Goal: Task Accomplishment & Management: Use online tool/utility

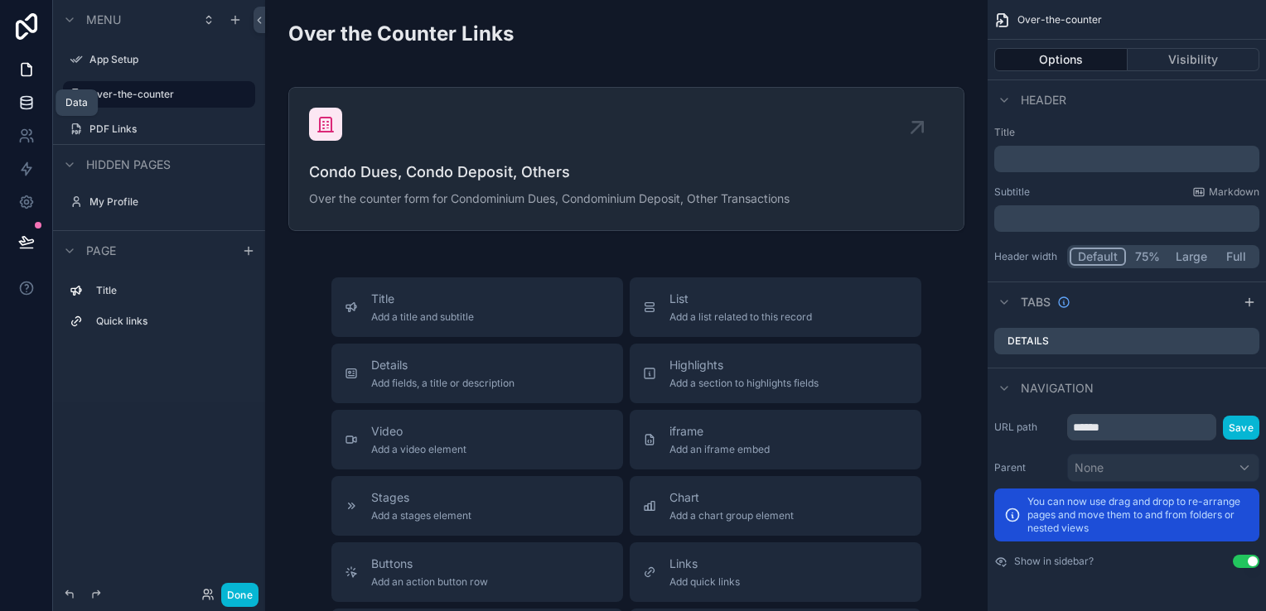
click at [36, 106] on link at bounding box center [26, 102] width 52 height 33
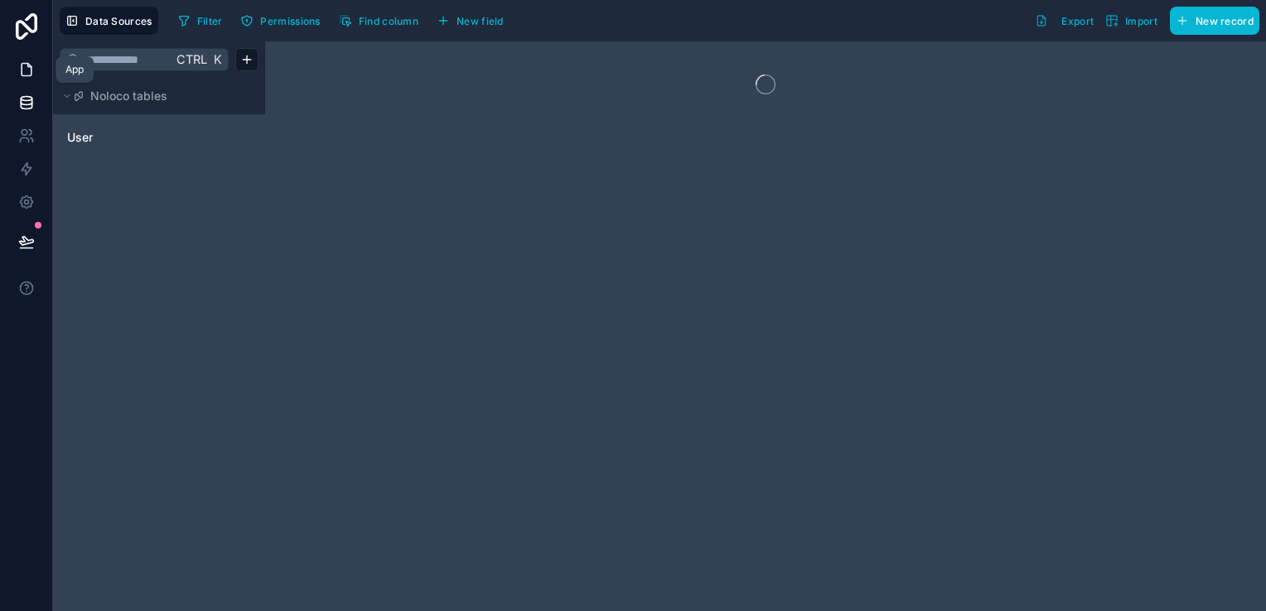
click at [29, 79] on link at bounding box center [26, 69] width 52 height 33
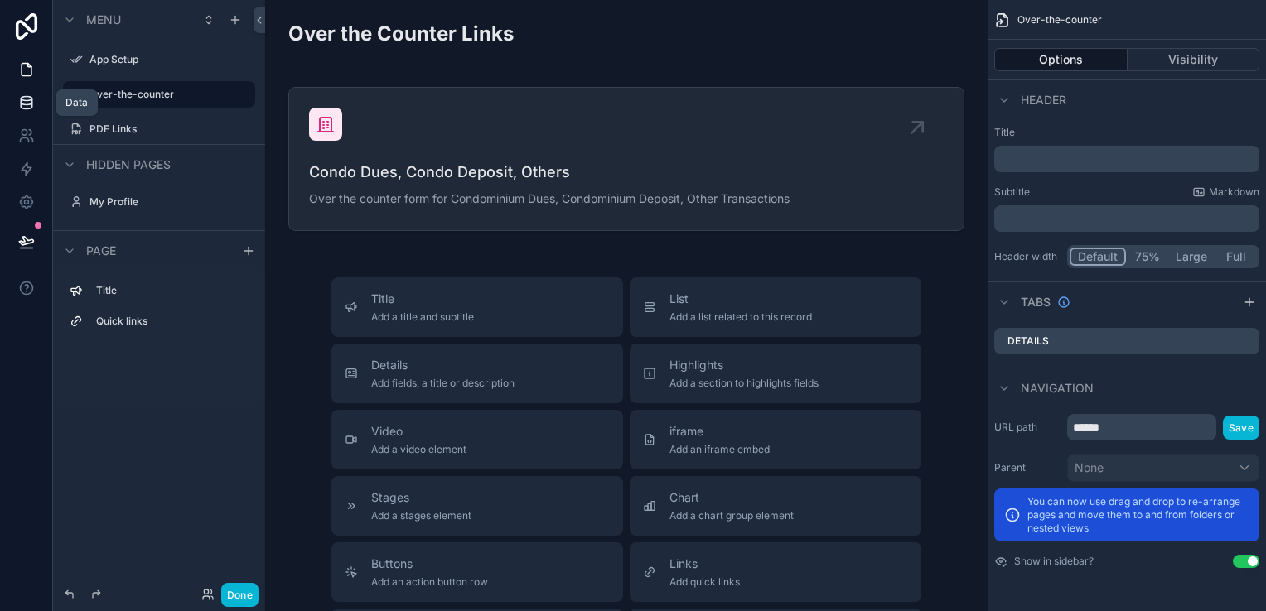
click at [30, 109] on icon at bounding box center [26, 102] width 17 height 17
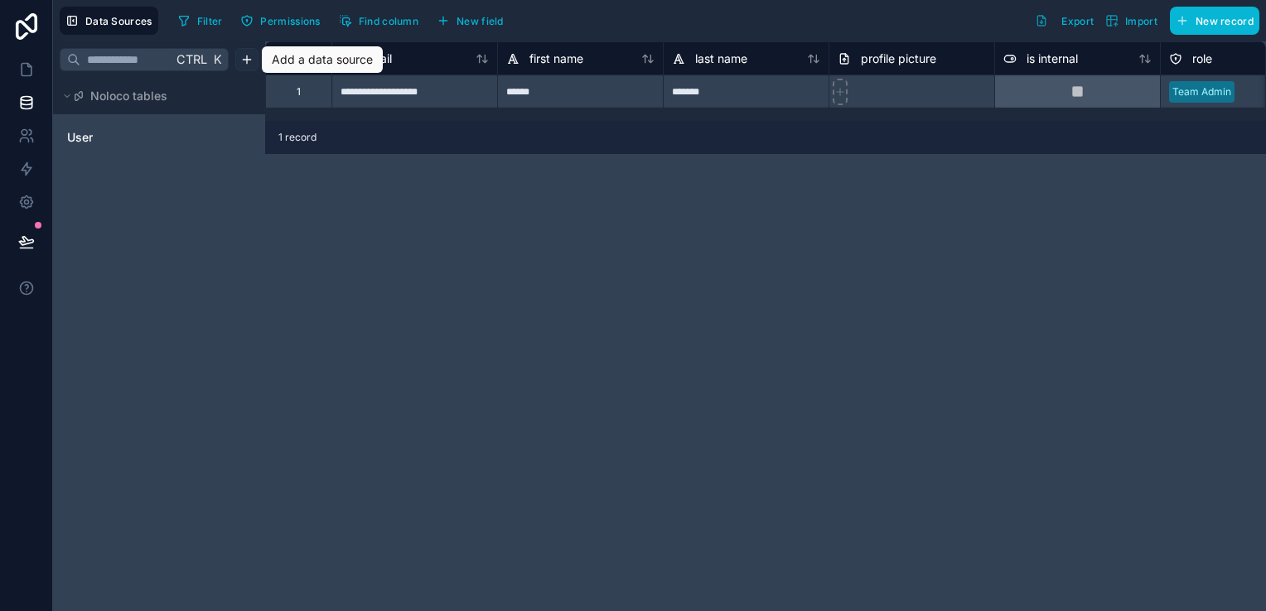
click at [254, 67] on html "**********" at bounding box center [633, 305] width 1266 height 611
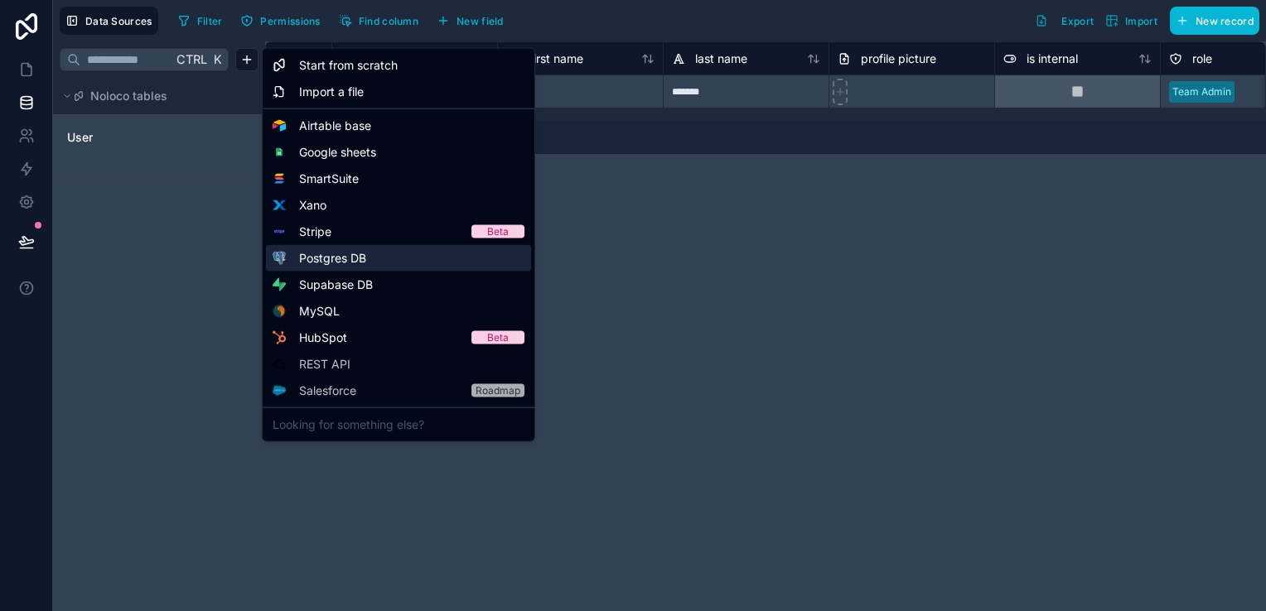
click at [341, 259] on span "Postgres DB" at bounding box center [332, 258] width 67 height 17
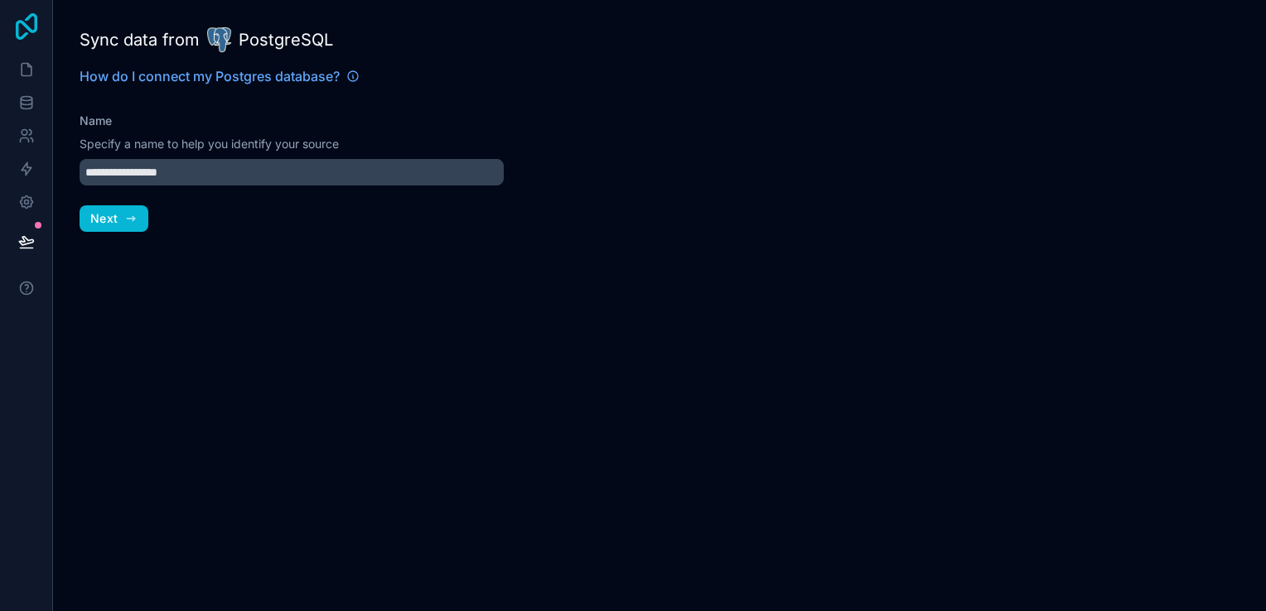
click at [36, 22] on icon at bounding box center [27, 26] width 22 height 27
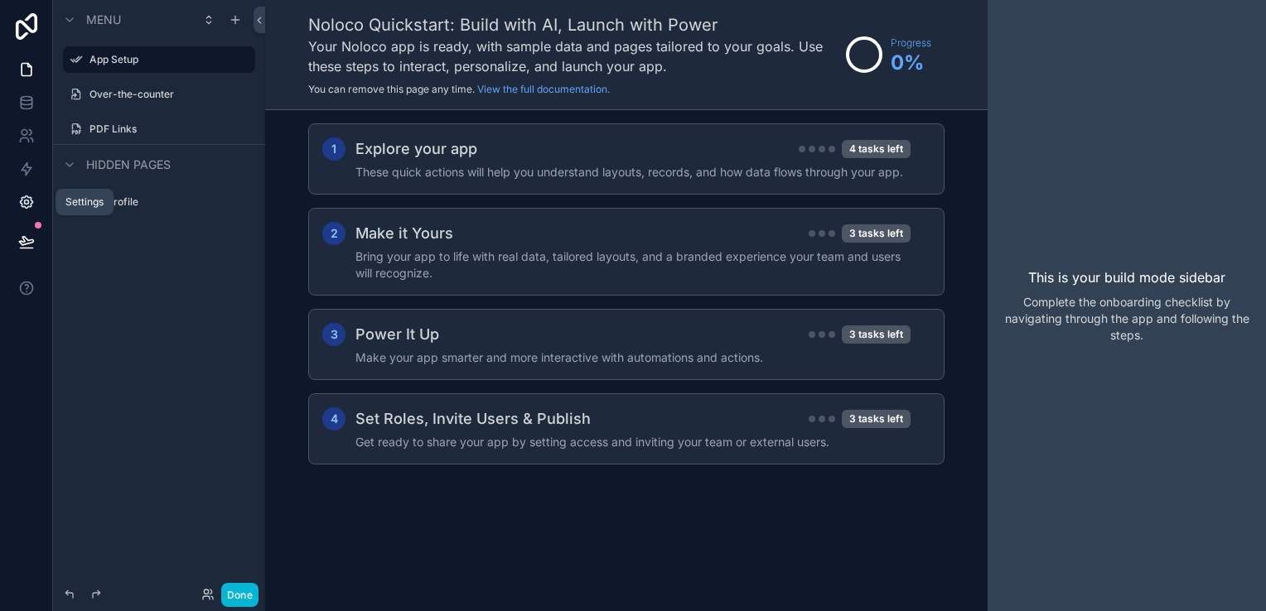
click at [31, 201] on icon at bounding box center [26, 202] width 17 height 17
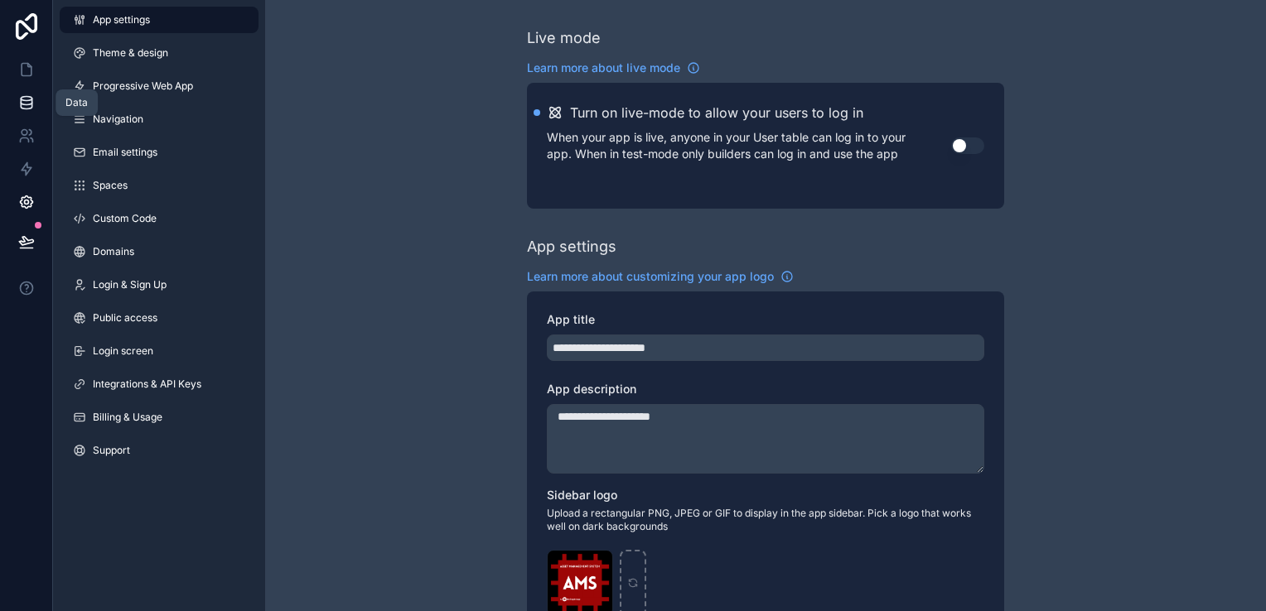
click at [30, 100] on icon at bounding box center [26, 99] width 11 height 4
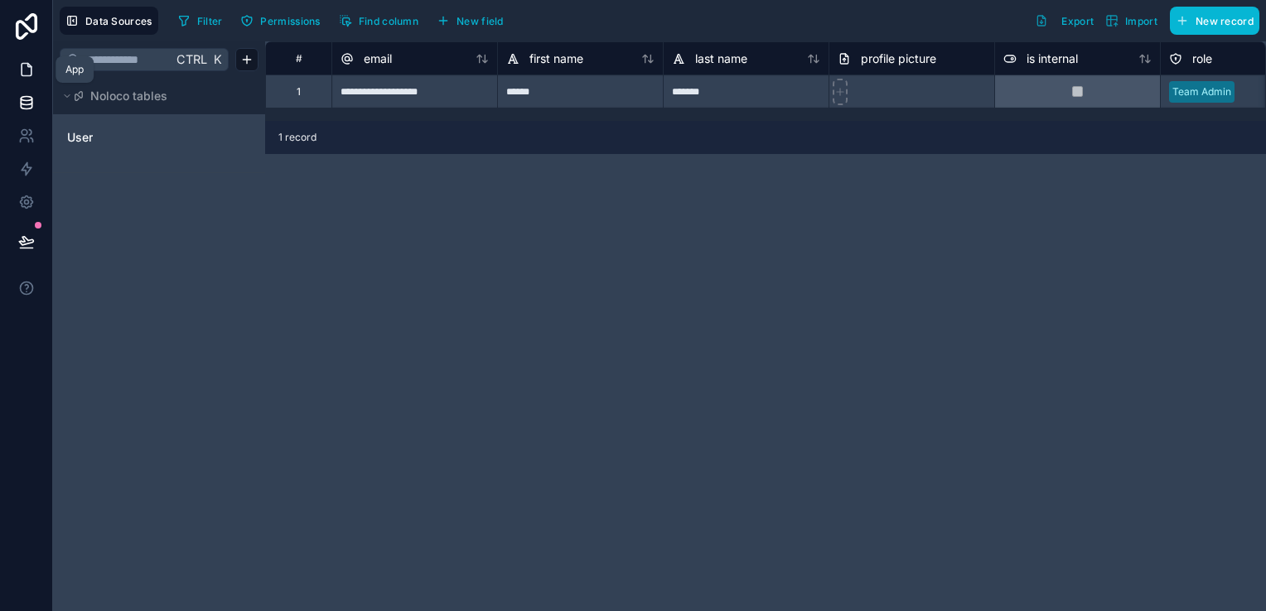
click at [13, 68] on link at bounding box center [26, 69] width 52 height 33
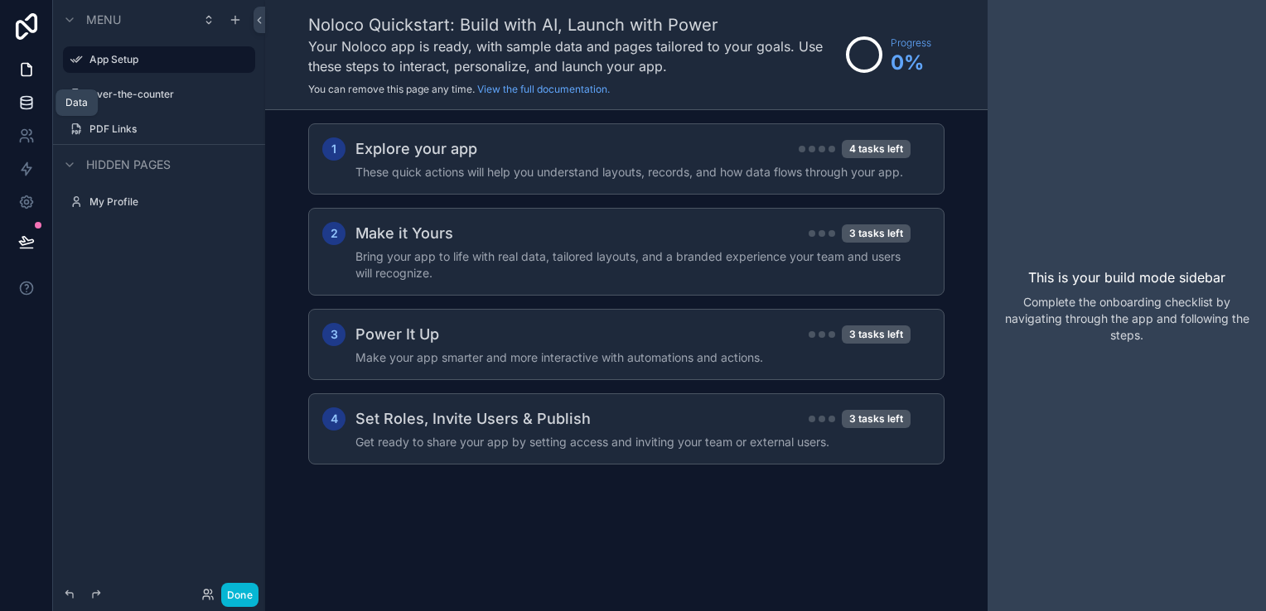
click at [27, 108] on icon at bounding box center [26, 102] width 17 height 17
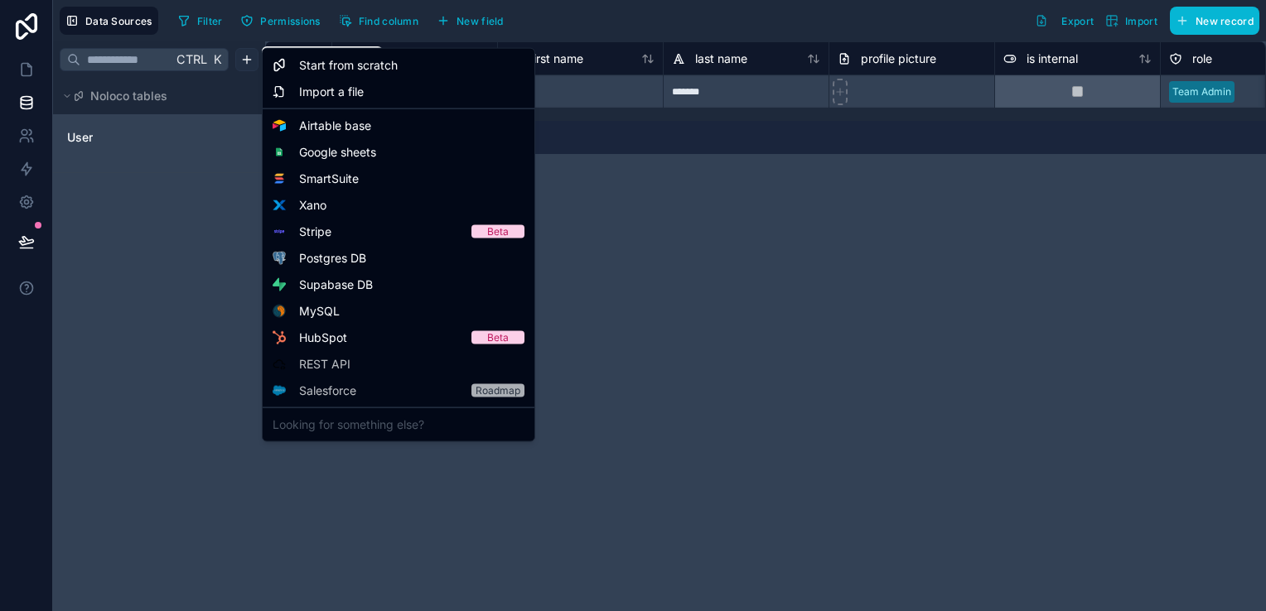
click at [249, 57] on html "**********" at bounding box center [633, 305] width 1266 height 611
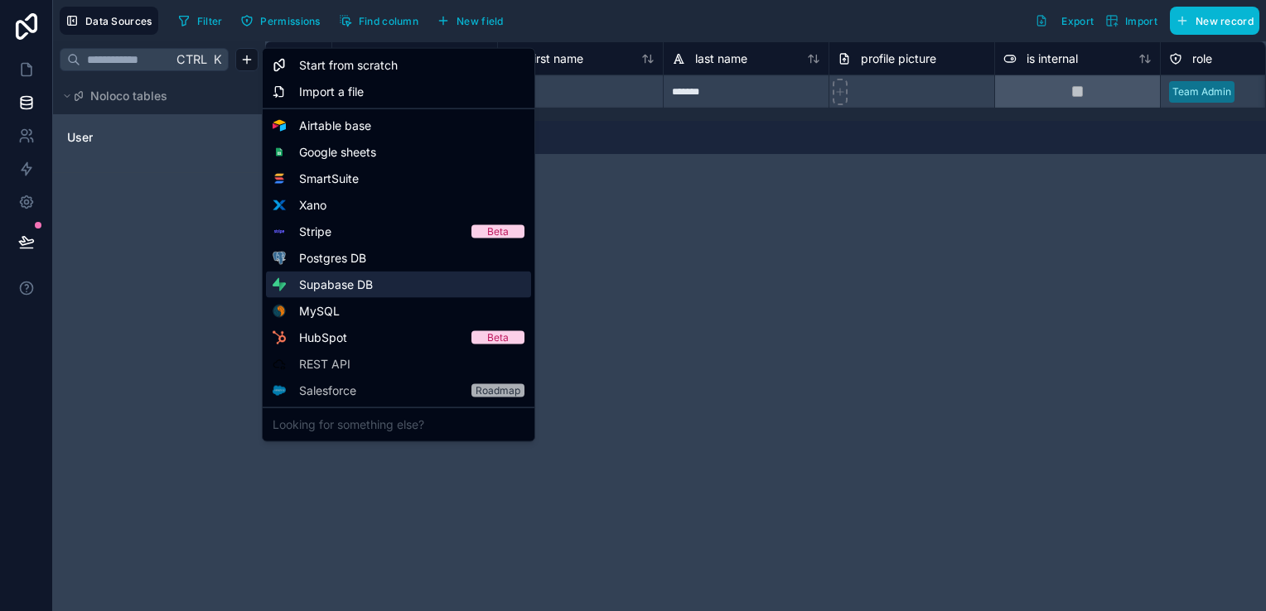
click at [355, 284] on span "Supabase DB" at bounding box center [336, 285] width 74 height 17
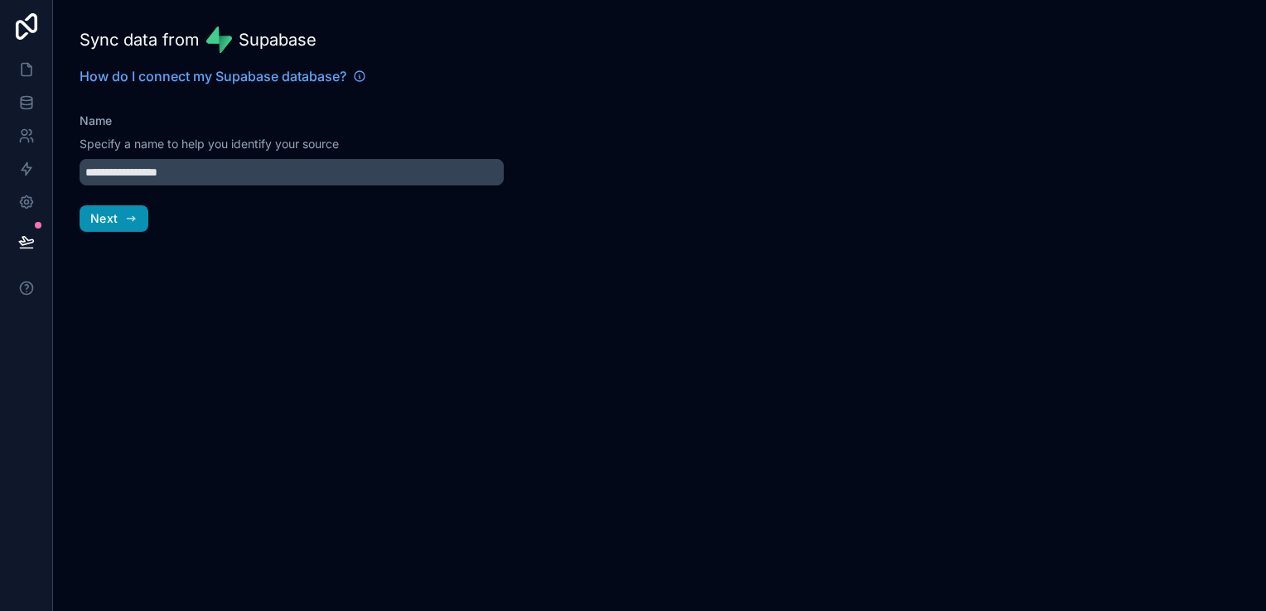
click at [126, 212] on icon "button" at bounding box center [130, 218] width 13 height 13
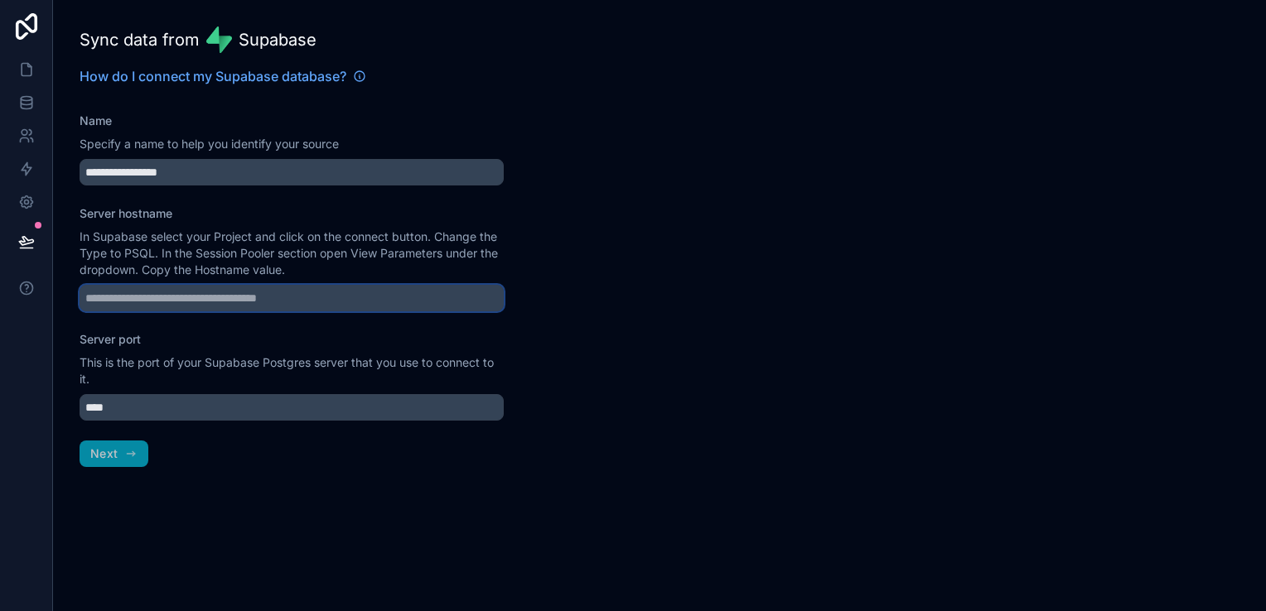
click at [160, 307] on input "Server hostname" at bounding box center [292, 298] width 424 height 27
click at [673, 319] on div at bounding box center [898, 305] width 736 height 611
click at [126, 297] on input "Server hostname" at bounding box center [292, 298] width 424 height 27
paste input "**********"
type input "**********"
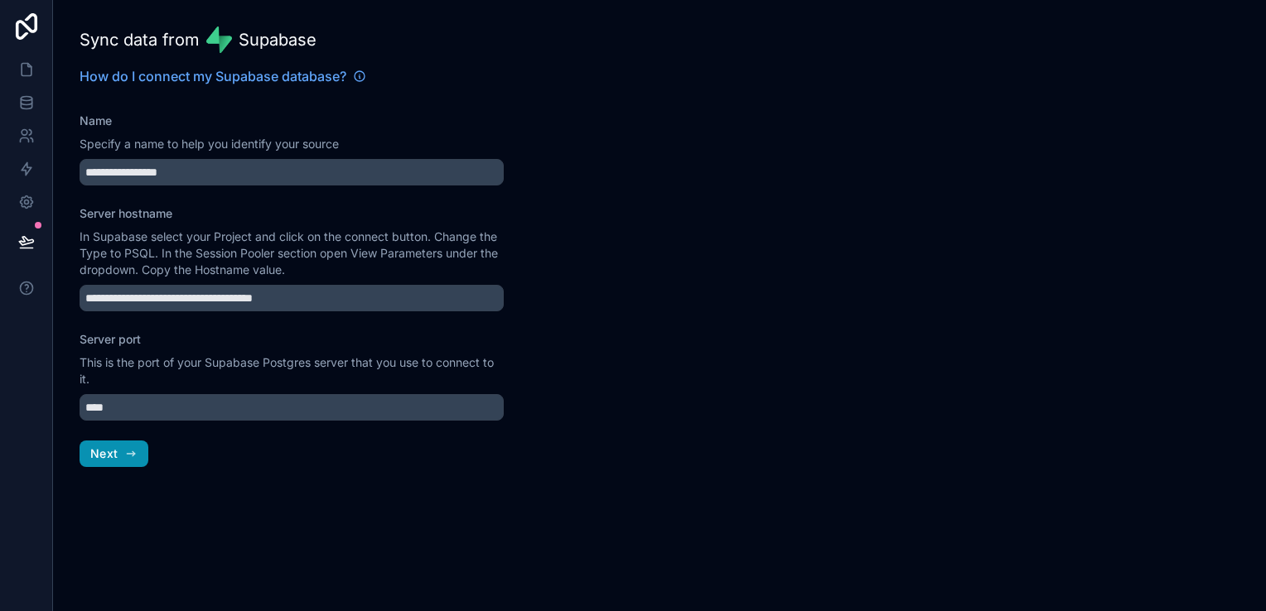
click at [109, 457] on span "Next" at bounding box center [103, 454] width 27 height 15
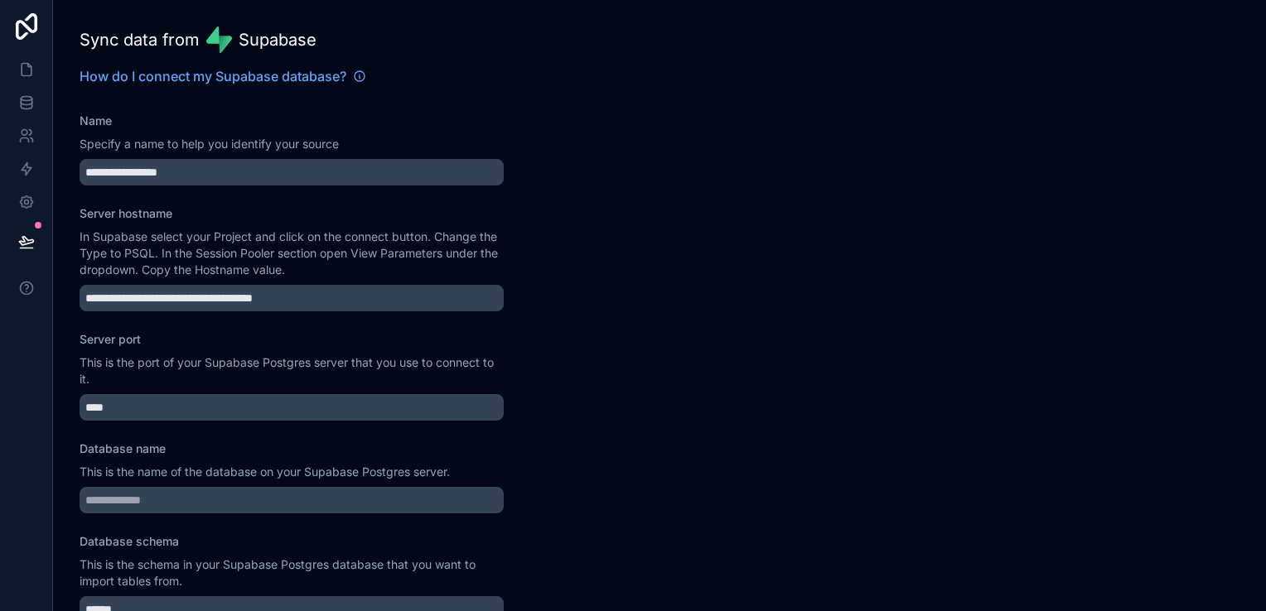
scroll to position [83, 0]
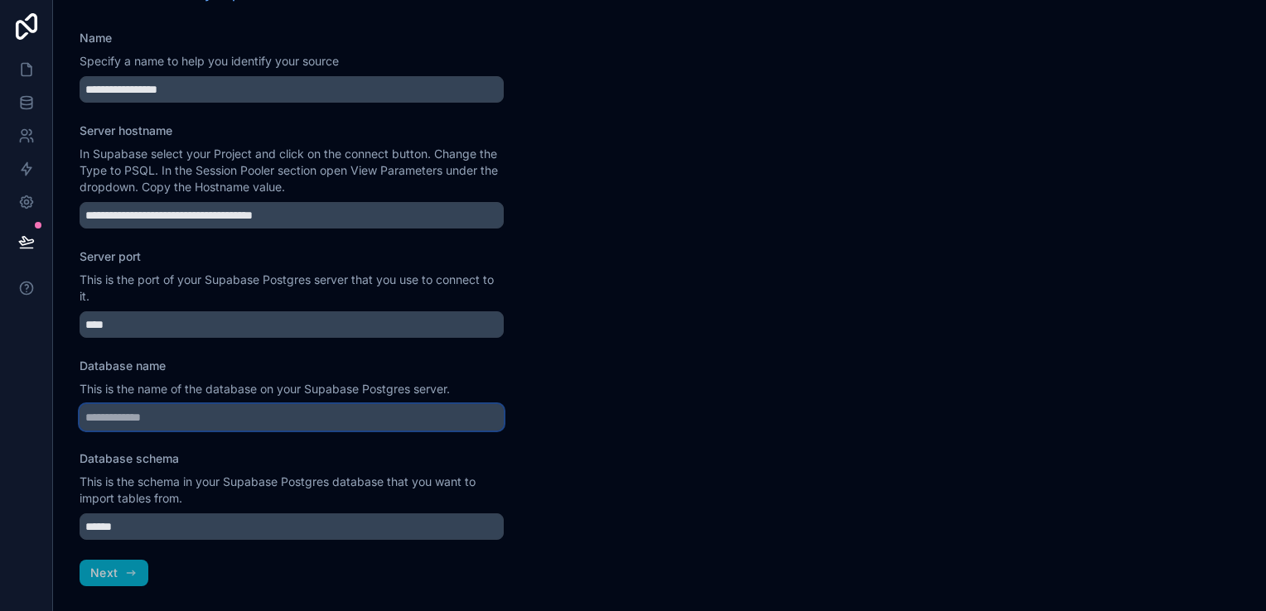
click at [304, 418] on input "Database name" at bounding box center [292, 417] width 424 height 27
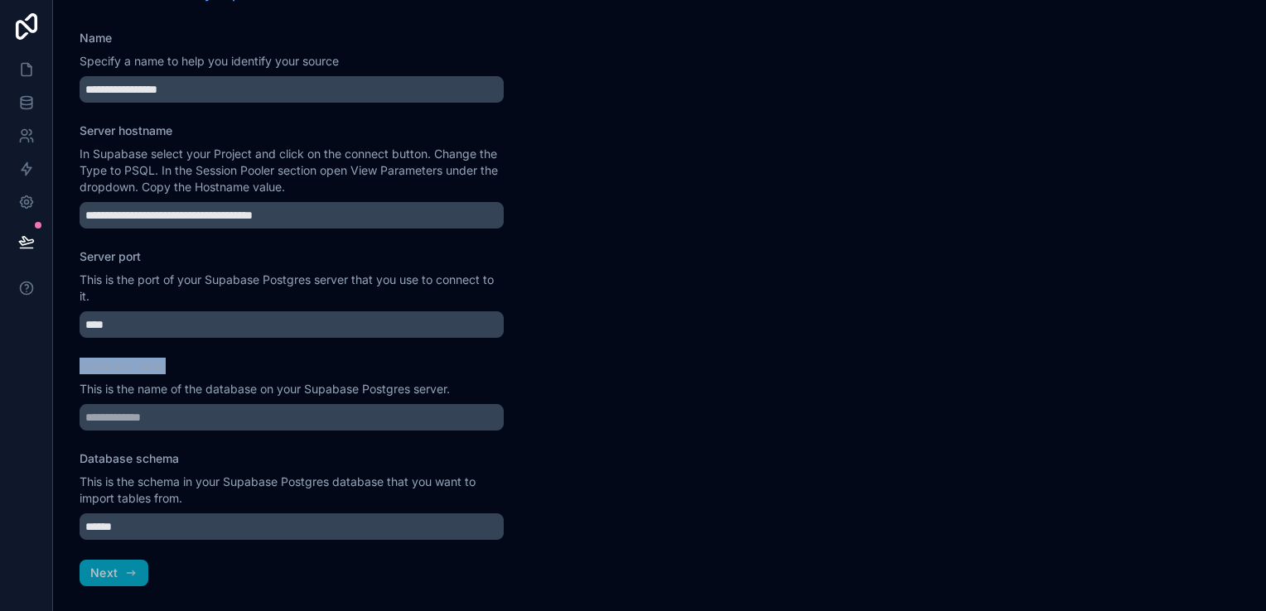
drag, startPoint x: 80, startPoint y: 363, endPoint x: 163, endPoint y: 374, distance: 84.4
click at [163, 374] on label "Database name" at bounding box center [123, 366] width 86 height 17
drag, startPoint x: 163, startPoint y: 374, endPoint x: 172, endPoint y: 395, distance: 23.4
click at [172, 395] on p "This is the name of the database on your Supabase Postgres server." at bounding box center [292, 389] width 424 height 17
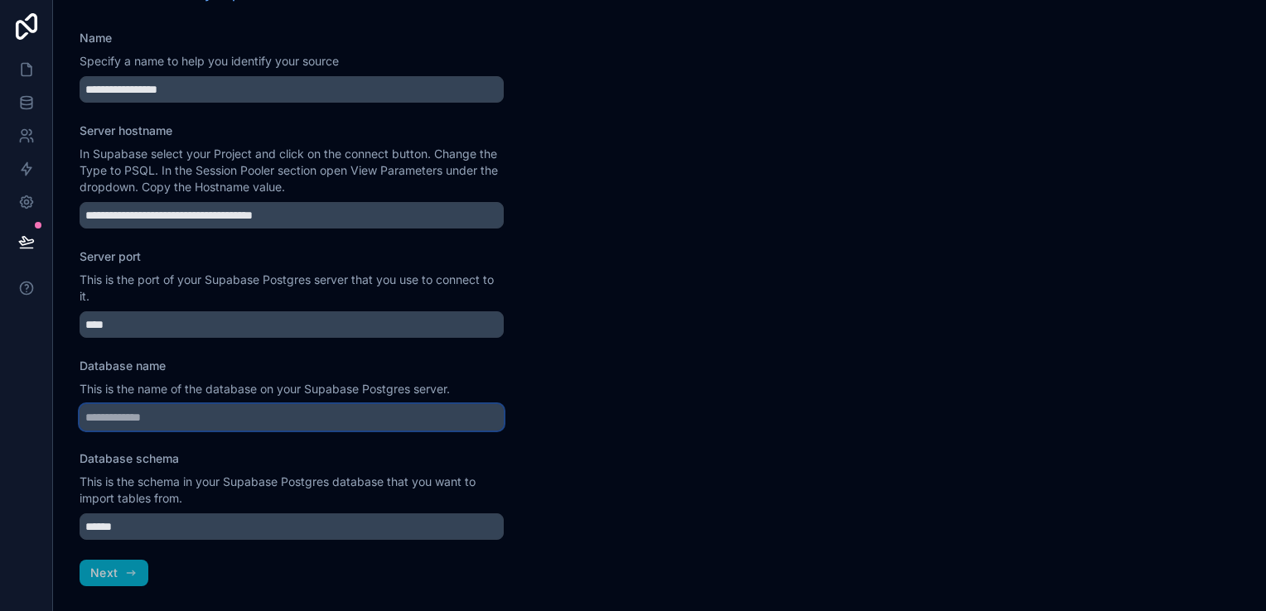
click at [231, 409] on input "Database name" at bounding box center [292, 417] width 424 height 27
type input "********"
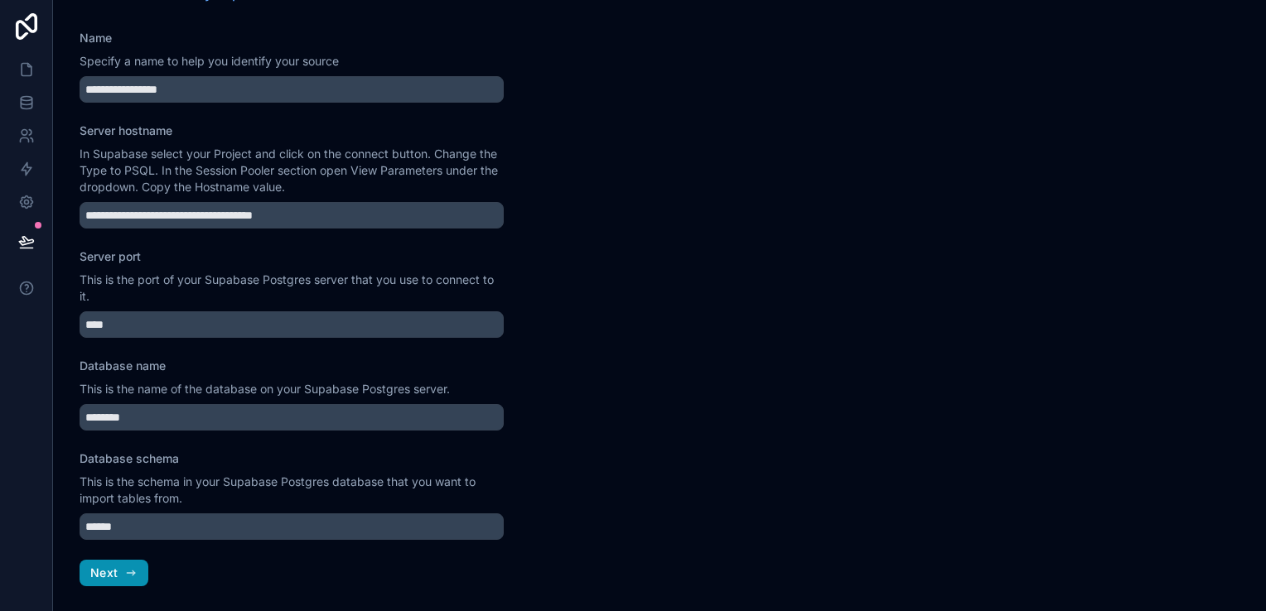
click at [125, 572] on icon "button" at bounding box center [130, 573] width 13 height 13
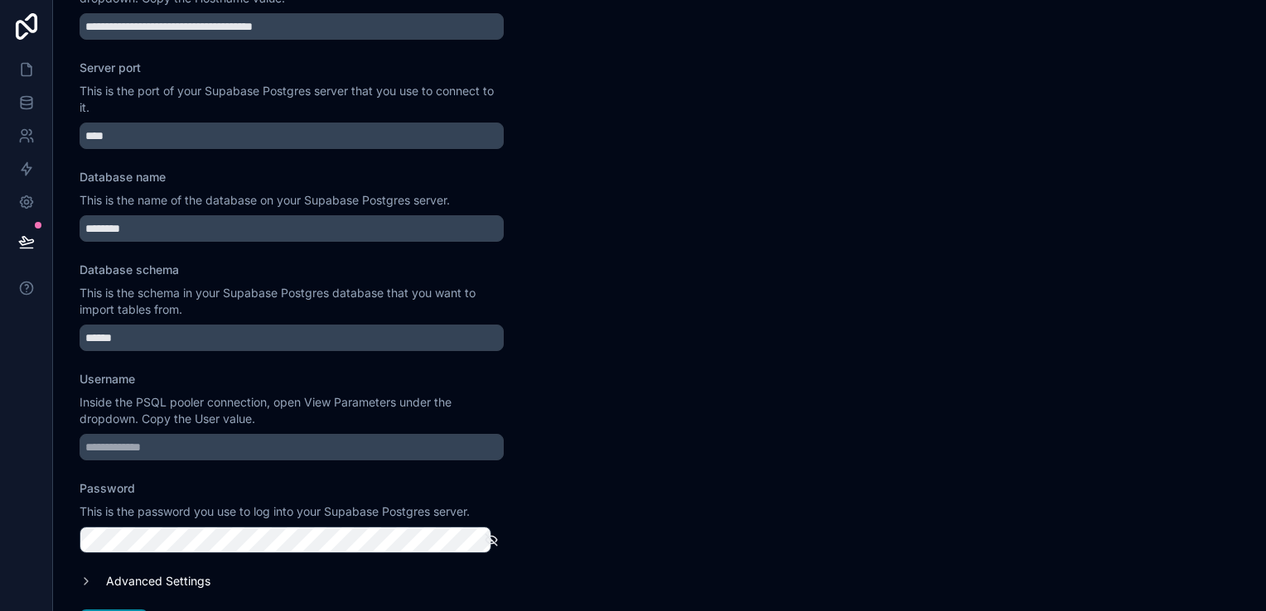
scroll to position [321, 0]
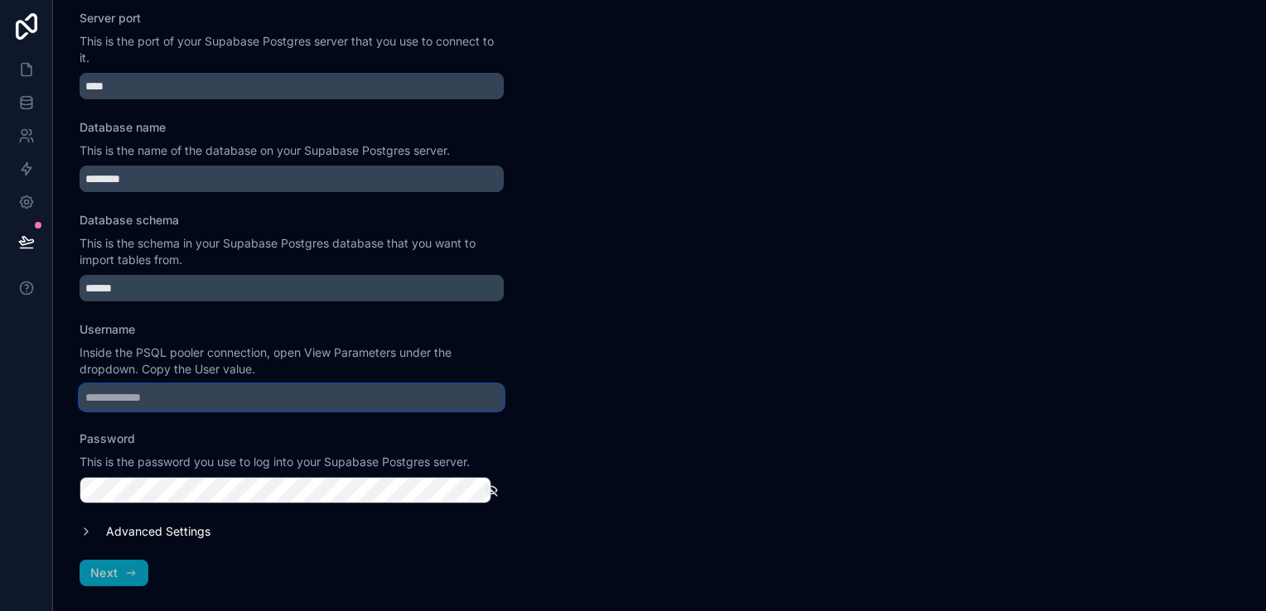
click at [176, 403] on input "Username" at bounding box center [292, 397] width 424 height 27
paste input "**********"
type input "**********"
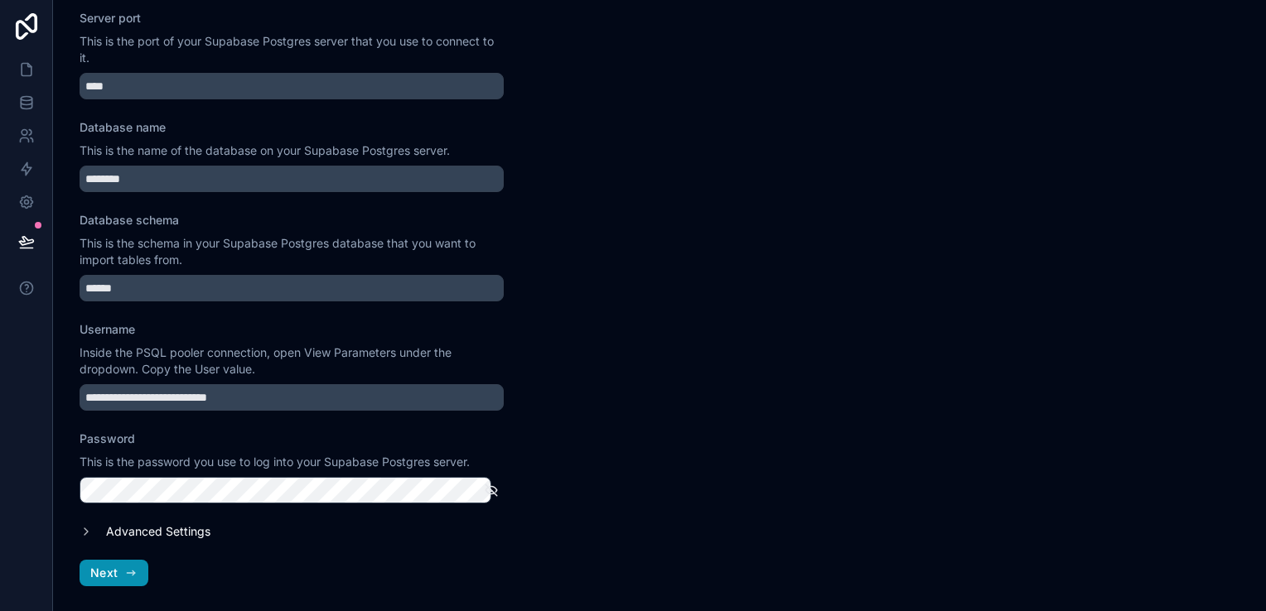
click at [126, 579] on button "Next" at bounding box center [114, 573] width 69 height 27
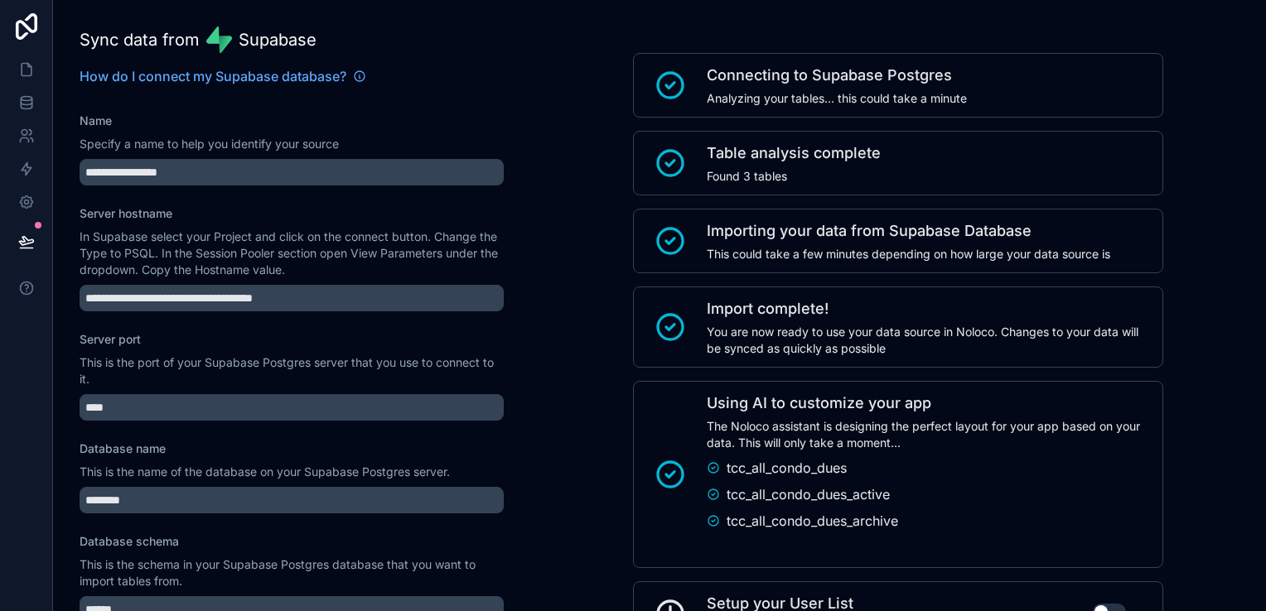
scroll to position [136, 0]
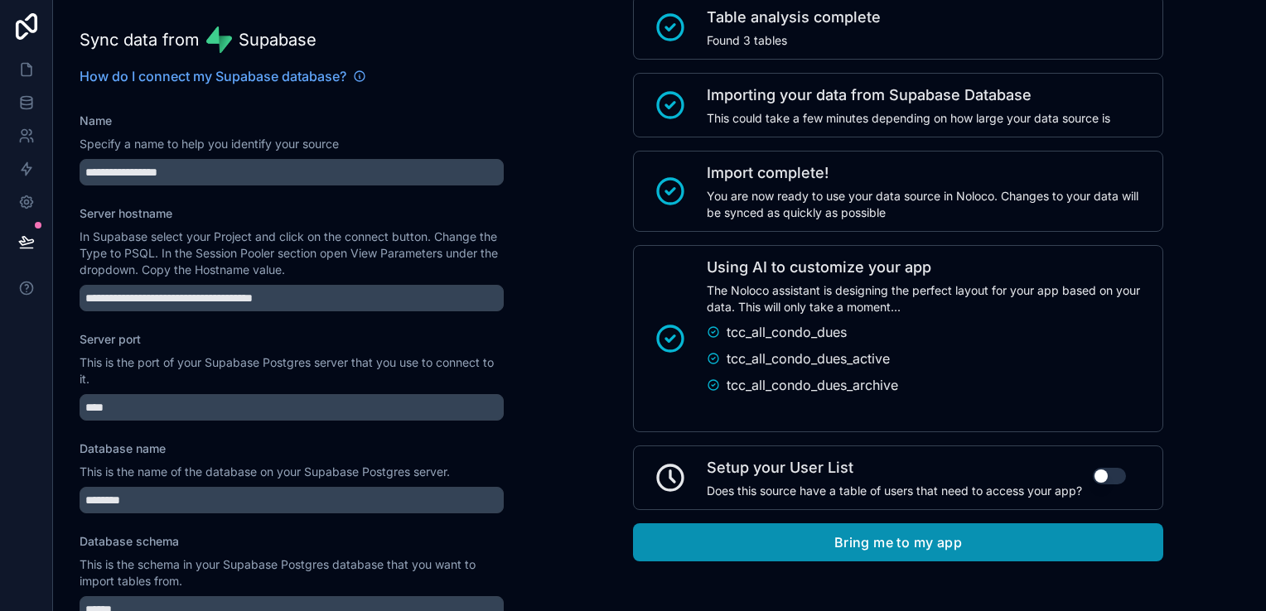
click at [935, 538] on button "Bring me to my app" at bounding box center [898, 543] width 530 height 38
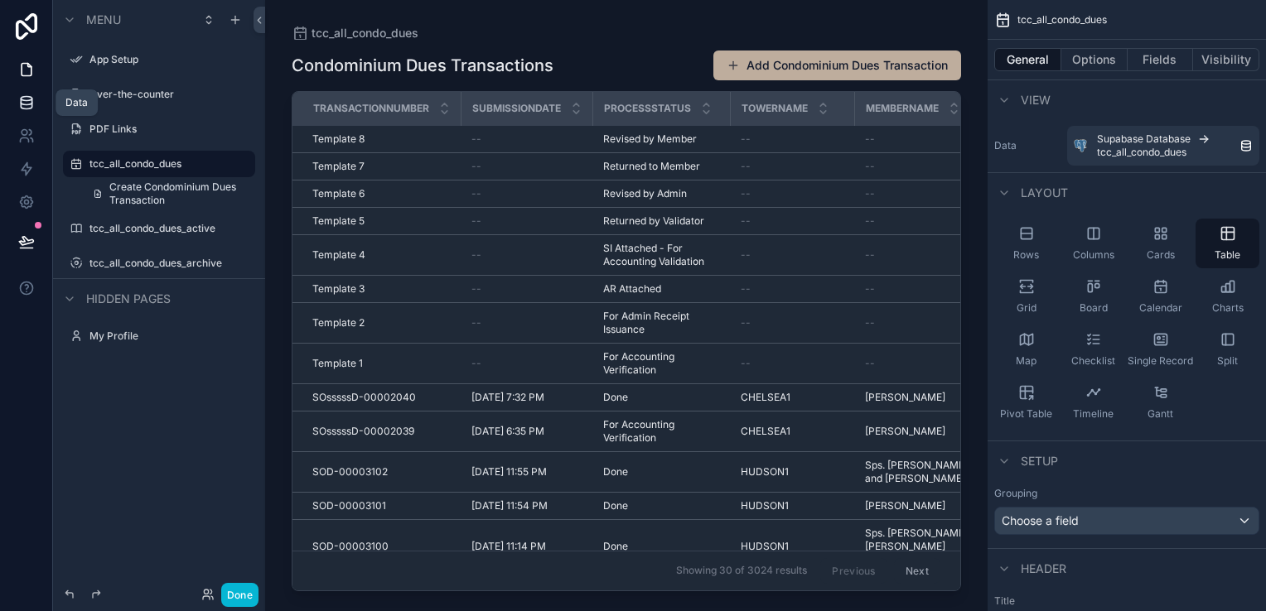
click at [29, 106] on icon at bounding box center [26, 102] width 17 height 17
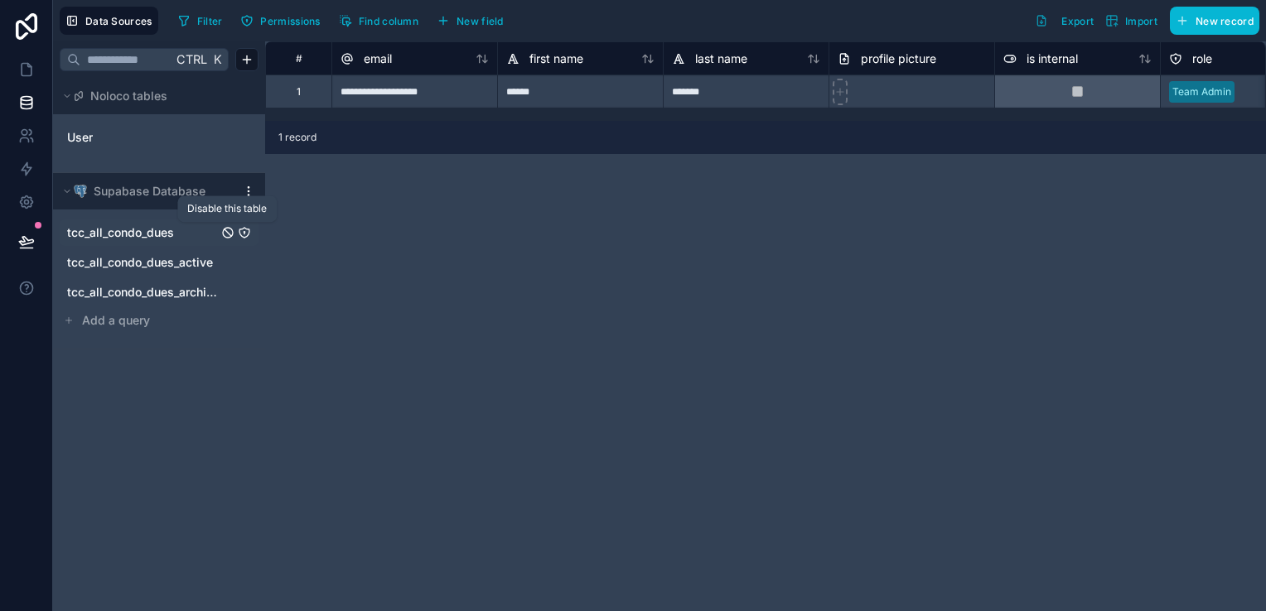
click at [228, 230] on icon "tcc_all_condo_dues" at bounding box center [227, 232] width 13 height 13
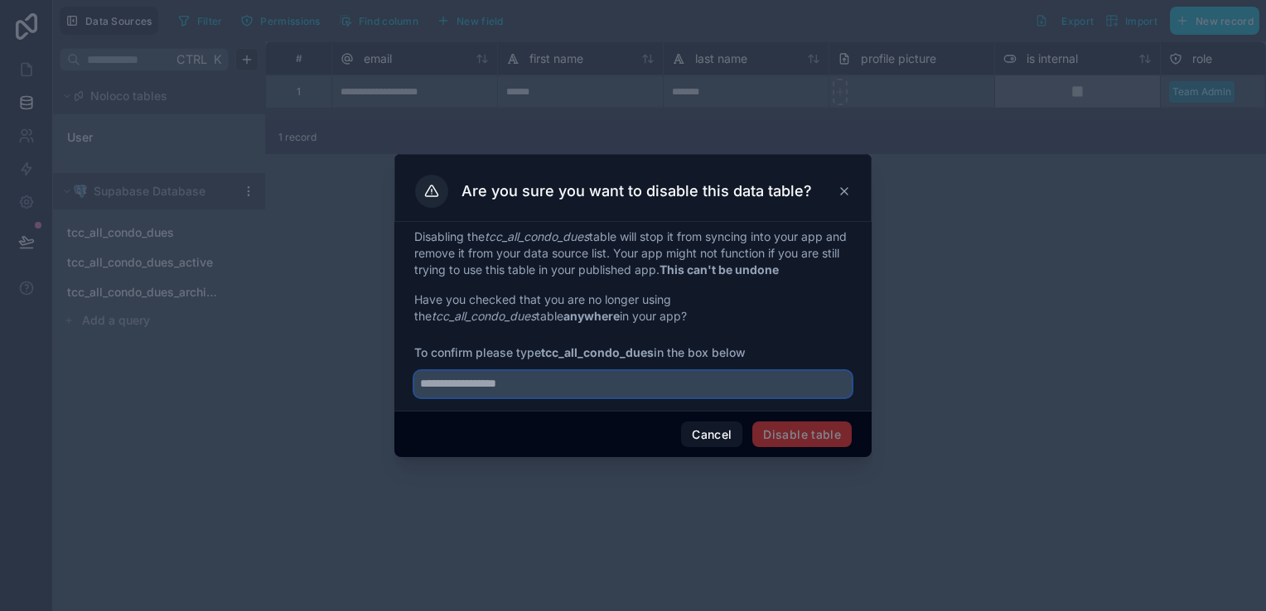
click at [508, 389] on input "text" at bounding box center [632, 384] width 437 height 27
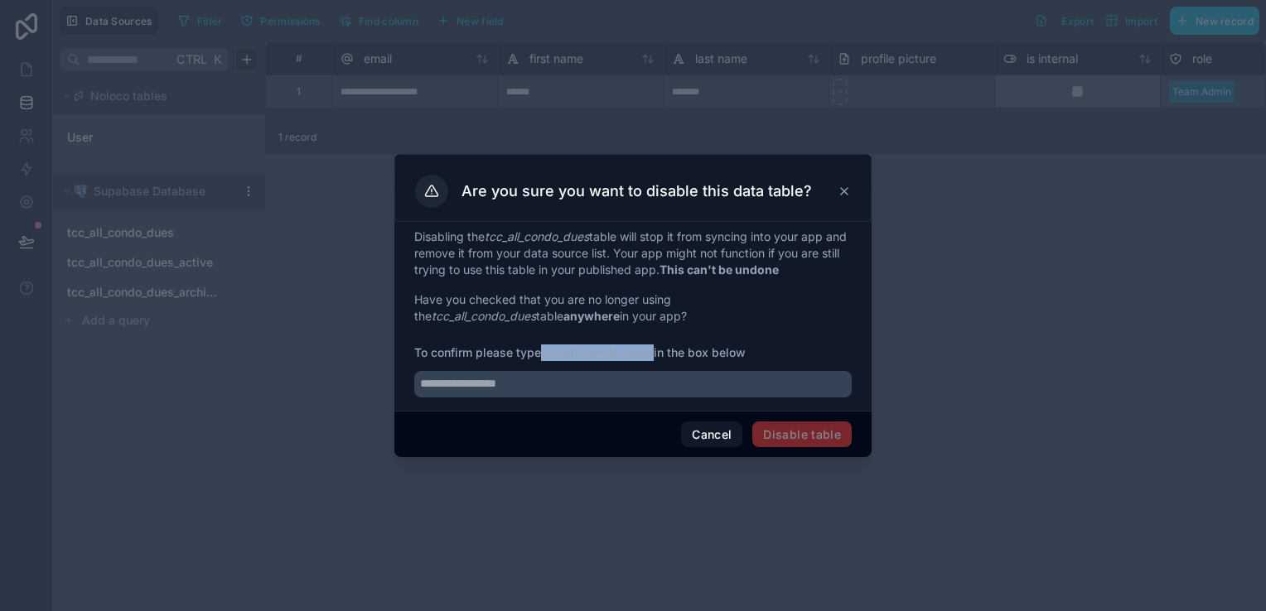
drag, startPoint x: 545, startPoint y: 355, endPoint x: 653, endPoint y: 355, distance: 107.7
click at [653, 355] on strong "tcc_all_condo_dues" at bounding box center [597, 353] width 113 height 14
copy strong "tcc_all_condo_dues"
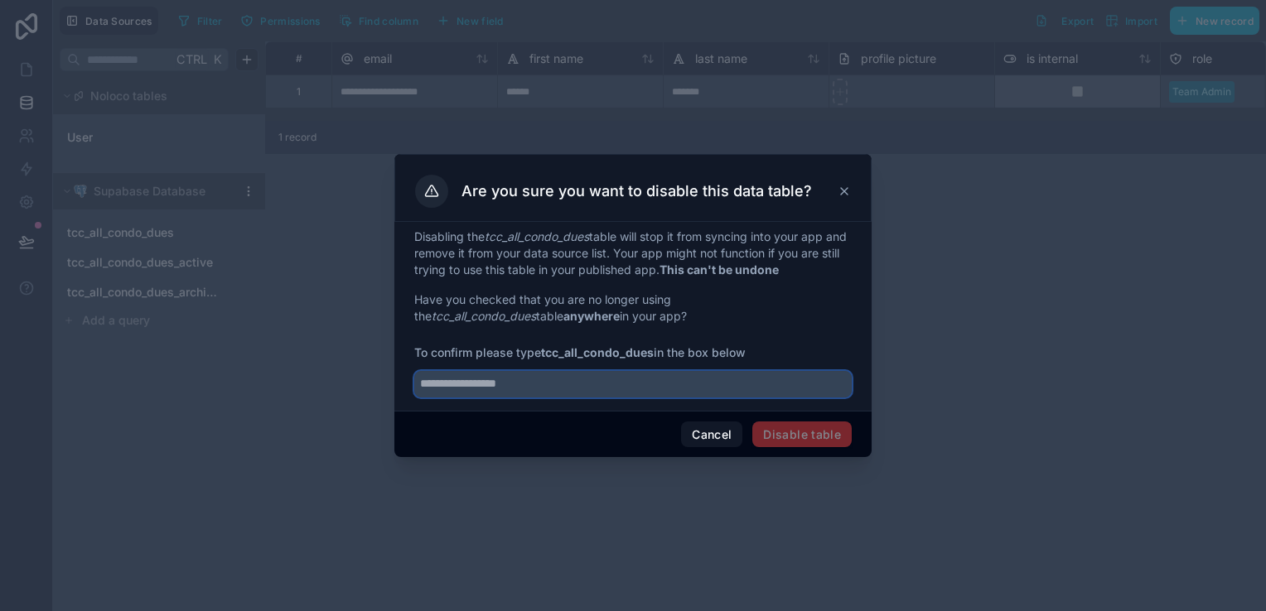
click at [522, 389] on input "text" at bounding box center [632, 384] width 437 height 27
paste input "**********"
type input "**********"
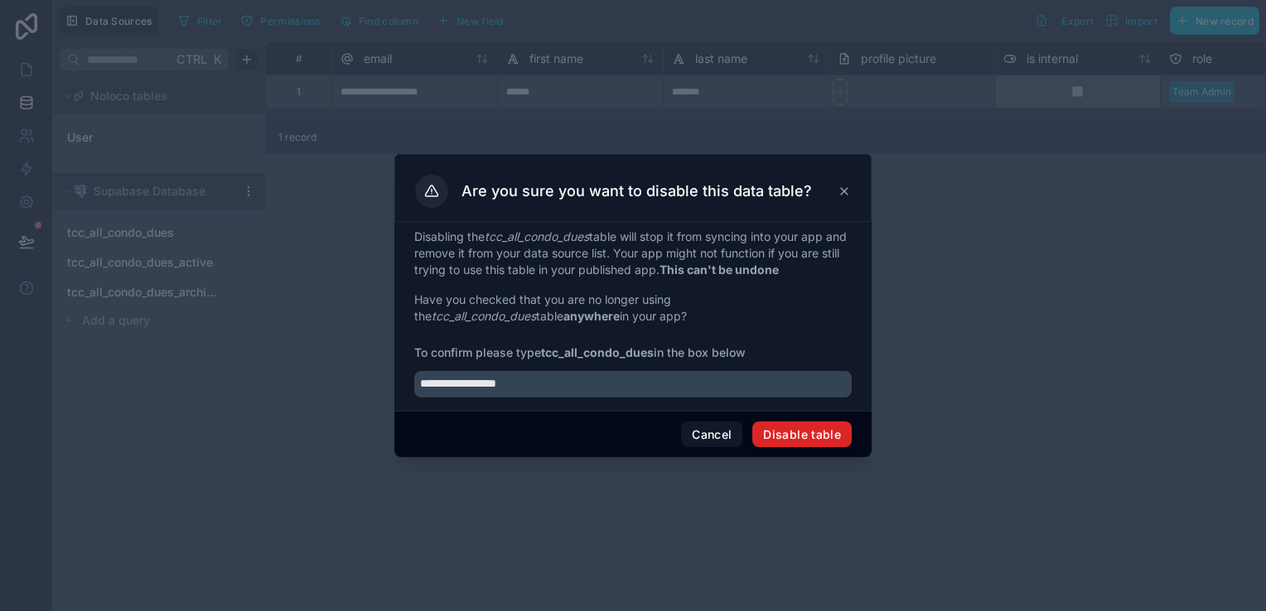
click at [815, 439] on button "Disable table" at bounding box center [801, 435] width 99 height 27
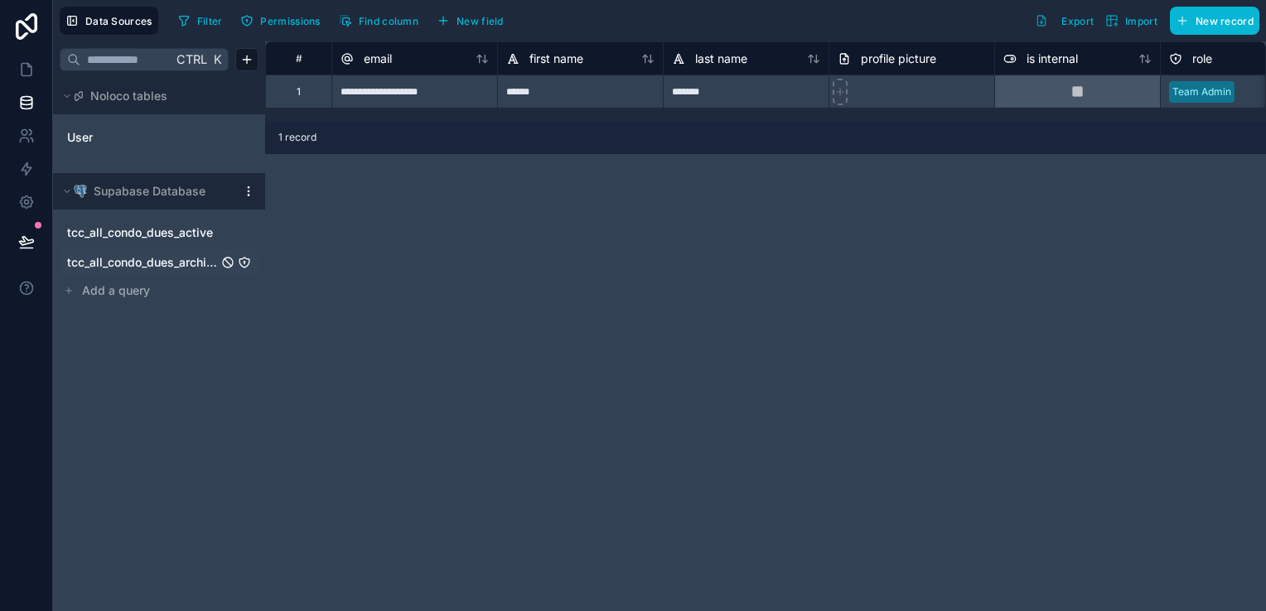
click at [159, 267] on span "tcc_all_condo_dues_archive" at bounding box center [142, 262] width 151 height 17
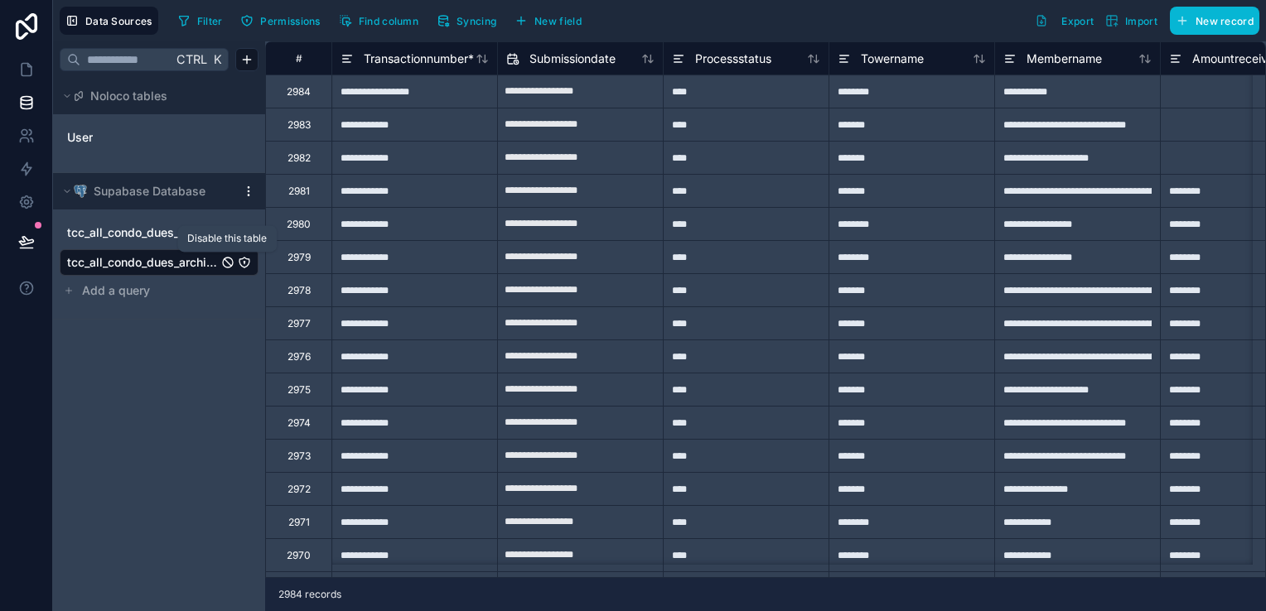
click at [227, 262] on icon "tcc_all_condo_dues_archive" at bounding box center [228, 262] width 7 height 7
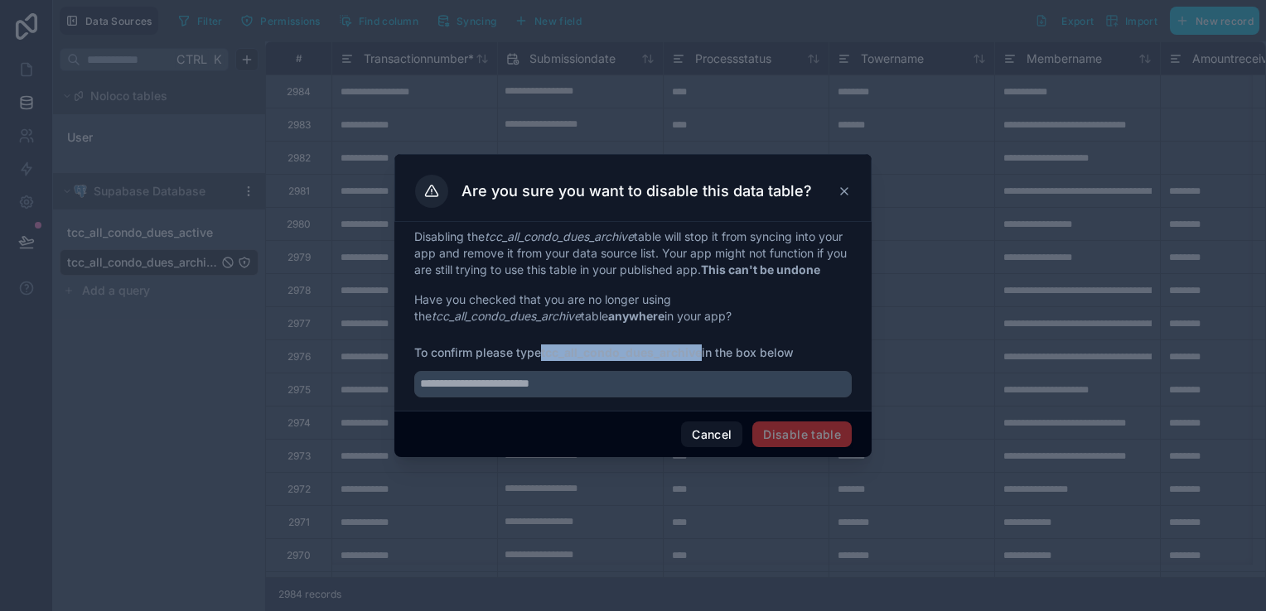
drag, startPoint x: 544, startPoint y: 359, endPoint x: 700, endPoint y: 360, distance: 155.8
click at [700, 360] on strong "tcc_all_condo_dues_archive" at bounding box center [621, 353] width 161 height 14
copy strong "tcc_all_condo_dues_archive"
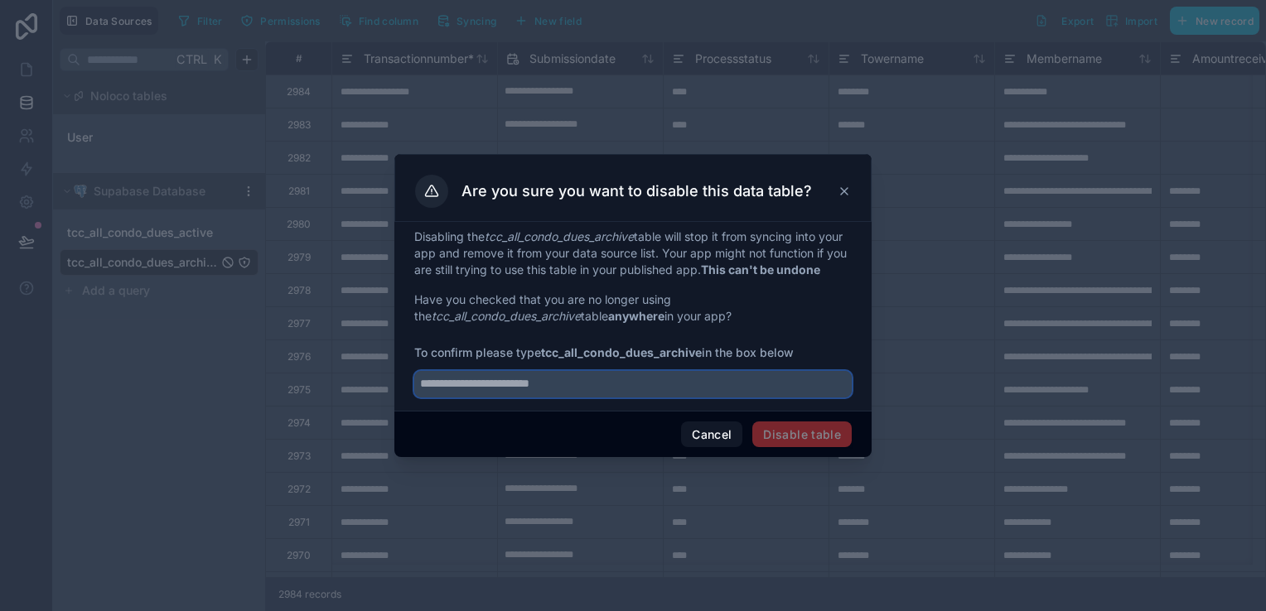
click at [587, 398] on input "text" at bounding box center [632, 384] width 437 height 27
paste input "**********"
type input "**********"
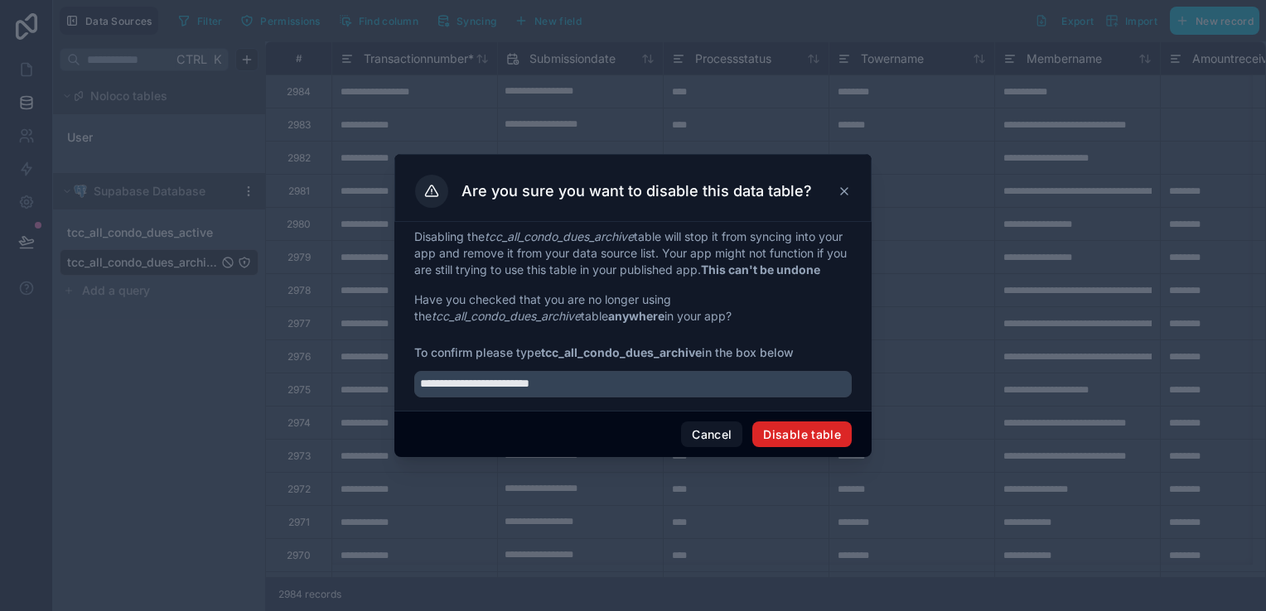
click at [807, 442] on button "Disable table" at bounding box center [801, 435] width 99 height 27
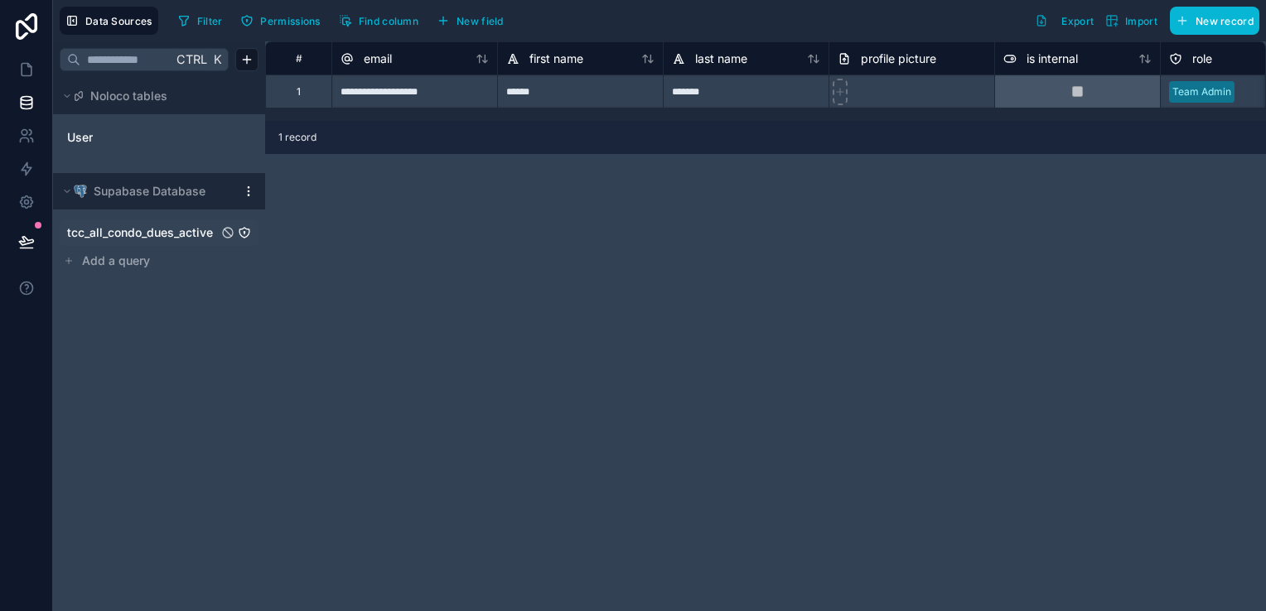
click at [161, 236] on span "tcc_all_condo_dues_active" at bounding box center [140, 233] width 146 height 17
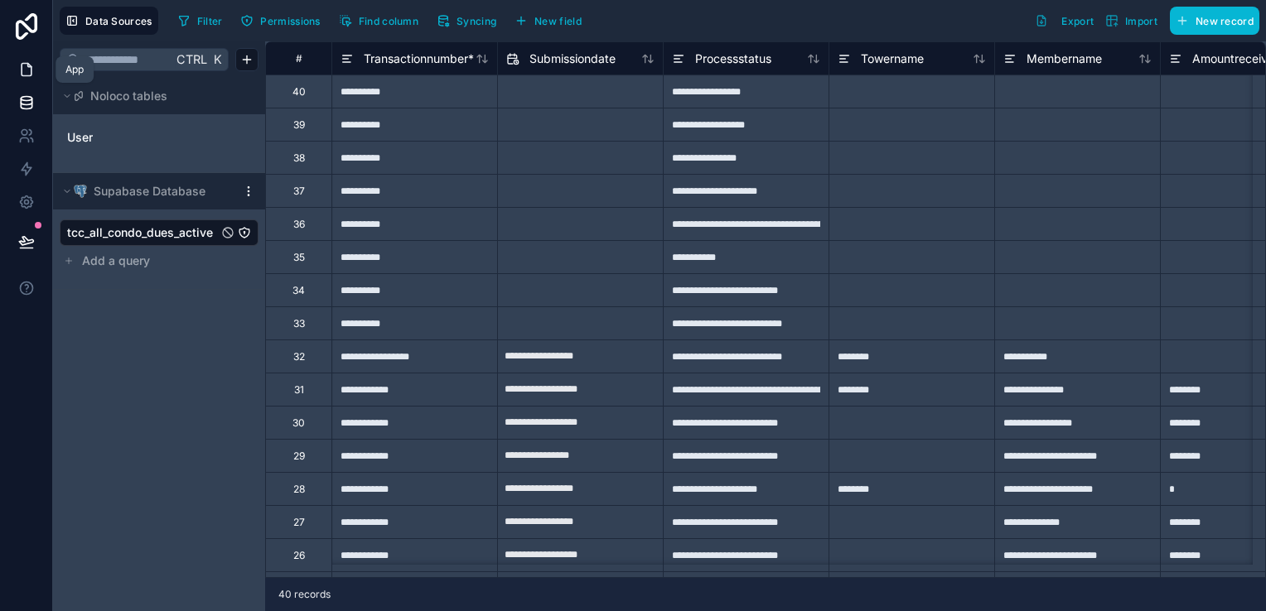
click at [20, 78] on link at bounding box center [26, 69] width 52 height 33
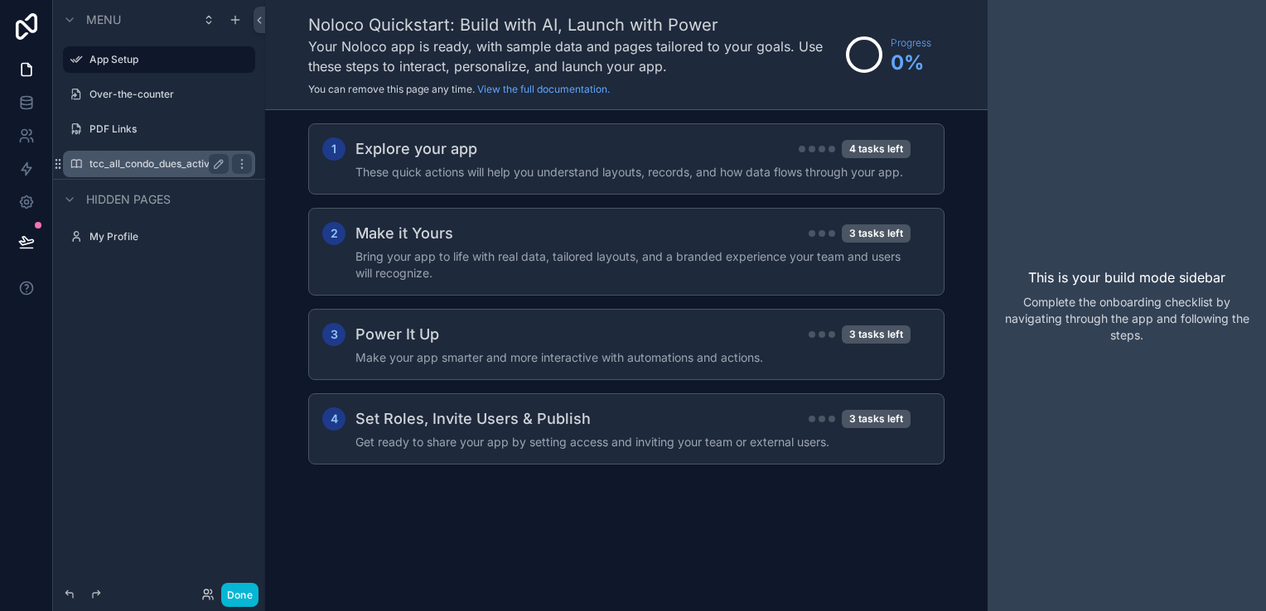
click at [146, 166] on label "tcc_all_condo_dues_active" at bounding box center [155, 163] width 133 height 13
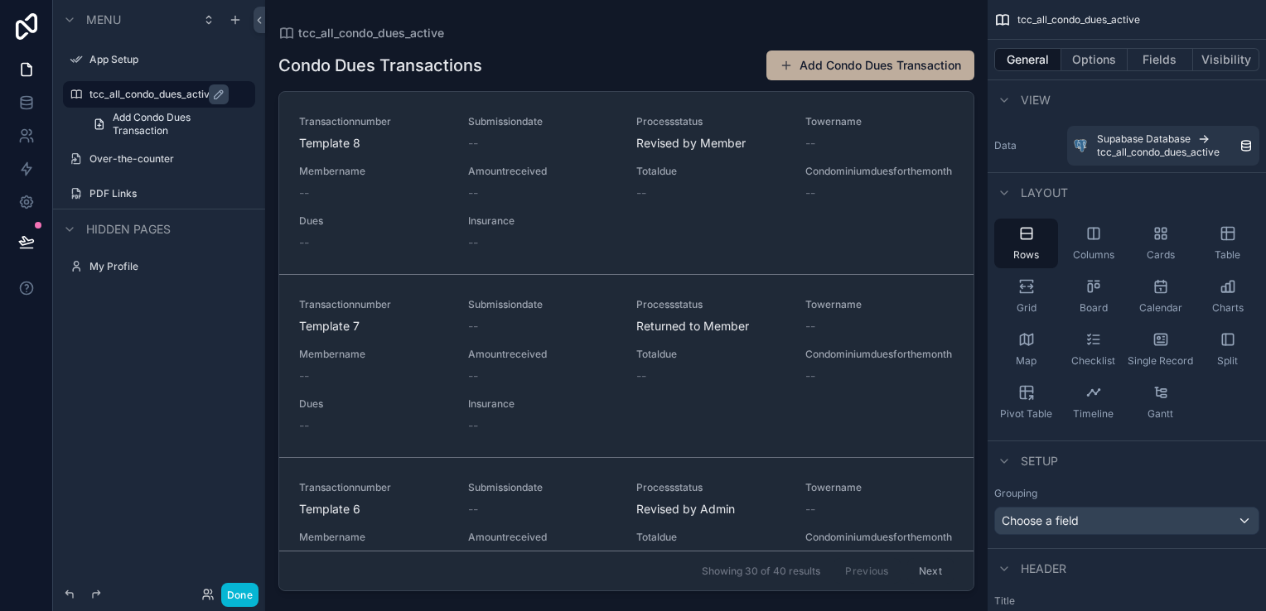
click at [169, 92] on label "tcc_all_condo_dues_active" at bounding box center [167, 94] width 156 height 13
click at [411, 186] on div "scrollable content" at bounding box center [626, 296] width 722 height 592
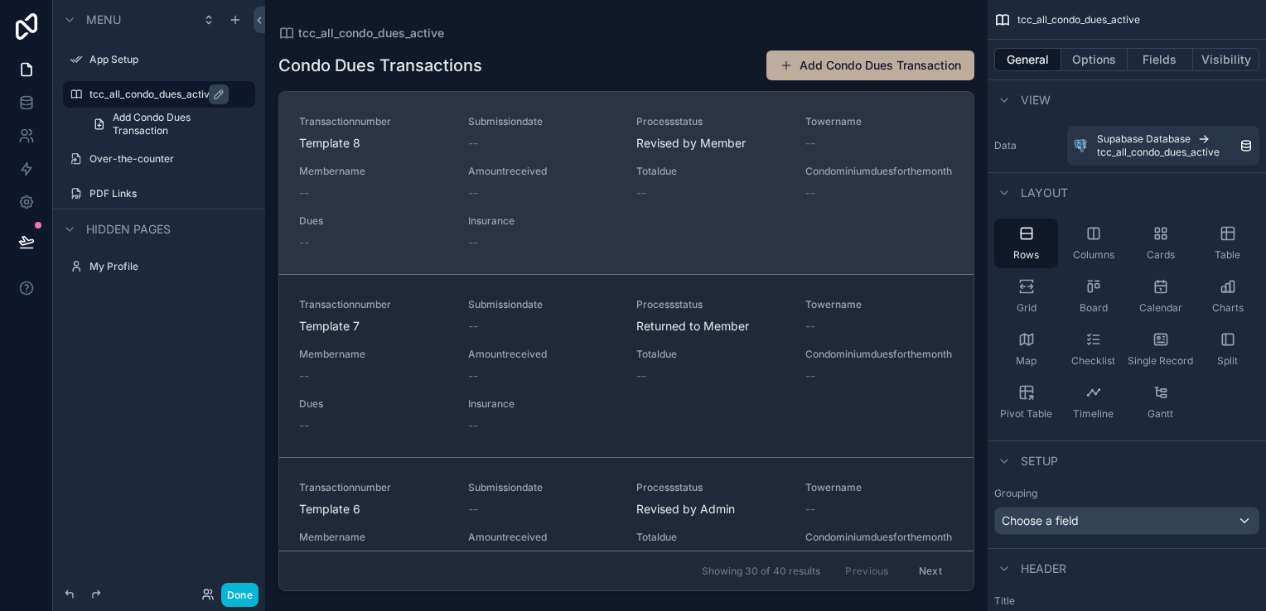
click at [447, 176] on div "Transactionnumber Template 8 Submissiondate -- Processstatus Revised by Member …" at bounding box center [626, 183] width 655 height 136
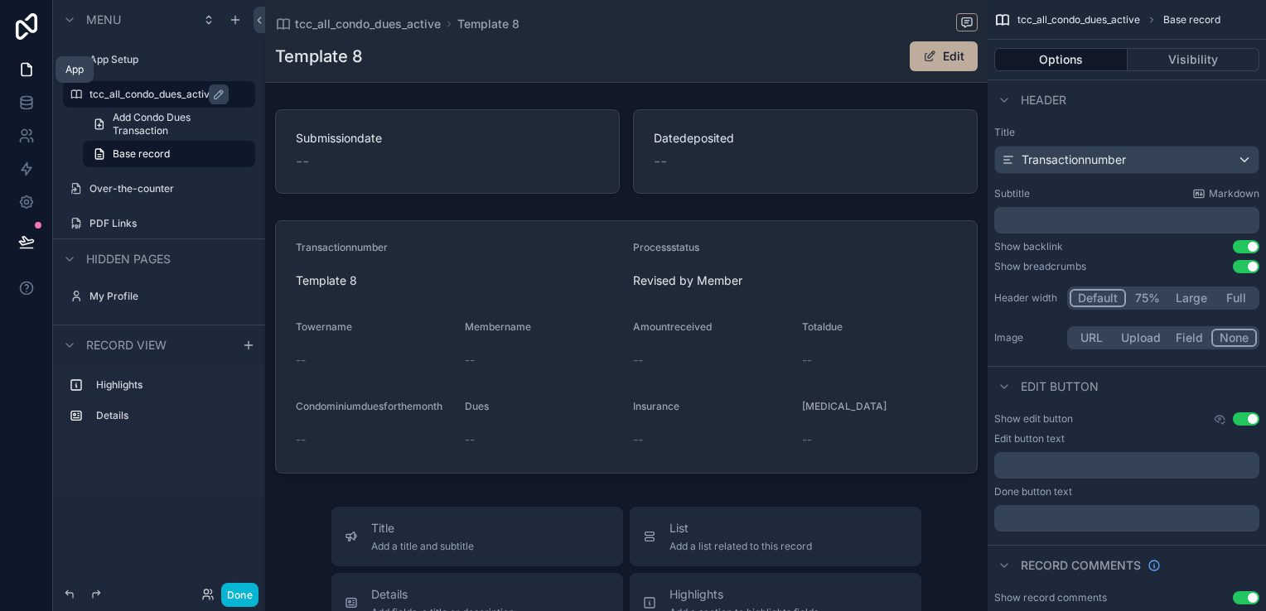
click at [28, 77] on icon at bounding box center [26, 69] width 17 height 17
click at [31, 103] on icon at bounding box center [26, 106] width 11 height 7
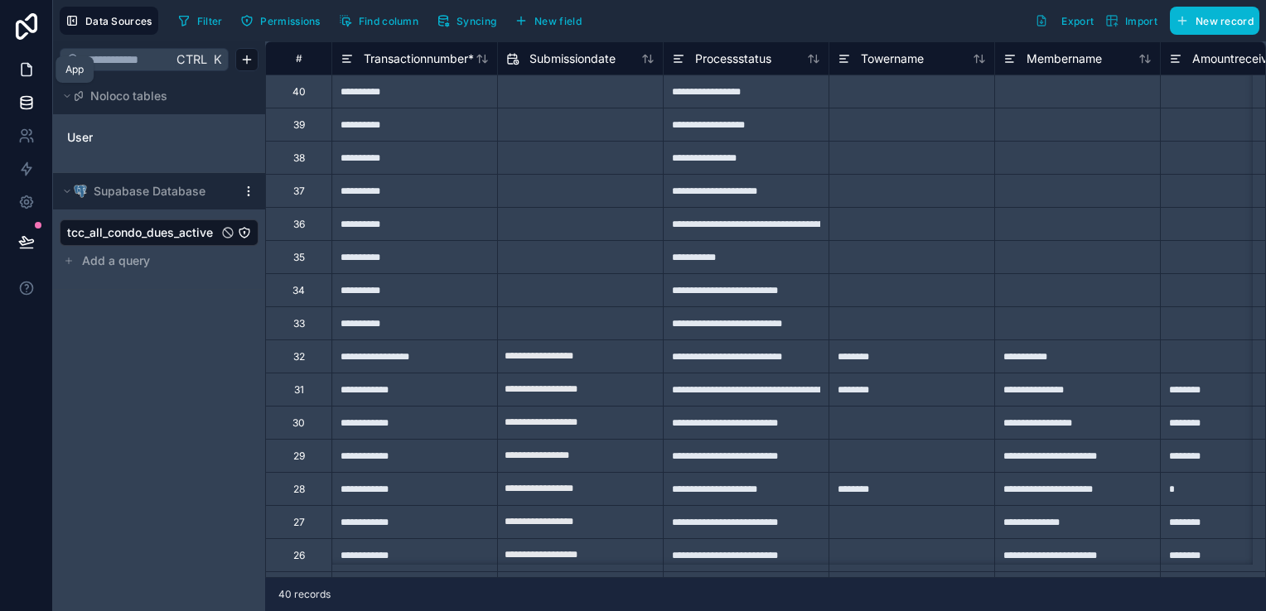
click at [29, 71] on icon at bounding box center [26, 69] width 17 height 17
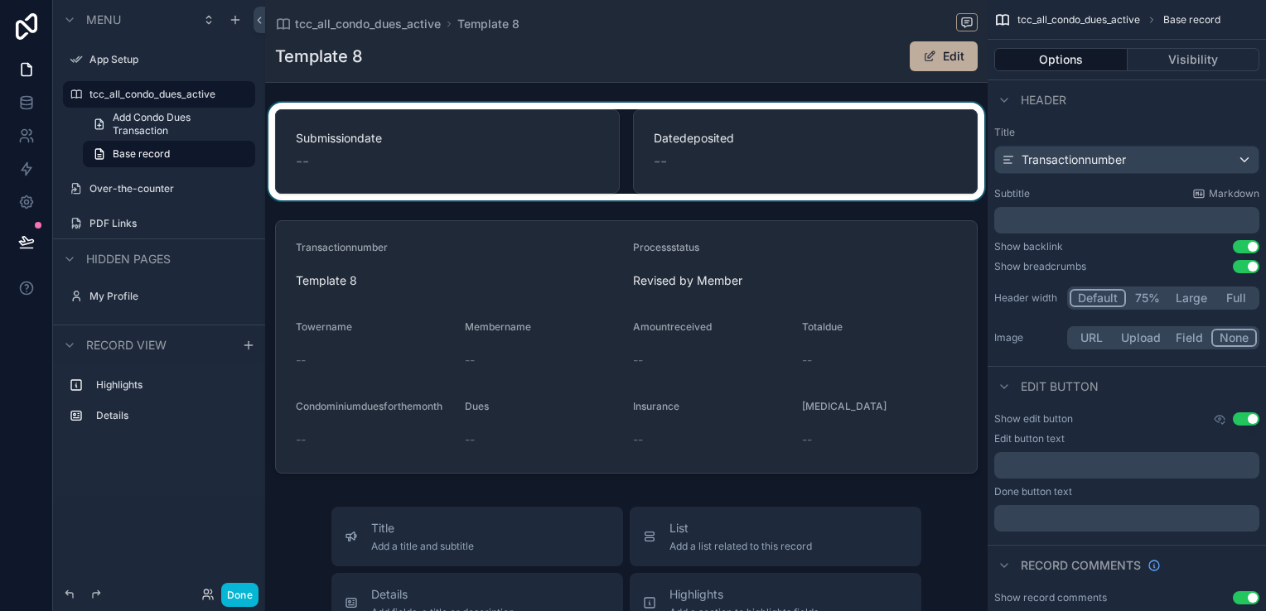
click at [487, 184] on div "scrollable content" at bounding box center [626, 152] width 722 height 98
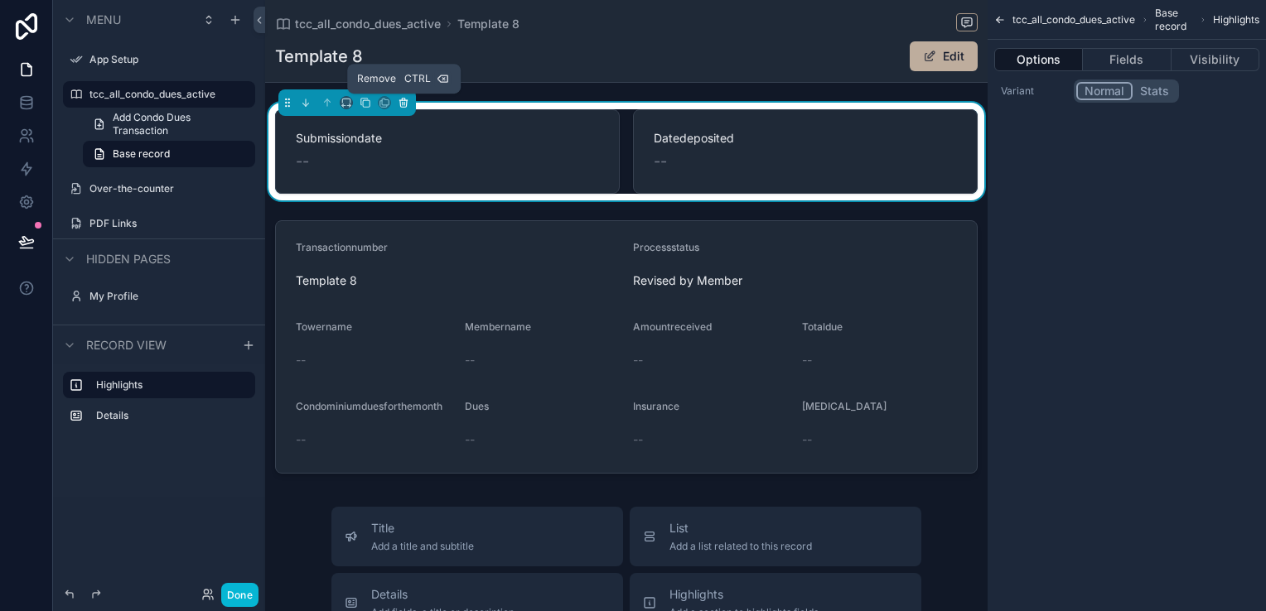
click at [406, 101] on icon "scrollable content" at bounding box center [403, 103] width 7 height 7
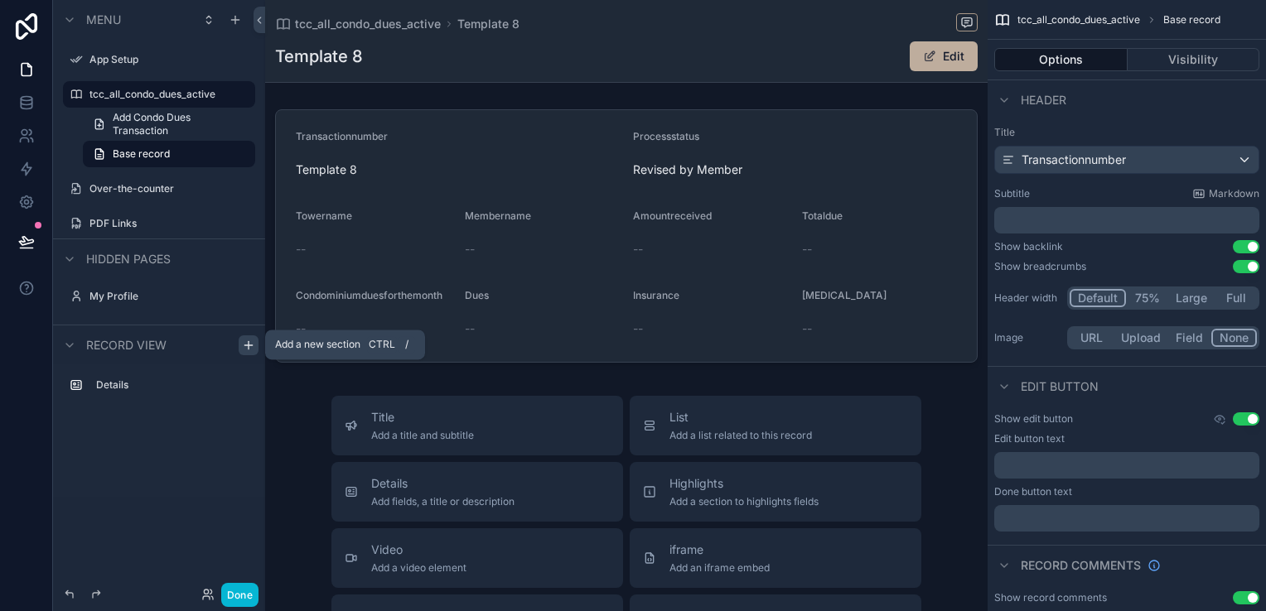
click at [244, 346] on icon "scrollable content" at bounding box center [248, 345] width 13 height 13
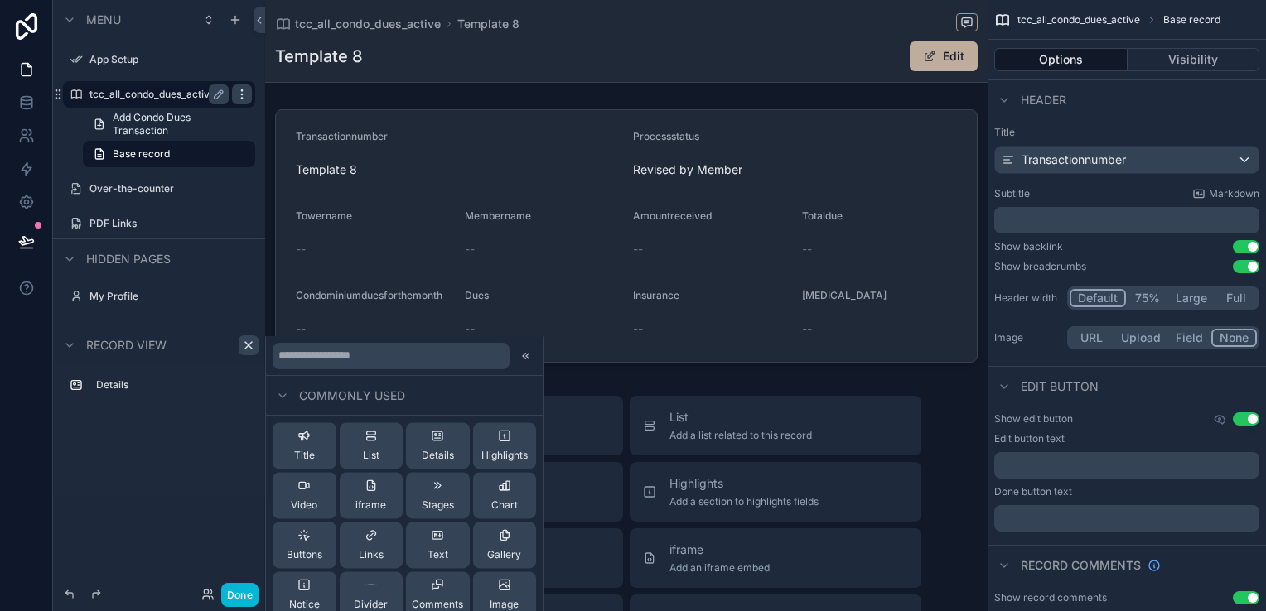
click at [243, 91] on icon "scrollable content" at bounding box center [241, 94] width 13 height 13
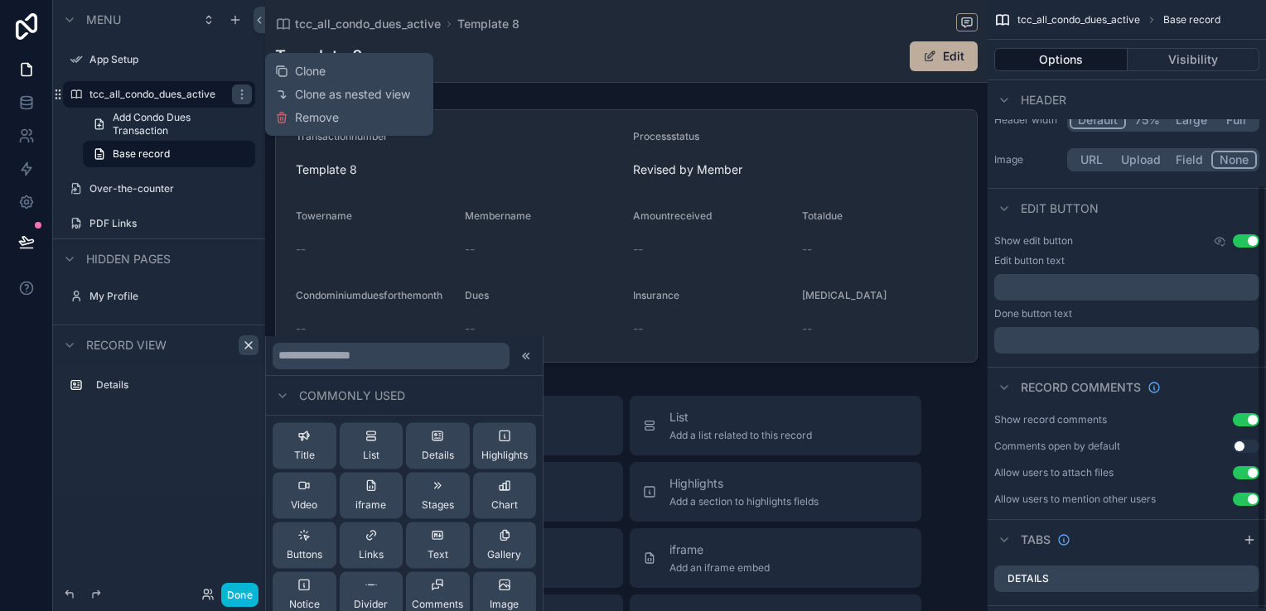
scroll to position [264, 0]
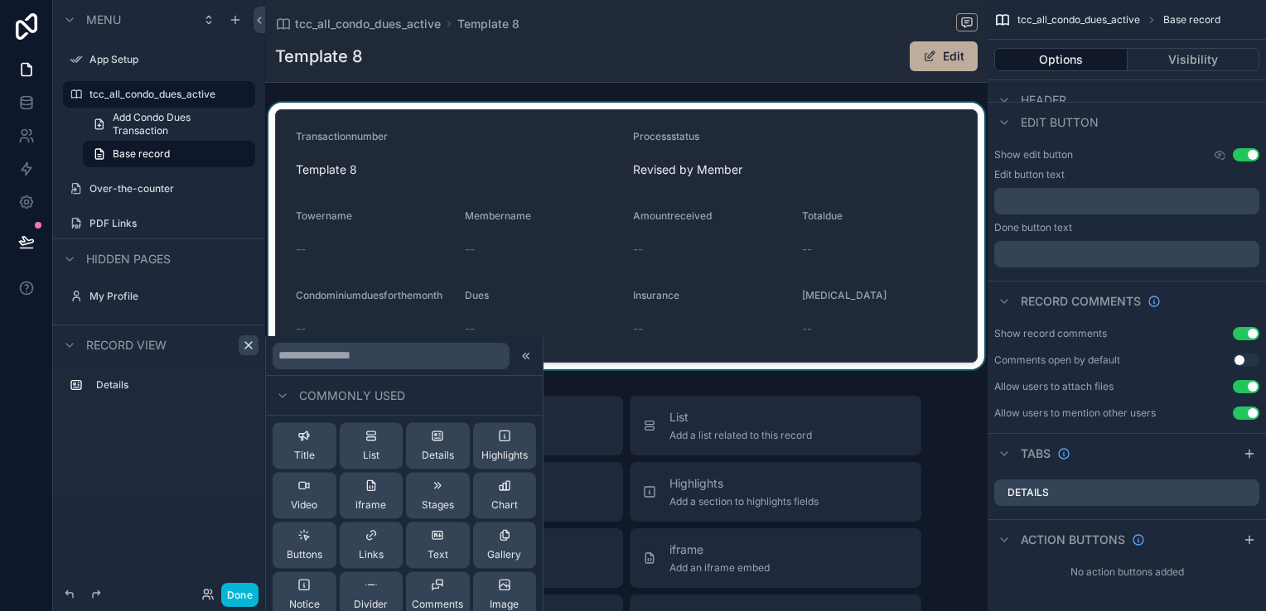
click at [592, 136] on div "scrollable content" at bounding box center [626, 236] width 722 height 267
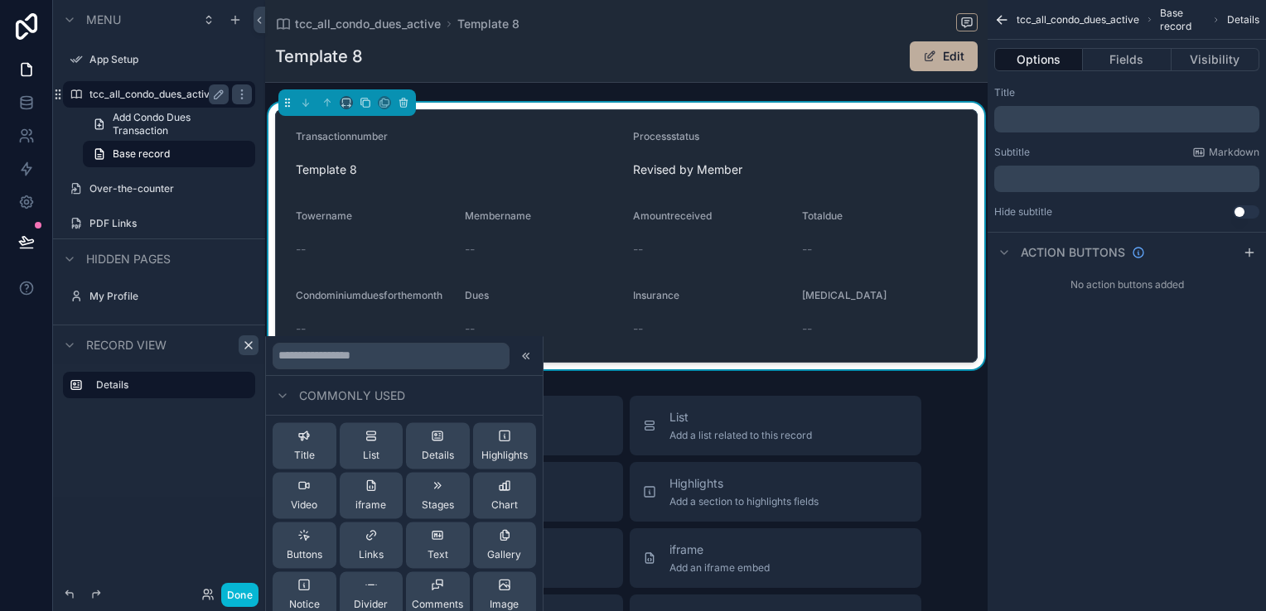
click at [191, 98] on label "tcc_all_condo_dues_active" at bounding box center [155, 94] width 133 height 13
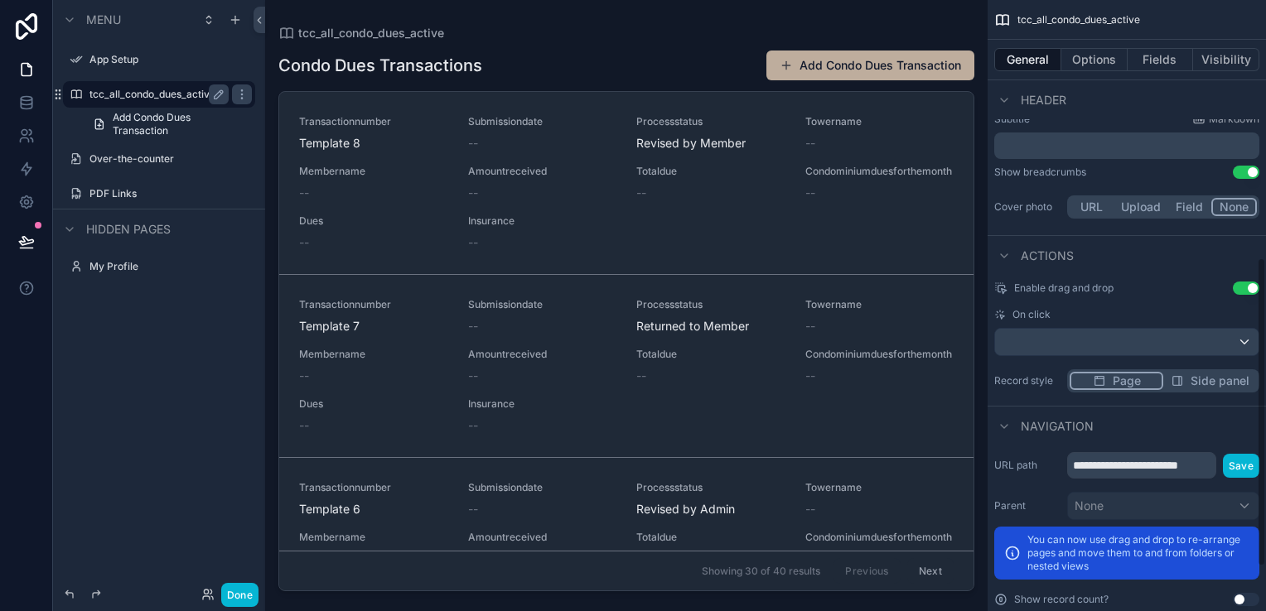
scroll to position [595, 0]
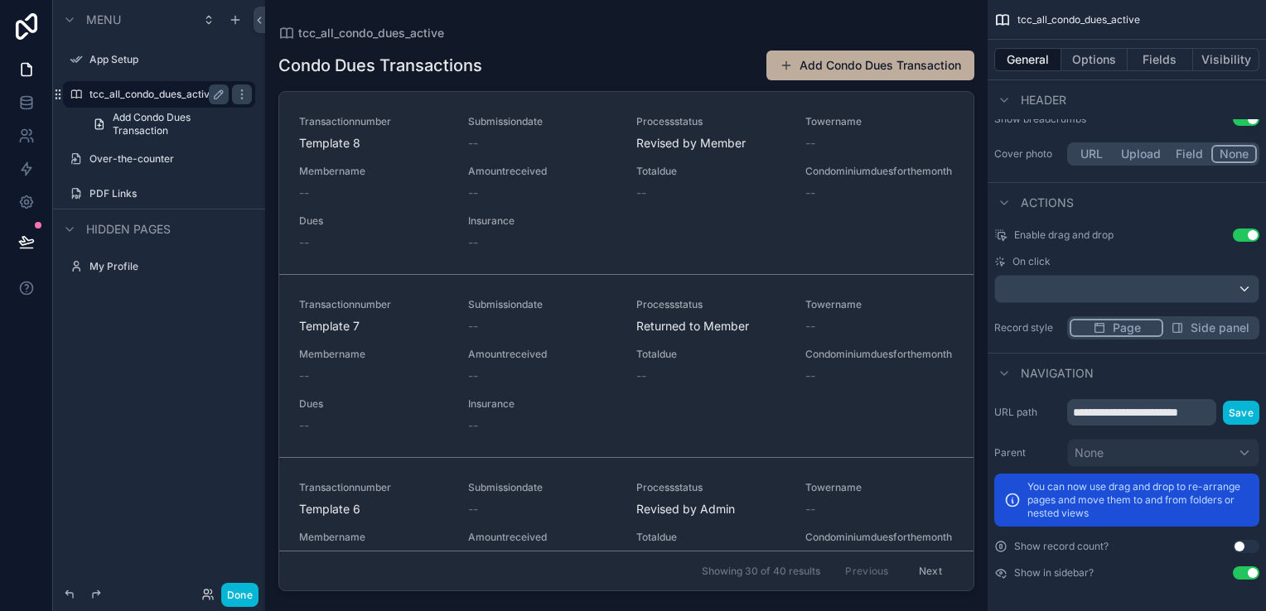
click at [1243, 572] on button "Use setting" at bounding box center [1246, 573] width 27 height 13
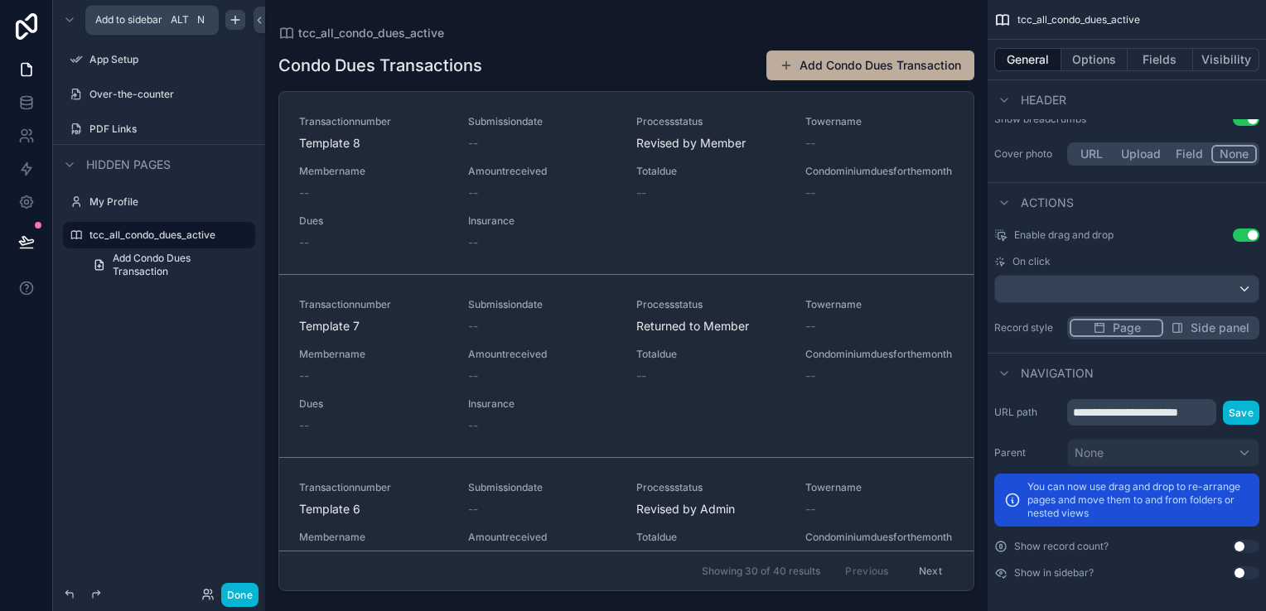
click at [237, 17] on icon "scrollable content" at bounding box center [235, 19] width 13 height 13
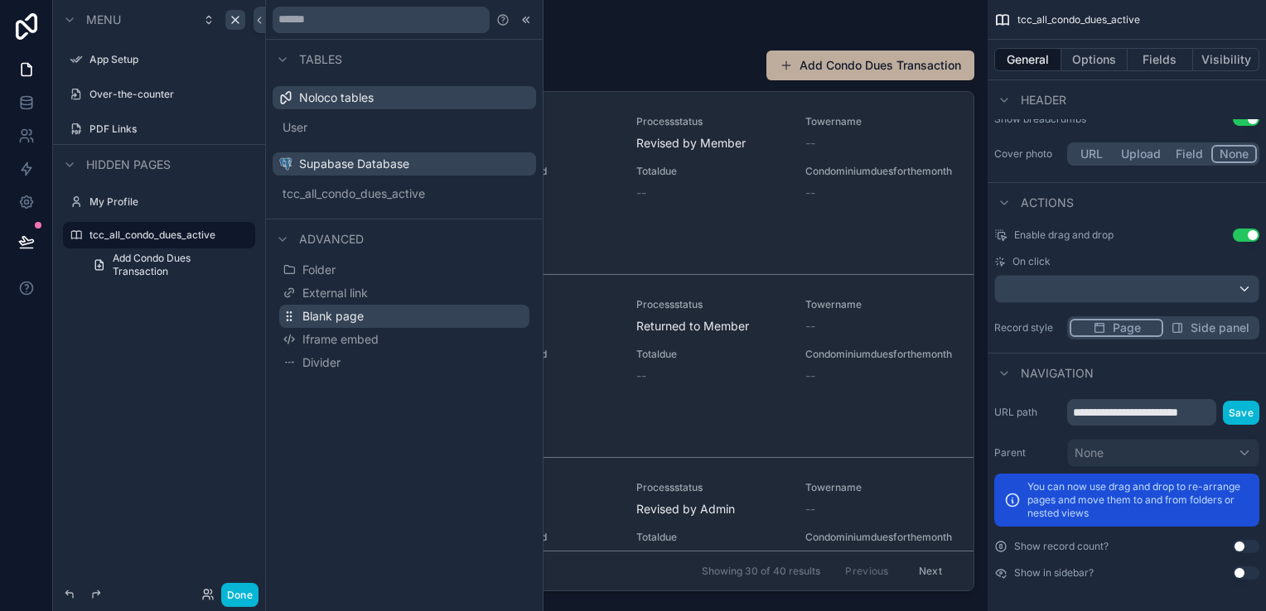
click at [354, 319] on span "Blank page" at bounding box center [332, 316] width 61 height 17
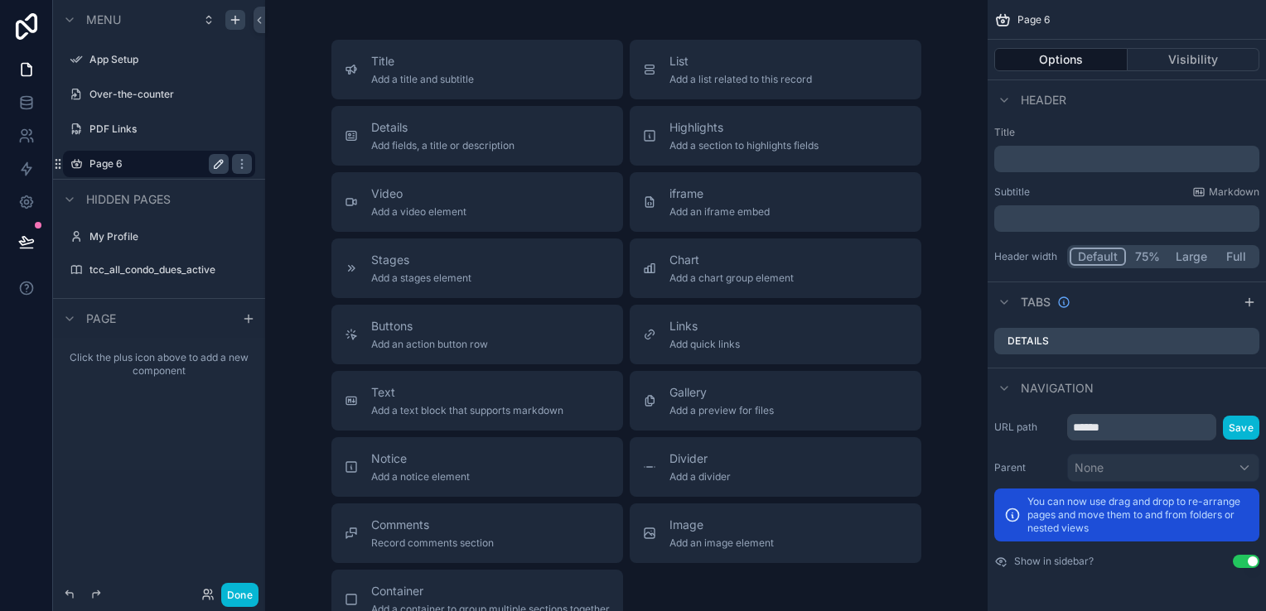
click at [224, 163] on icon "scrollable content" at bounding box center [218, 163] width 13 height 13
click at [178, 163] on input "******" at bounding box center [145, 164] width 113 height 20
type input "**********"
click at [213, 167] on icon "scrollable content" at bounding box center [218, 163] width 13 height 13
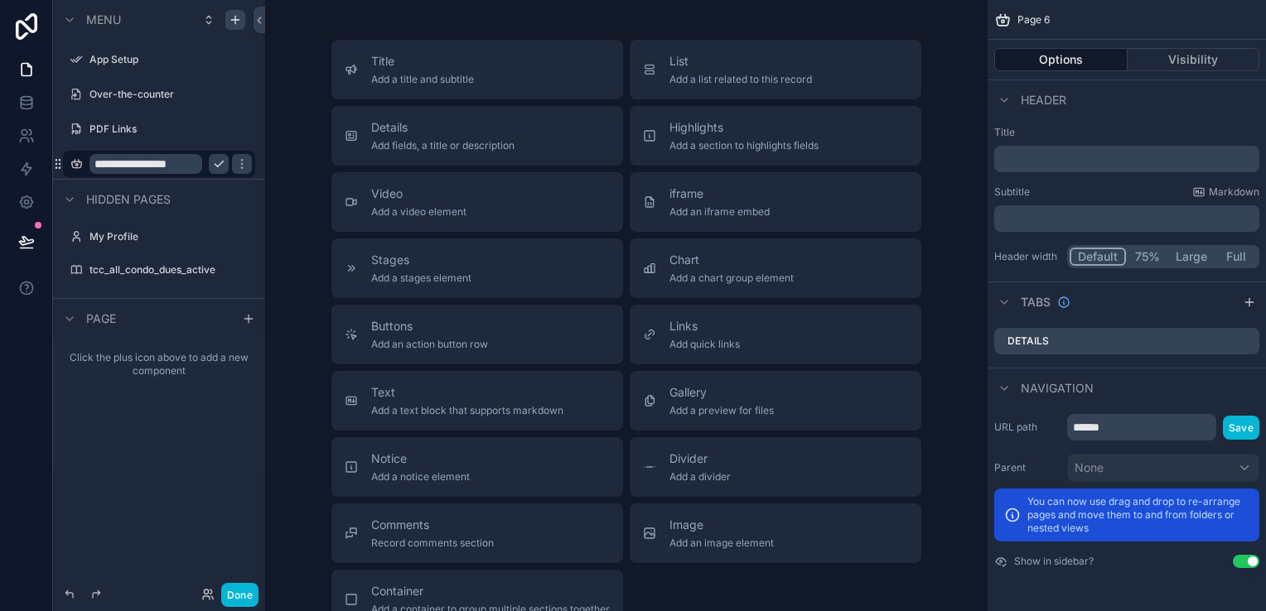
scroll to position [0, 0]
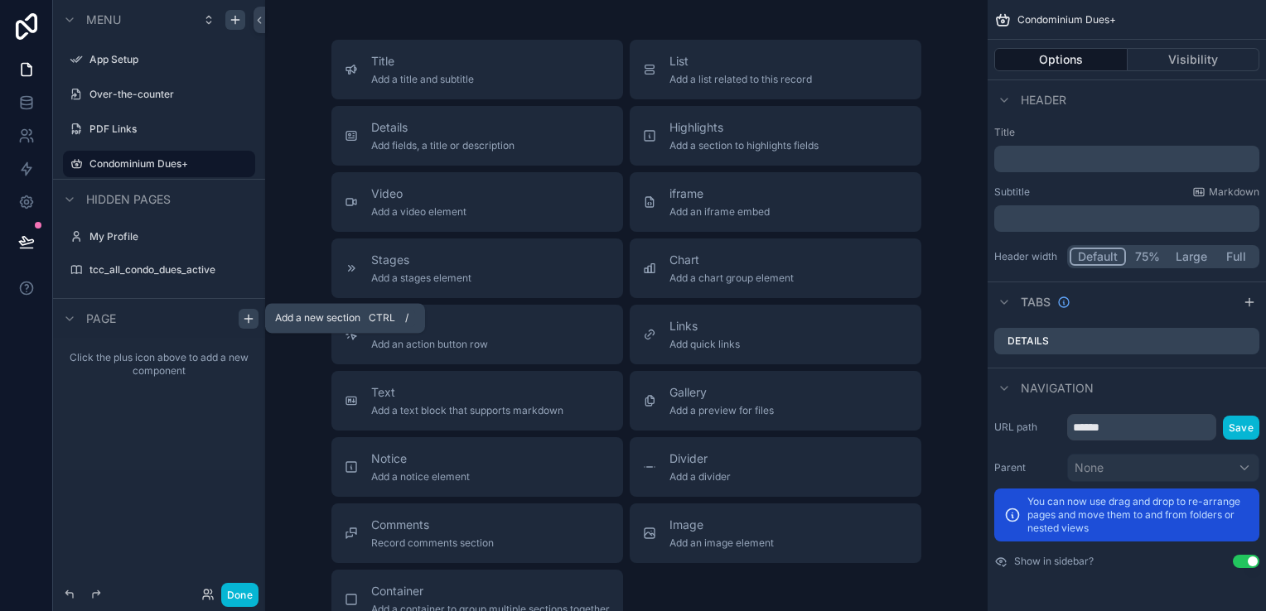
click at [241, 320] on div "scrollable content" at bounding box center [249, 319] width 20 height 20
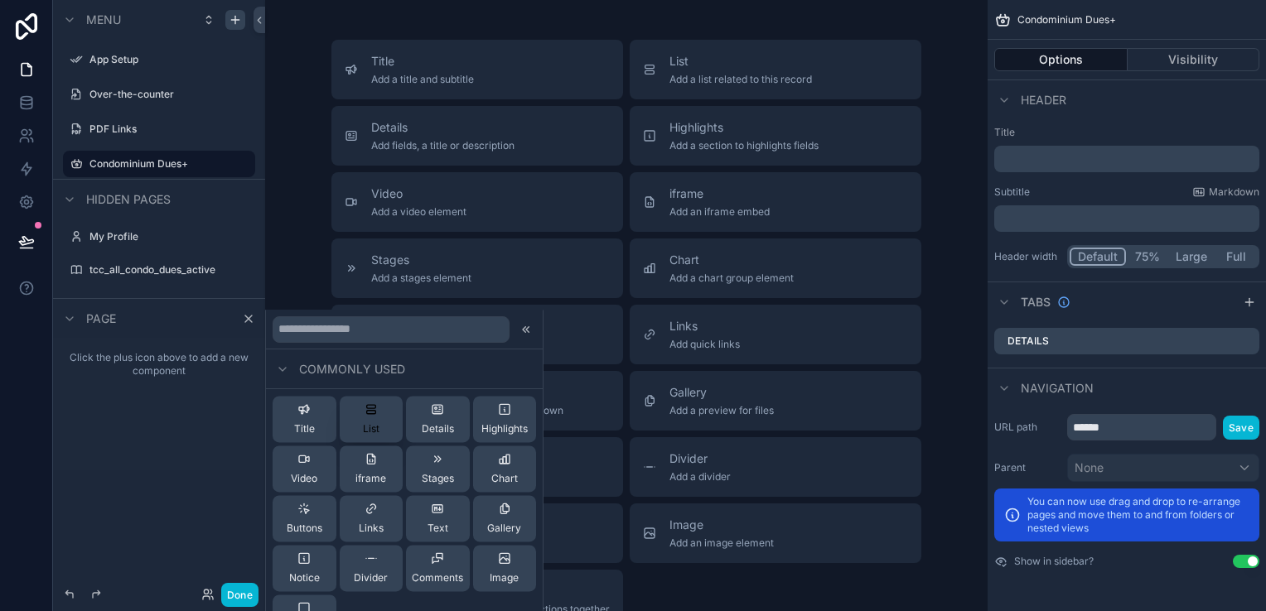
click at [358, 423] on button "List" at bounding box center [372, 419] width 64 height 46
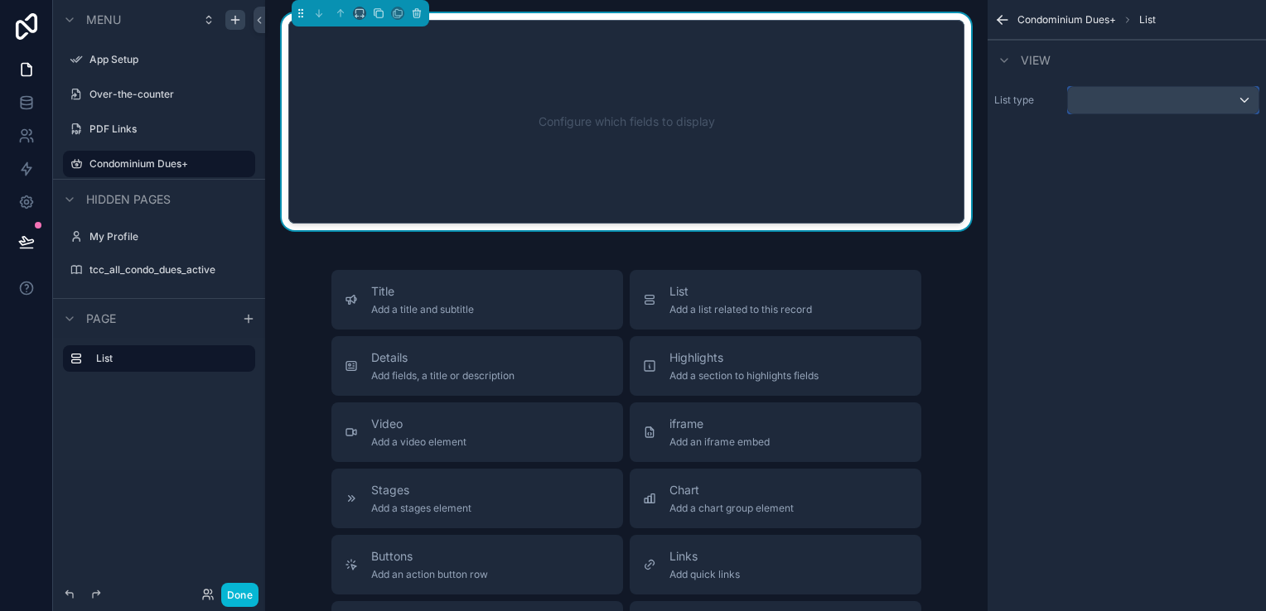
click at [1133, 111] on div "scrollable content" at bounding box center [1163, 100] width 191 height 27
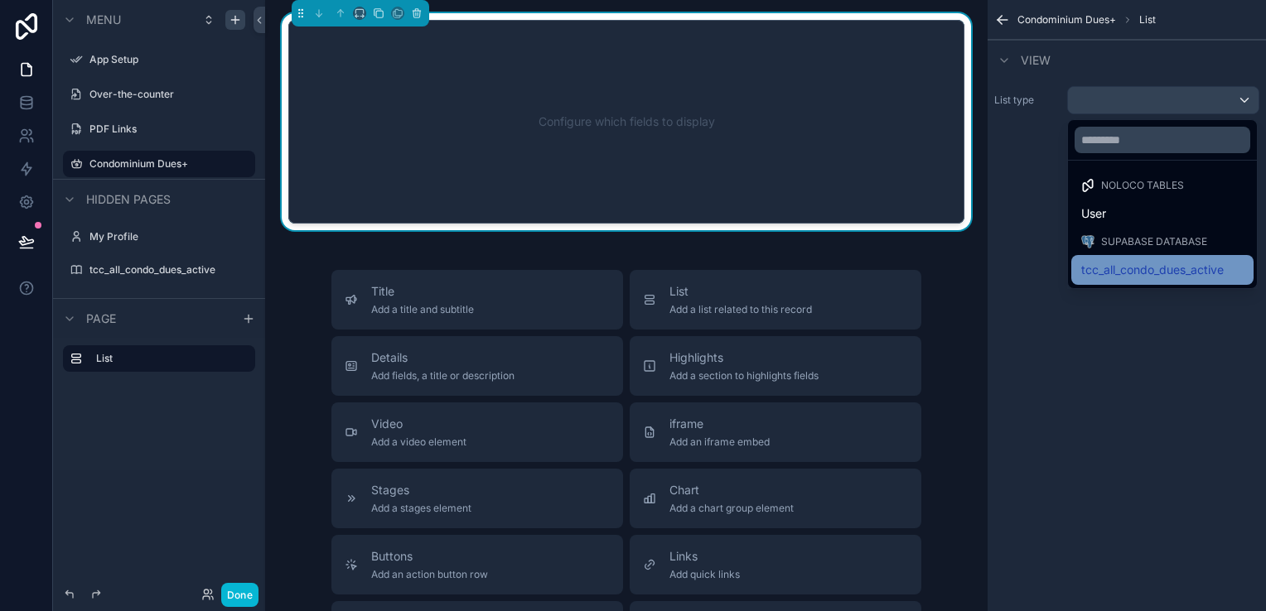
click at [1133, 261] on span "tcc_all_condo_dues_active" at bounding box center [1152, 270] width 143 height 20
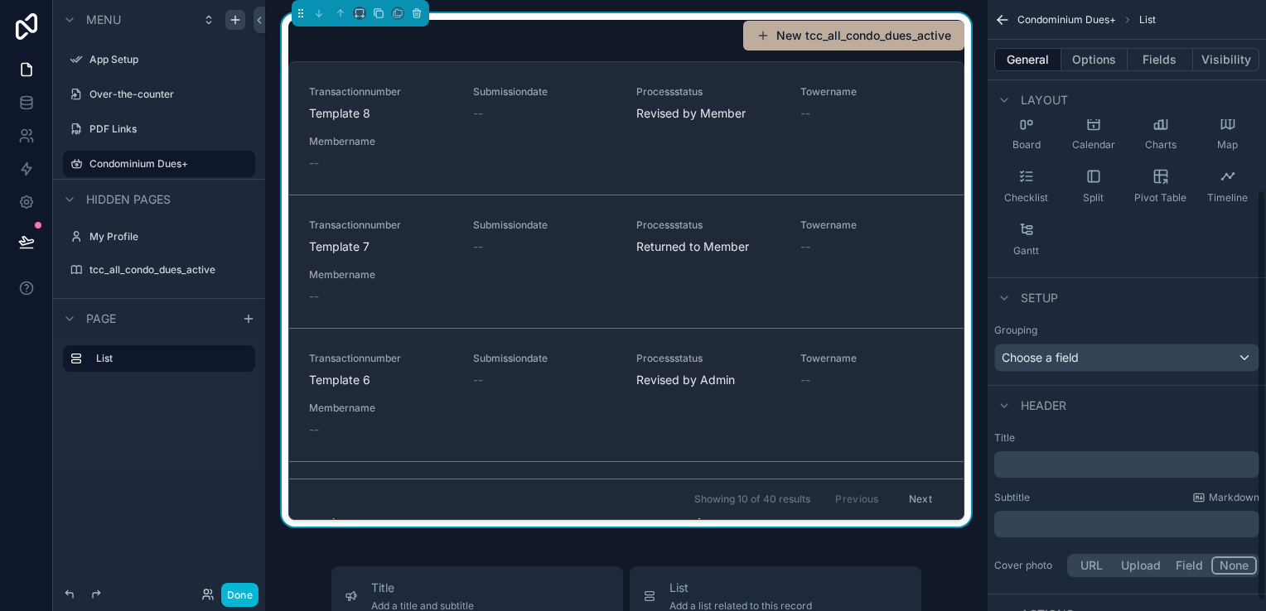
scroll to position [294, 0]
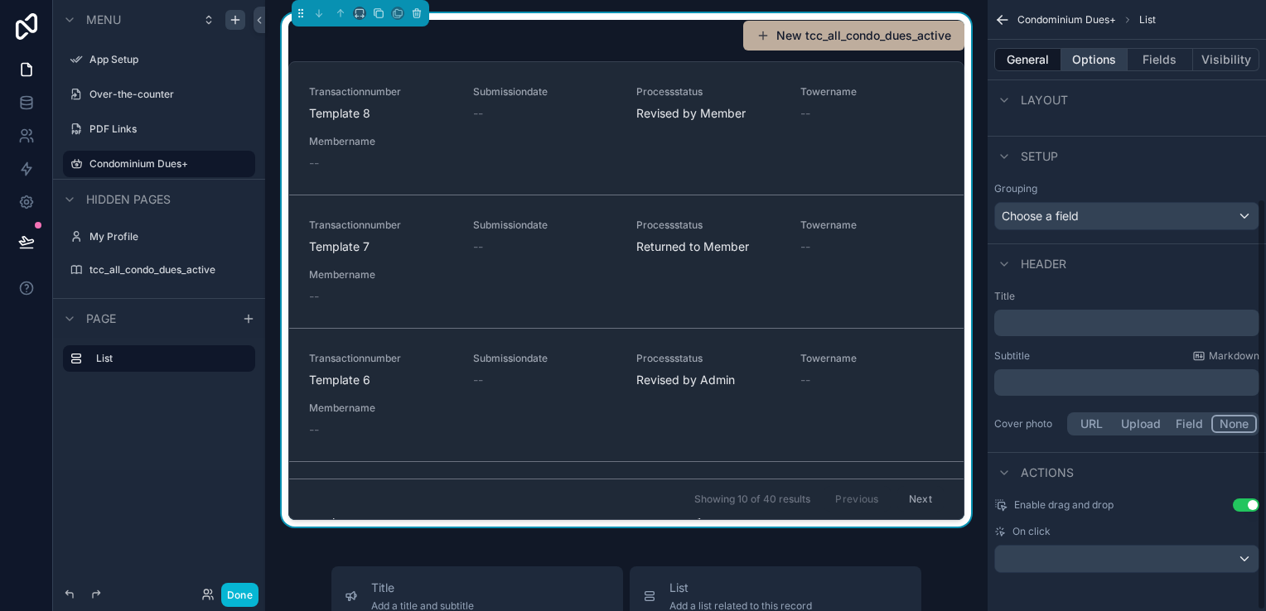
click at [1085, 59] on button "Options" at bounding box center [1094, 59] width 66 height 23
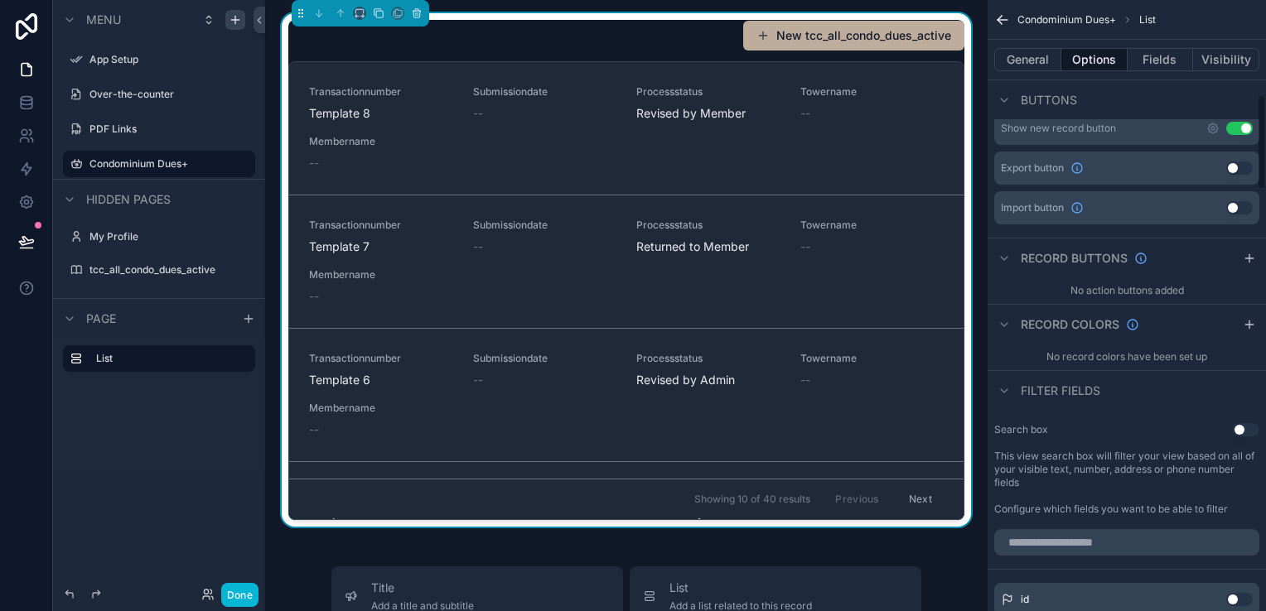
scroll to position [460, 0]
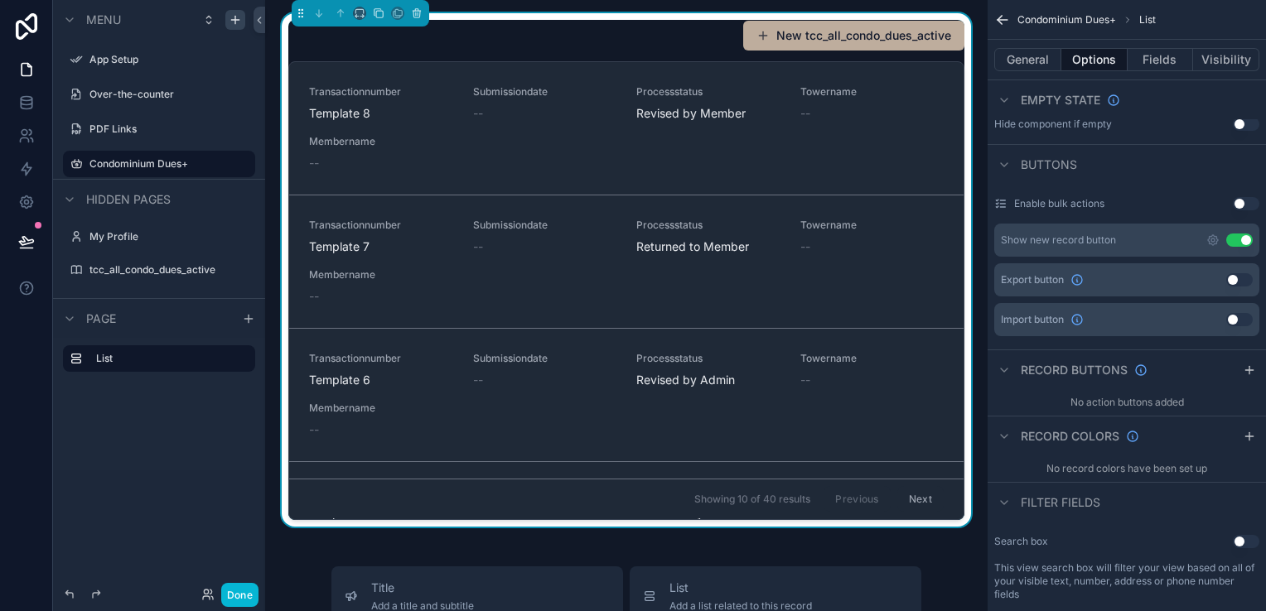
click at [1244, 239] on button "Use setting" at bounding box center [1239, 240] width 27 height 13
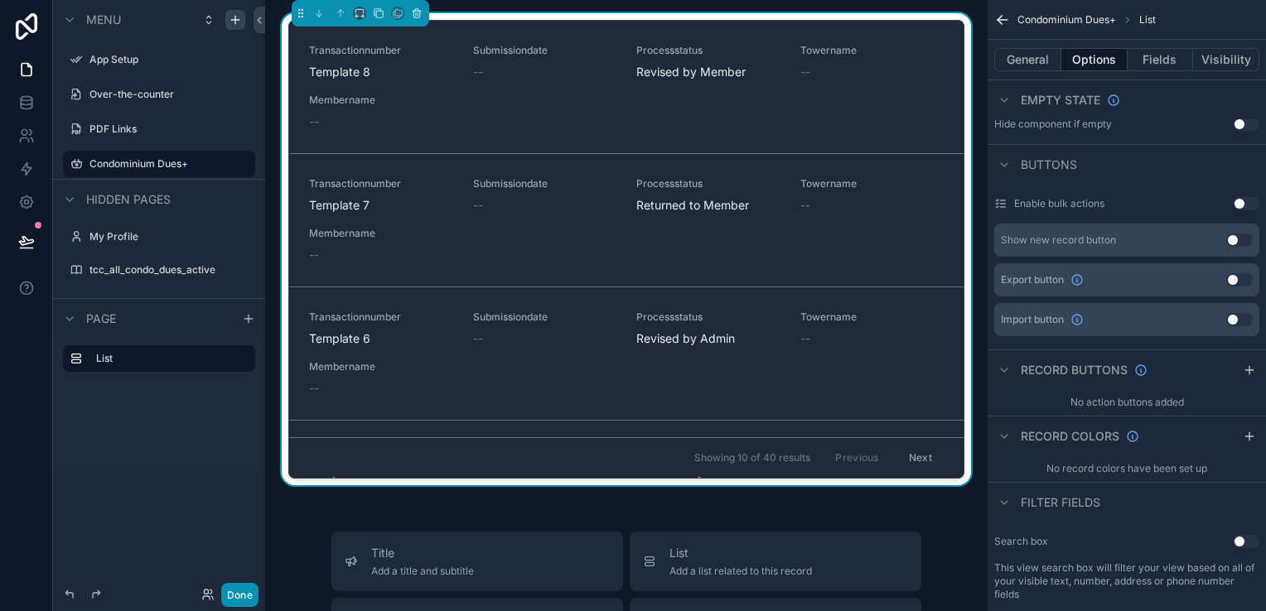
click at [237, 587] on button "Done" at bounding box center [239, 595] width 37 height 24
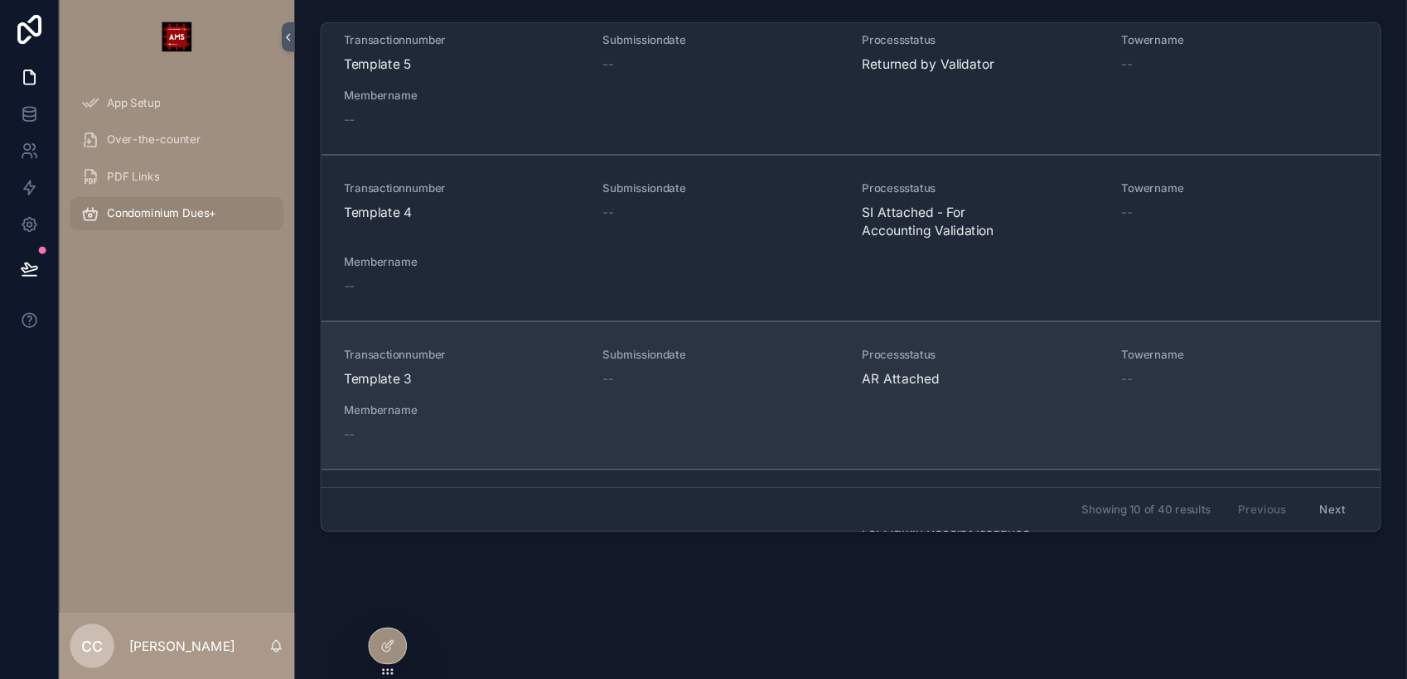
scroll to position [0, 0]
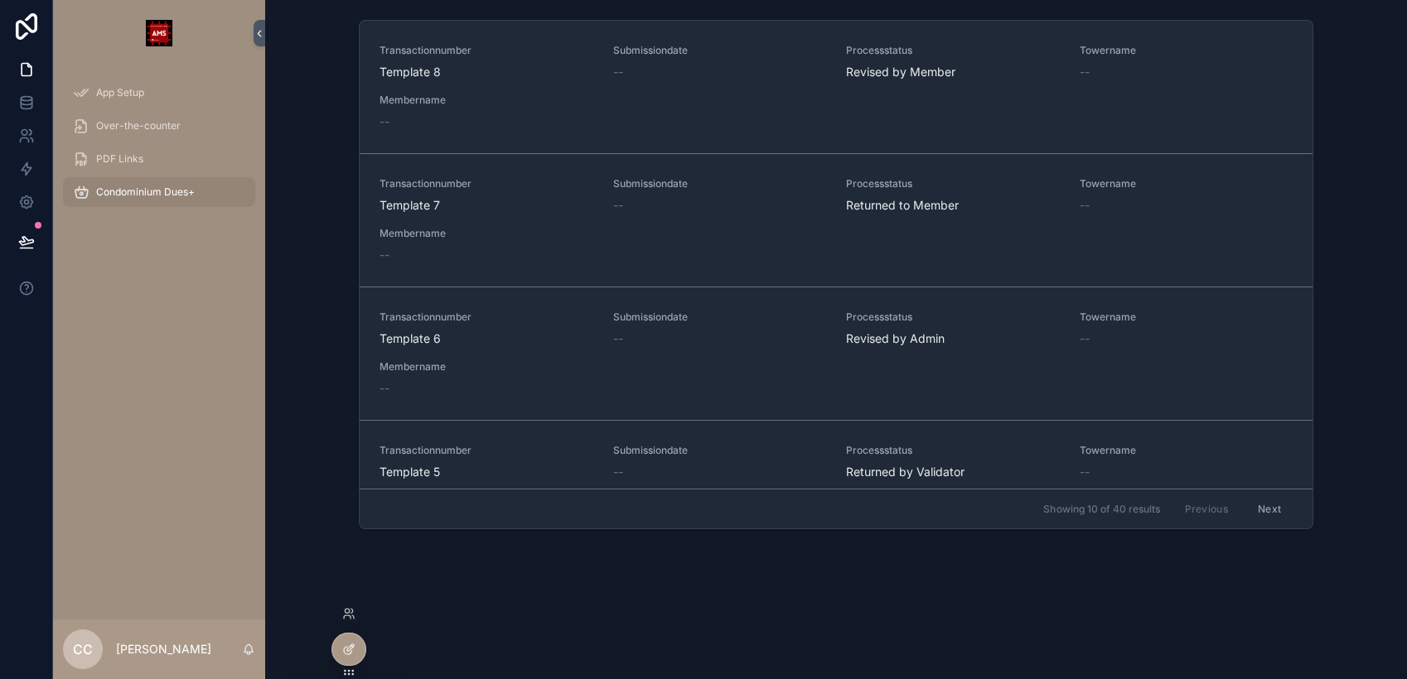
click at [341, 611] on div at bounding box center [348, 649] width 33 height 31
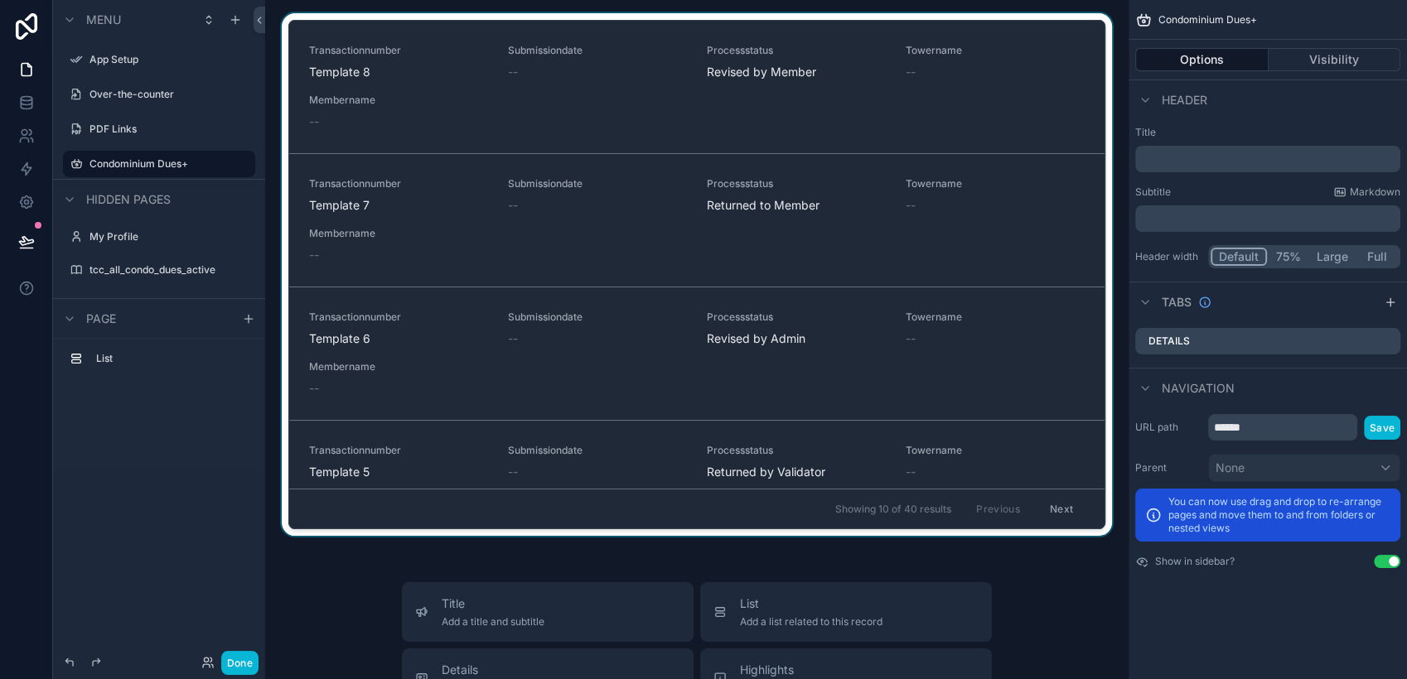
drag, startPoint x: 1089, startPoint y: 172, endPoint x: 1092, endPoint y: 208, distance: 36.6
click at [1092, 208] on div "scrollable content" at bounding box center [696, 277] width 837 height 529
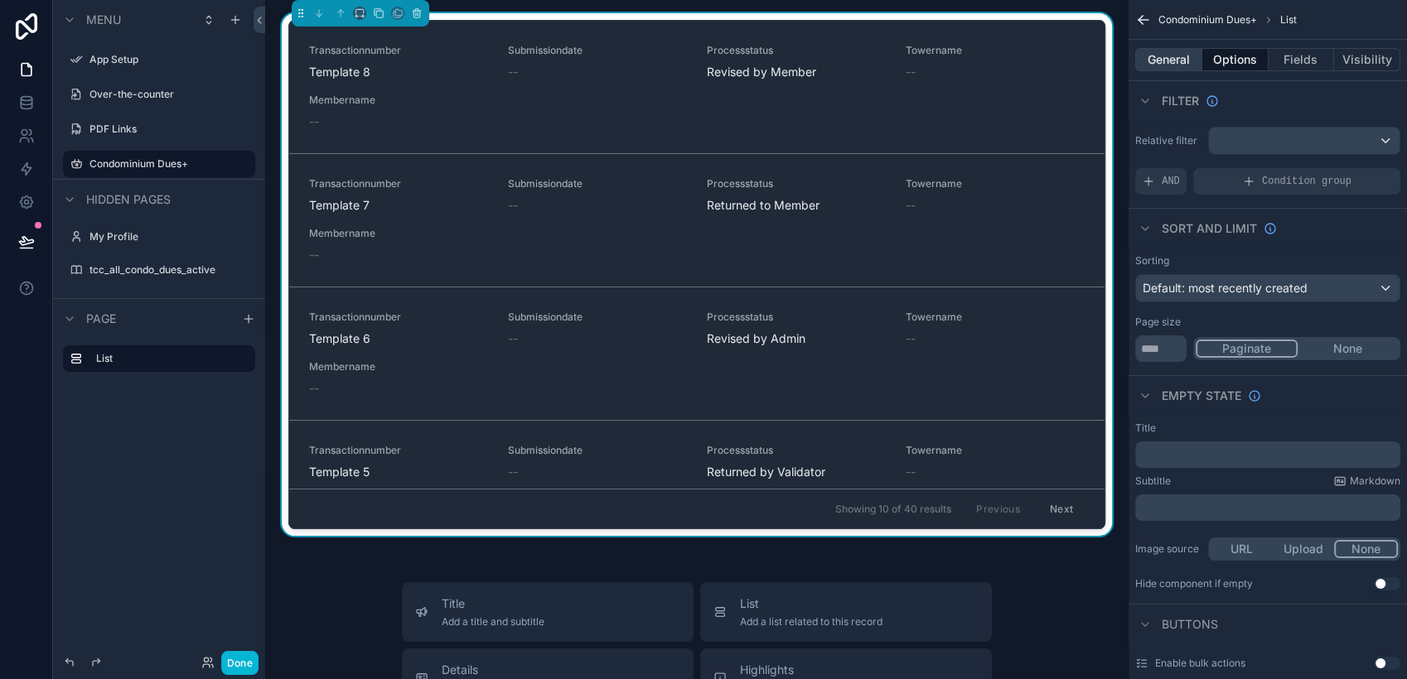
click at [1151, 60] on button "General" at bounding box center [1168, 59] width 67 height 23
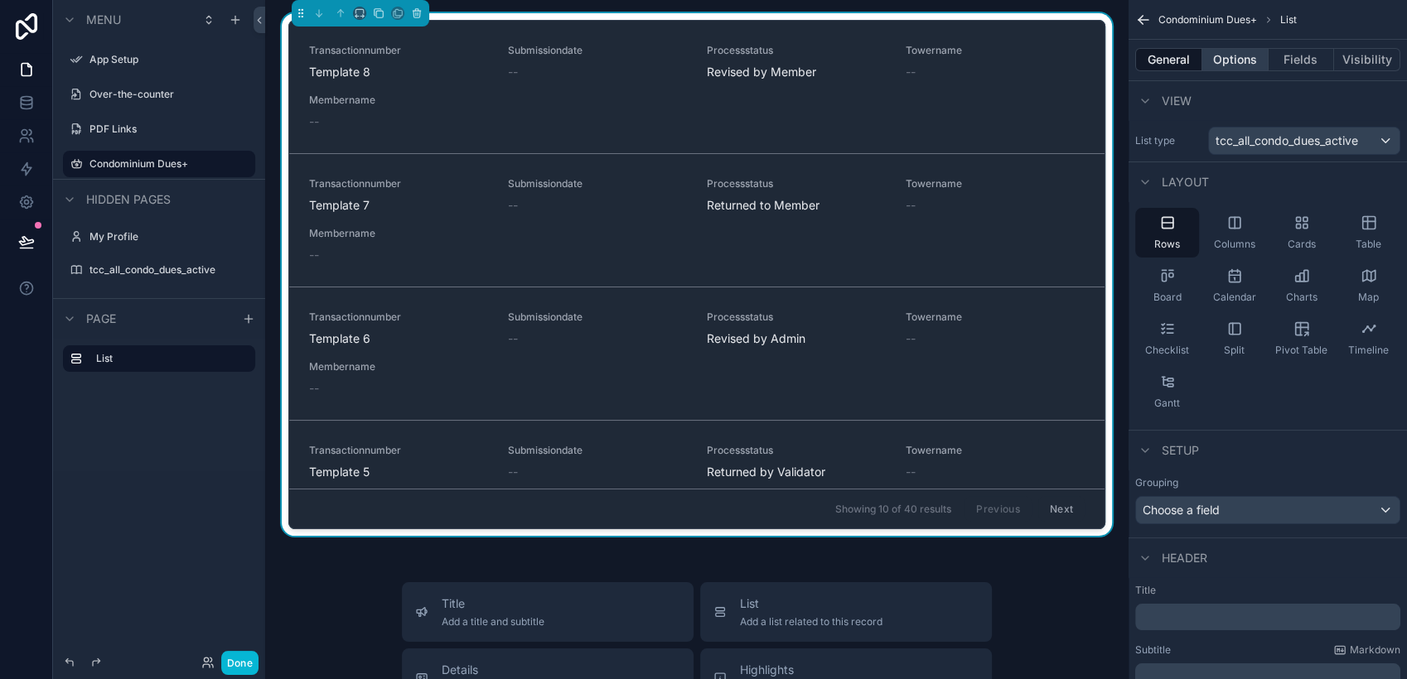
click at [1219, 52] on button "Options" at bounding box center [1235, 59] width 66 height 23
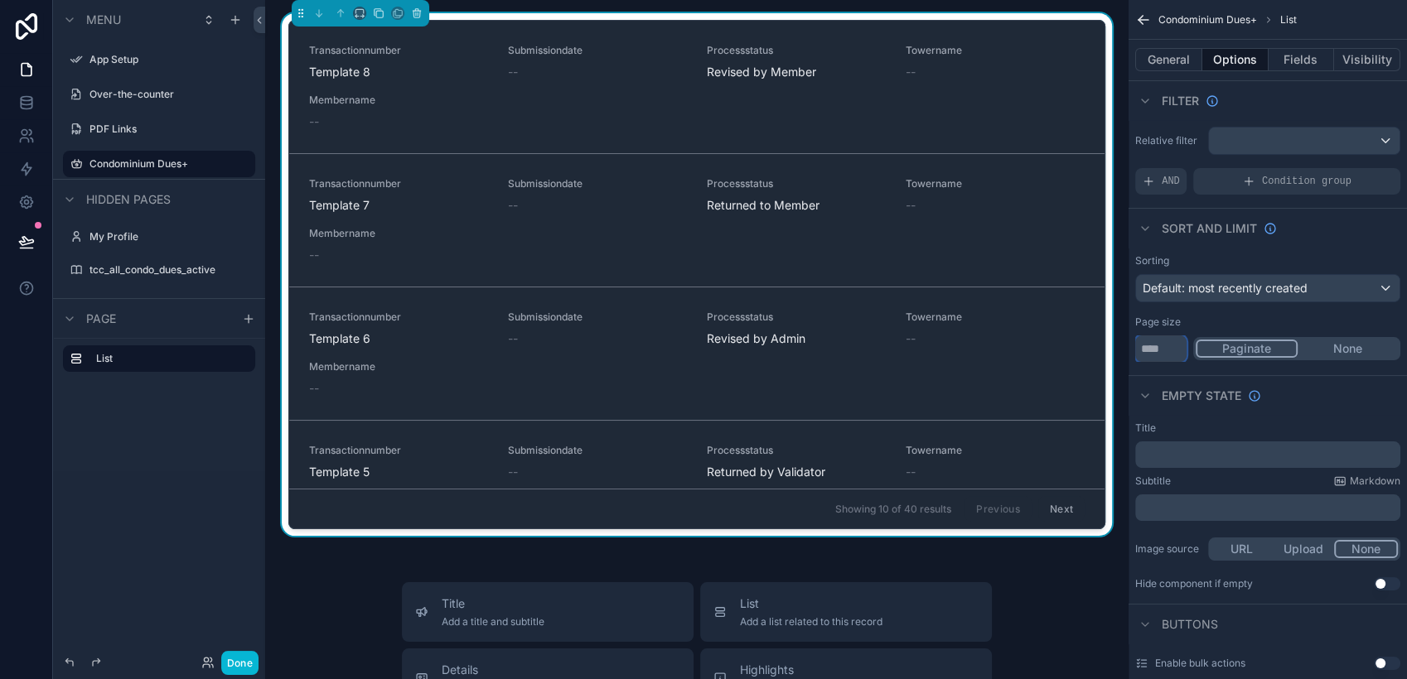
drag, startPoint x: 1167, startPoint y: 350, endPoint x: 1127, endPoint y: 348, distance: 39.8
click at [1127, 348] on div "App Setup Over-the-counter PDF Links Condominium Dues+ My Profile tcc_all_condo…" at bounding box center [836, 339] width 1142 height 679
type input "**"
click at [1164, 63] on button "General" at bounding box center [1168, 59] width 67 height 23
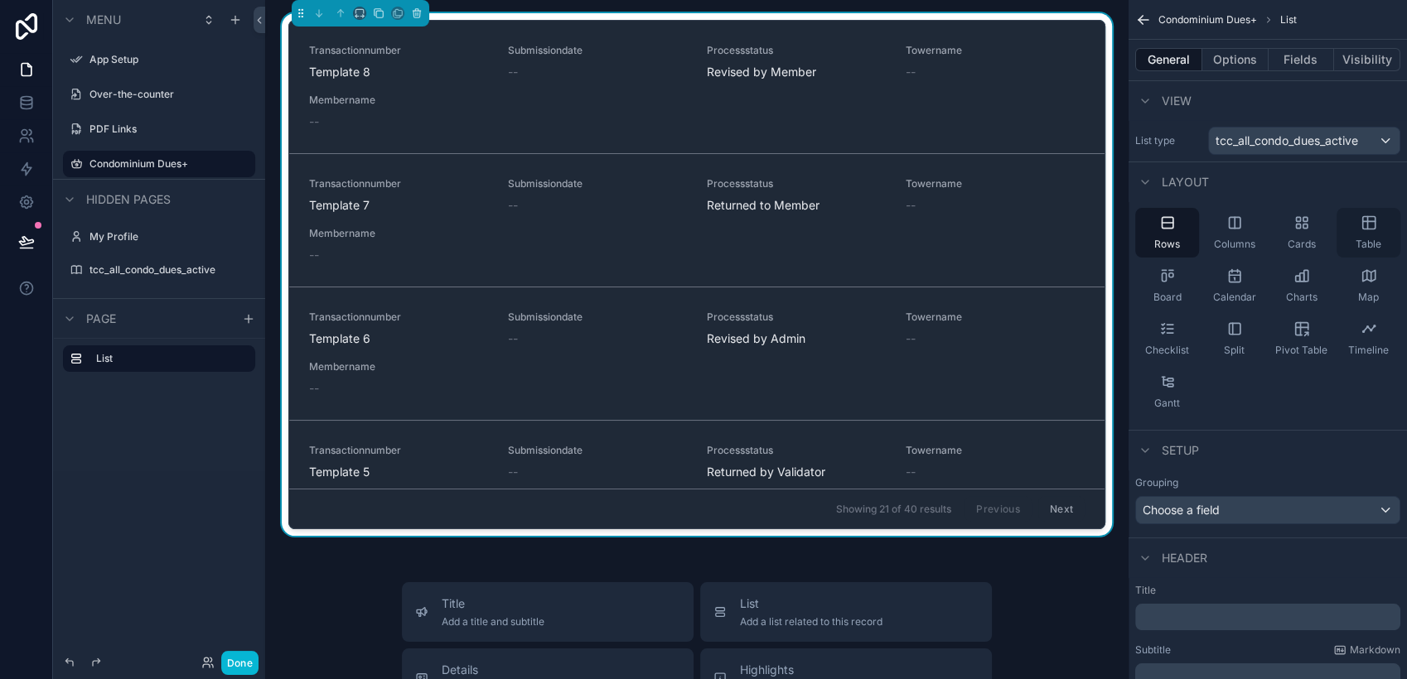
click at [1265, 242] on span "Table" at bounding box center [1369, 244] width 26 height 13
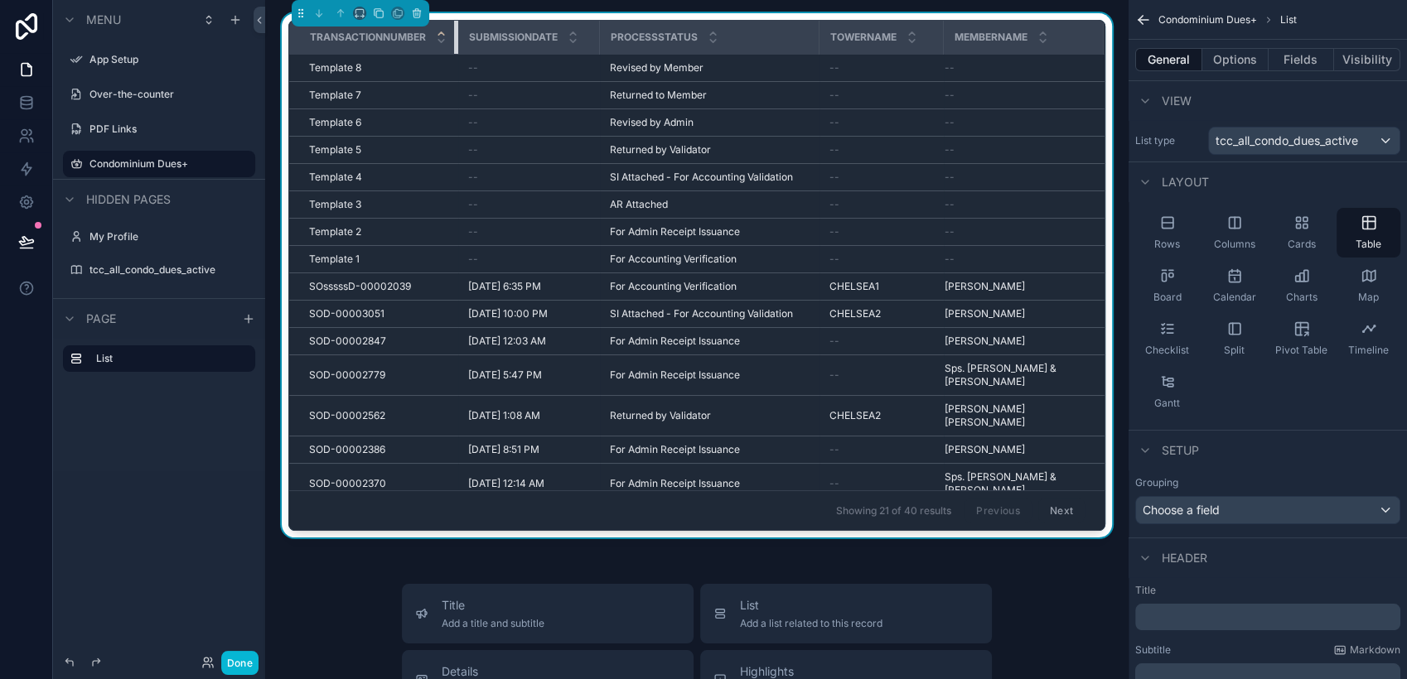
drag, startPoint x: 466, startPoint y: 35, endPoint x: 444, endPoint y: 36, distance: 22.4
click at [444, 36] on th "Transactionnumber" at bounding box center [373, 38] width 169 height 34
click at [1230, 51] on button "Options" at bounding box center [1235, 59] width 66 height 23
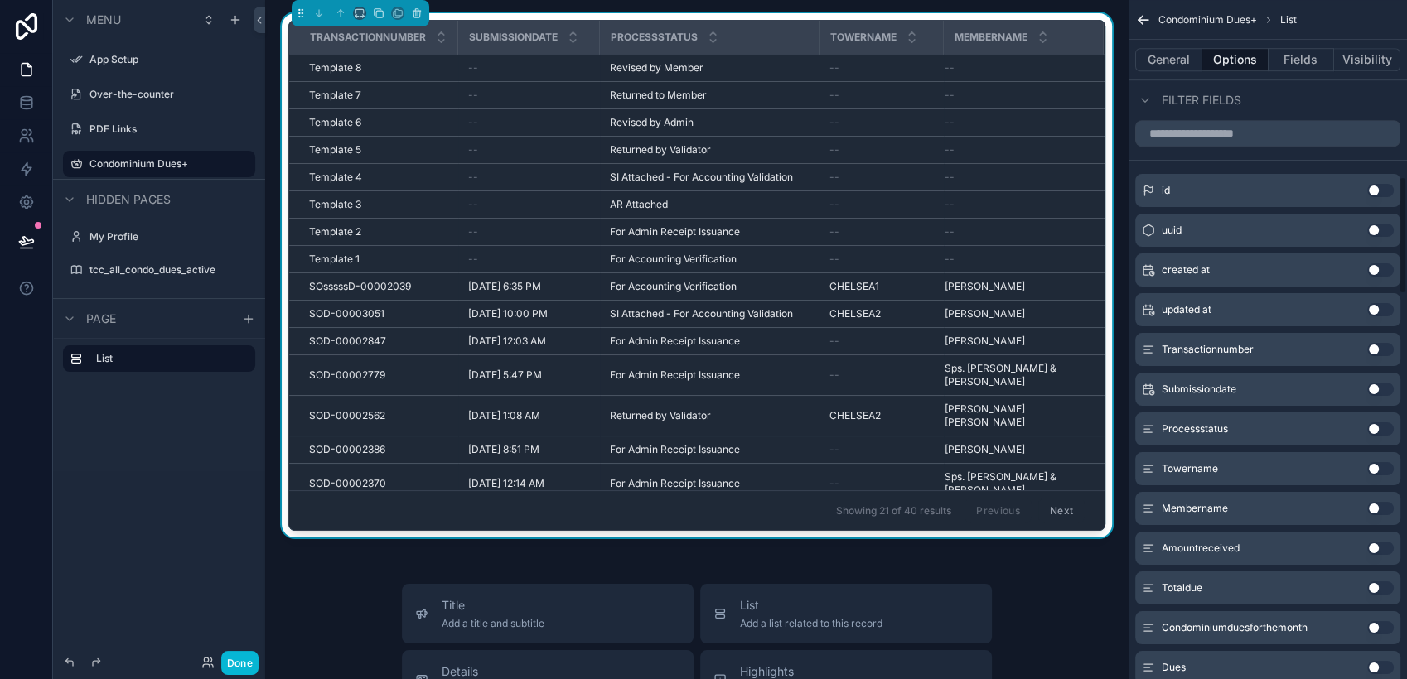
scroll to position [1012, 0]
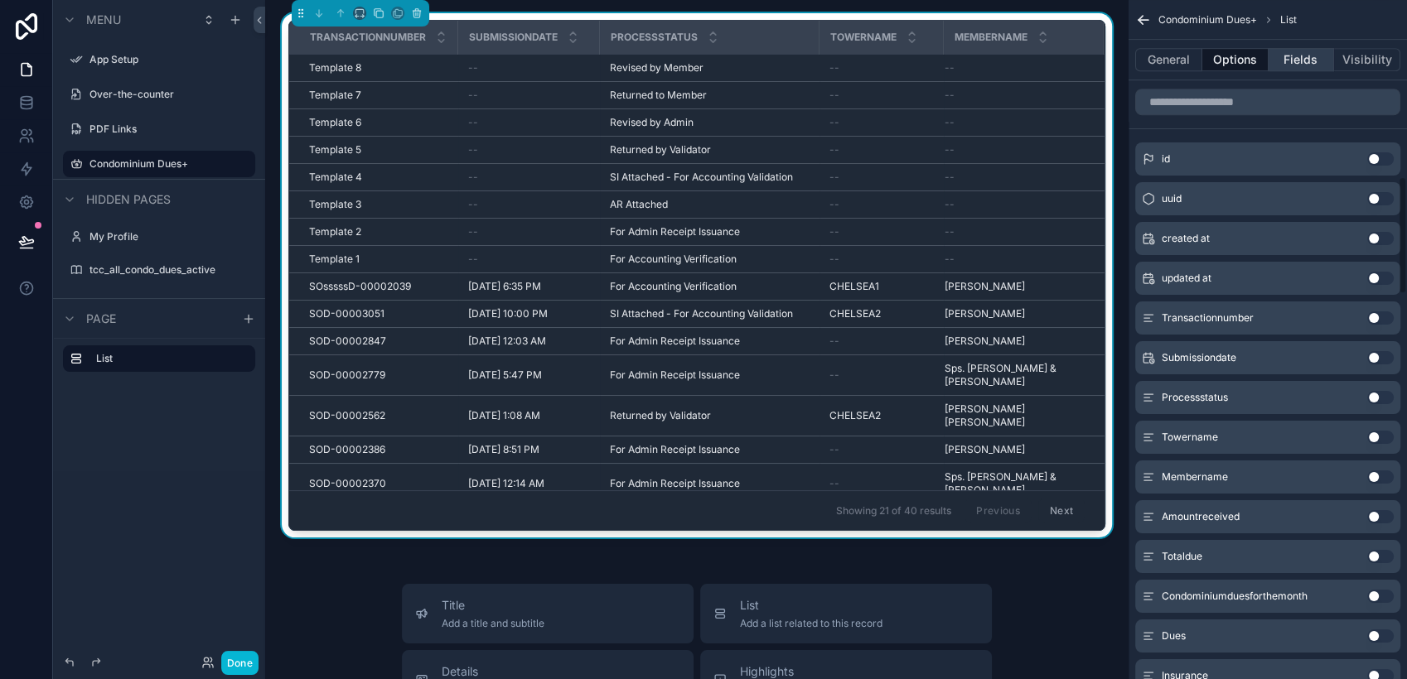
click at [1265, 61] on button "Fields" at bounding box center [1302, 59] width 66 height 23
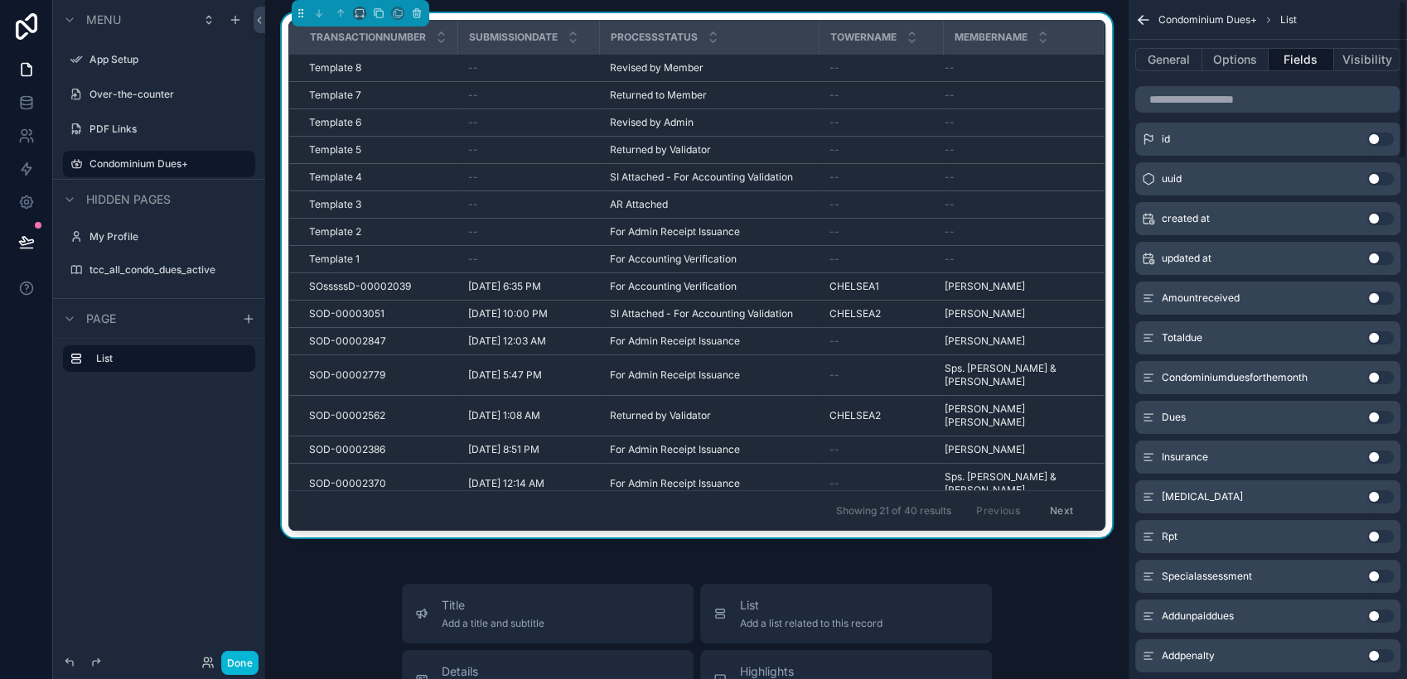
scroll to position [0, 0]
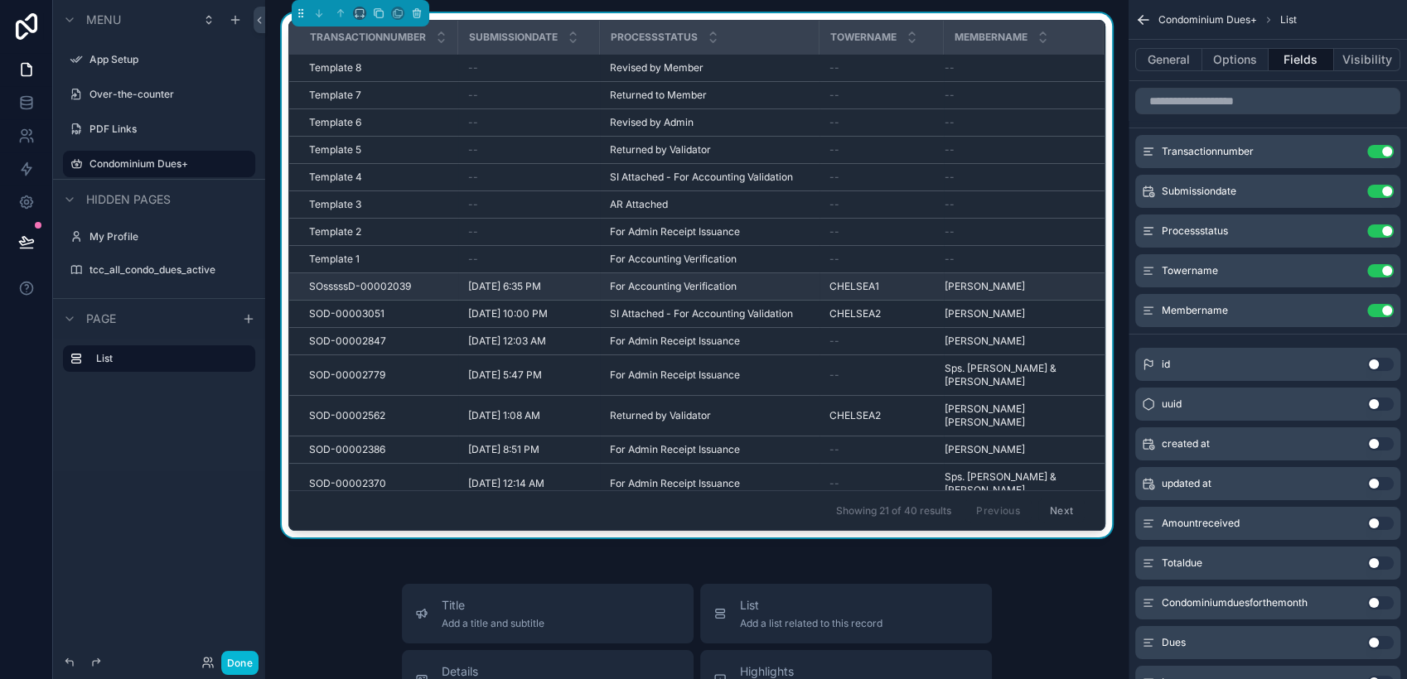
click at [510, 289] on span "10/2/2025 6:35 PM" at bounding box center [504, 286] width 73 height 13
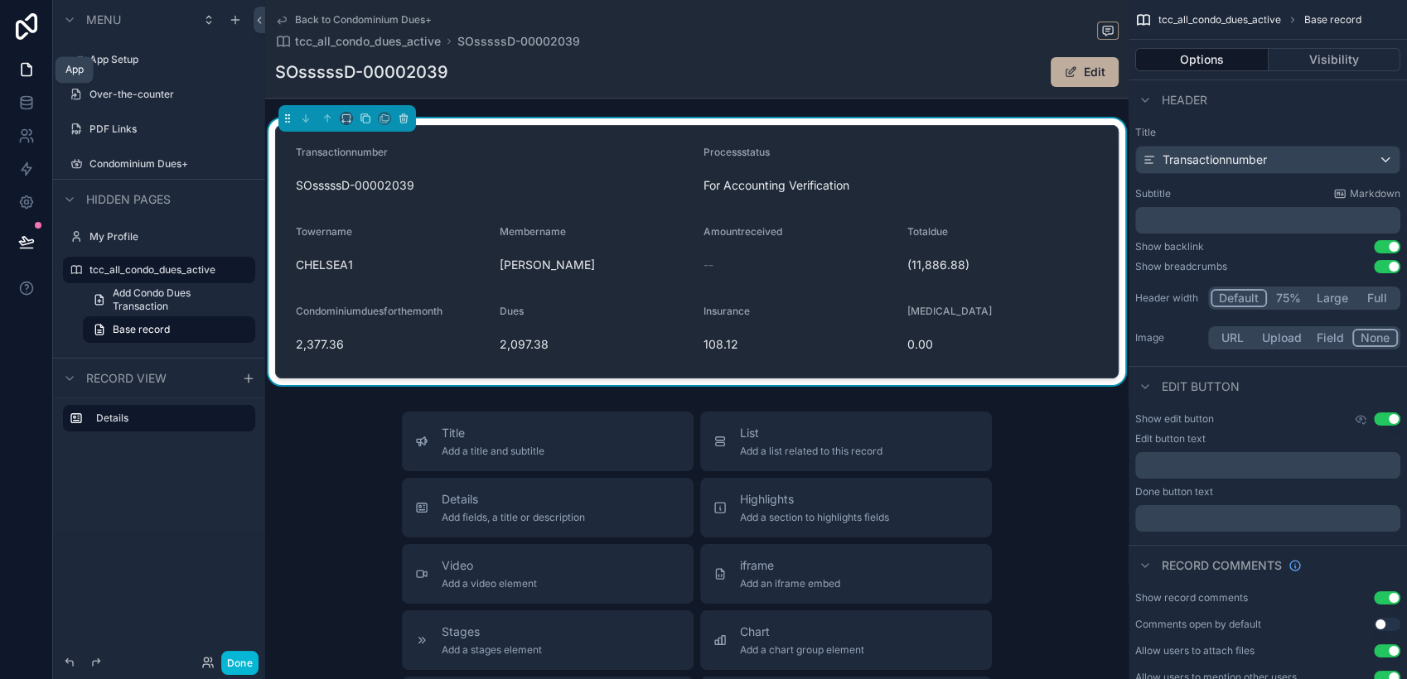
click at [31, 70] on icon at bounding box center [27, 70] width 10 height 12
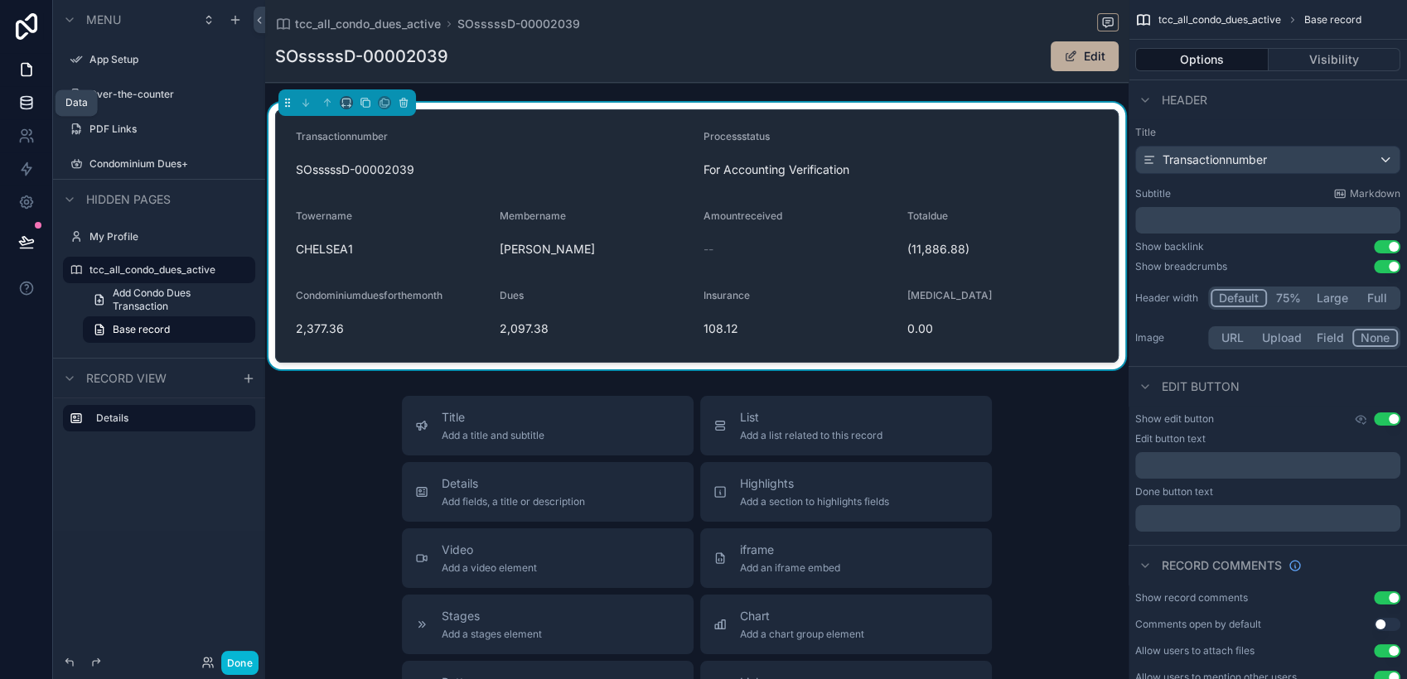
click at [31, 97] on icon at bounding box center [26, 99] width 11 height 4
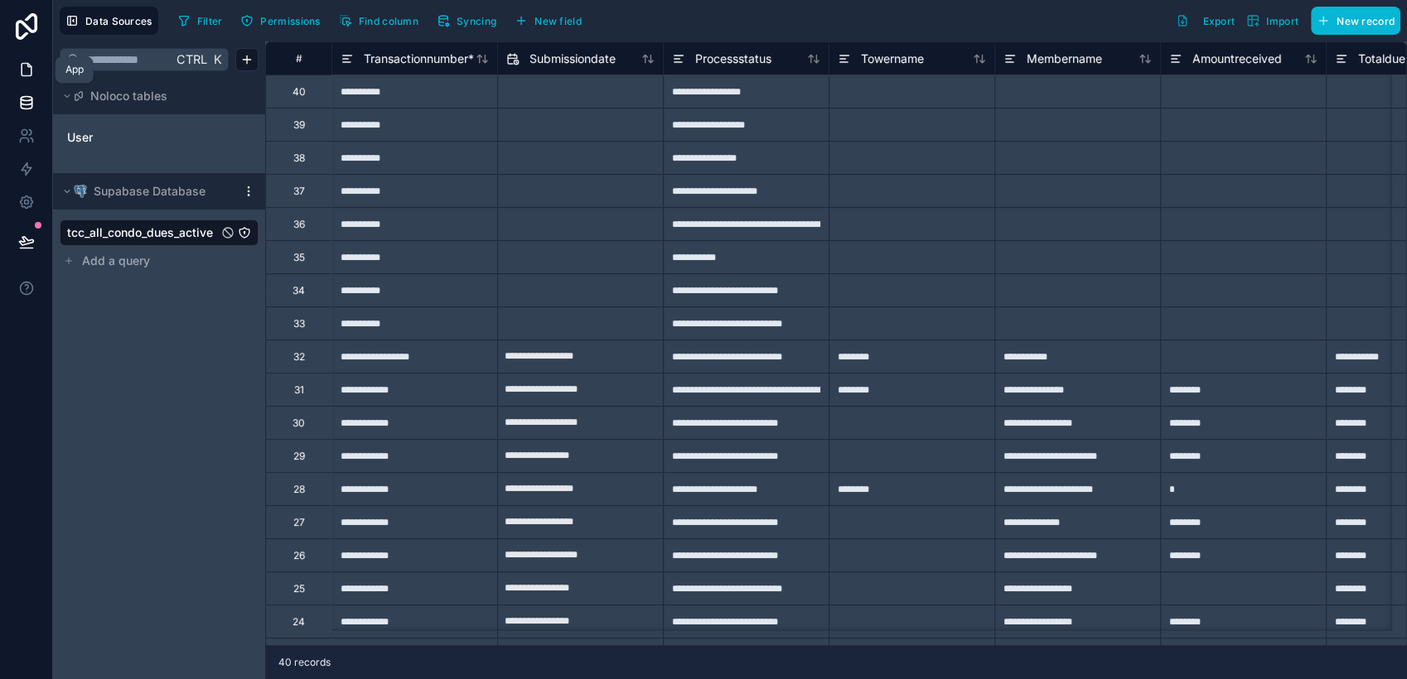
click at [16, 75] on link at bounding box center [26, 69] width 52 height 33
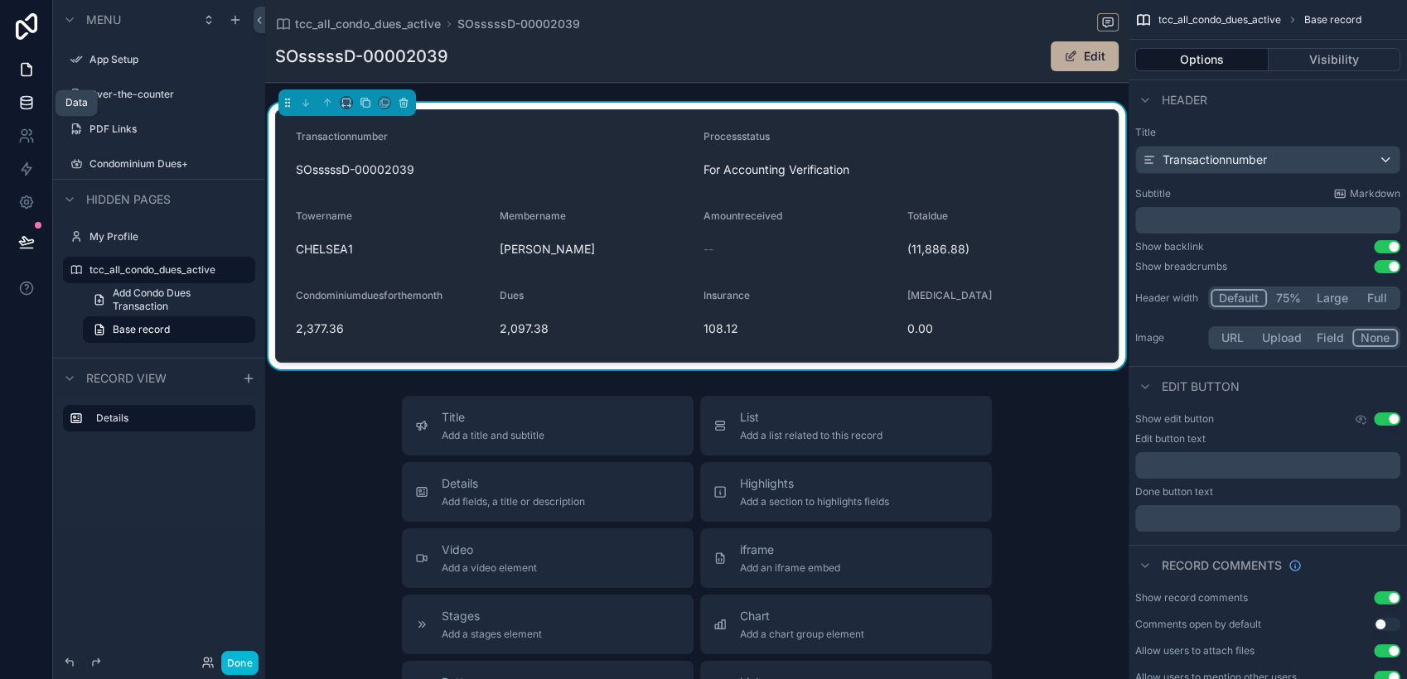
click at [36, 97] on link at bounding box center [26, 102] width 52 height 33
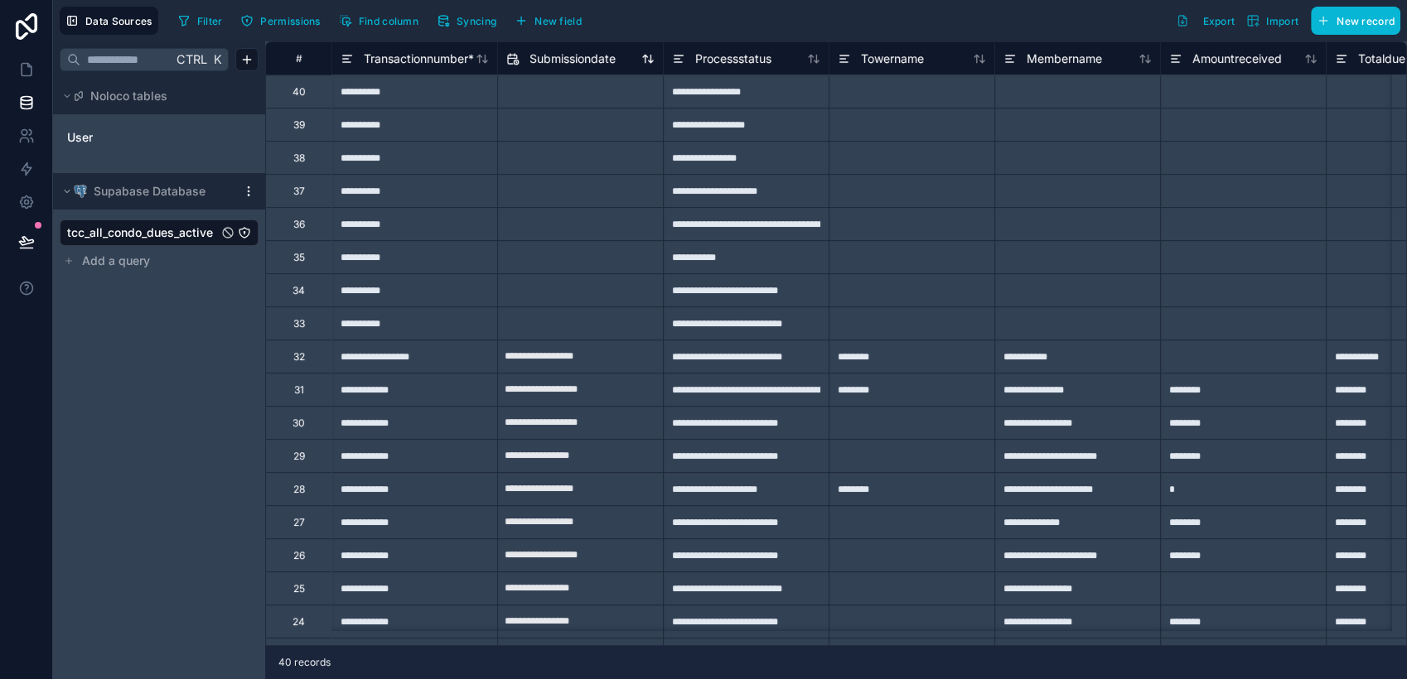
click at [506, 56] on icon at bounding box center [512, 59] width 13 height 20
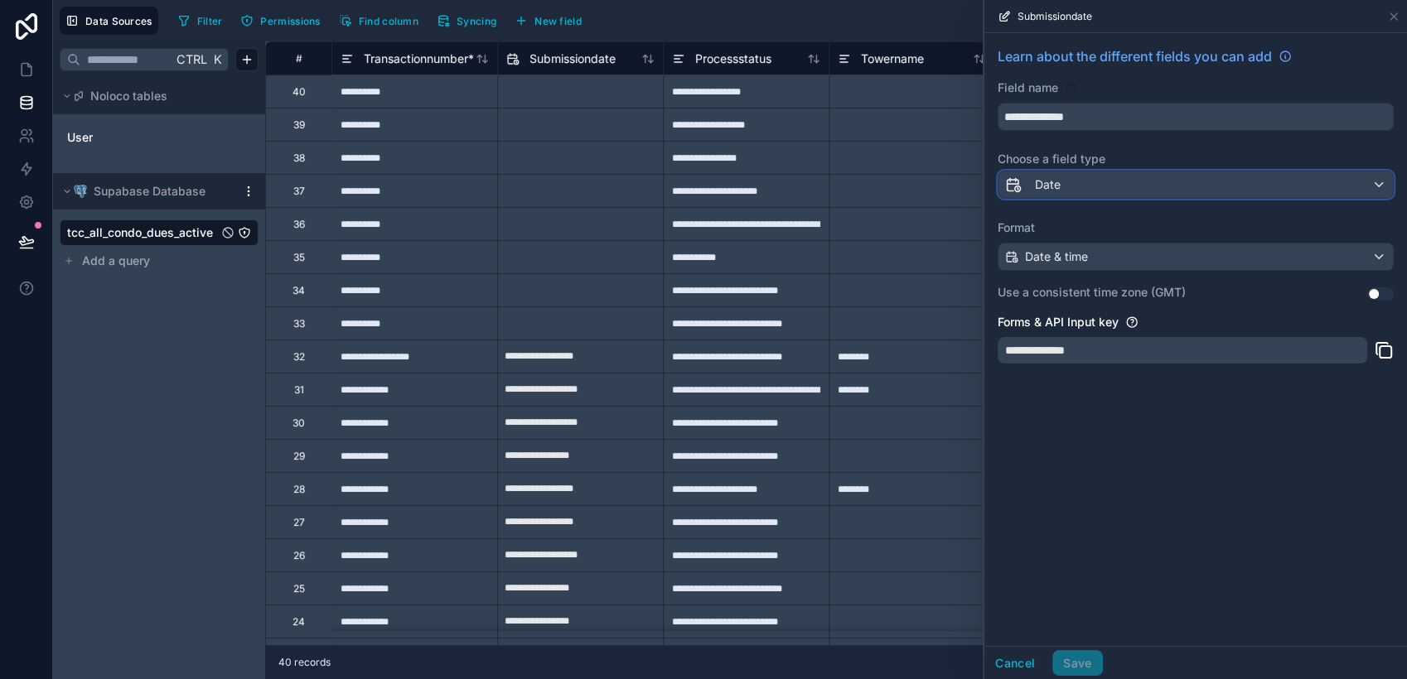
click at [1100, 181] on div "Date" at bounding box center [1195, 185] width 394 height 27
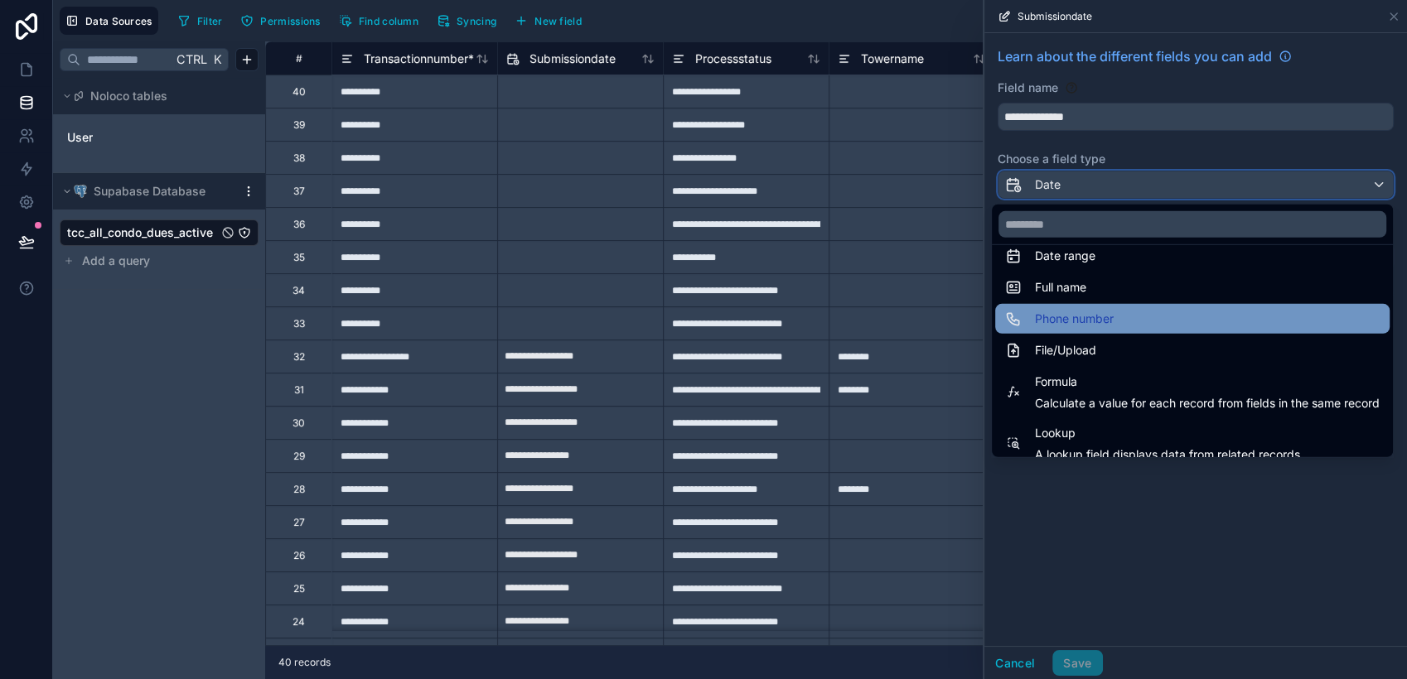
scroll to position [428, 0]
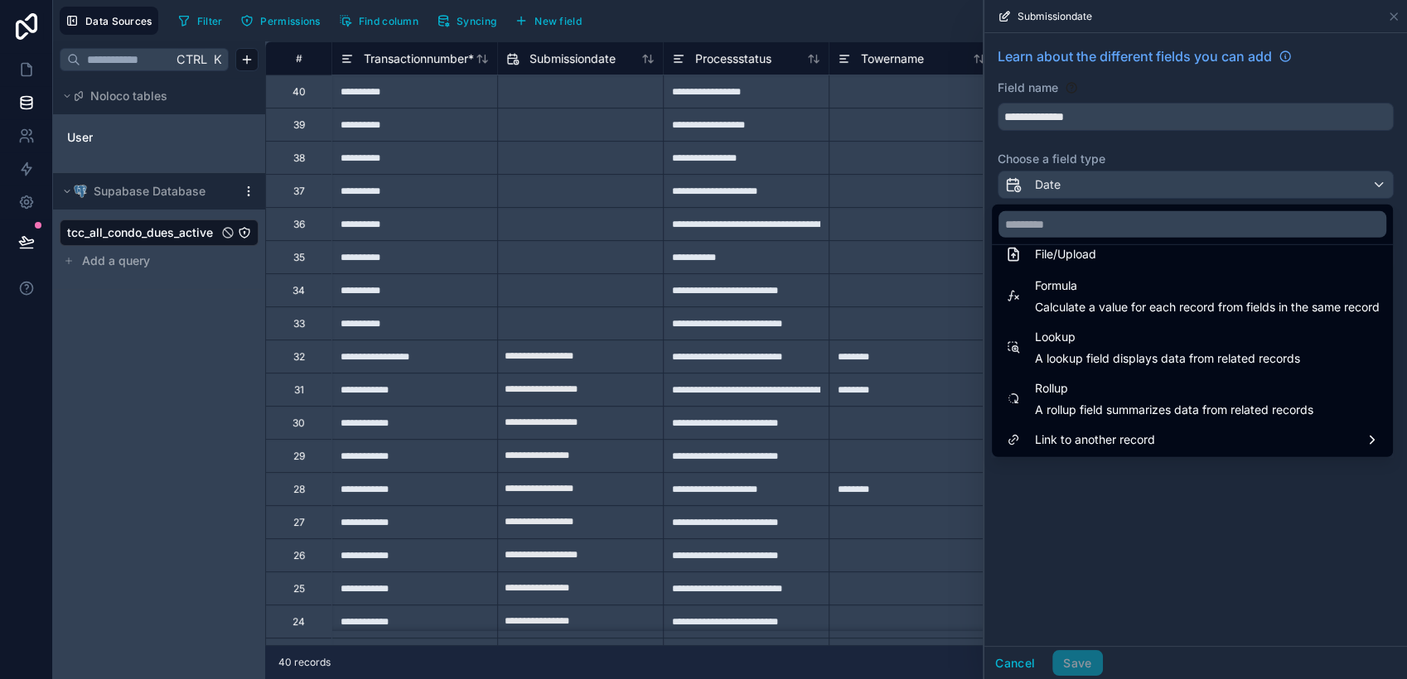
click at [1151, 495] on div at bounding box center [1195, 339] width 423 height 679
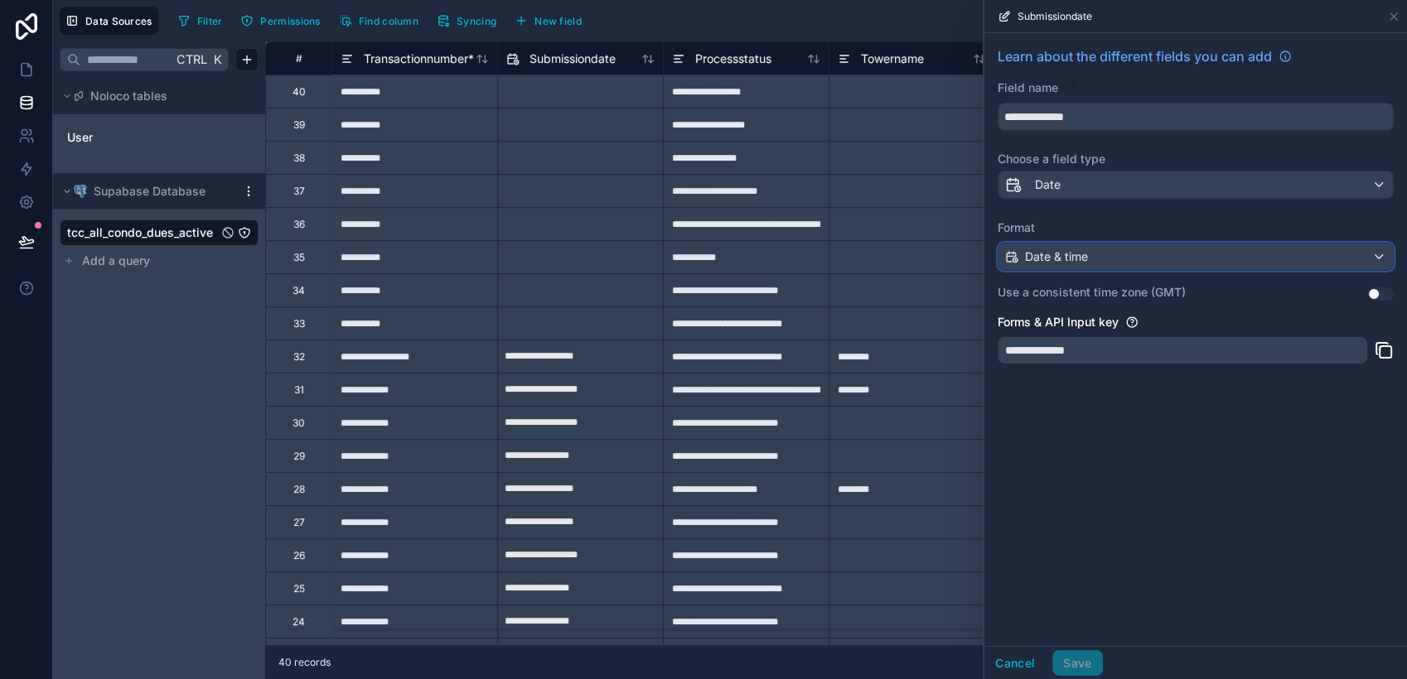
click at [1090, 254] on div "Date & time" at bounding box center [1195, 257] width 394 height 27
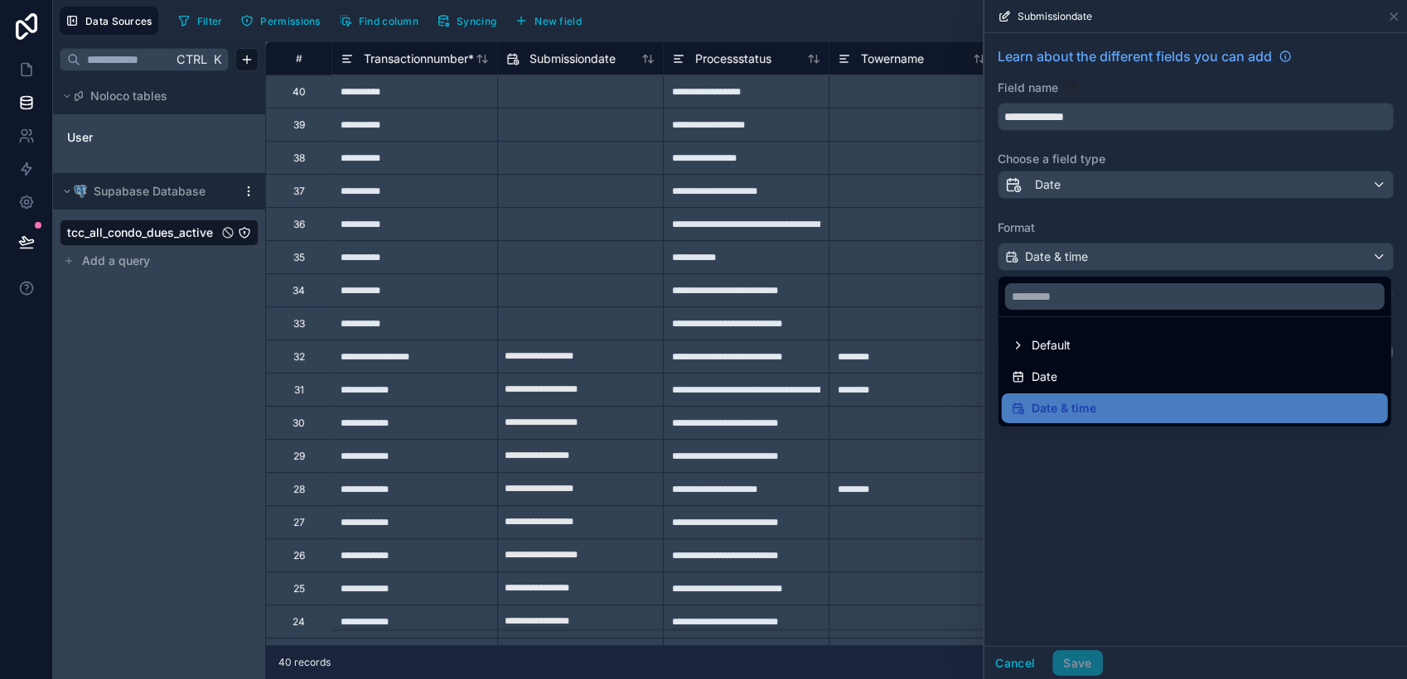
click at [1145, 484] on div at bounding box center [1195, 339] width 423 height 679
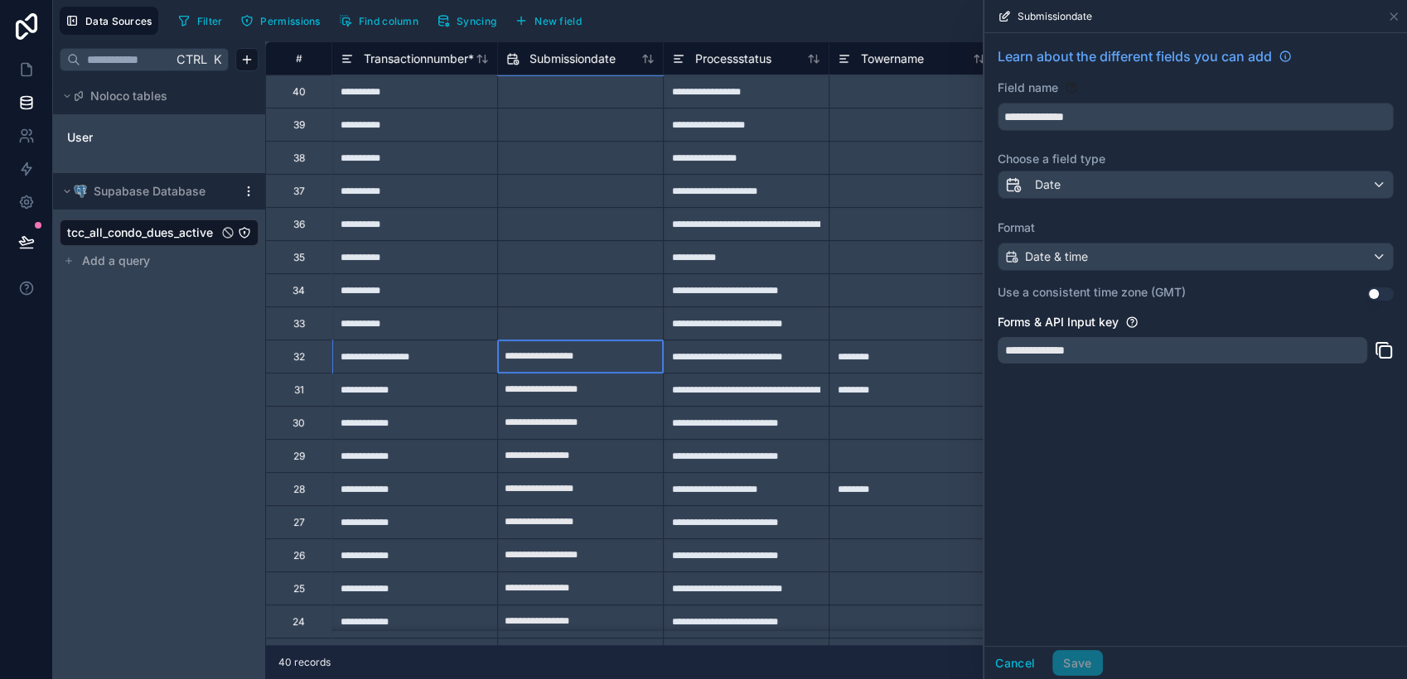
click at [588, 364] on input "**********" at bounding box center [580, 357] width 165 height 27
select select "****"
select select "*"
click at [430, 363] on div "**********" at bounding box center [414, 356] width 166 height 33
click at [447, 360] on div "**********" at bounding box center [414, 356] width 166 height 33
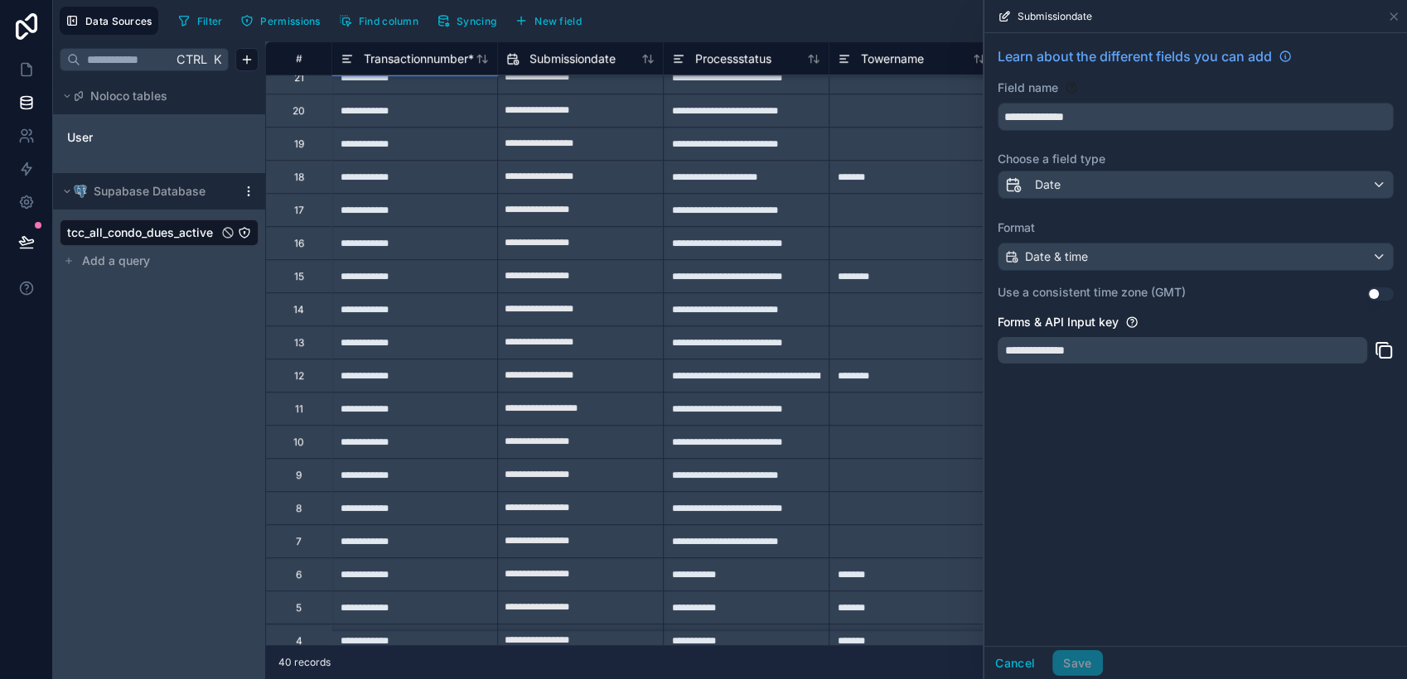
scroll to position [92, 0]
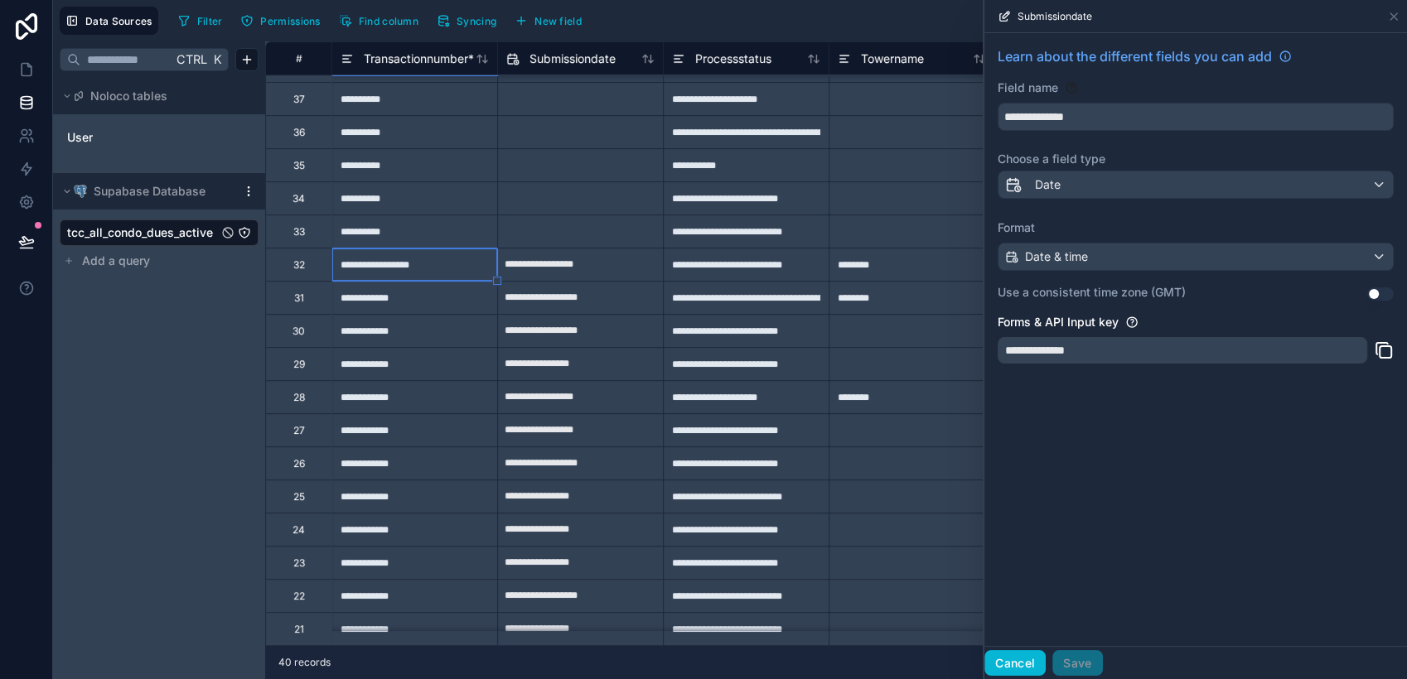
click at [1034, 611] on button "Cancel" at bounding box center [1014, 663] width 61 height 27
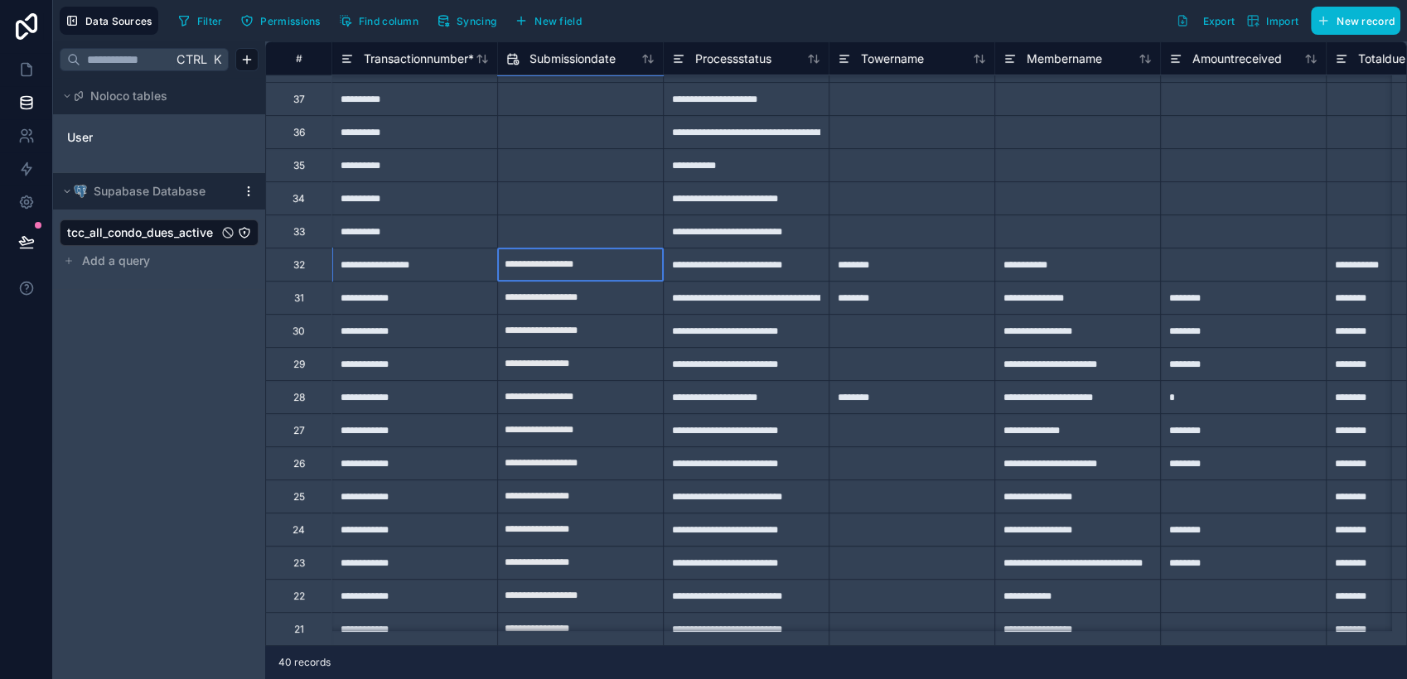
click at [597, 268] on input "**********" at bounding box center [580, 265] width 165 height 27
select select "****"
select select "*"
click at [597, 268] on input "**********" at bounding box center [580, 265] width 165 height 27
select select "****"
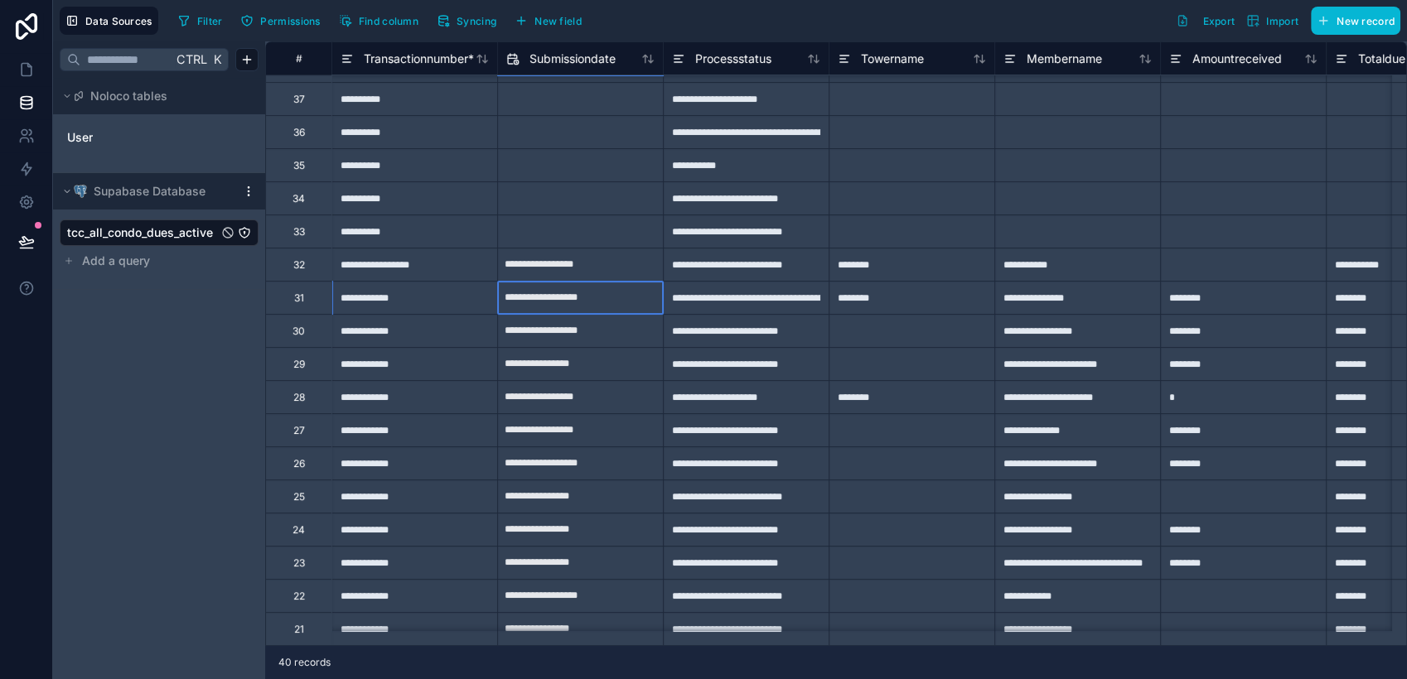
select select "*"
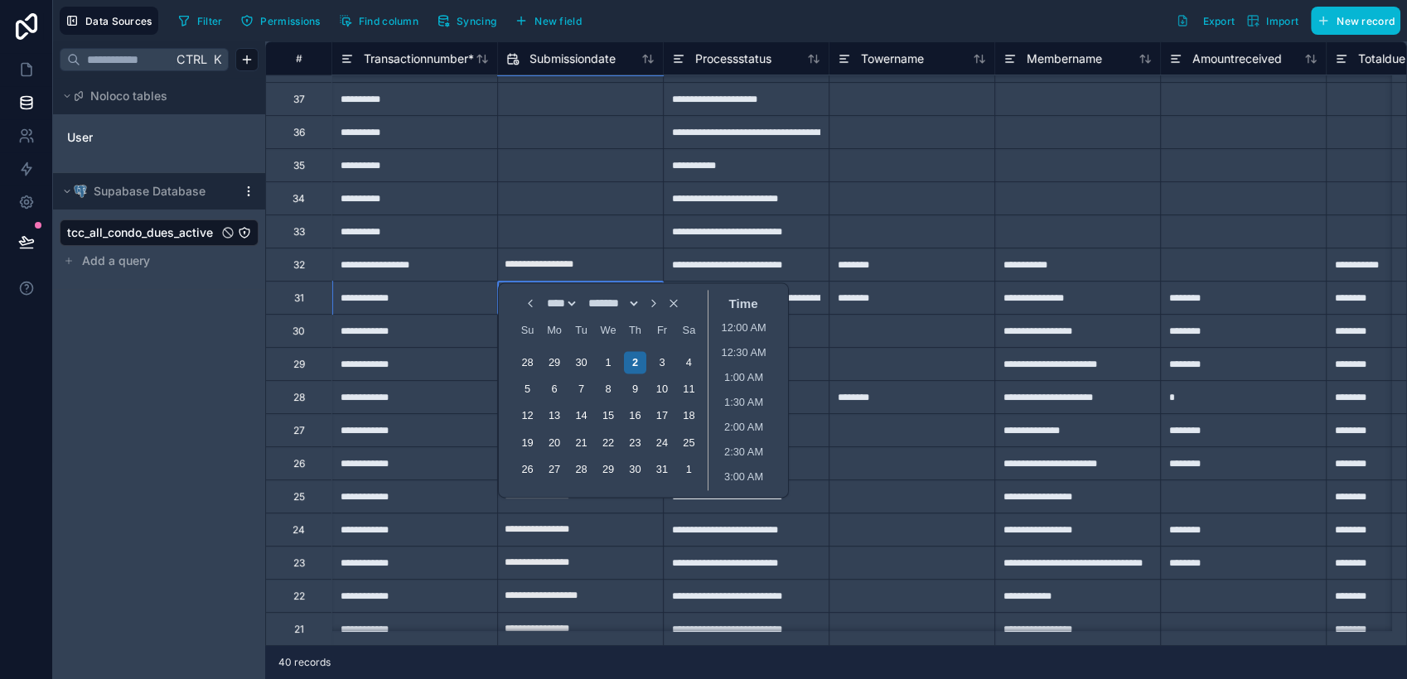
scroll to position [846, 0]
click at [423, 260] on div "**********" at bounding box center [414, 264] width 166 height 33
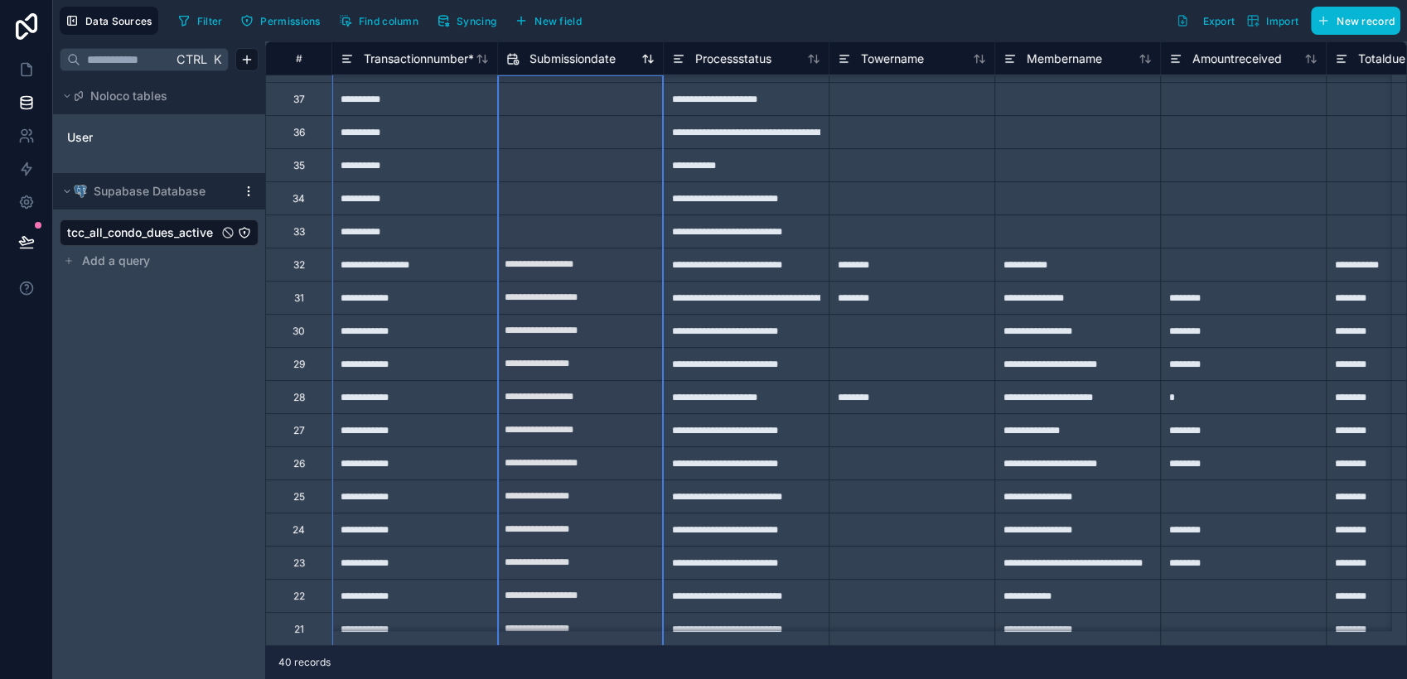
click at [510, 51] on icon at bounding box center [512, 59] width 13 height 20
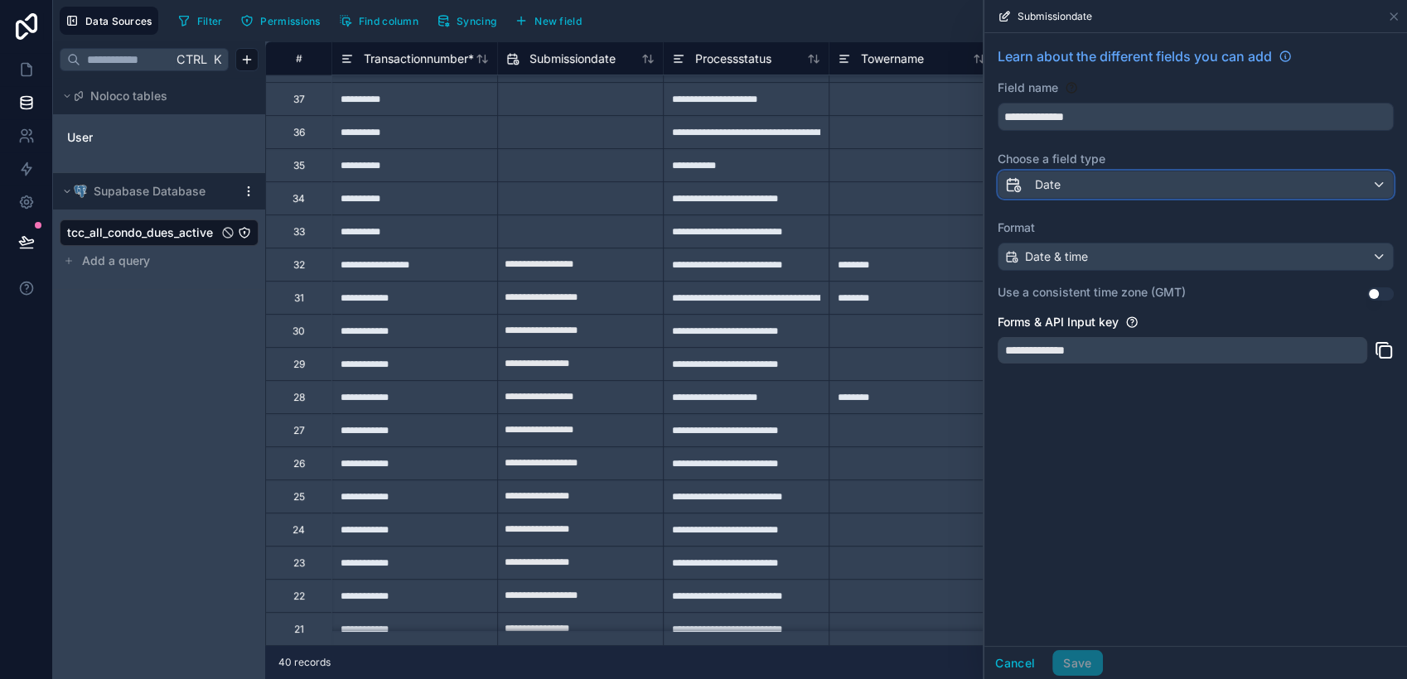
click at [1071, 181] on div "Date" at bounding box center [1195, 185] width 394 height 27
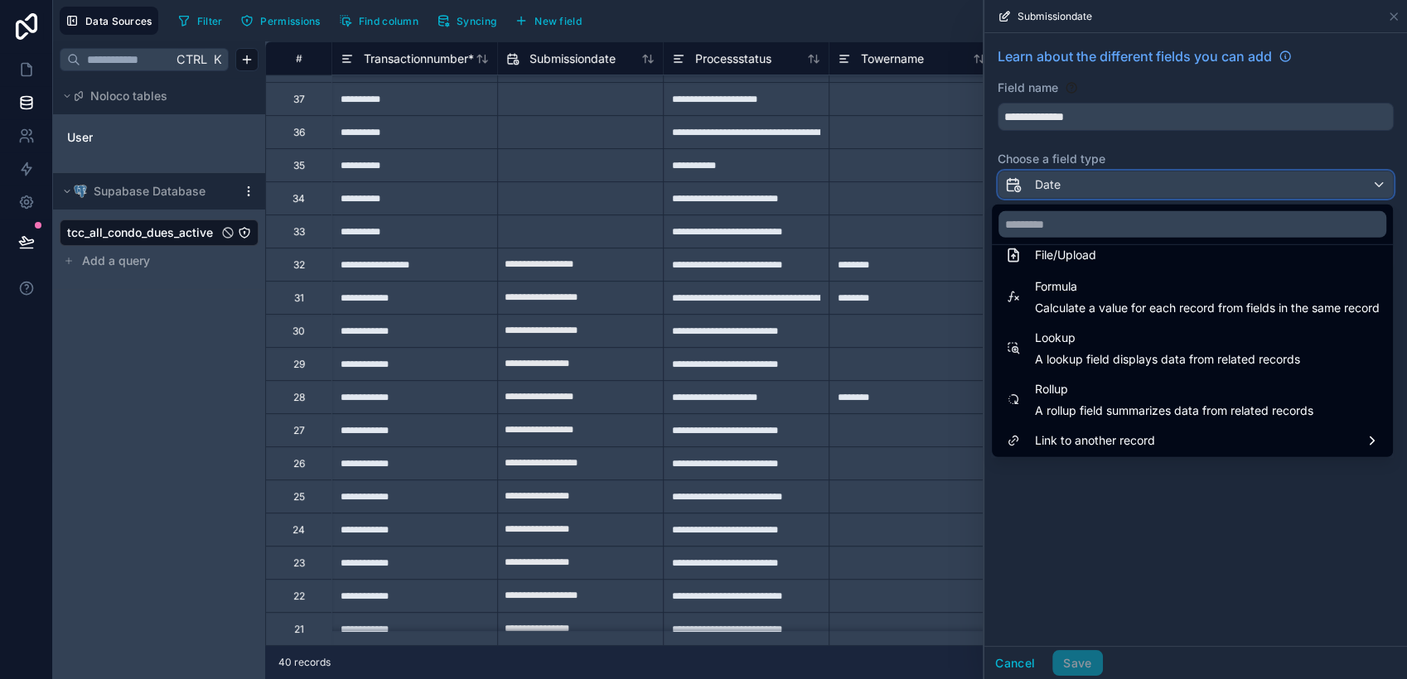
scroll to position [428, 0]
click at [1129, 518] on div at bounding box center [1195, 339] width 423 height 679
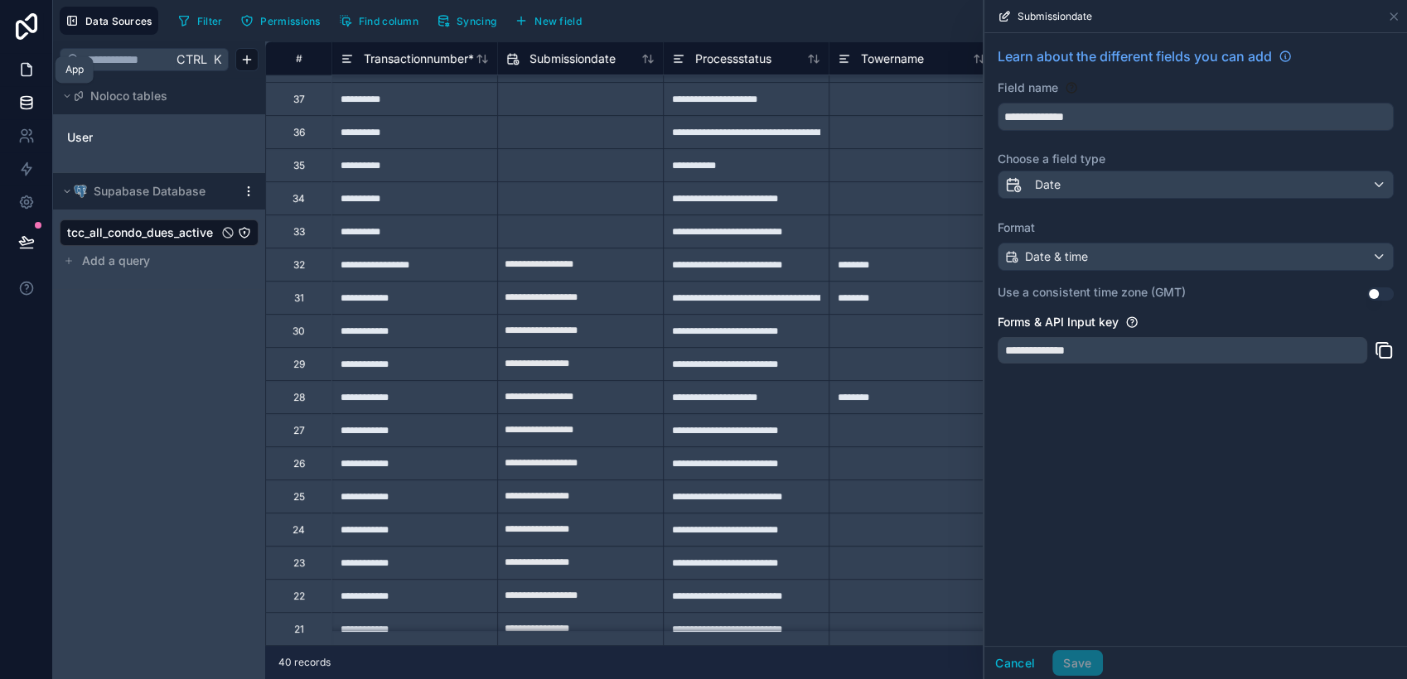
click at [22, 75] on icon at bounding box center [27, 70] width 10 height 12
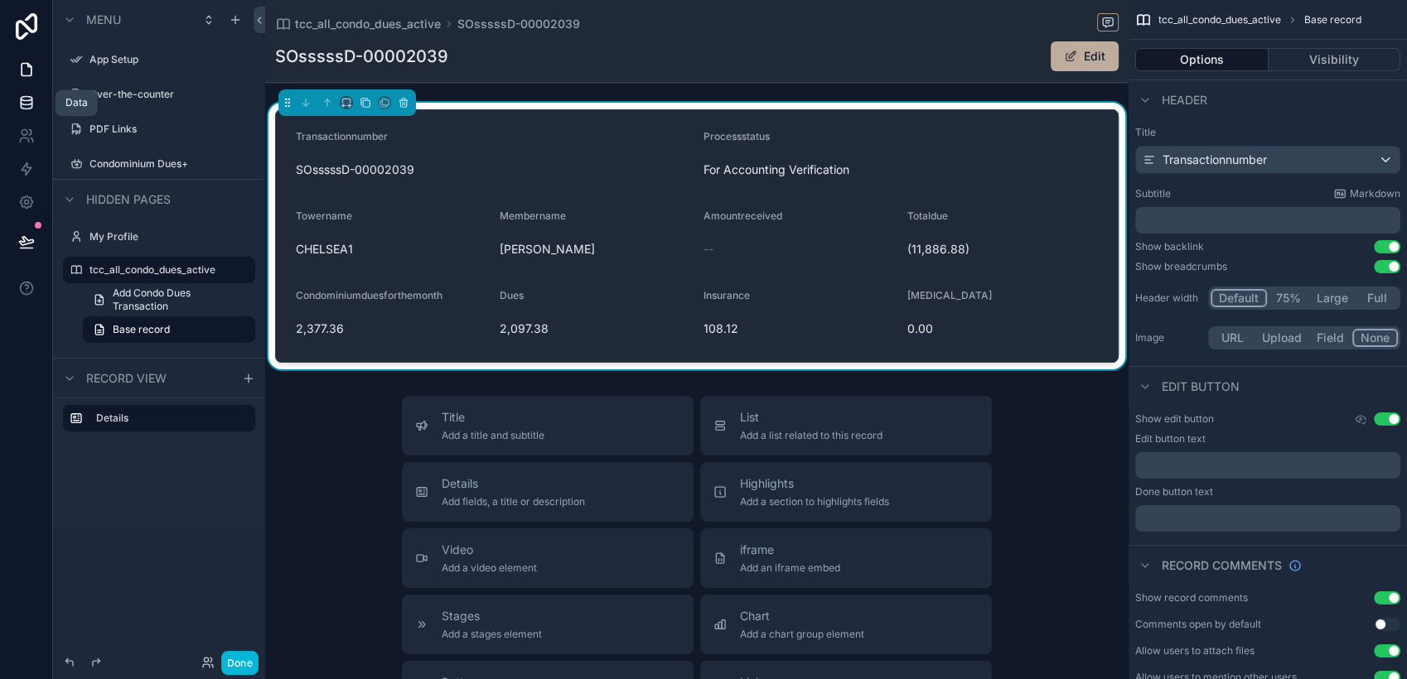
click at [36, 106] on link at bounding box center [26, 102] width 52 height 33
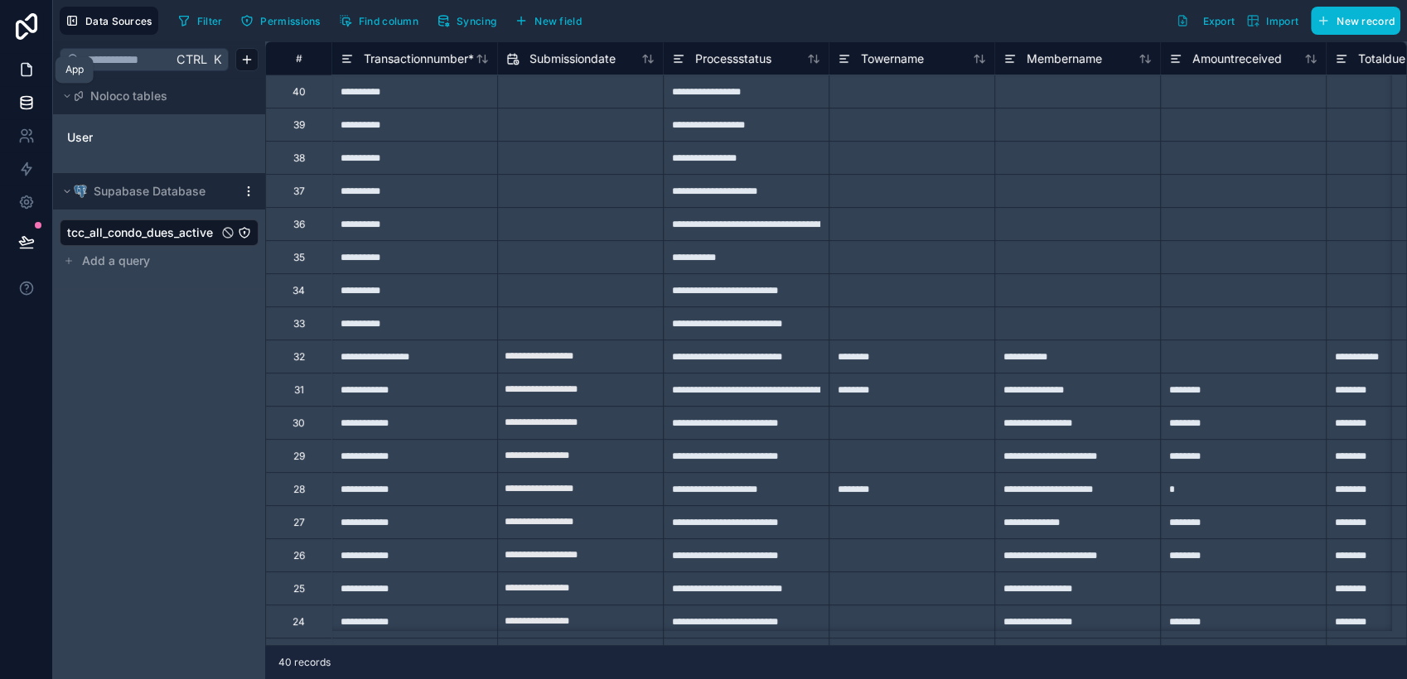
click at [12, 69] on link at bounding box center [26, 69] width 52 height 33
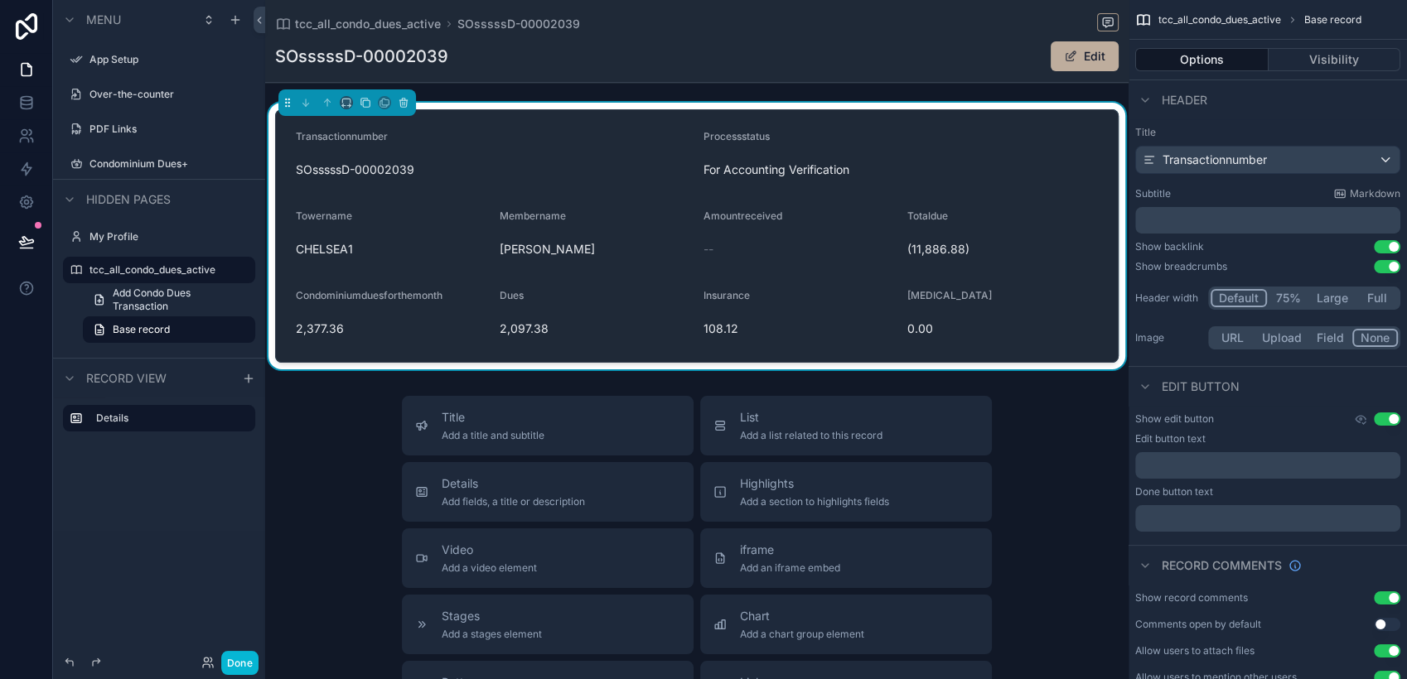
click at [695, 230] on form "Transactionnumber SOsssssD-00002039 Processstatus For Accounting Verification T…" at bounding box center [697, 236] width 842 height 252
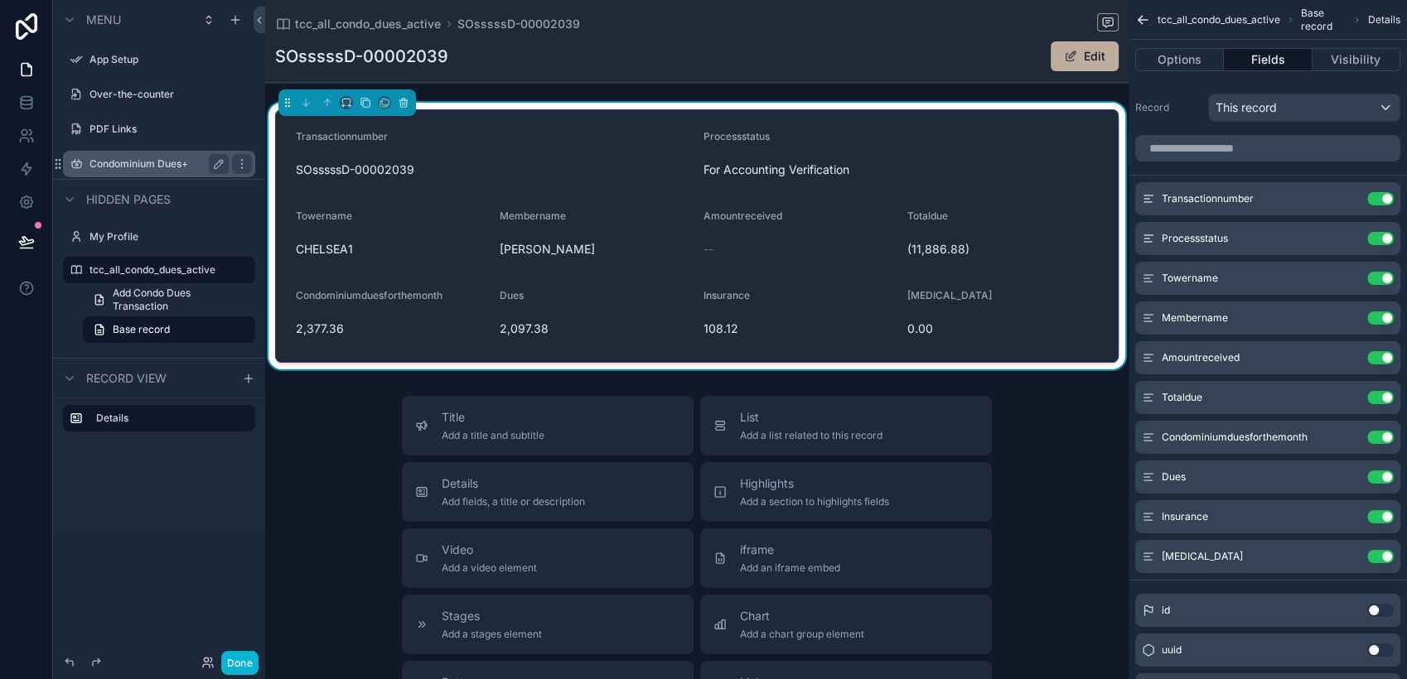
click at [147, 162] on label "Condominium Dues+" at bounding box center [155, 163] width 133 height 13
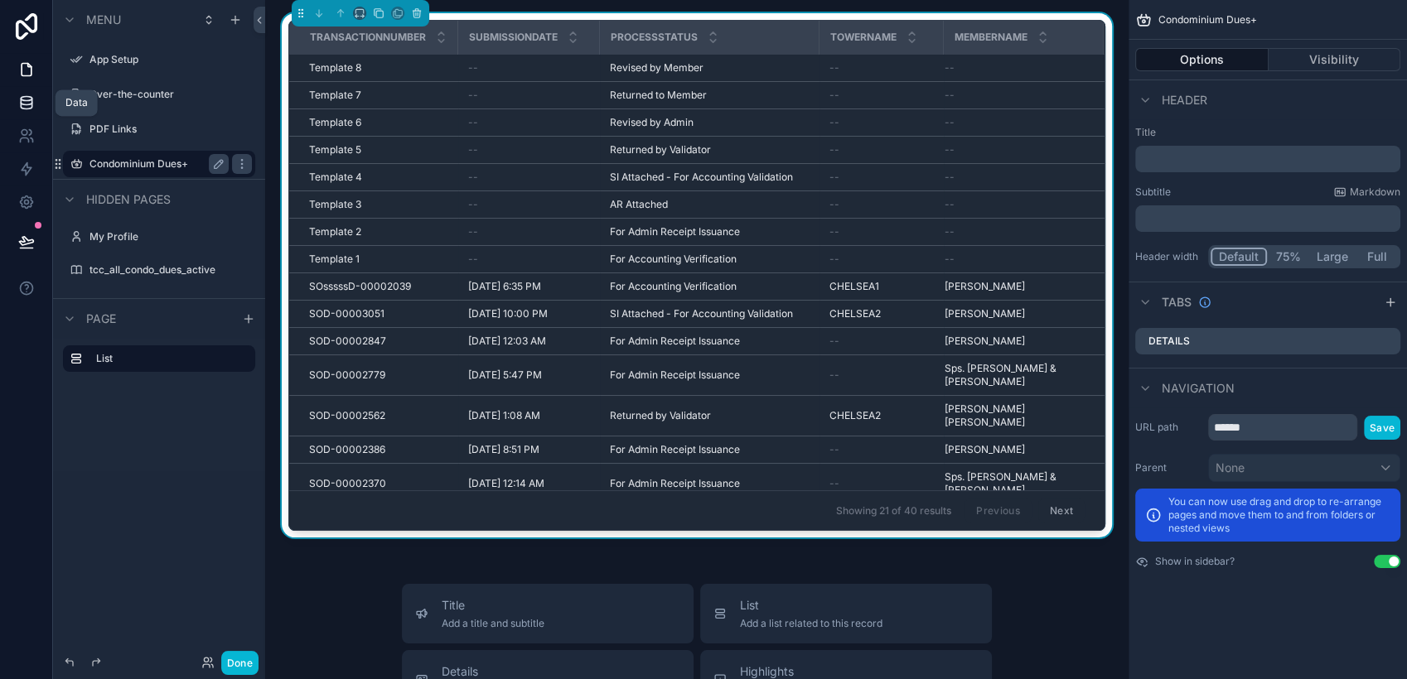
click at [13, 100] on link at bounding box center [26, 102] width 52 height 33
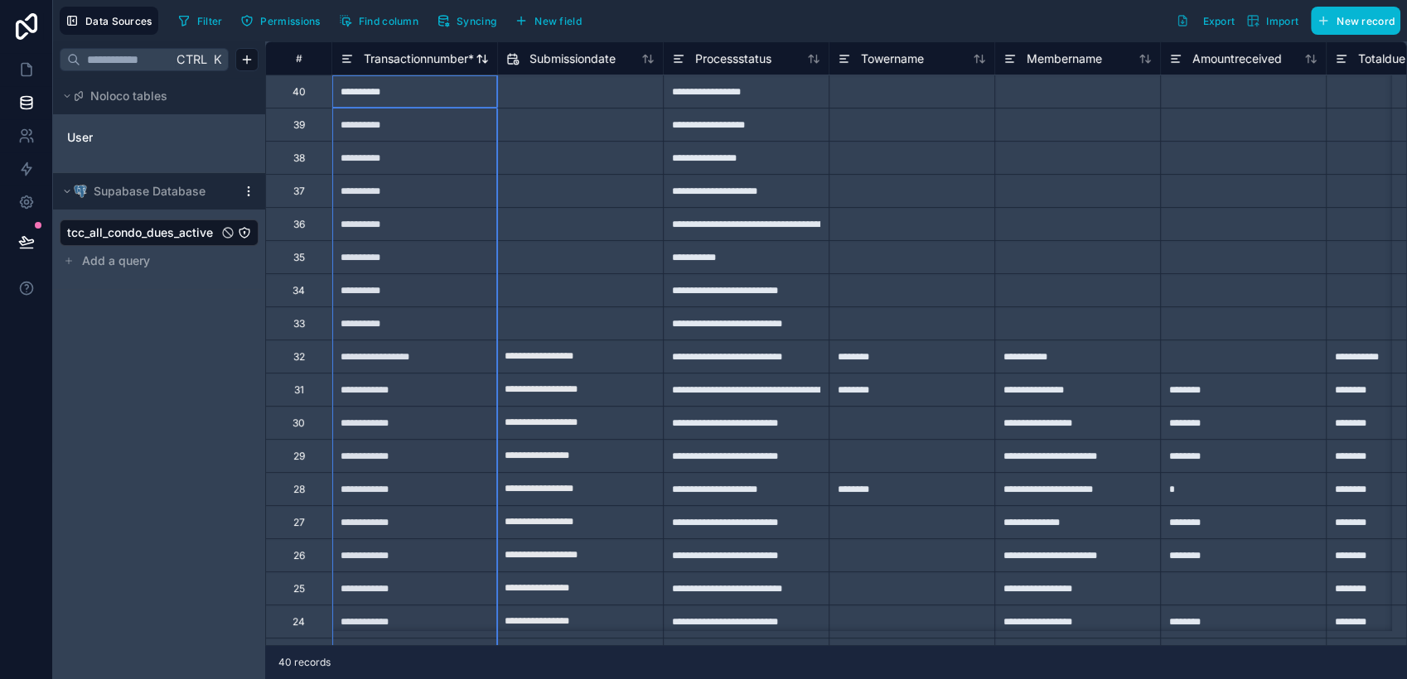
click at [353, 59] on icon at bounding box center [347, 59] width 13 height 20
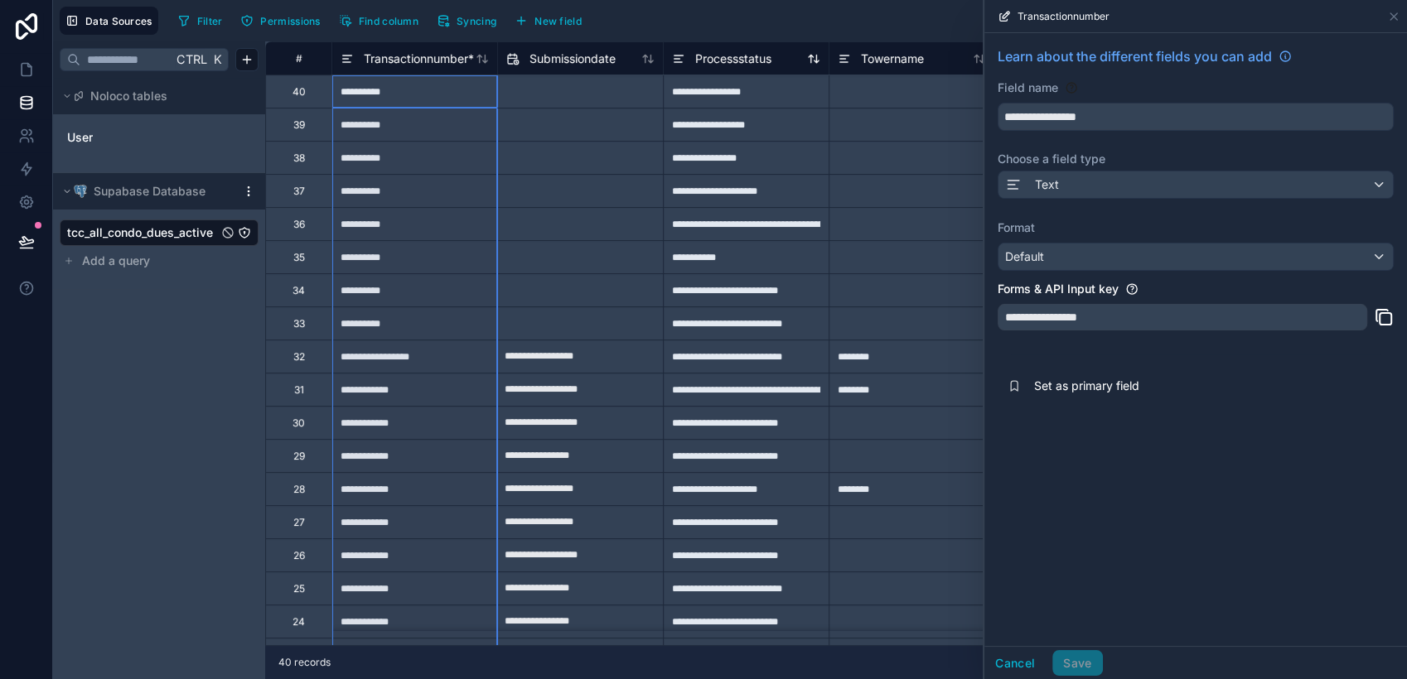
click at [681, 64] on icon at bounding box center [678, 59] width 13 height 20
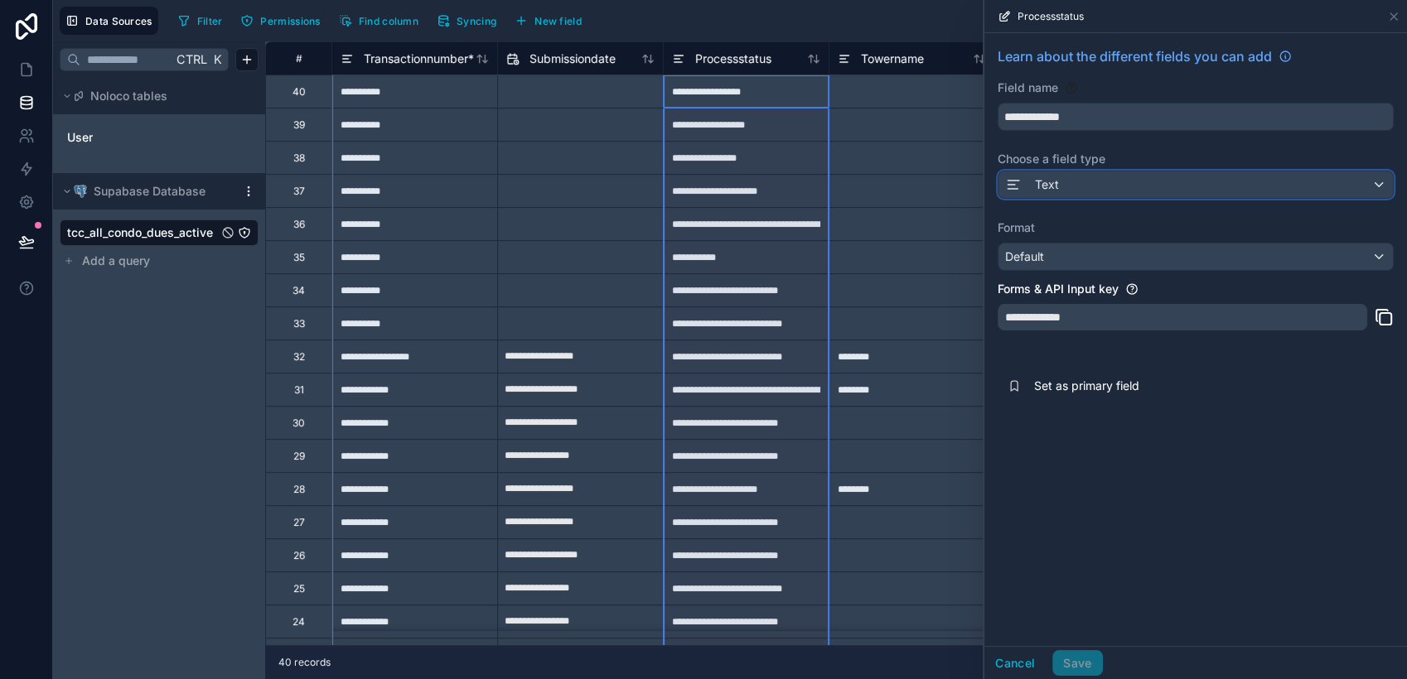
click at [1165, 183] on div "Text" at bounding box center [1195, 185] width 394 height 27
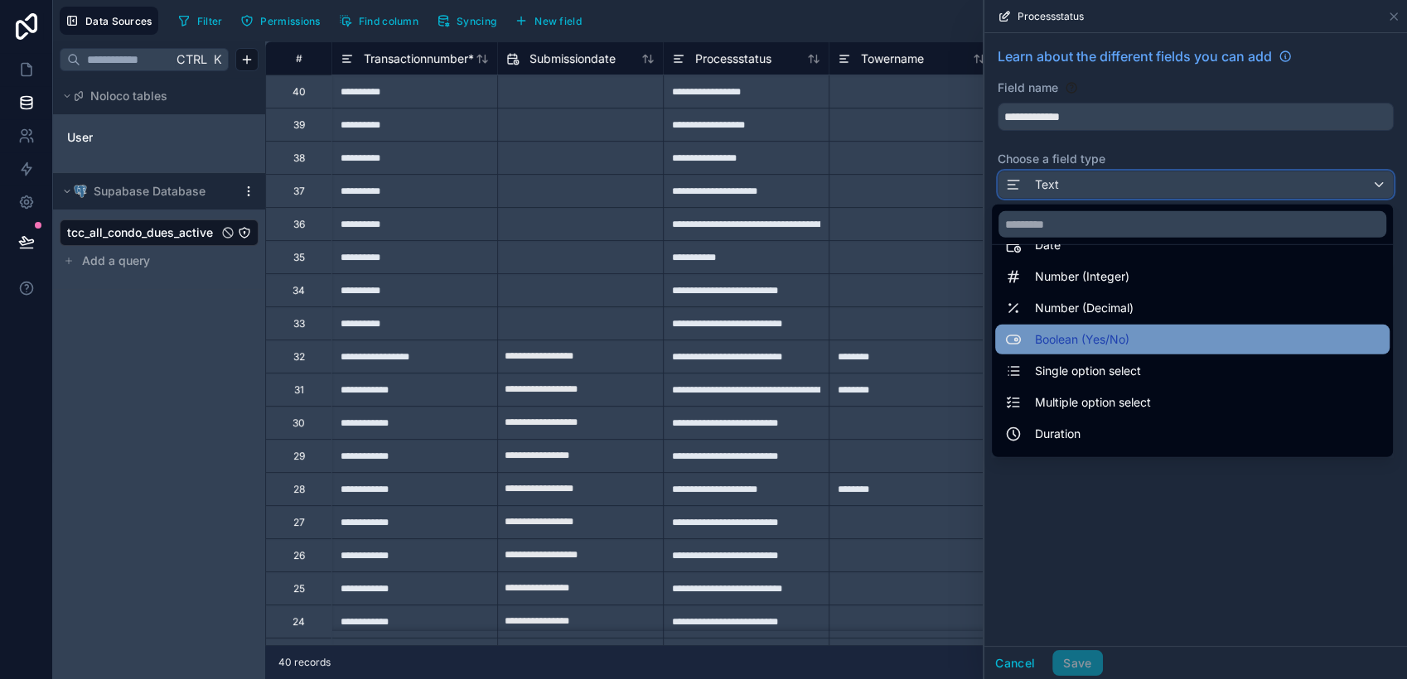
scroll to position [92, 0]
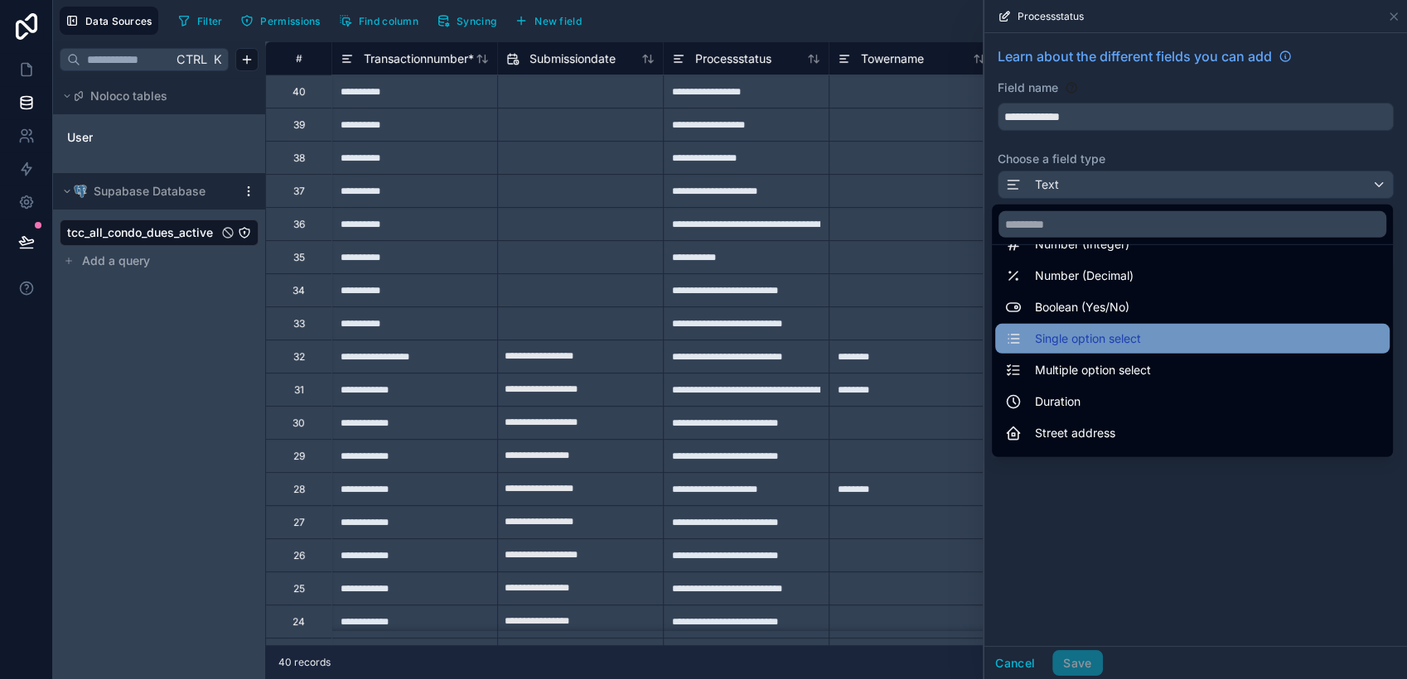
click at [1133, 341] on div "Single option select" at bounding box center [1192, 339] width 375 height 20
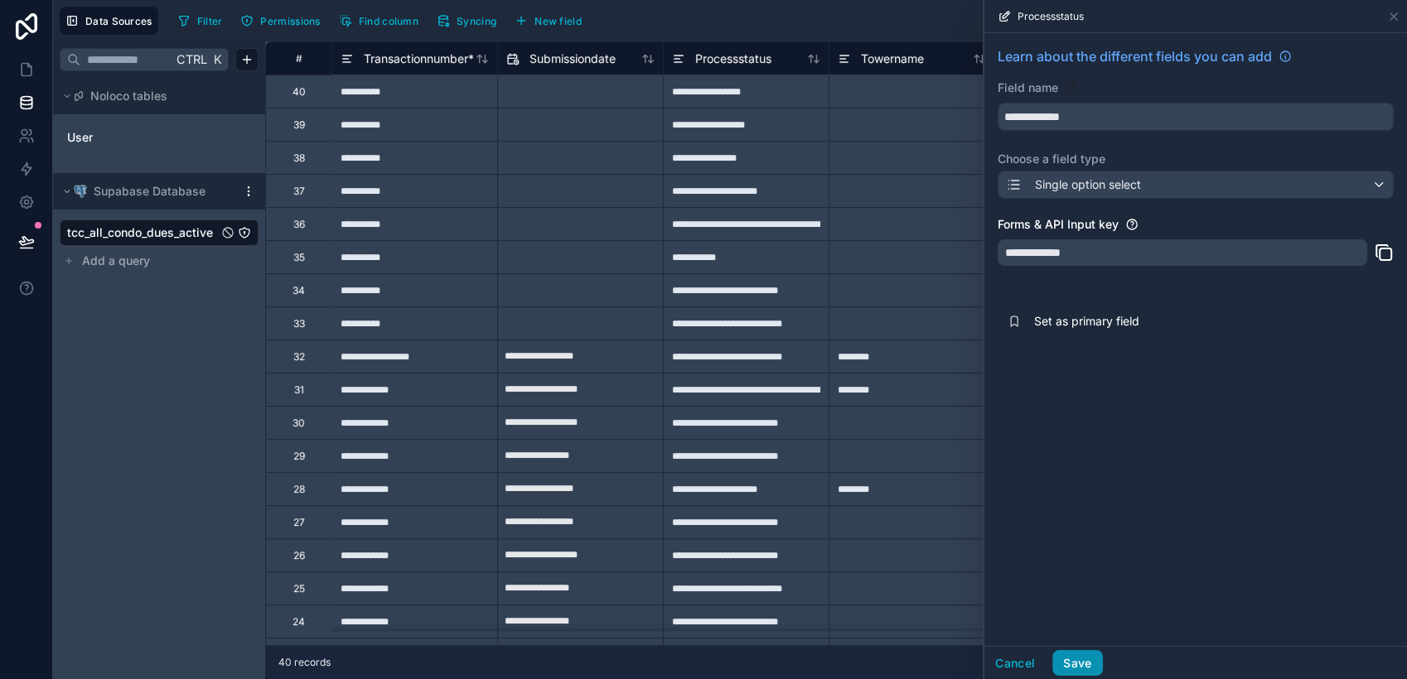
click at [1080, 611] on button "Save" at bounding box center [1077, 663] width 50 height 27
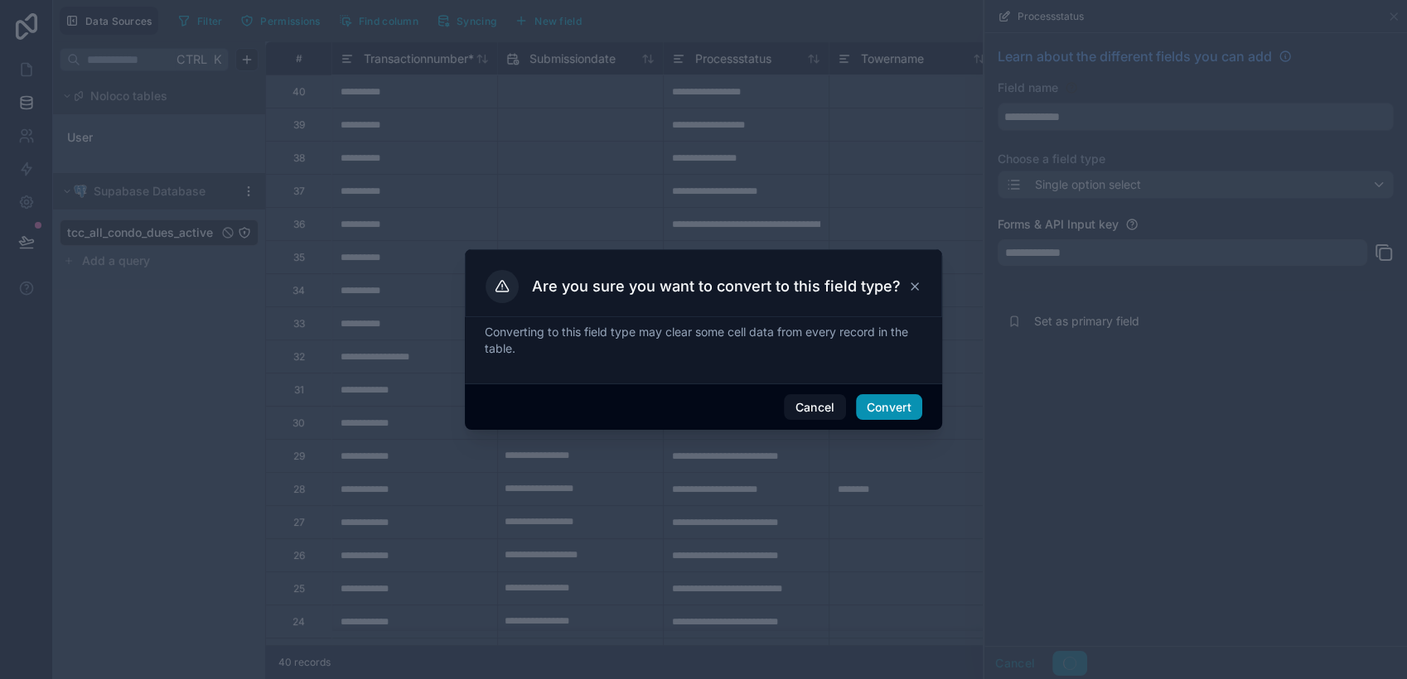
click at [894, 413] on button "Convert" at bounding box center [889, 407] width 66 height 27
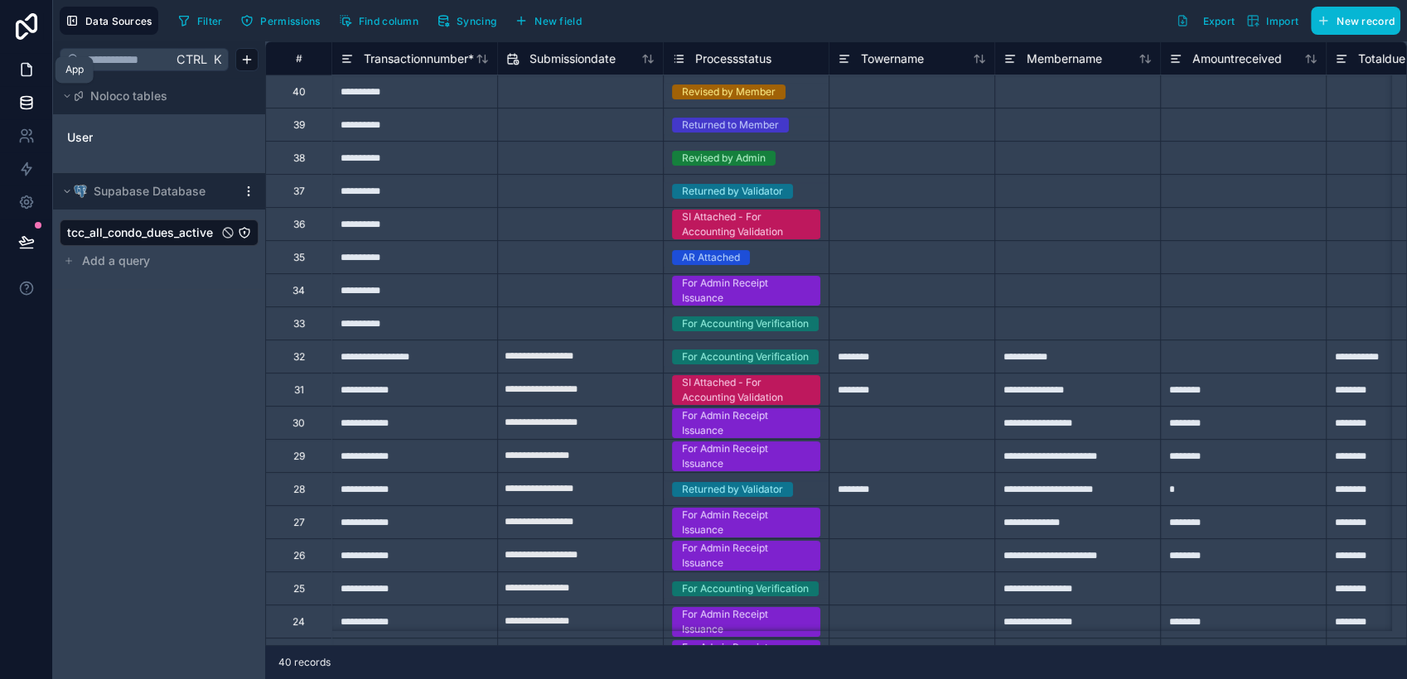
click at [28, 73] on icon at bounding box center [26, 69] width 17 height 17
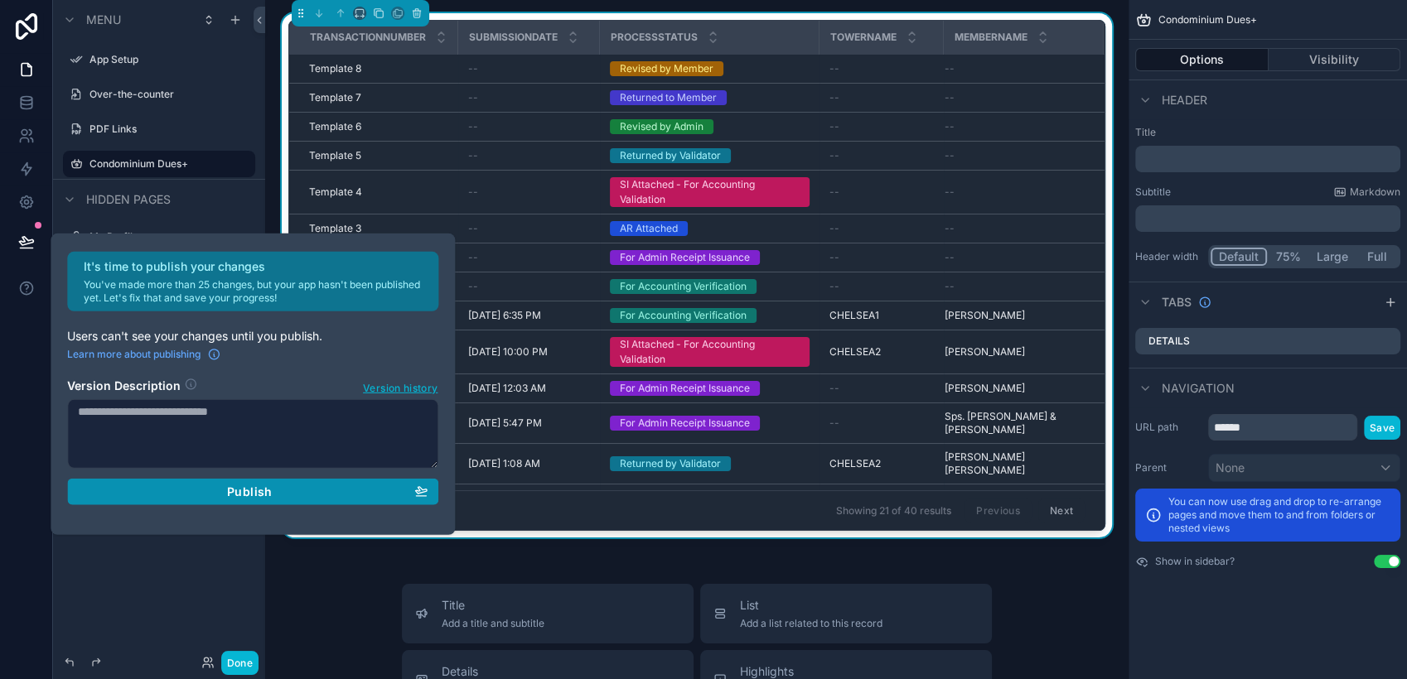
click at [283, 486] on div "Publish" at bounding box center [253, 492] width 350 height 15
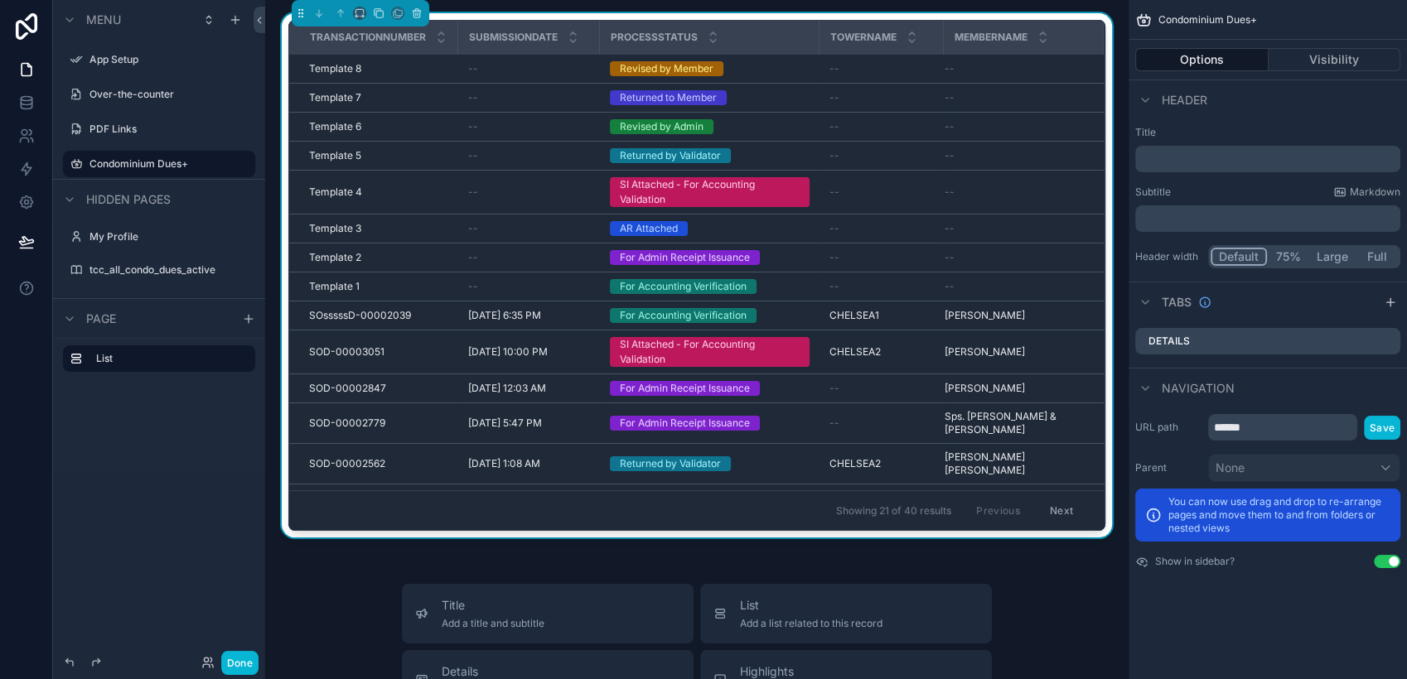
click at [188, 437] on div "List" at bounding box center [159, 404] width 212 height 133
click at [1046, 89] on td "--" at bounding box center [1024, 98] width 160 height 29
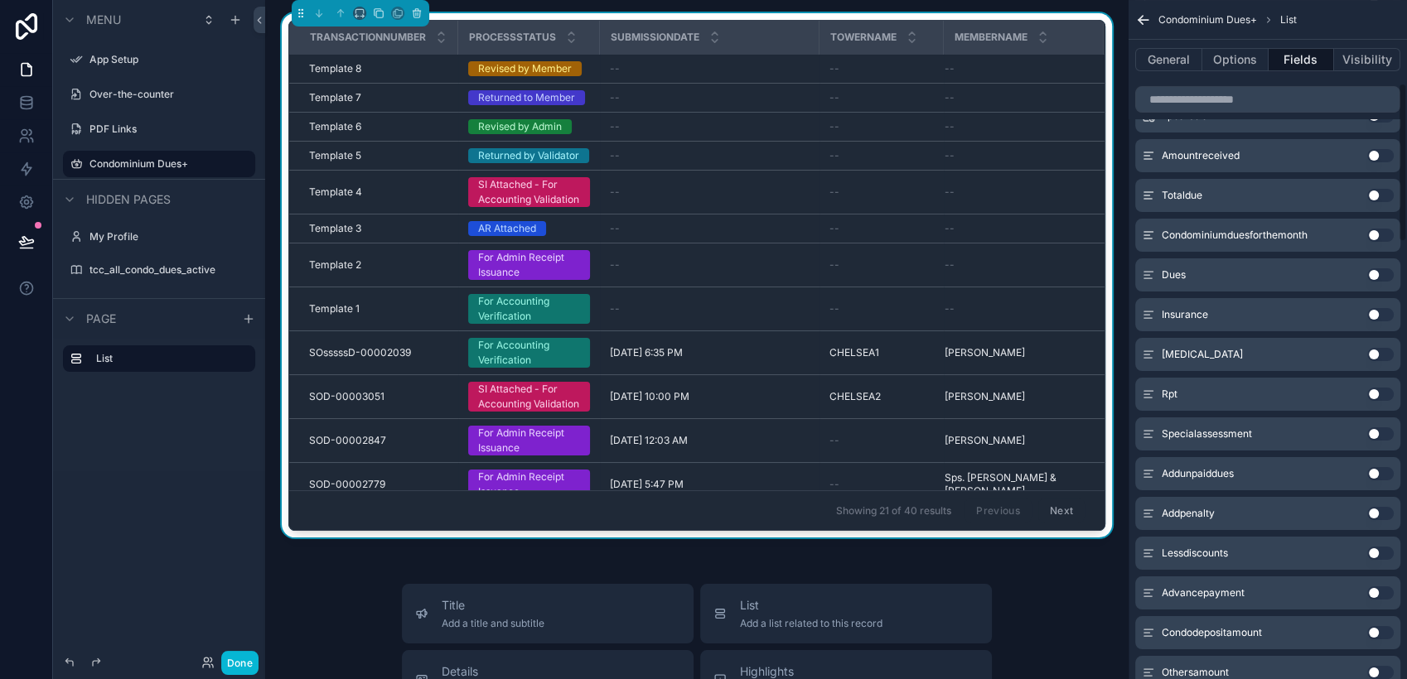
scroll to position [276, 0]
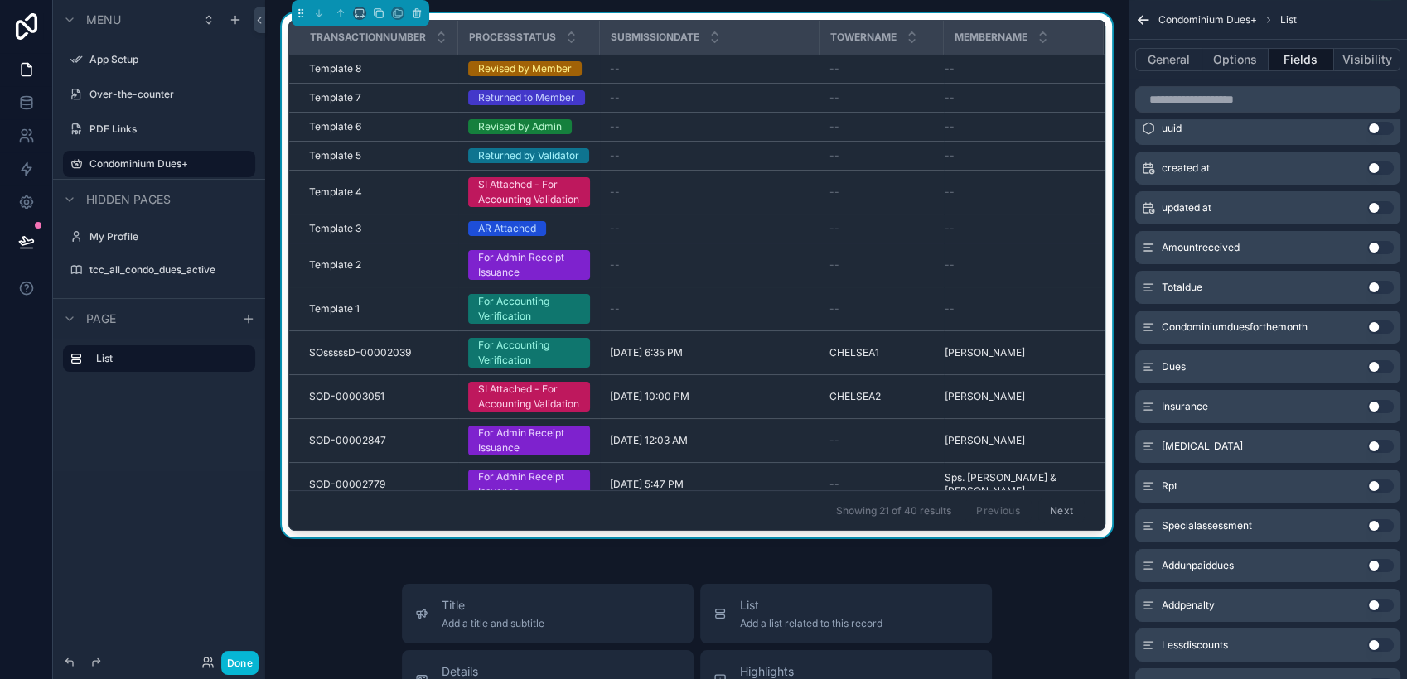
click at [1265, 288] on button "Use setting" at bounding box center [1380, 287] width 27 height 13
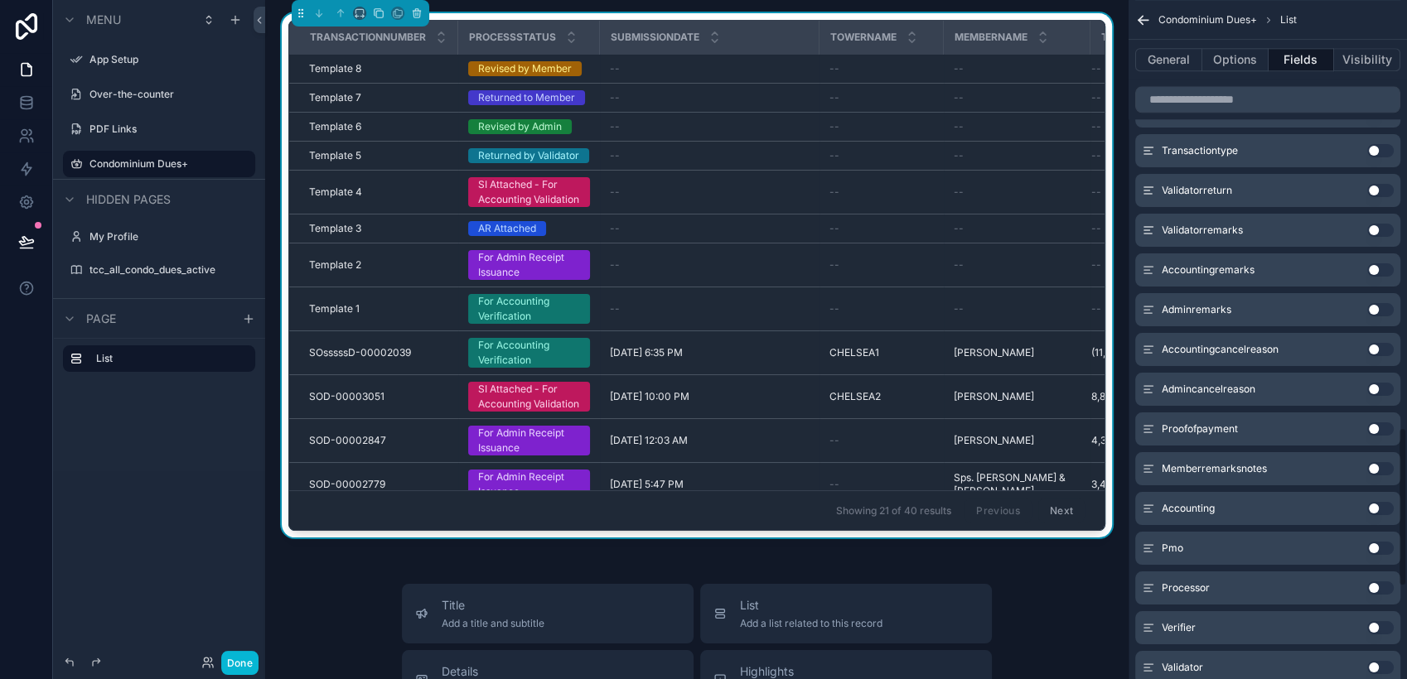
scroll to position [1752, 0]
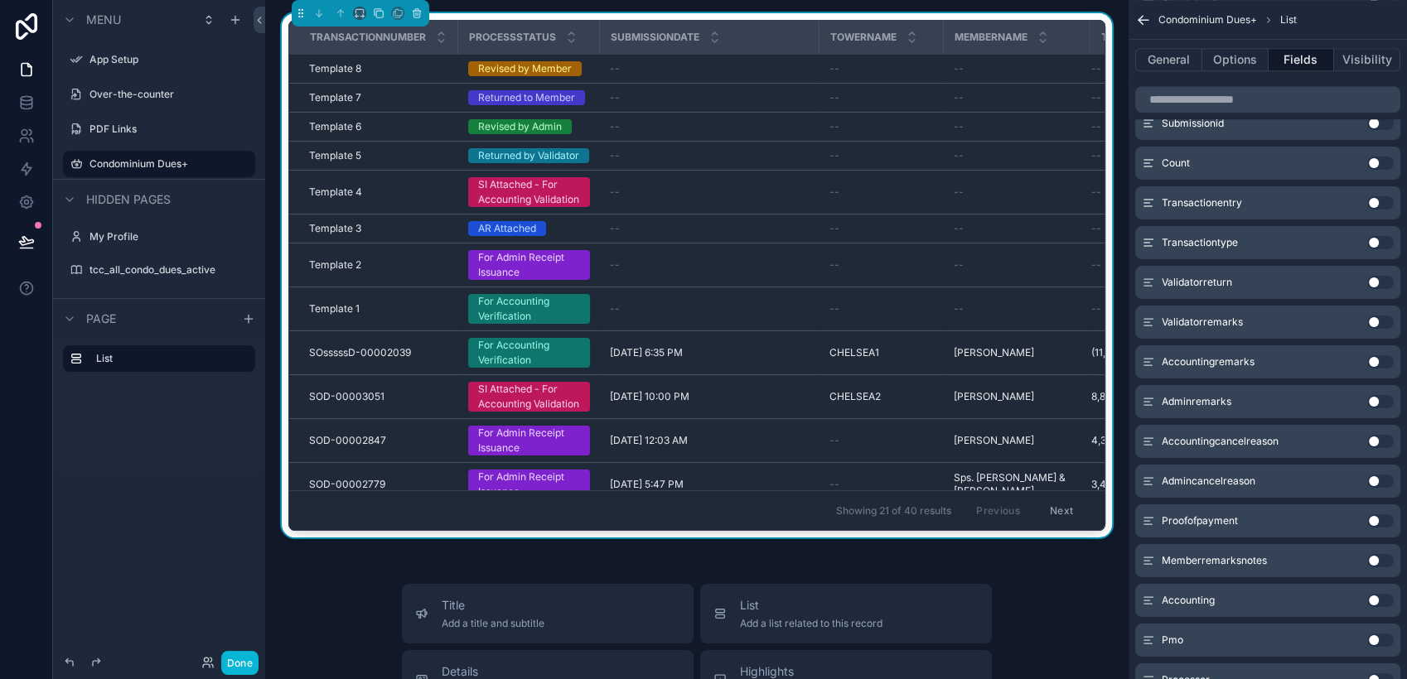
click at [1265, 202] on button "Use setting" at bounding box center [1380, 202] width 27 height 13
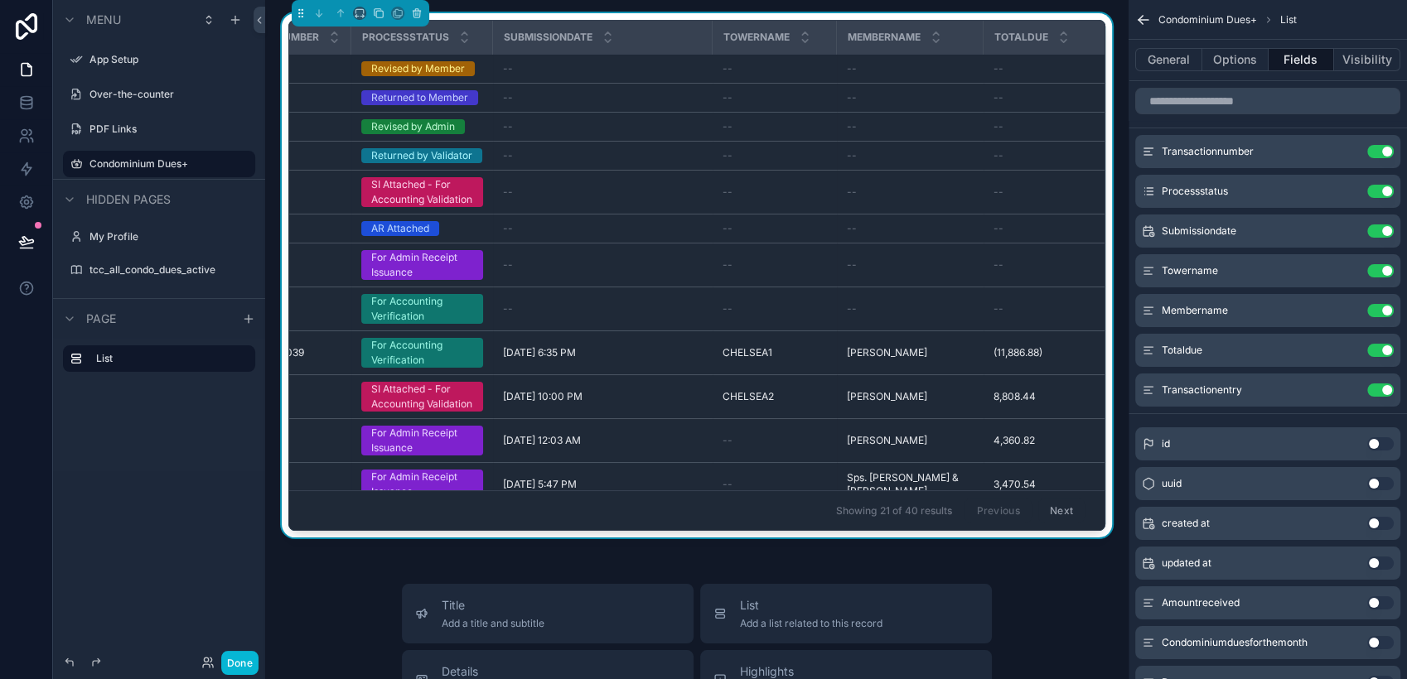
scroll to position [0, 0]
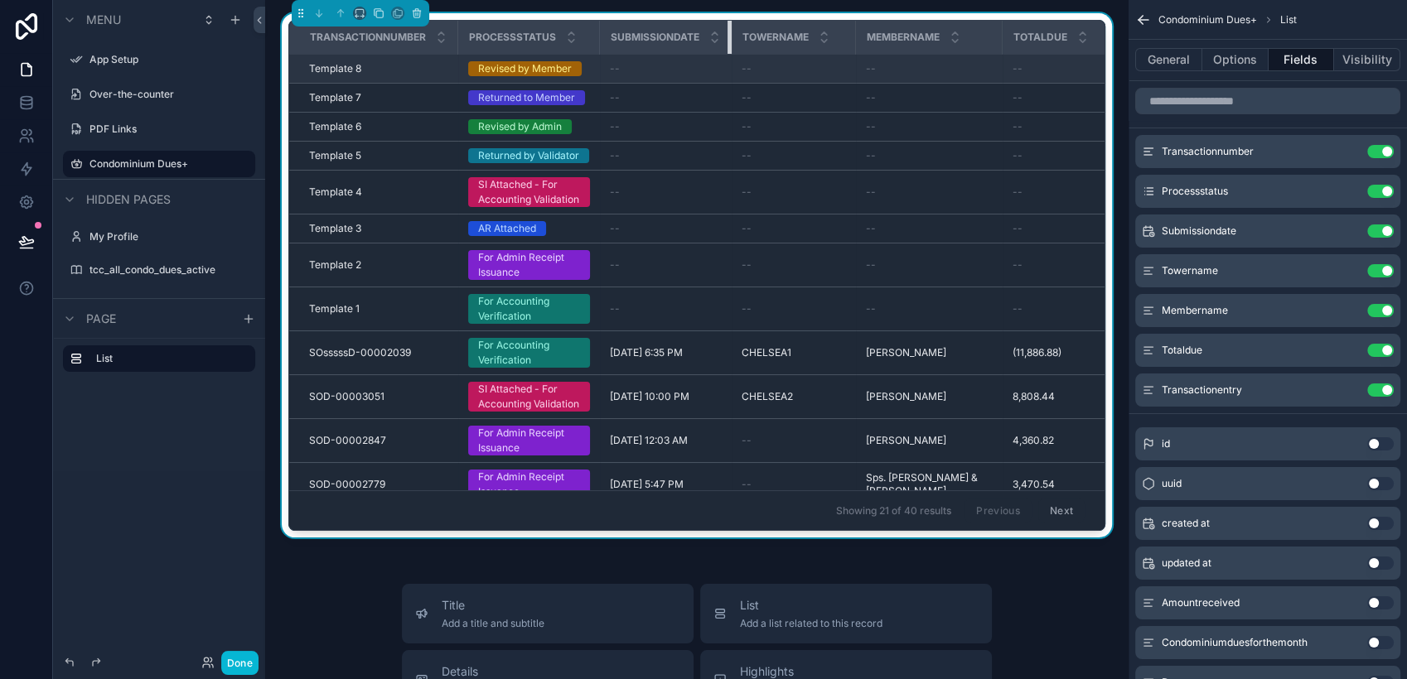
drag, startPoint x: 819, startPoint y: 37, endPoint x: 679, endPoint y: 56, distance: 141.3
click at [679, 56] on table "Transactionnumber Processstatus Submissiondate Towername Membername Totaldue Tr…" at bounding box center [771, 459] width 964 height 877
drag, startPoint x: 454, startPoint y: 36, endPoint x: 405, endPoint y: 46, distance: 49.7
click at [405, 46] on th "Transactionnumber" at bounding box center [373, 38] width 169 height 34
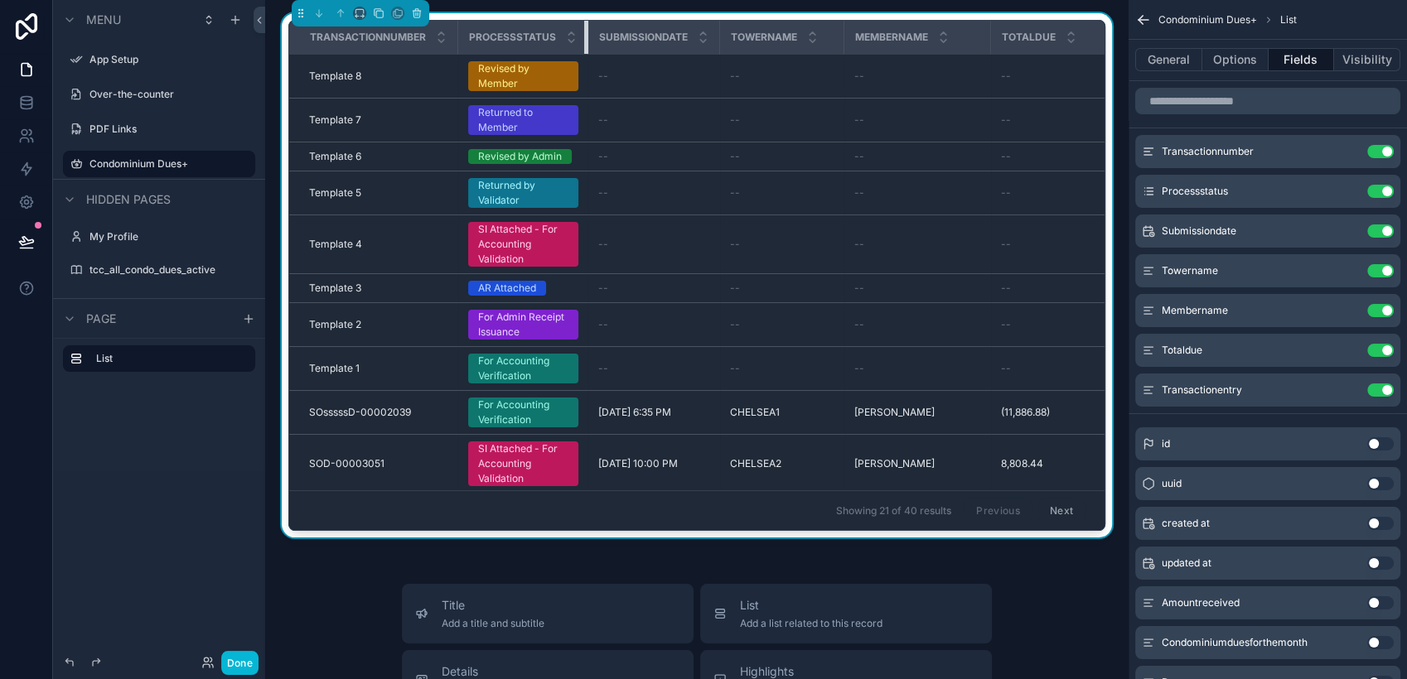
drag, startPoint x: 597, startPoint y: 43, endPoint x: 551, endPoint y: 46, distance: 45.6
click at [551, 46] on th "Processstatus" at bounding box center [523, 38] width 130 height 34
drag, startPoint x: 988, startPoint y: 39, endPoint x: 852, endPoint y: 50, distance: 136.3
click at [868, 52] on th "Membername" at bounding box center [902, 38] width 116 height 34
drag, startPoint x: 842, startPoint y: 45, endPoint x: 742, endPoint y: 50, distance: 99.6
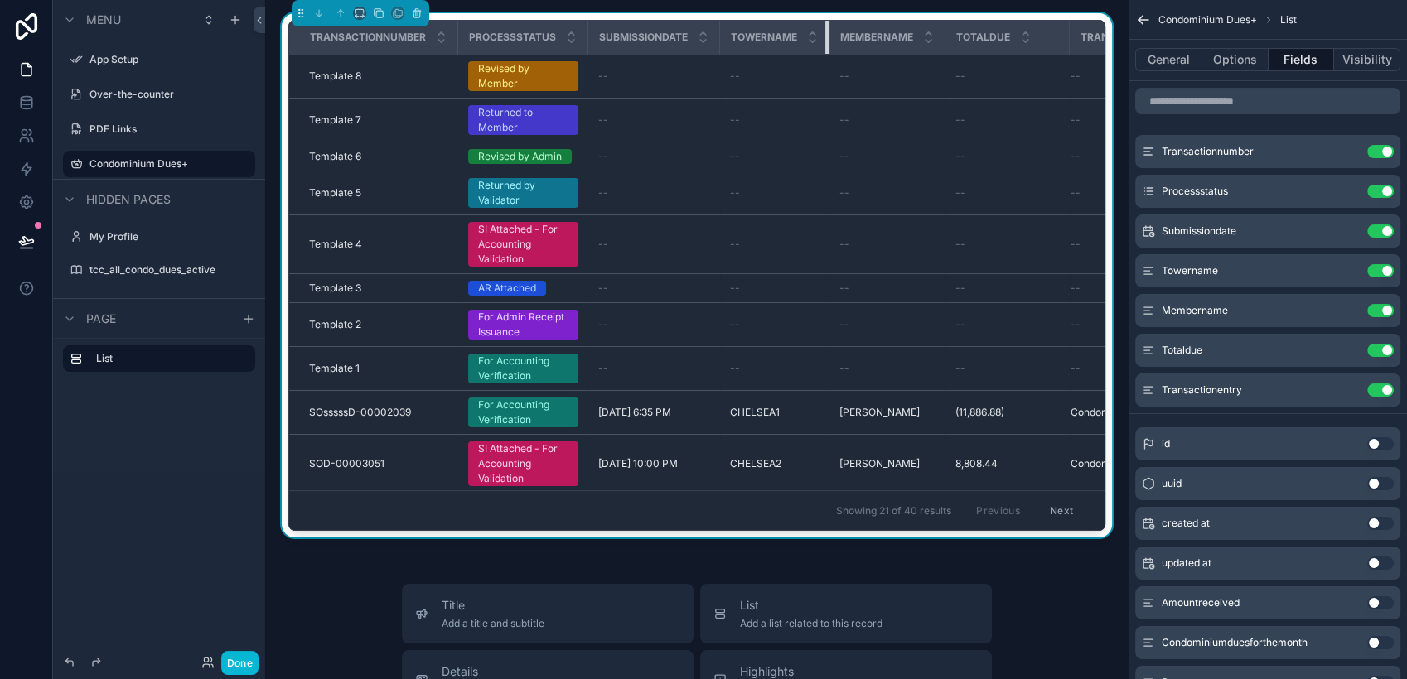
click at [766, 48] on th "Towername" at bounding box center [774, 38] width 109 height 34
drag, startPoint x: 718, startPoint y: 43, endPoint x: 665, endPoint y: 43, distance: 53.0
click at [665, 43] on th "Submissiondate" at bounding box center [654, 38] width 132 height 34
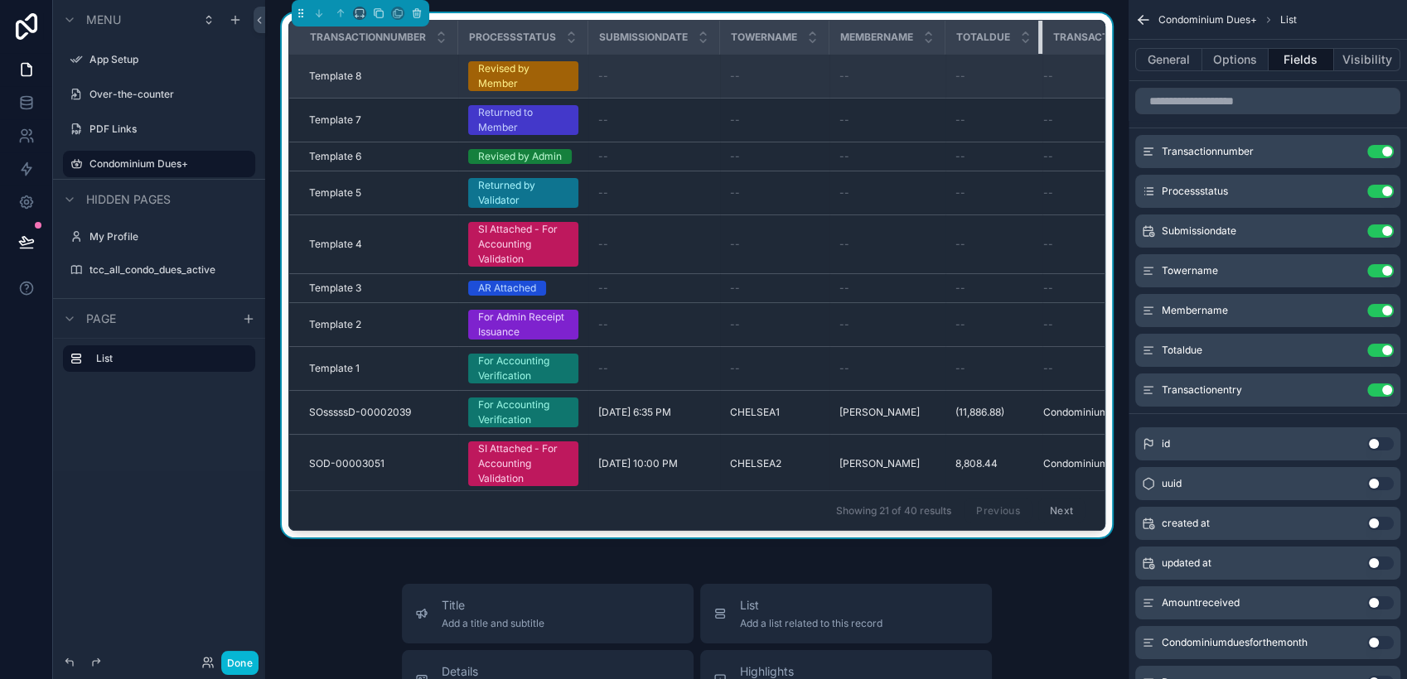
drag, startPoint x: 1067, startPoint y: 46, endPoint x: 972, endPoint y: 59, distance: 96.2
click at [979, 54] on table "Transactionnumber Processstatus Submissiondate Towername Membername Totaldue Tr…" at bounding box center [728, 518] width 879 height 995
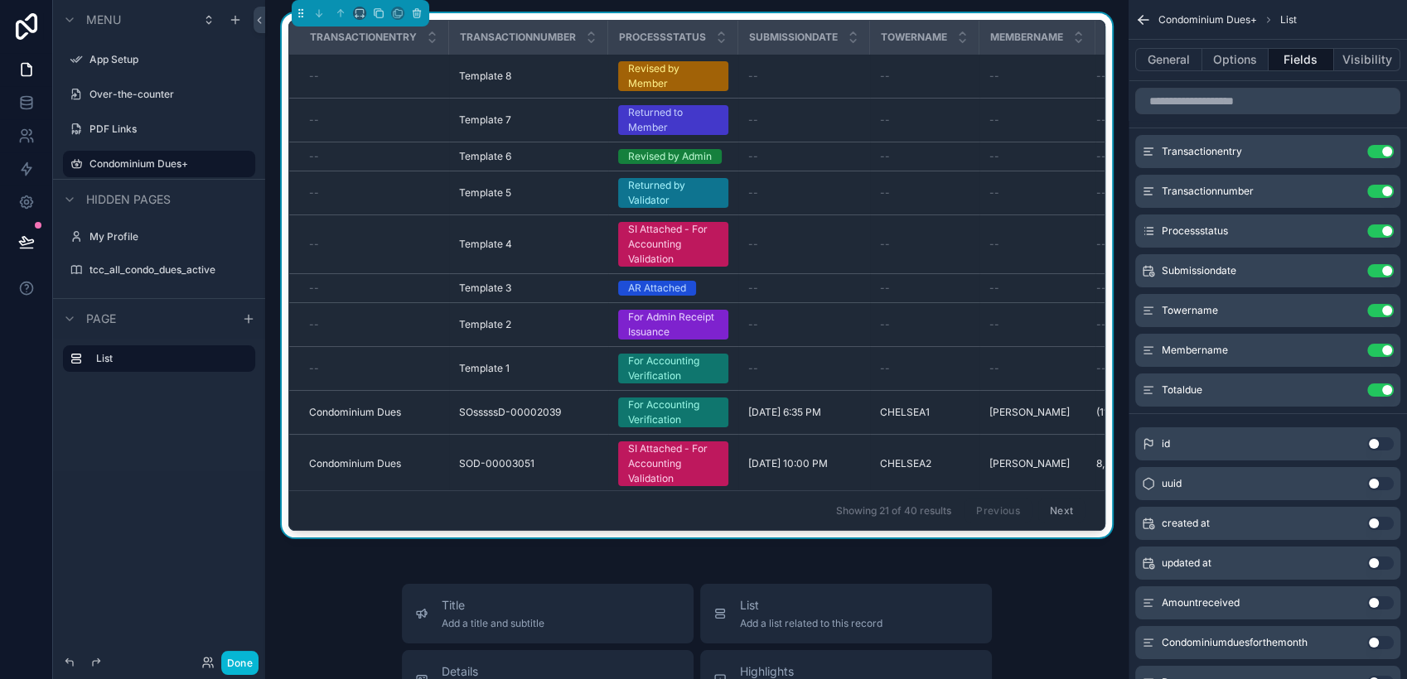
click at [1141, 24] on icon "scrollable content" at bounding box center [1143, 20] width 17 height 17
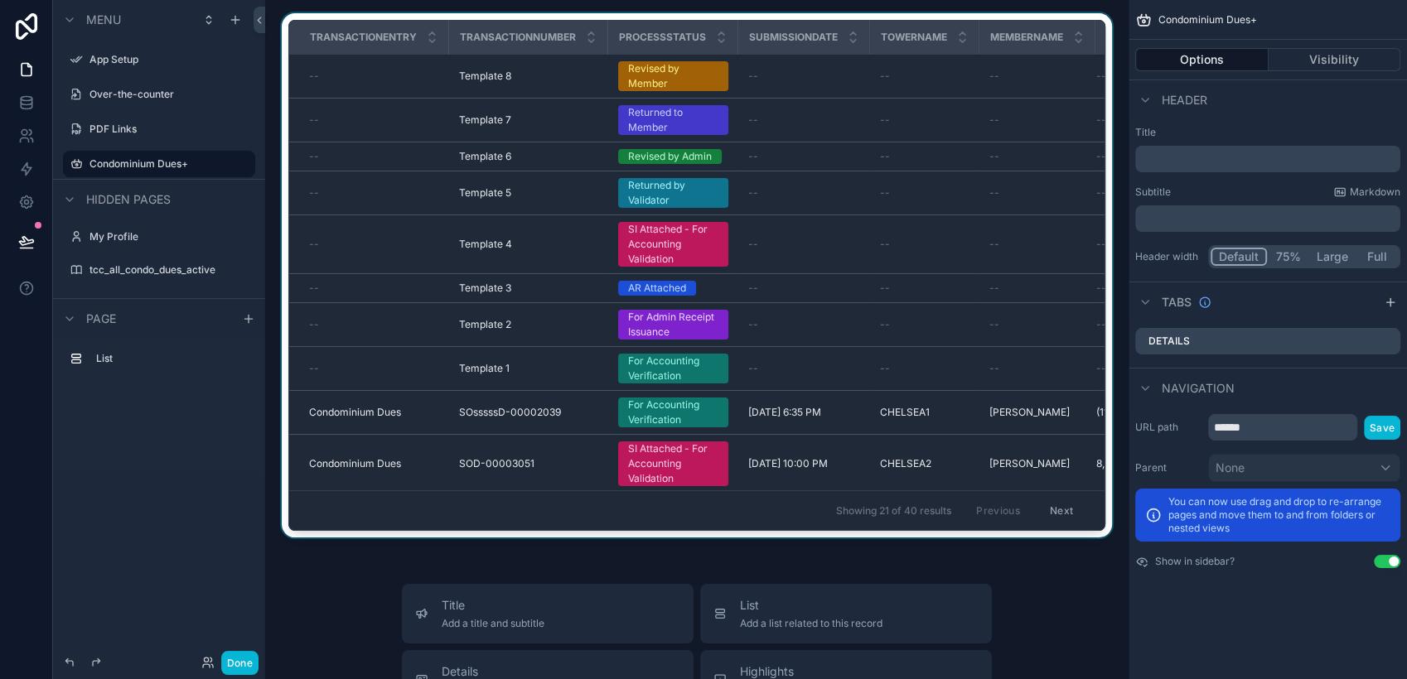
drag, startPoint x: 532, startPoint y: 524, endPoint x: 834, endPoint y: 524, distance: 302.4
click at [614, 522] on div "scrollable content" at bounding box center [696, 278] width 837 height 531
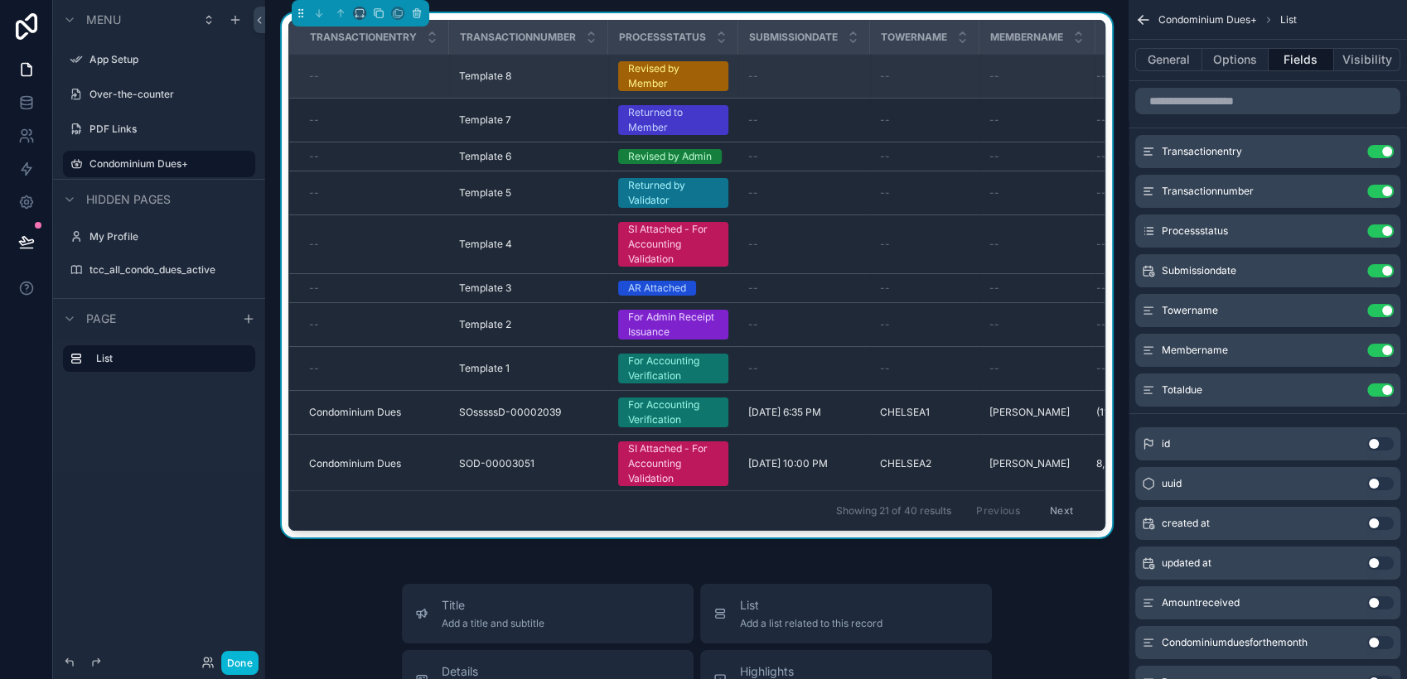
click at [597, 74] on div "Template 8 Template 8" at bounding box center [528, 76] width 139 height 13
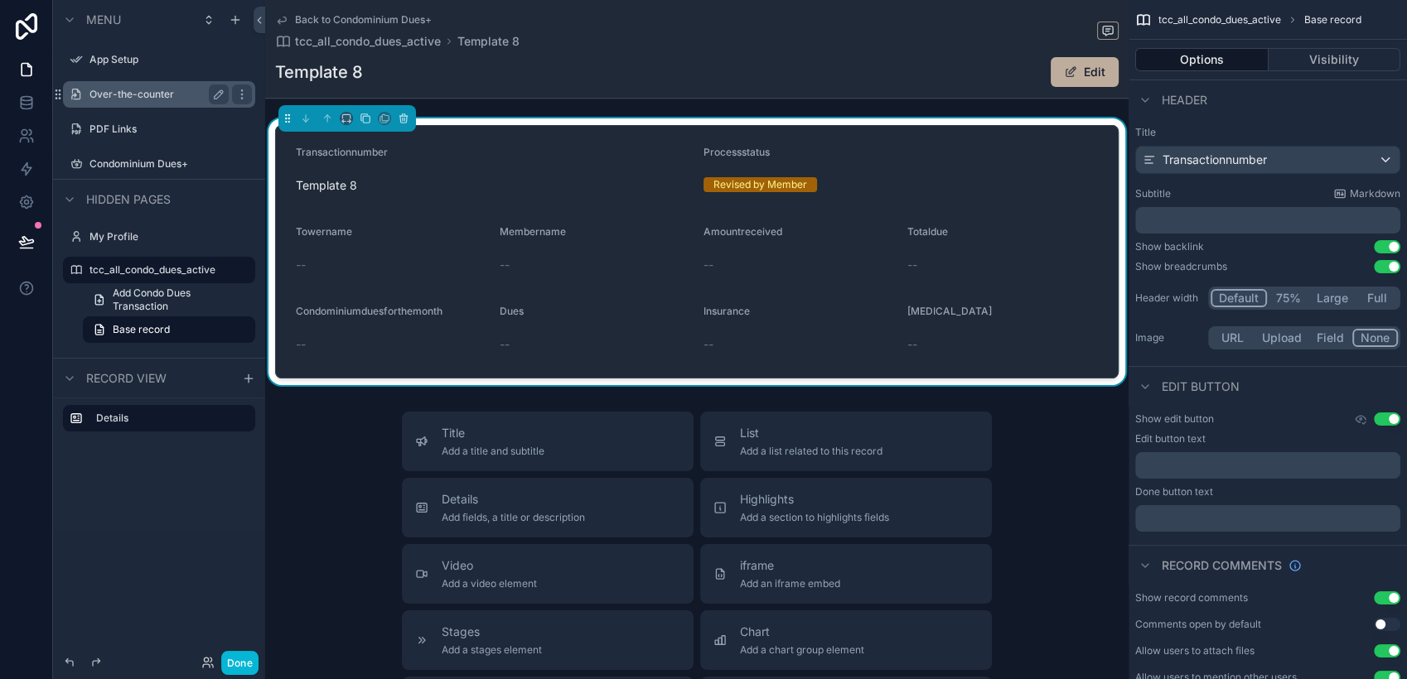
click at [152, 94] on label "Over-the-counter" at bounding box center [155, 94] width 133 height 13
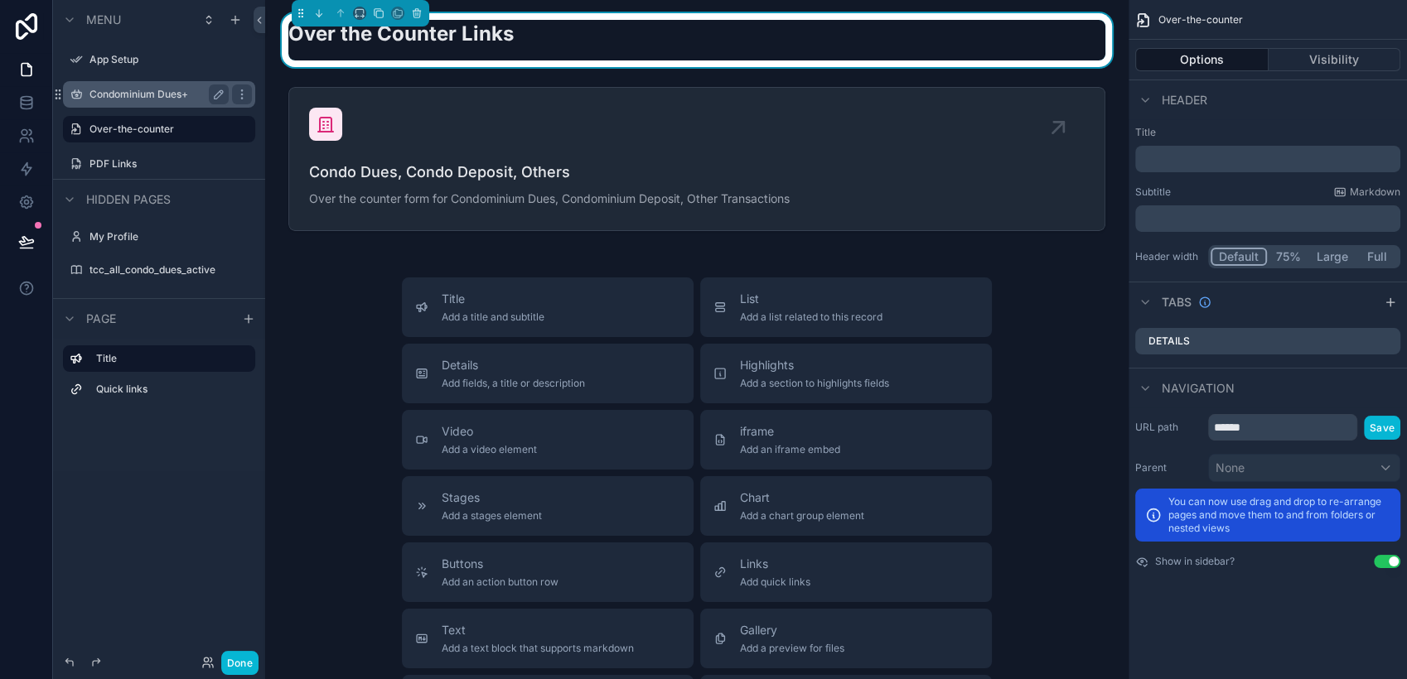
click at [137, 88] on label "Condominium Dues+" at bounding box center [155, 94] width 133 height 13
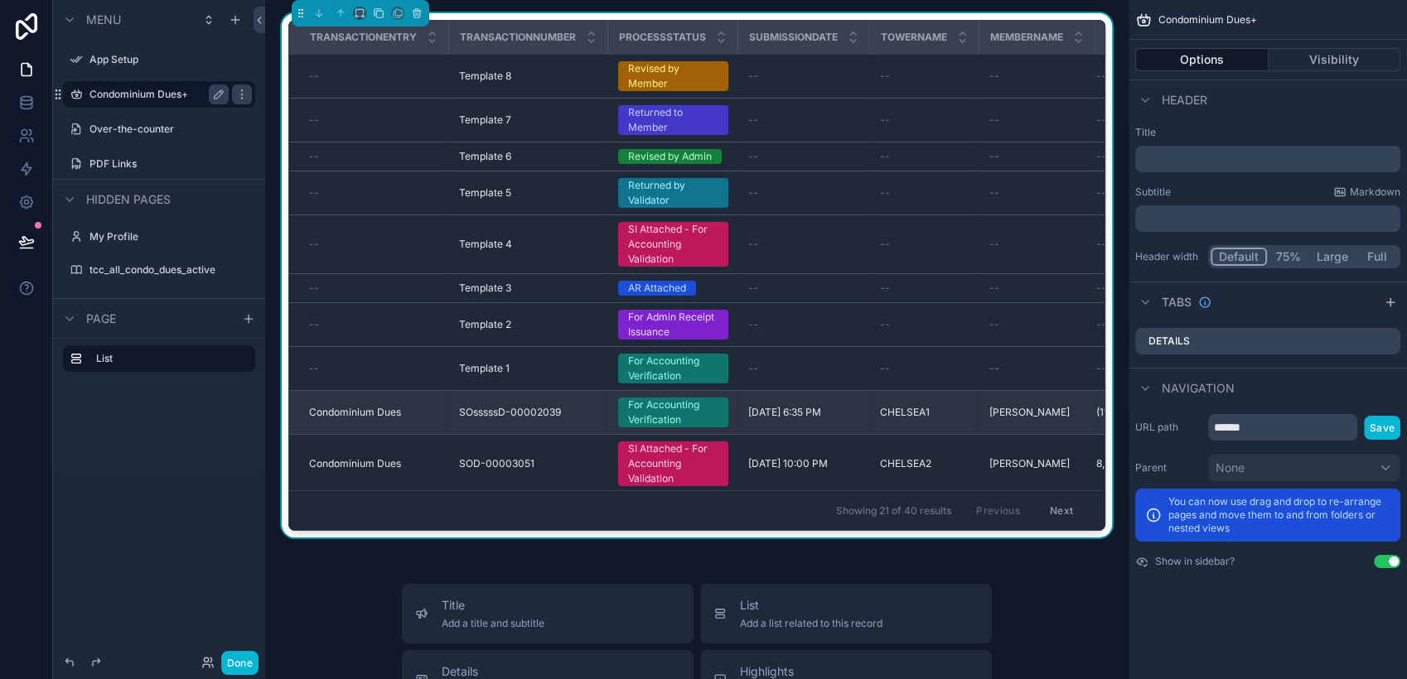
click at [691, 409] on div "For Accounting Verification" at bounding box center [673, 413] width 90 height 30
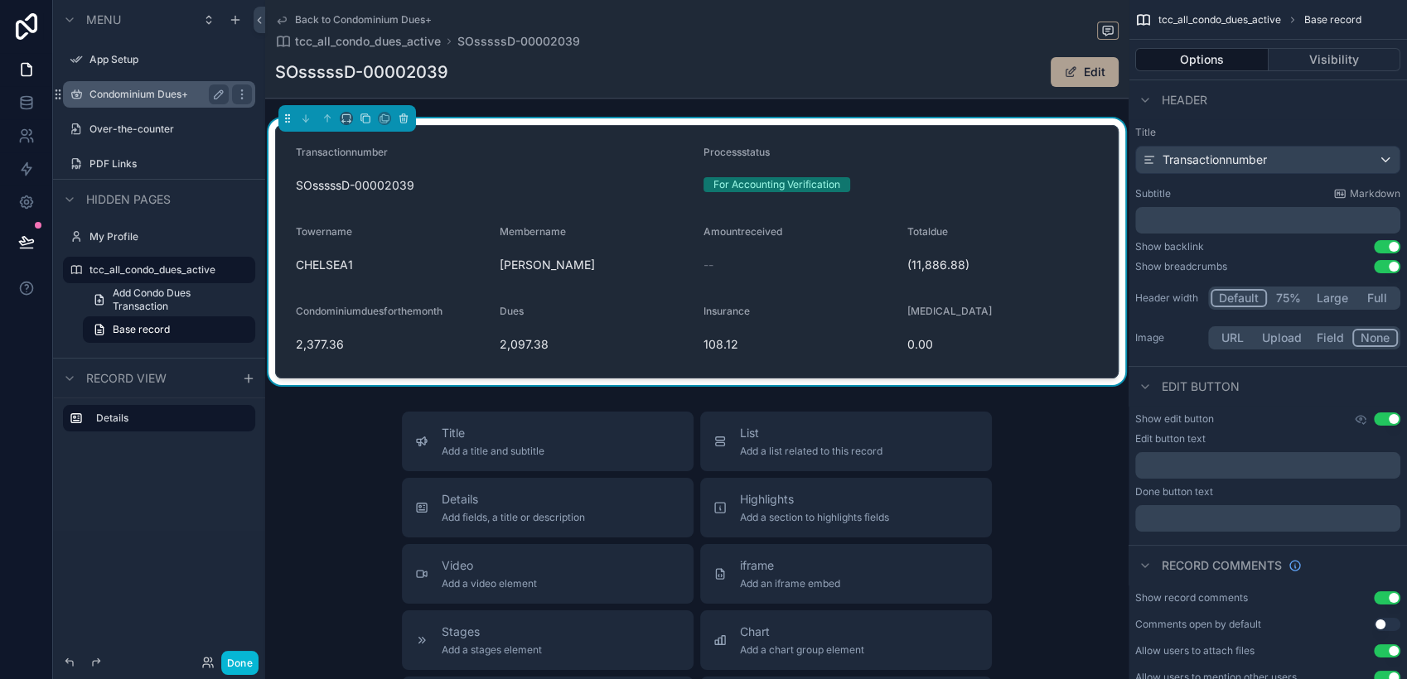
click at [1064, 67] on span "scrollable content" at bounding box center [1070, 71] width 13 height 13
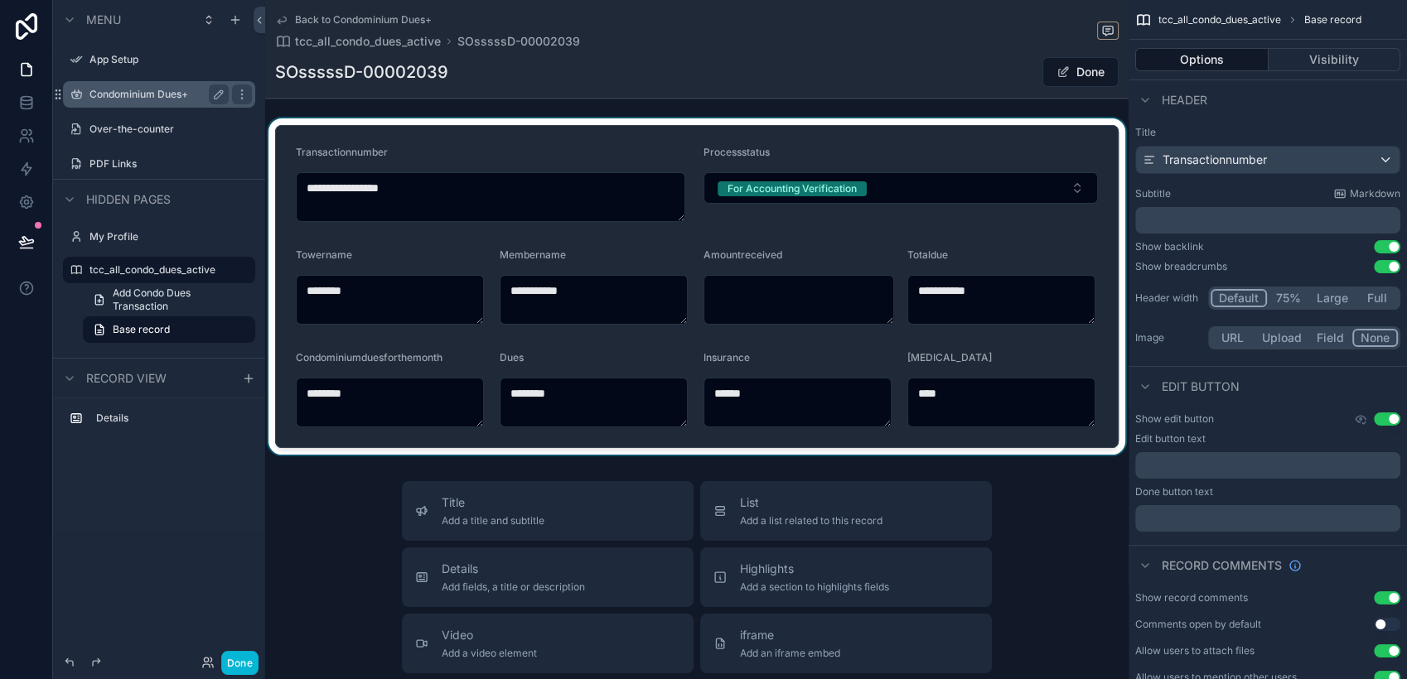
click at [959, 185] on div "scrollable content" at bounding box center [696, 286] width 863 height 336
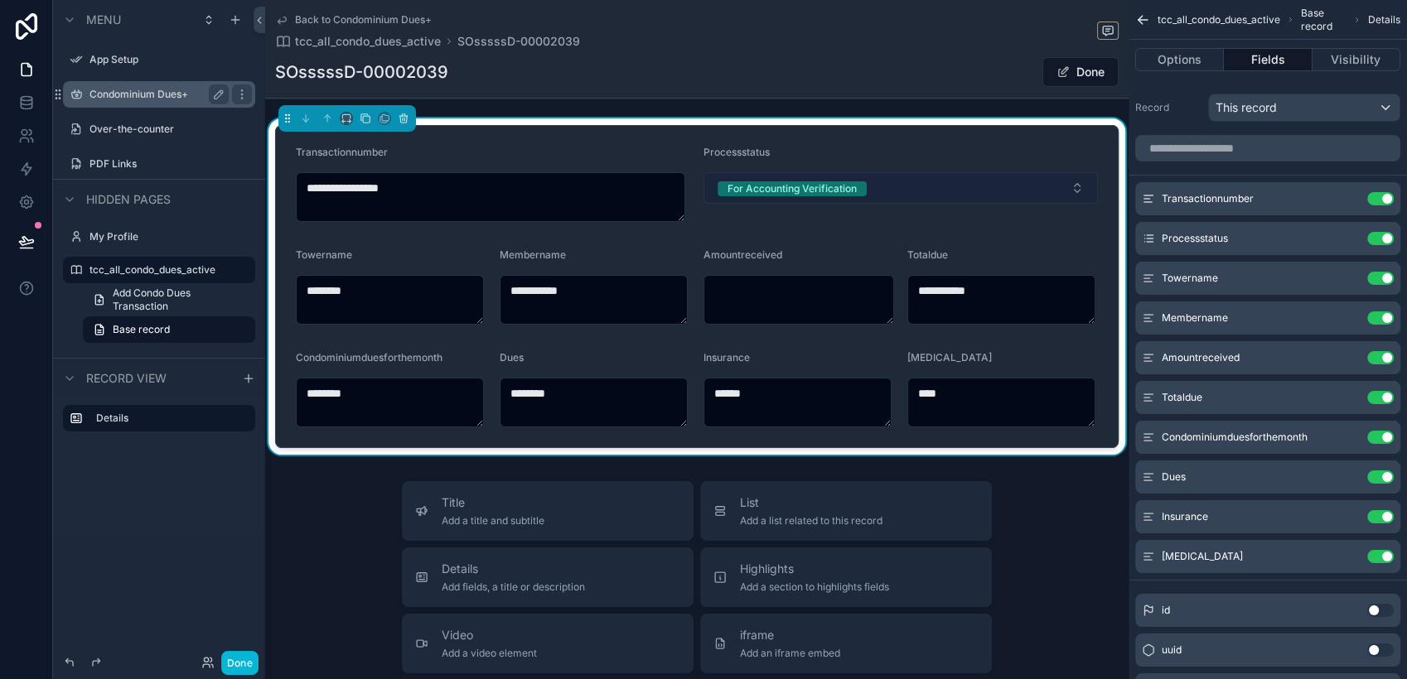
click at [1063, 186] on button "For Accounting Verification" at bounding box center [900, 187] width 394 height 31
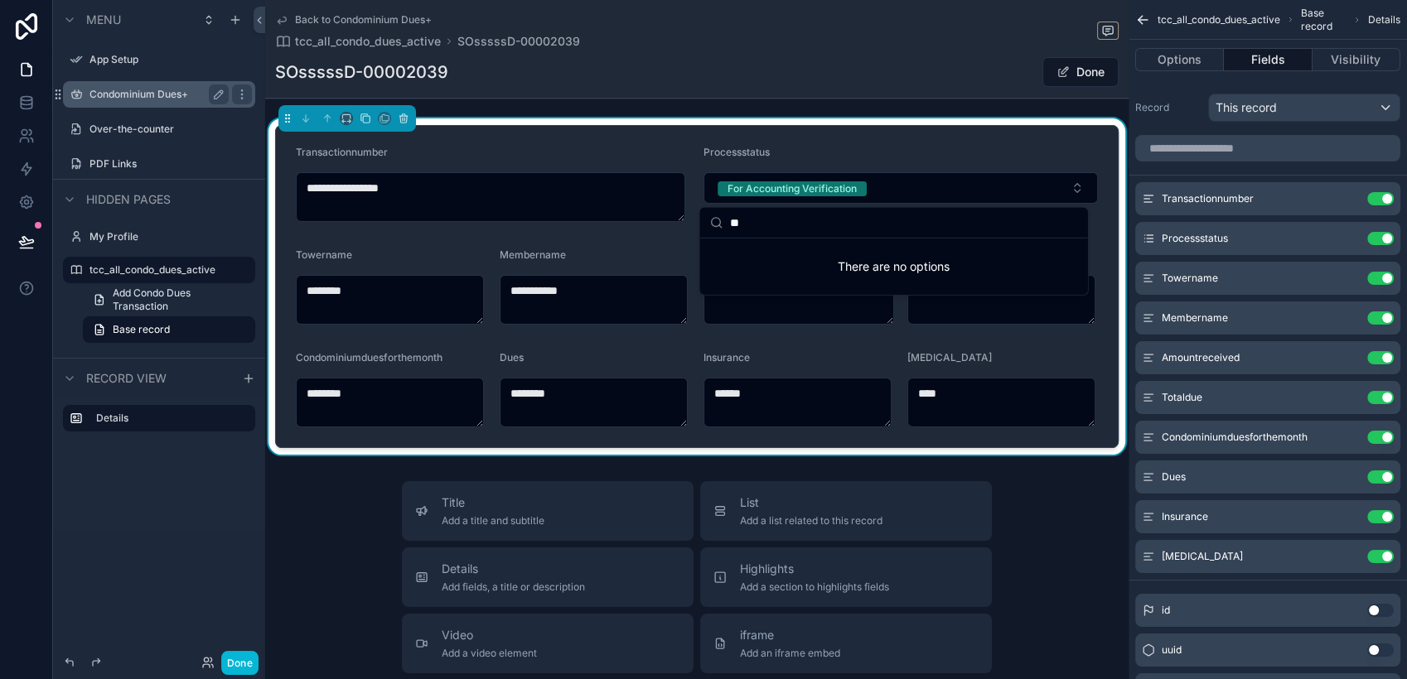
type input "*"
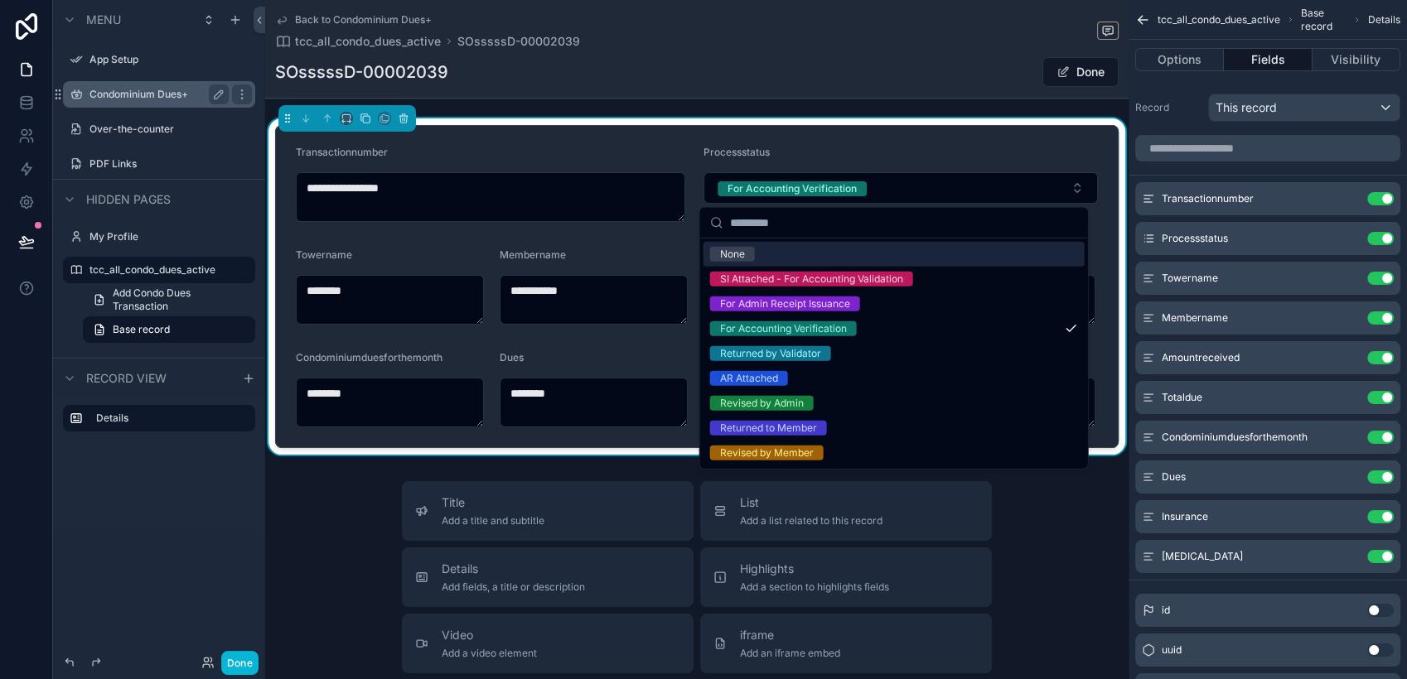
click at [834, 112] on div "**********" at bounding box center [696, 602] width 863 height 1204
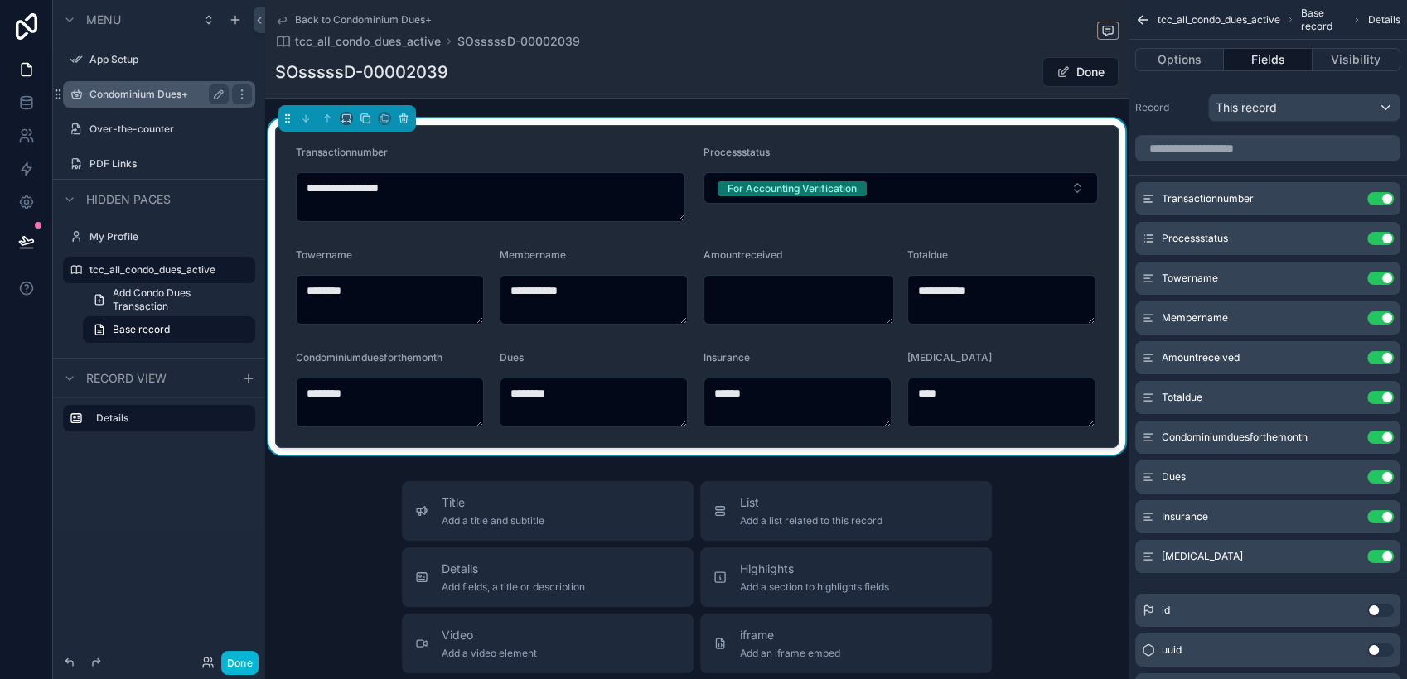
click at [1077, 75] on button "Done" at bounding box center [1080, 72] width 76 height 30
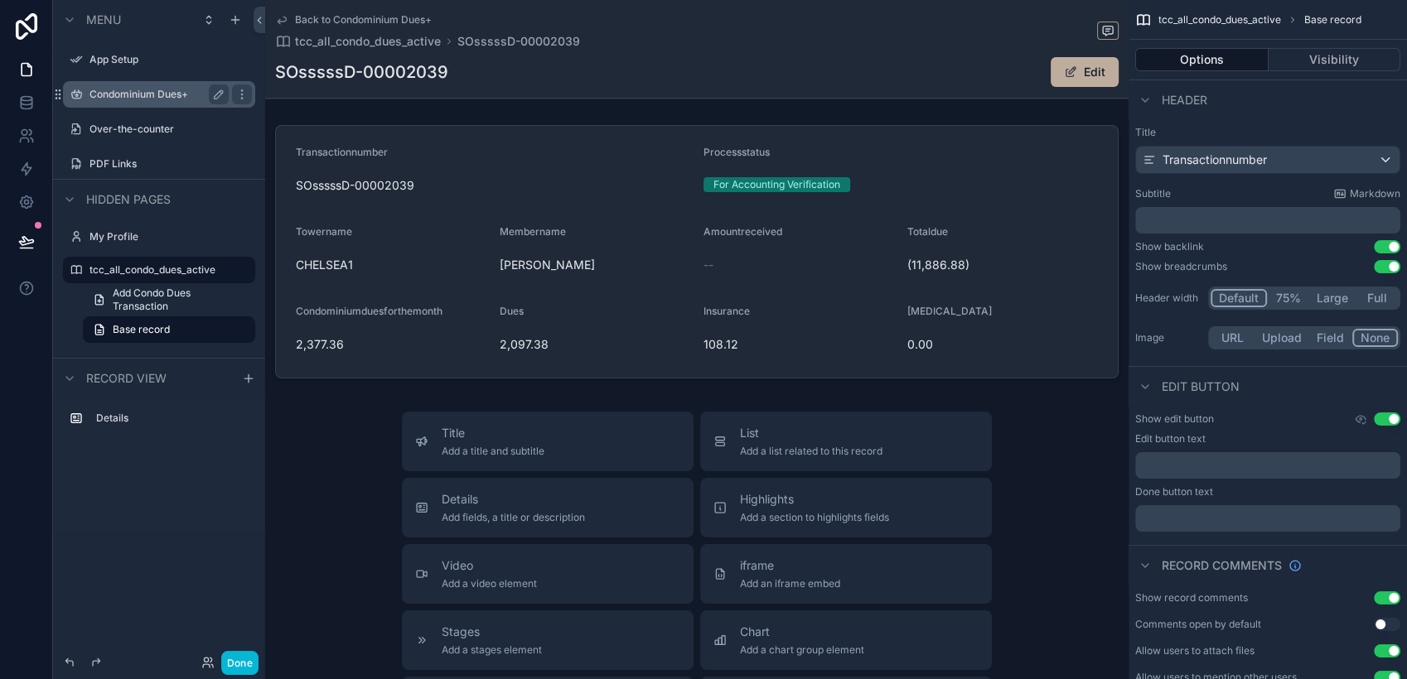
drag, startPoint x: 504, startPoint y: 76, endPoint x: 495, endPoint y: 80, distance: 9.3
click at [504, 76] on div "SOsssssD-00002039 Edit" at bounding box center [696, 71] width 843 height 31
click at [174, 273] on label "tcc_all_condo_dues_active" at bounding box center [155, 269] width 133 height 13
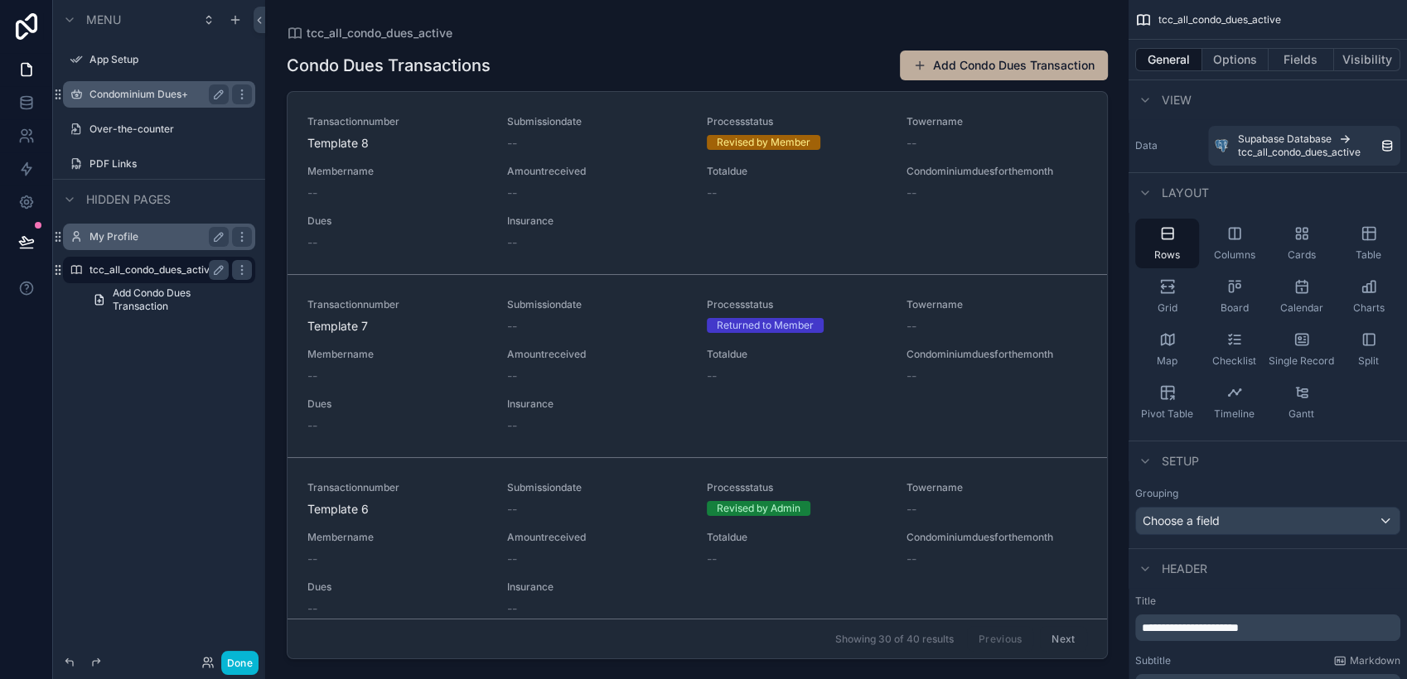
click at [144, 237] on label "My Profile" at bounding box center [155, 236] width 133 height 13
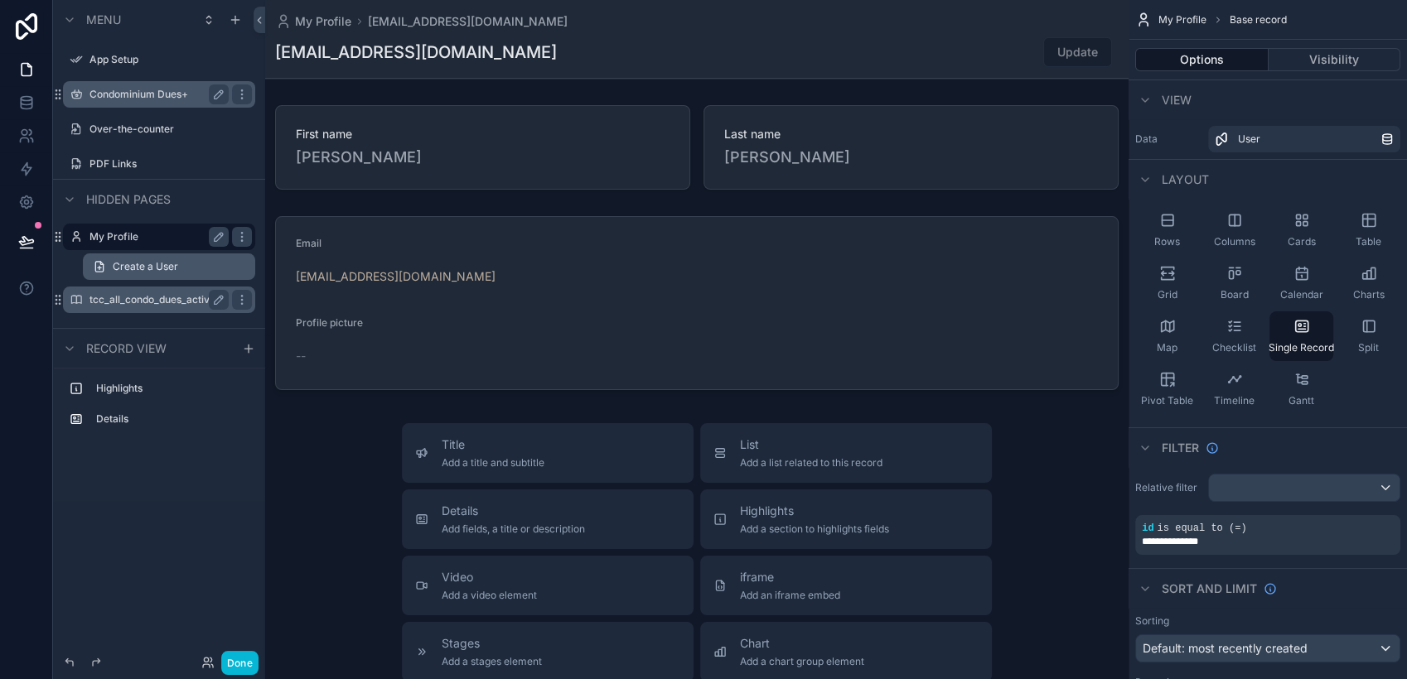
click at [163, 270] on span "Create a User" at bounding box center [145, 266] width 65 height 13
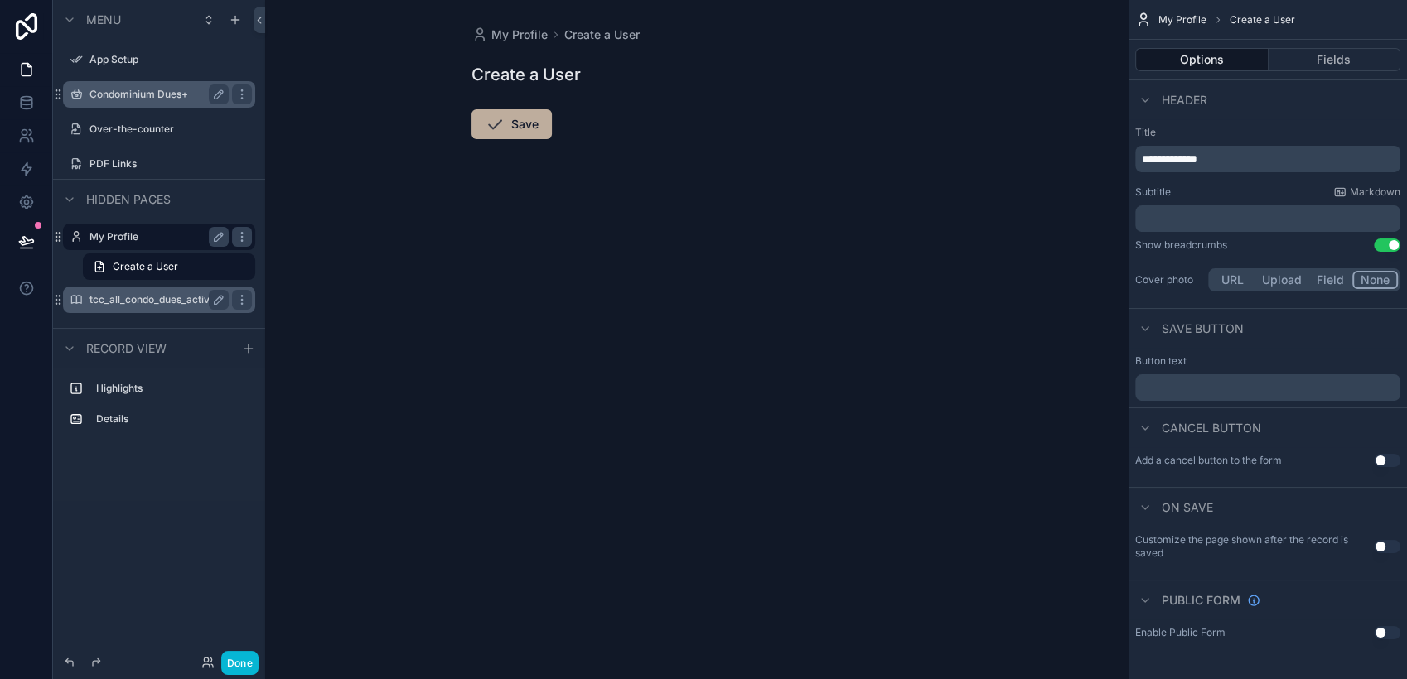
click at [168, 298] on label "tcc_all_condo_dues_active" at bounding box center [155, 299] width 133 height 13
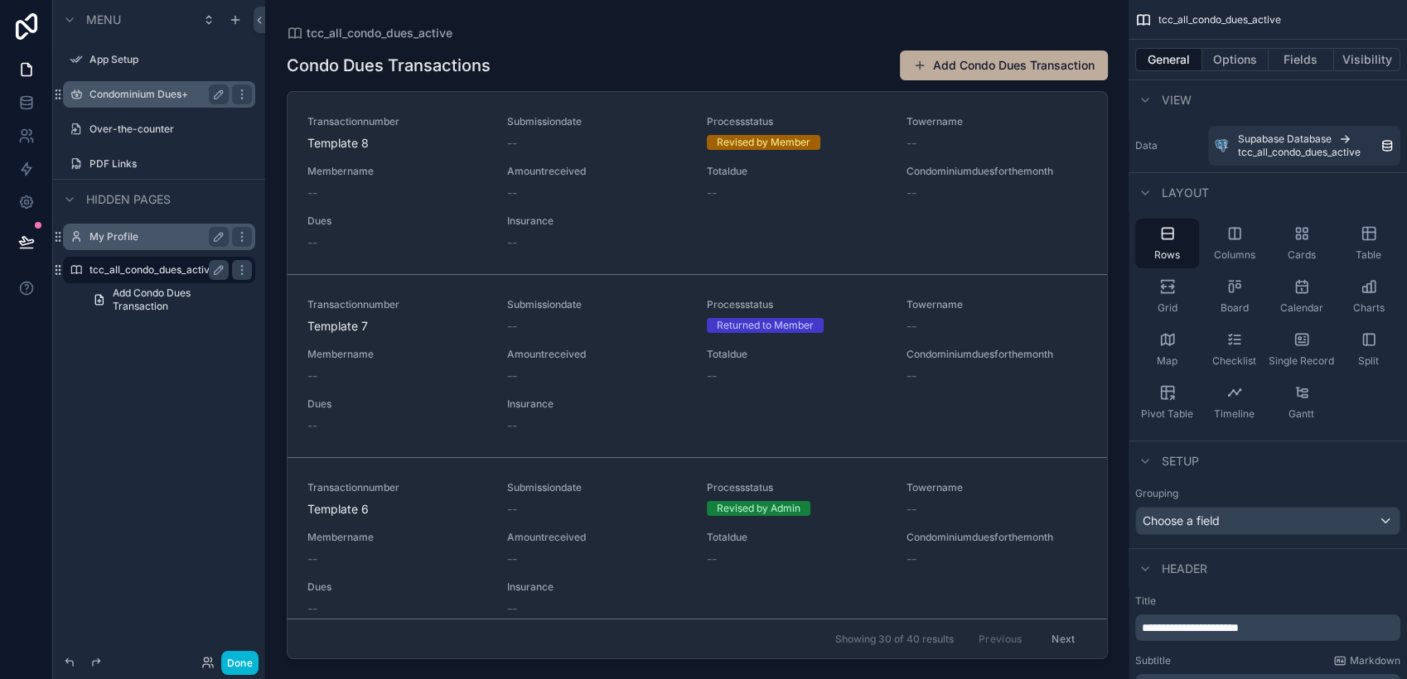
click at [158, 264] on label "tcc_all_condo_dues_active" at bounding box center [155, 269] width 133 height 13
click at [176, 92] on label "Condominium Dues+" at bounding box center [155, 94] width 133 height 13
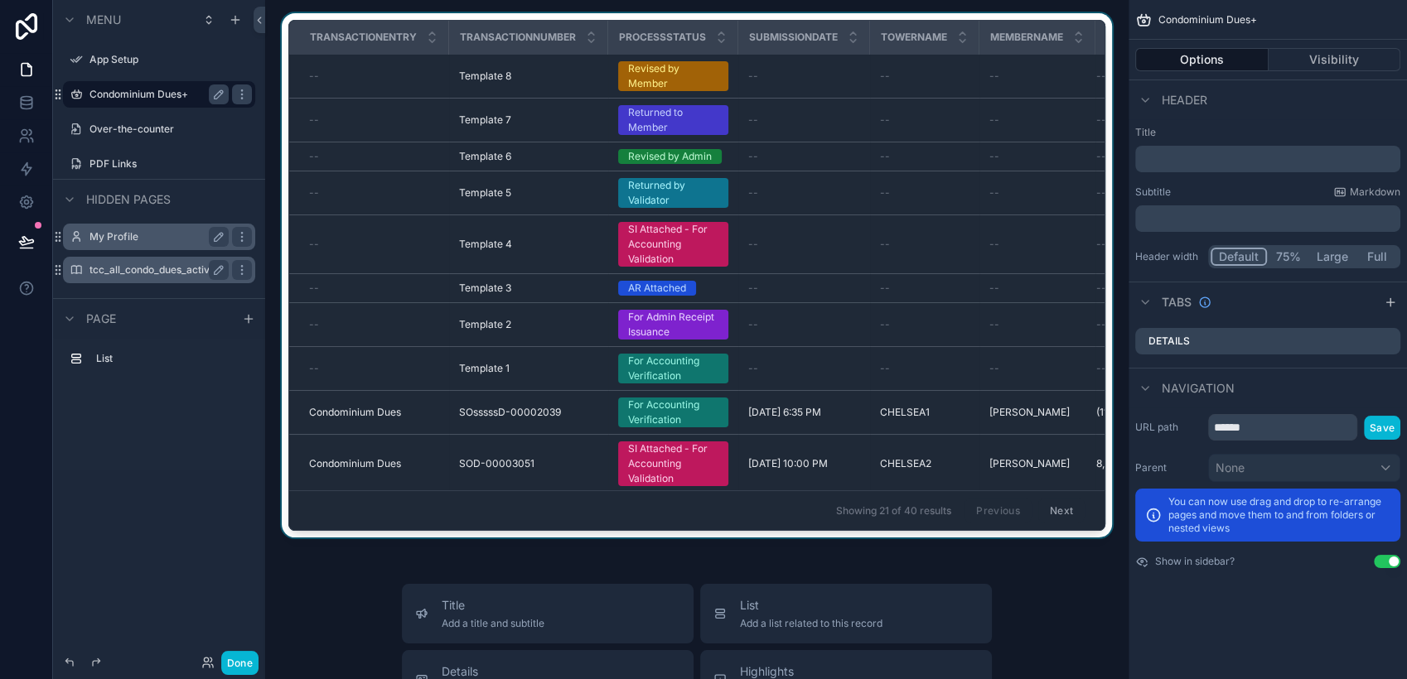
click at [660, 409] on div "scrollable content" at bounding box center [696, 278] width 837 height 531
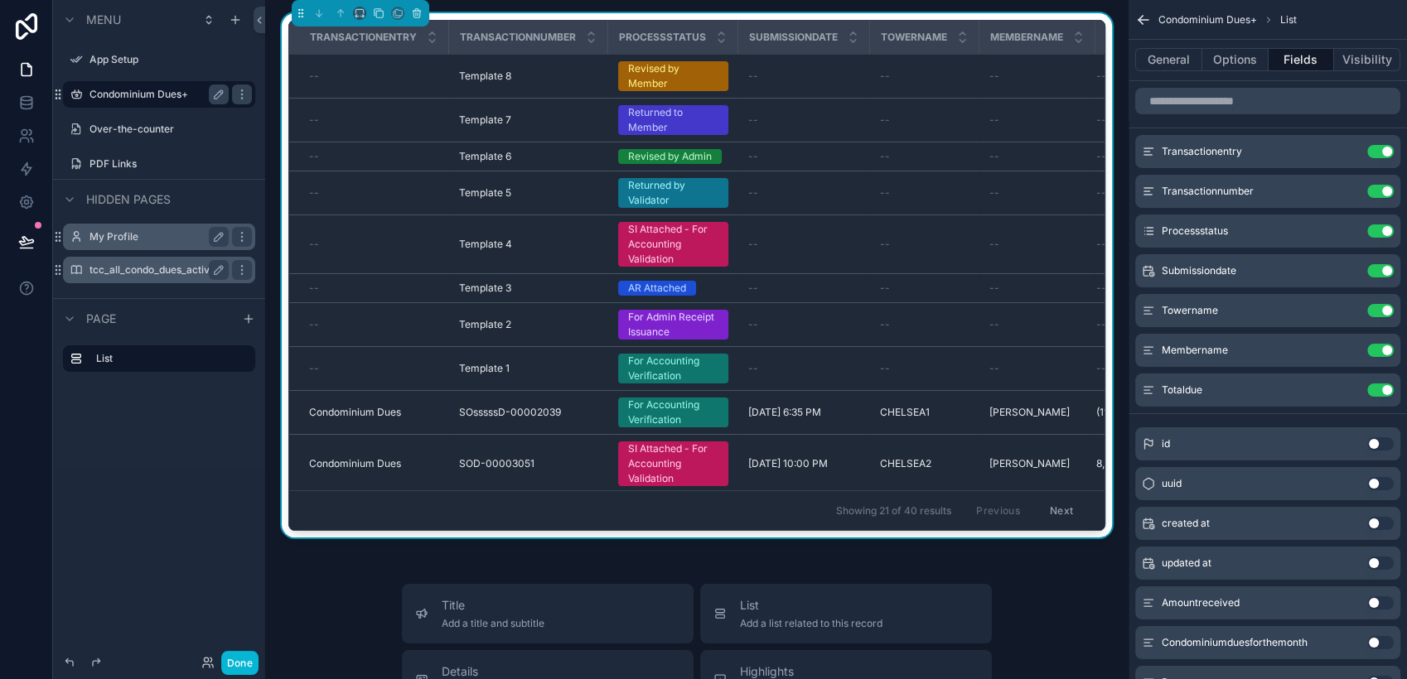
click at [663, 415] on div "For Accounting Verification" at bounding box center [673, 413] width 90 height 30
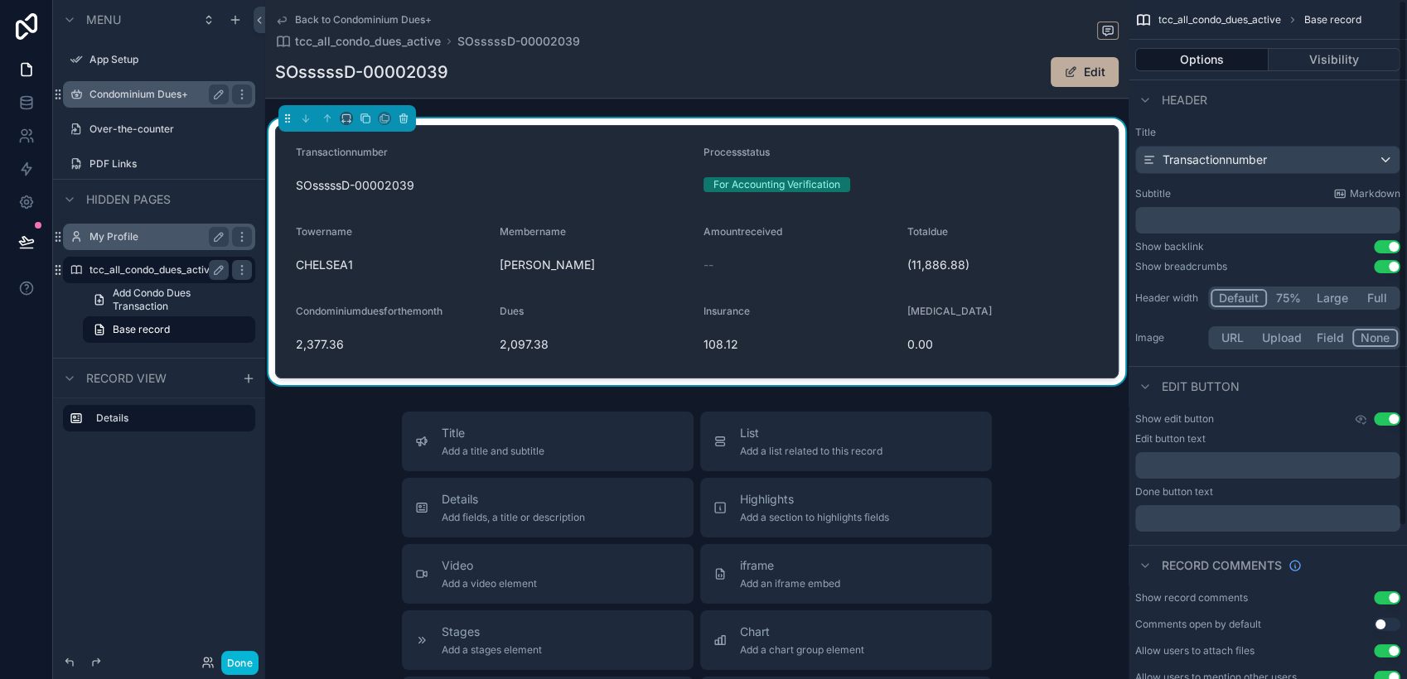
click at [1035, 201] on form "Transactionnumber SOsssssD-00002039 Processstatus For Accounting Verification T…" at bounding box center [697, 252] width 842 height 252
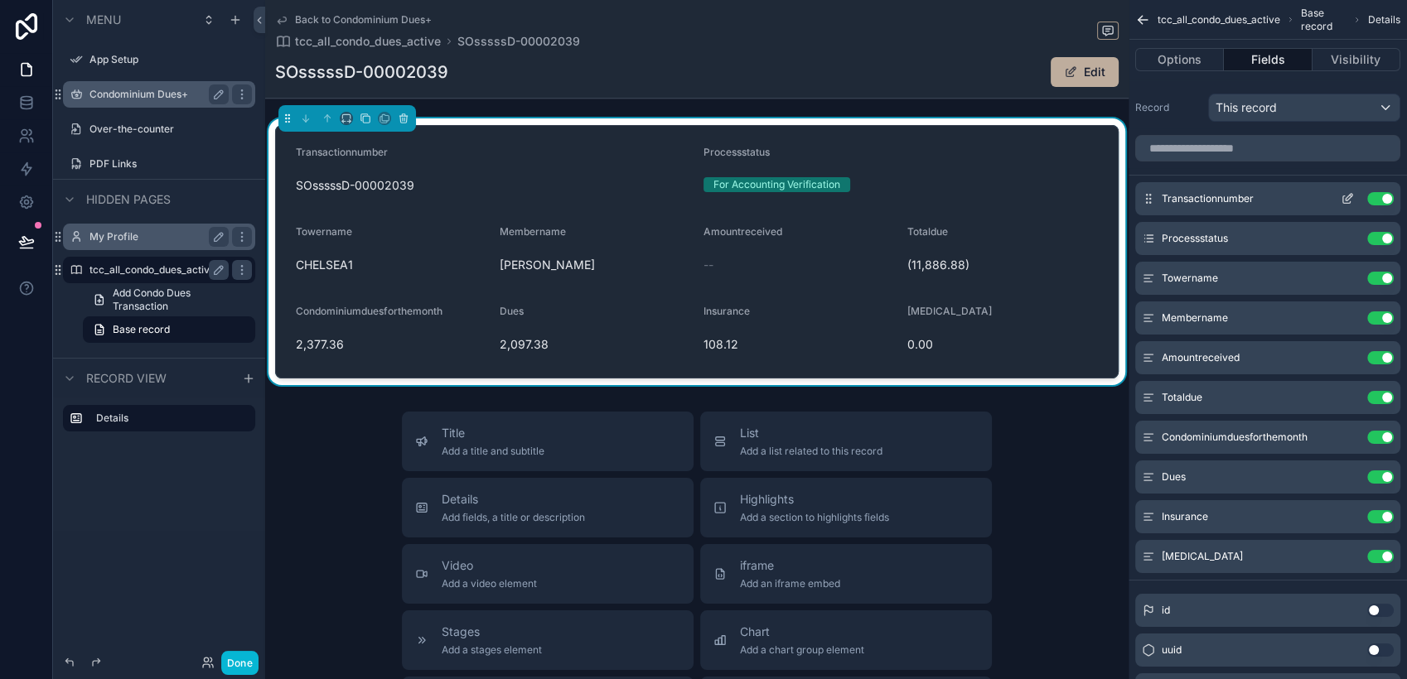
click at [1265, 201] on icon "scrollable content" at bounding box center [1347, 198] width 13 height 13
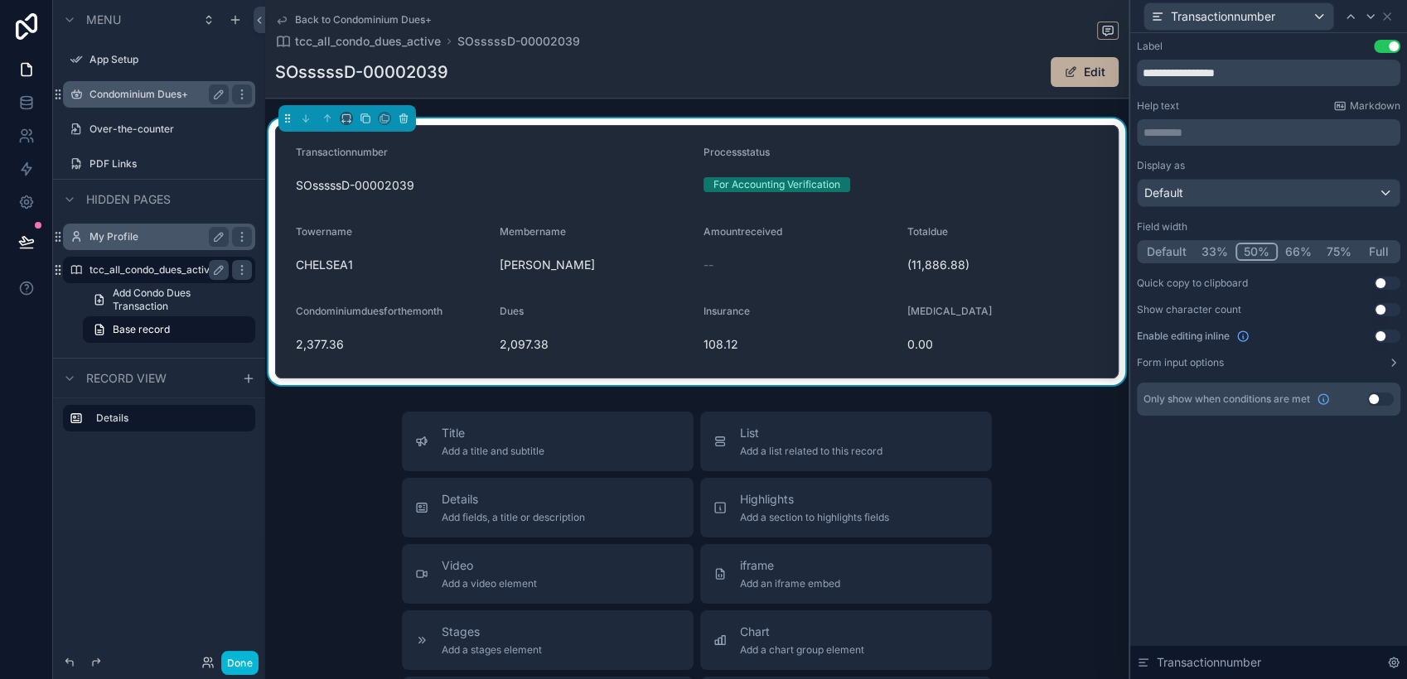
click at [1207, 251] on button "33%" at bounding box center [1214, 252] width 41 height 18
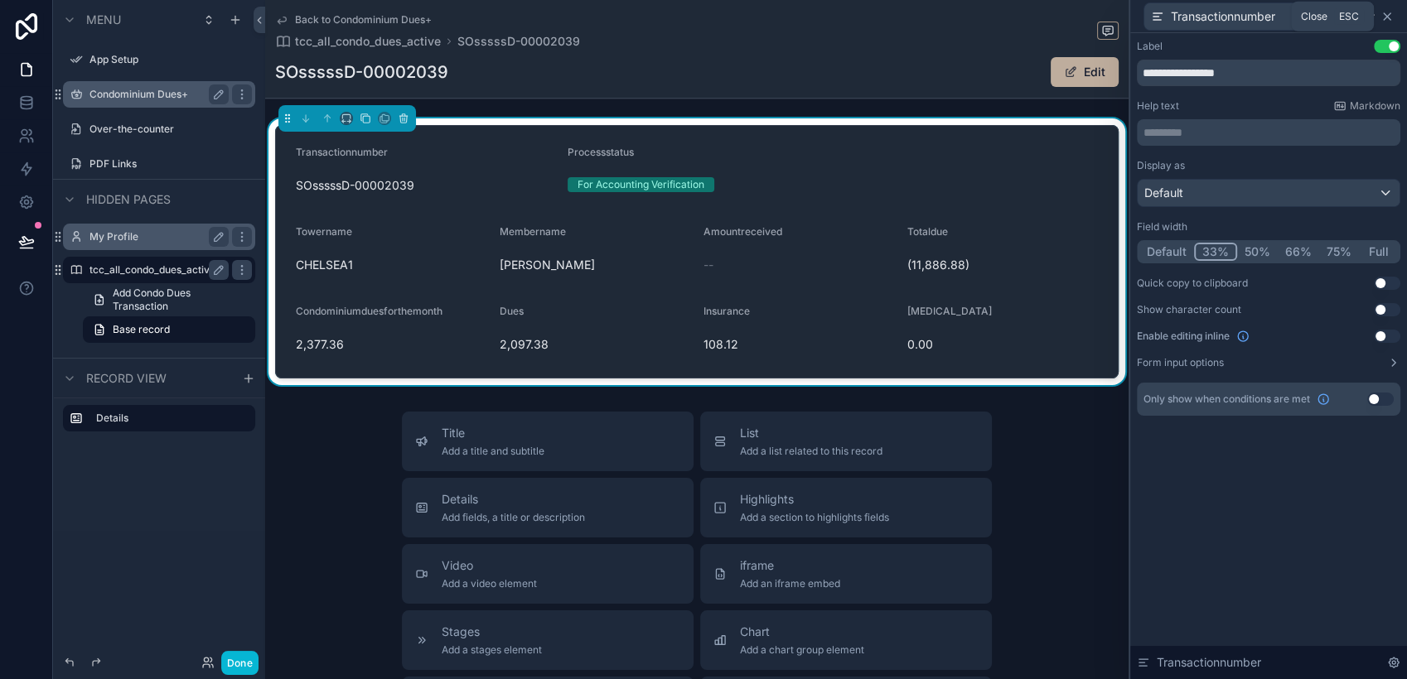
click at [1265, 14] on icon at bounding box center [1386, 16] width 13 height 13
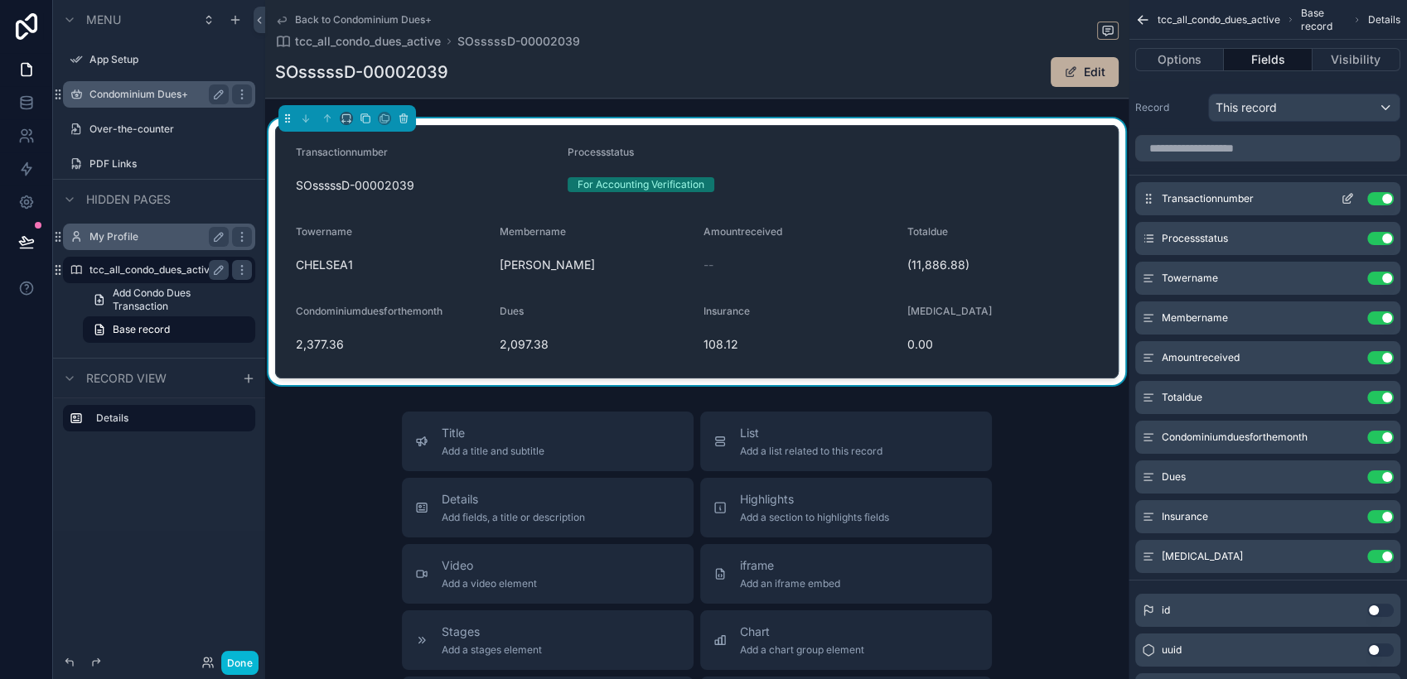
click at [1265, 201] on icon "scrollable content" at bounding box center [1347, 198] width 13 height 13
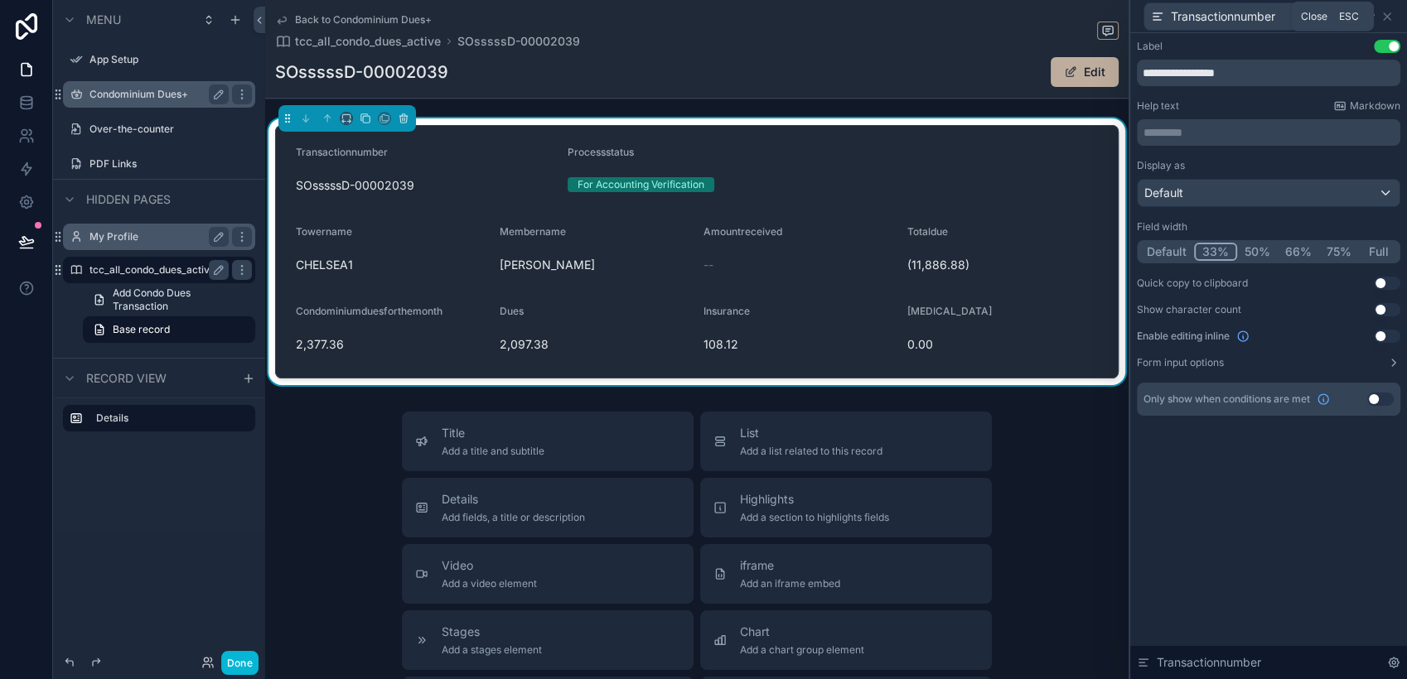
click at [1265, 17] on icon at bounding box center [1386, 16] width 13 height 13
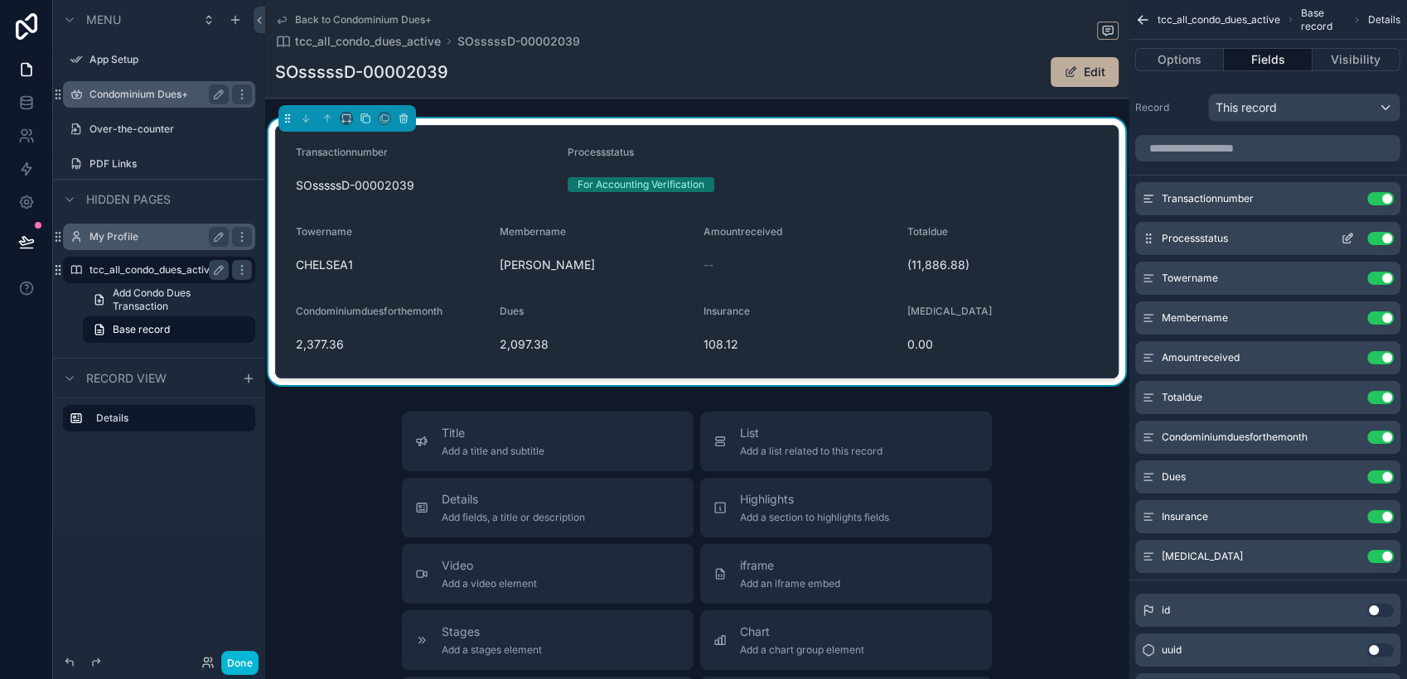
click at [1265, 242] on icon "scrollable content" at bounding box center [1346, 239] width 7 height 7
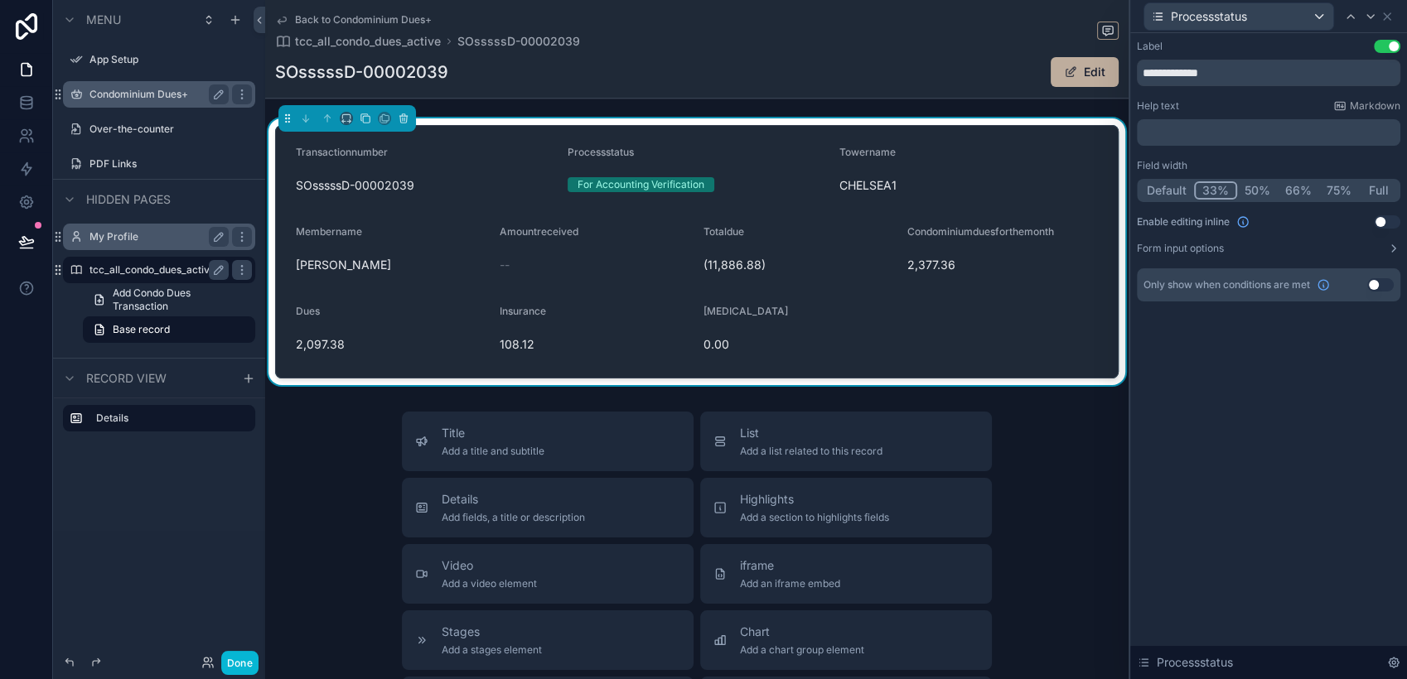
click at [1204, 188] on button "33%" at bounding box center [1215, 190] width 43 height 18
click at [1265, 15] on icon at bounding box center [1386, 16] width 13 height 13
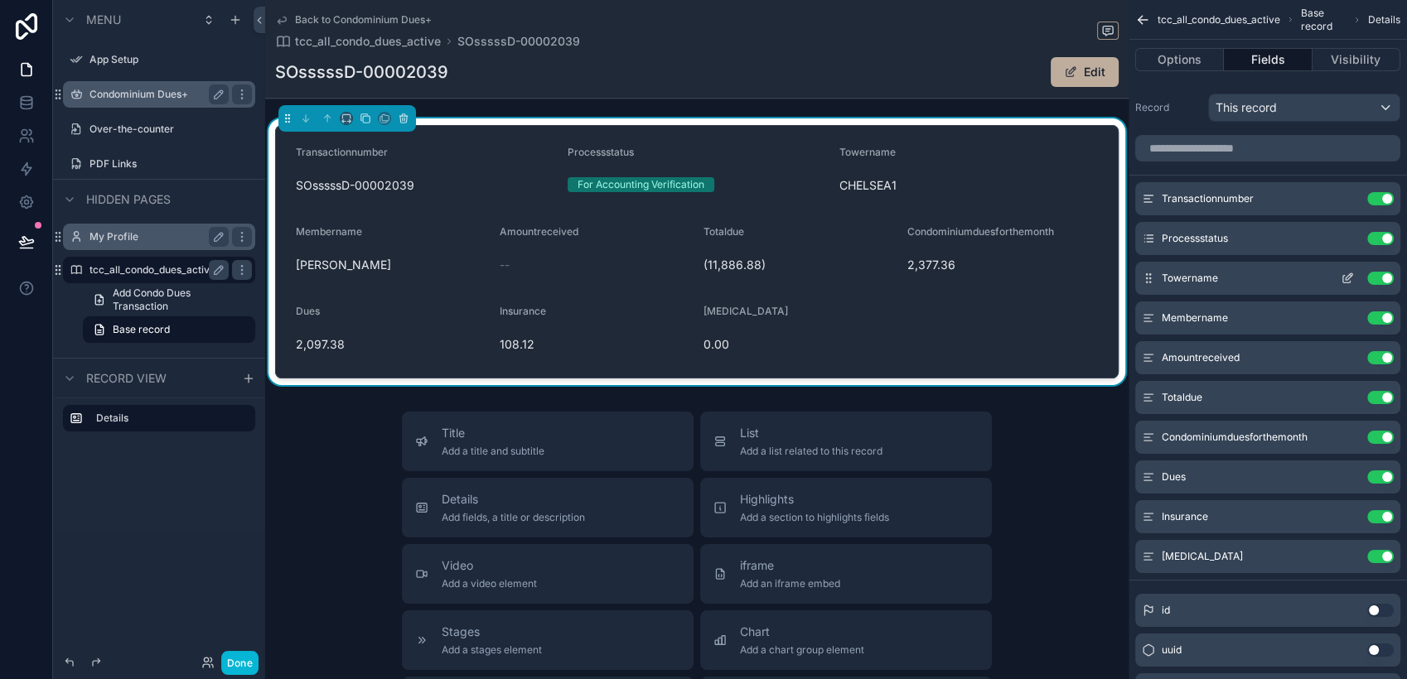
click at [1265, 277] on icon "scrollable content" at bounding box center [1349, 276] width 7 height 7
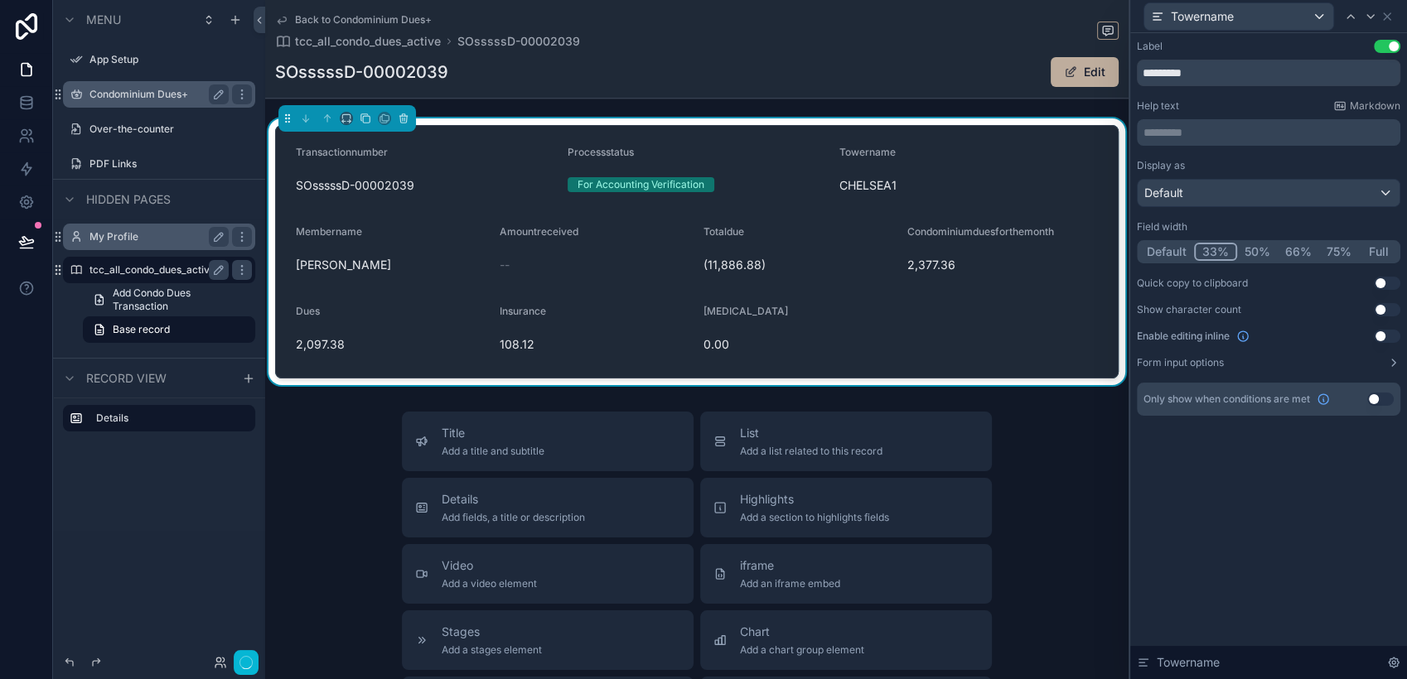
click at [1213, 249] on button "33%" at bounding box center [1215, 252] width 43 height 18
click at [1265, 17] on icon at bounding box center [1386, 16] width 13 height 13
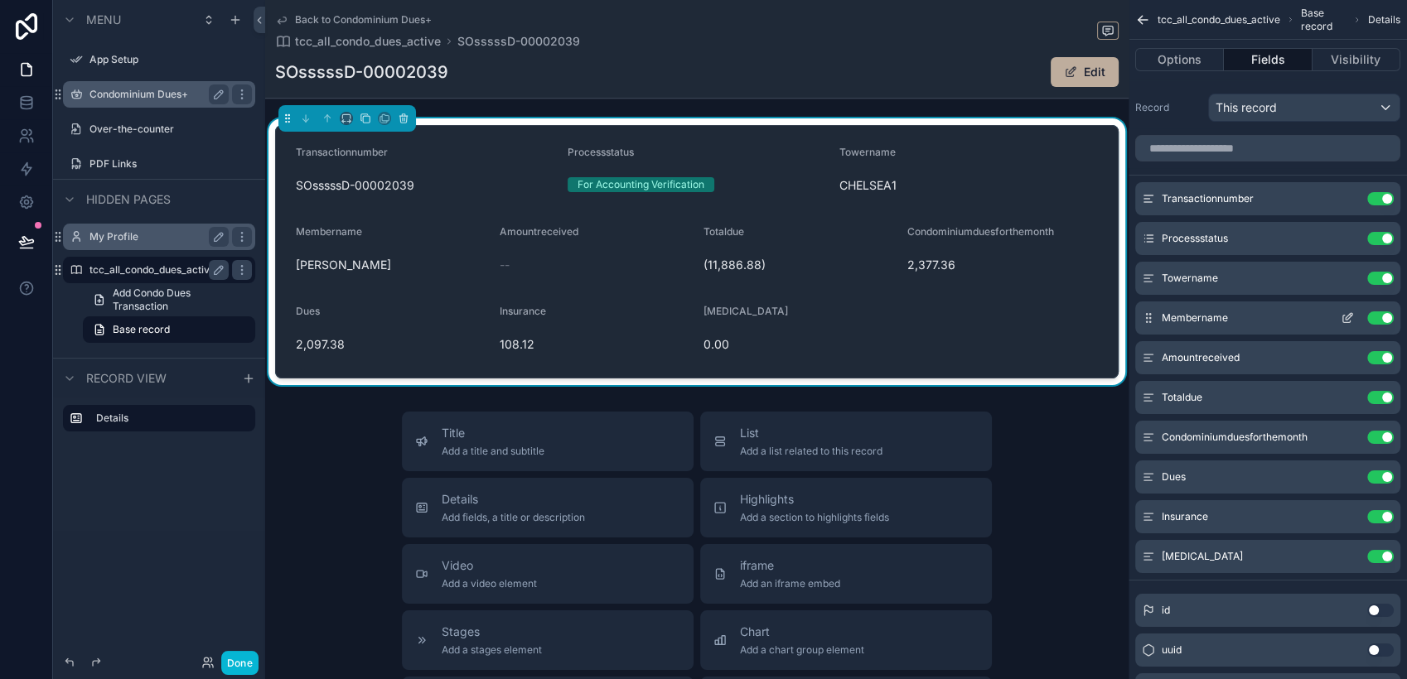
click at [1265, 321] on icon "scrollable content" at bounding box center [1347, 318] width 13 height 13
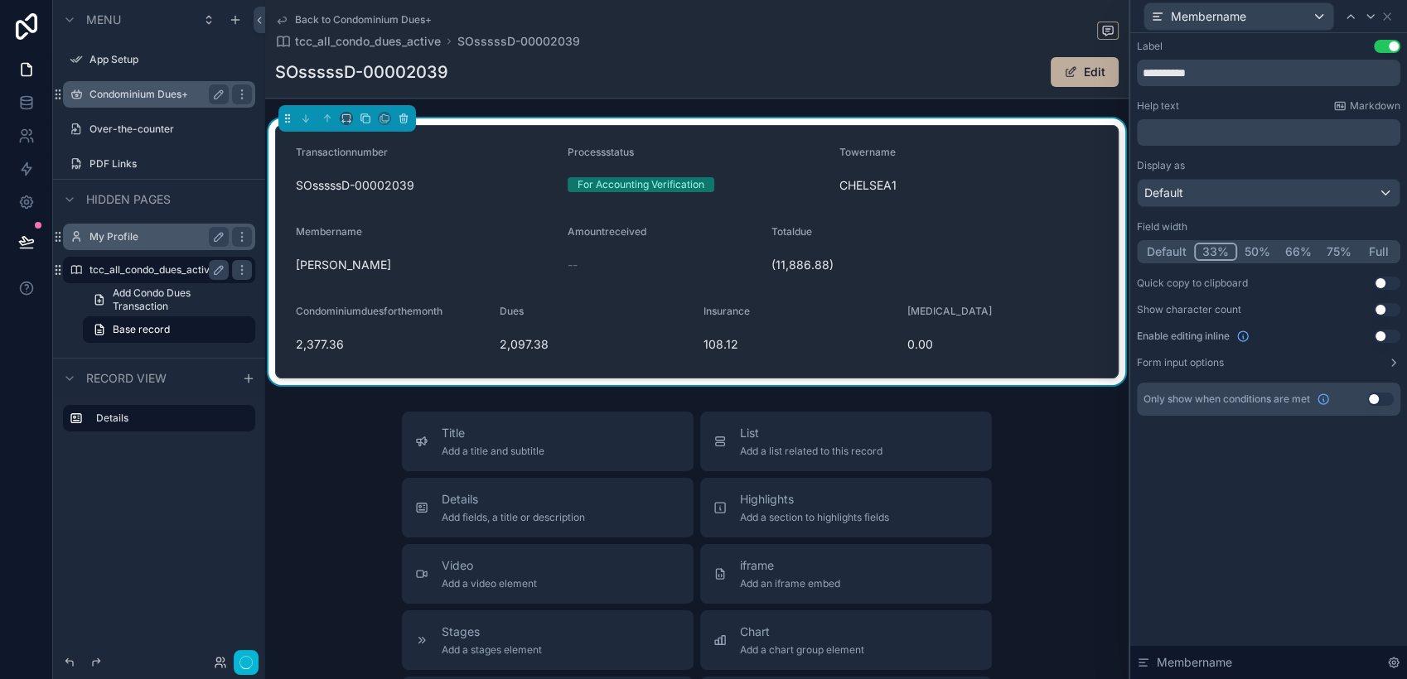
click at [1206, 250] on button "33%" at bounding box center [1215, 252] width 43 height 18
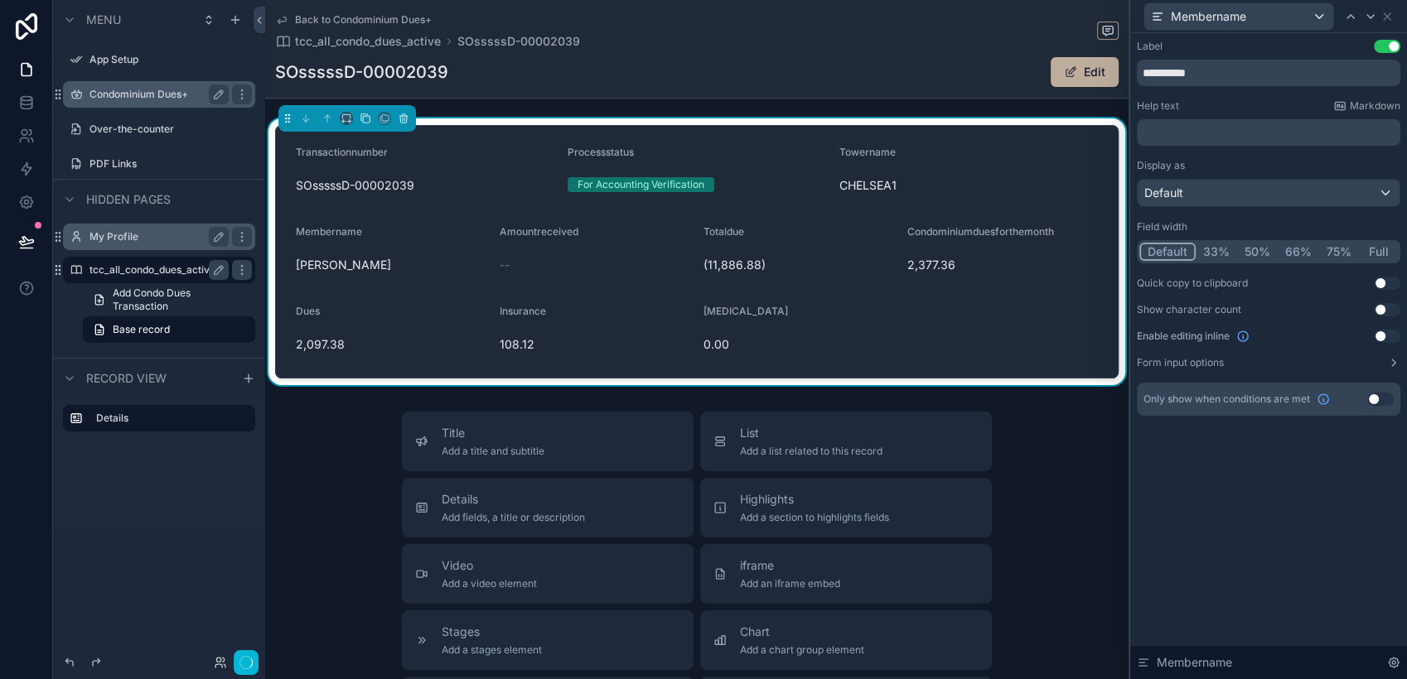
click at [1180, 249] on button "Default" at bounding box center [1167, 252] width 56 height 18
click at [1265, 12] on icon at bounding box center [1386, 16] width 13 height 13
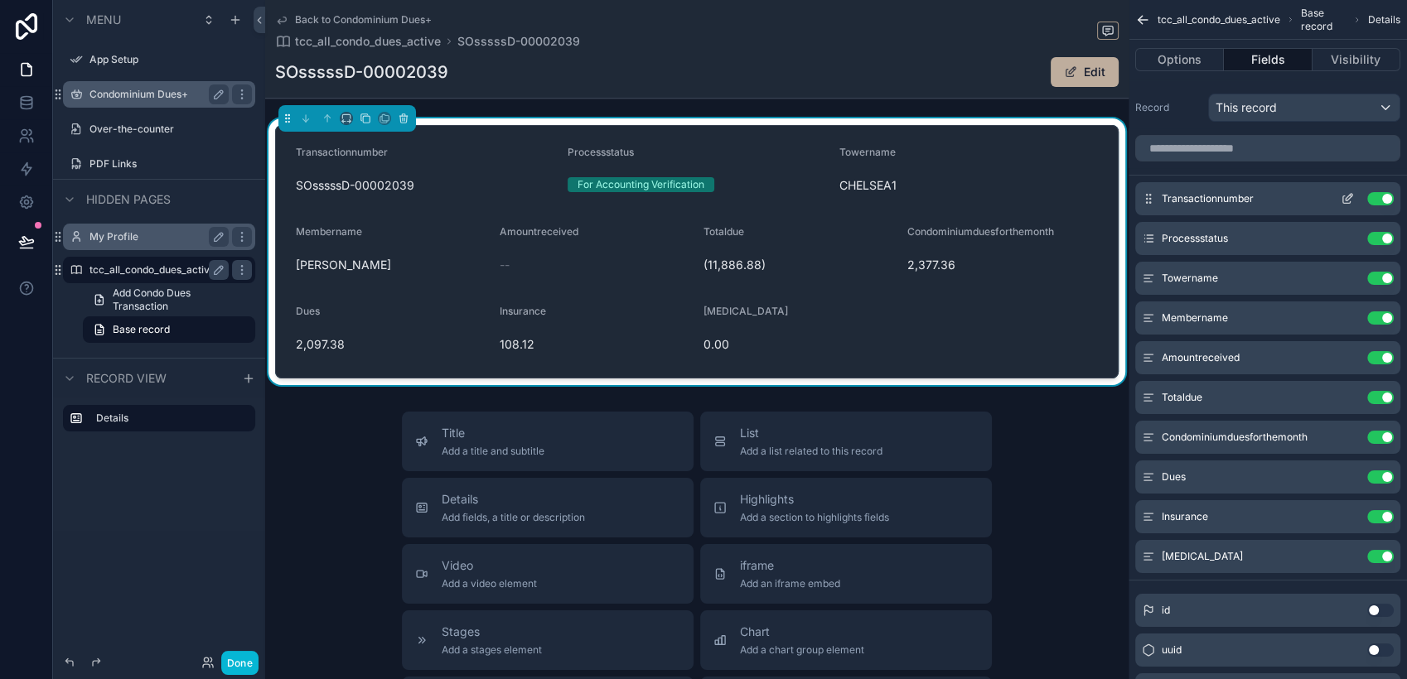
click at [1265, 201] on icon "scrollable content" at bounding box center [1347, 198] width 13 height 13
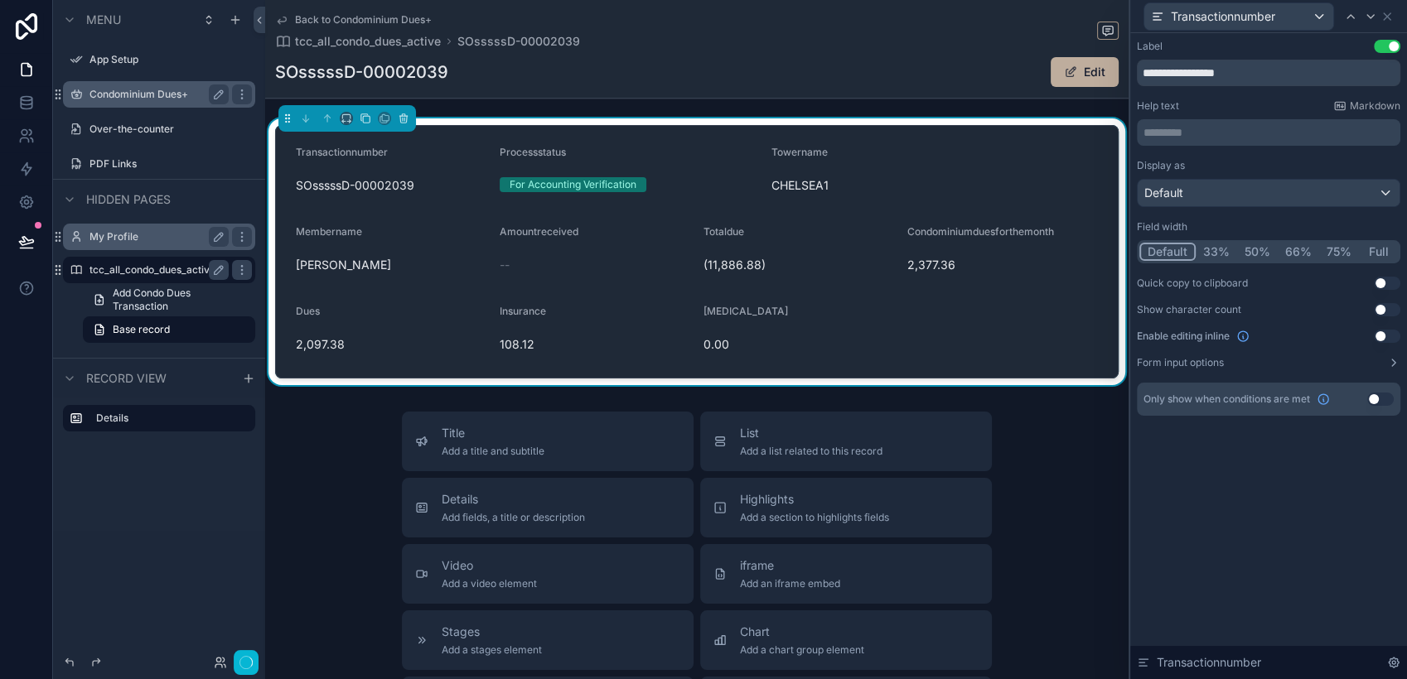
click at [1167, 251] on button "Default" at bounding box center [1167, 252] width 56 height 18
click at [1265, 12] on icon at bounding box center [1386, 16] width 13 height 13
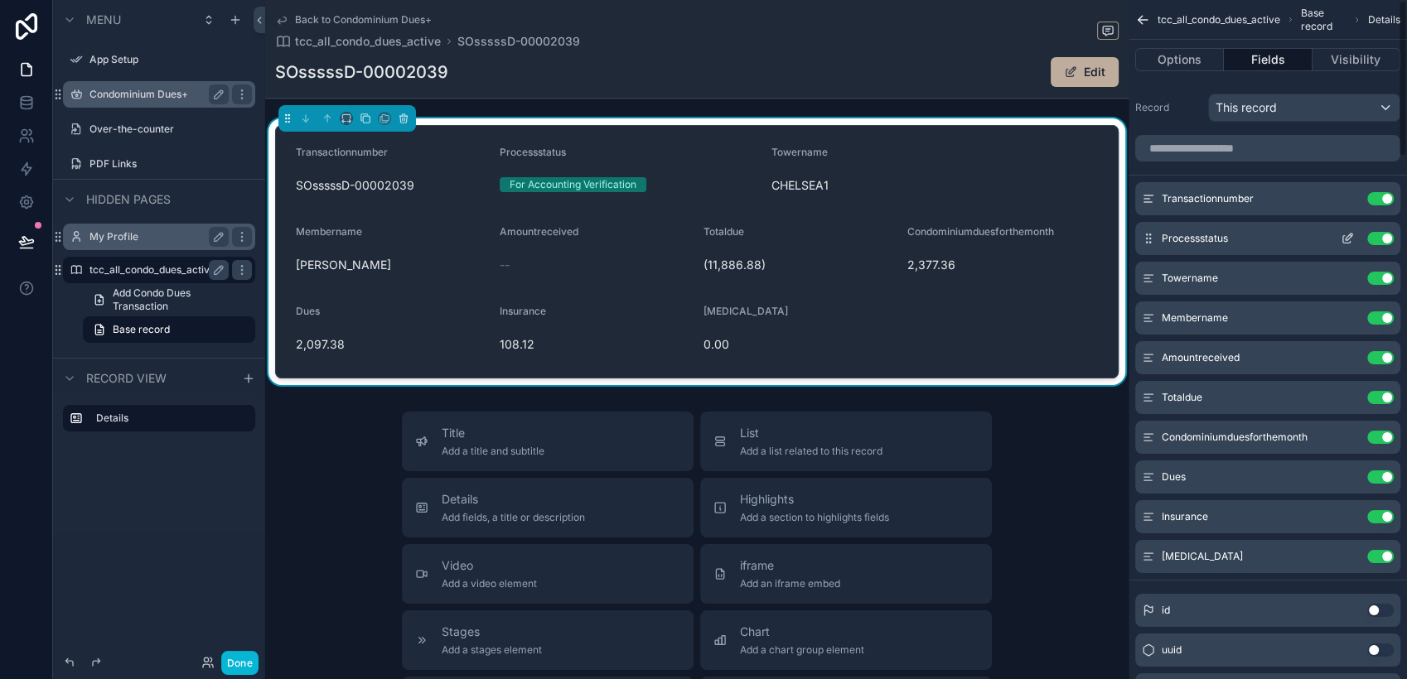
click at [1265, 238] on button "scrollable content" at bounding box center [1347, 238] width 27 height 13
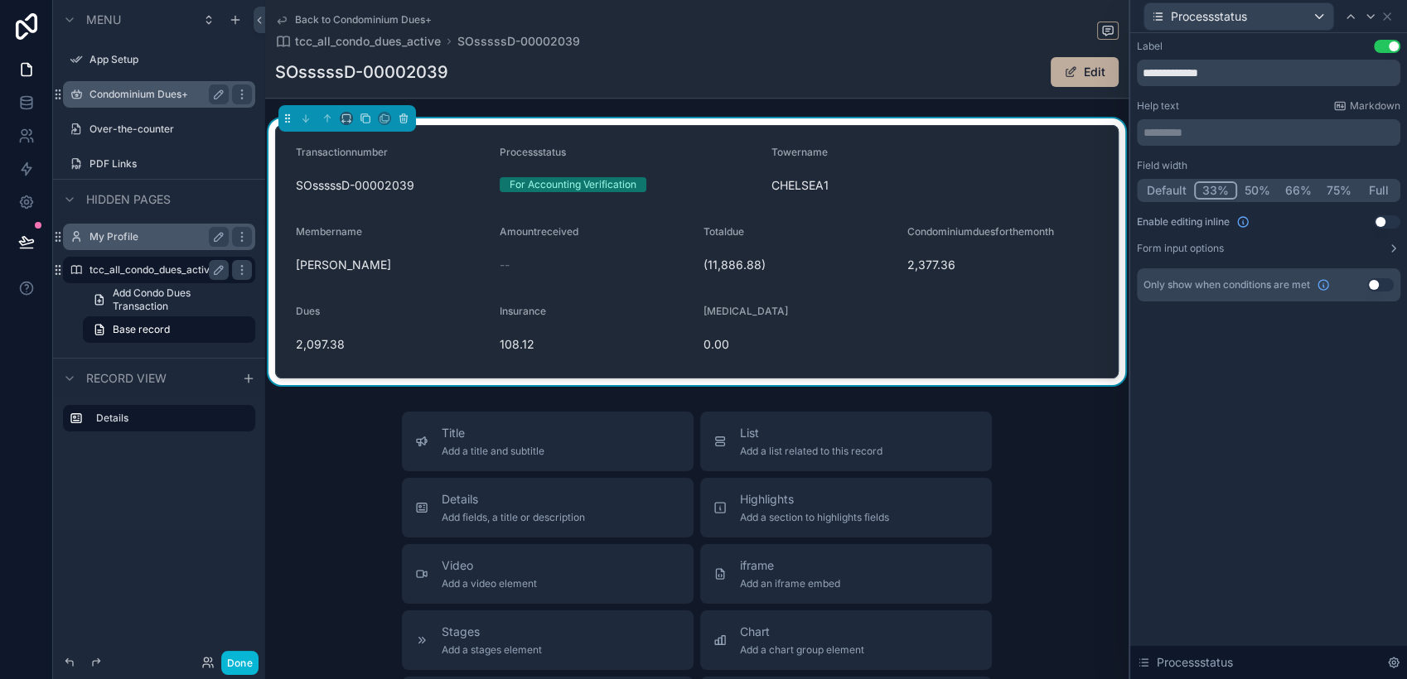
click at [1172, 184] on button "Default" at bounding box center [1166, 190] width 55 height 18
click at [1265, 20] on icon at bounding box center [1386, 16] width 13 height 13
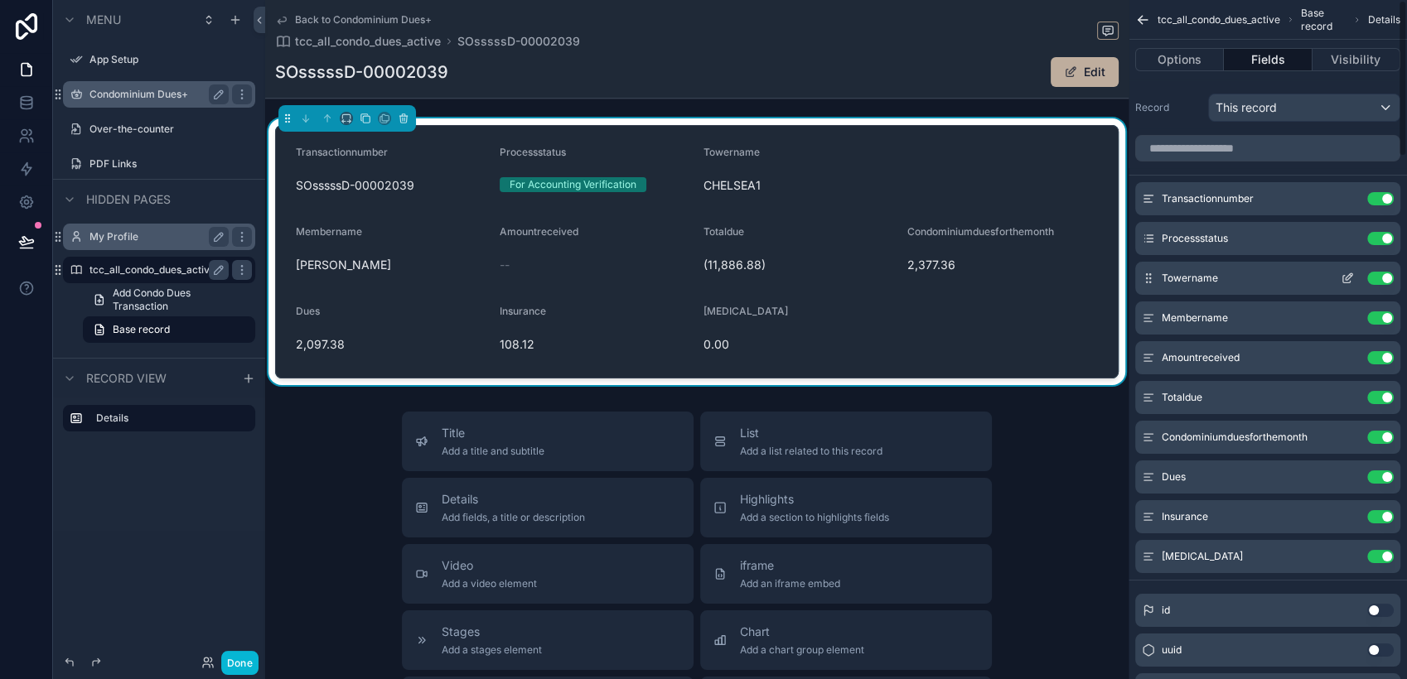
click at [1265, 280] on icon "scrollable content" at bounding box center [1347, 278] width 13 height 13
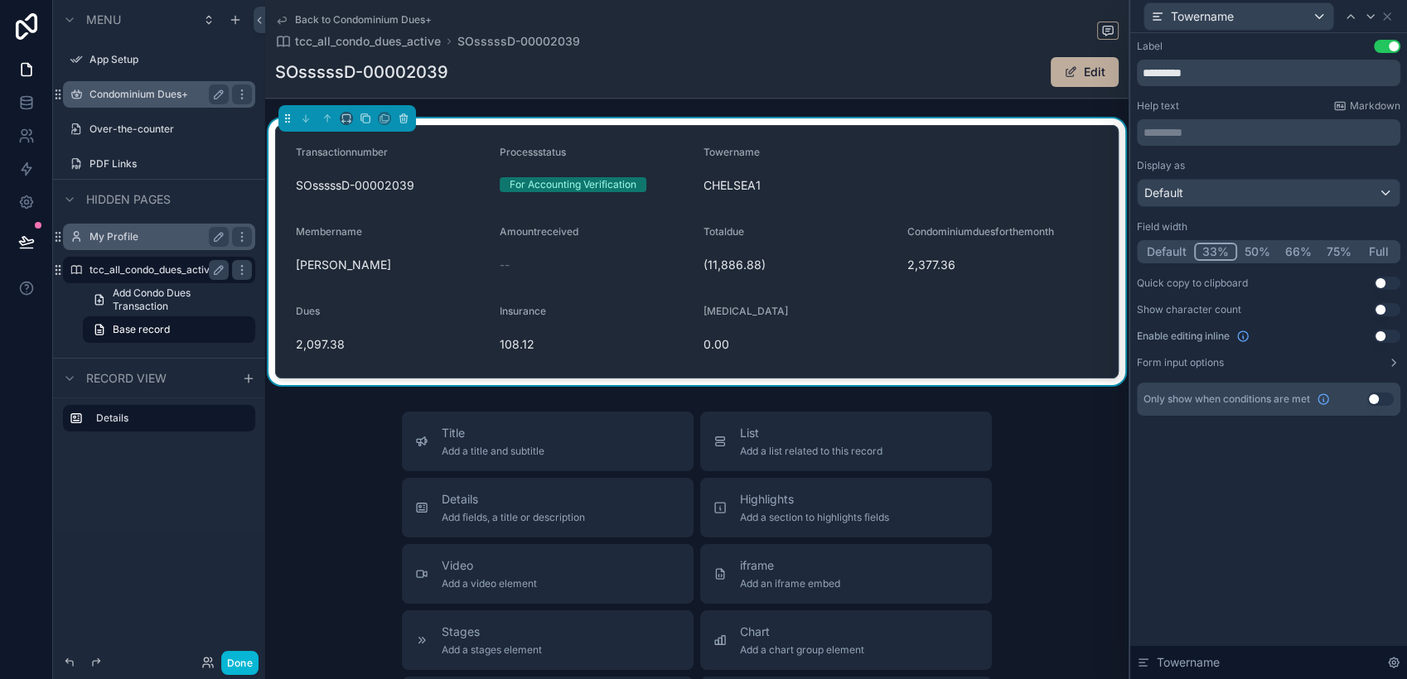
click at [1180, 247] on button "Default" at bounding box center [1166, 252] width 55 height 18
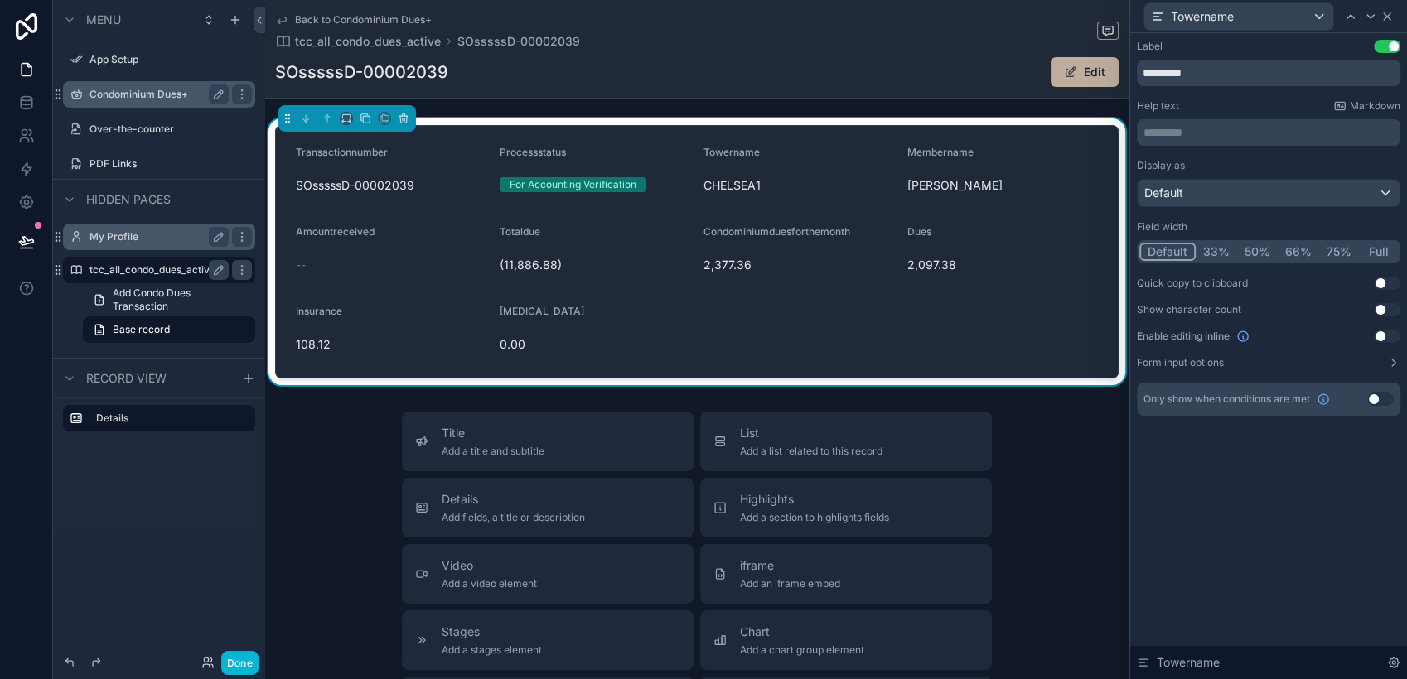
click at [1265, 18] on icon at bounding box center [1386, 16] width 13 height 13
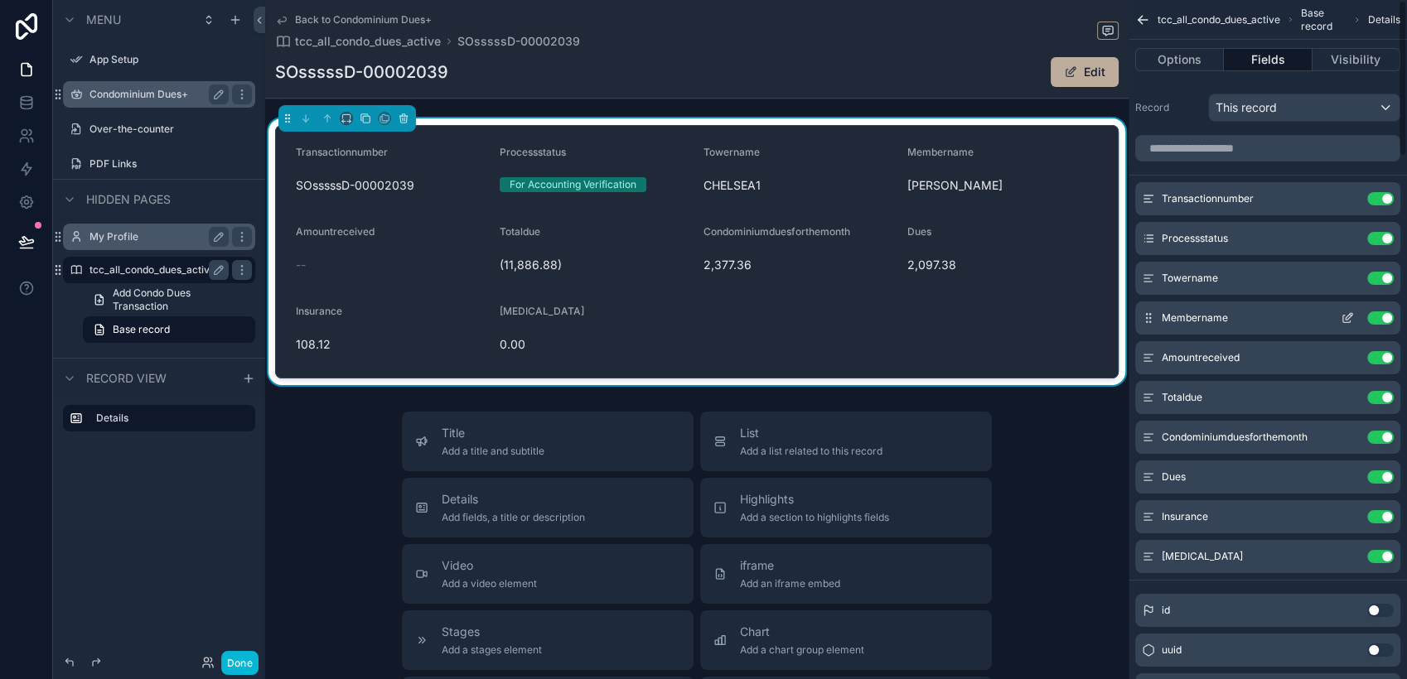
click at [1265, 321] on icon "scrollable content" at bounding box center [1347, 318] width 13 height 13
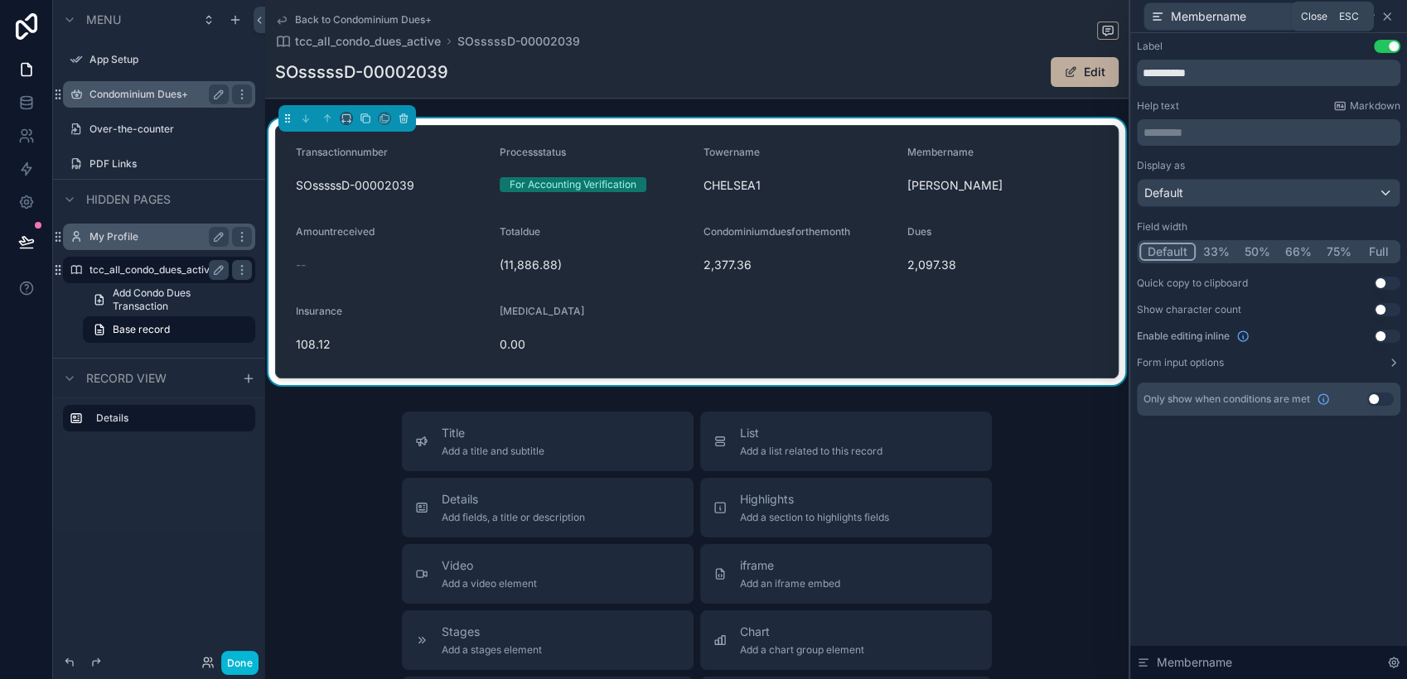
click at [1265, 18] on icon at bounding box center [1386, 16] width 13 height 13
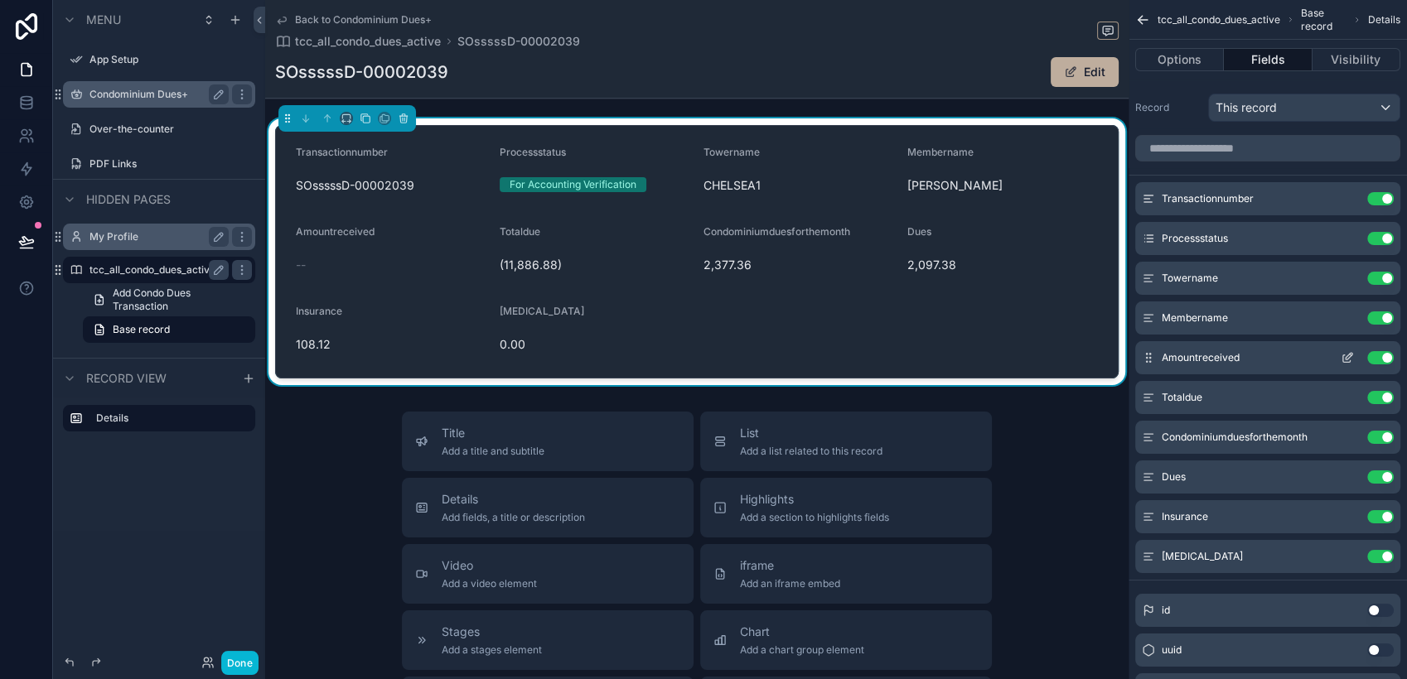
click at [1265, 357] on icon "scrollable content" at bounding box center [1349, 356] width 7 height 7
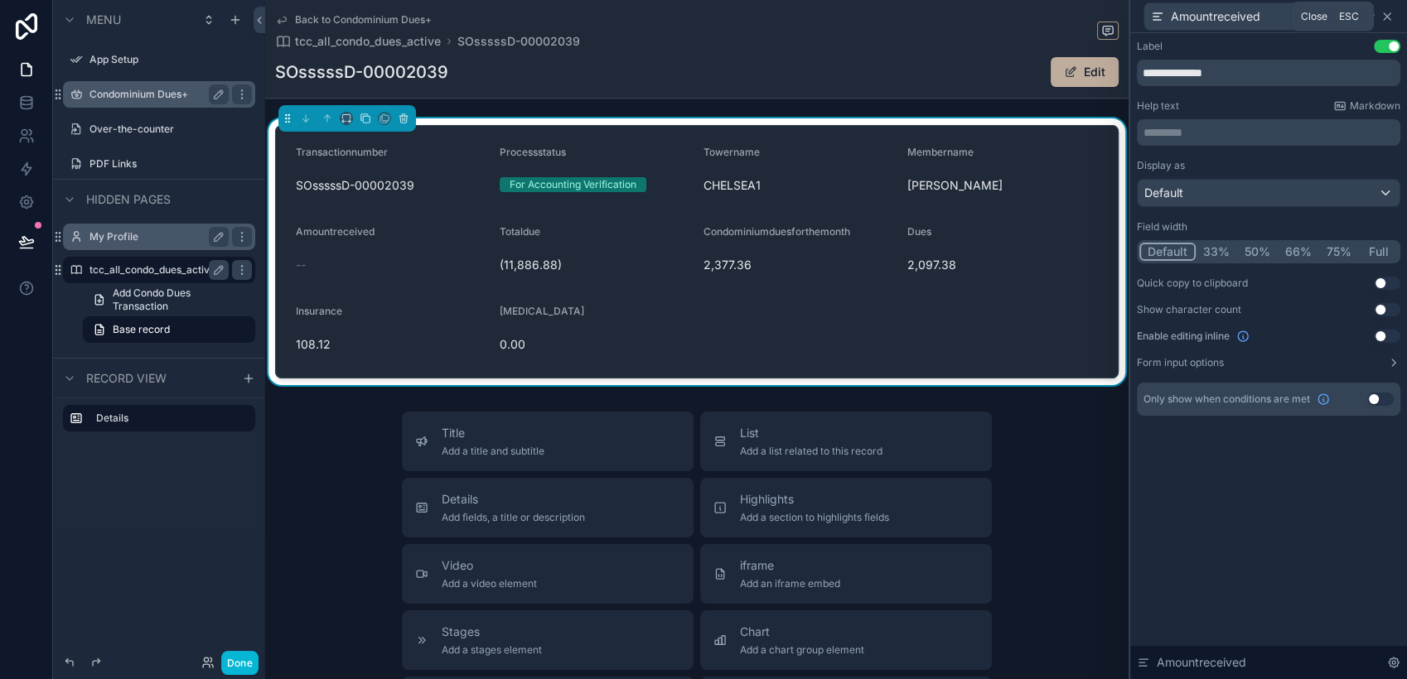
click at [1265, 18] on icon at bounding box center [1387, 16] width 7 height 7
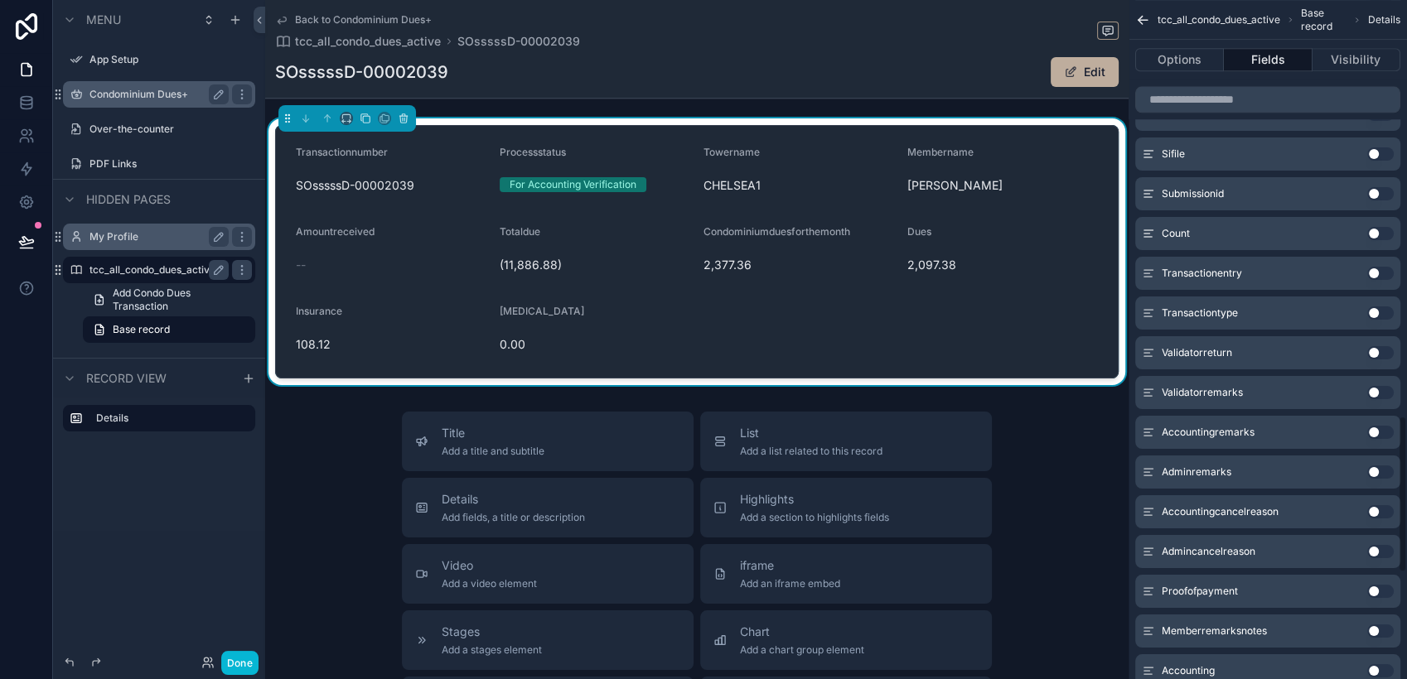
scroll to position [1616, 0]
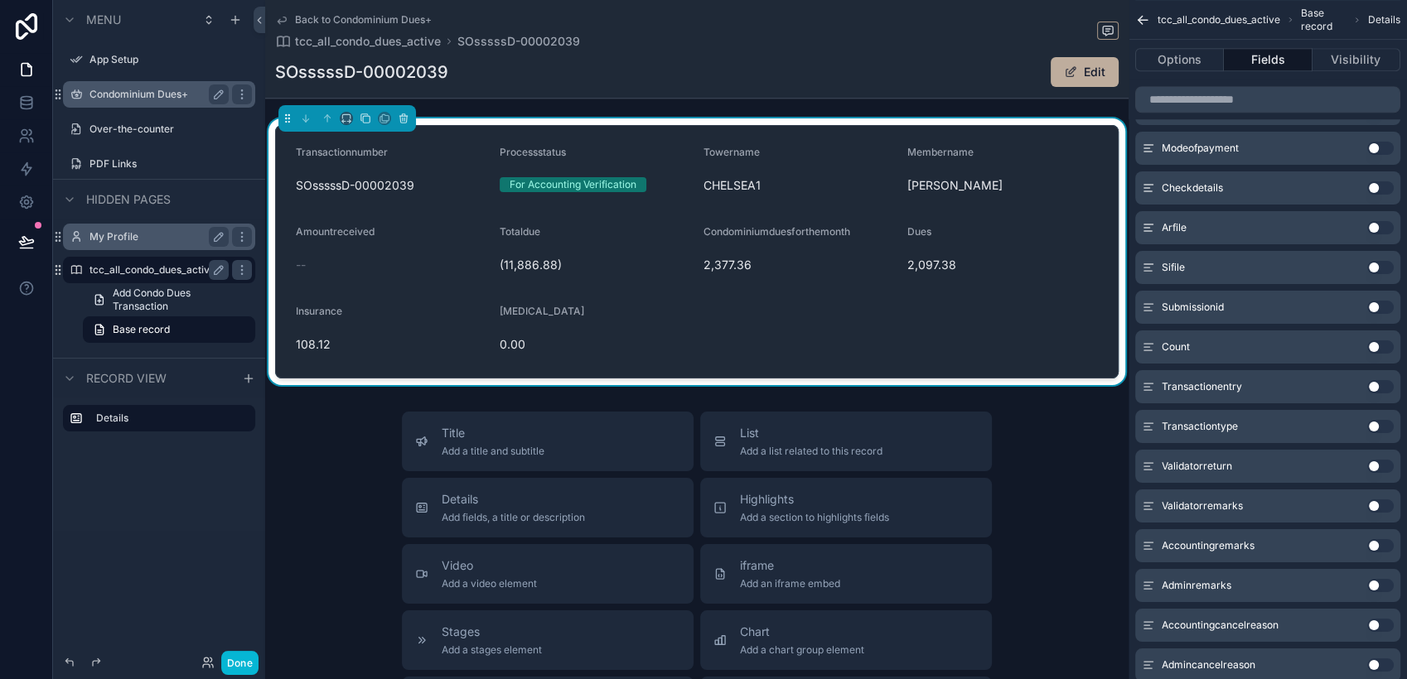
click at [1265, 384] on button "Use setting" at bounding box center [1380, 386] width 27 height 13
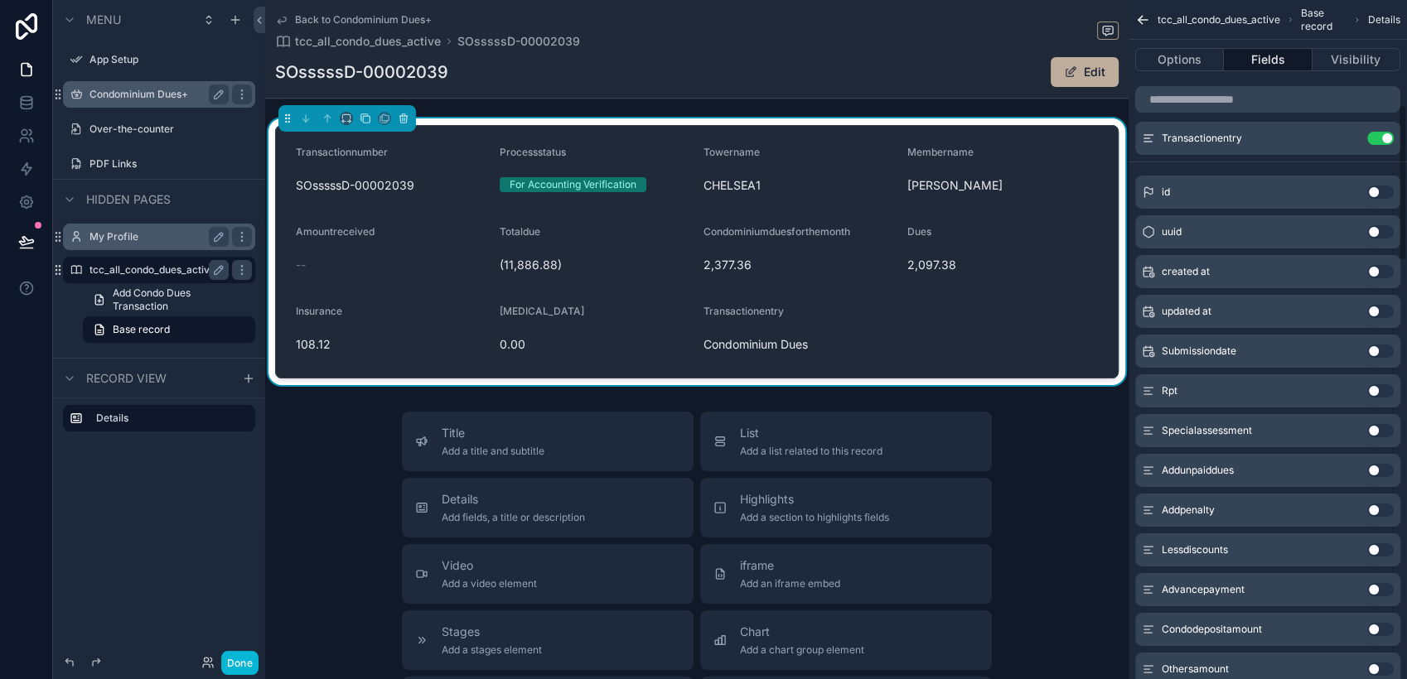
scroll to position [0, 0]
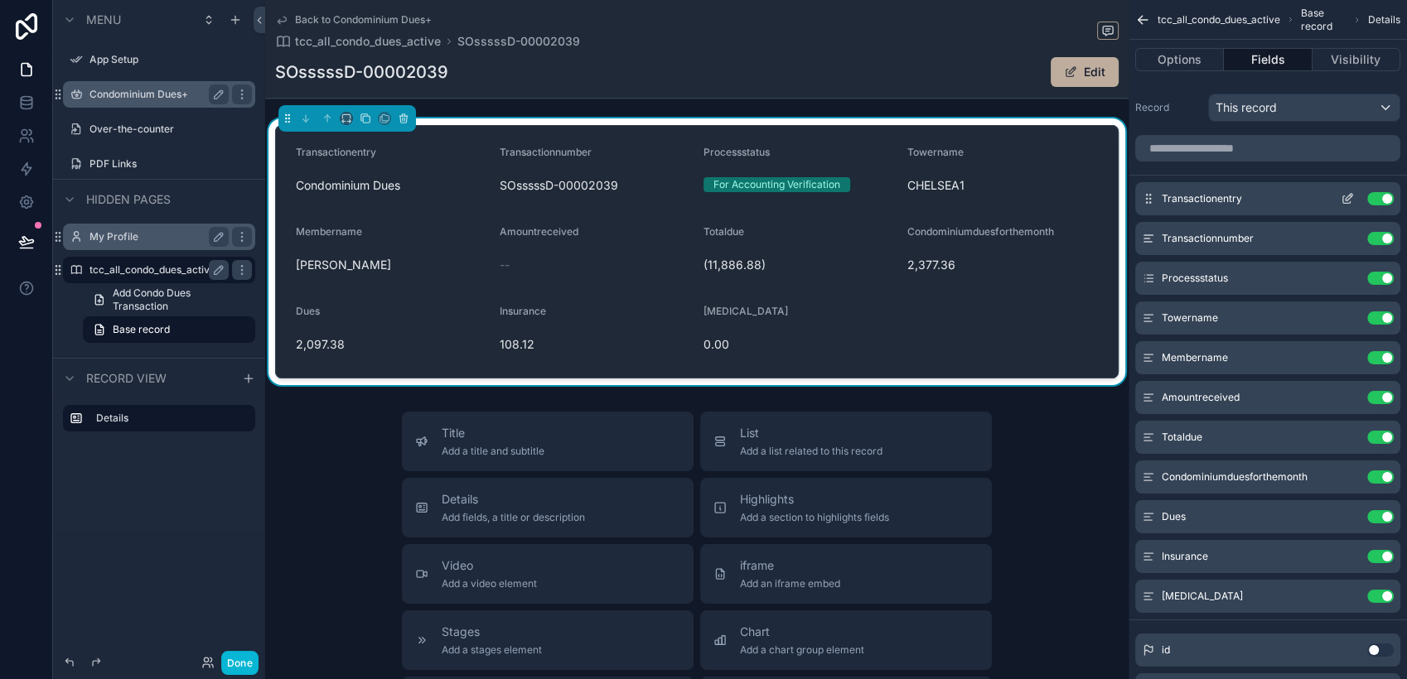
click at [1265, 195] on icon "scrollable content" at bounding box center [1347, 198] width 13 height 13
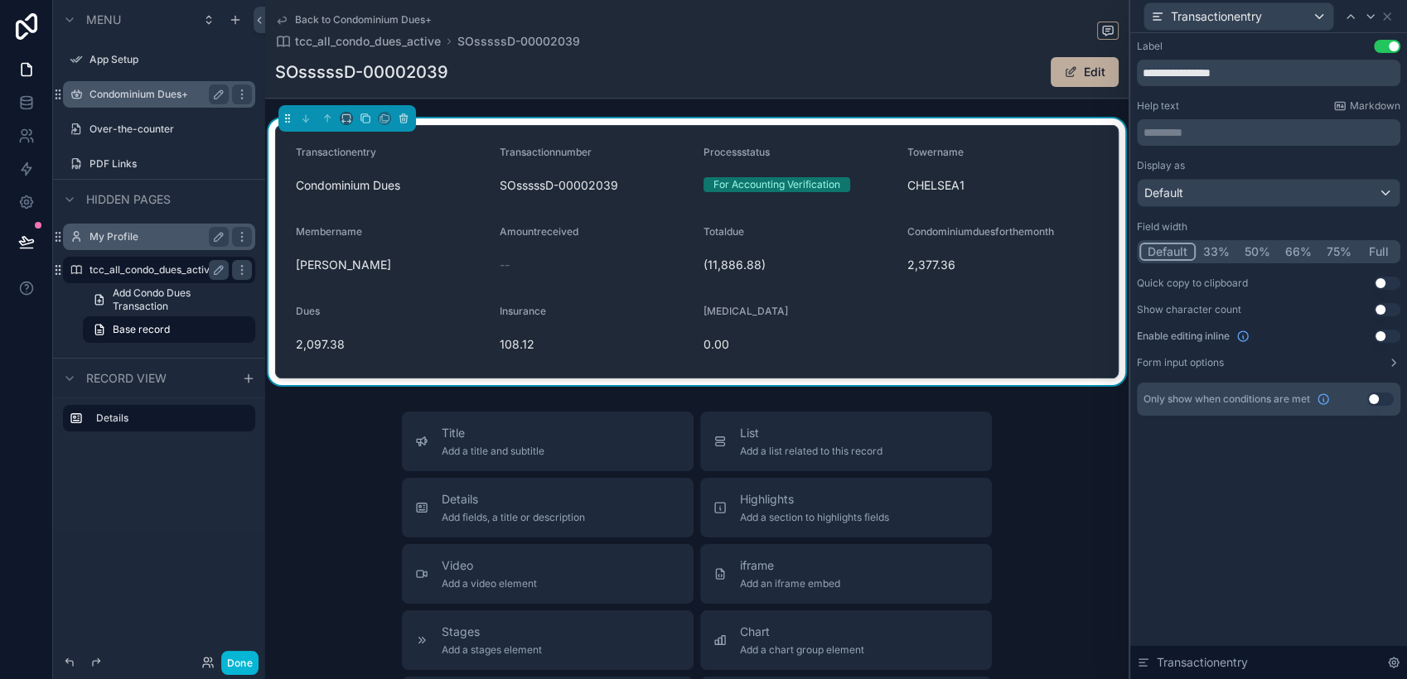
click at [1265, 251] on button "Full" at bounding box center [1378, 252] width 39 height 18
click at [1170, 249] on button "Default" at bounding box center [1167, 252] width 56 height 18
click at [1265, 17] on icon at bounding box center [1387, 16] width 7 height 7
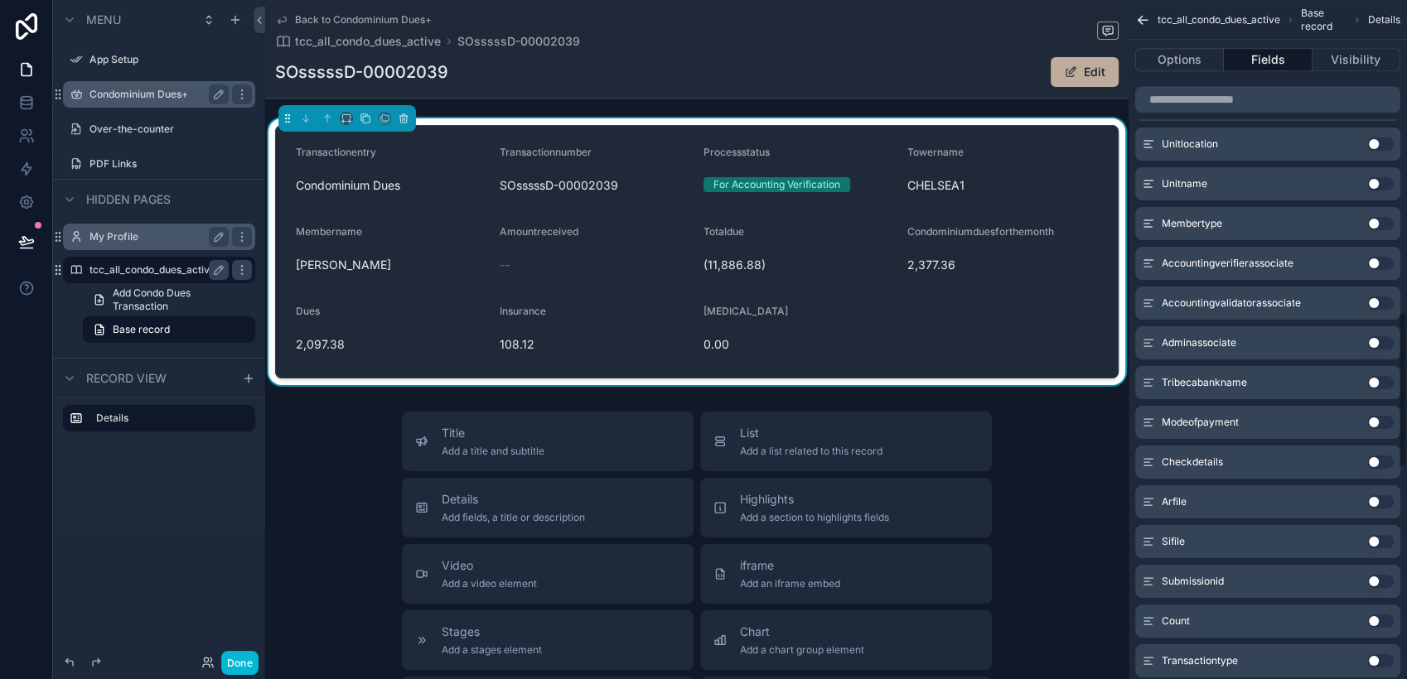
scroll to position [1339, 0]
click at [1265, 181] on button "Use setting" at bounding box center [1380, 186] width 27 height 13
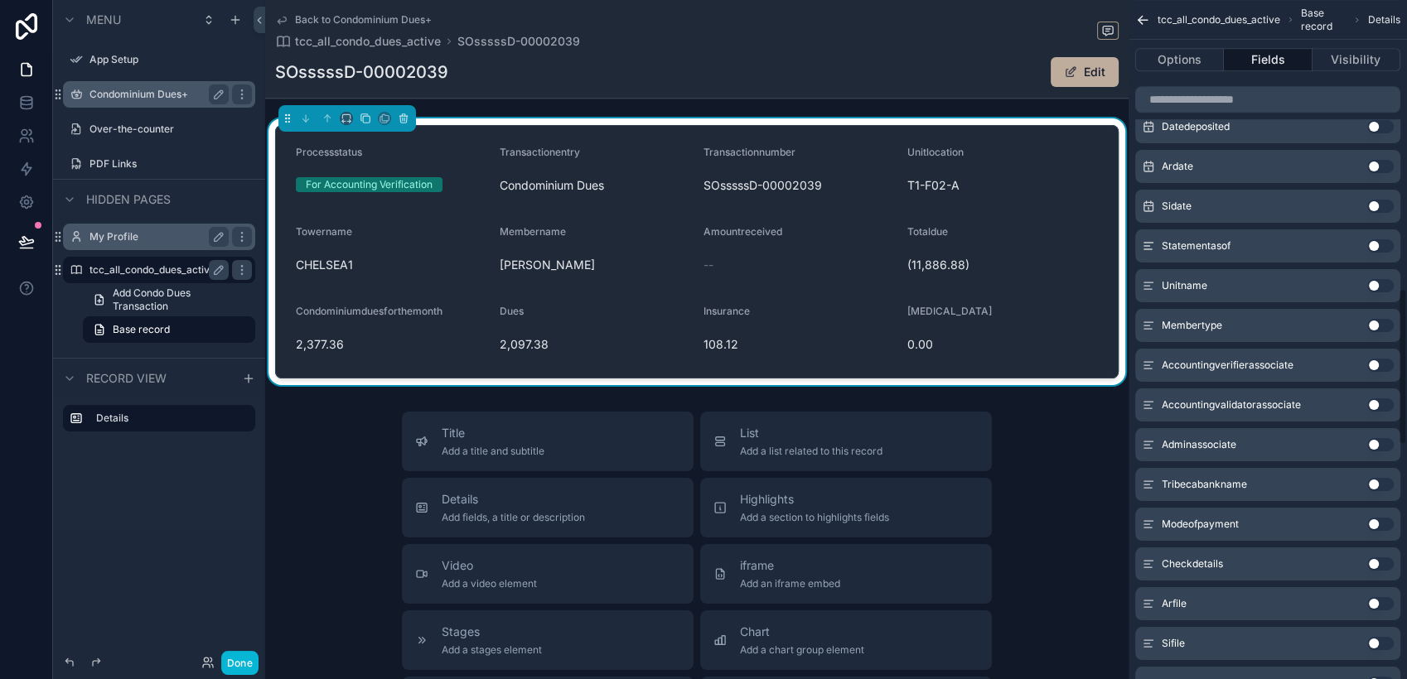
scroll to position [1247, 0]
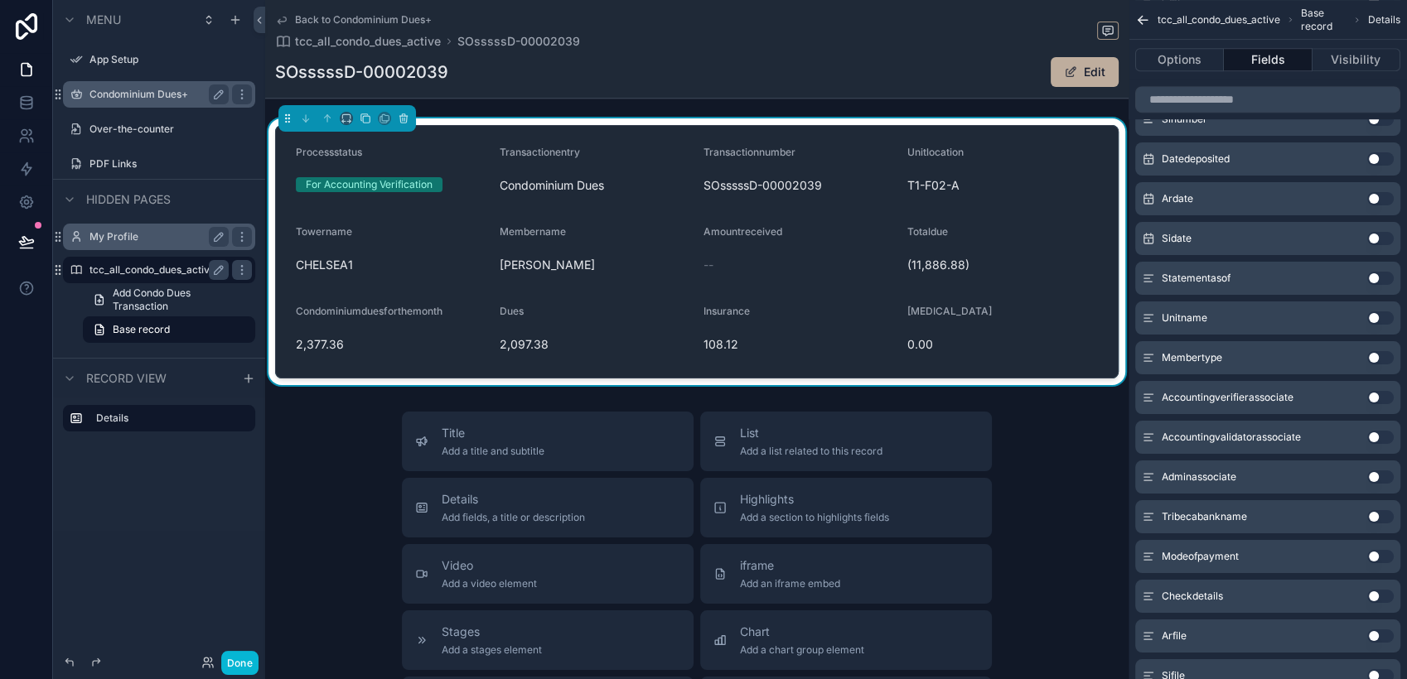
click at [1265, 316] on button "Use setting" at bounding box center [1380, 318] width 27 height 13
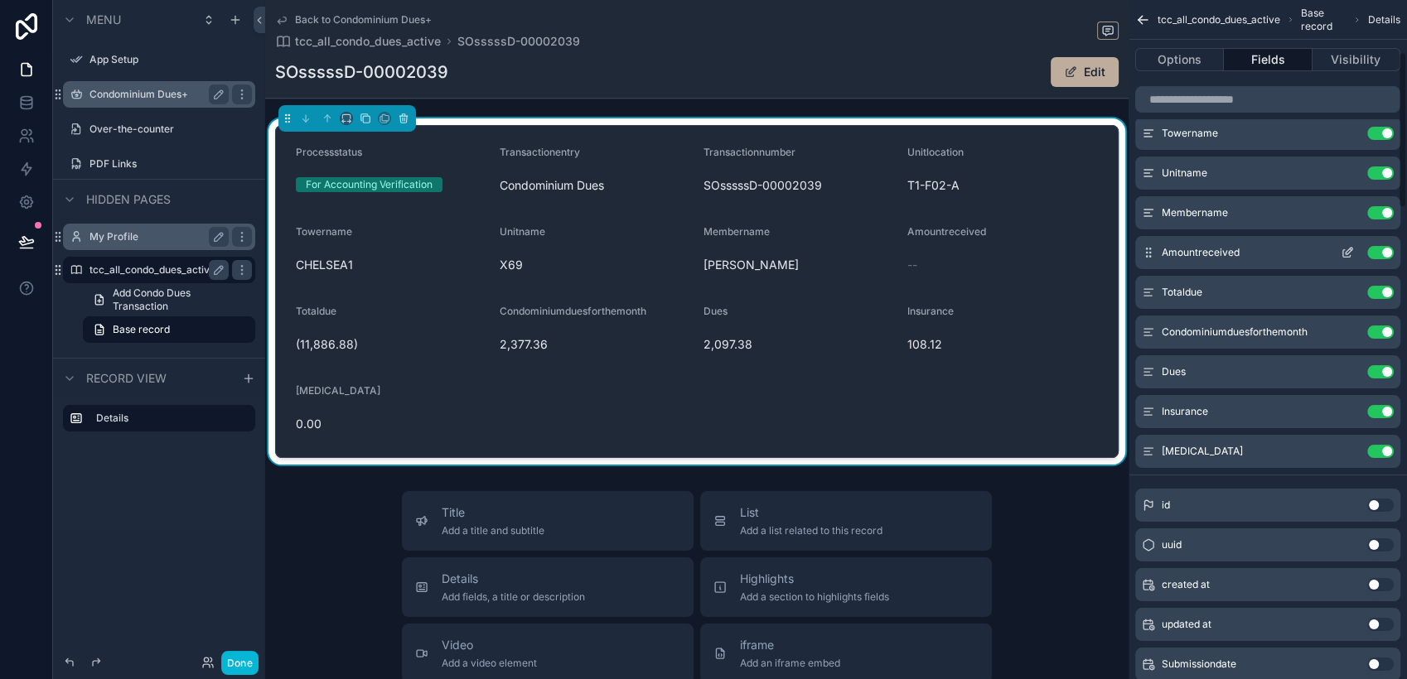
scroll to position [184, 0]
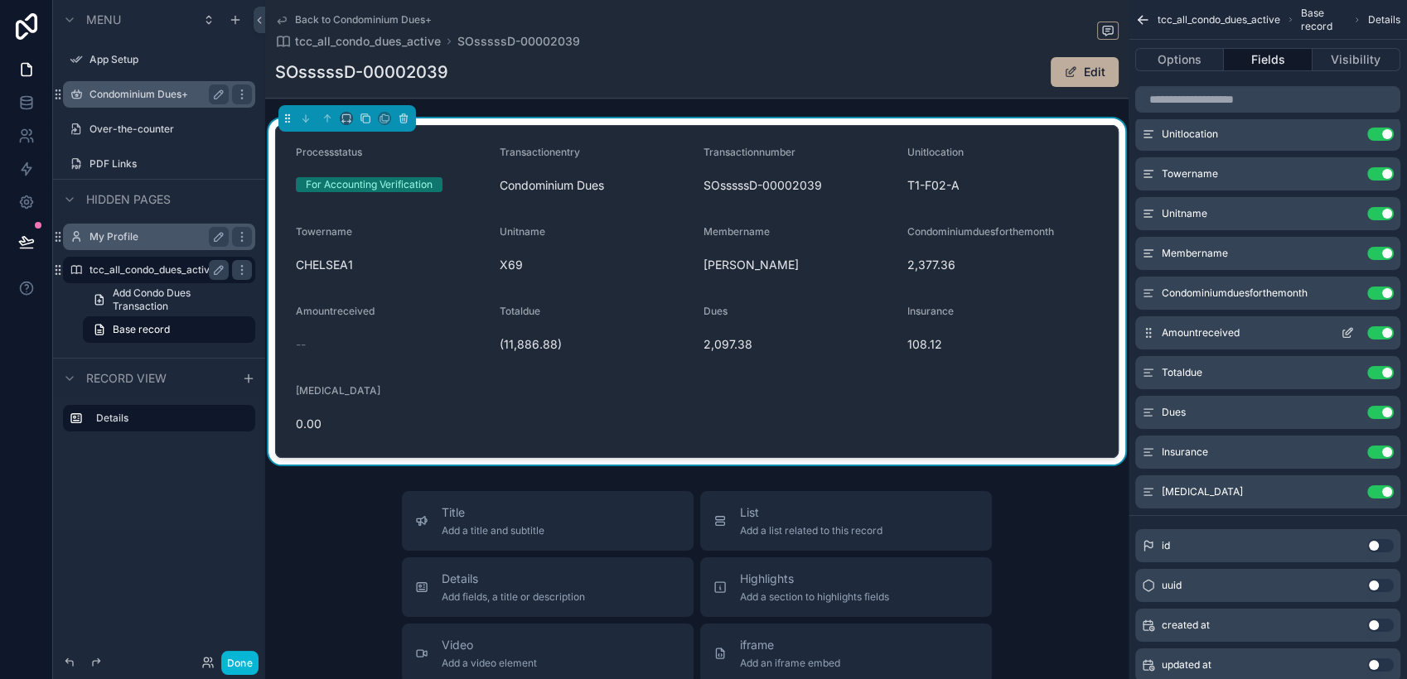
click at [1265, 291] on button "Use setting" at bounding box center [1380, 293] width 27 height 13
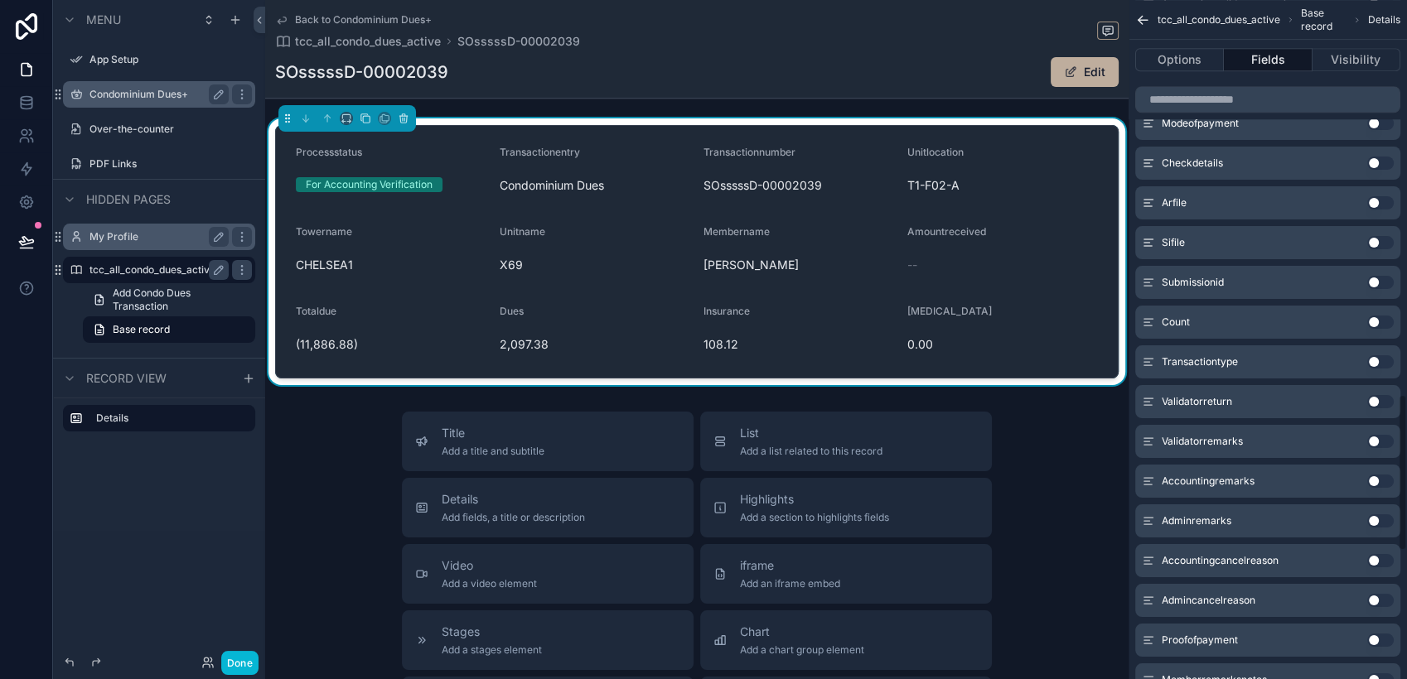
scroll to position [1708, 0]
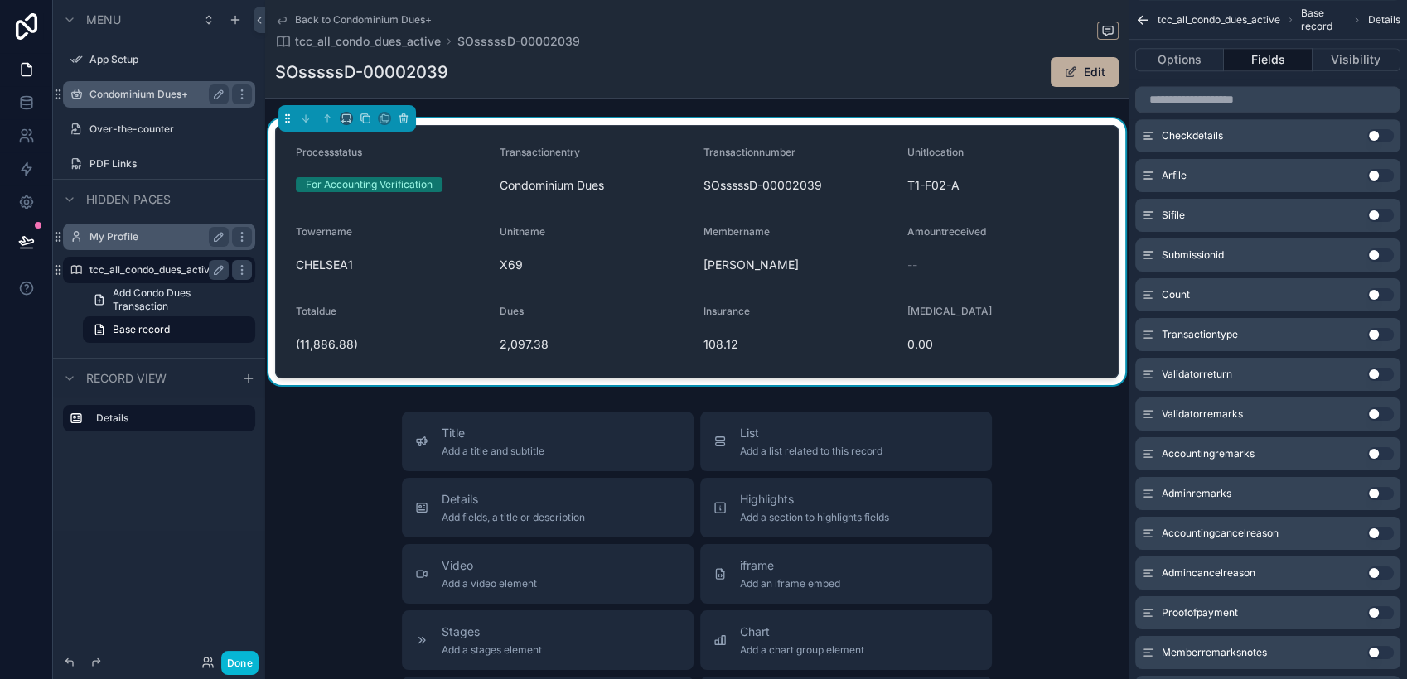
click at [1265, 334] on button "Use setting" at bounding box center [1380, 334] width 27 height 13
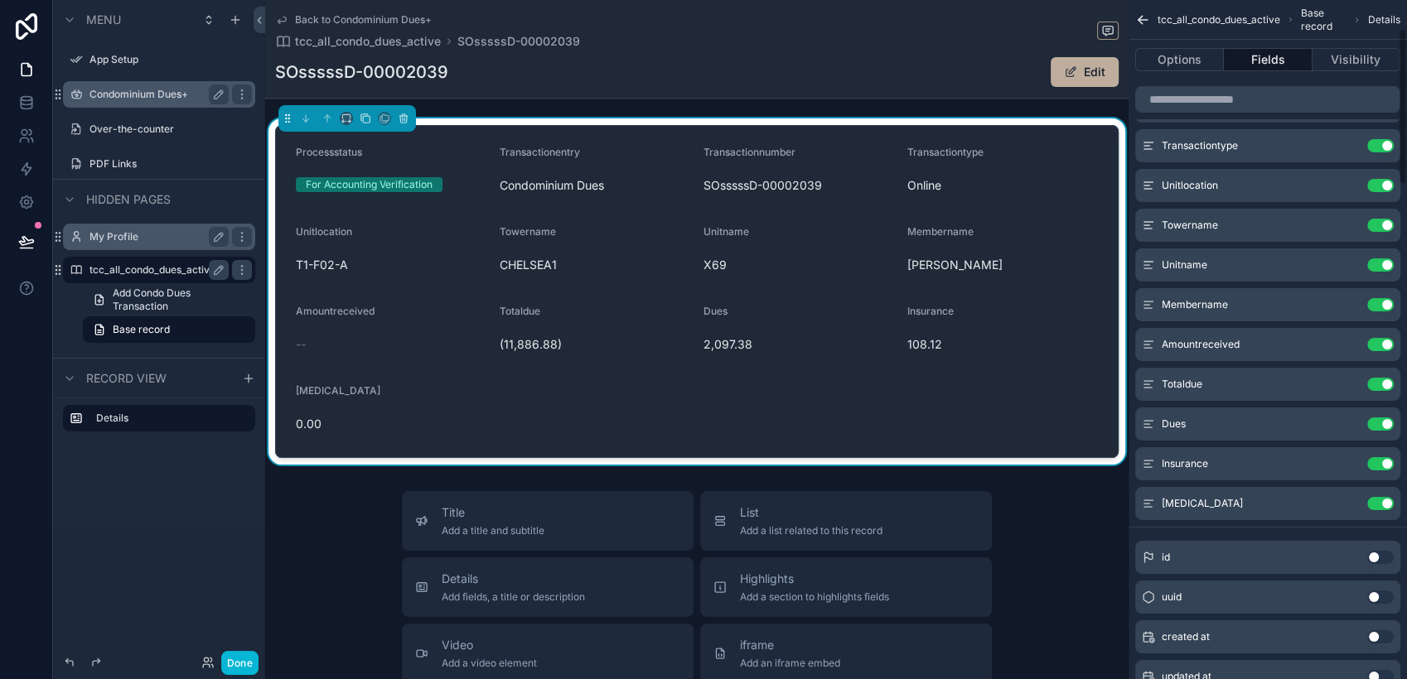
scroll to position [184, 0]
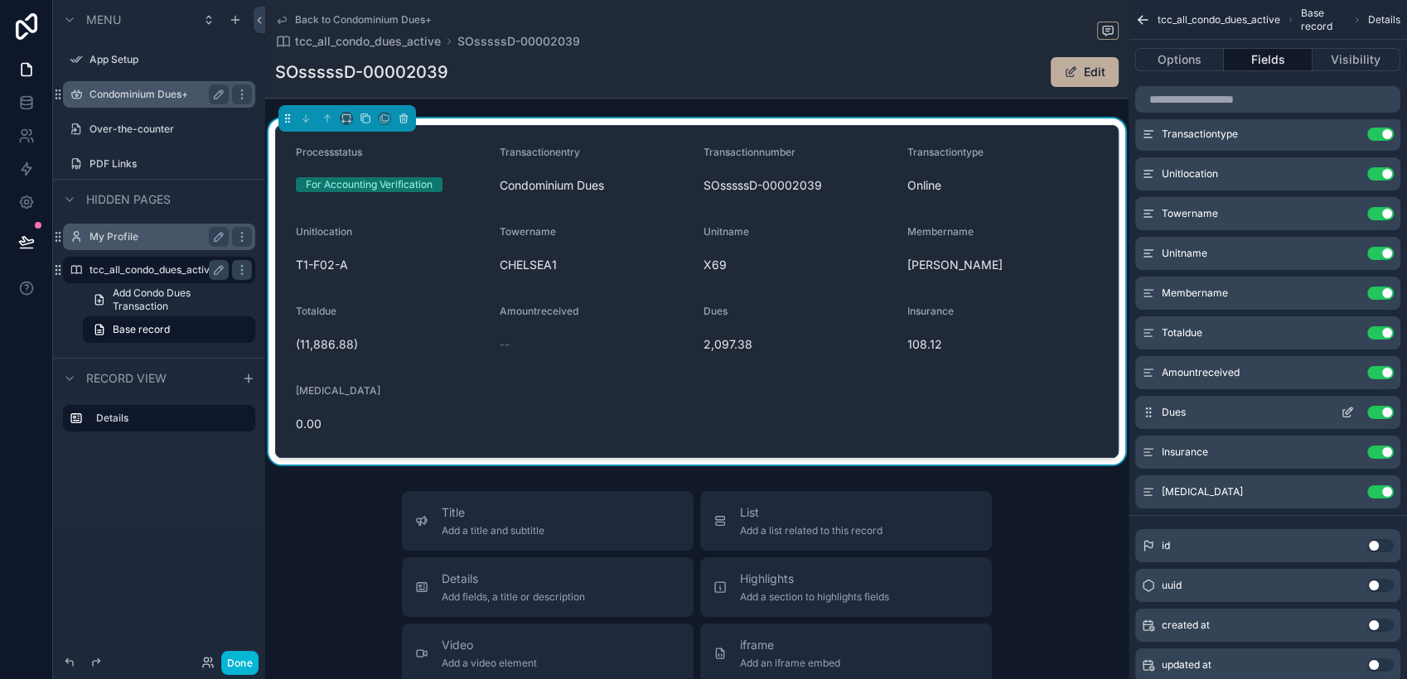
click at [1265, 410] on button "Use setting" at bounding box center [1380, 412] width 27 height 13
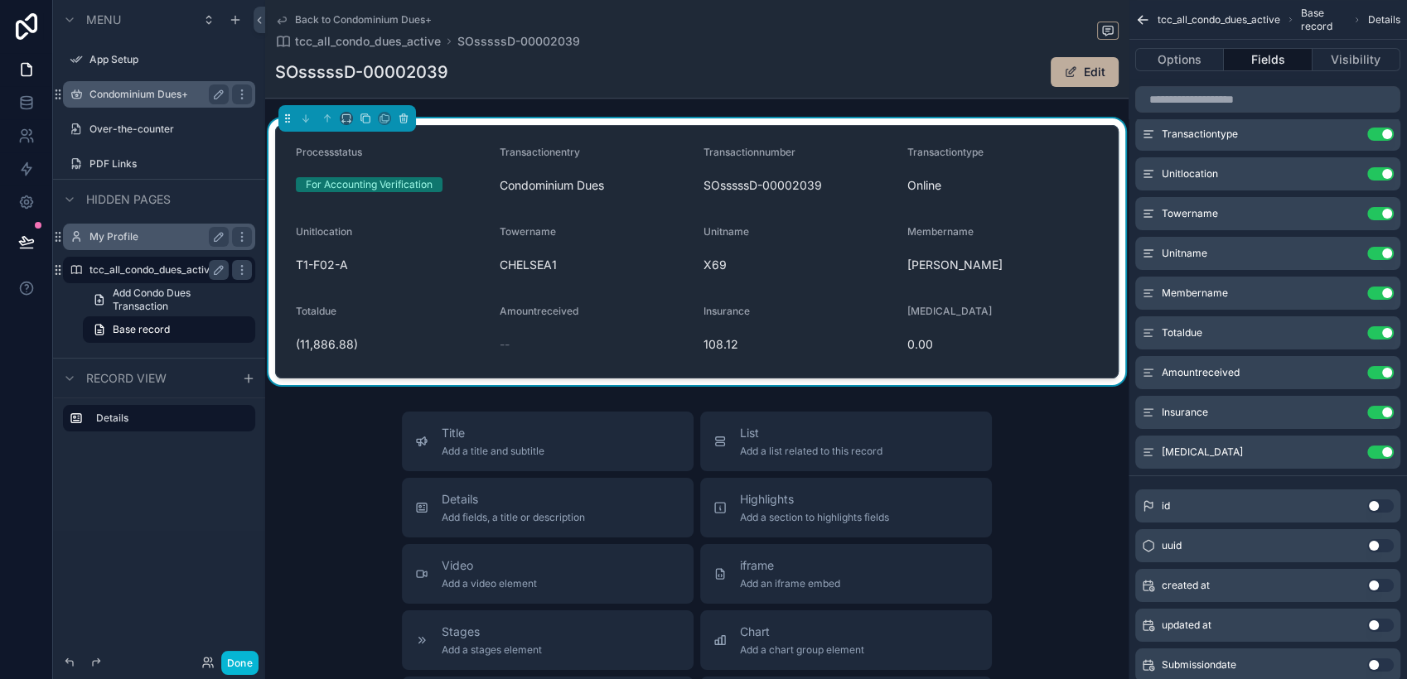
click at [1265, 410] on button "Use setting" at bounding box center [1380, 412] width 27 height 13
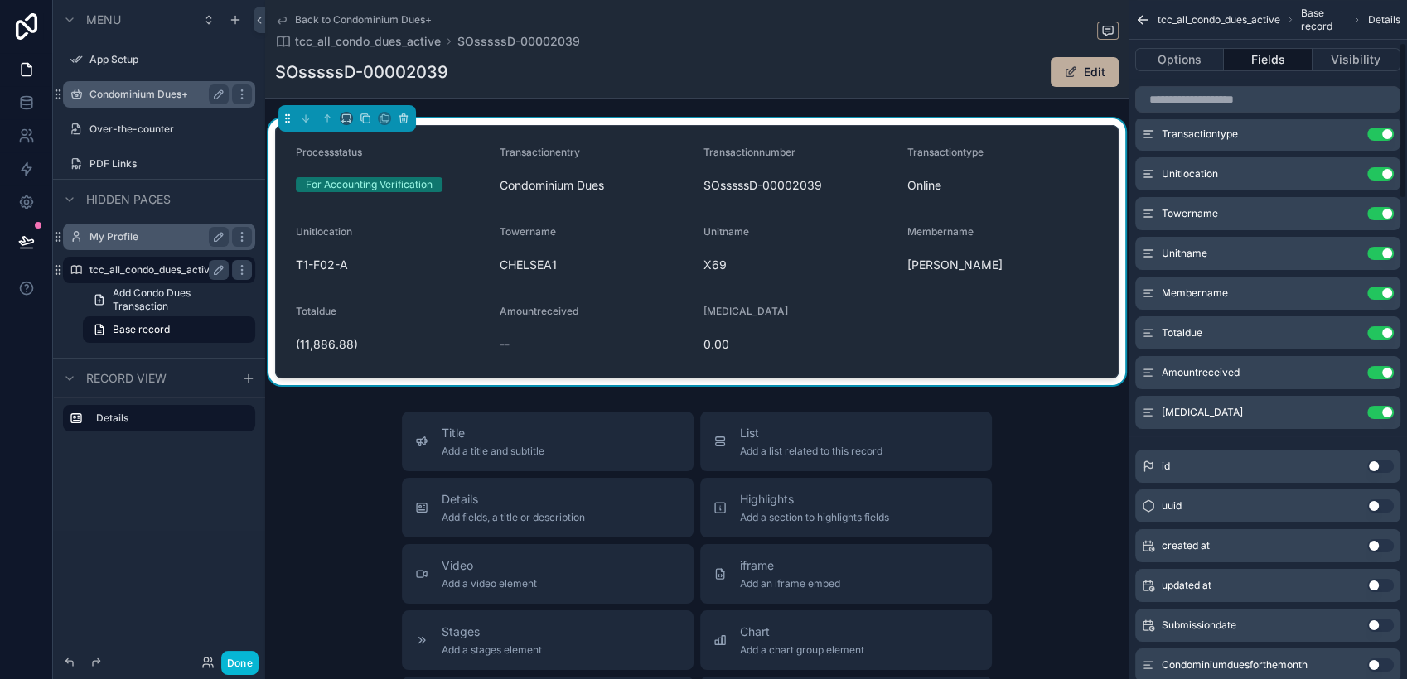
click at [1265, 410] on button "Use setting" at bounding box center [1380, 412] width 27 height 13
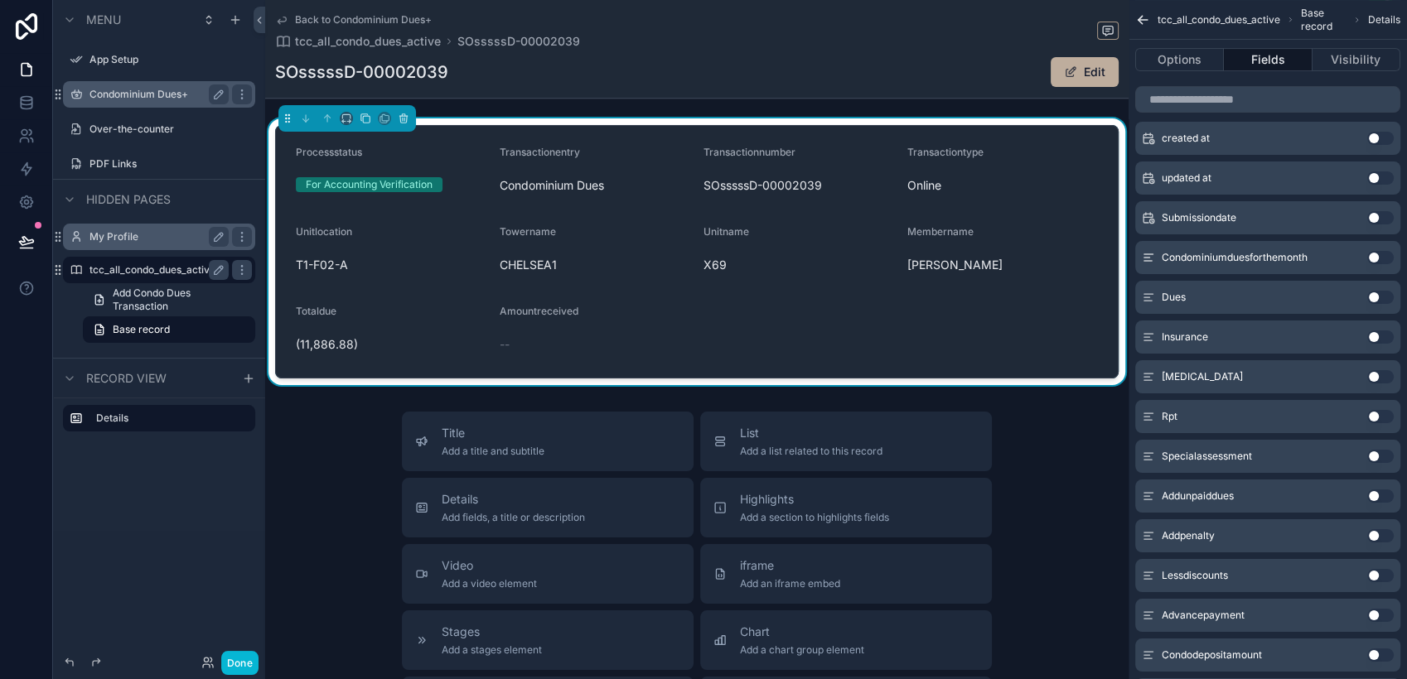
scroll to position [644, 0]
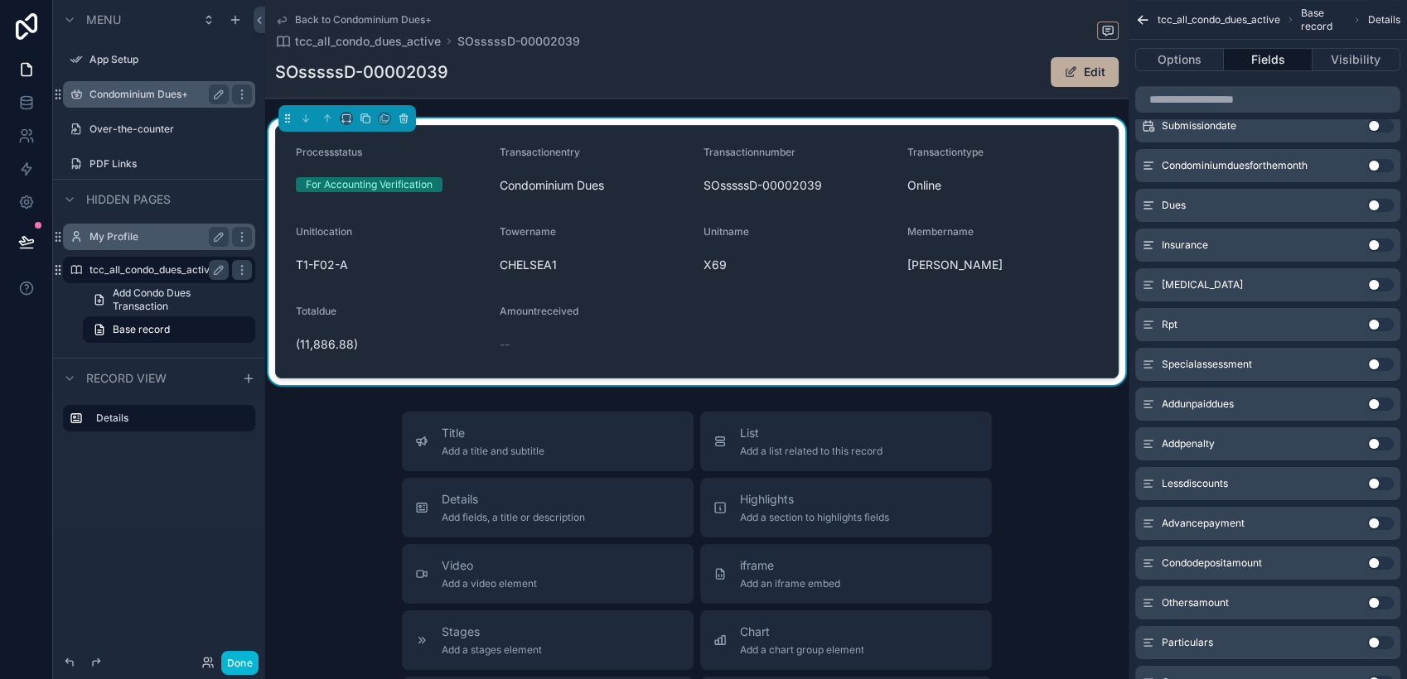
click at [1265, 522] on button "Use setting" at bounding box center [1380, 523] width 27 height 13
click at [26, 89] on link at bounding box center [26, 102] width 52 height 33
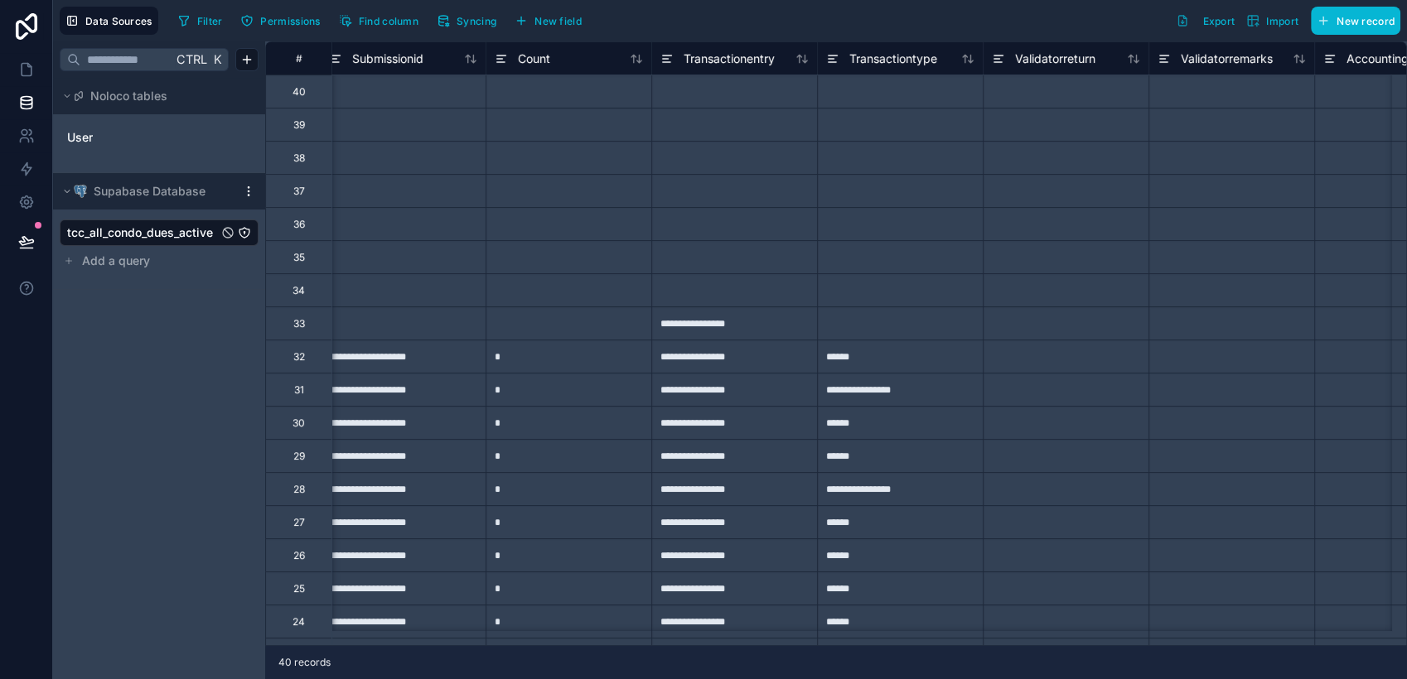
scroll to position [0, 6459]
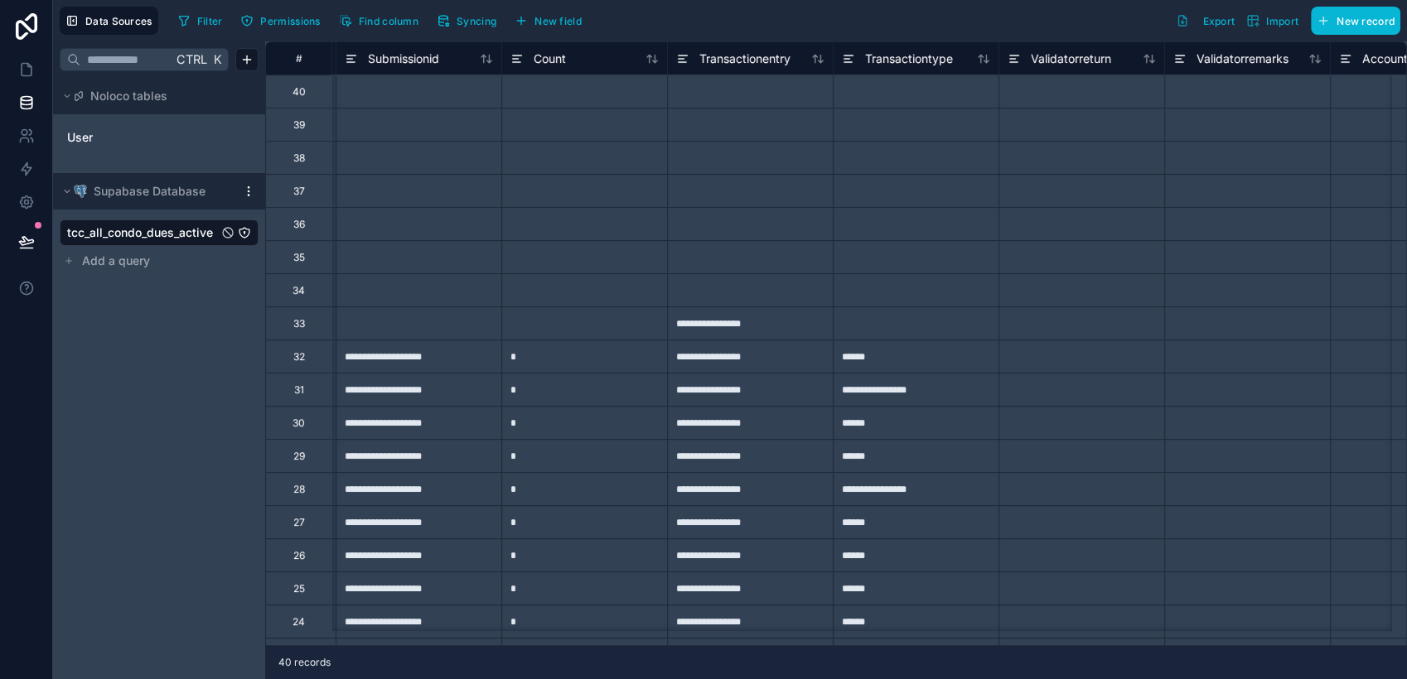
click at [736, 176] on div at bounding box center [750, 190] width 166 height 33
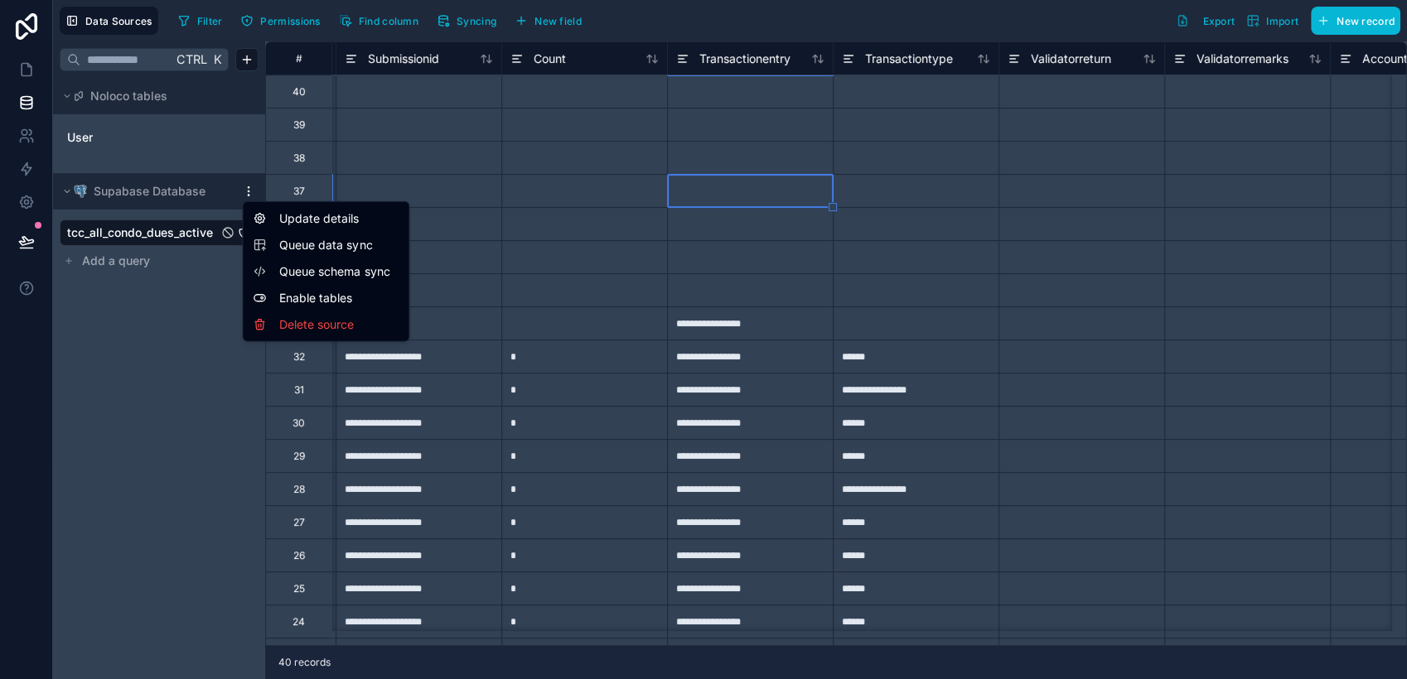
click at [249, 193] on html "**********" at bounding box center [703, 339] width 1407 height 679
click at [282, 237] on span "Queue data sync" at bounding box center [338, 245] width 119 height 17
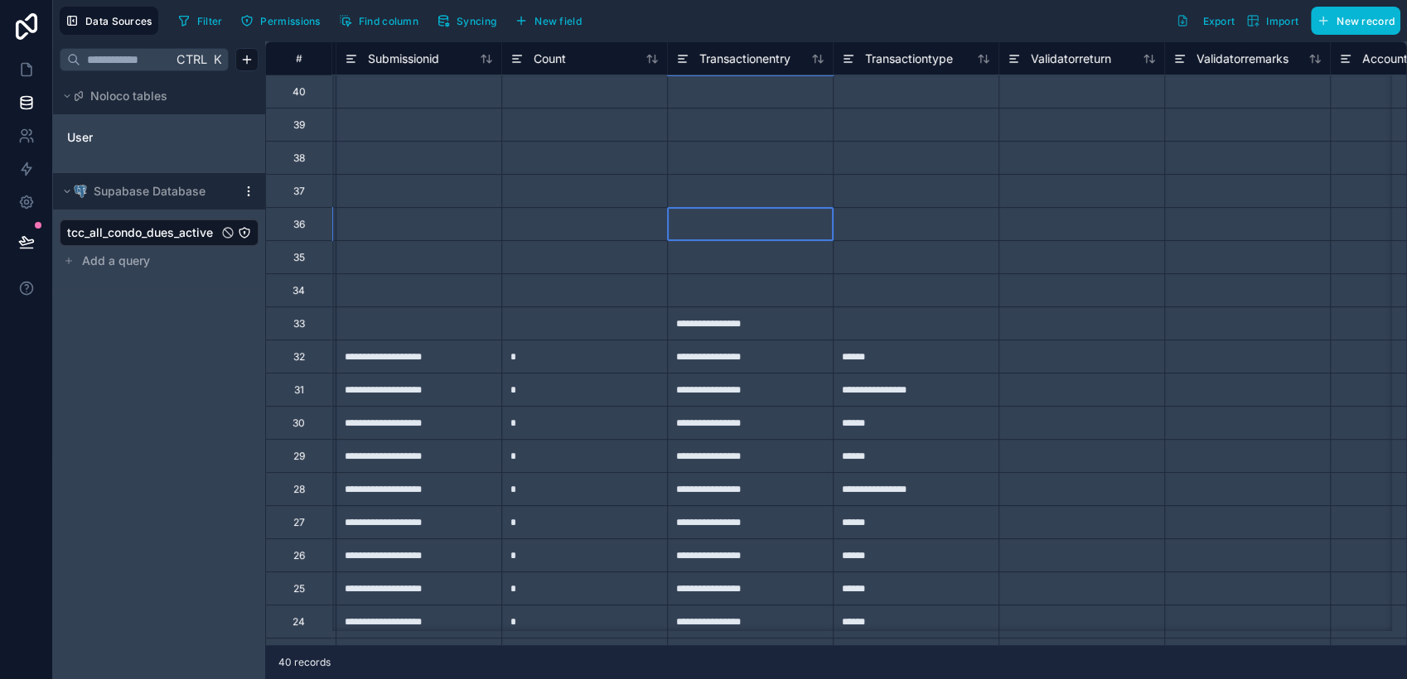
click at [725, 230] on div at bounding box center [750, 223] width 166 height 33
click at [735, 98] on div at bounding box center [750, 91] width 166 height 33
click at [28, 65] on icon at bounding box center [26, 69] width 17 height 17
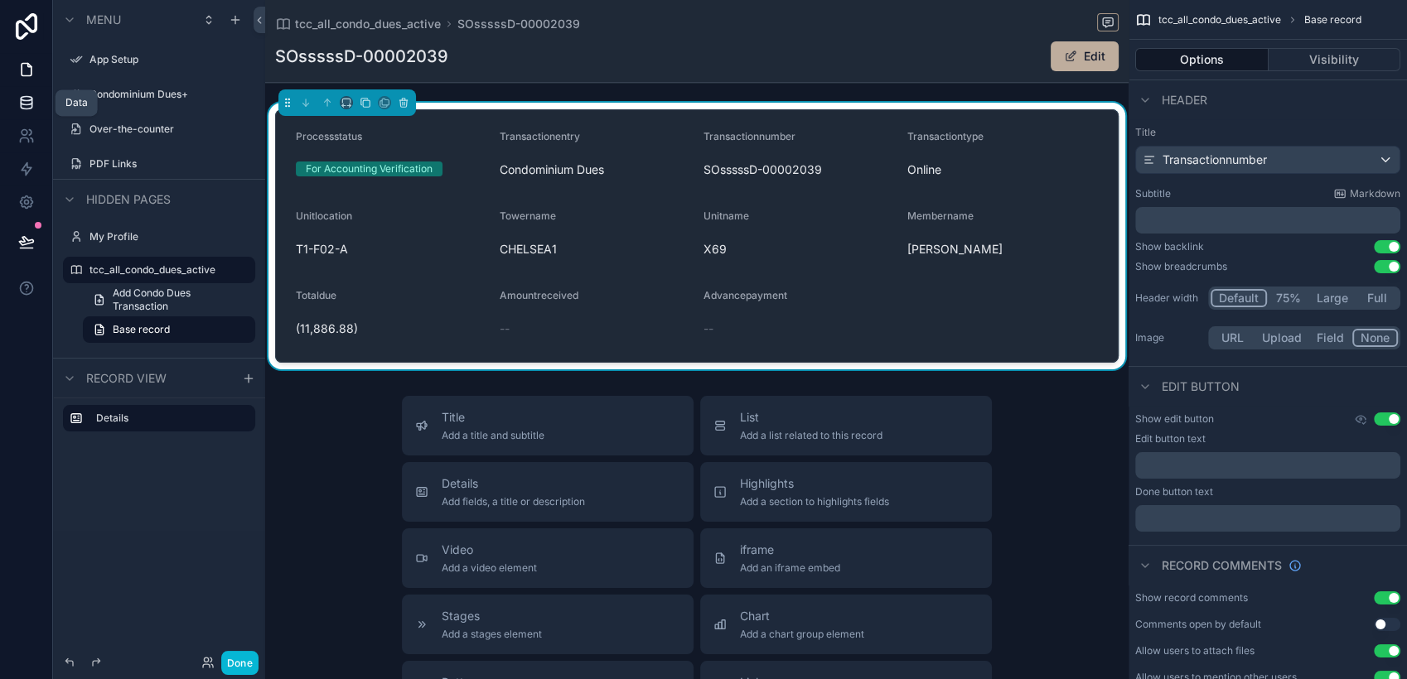
click at [27, 103] on icon at bounding box center [26, 102] width 17 height 17
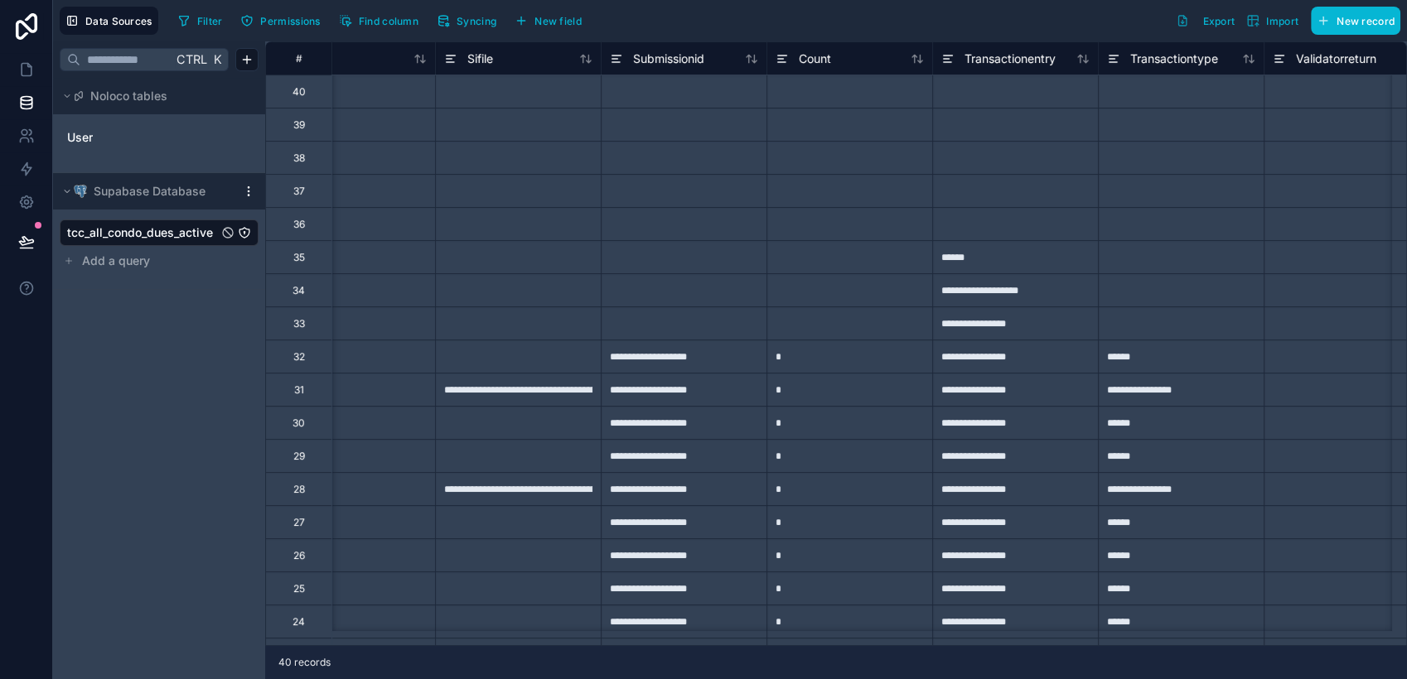
scroll to position [0, 6185]
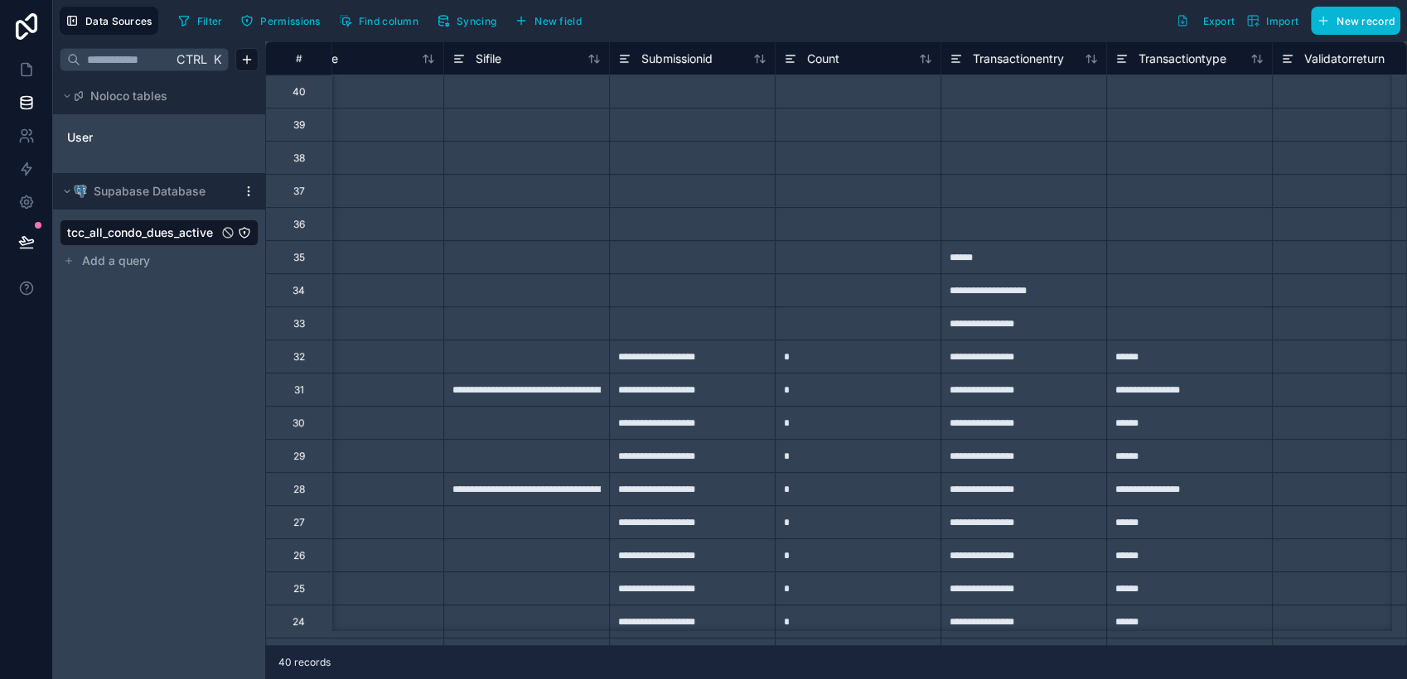
click at [1003, 130] on div at bounding box center [1023, 124] width 166 height 33
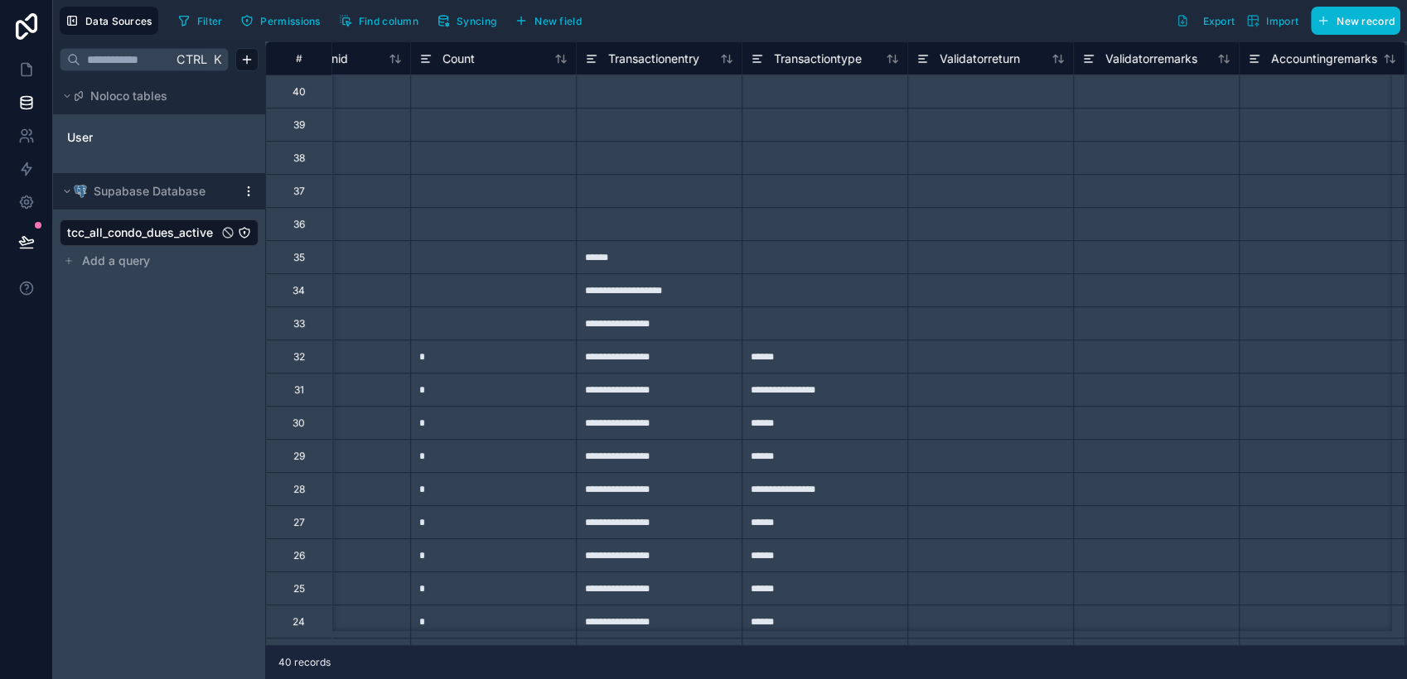
scroll to position [0, 6383]
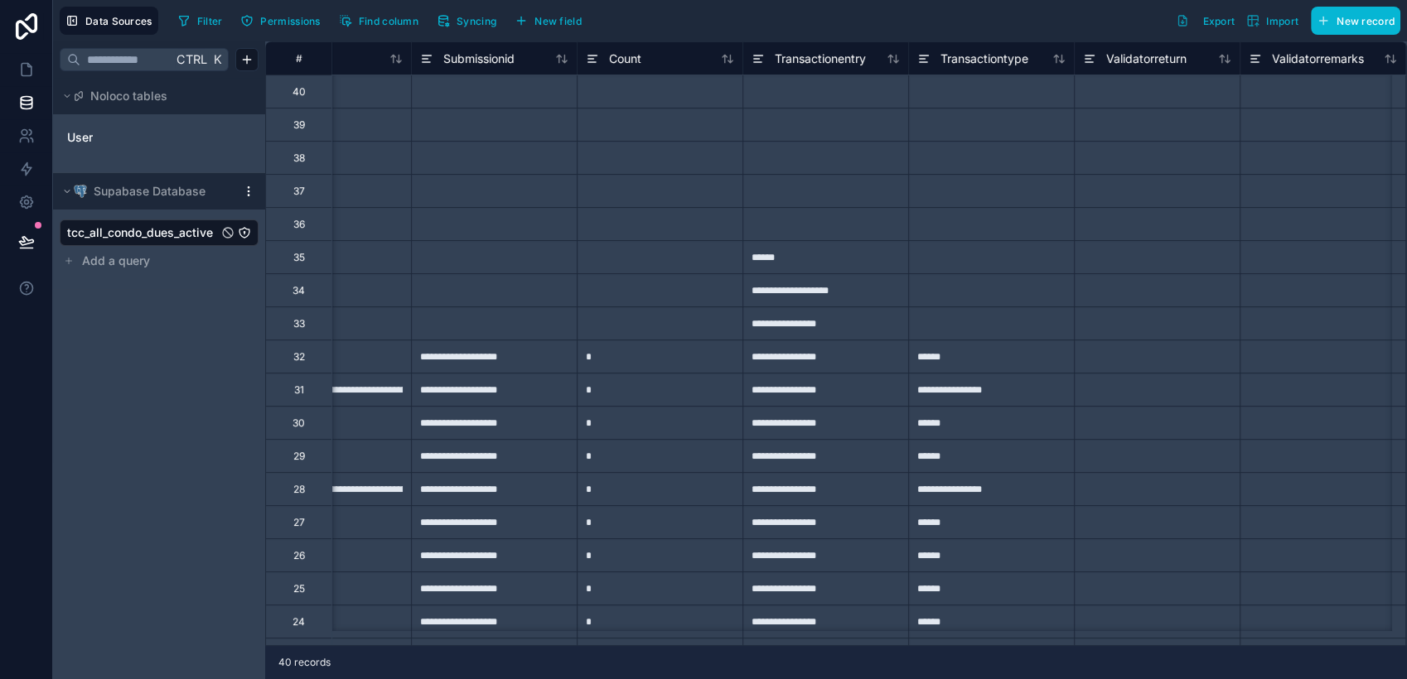
click at [834, 262] on div "******" at bounding box center [825, 256] width 166 height 33
click at [749, 55] on div "Transactionentry" at bounding box center [825, 59] width 165 height 20
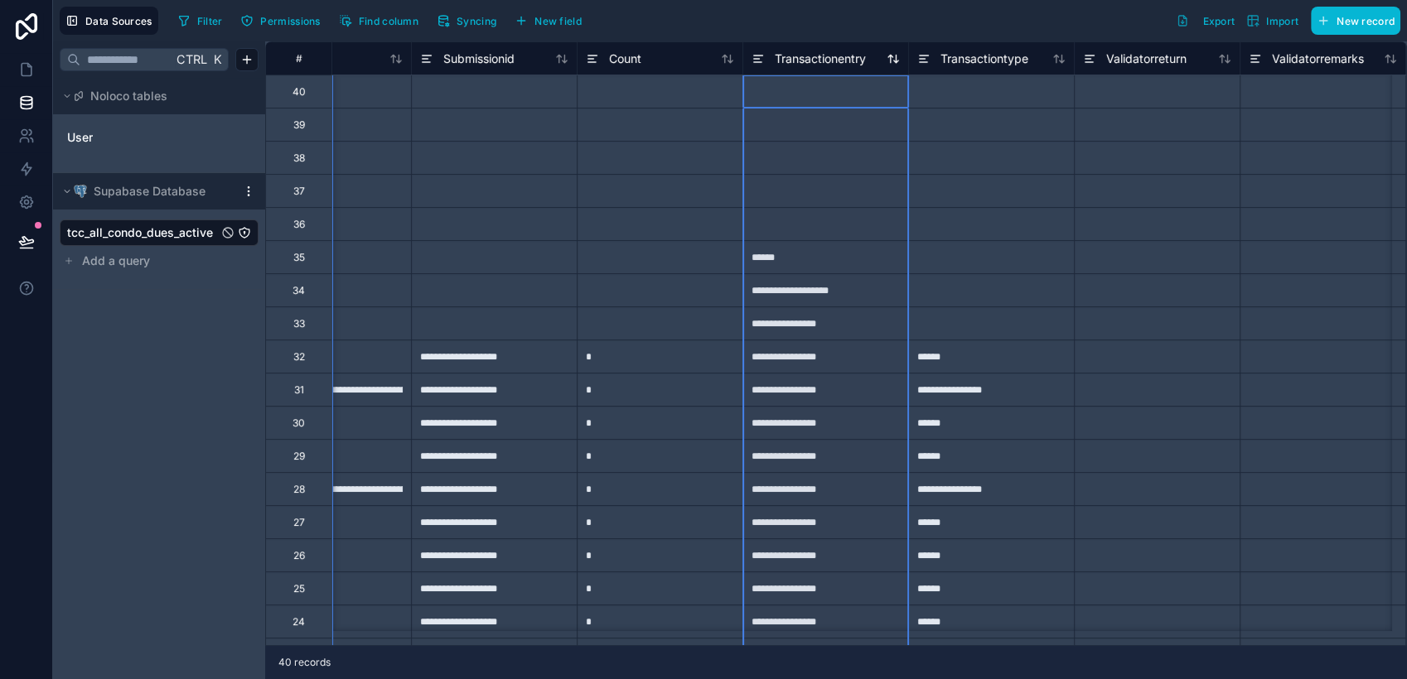
click at [754, 56] on icon at bounding box center [758, 56] width 9 height 0
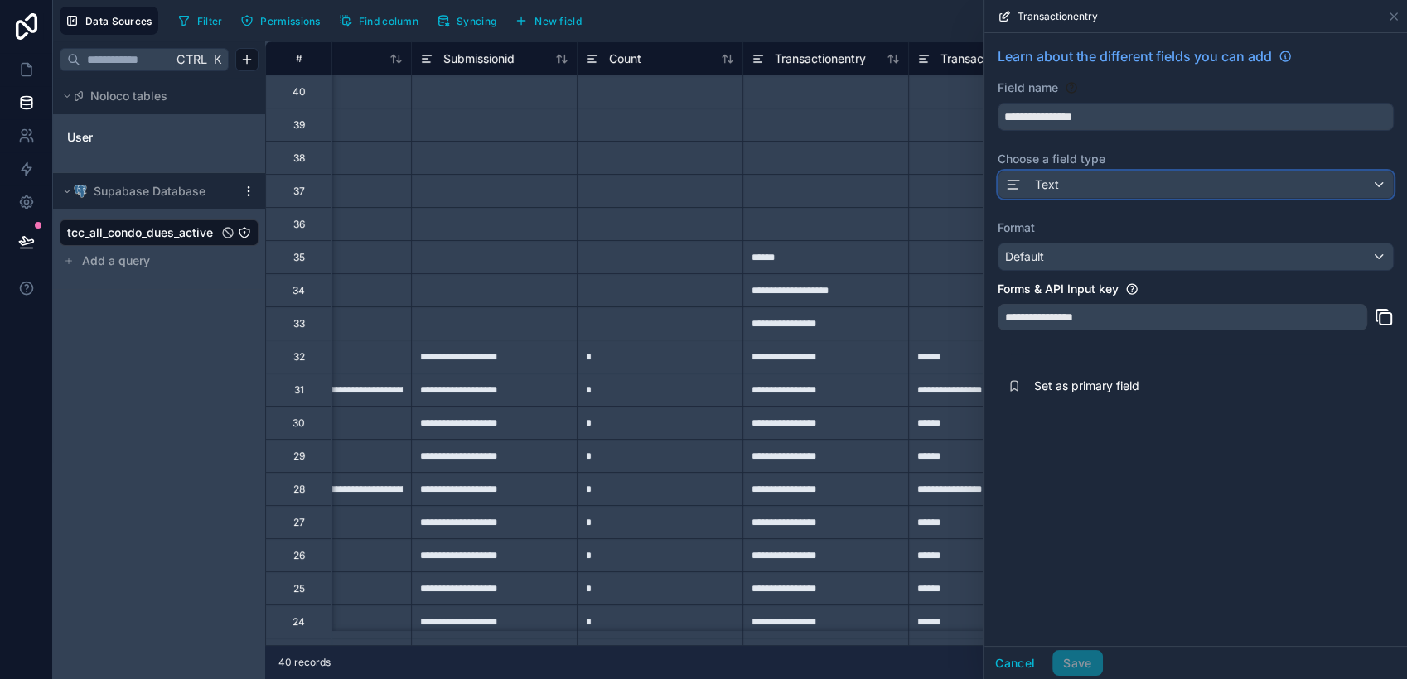
click at [1111, 185] on div "Text" at bounding box center [1195, 185] width 394 height 27
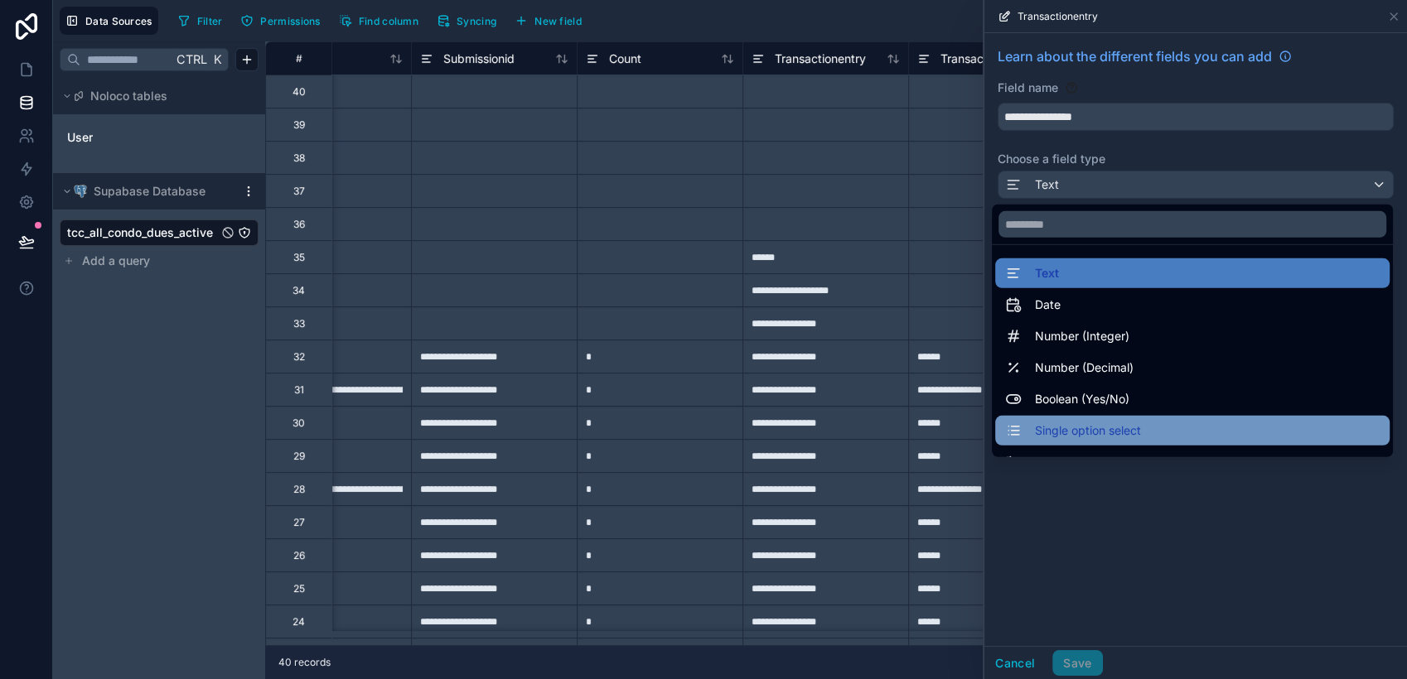
click at [1091, 431] on span "Single option select" at bounding box center [1088, 431] width 106 height 20
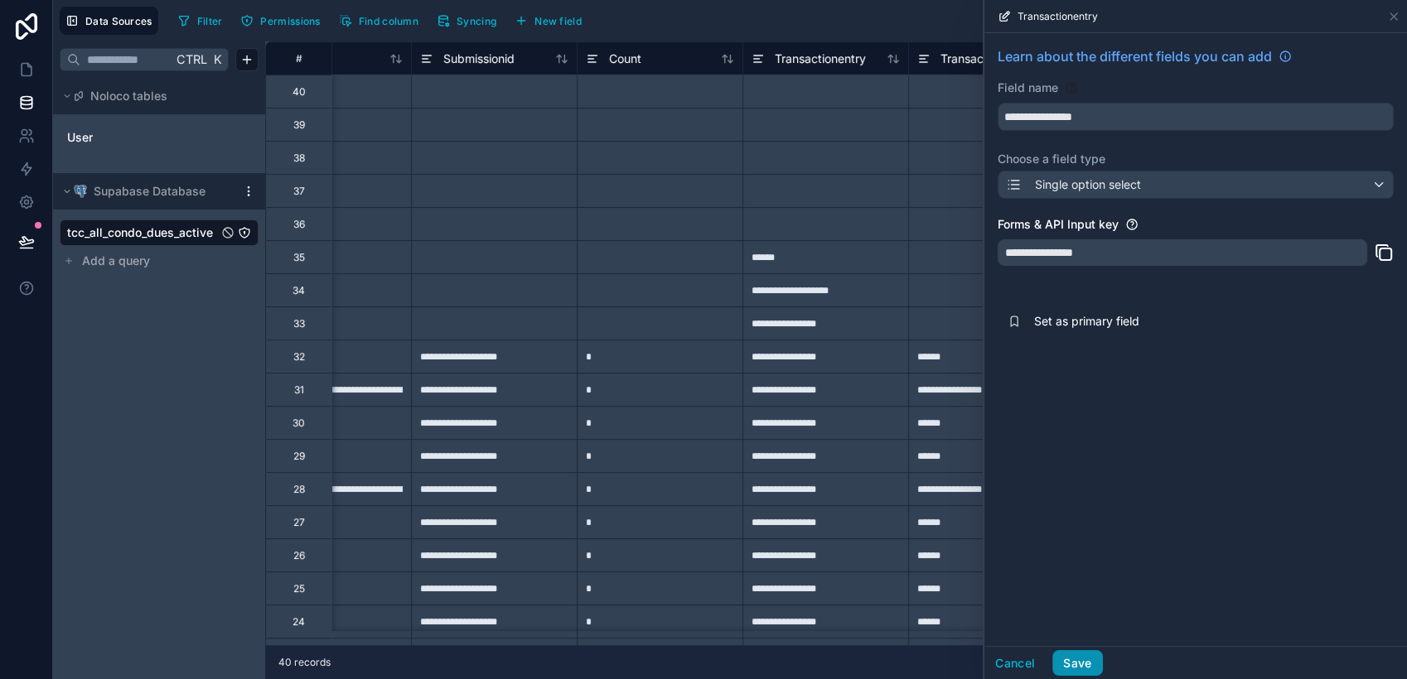
click at [1070, 611] on button "Save" at bounding box center [1077, 663] width 50 height 27
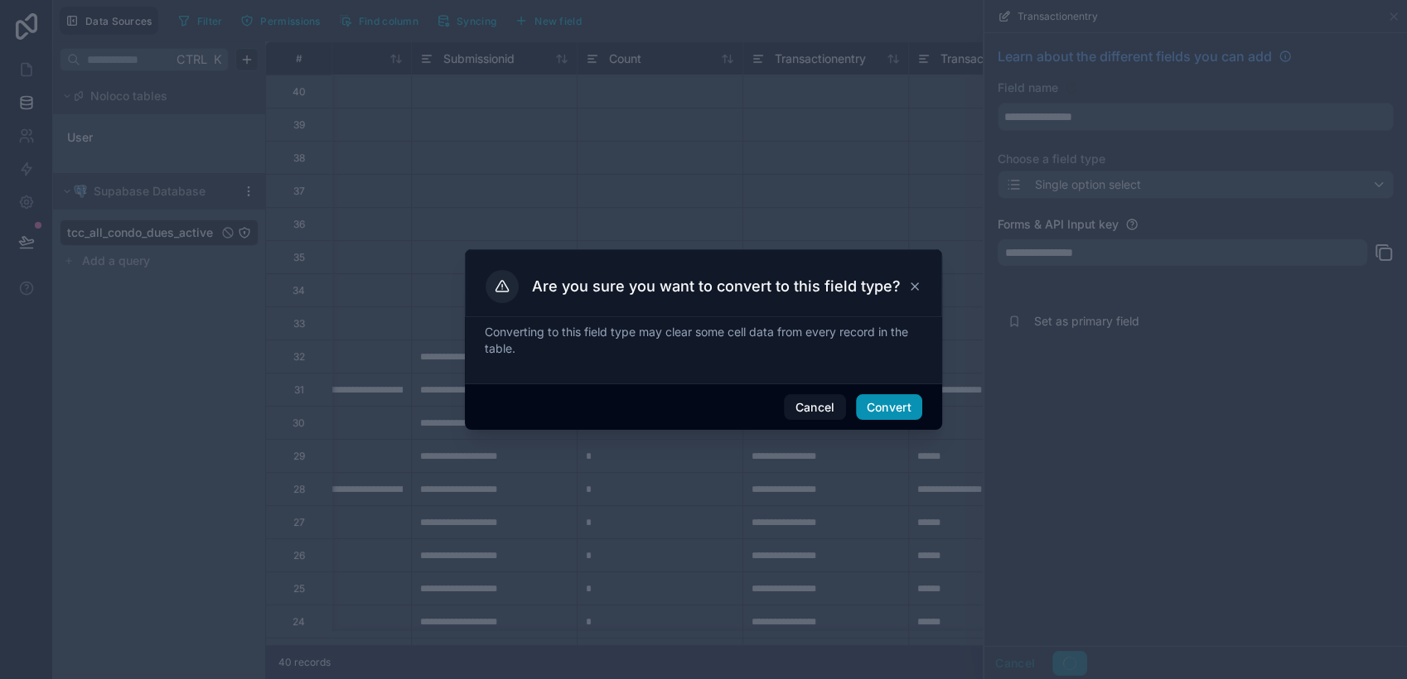
click at [879, 403] on button "Convert" at bounding box center [889, 407] width 66 height 27
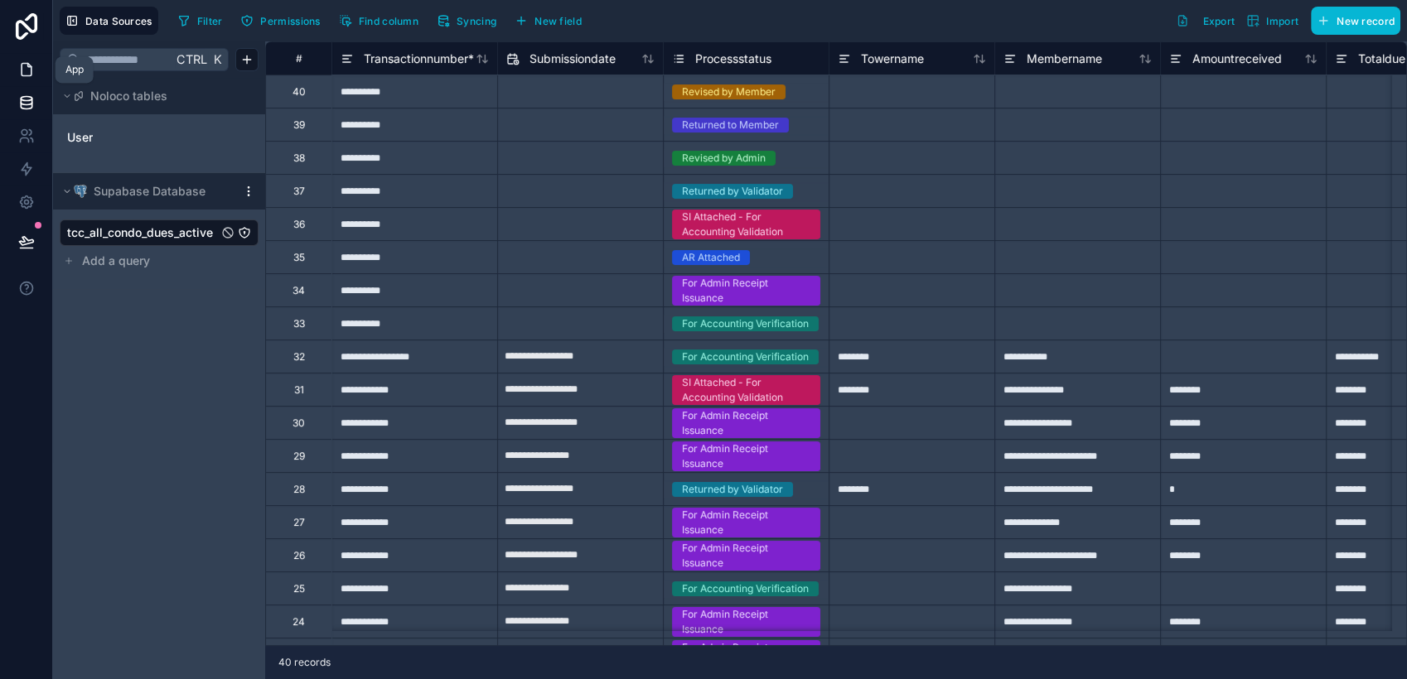
click at [27, 70] on icon at bounding box center [26, 69] width 17 height 17
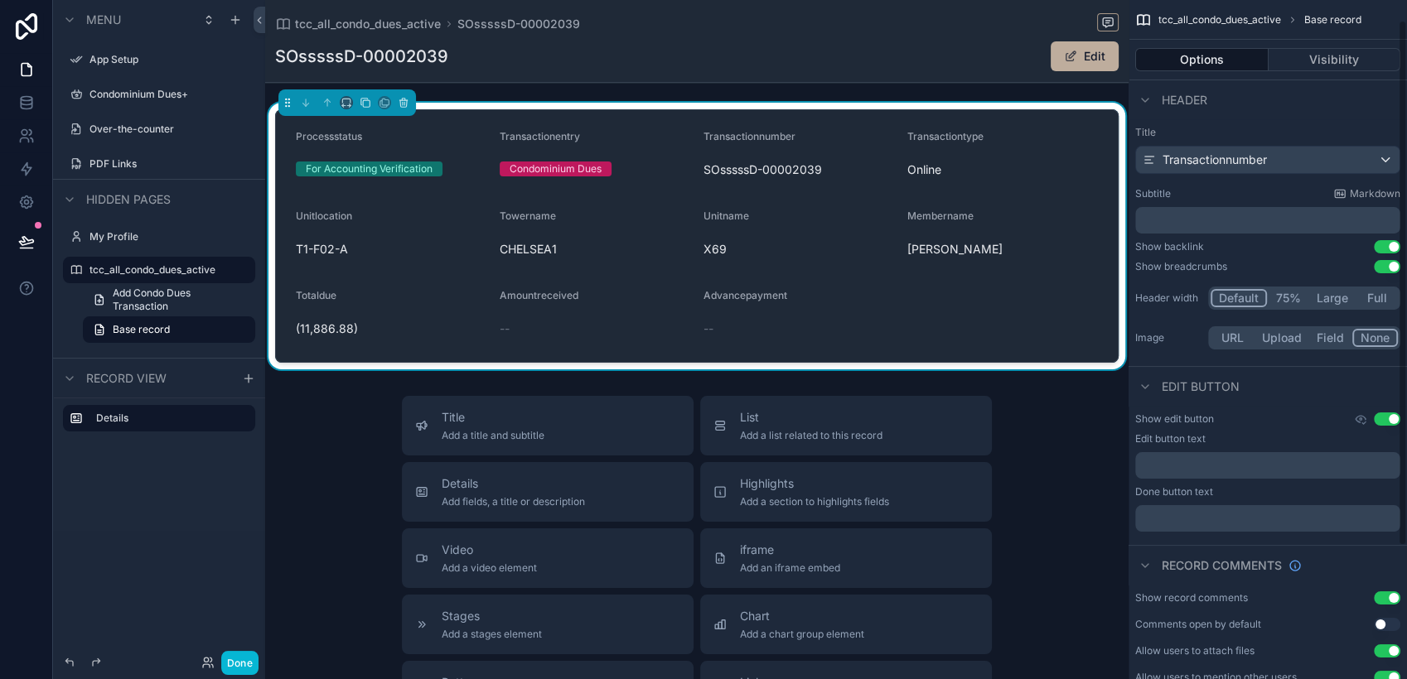
scroll to position [196, 0]
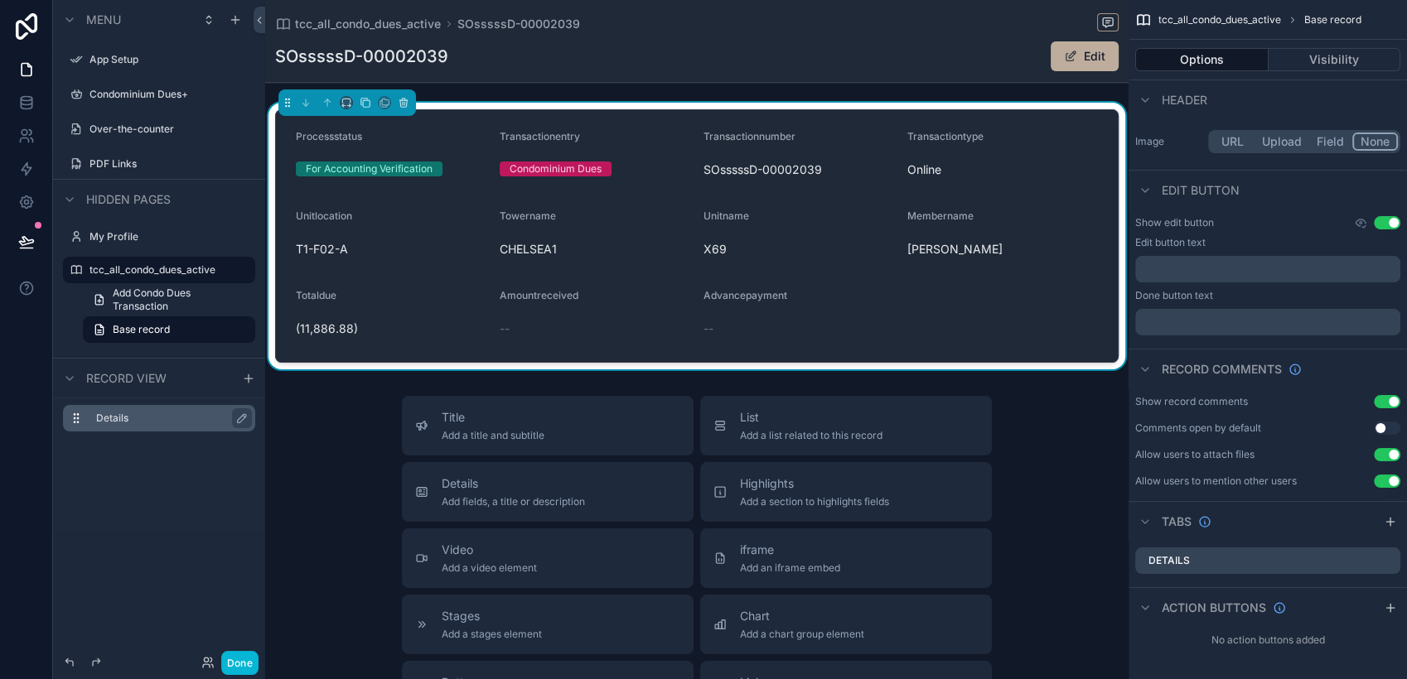
click at [216, 413] on label "Details" at bounding box center [169, 418] width 146 height 13
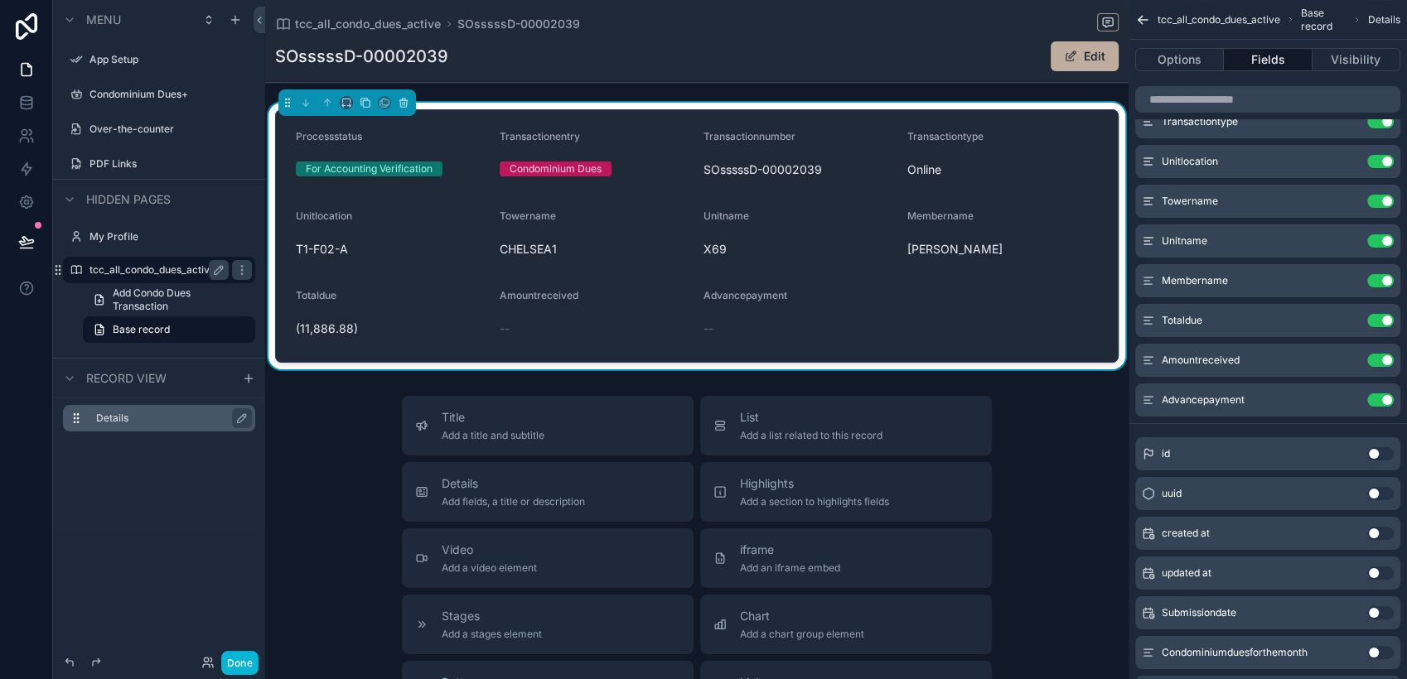
click at [186, 268] on label "tcc_all_condo_dues_active" at bounding box center [155, 269] width 133 height 13
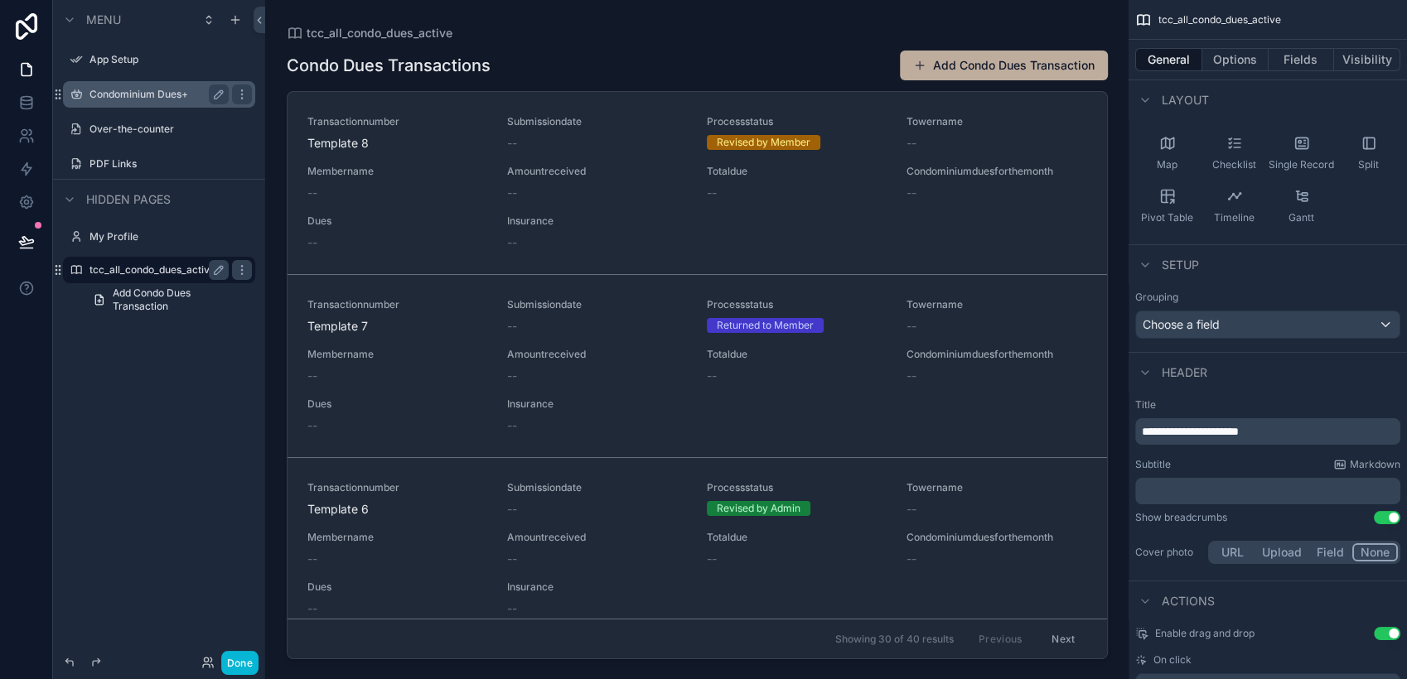
click at [157, 94] on label "Condominium Dues+" at bounding box center [155, 94] width 133 height 13
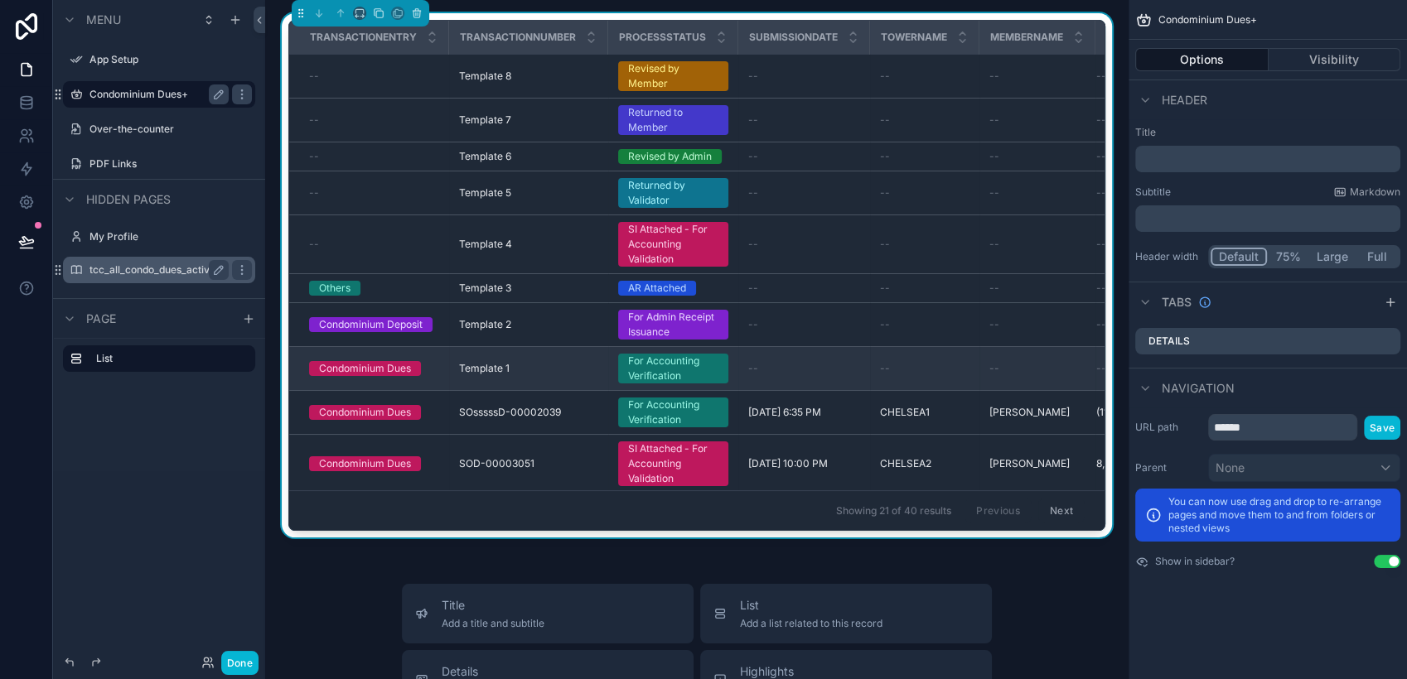
click at [710, 368] on div "For Accounting Verification" at bounding box center [673, 369] width 90 height 30
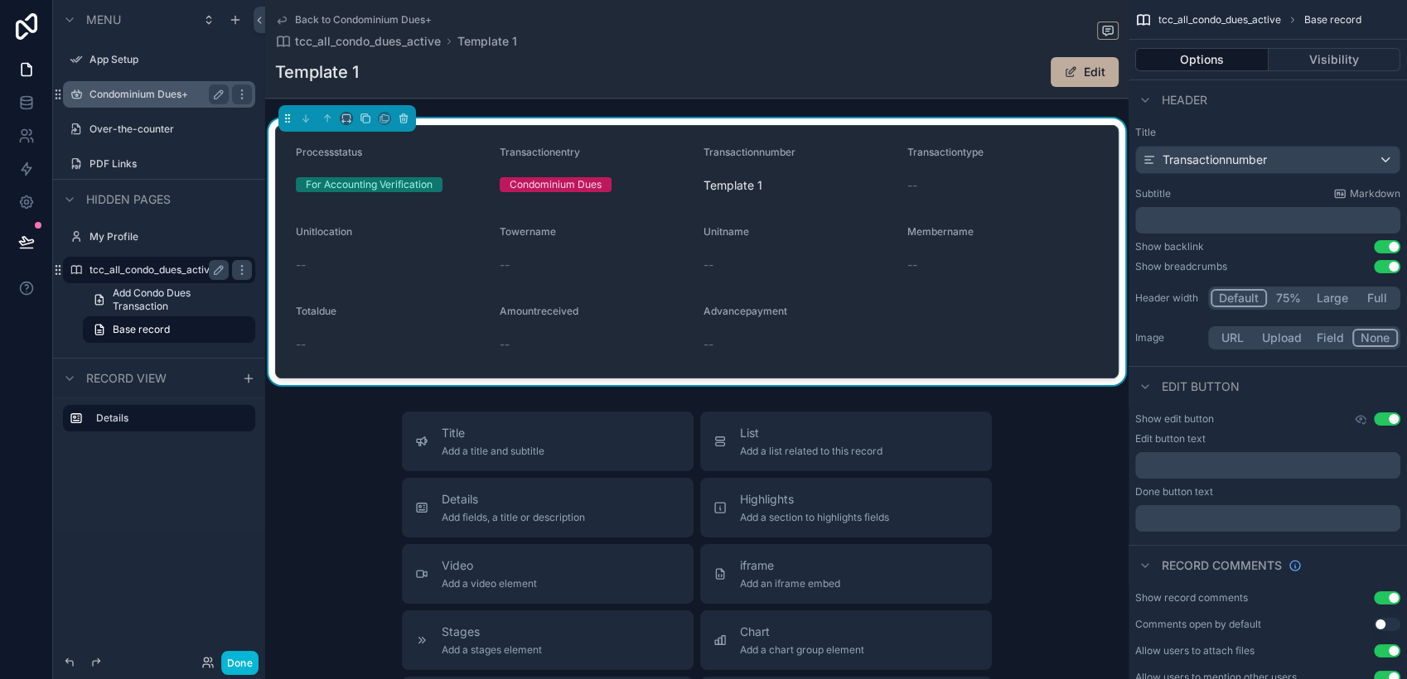
click at [124, 88] on label "Condominium Dues+" at bounding box center [155, 94] width 133 height 13
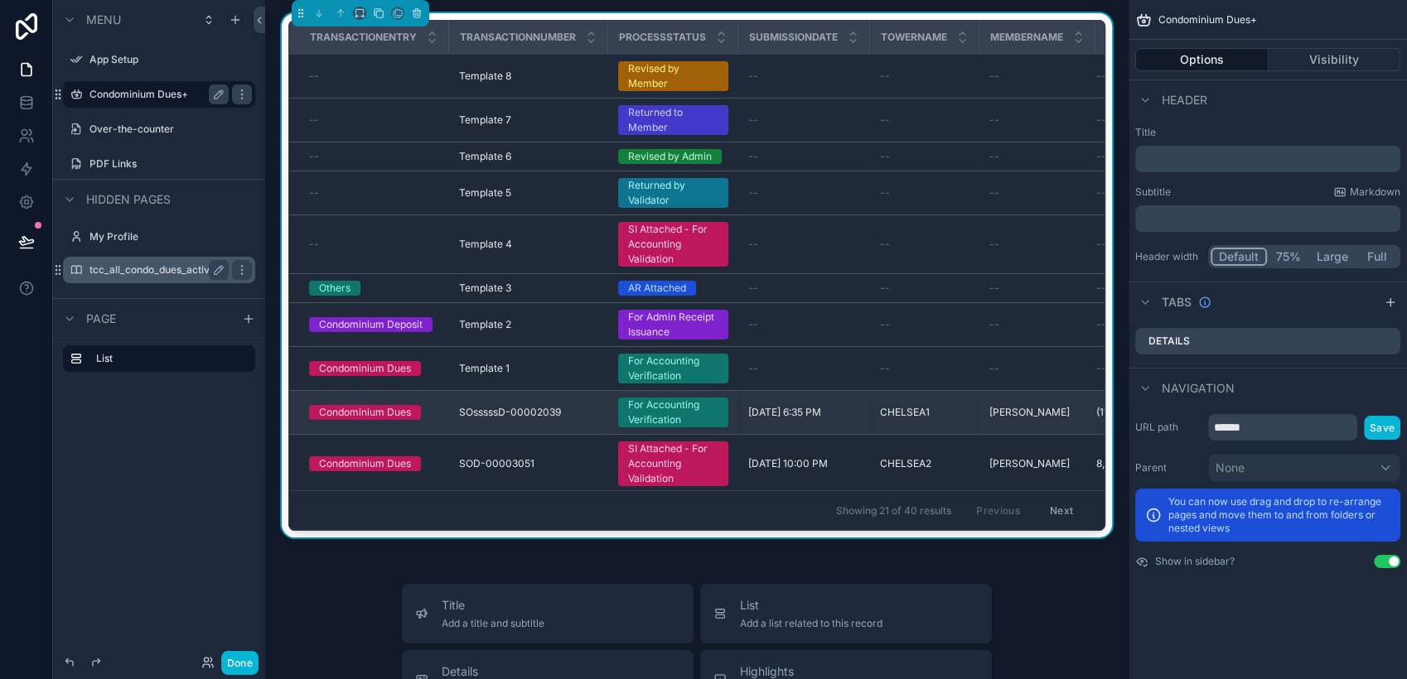
click at [674, 412] on div "For Accounting Verification" at bounding box center [673, 413] width 90 height 30
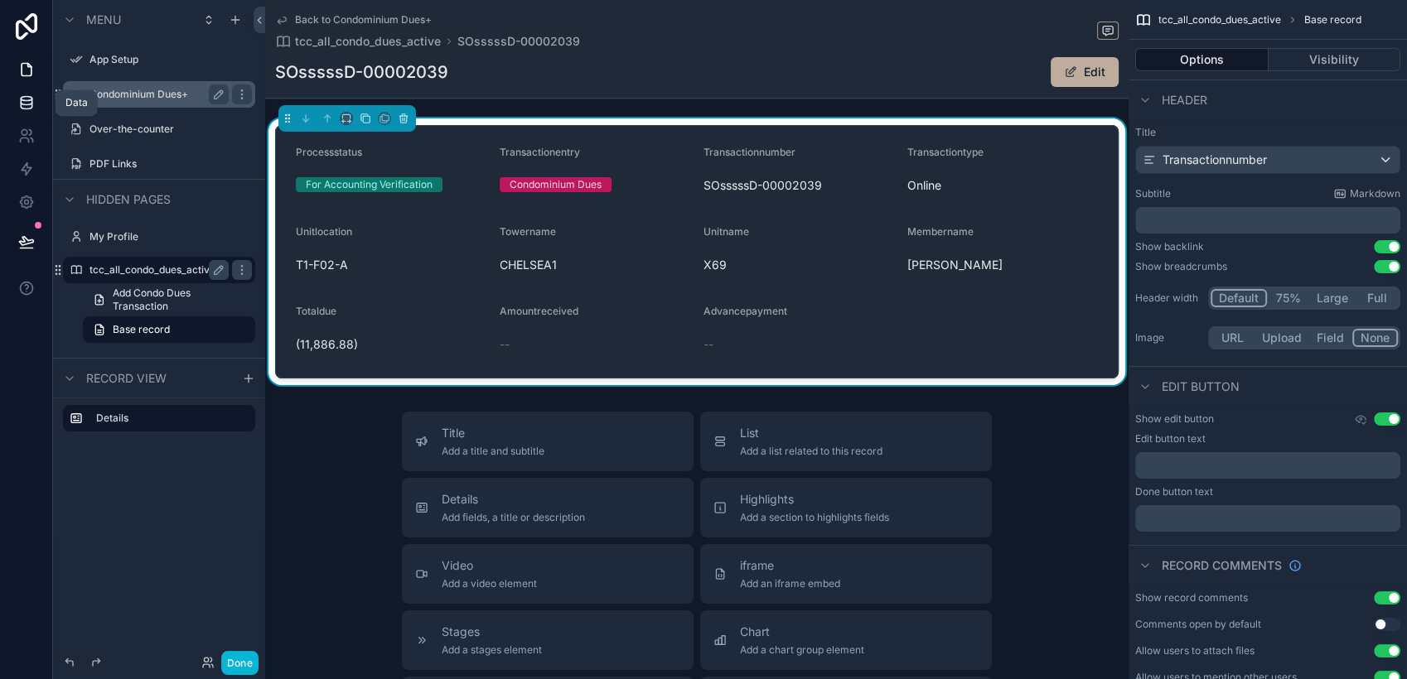
click at [33, 110] on icon at bounding box center [26, 102] width 17 height 17
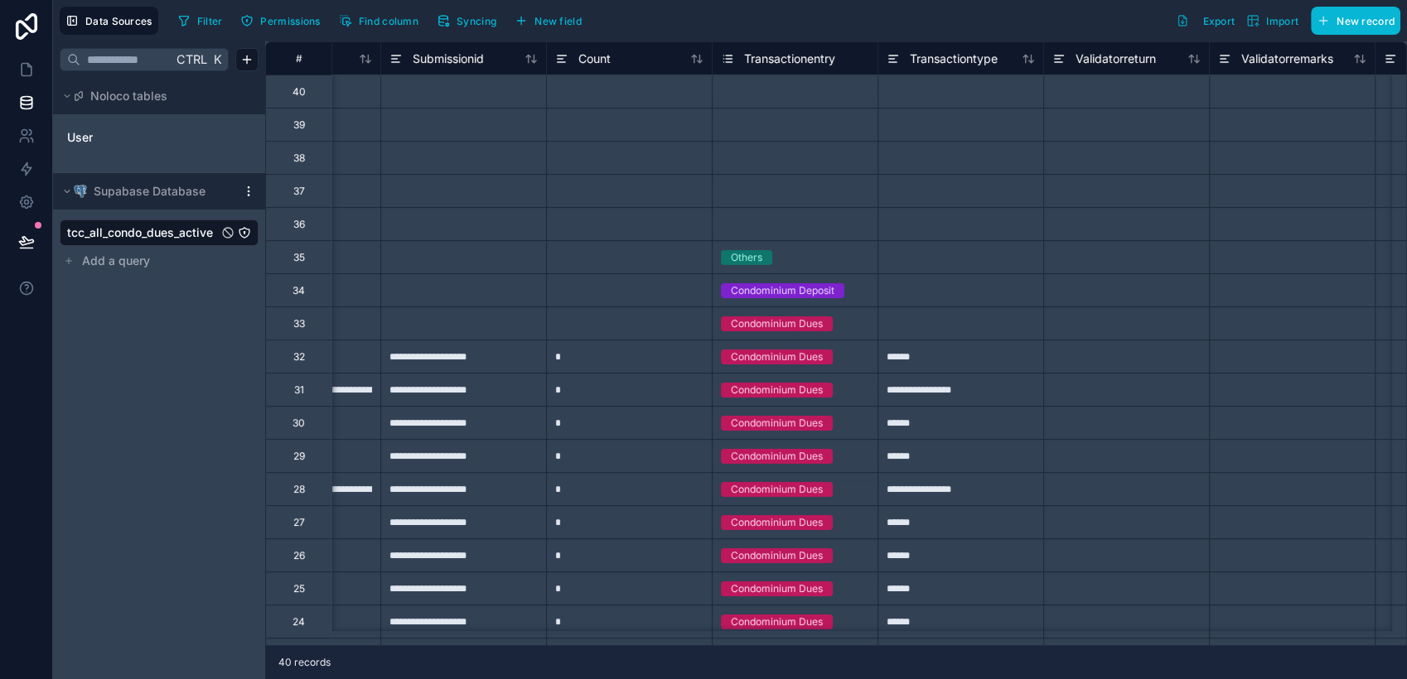
scroll to position [0, 6421]
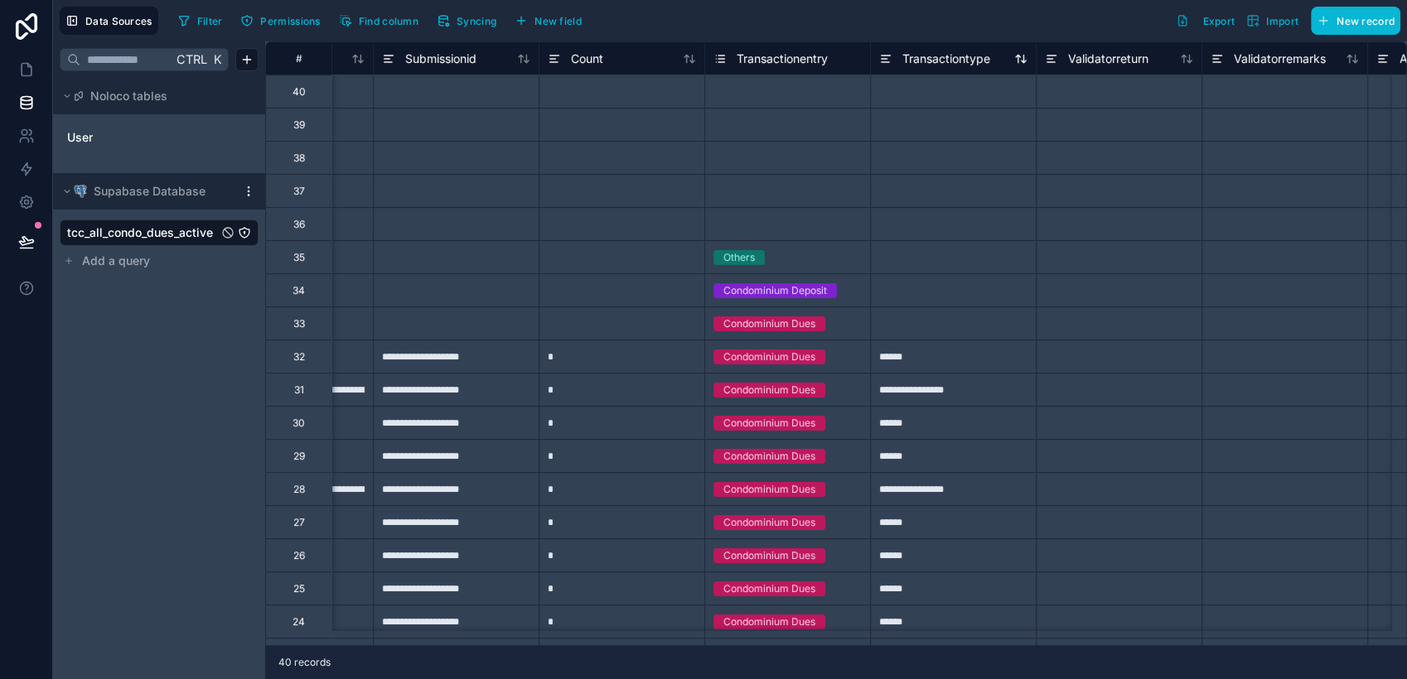
click at [887, 56] on icon at bounding box center [886, 56] width 9 height 0
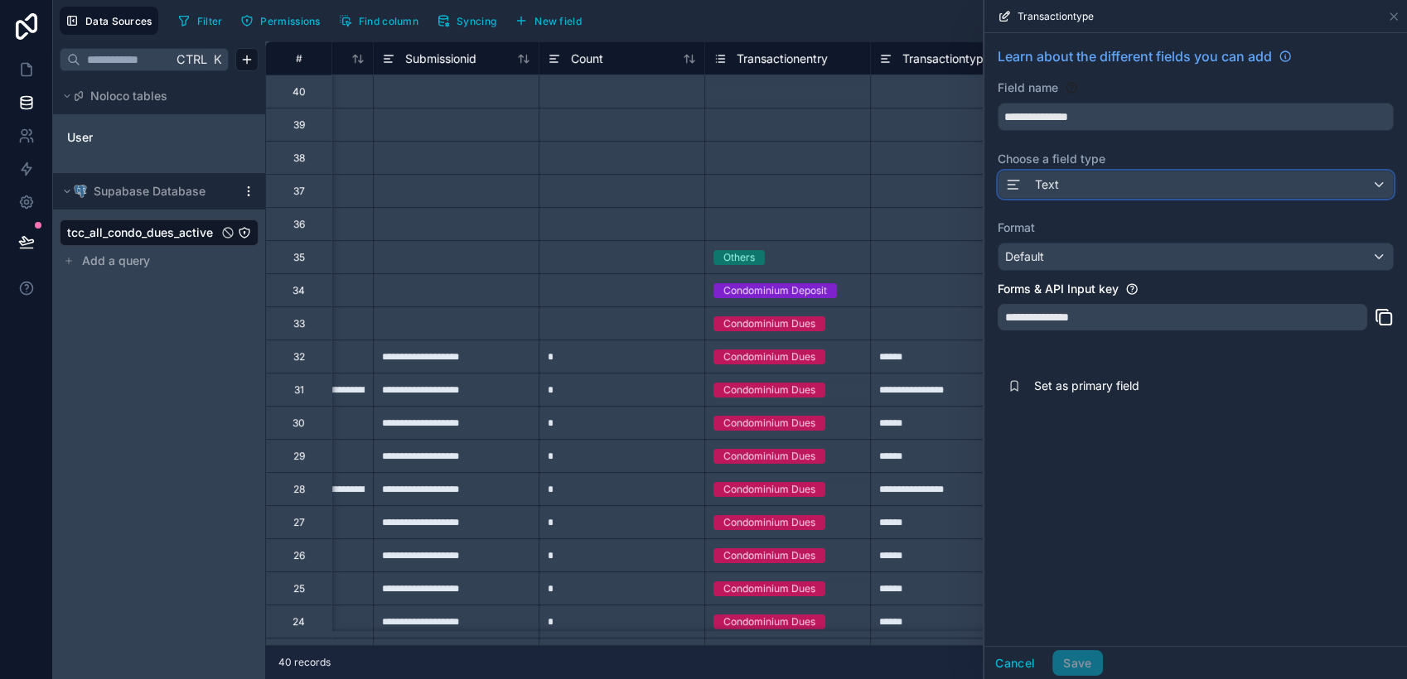
click at [1148, 189] on div "Text" at bounding box center [1195, 185] width 394 height 27
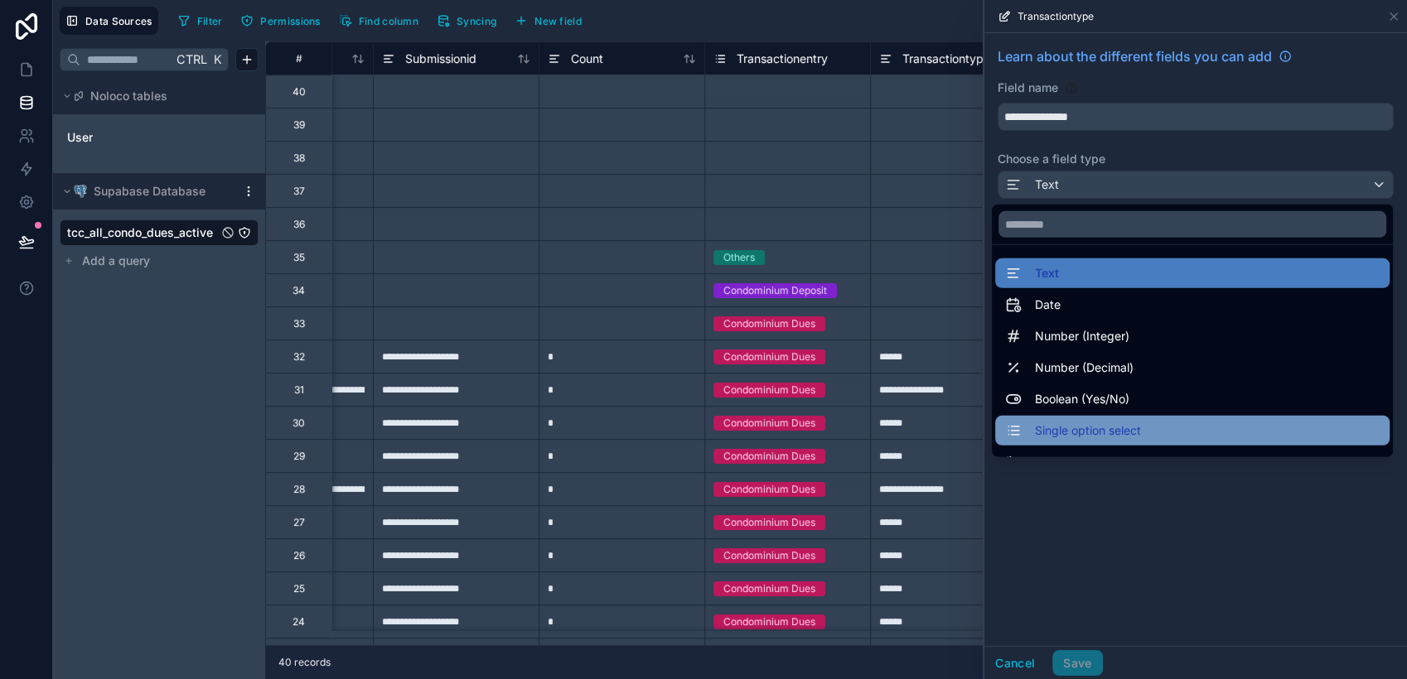
click at [1103, 427] on span "Single option select" at bounding box center [1088, 431] width 106 height 20
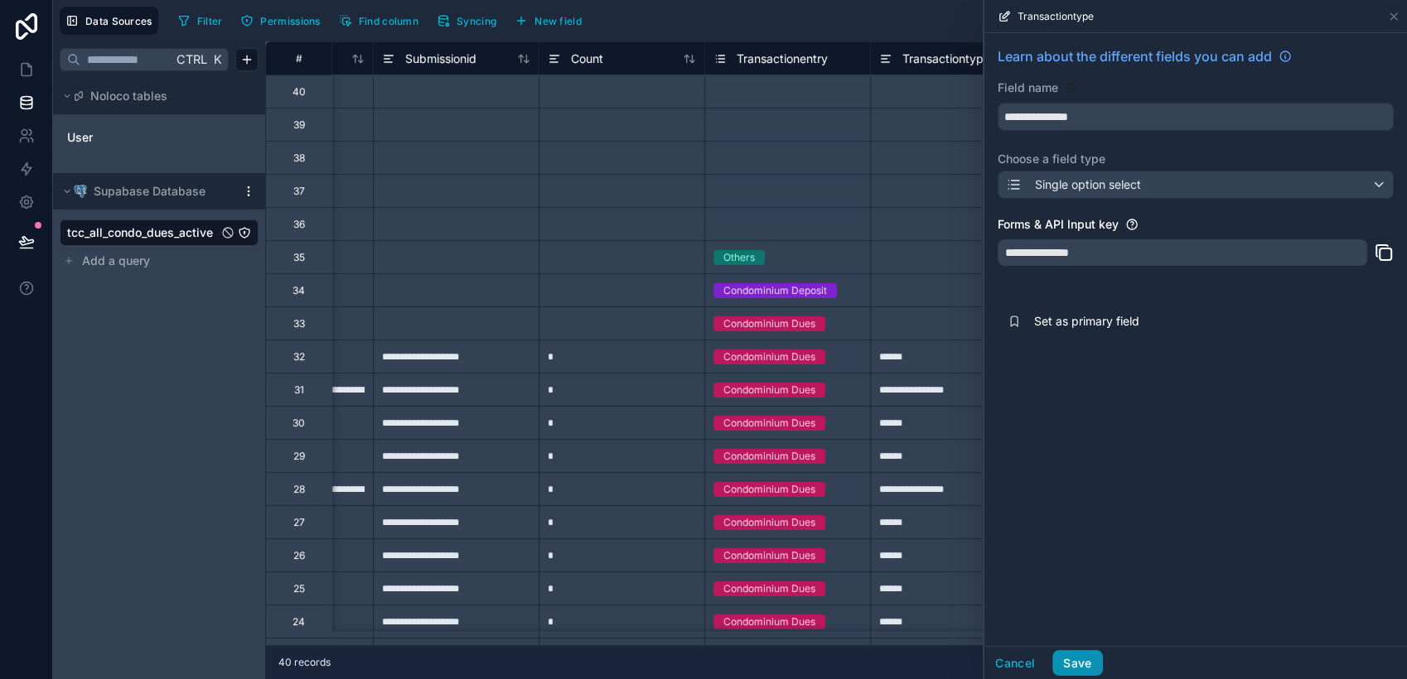
click at [1080, 611] on button "Save" at bounding box center [1077, 663] width 50 height 27
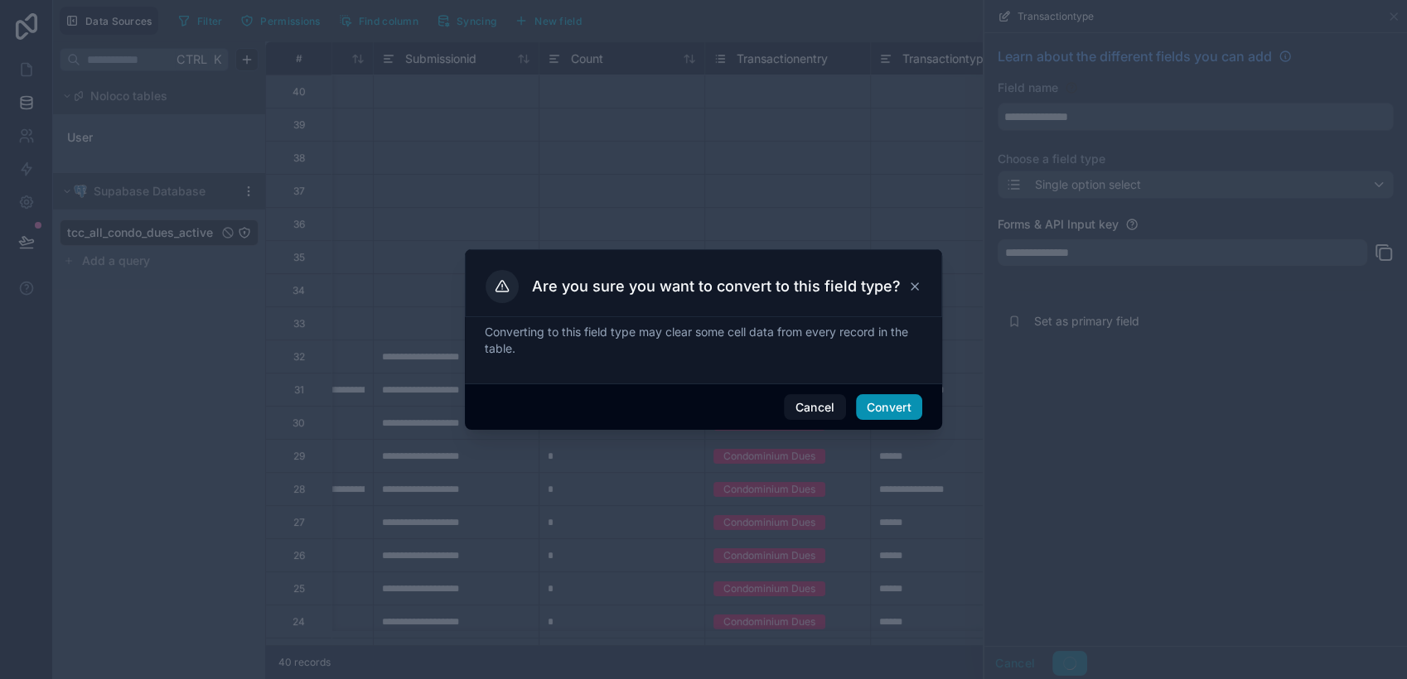
click at [892, 407] on button "Convert" at bounding box center [889, 407] width 66 height 27
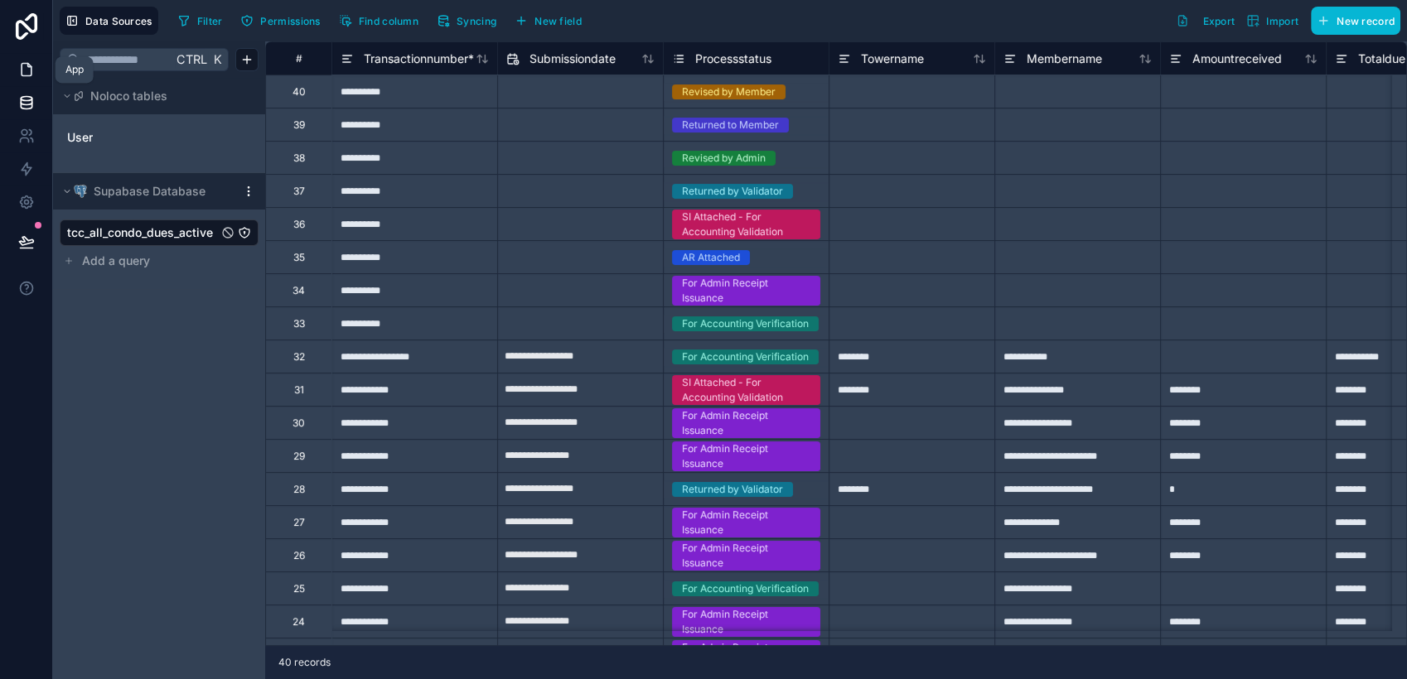
click at [30, 76] on icon at bounding box center [26, 69] width 17 height 17
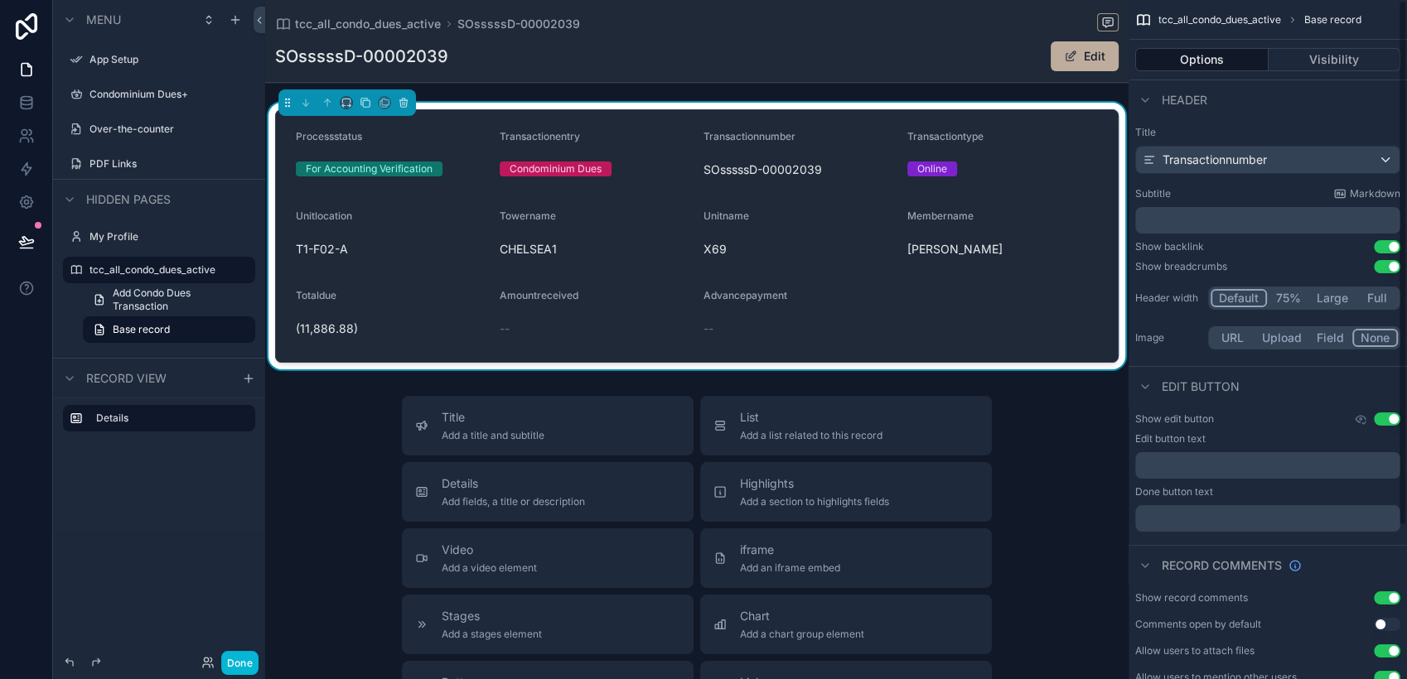
click at [1002, 170] on div "Online" at bounding box center [1002, 169] width 191 height 15
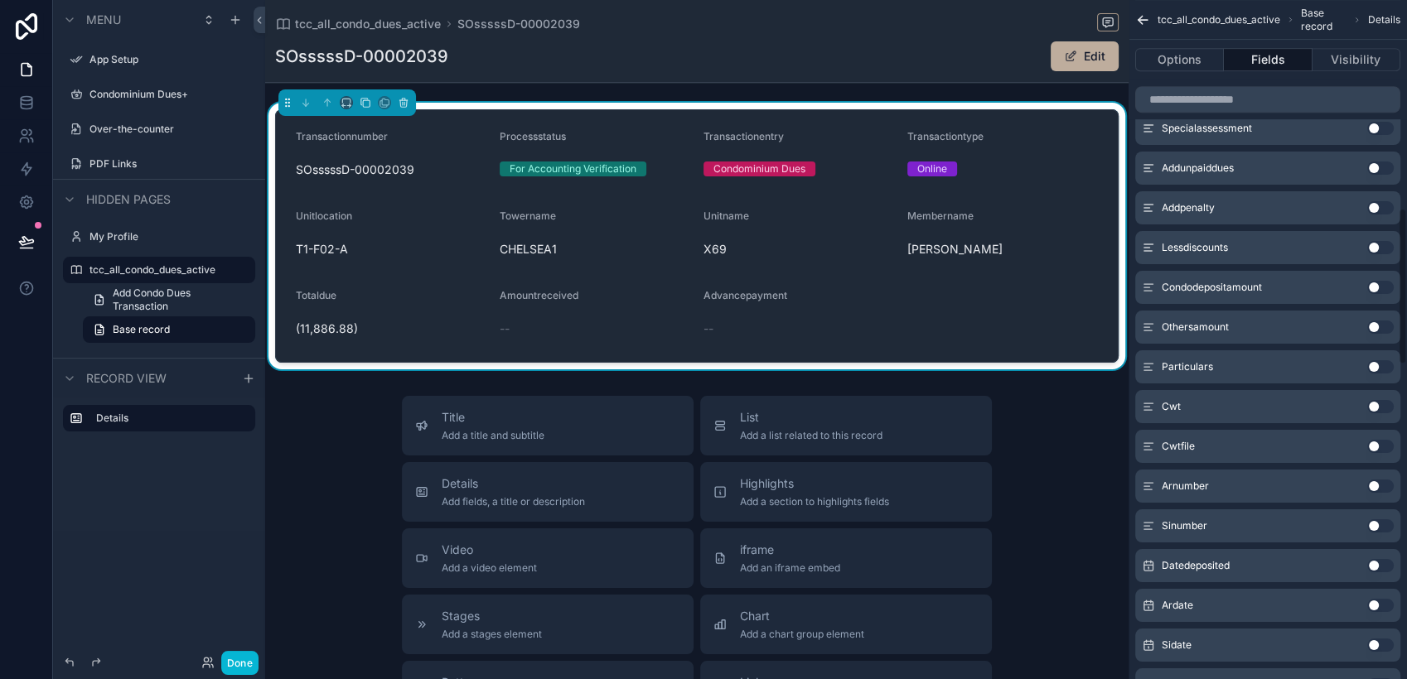
scroll to position [921, 0]
click at [1265, 360] on button "Use setting" at bounding box center [1380, 366] width 27 height 13
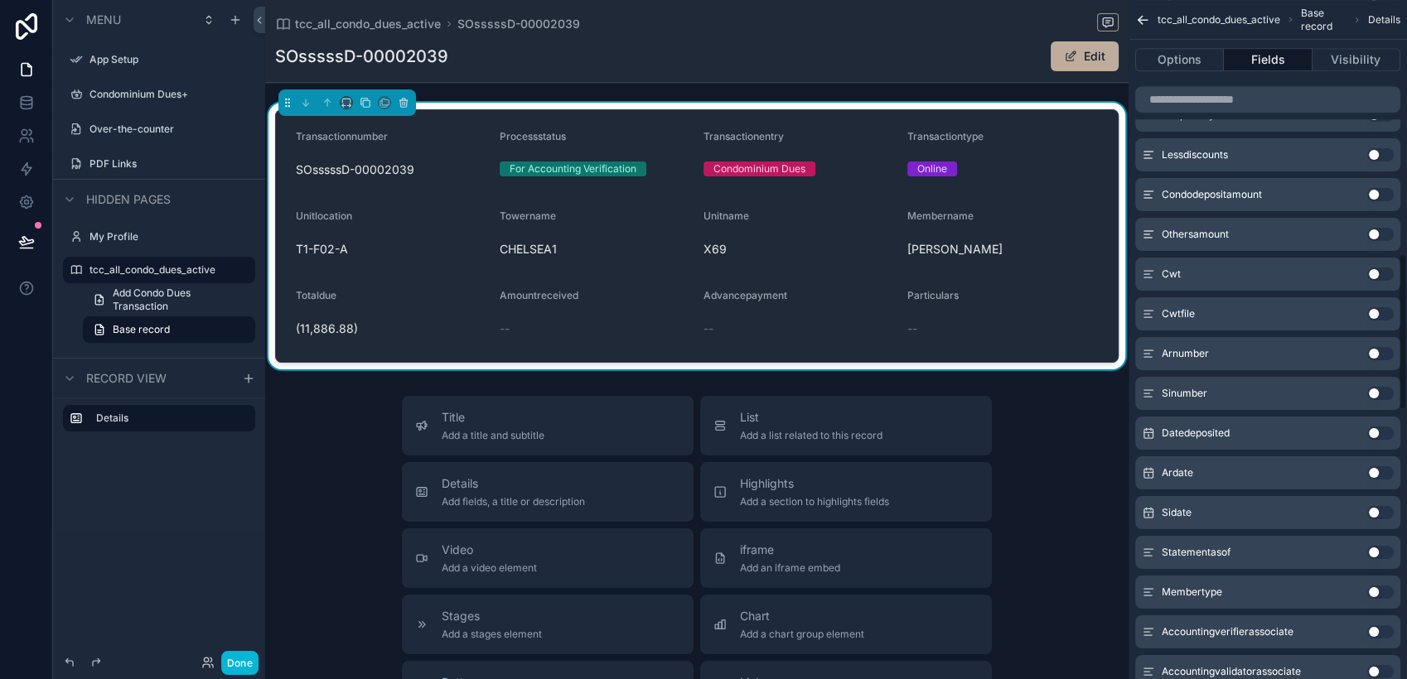
scroll to position [1144, 0]
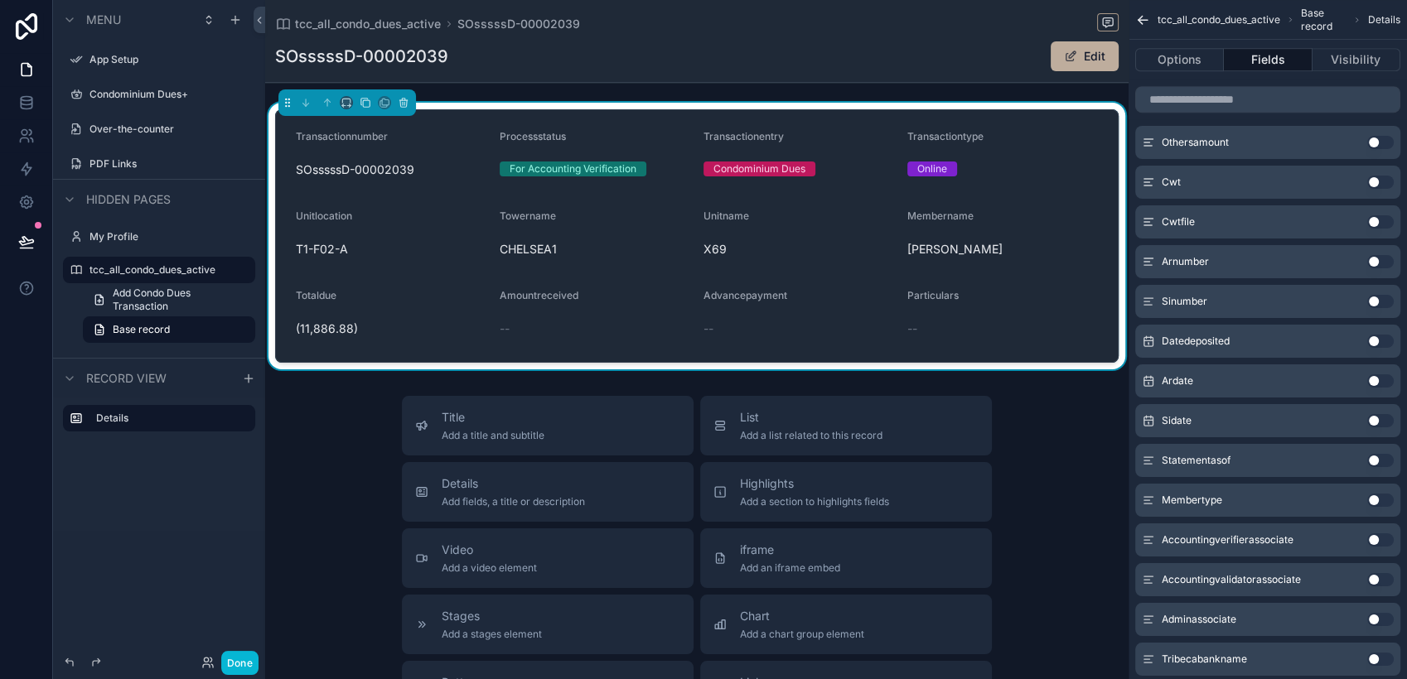
click at [1265, 295] on button "Use setting" at bounding box center [1380, 301] width 27 height 13
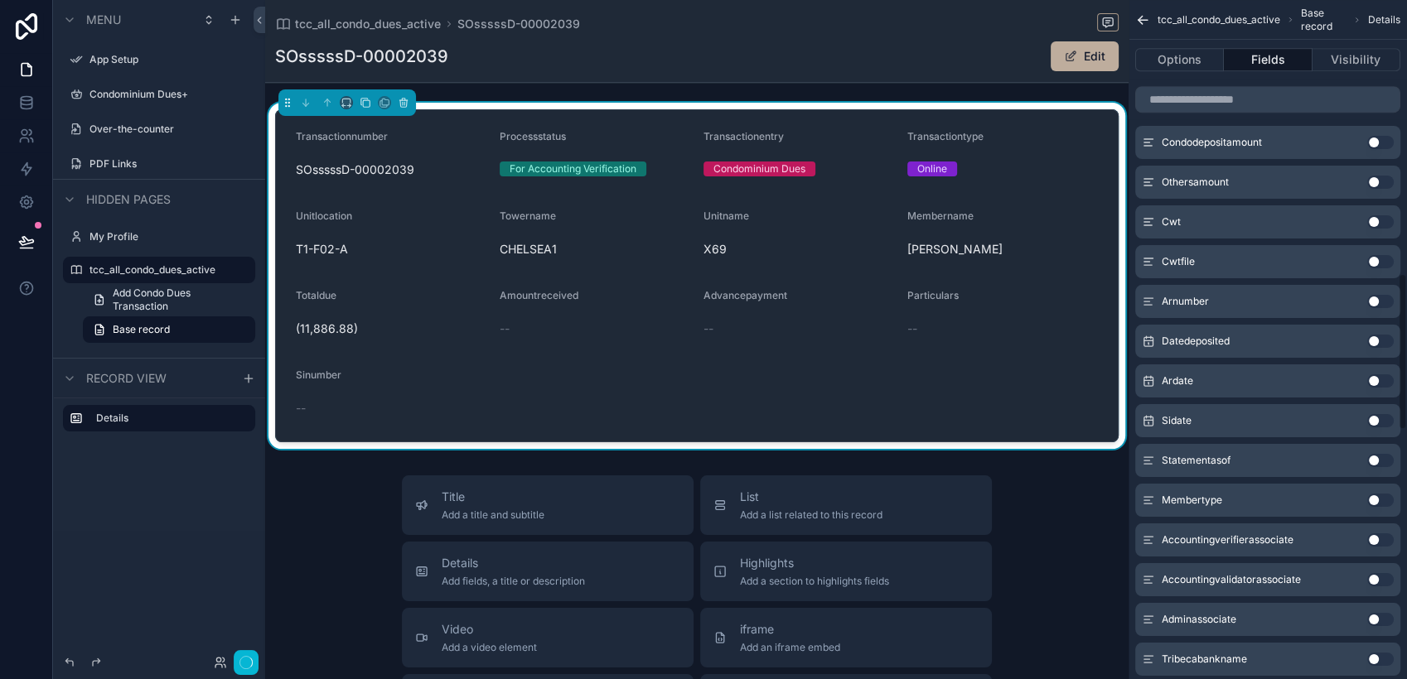
scroll to position [1184, 0]
click at [1265, 256] on button "Use setting" at bounding box center [1380, 261] width 27 height 13
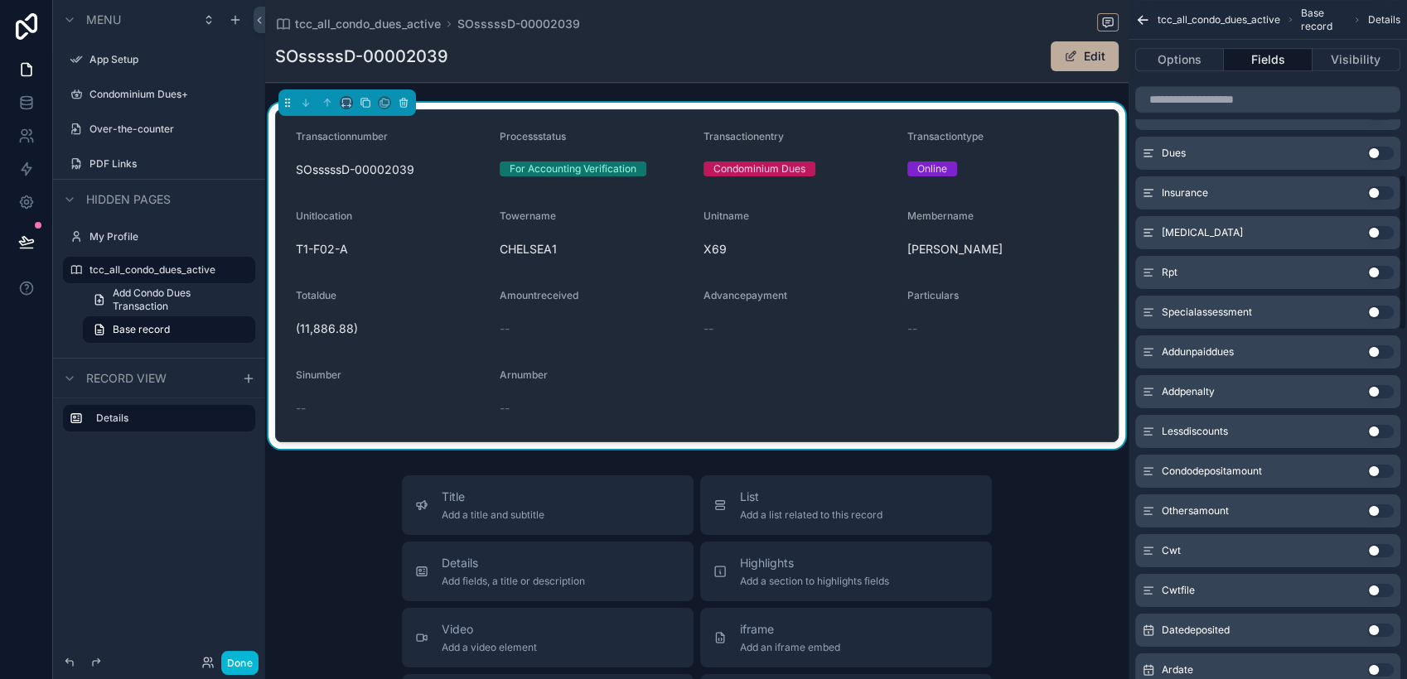
scroll to position [487, 0]
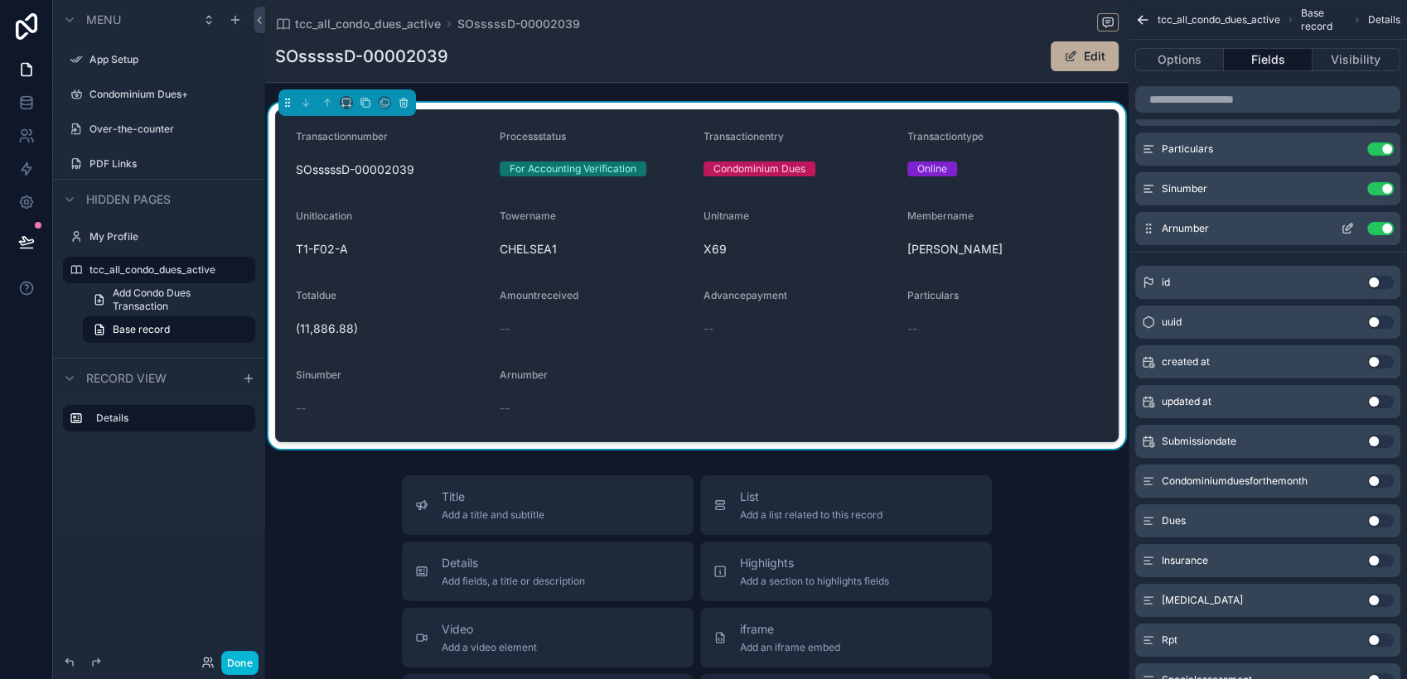
click at [1265, 225] on button "Use setting" at bounding box center [1380, 228] width 27 height 13
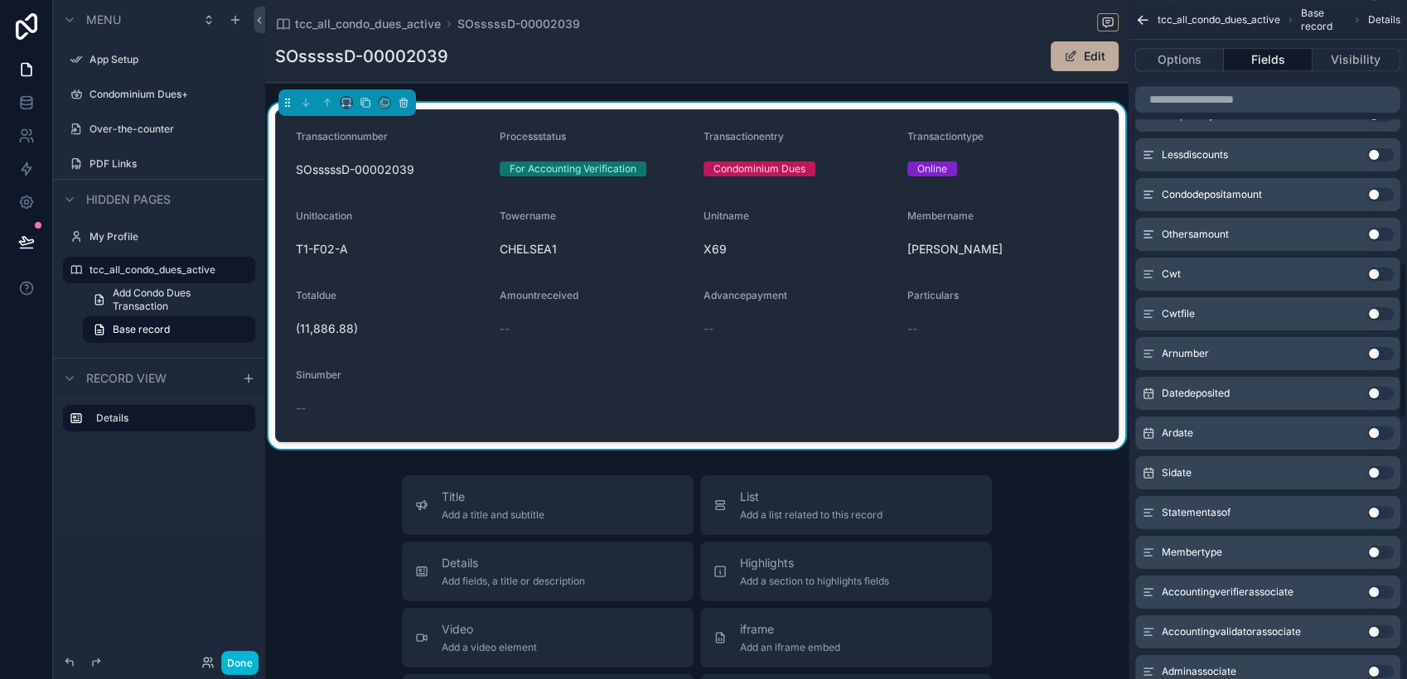
scroll to position [1132, 0]
click at [1265, 348] on button "Use setting" at bounding box center [1380, 353] width 27 height 13
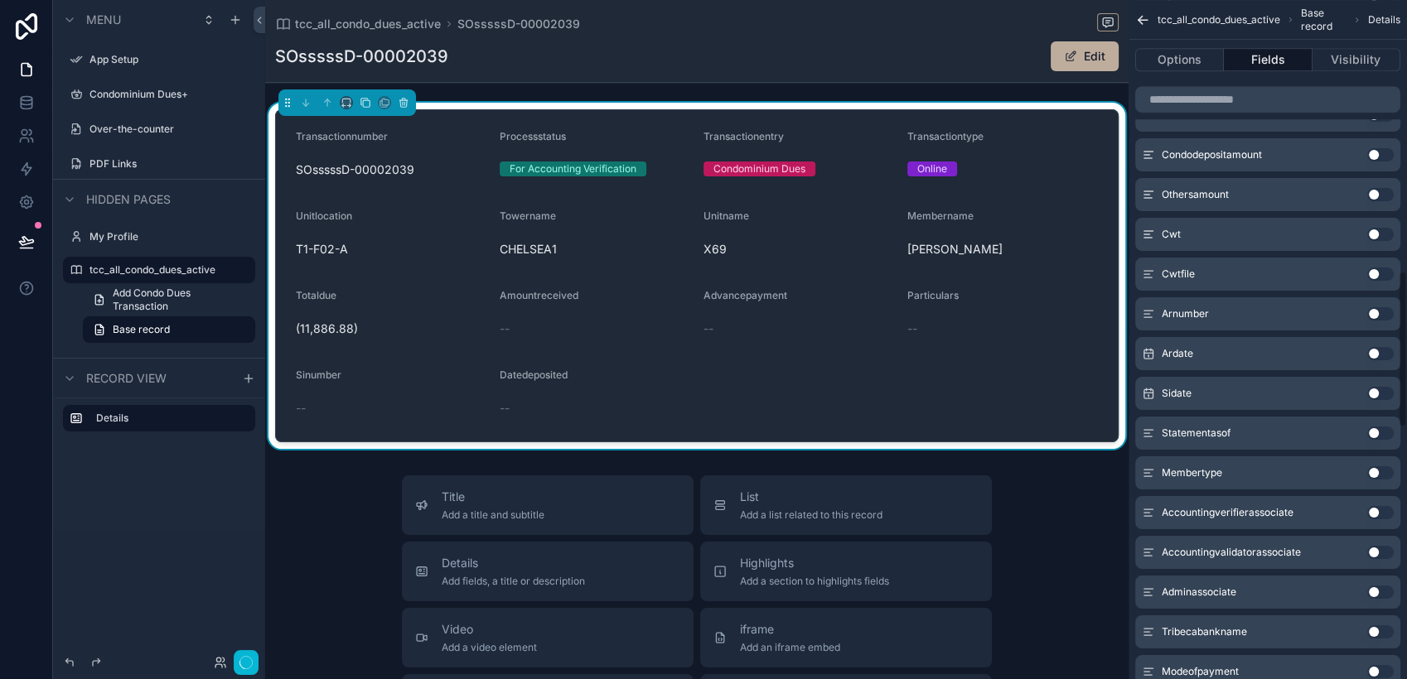
click at [1265, 352] on button "Use setting" at bounding box center [1380, 353] width 27 height 13
click at [1265, 351] on button "Use setting" at bounding box center [1380, 353] width 27 height 13
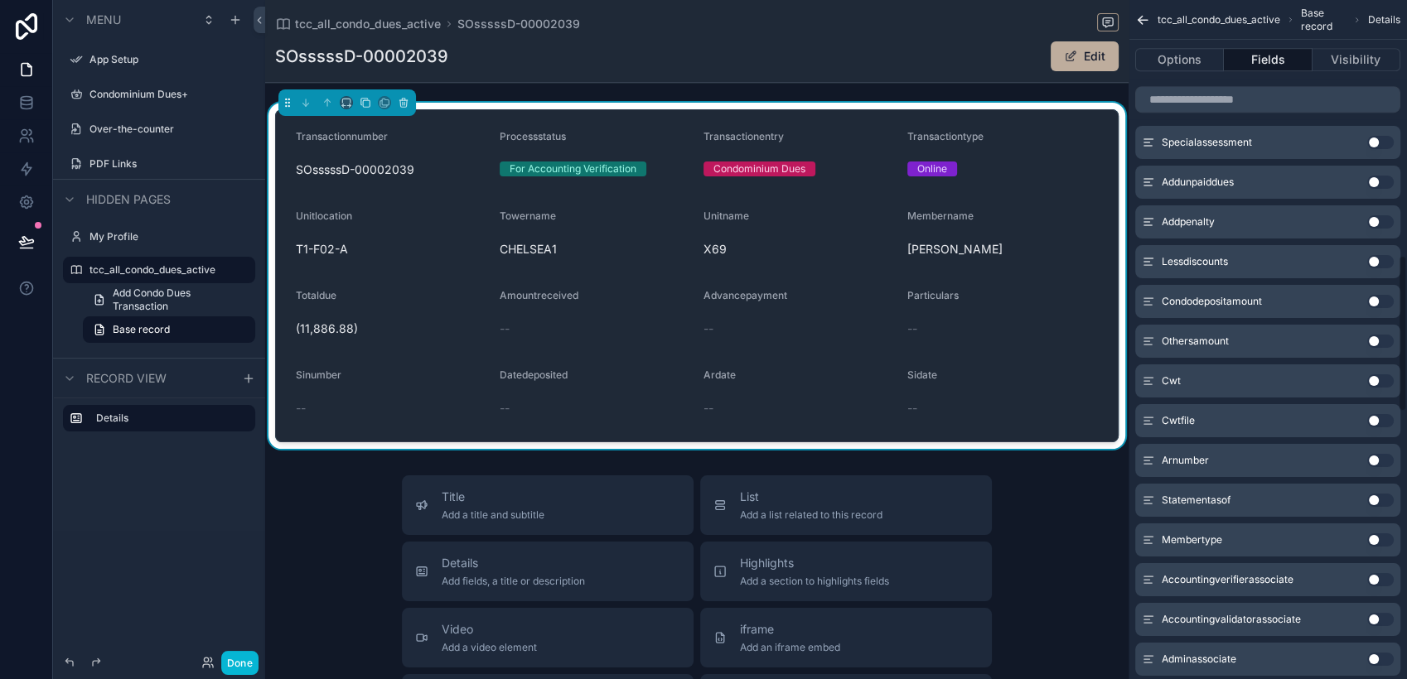
scroll to position [1196, 0]
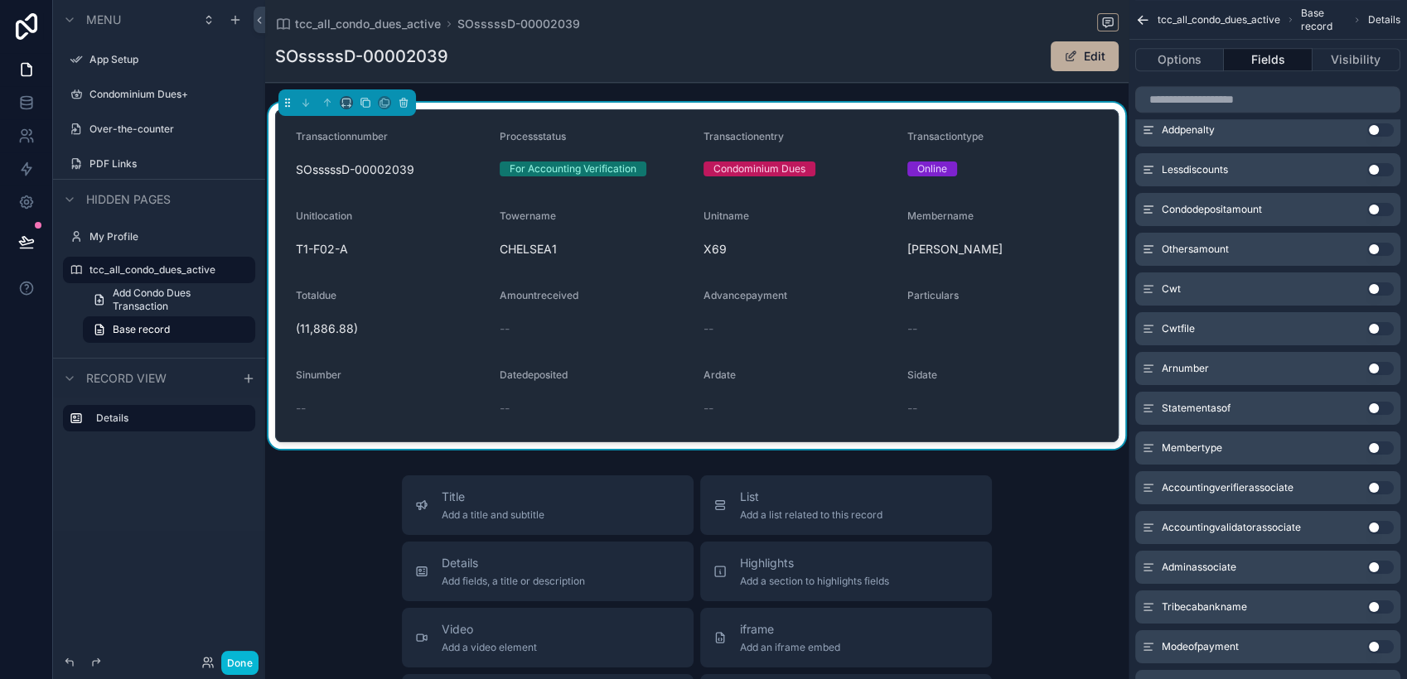
click at [1265, 364] on button "Use setting" at bounding box center [1380, 368] width 27 height 13
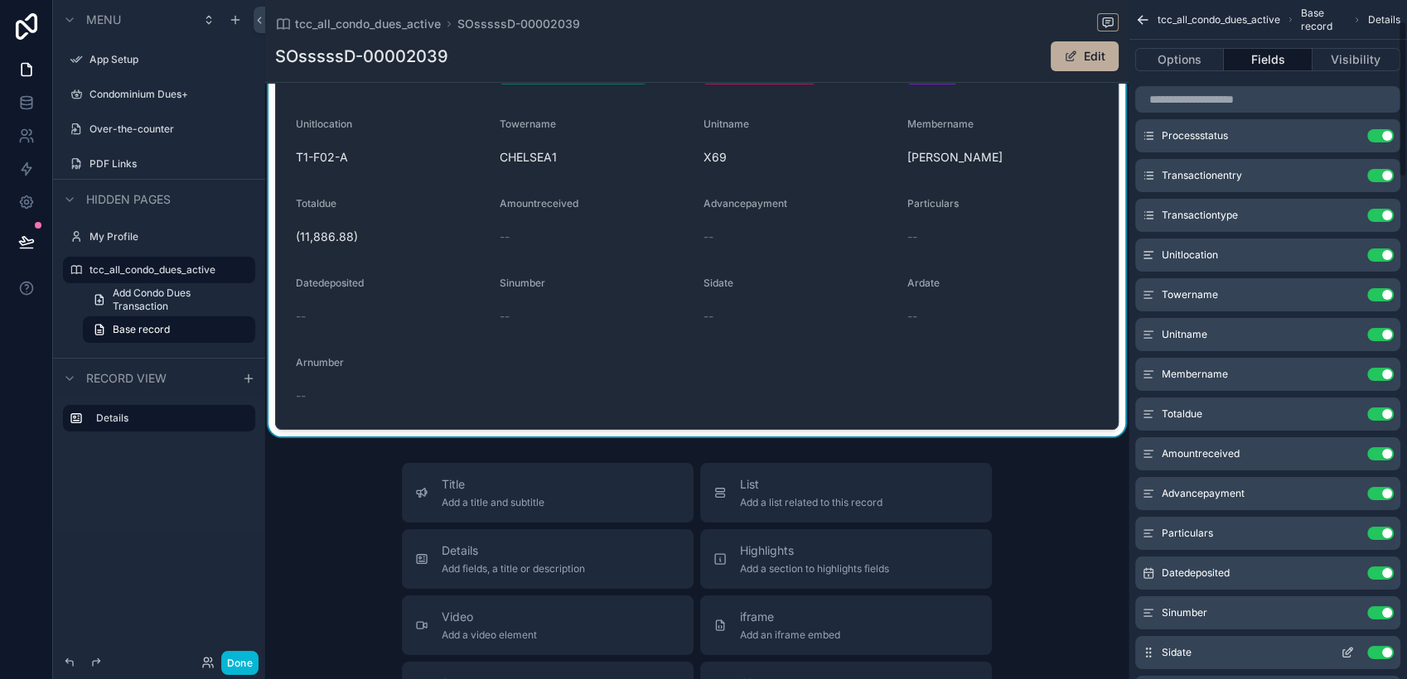
scroll to position [92, 0]
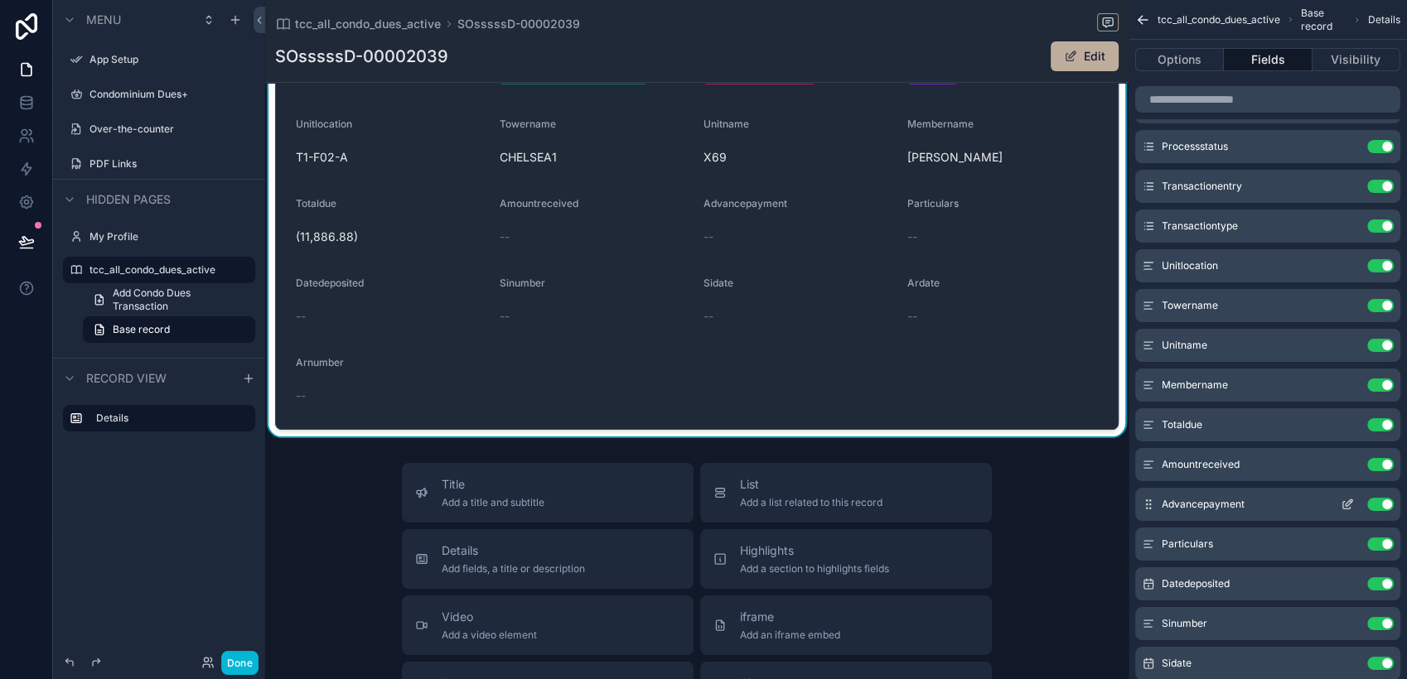
click at [1265, 503] on button "Use setting" at bounding box center [1380, 504] width 27 height 13
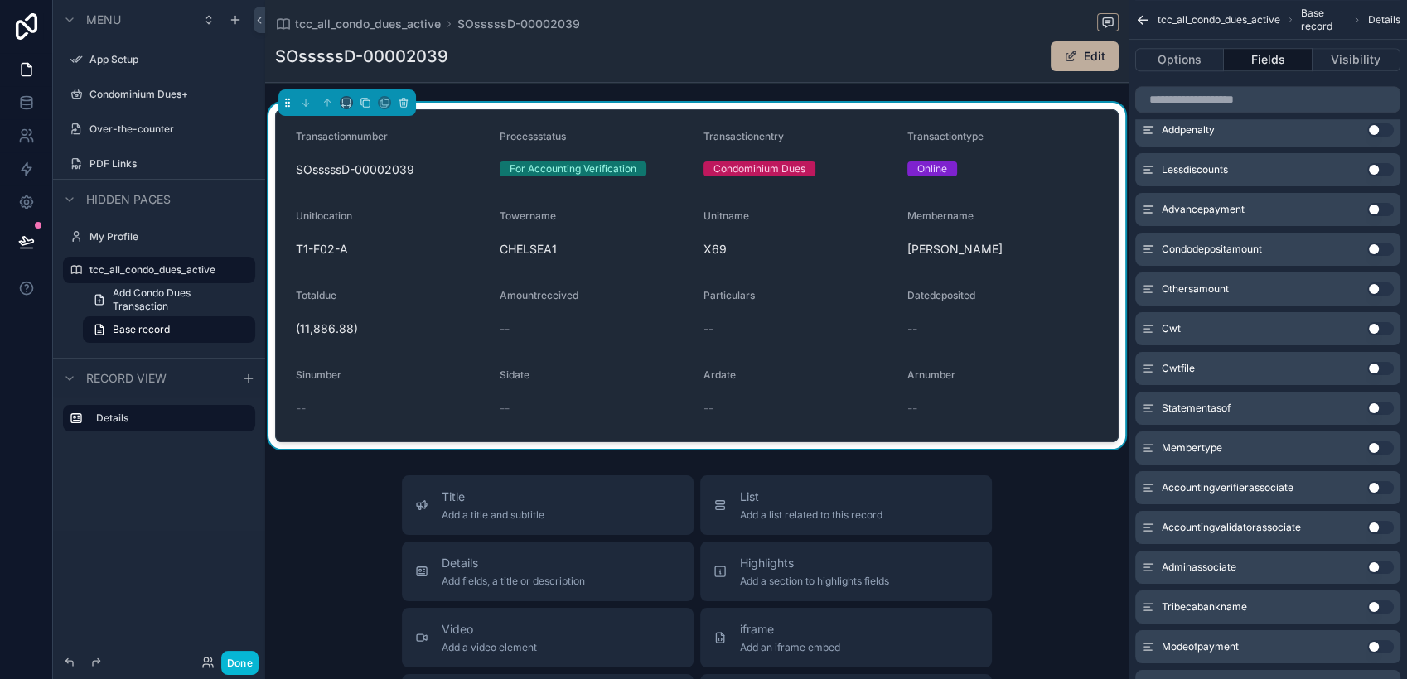
scroll to position [1288, 0]
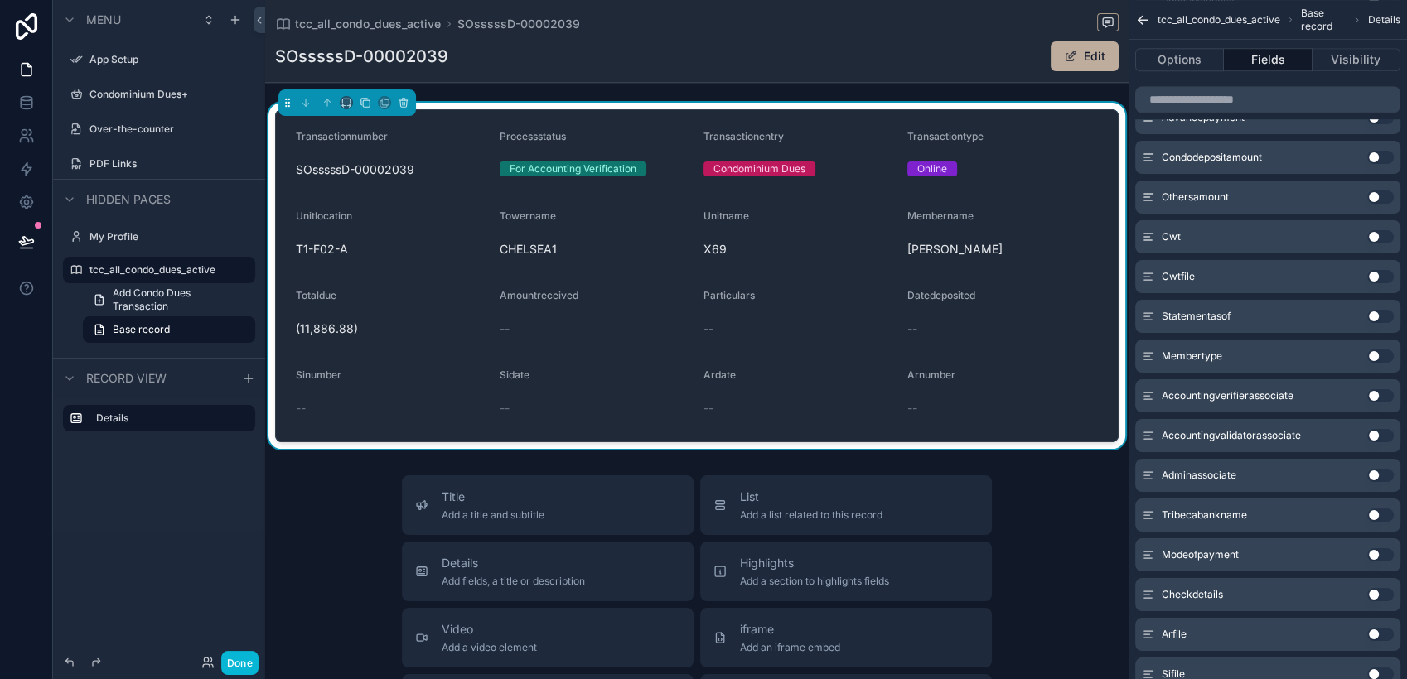
click at [1265, 318] on button "Use setting" at bounding box center [1380, 316] width 27 height 13
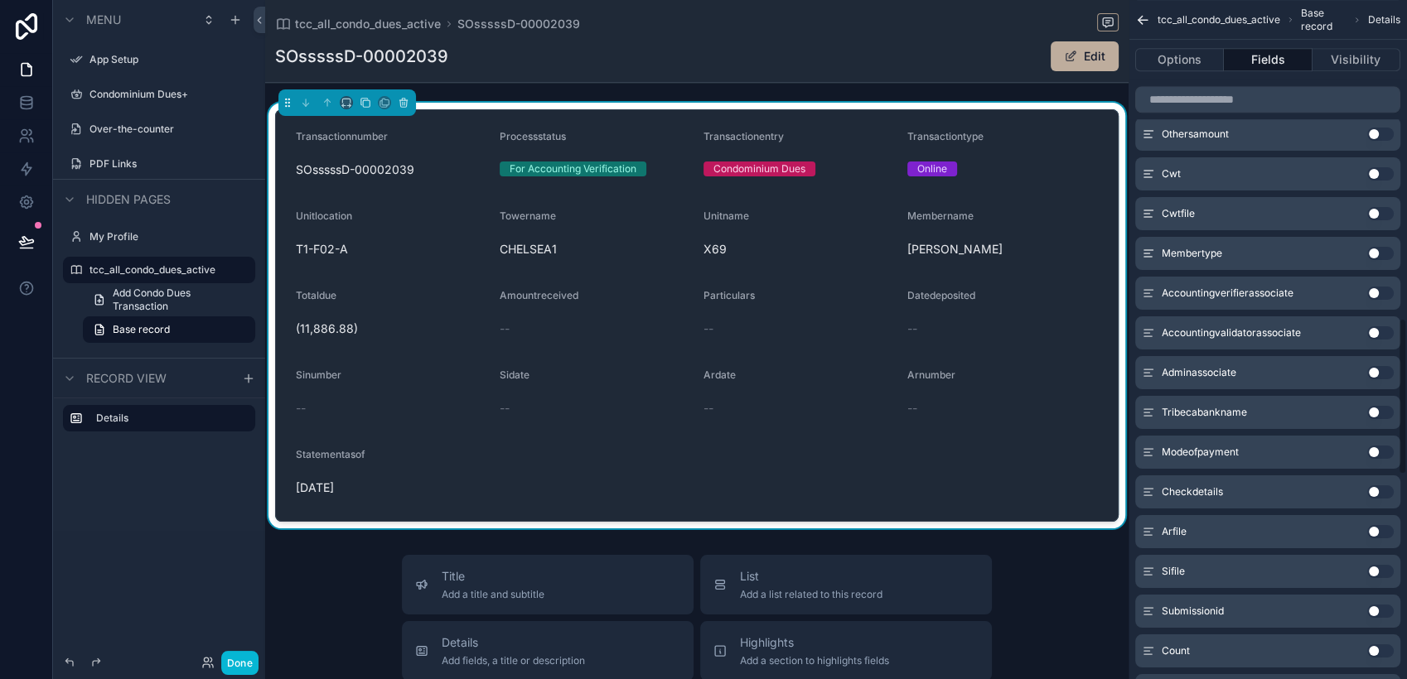
scroll to position [1420, 0]
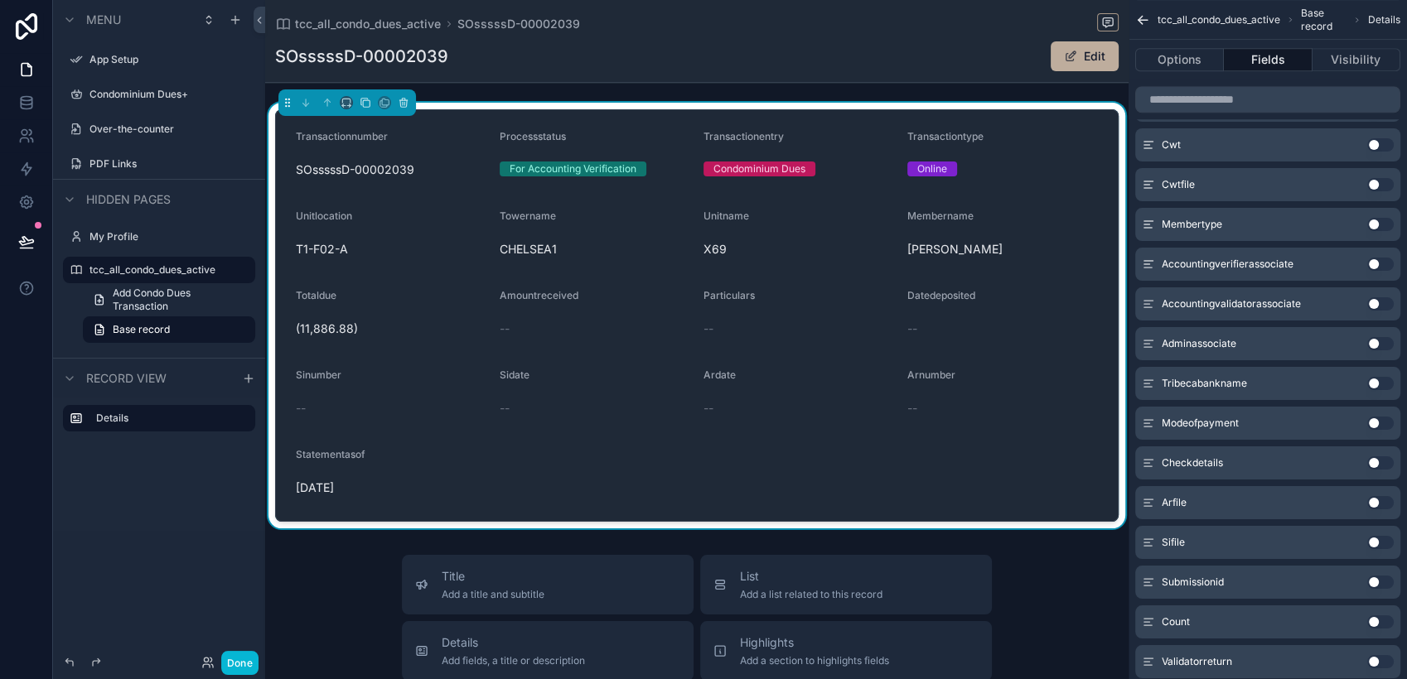
click at [1265, 457] on button "Use setting" at bounding box center [1380, 463] width 27 height 13
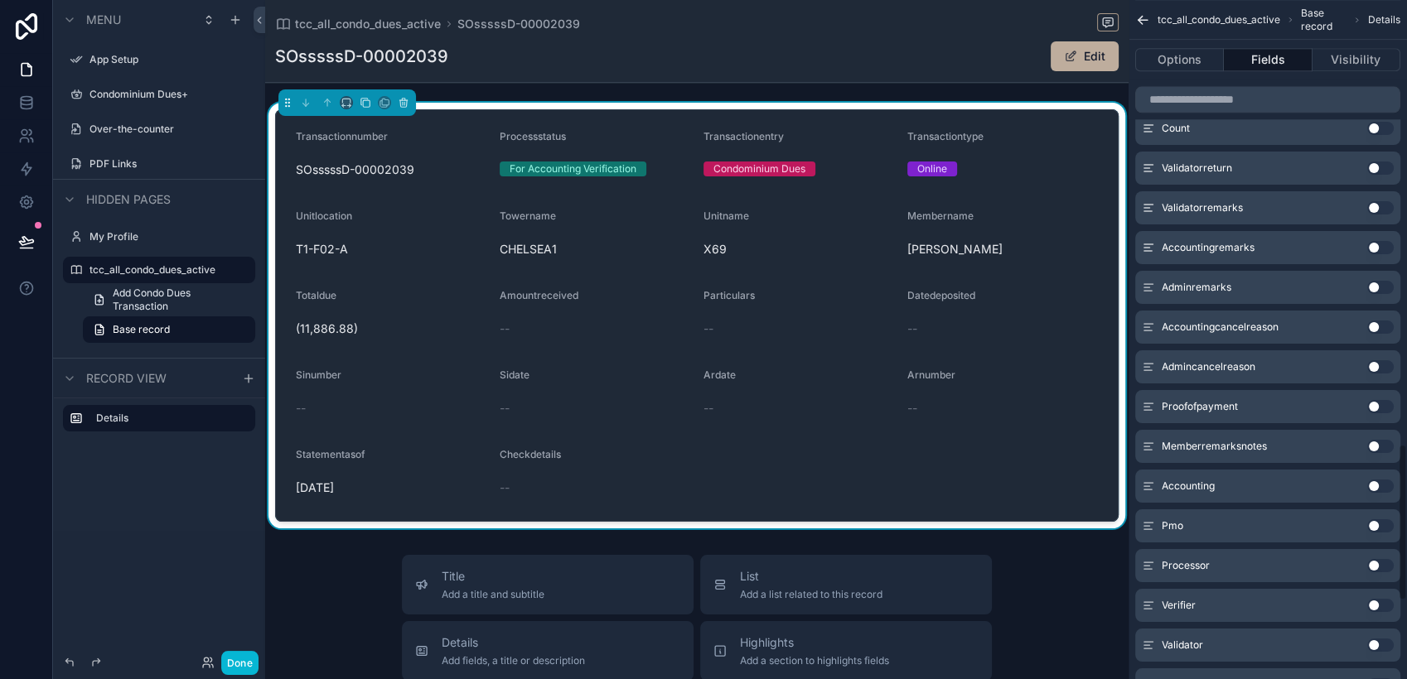
scroll to position [1921, 0]
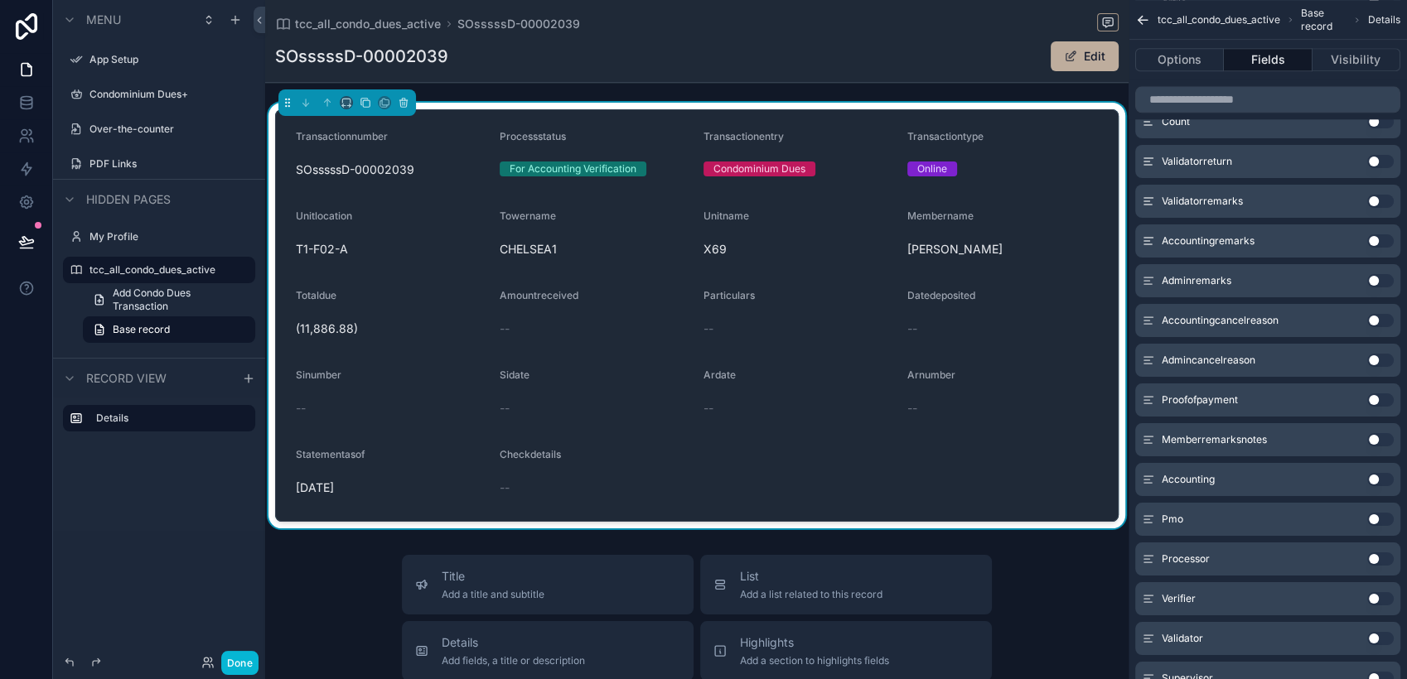
click at [1265, 399] on button "Use setting" at bounding box center [1380, 400] width 27 height 13
click at [19, 98] on icon at bounding box center [26, 102] width 17 height 17
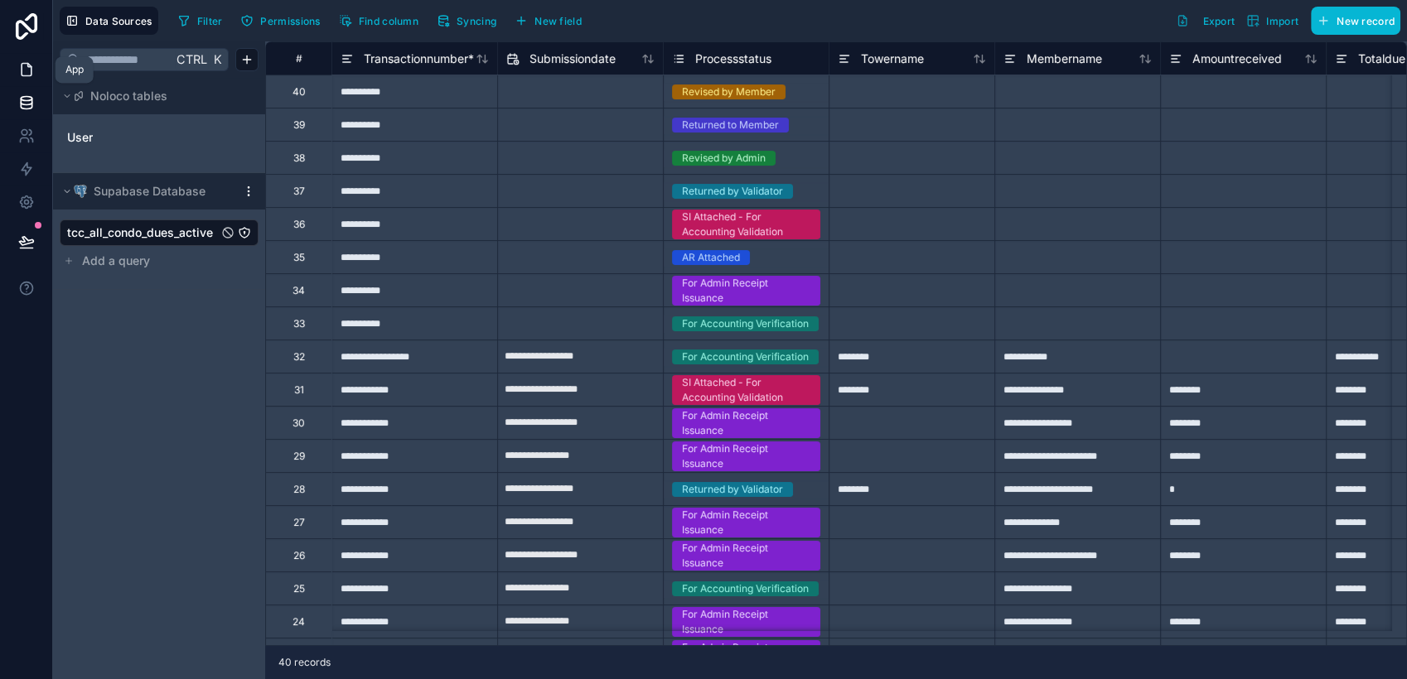
click at [22, 65] on icon at bounding box center [26, 69] width 17 height 17
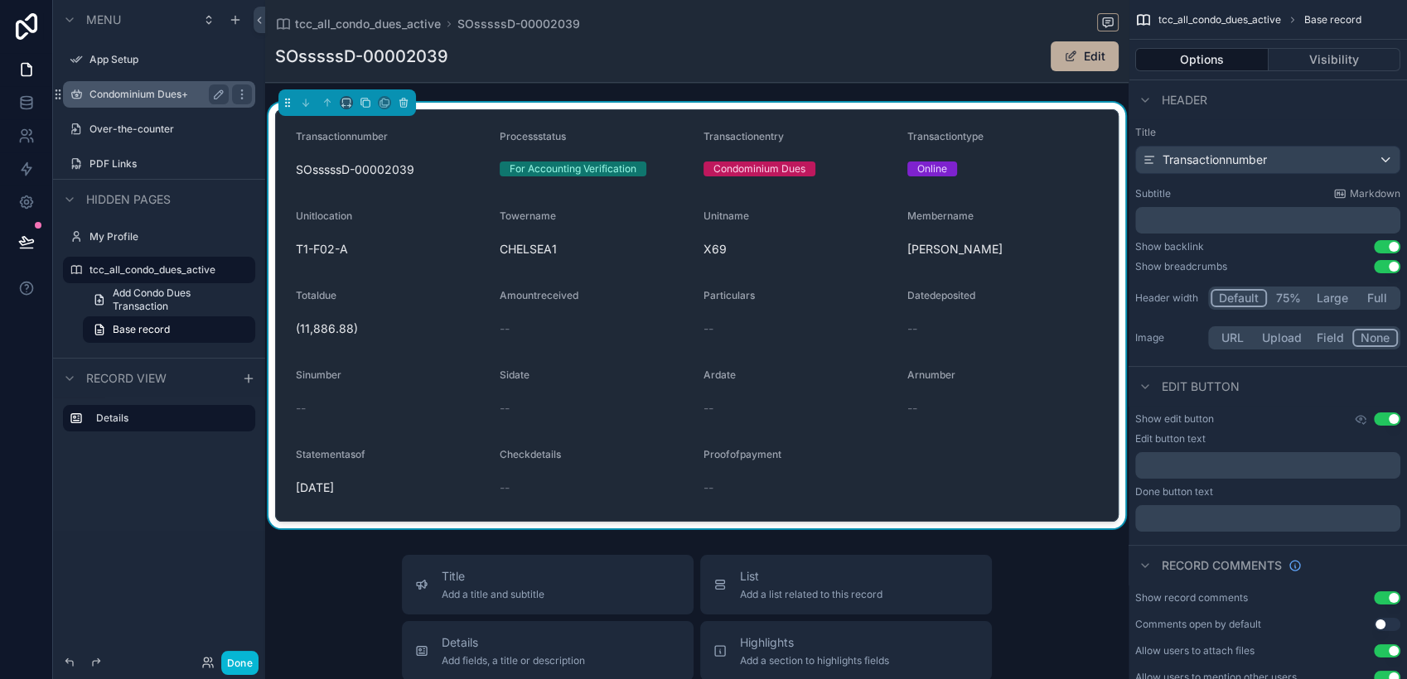
click at [134, 91] on label "Condominium Dues+" at bounding box center [155, 94] width 133 height 13
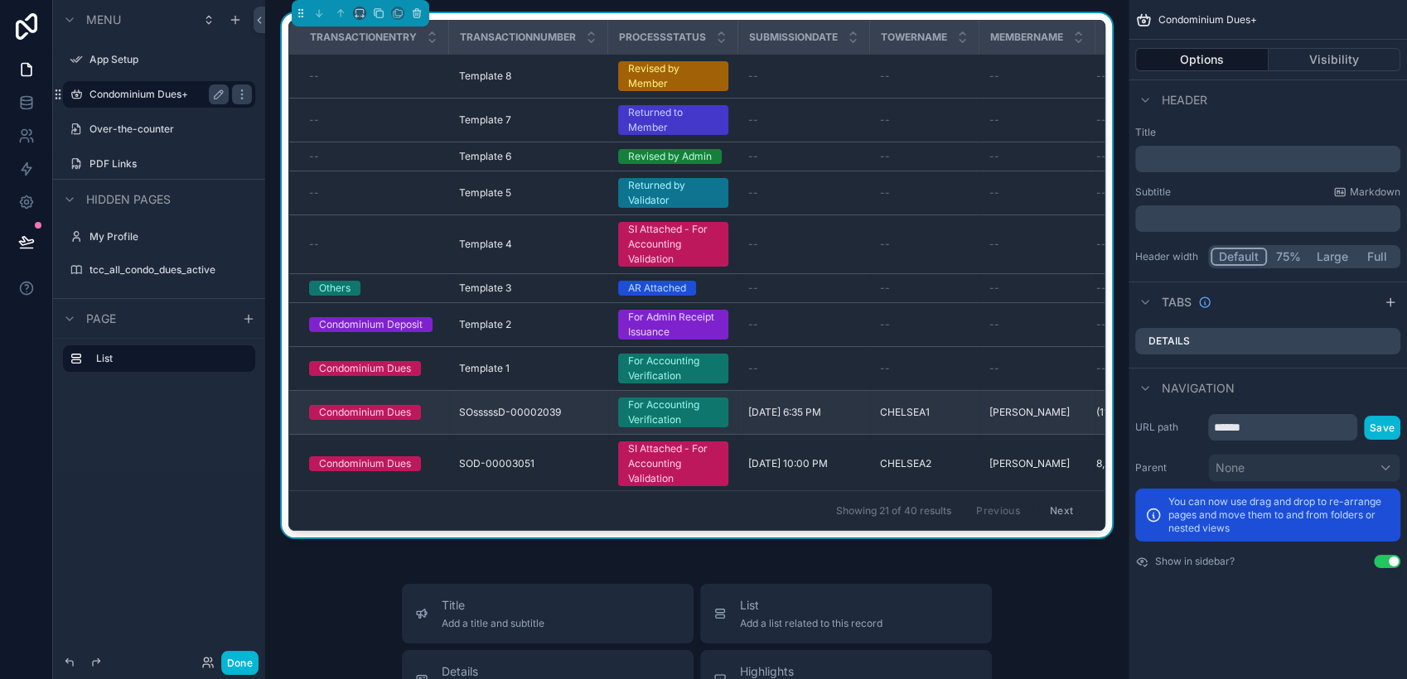
click at [682, 409] on div "For Accounting Verification" at bounding box center [673, 413] width 90 height 30
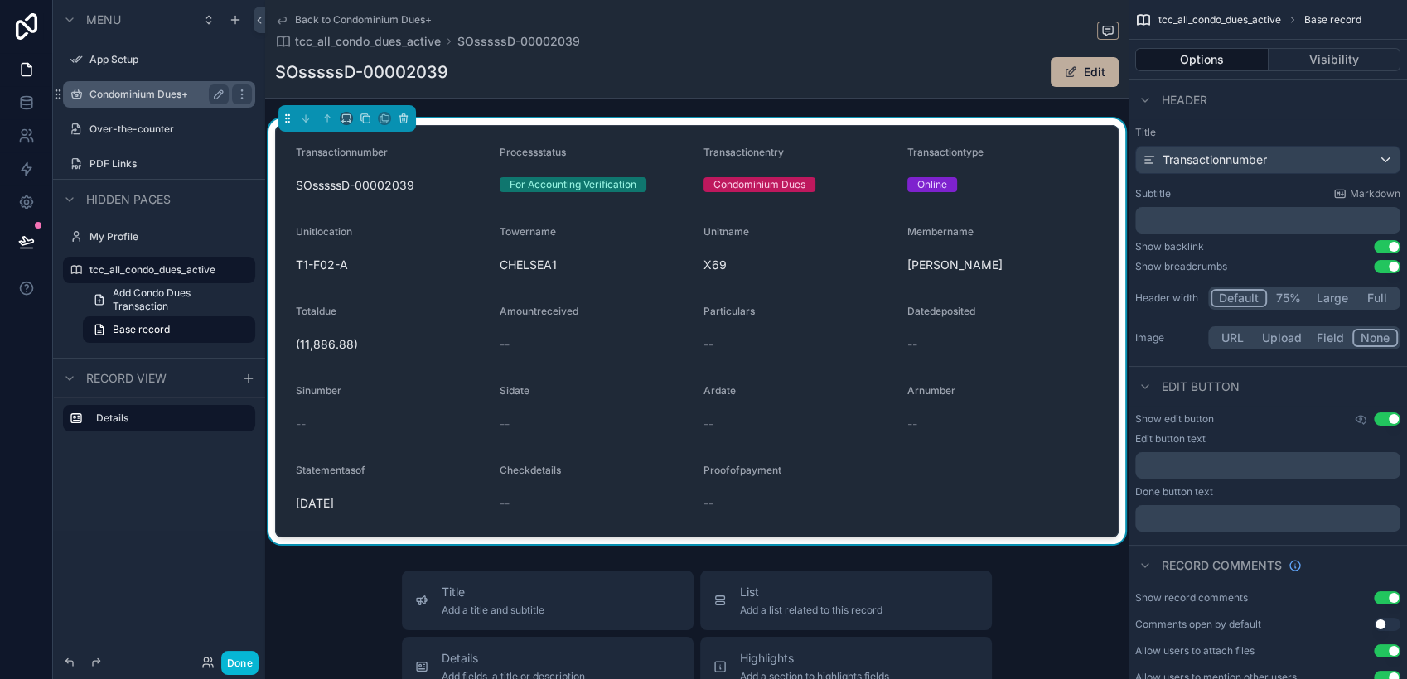
click at [793, 505] on div "--" at bounding box center [798, 503] width 191 height 17
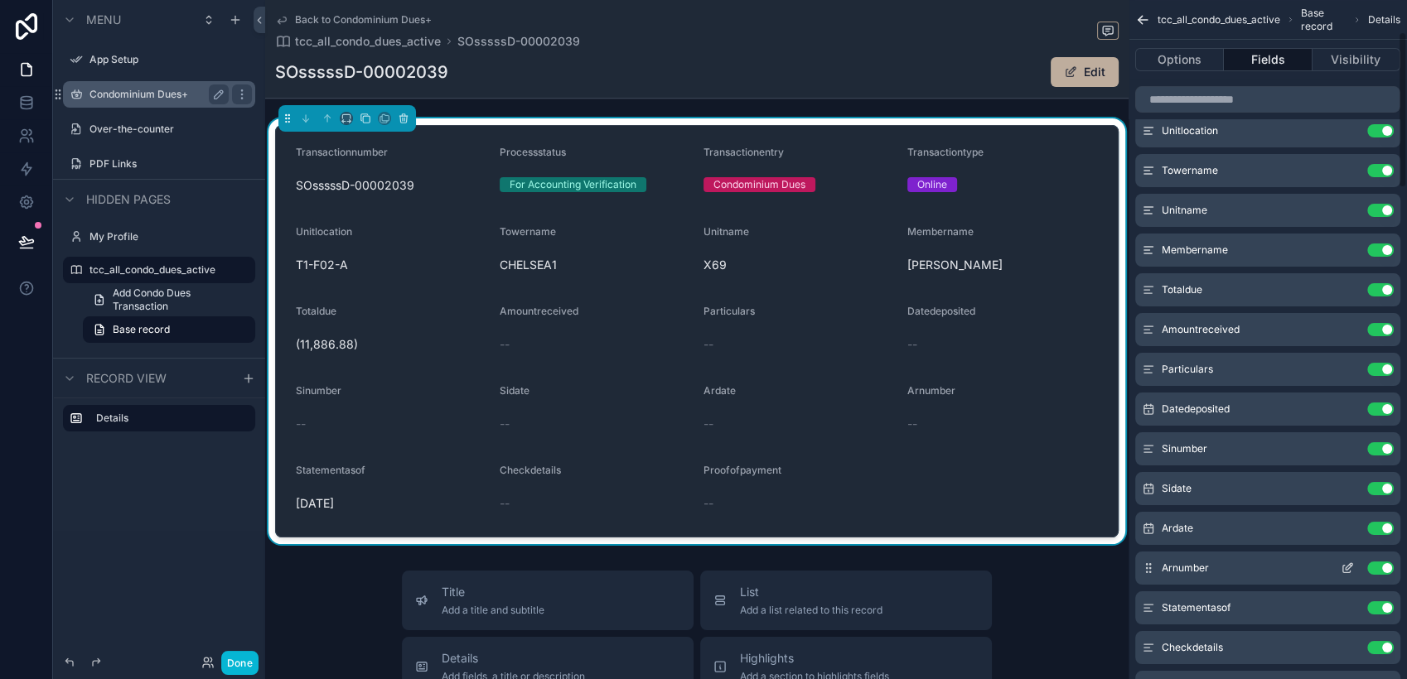
scroll to position [276, 0]
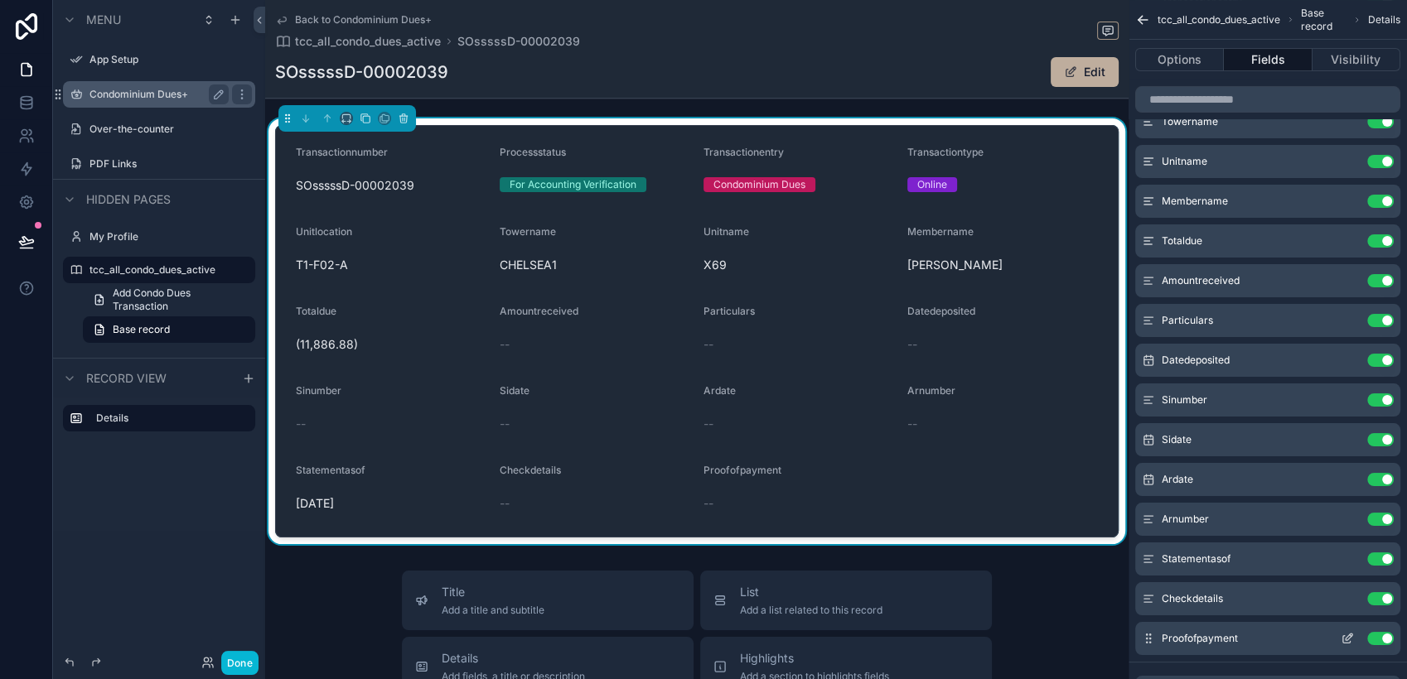
click at [1265, 611] on icon "scrollable content" at bounding box center [1347, 638] width 13 height 13
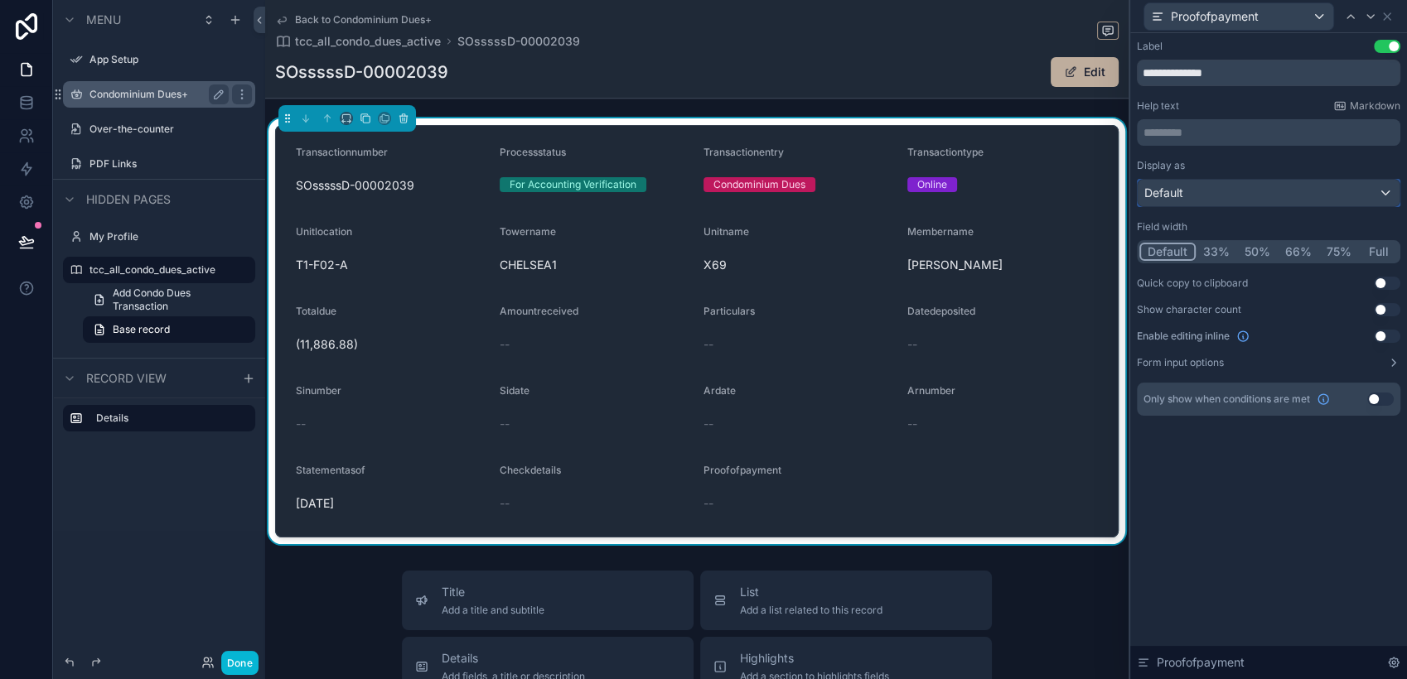
click at [1257, 199] on div "Default" at bounding box center [1269, 193] width 262 height 27
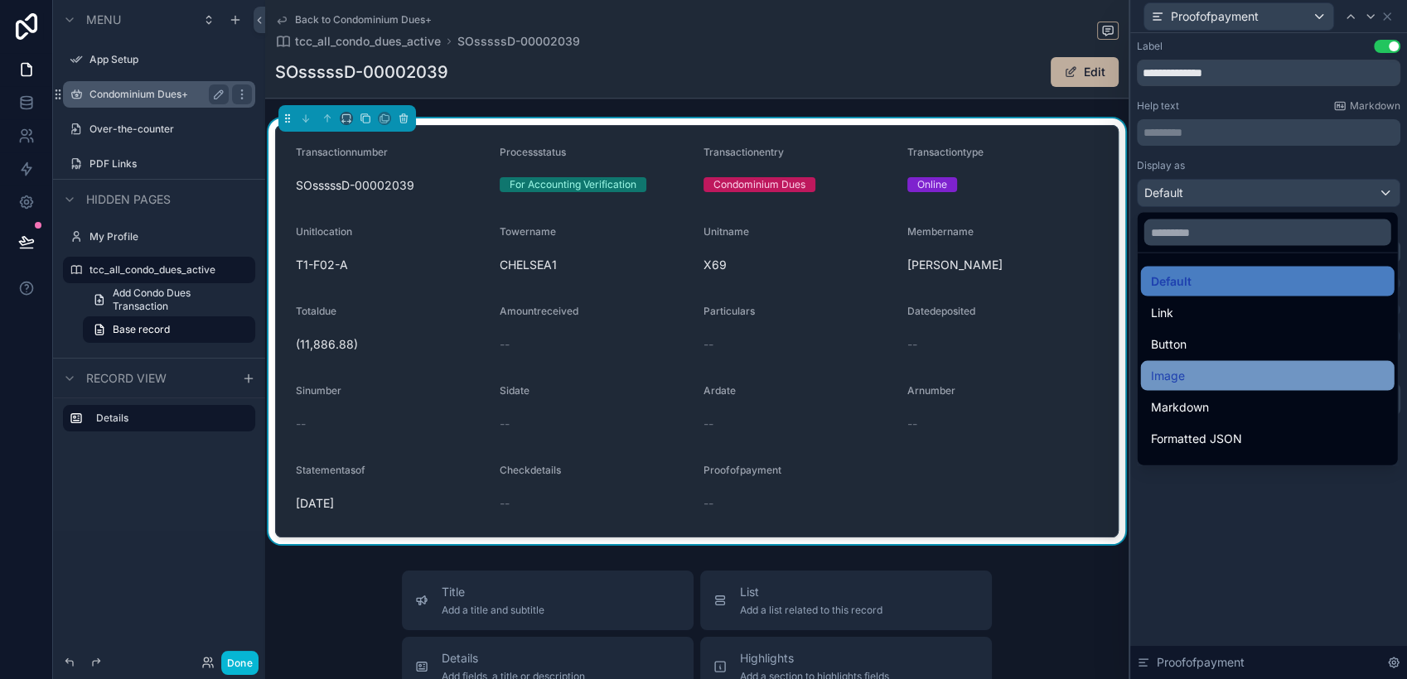
click at [1224, 369] on div "Image" at bounding box center [1268, 376] width 234 height 20
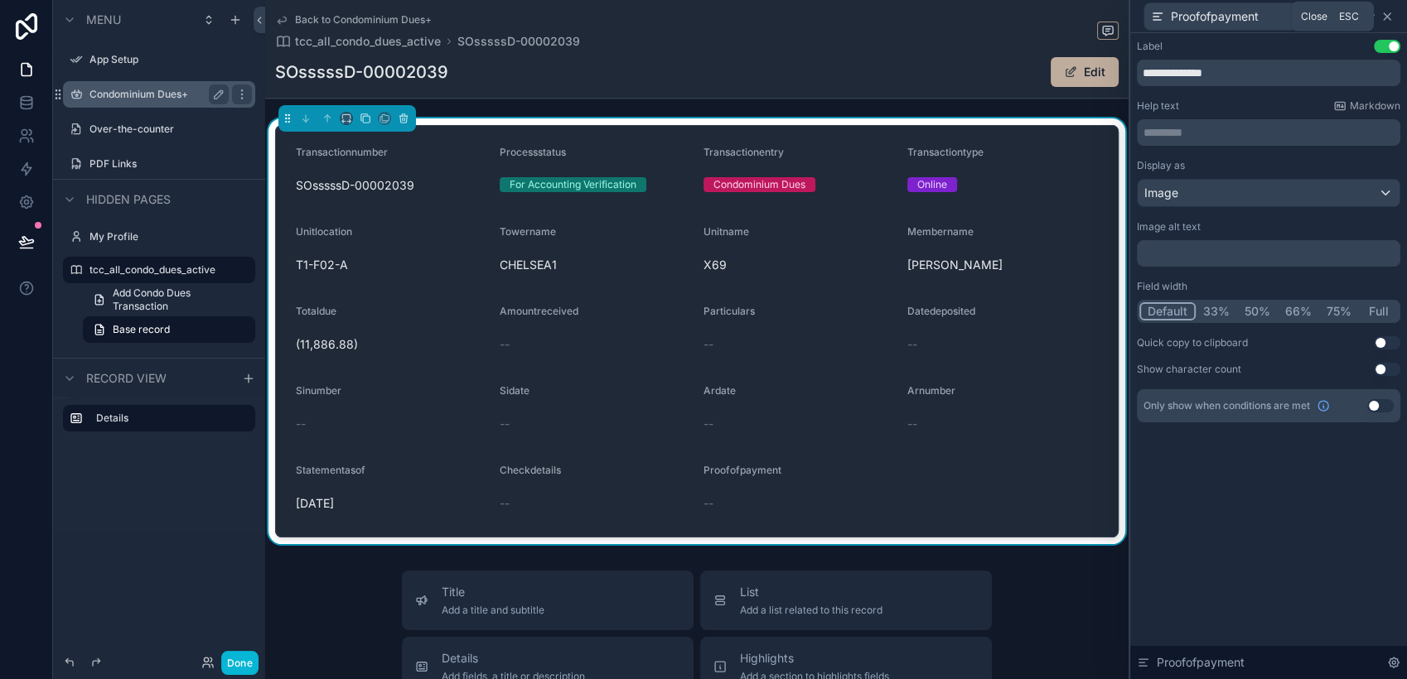
click at [1265, 17] on icon at bounding box center [1387, 16] width 7 height 7
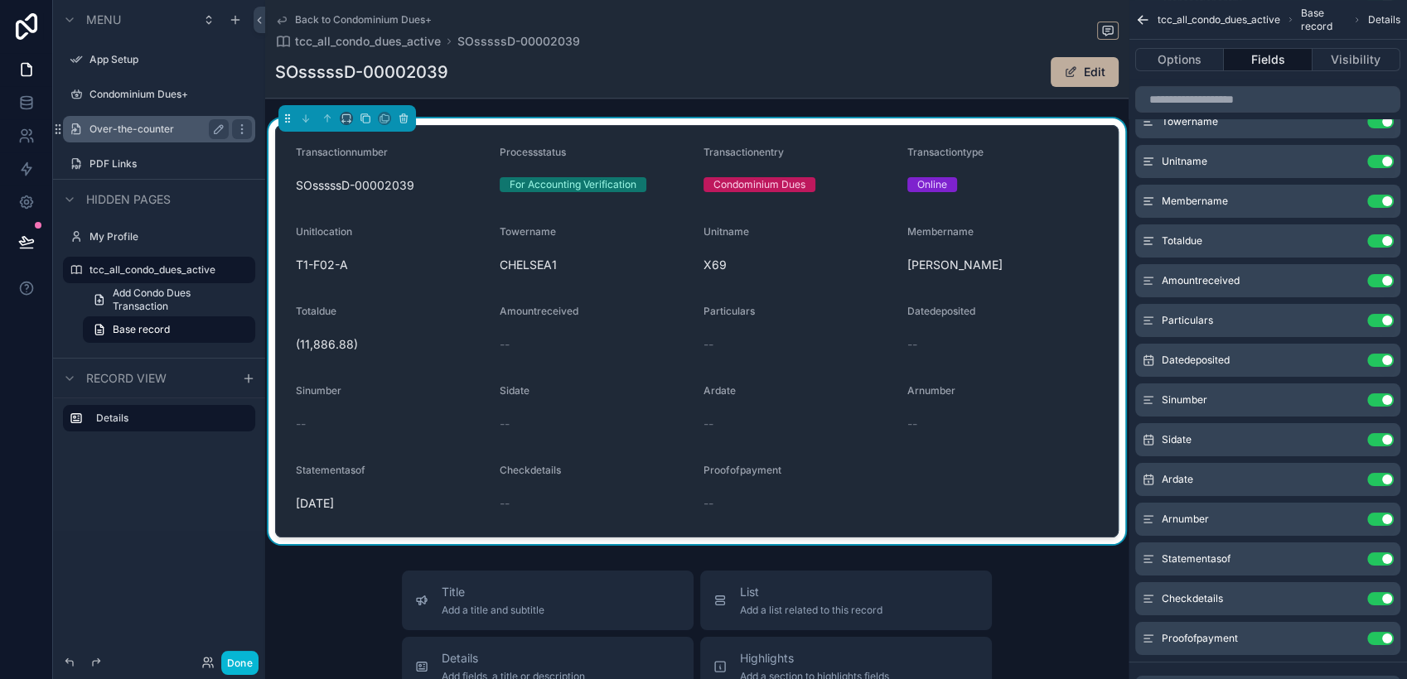
drag, startPoint x: 104, startPoint y: 96, endPoint x: 230, endPoint y: 140, distance: 133.4
click at [104, 97] on label "Condominium Dues+" at bounding box center [170, 94] width 162 height 13
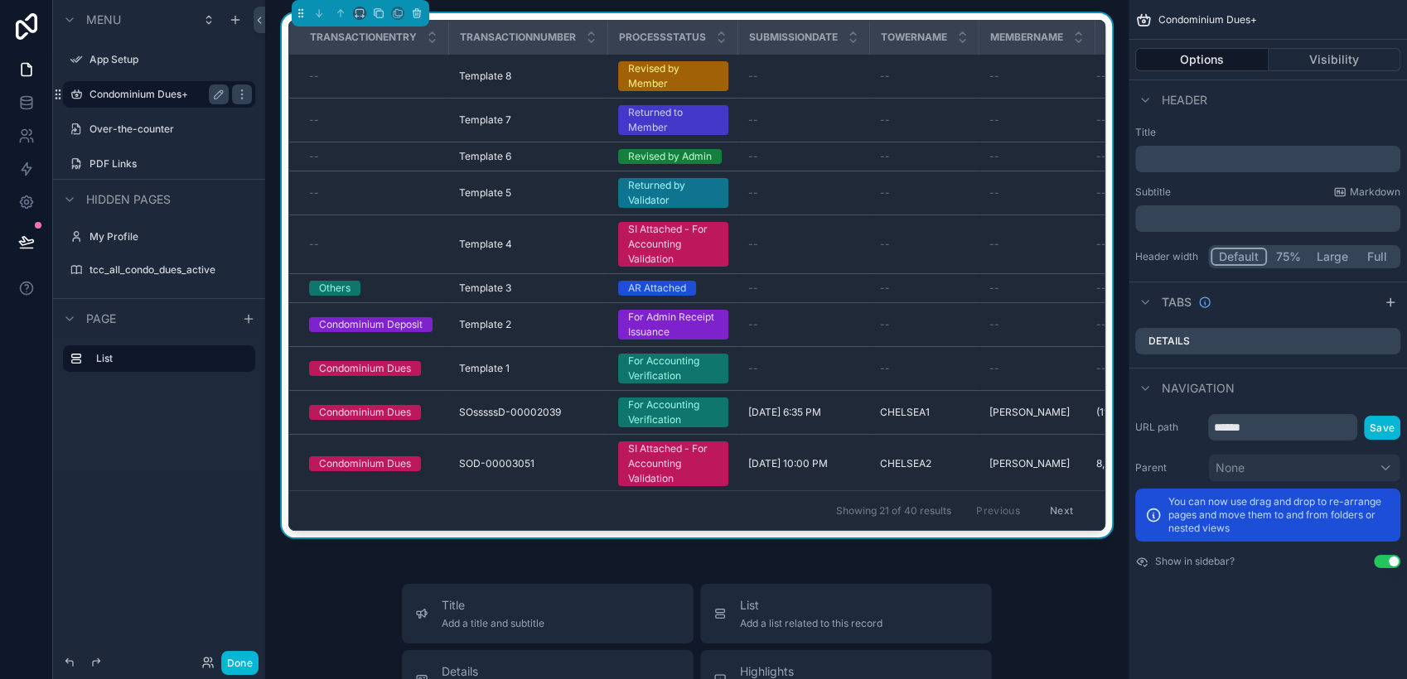
click at [169, 98] on label "Condominium Dues+" at bounding box center [155, 94] width 133 height 13
click at [24, 97] on icon at bounding box center [26, 102] width 17 height 17
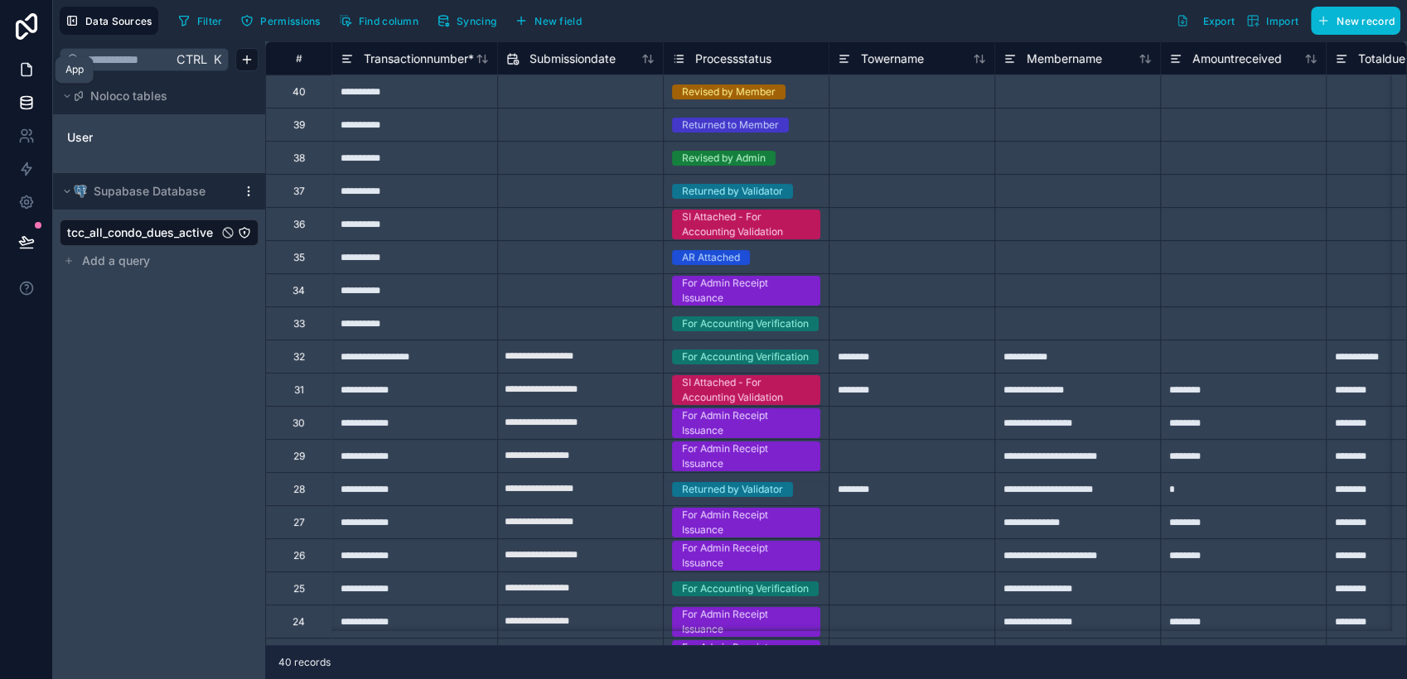
click at [31, 75] on icon at bounding box center [26, 69] width 17 height 17
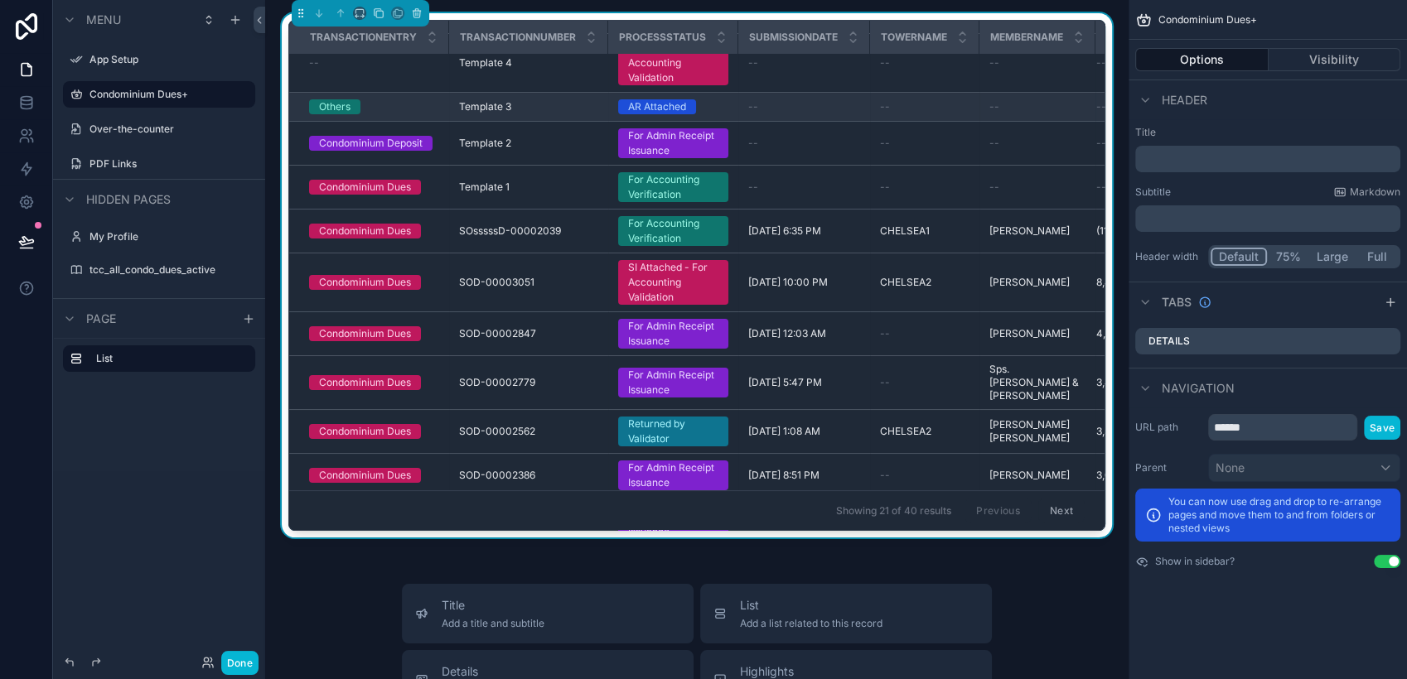
scroll to position [184, 0]
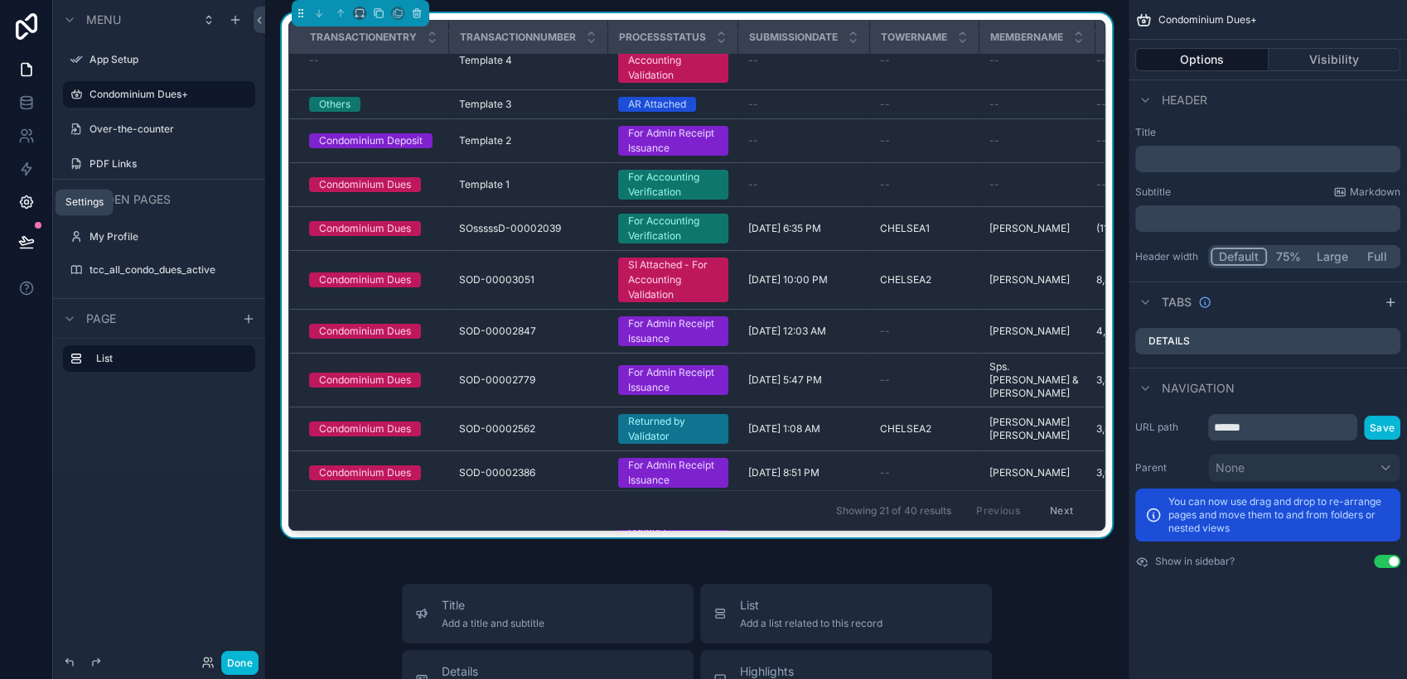
click at [28, 207] on icon at bounding box center [26, 202] width 12 height 12
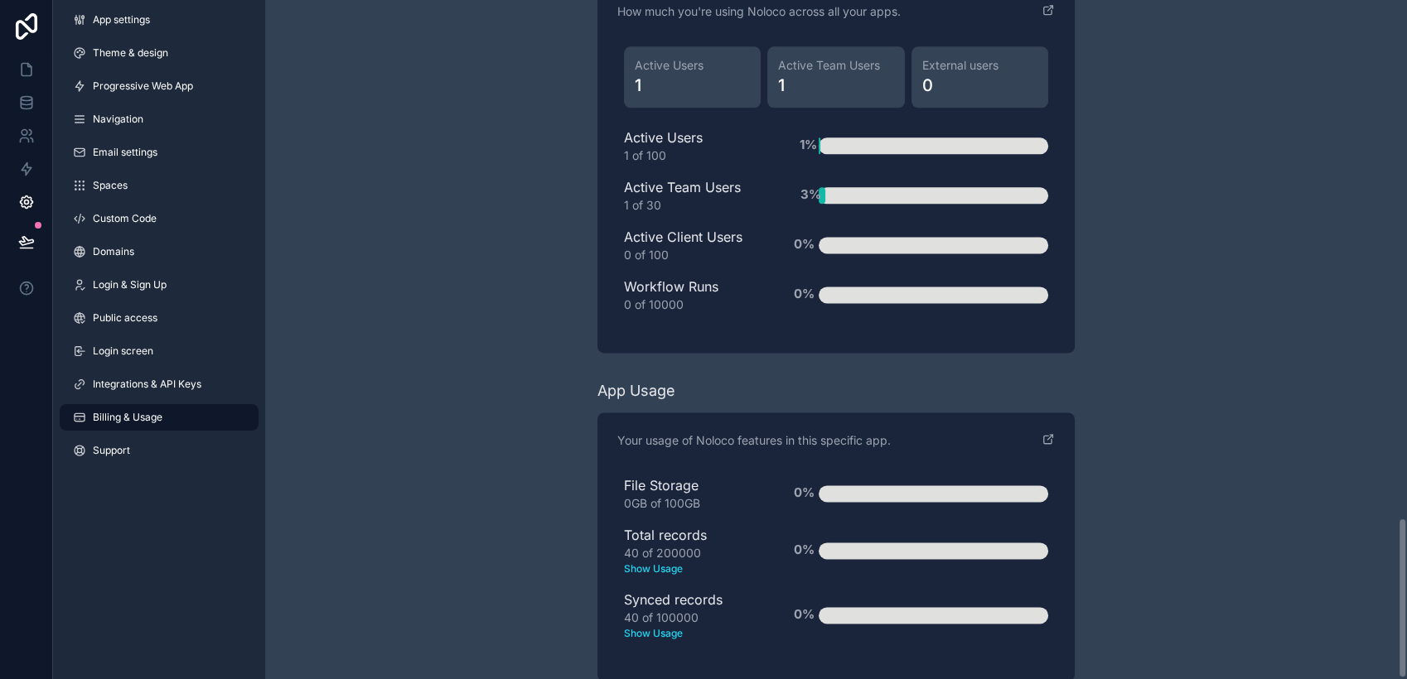
scroll to position [2189, 0]
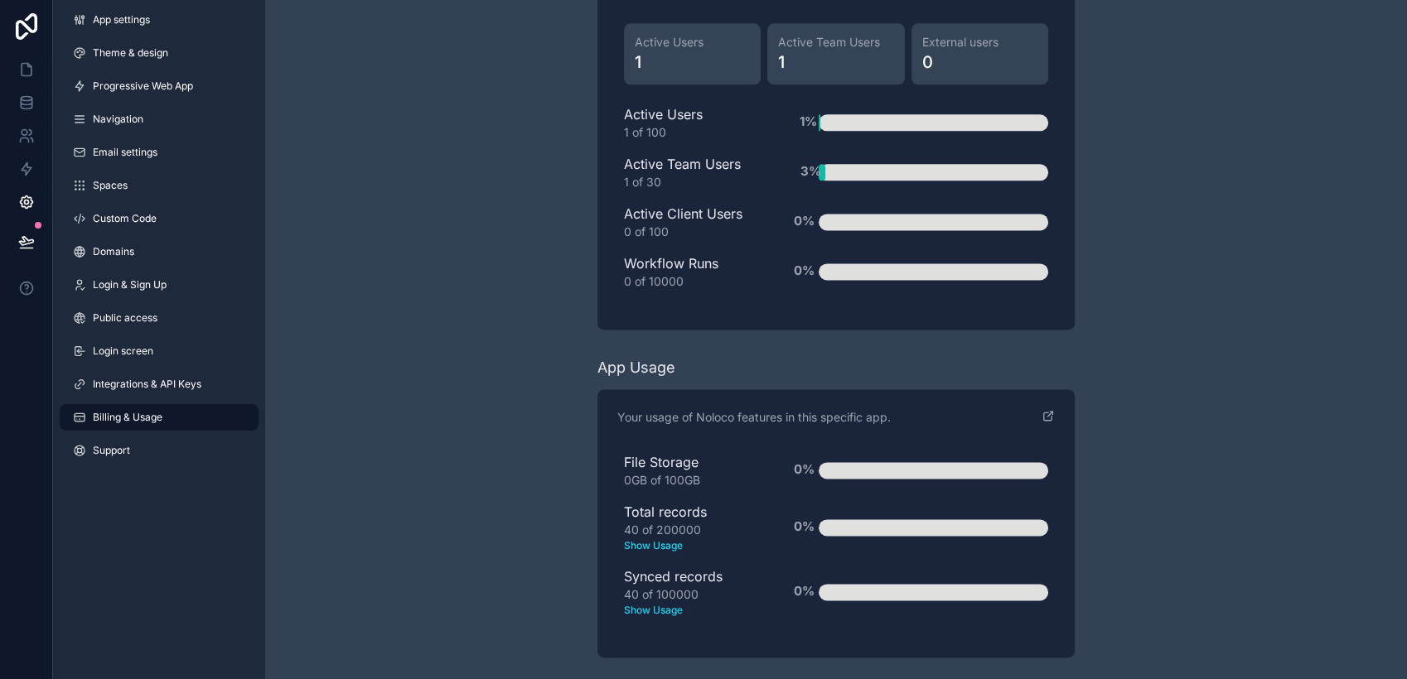
click at [661, 545] on text "Show Usage" at bounding box center [695, 546] width 142 height 15
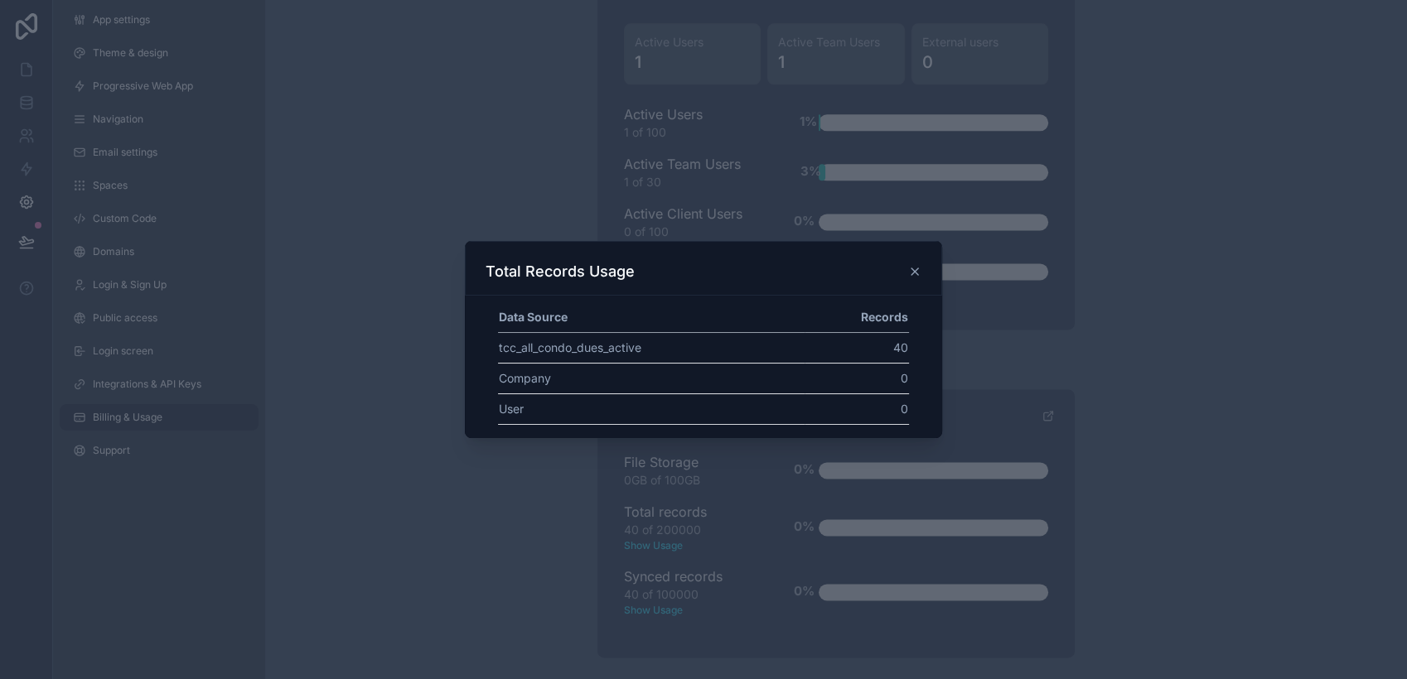
click at [540, 501] on div at bounding box center [703, 339] width 1407 height 679
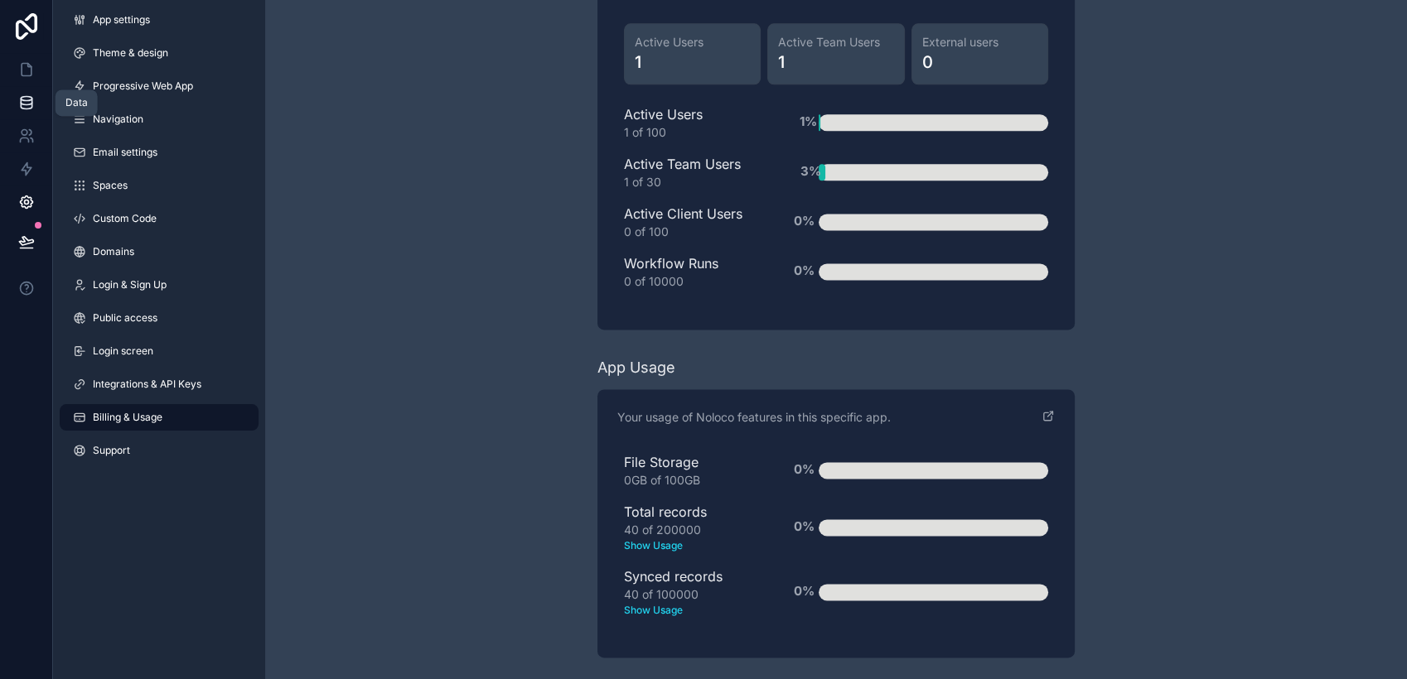
click at [33, 103] on icon at bounding box center [26, 102] width 17 height 17
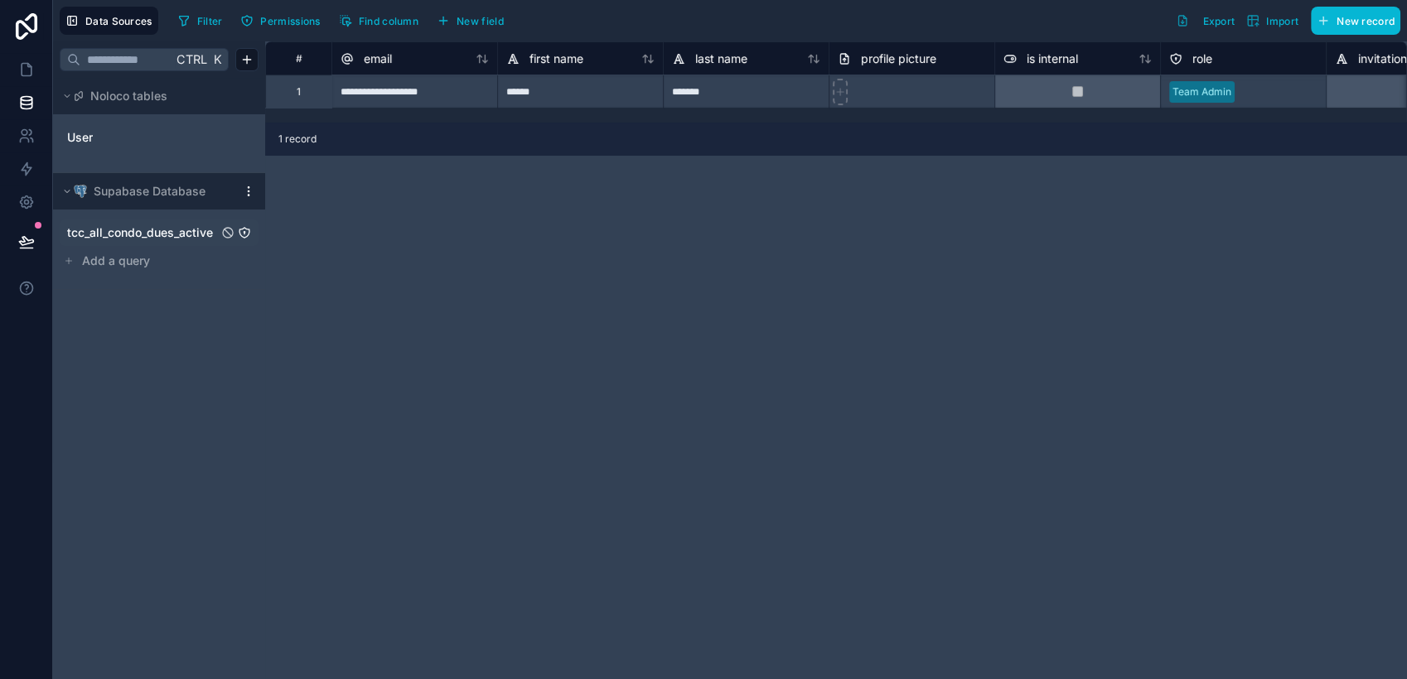
click at [168, 237] on span "tcc_all_condo_dues_active" at bounding box center [140, 233] width 146 height 17
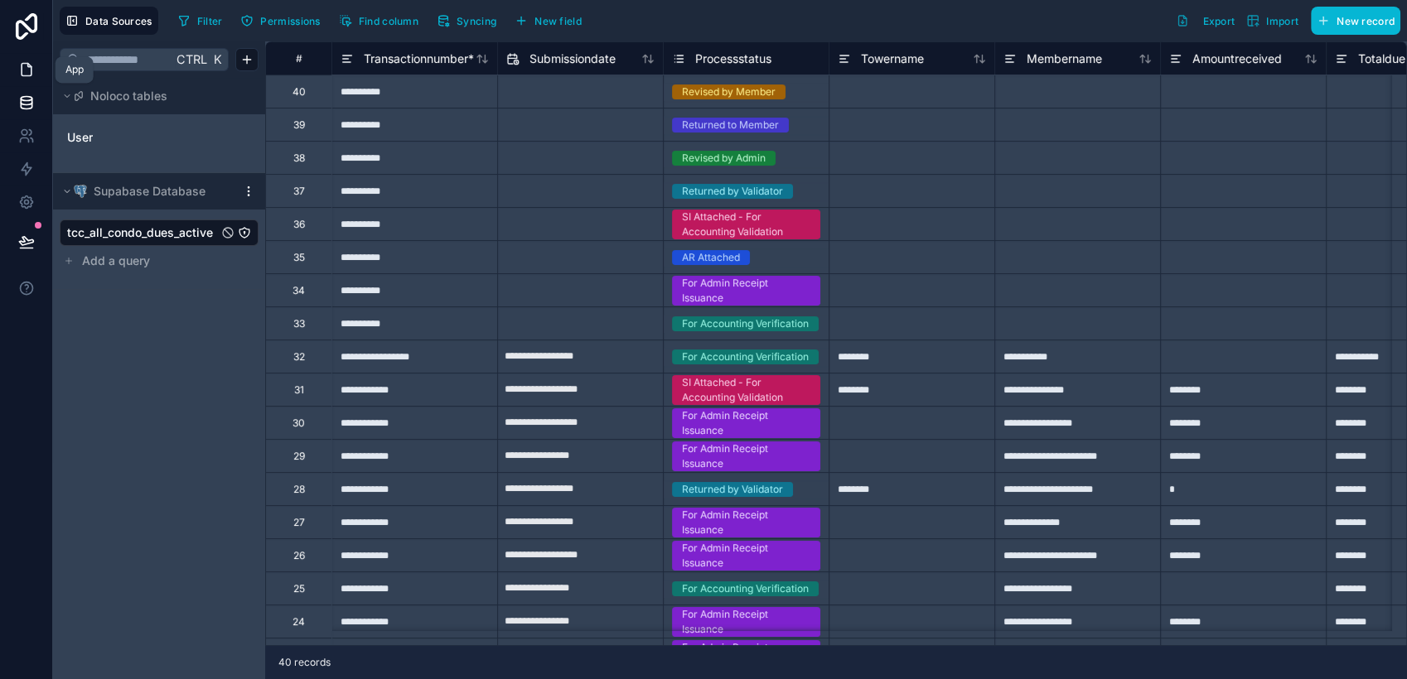
click at [18, 65] on icon at bounding box center [26, 69] width 17 height 17
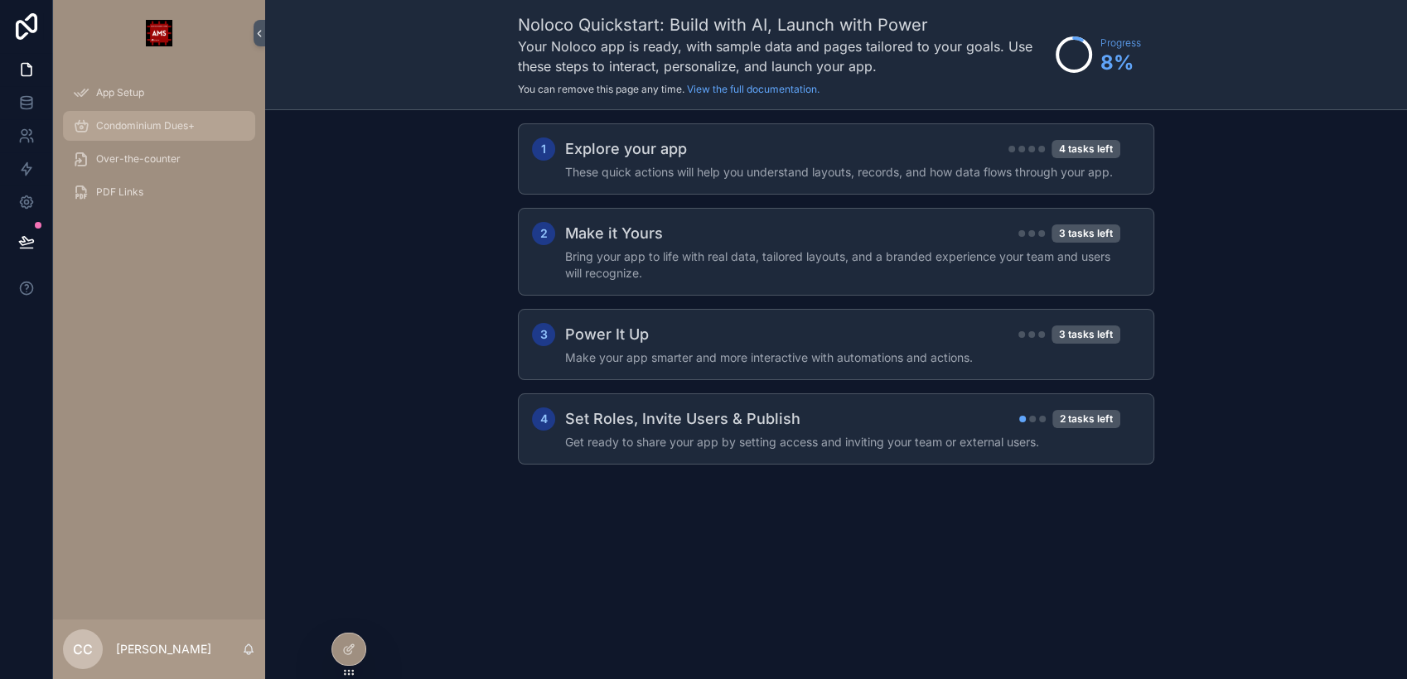
click at [199, 126] on div "Condominium Dues+" at bounding box center [159, 126] width 172 height 27
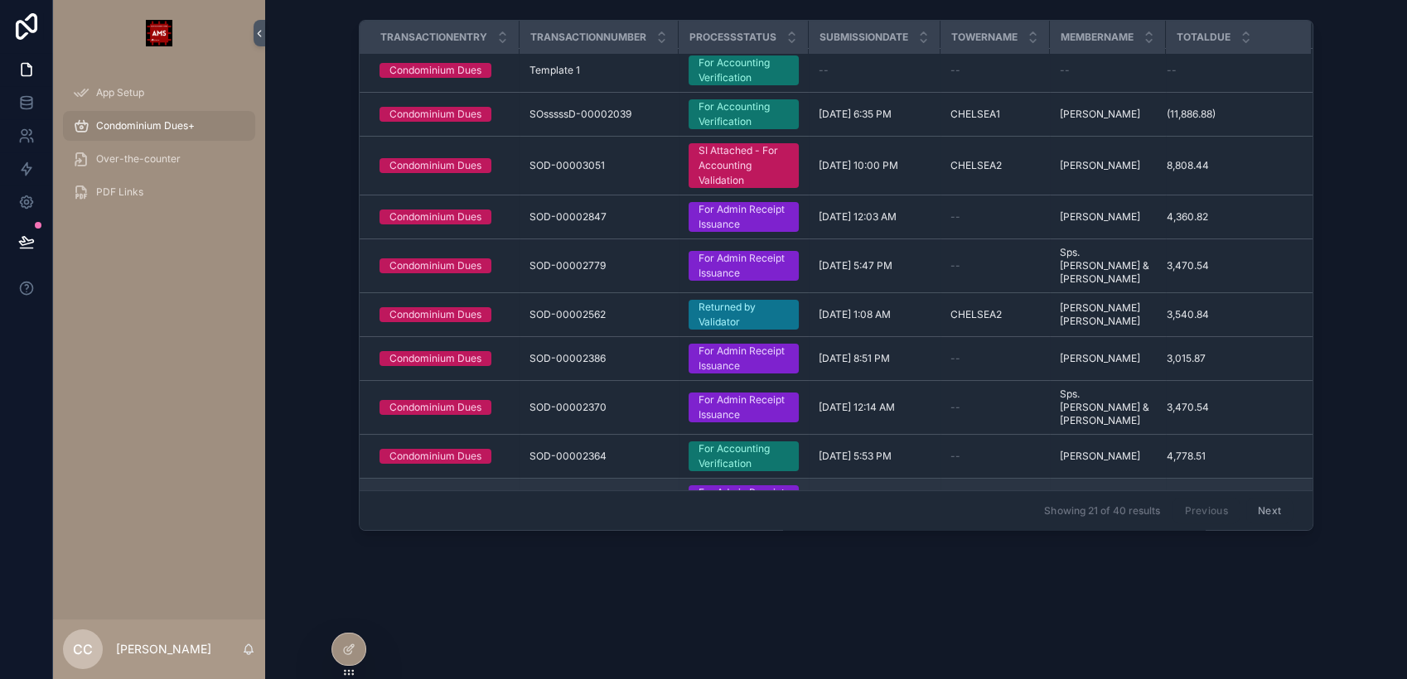
scroll to position [206, 0]
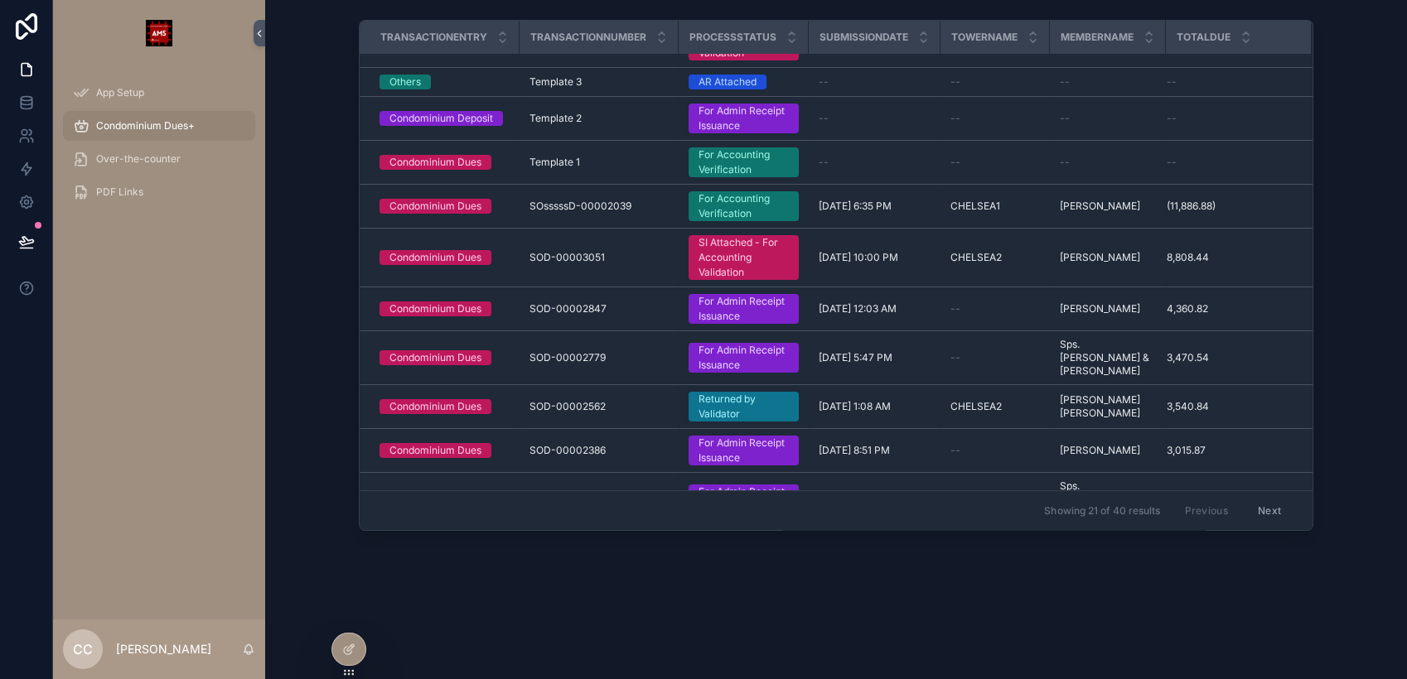
click at [115, 116] on div "Condominium Dues+" at bounding box center [159, 126] width 172 height 27
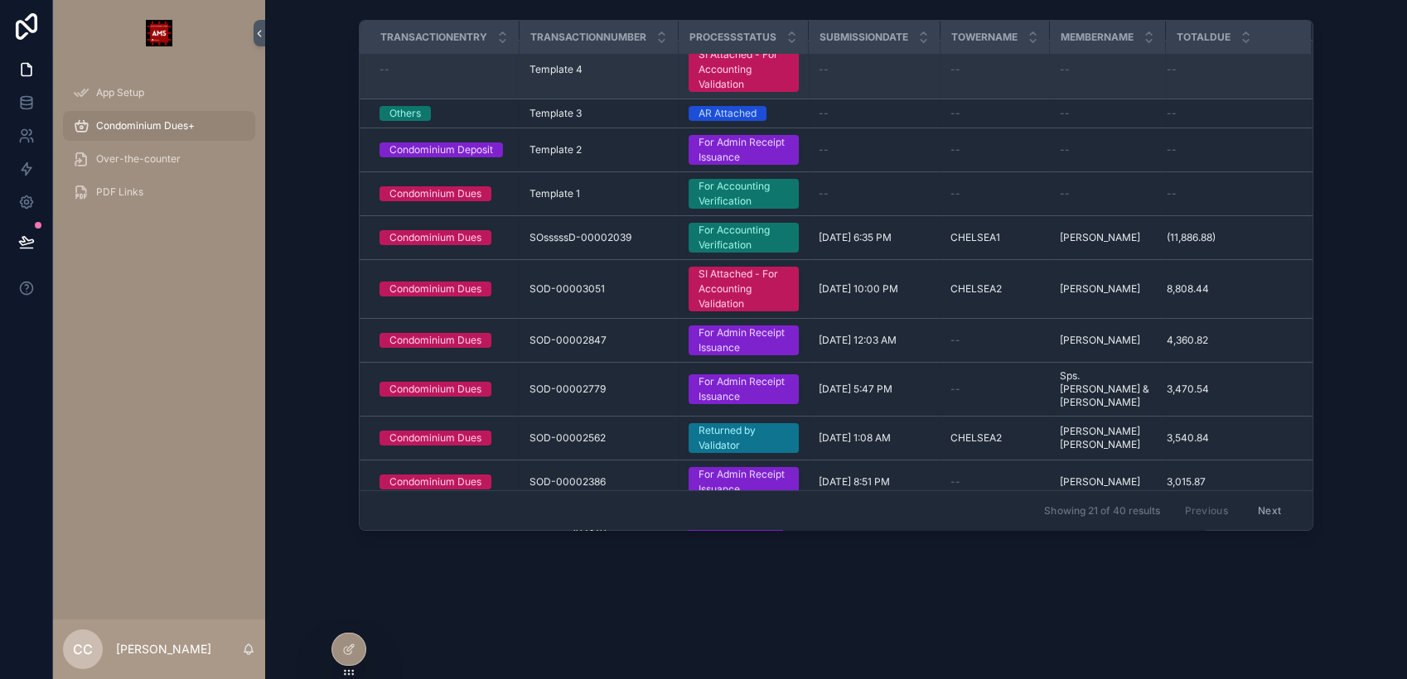
scroll to position [0, 0]
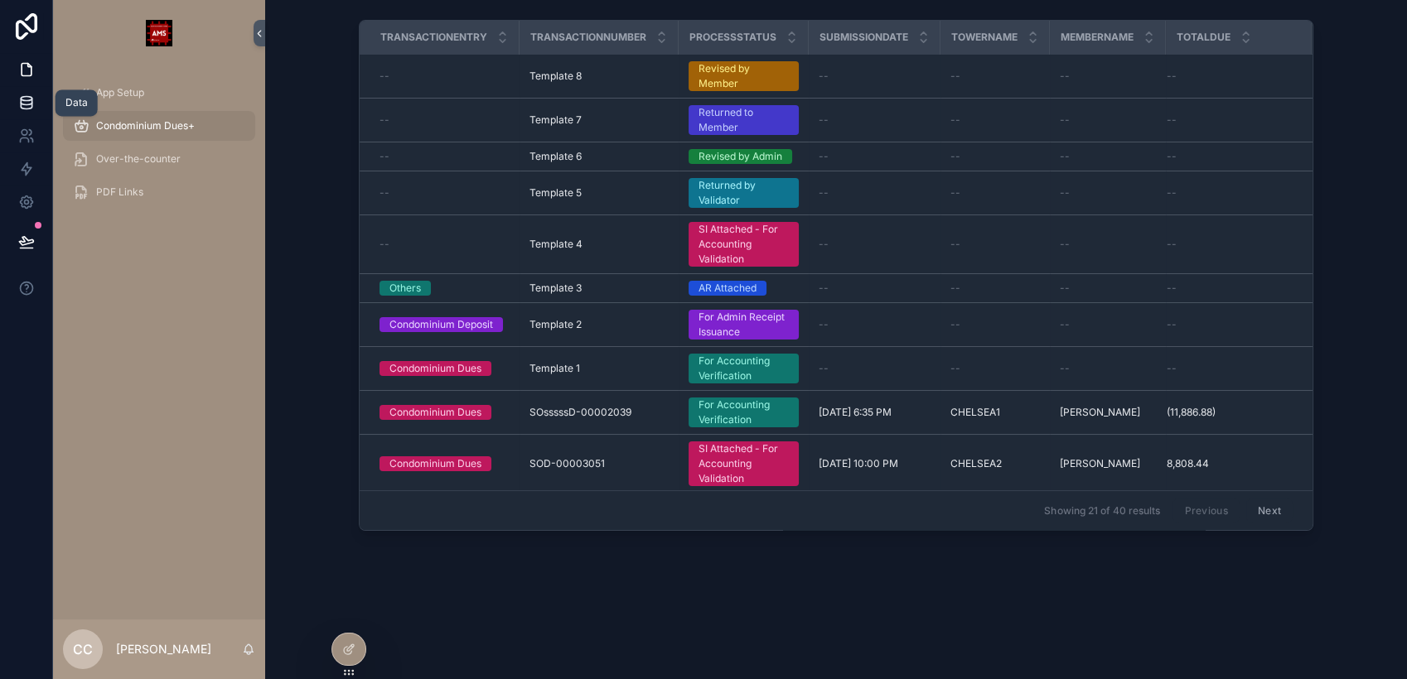
click at [24, 97] on icon at bounding box center [26, 99] width 11 height 4
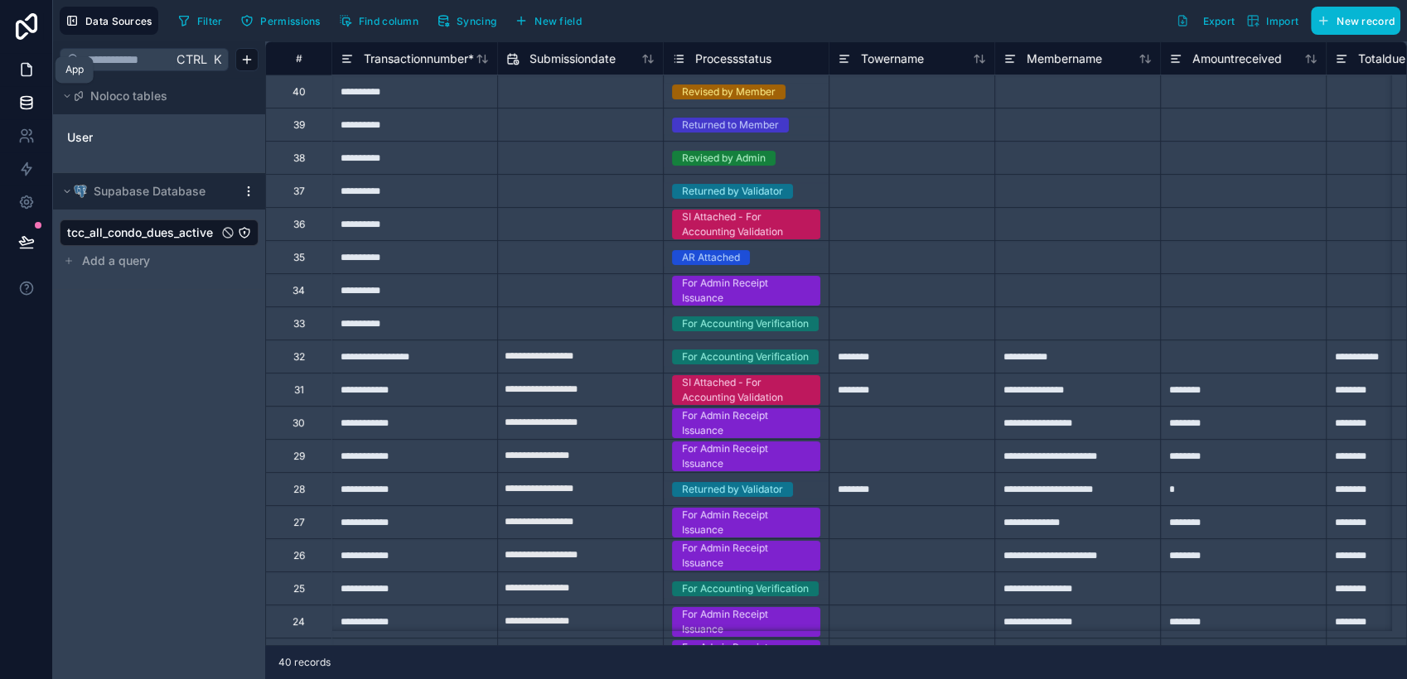
click at [32, 74] on icon at bounding box center [26, 69] width 17 height 17
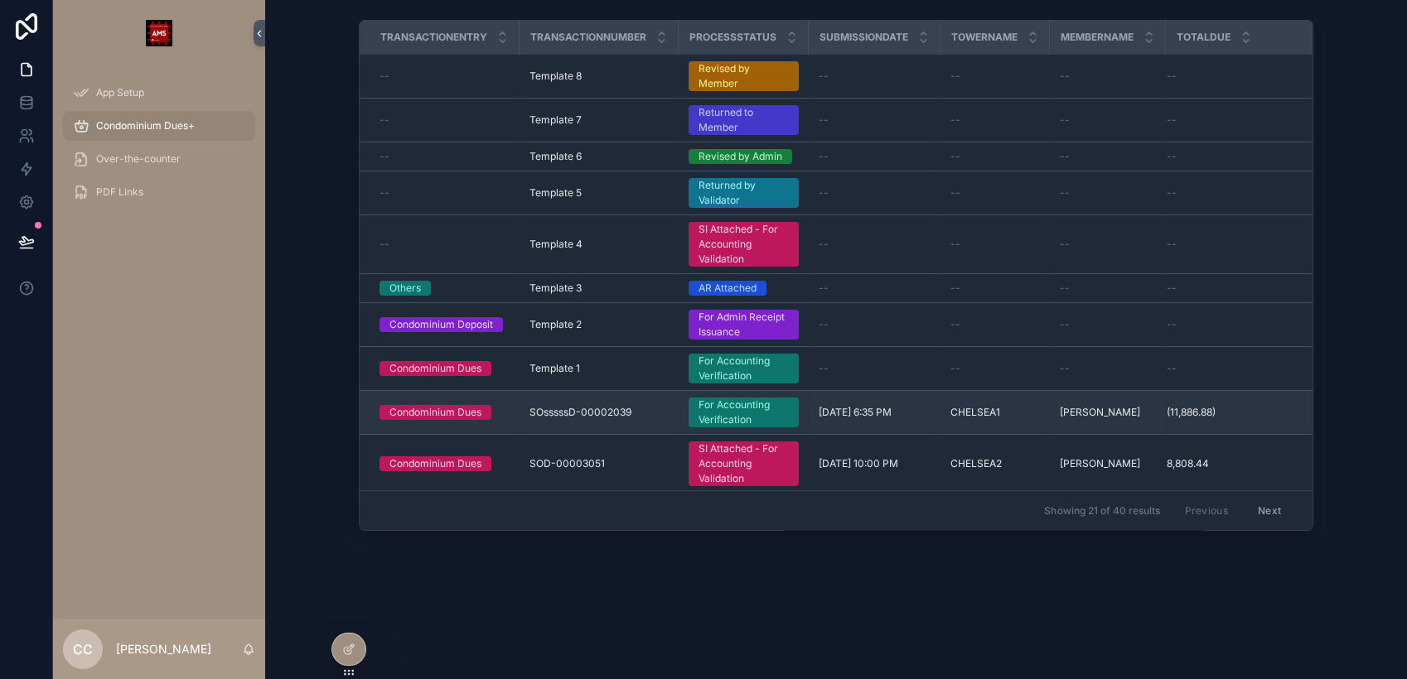
click at [602, 413] on span "SOsssssD-00002039" at bounding box center [580, 412] width 102 height 13
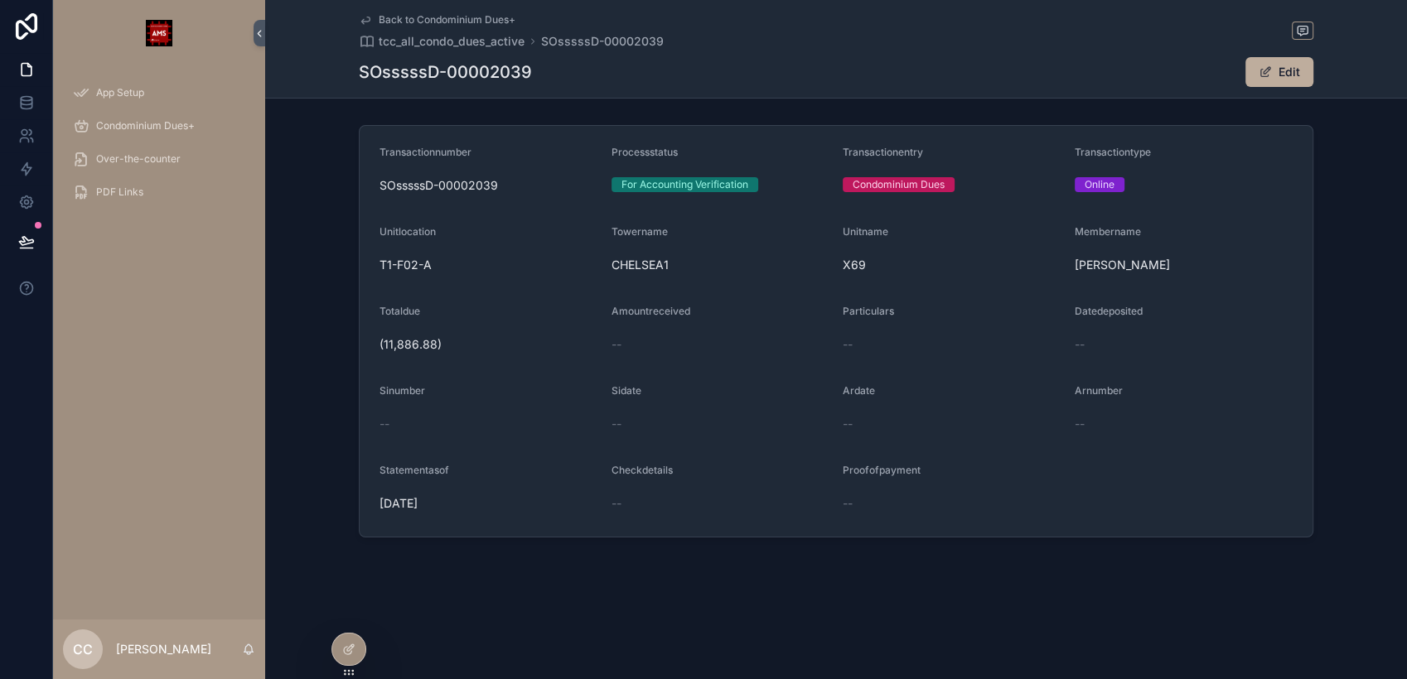
drag, startPoint x: 1253, startPoint y: 81, endPoint x: 491, endPoint y: 481, distance: 859.8
click at [636, 335] on div "Back to Condominium Dues+ tcc_all_condo_dues_active SOsssssD-00002039 SOsssssD-…" at bounding box center [836, 325] width 1142 height 650
click at [344, 643] on icon at bounding box center [348, 649] width 13 height 13
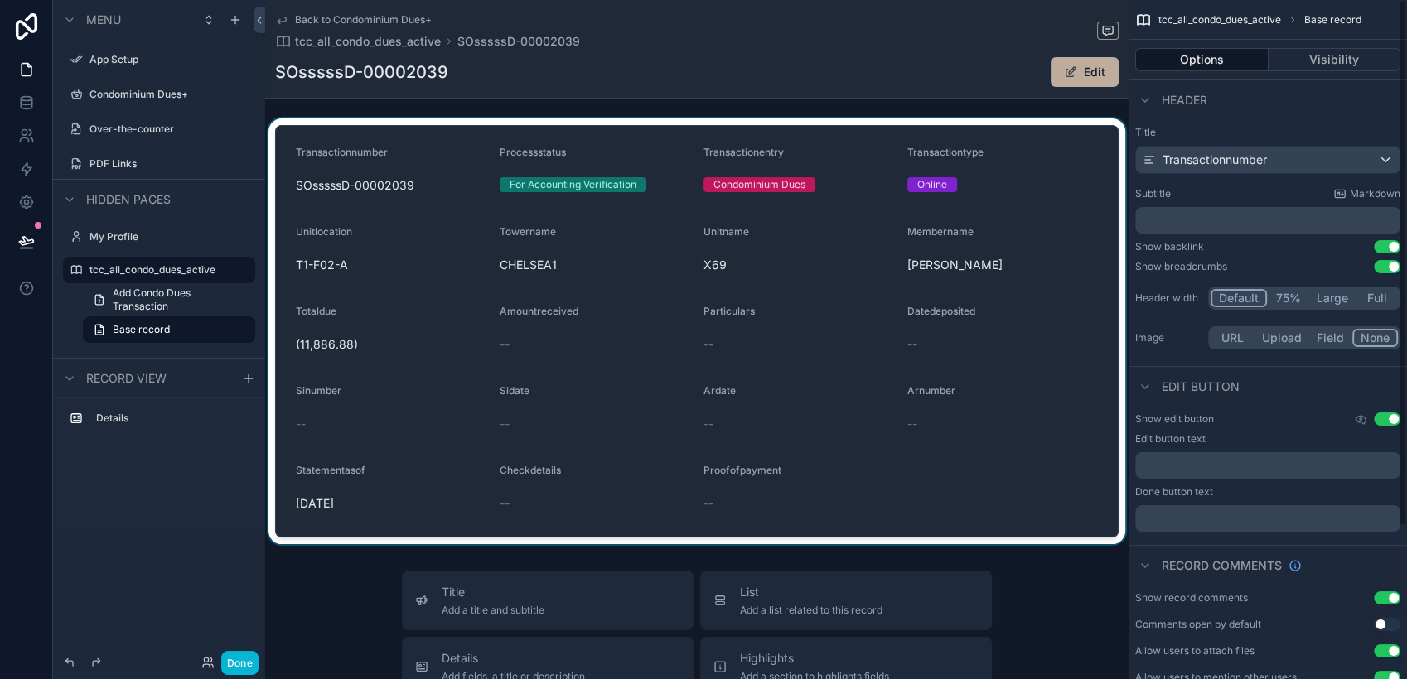
click at [1064, 174] on div "scrollable content" at bounding box center [696, 331] width 863 height 426
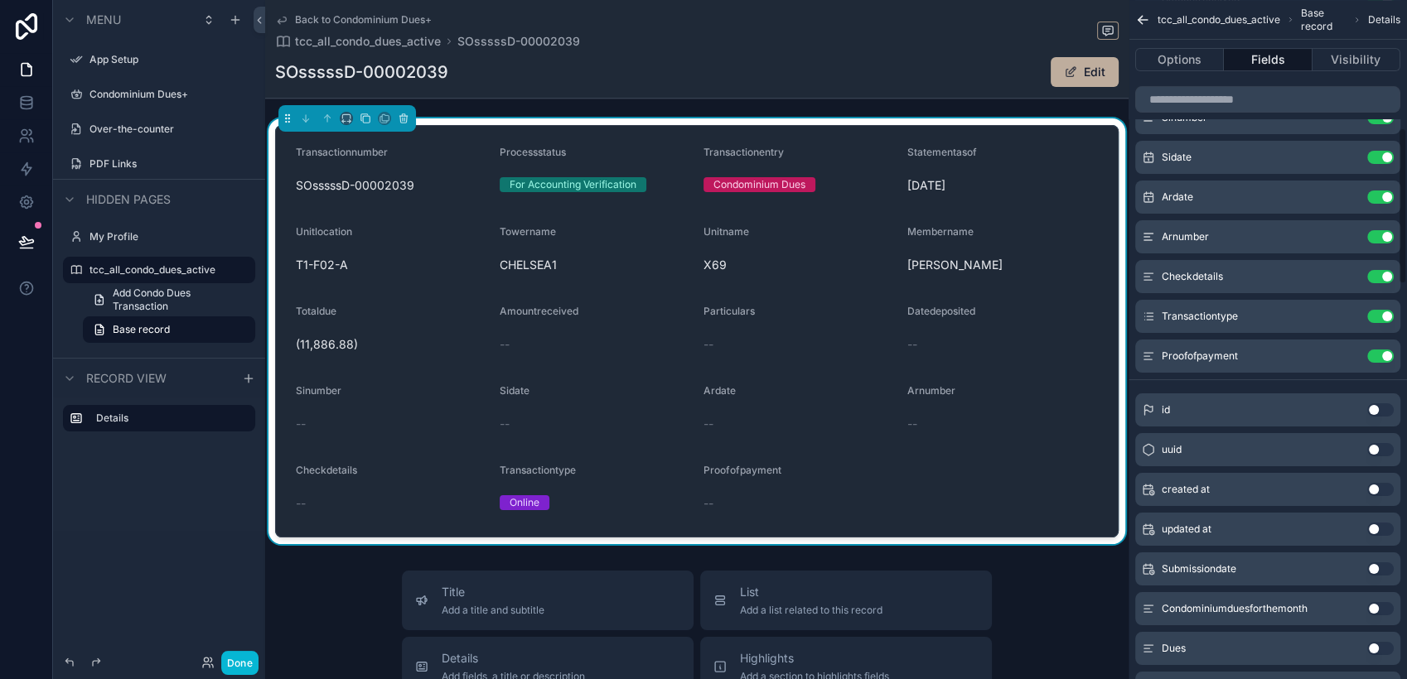
scroll to position [552, 0]
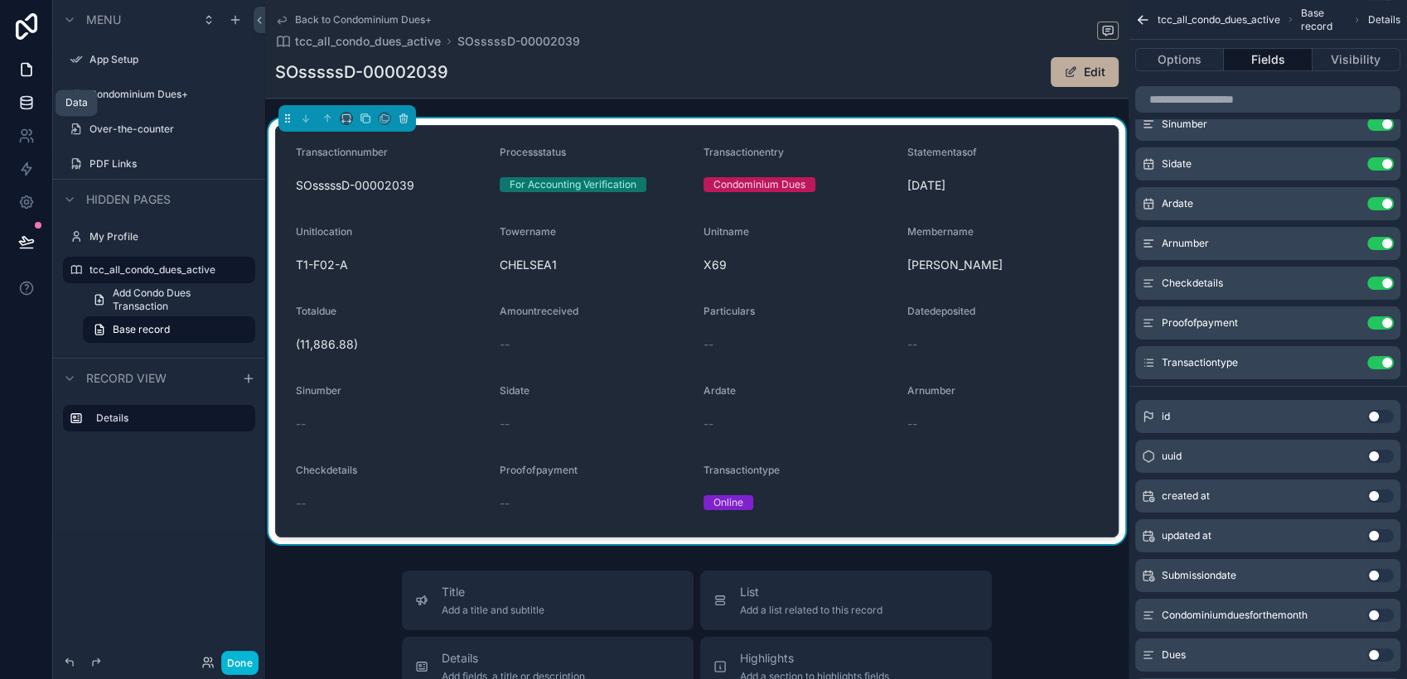
click at [29, 97] on icon at bounding box center [26, 99] width 11 height 4
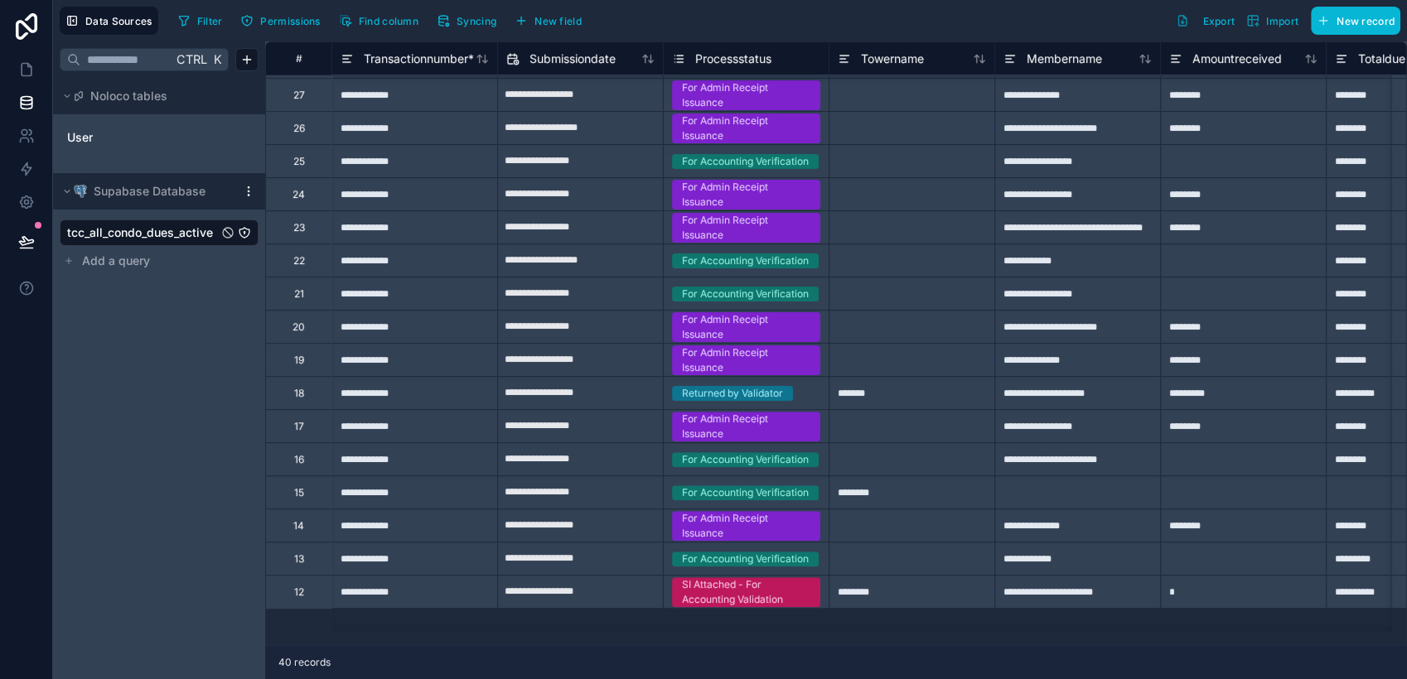
scroll to position [124, 0]
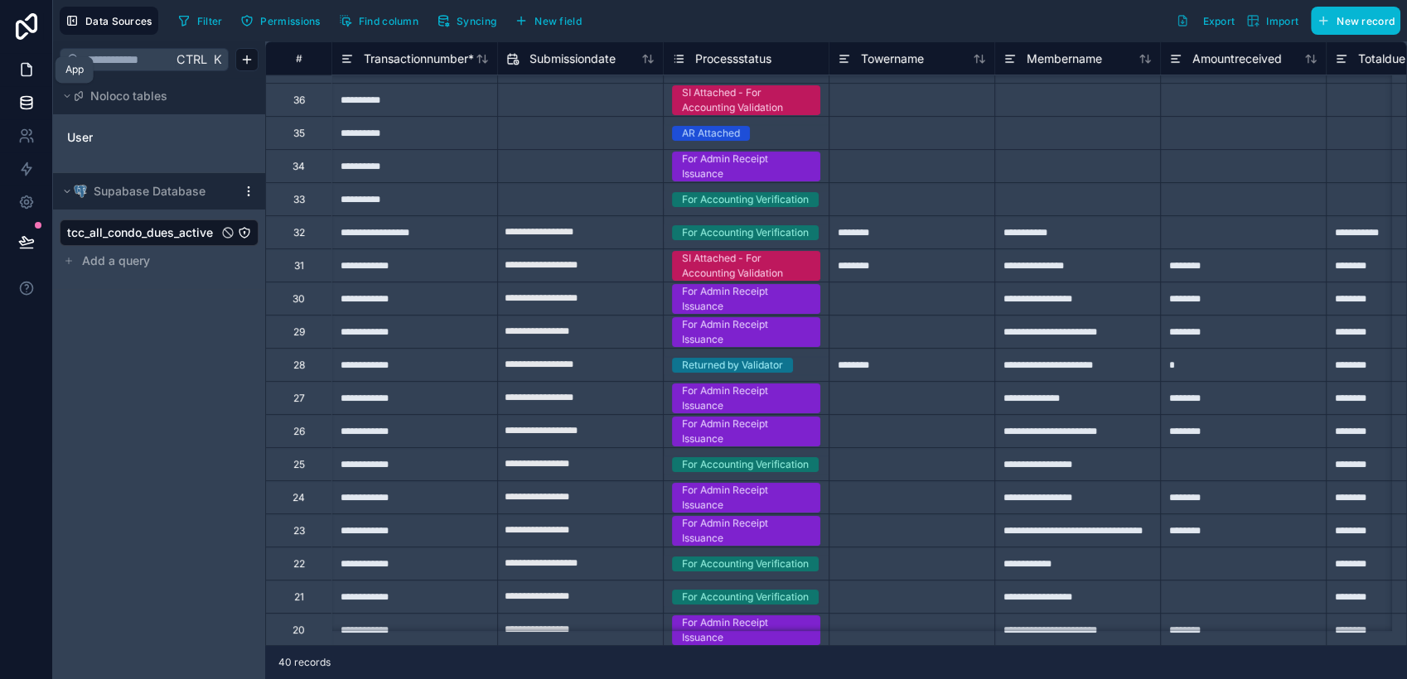
click at [36, 74] on link at bounding box center [26, 69] width 52 height 33
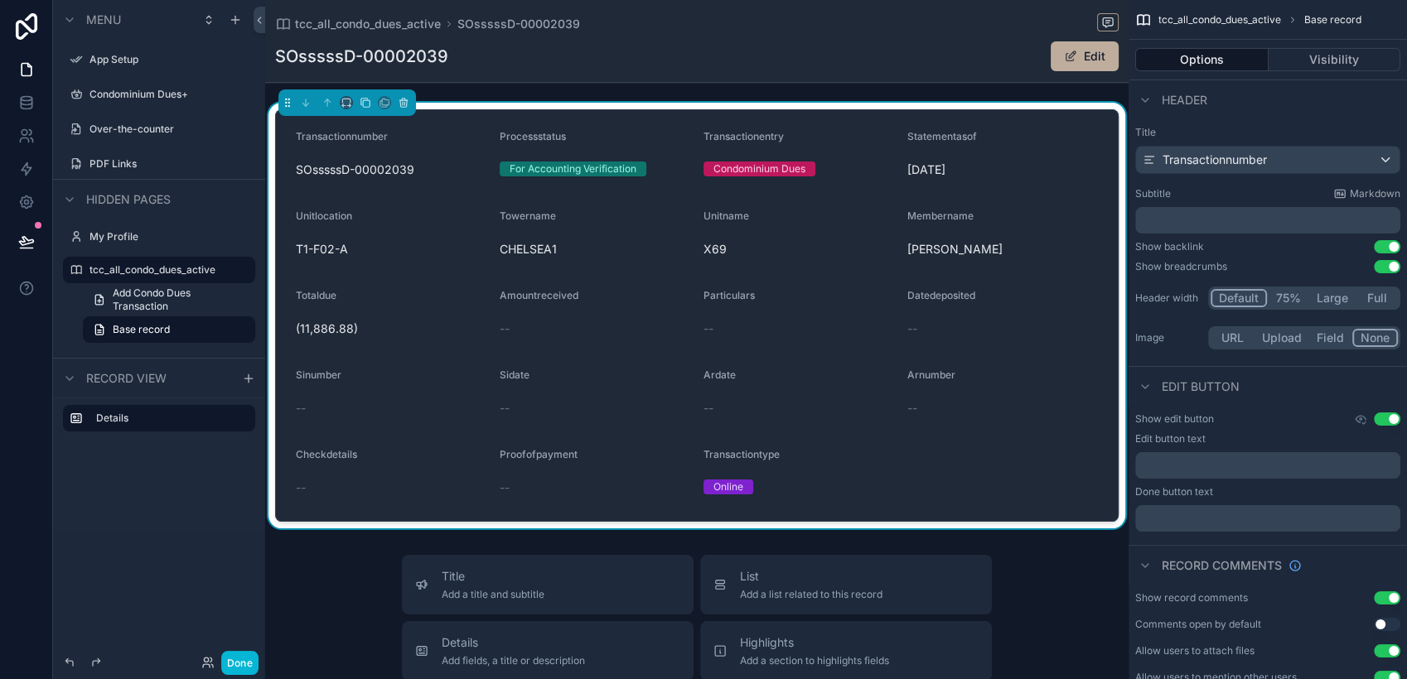
click at [155, 94] on label "Condominium Dues+" at bounding box center [155, 94] width 133 height 13
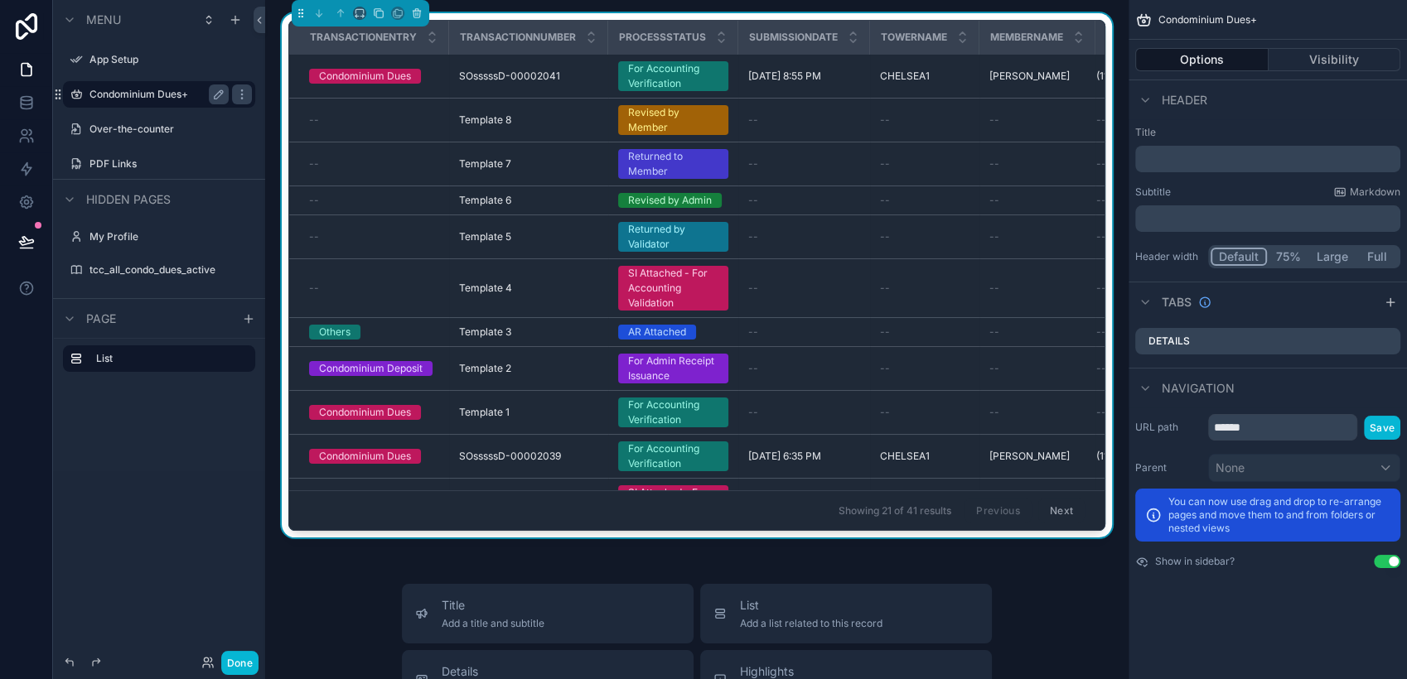
click at [162, 60] on label "App Setup" at bounding box center [170, 59] width 162 height 13
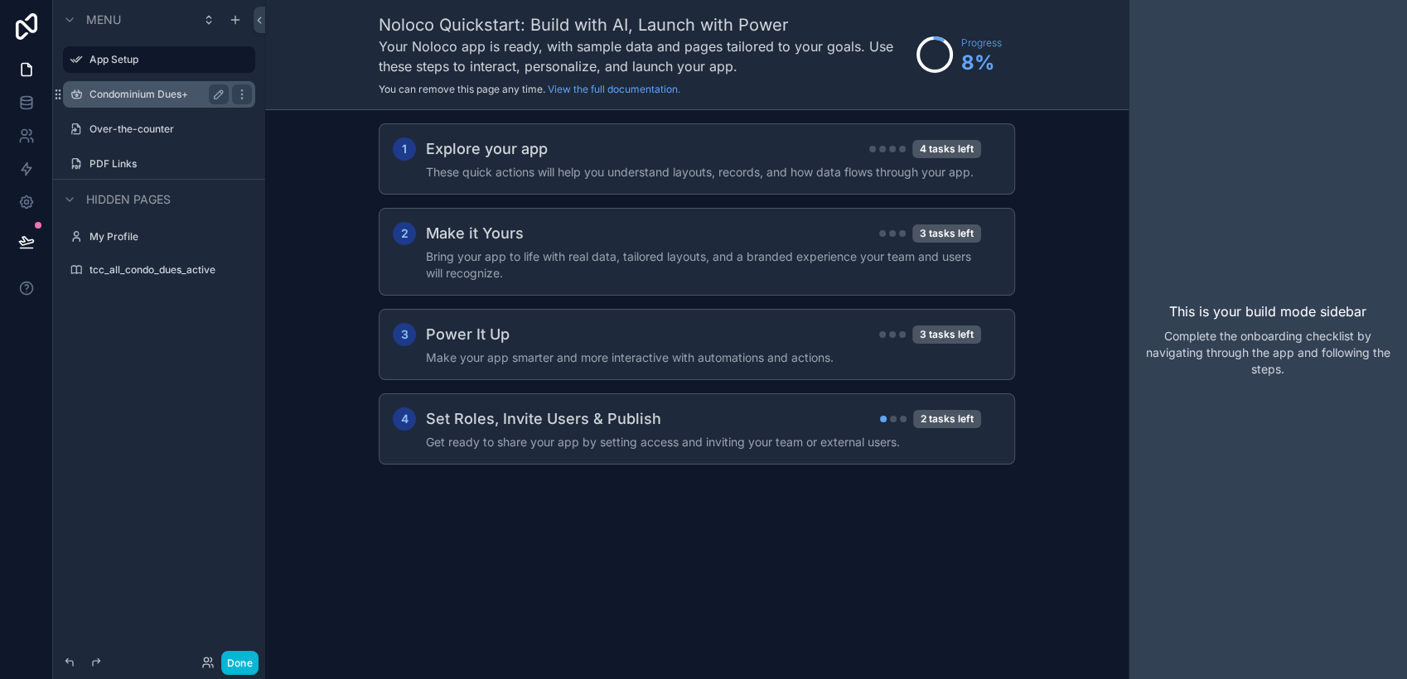
click at [161, 109] on div "Condominium Dues+" at bounding box center [159, 95] width 212 height 30
click at [159, 95] on label "Condominium Dues+" at bounding box center [155, 94] width 133 height 13
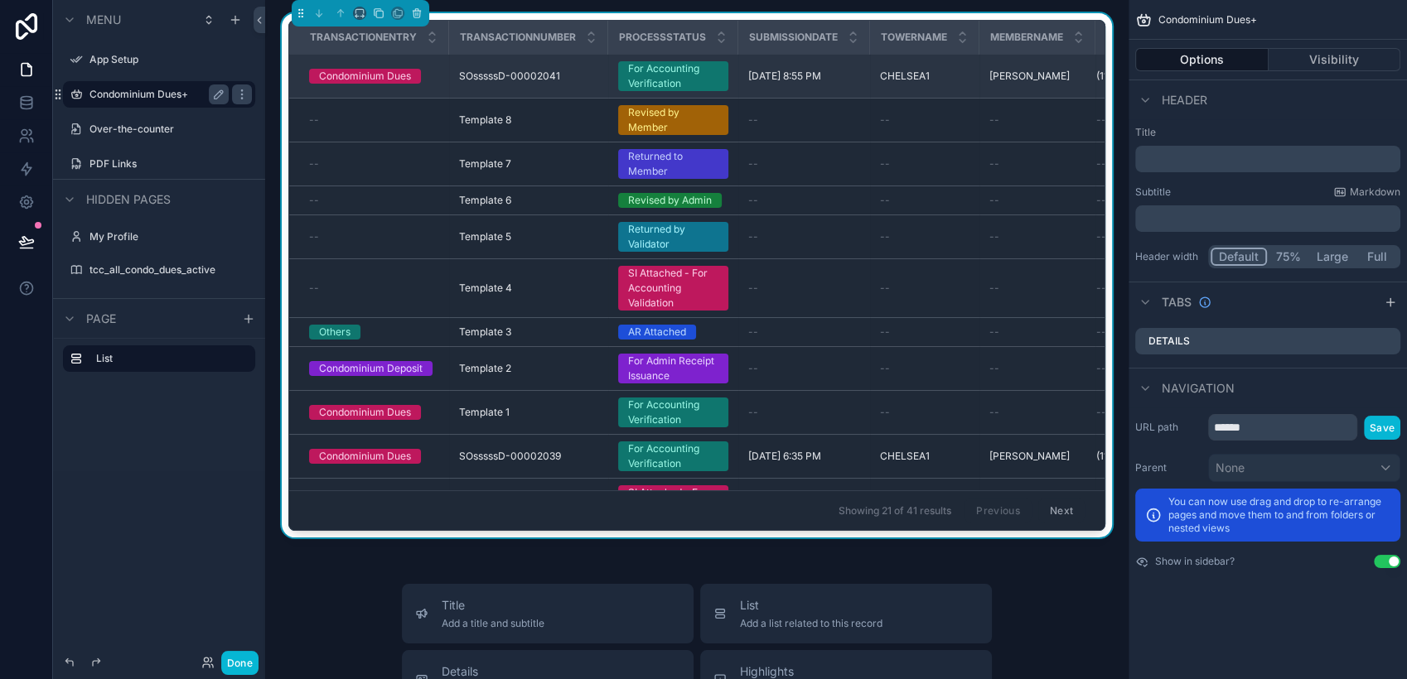
click at [636, 81] on div "For Accounting Verification" at bounding box center [673, 76] width 90 height 30
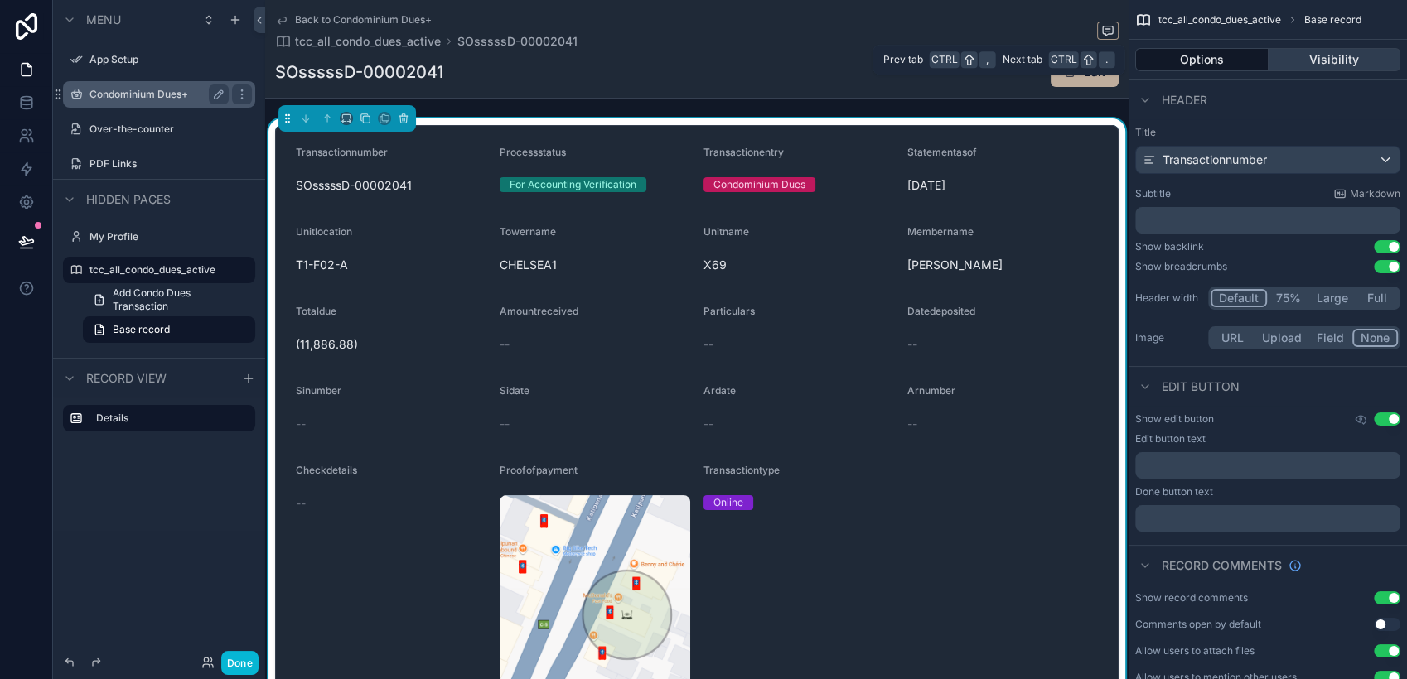
click at [1297, 58] on button "Visibility" at bounding box center [1335, 59] width 133 height 23
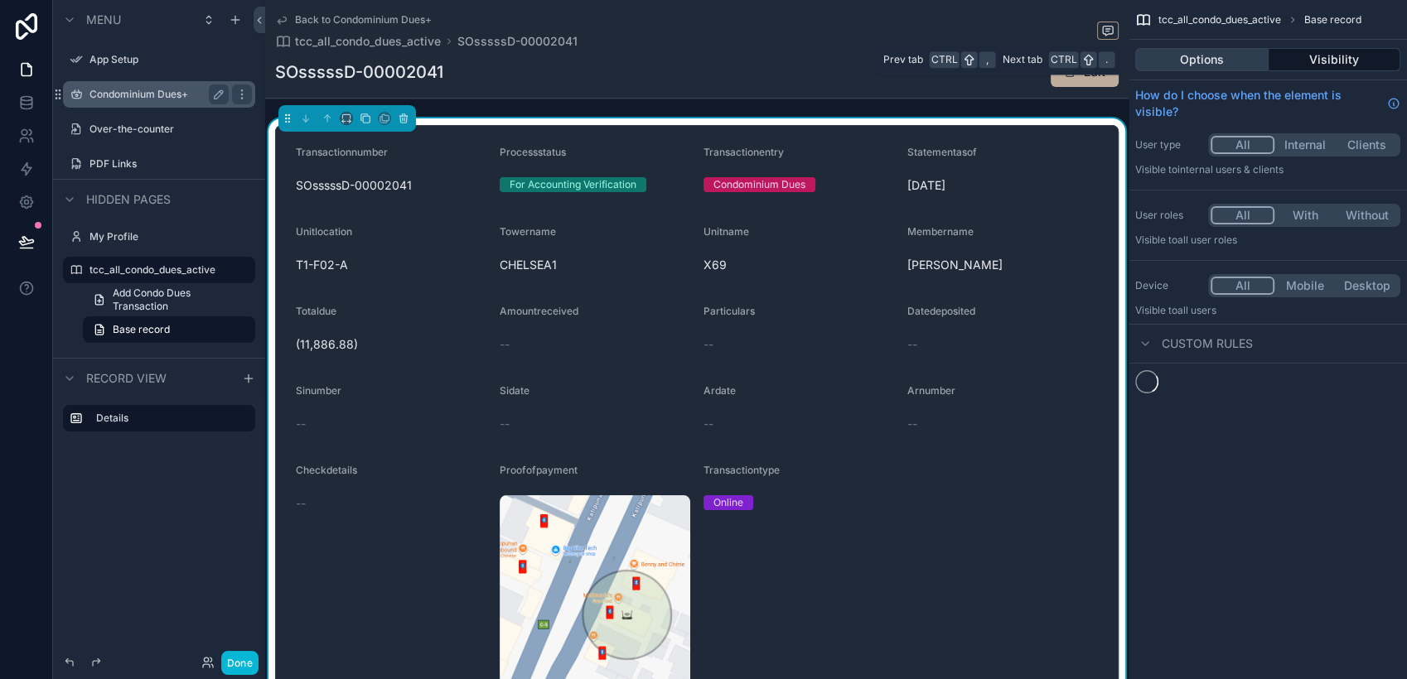
click at [1220, 60] on button "Options" at bounding box center [1201, 59] width 133 height 23
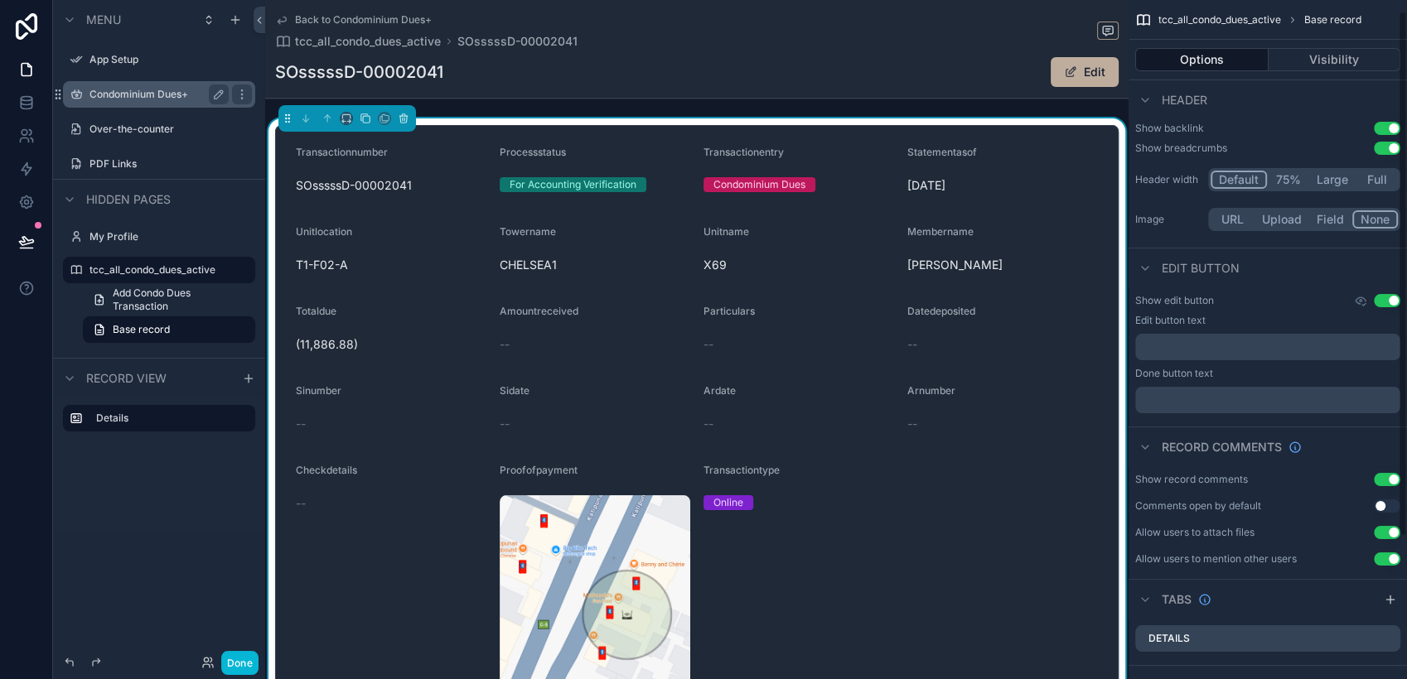
scroll to position [12, 0]
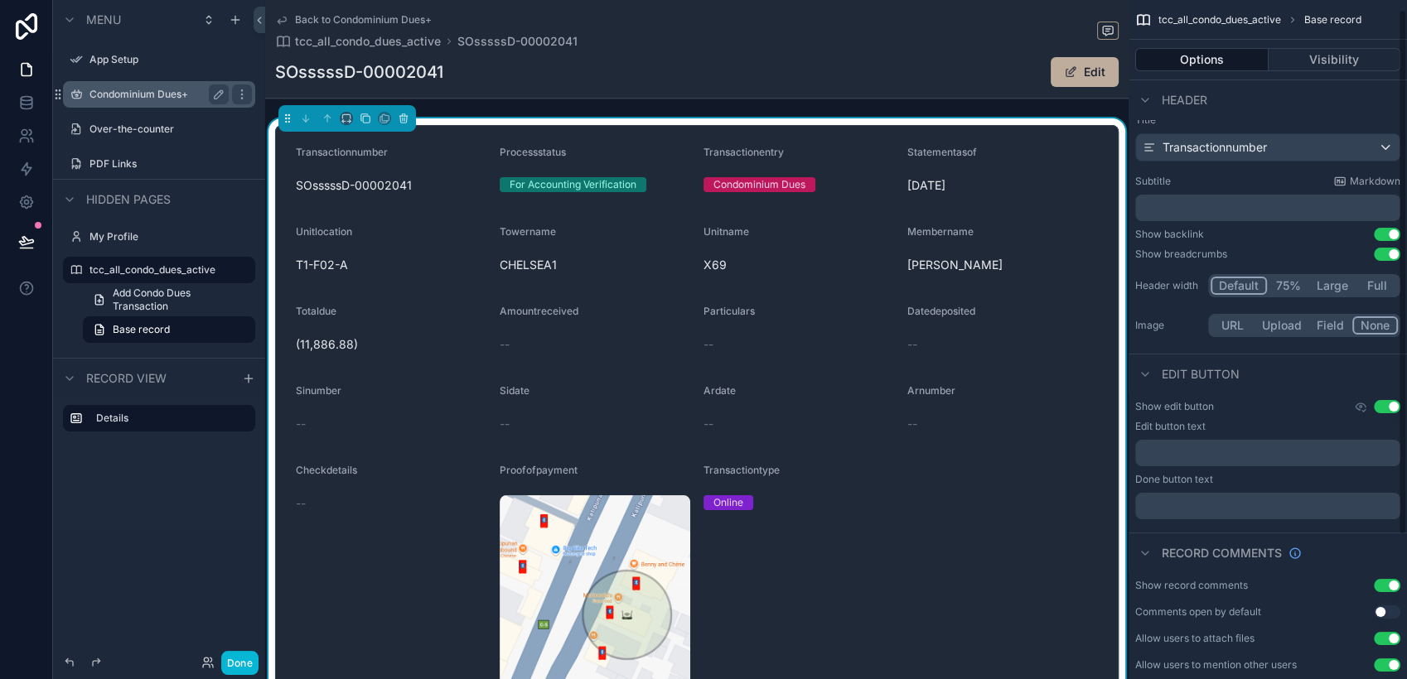
click at [1056, 183] on span "July 20, 2025" at bounding box center [1002, 185] width 191 height 17
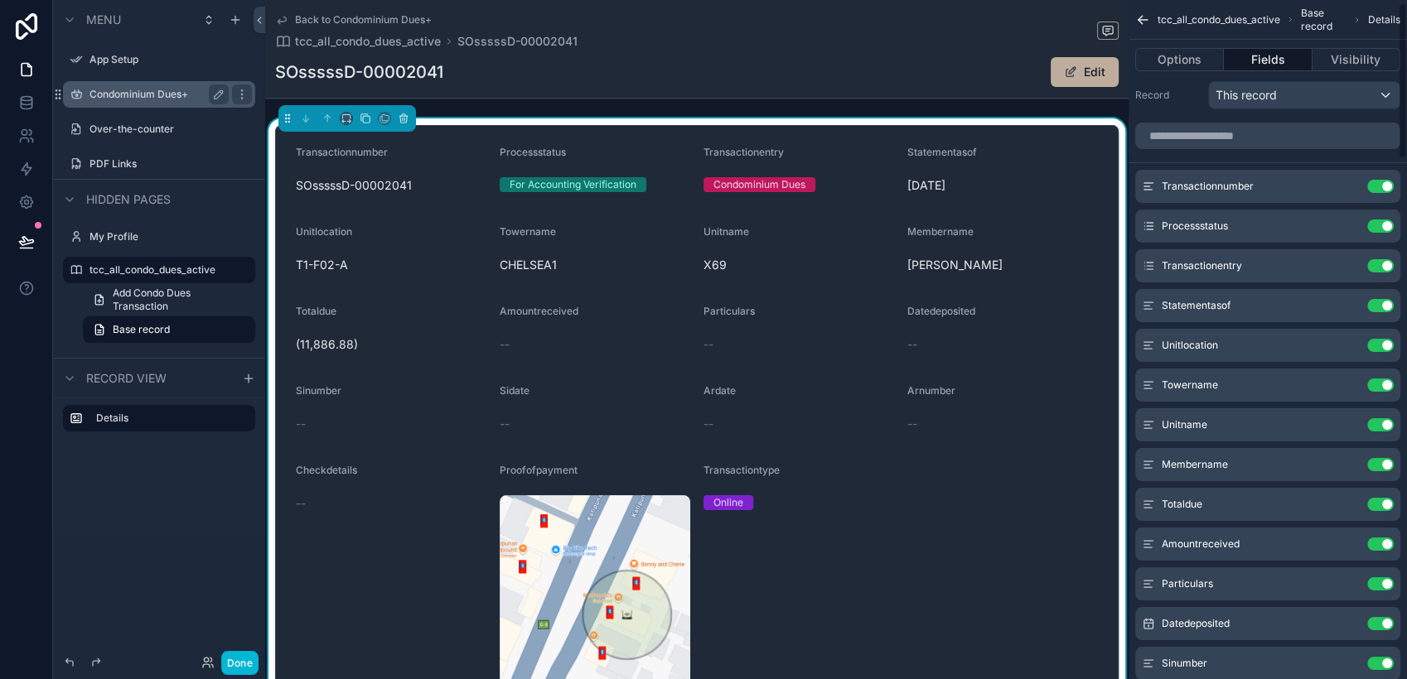
click at [1273, 54] on button "Fields" at bounding box center [1268, 59] width 88 height 23
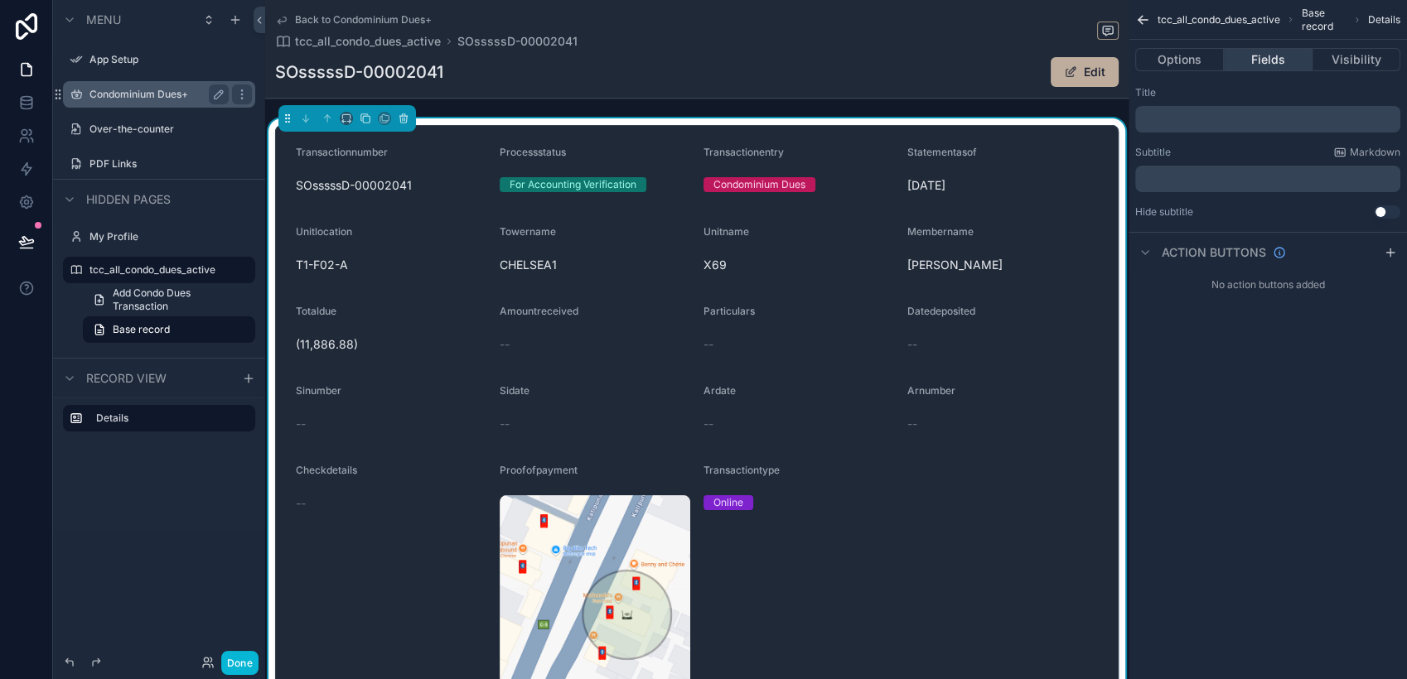
click at [1264, 60] on button "Fields" at bounding box center [1268, 59] width 88 height 23
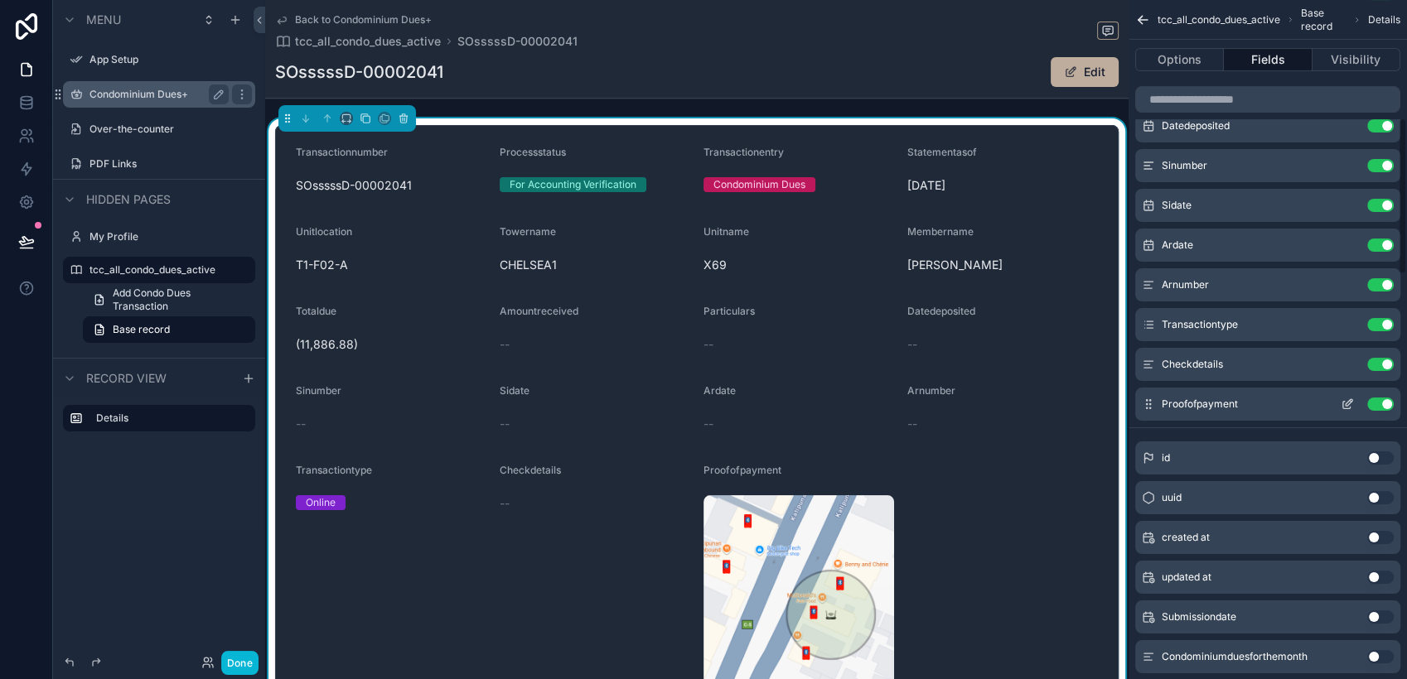
click at [1380, 403] on button "Use setting" at bounding box center [1380, 404] width 27 height 13
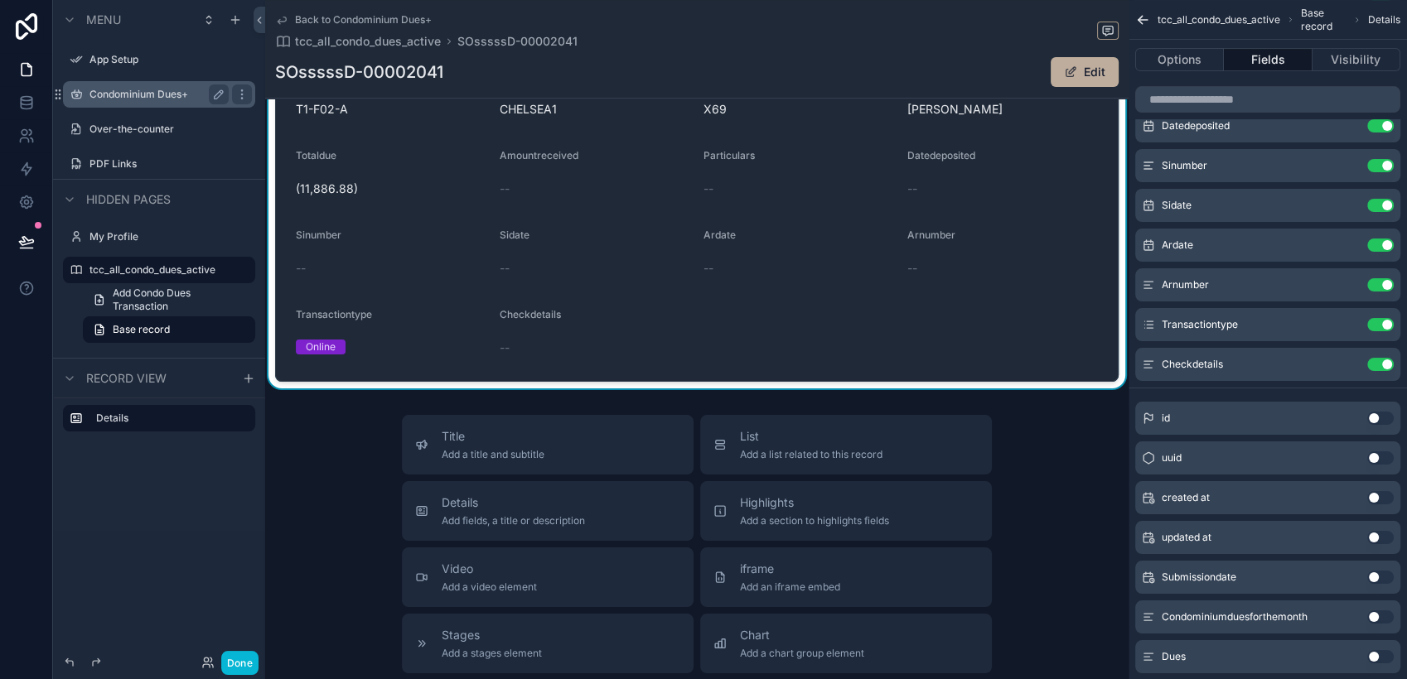
scroll to position [184, 0]
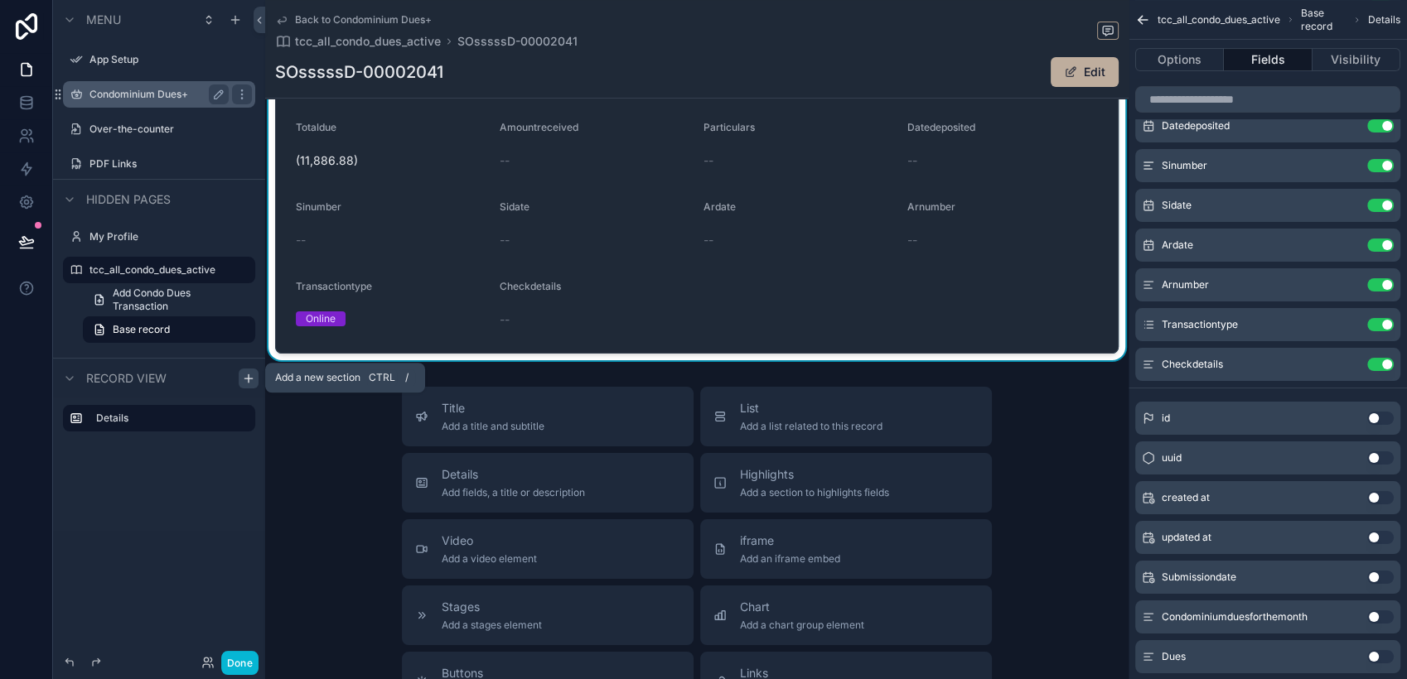
click at [239, 375] on div "scrollable content" at bounding box center [249, 379] width 20 height 20
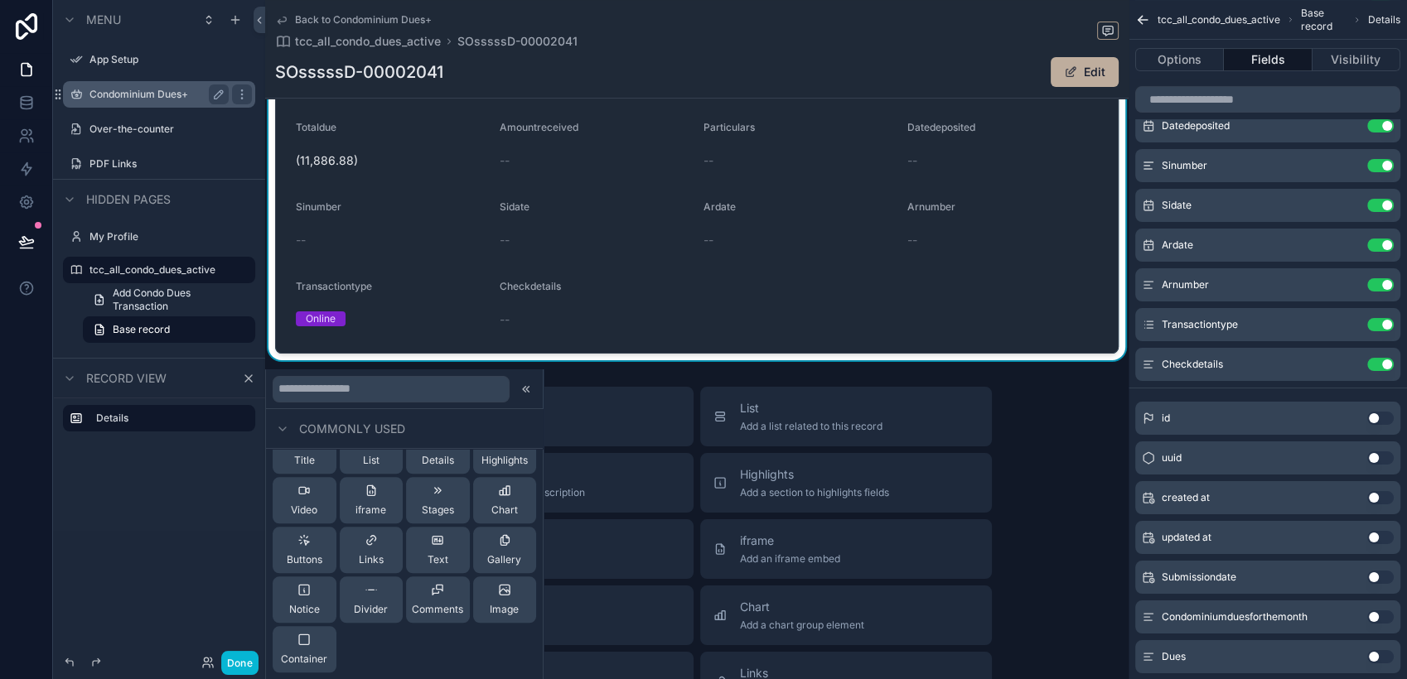
scroll to position [0, 0]
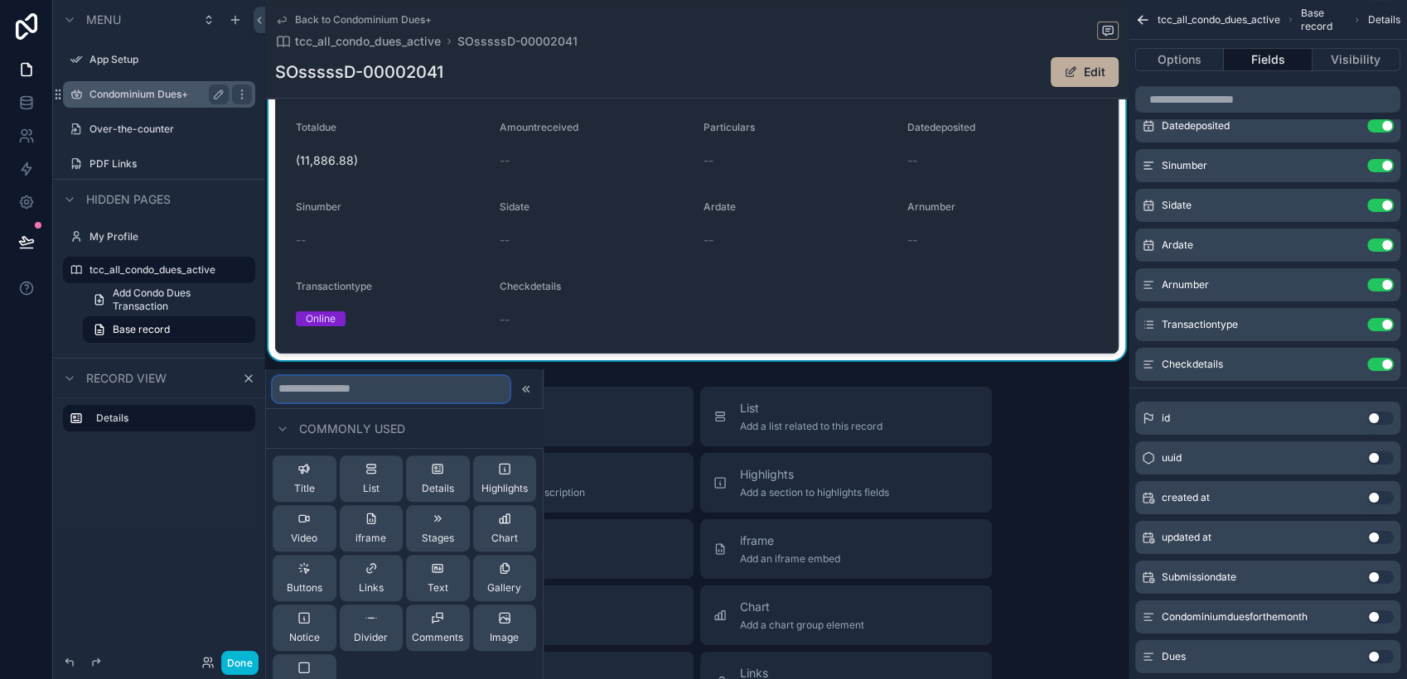
click at [447, 396] on input "text" at bounding box center [391, 389] width 237 height 27
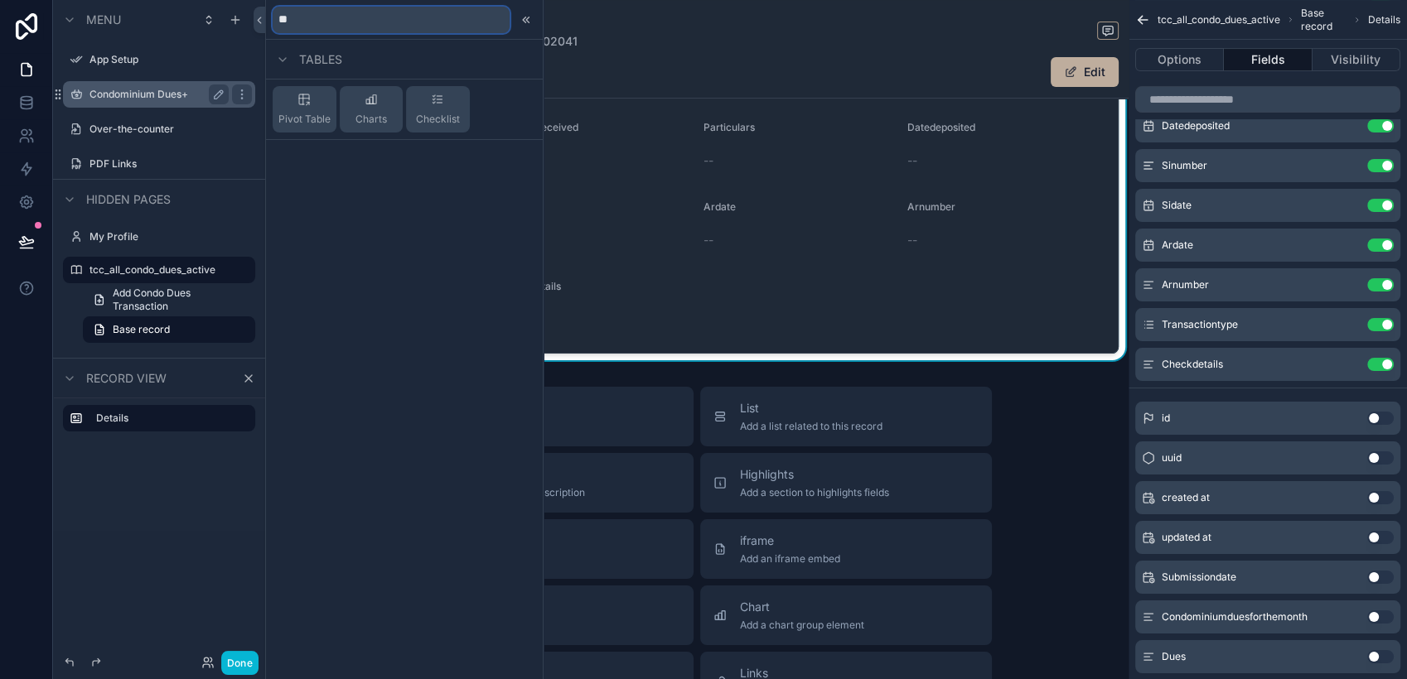
type input "*"
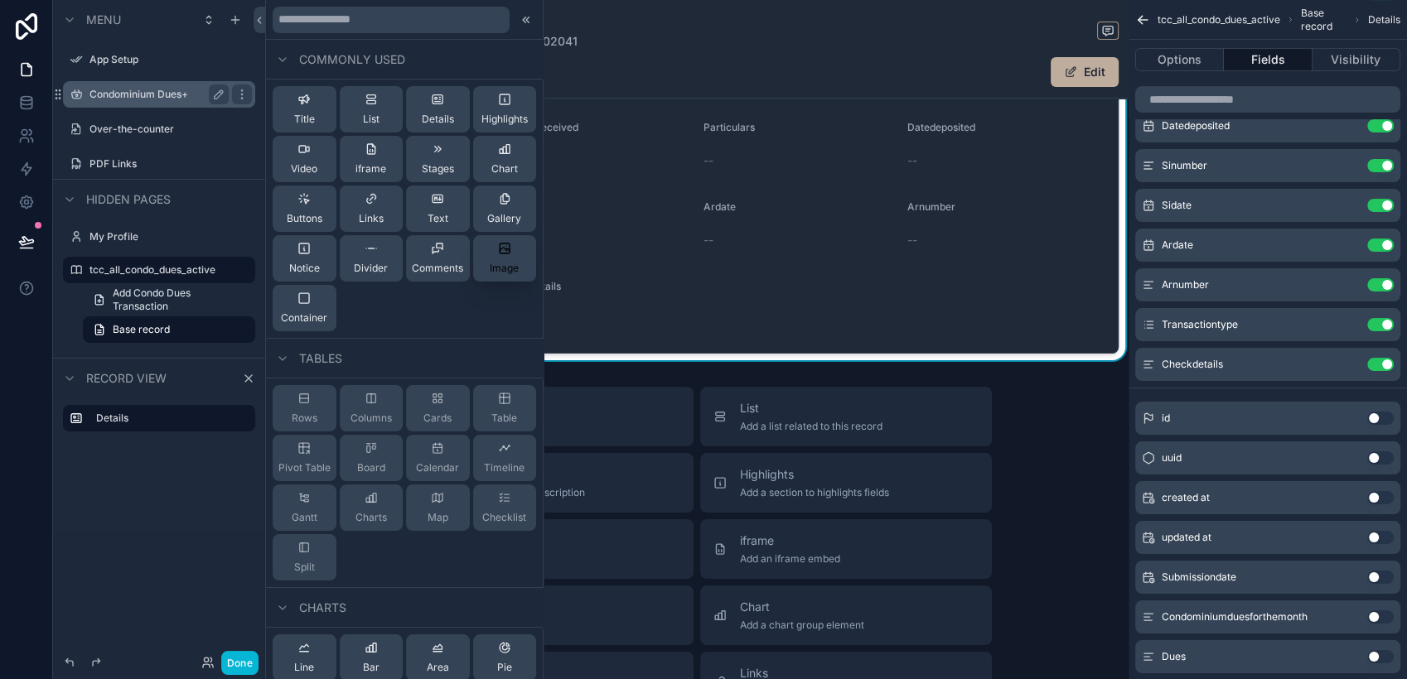
click at [497, 257] on div "Image" at bounding box center [504, 258] width 29 height 33
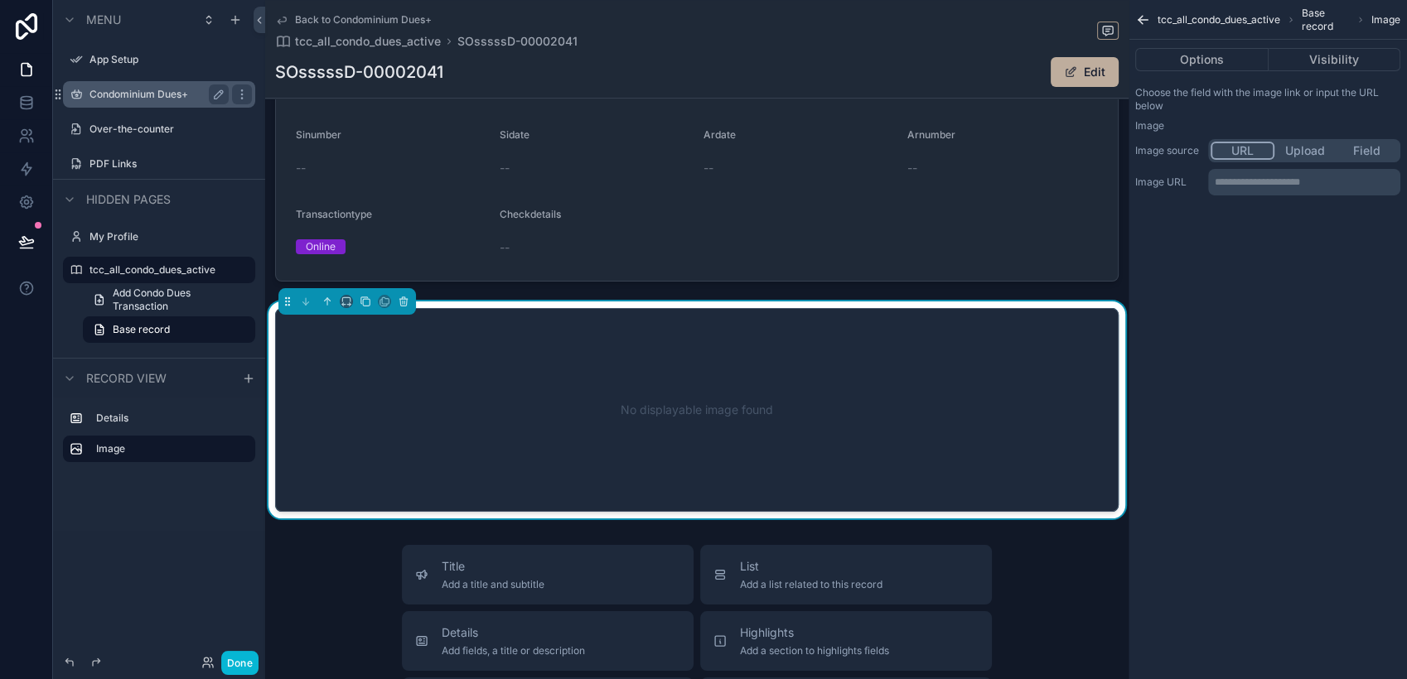
scroll to position [326, 0]
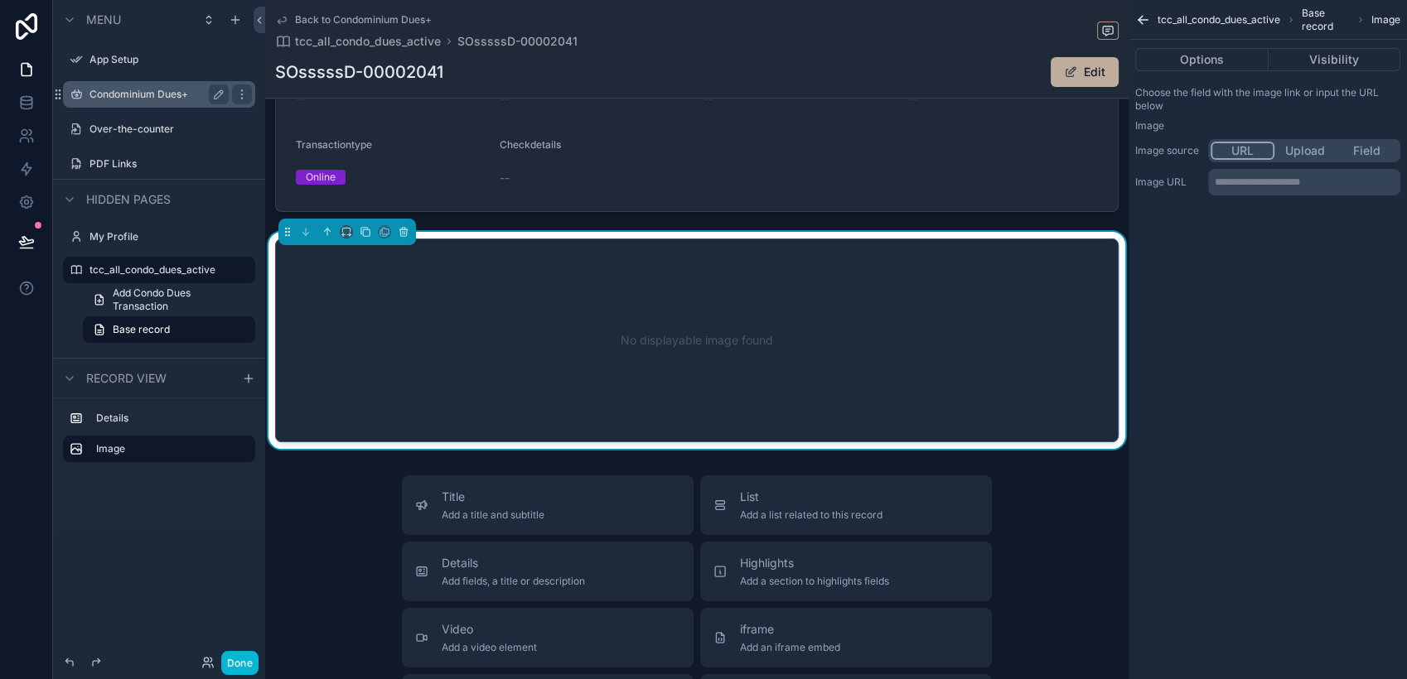
click at [1233, 176] on p "**********" at bounding box center [1306, 182] width 182 height 13
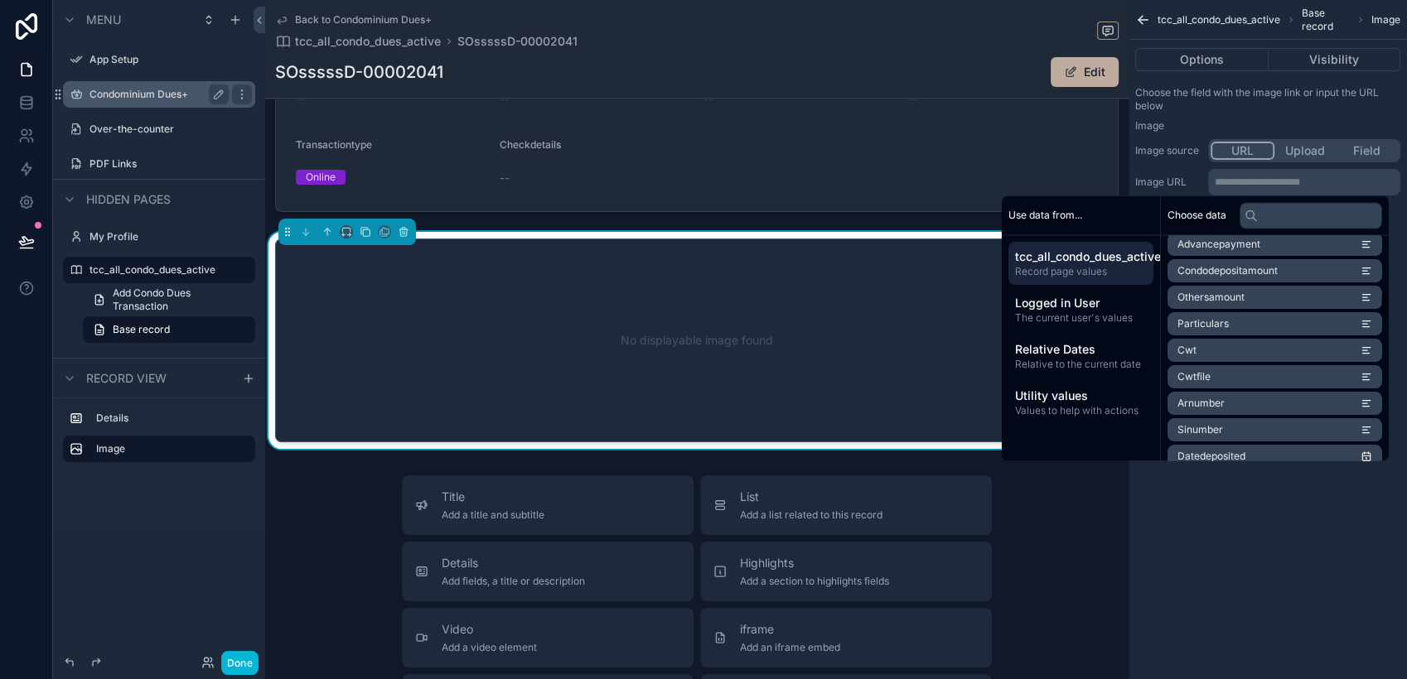
scroll to position [0, 0]
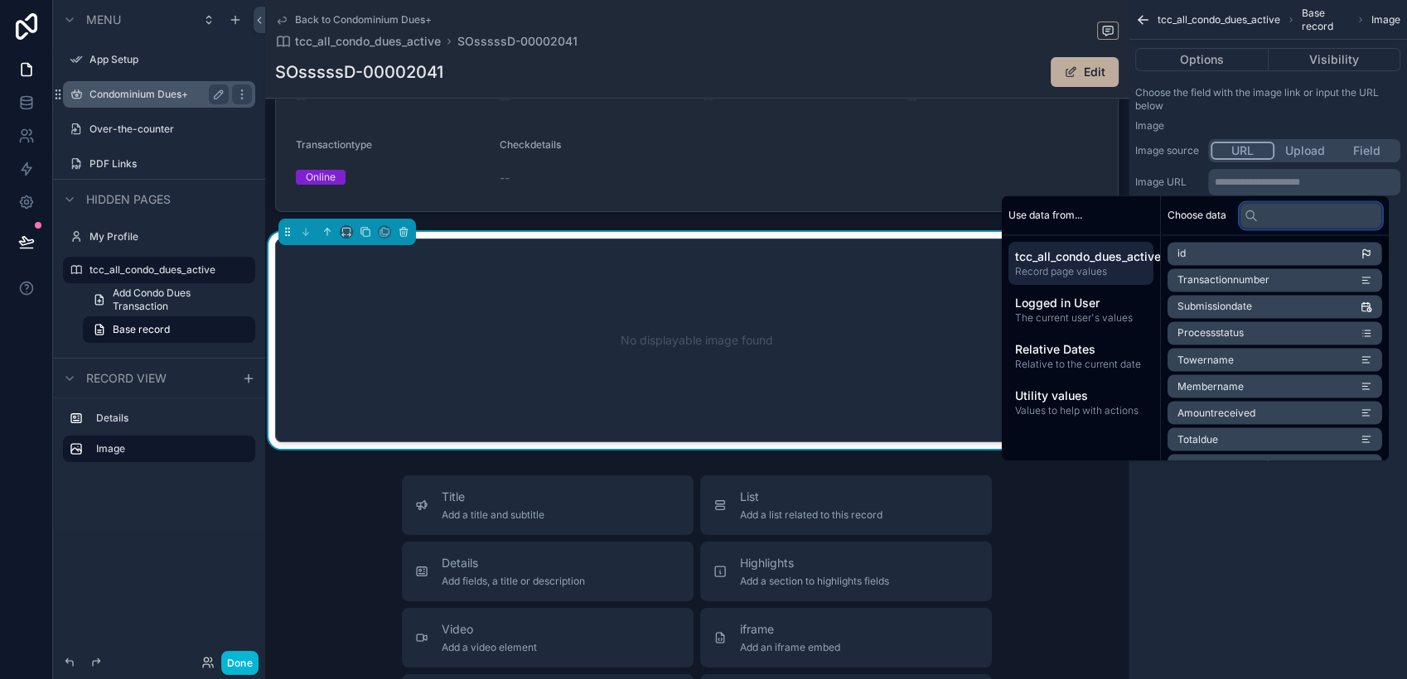
click at [1294, 215] on input "text" at bounding box center [1311, 215] width 143 height 27
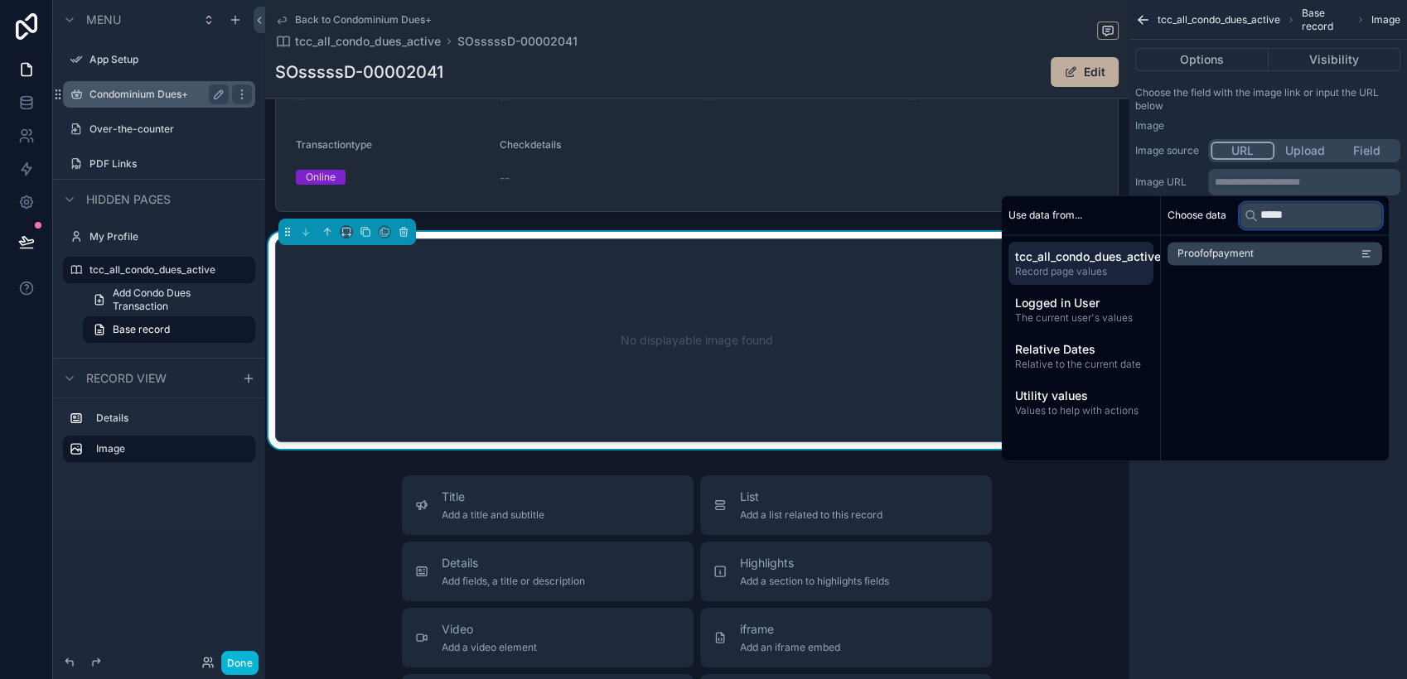
type input "*****"
click at [1290, 255] on li "Proofofpayment" at bounding box center [1274, 253] width 215 height 23
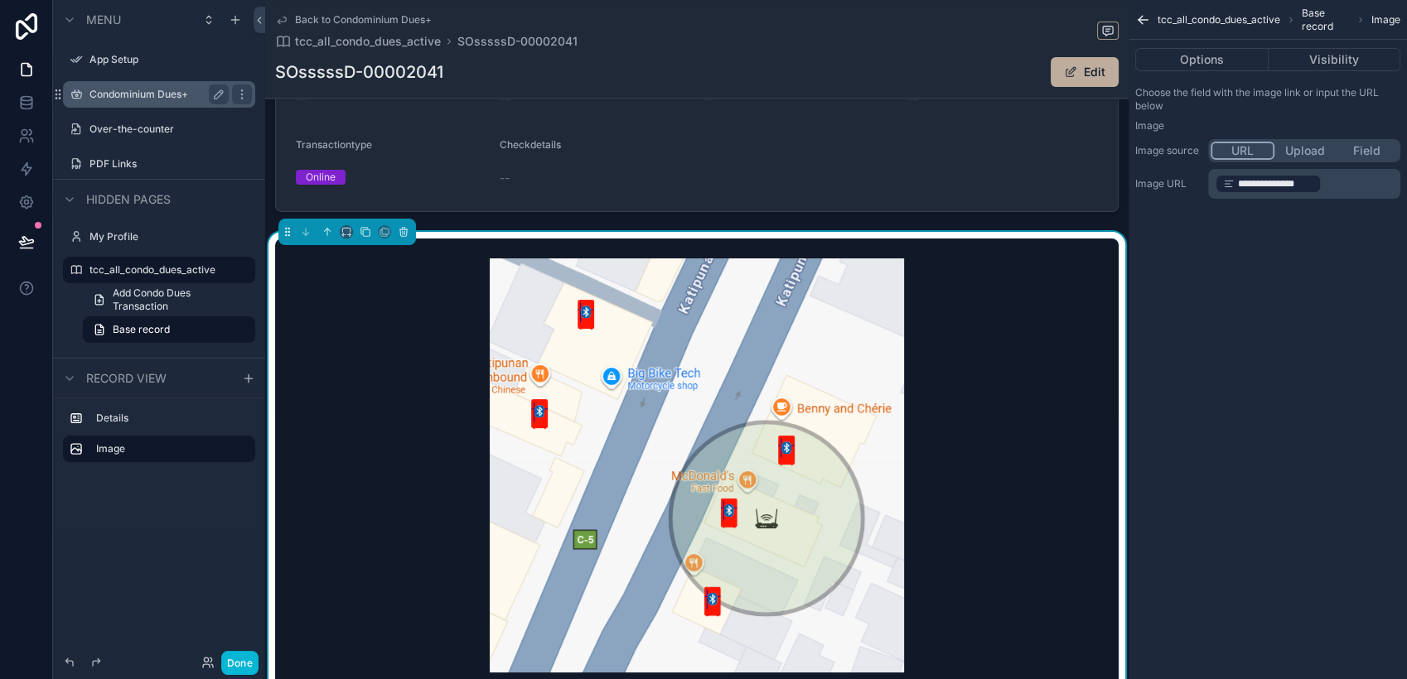
click at [1200, 520] on div "**********" at bounding box center [1267, 339] width 278 height 679
click at [1361, 149] on button "Field" at bounding box center [1367, 151] width 62 height 18
click at [1231, 151] on button "URL" at bounding box center [1242, 151] width 62 height 18
click at [1332, 51] on button "Visibility" at bounding box center [1335, 59] width 133 height 23
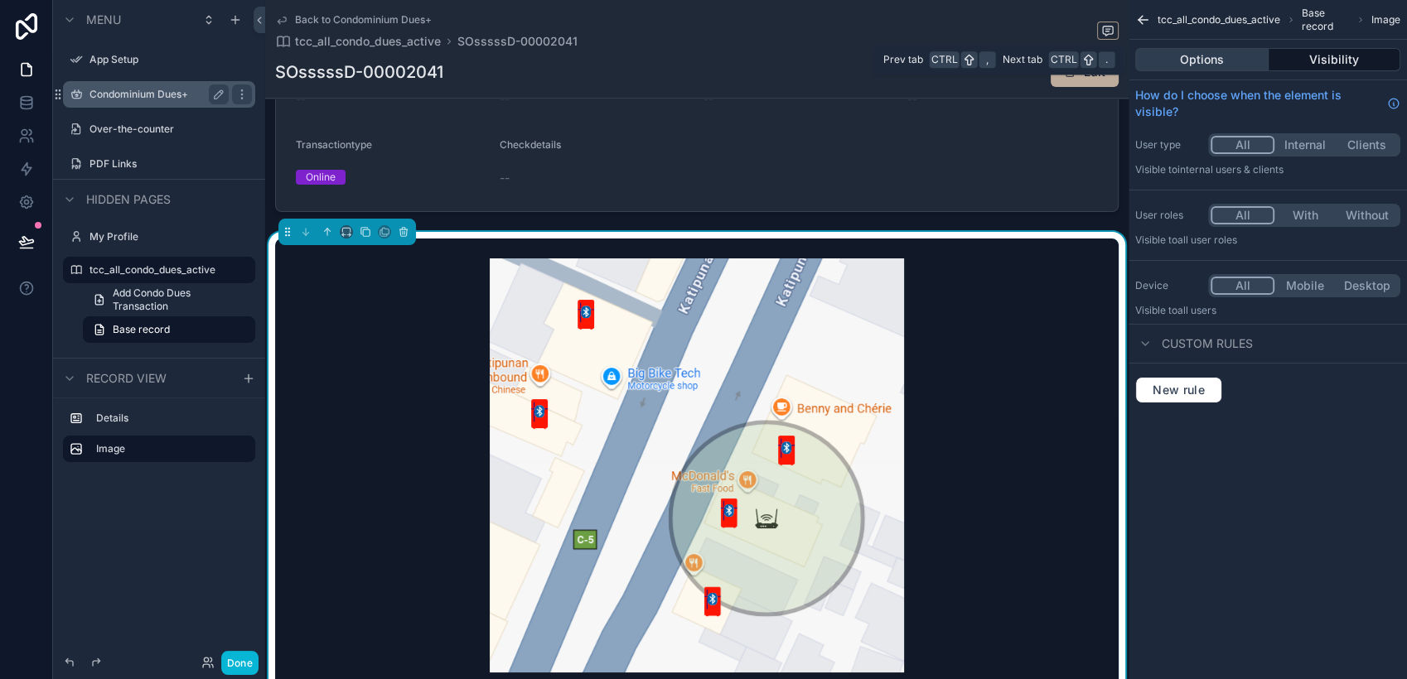
click at [1227, 56] on button "Options" at bounding box center [1201, 59] width 133 height 23
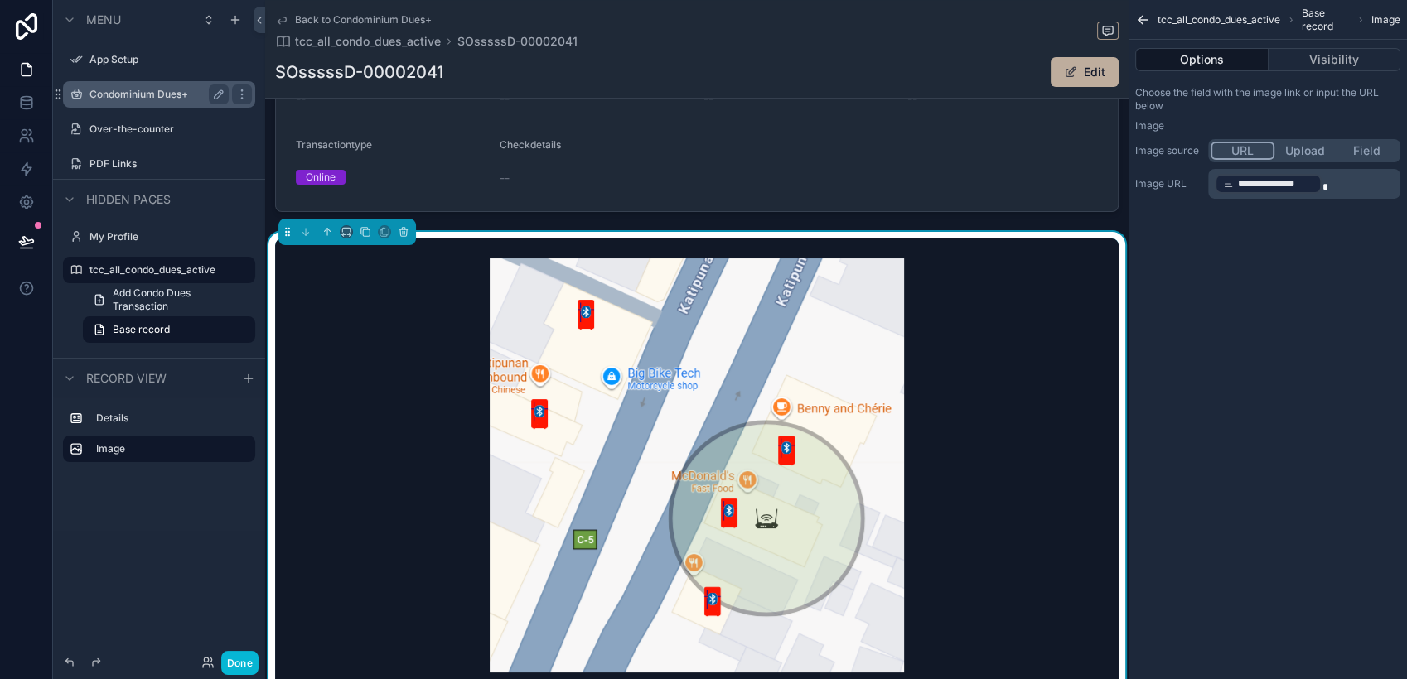
click at [952, 324] on div "scrollable content" at bounding box center [696, 466] width 843 height 454
click at [404, 234] on icon "scrollable content" at bounding box center [404, 232] width 0 height 3
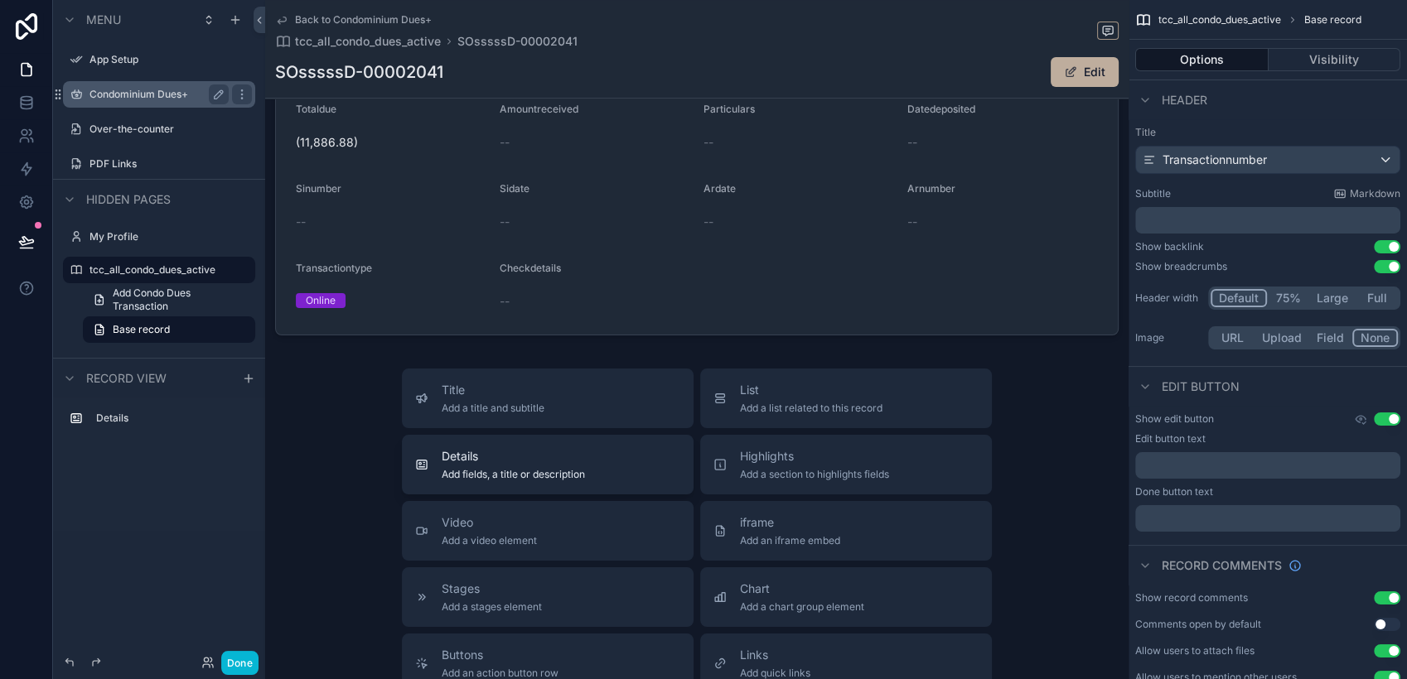
scroll to position [50, 0]
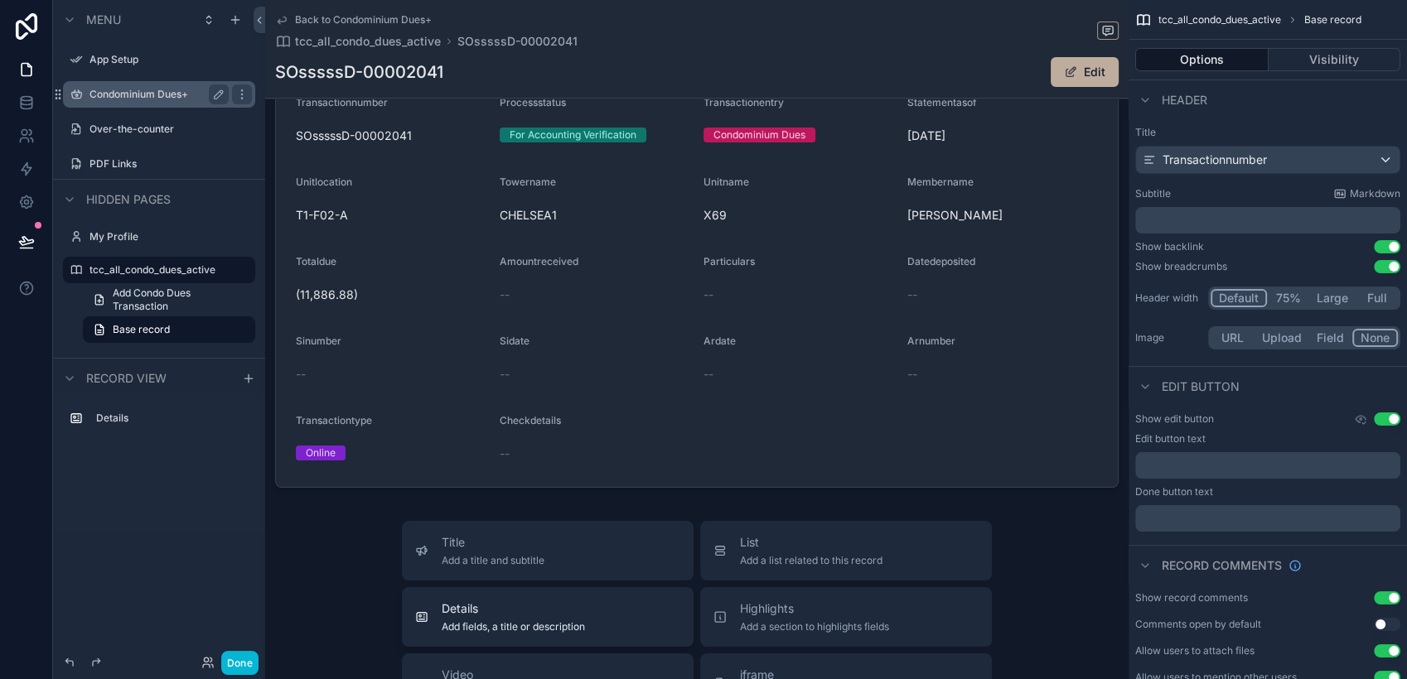
click at [607, 428] on div "scrollable content" at bounding box center [696, 282] width 863 height 426
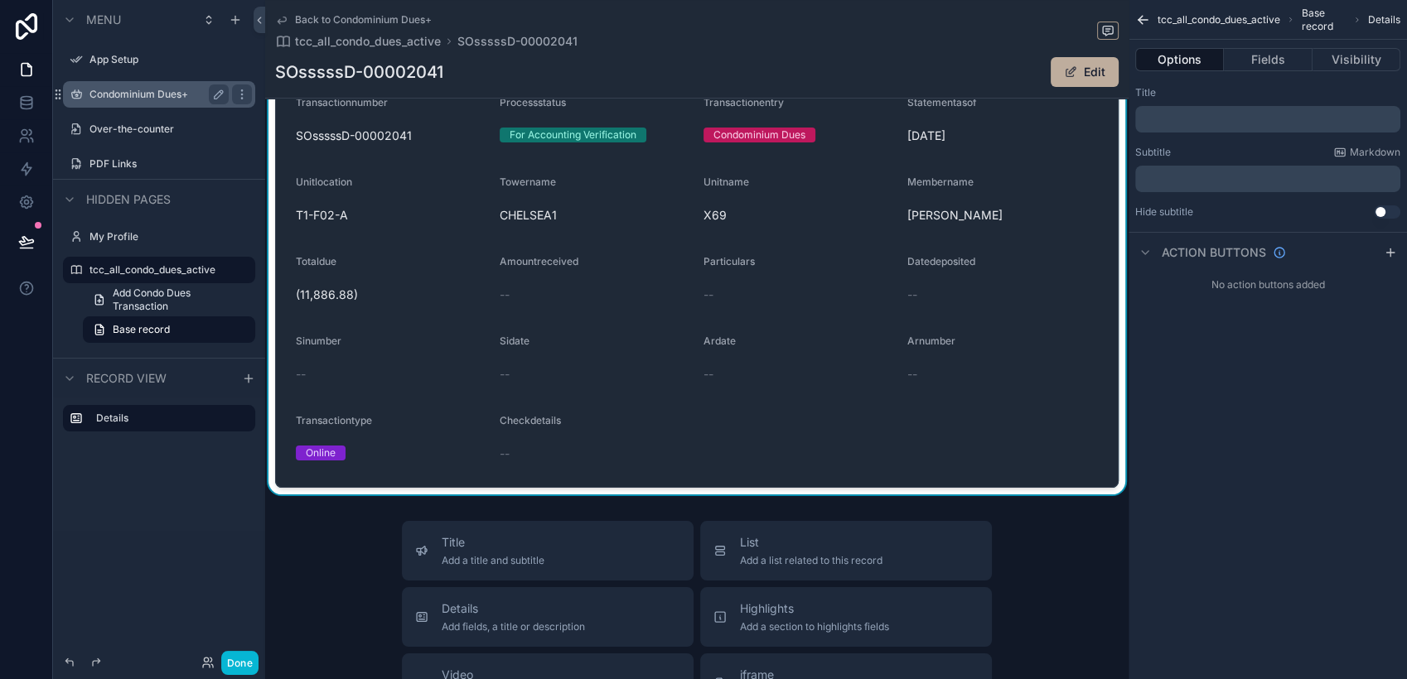
click at [983, 361] on div "--" at bounding box center [1002, 374] width 191 height 27
click at [1272, 65] on button "Fields" at bounding box center [1268, 59] width 88 height 23
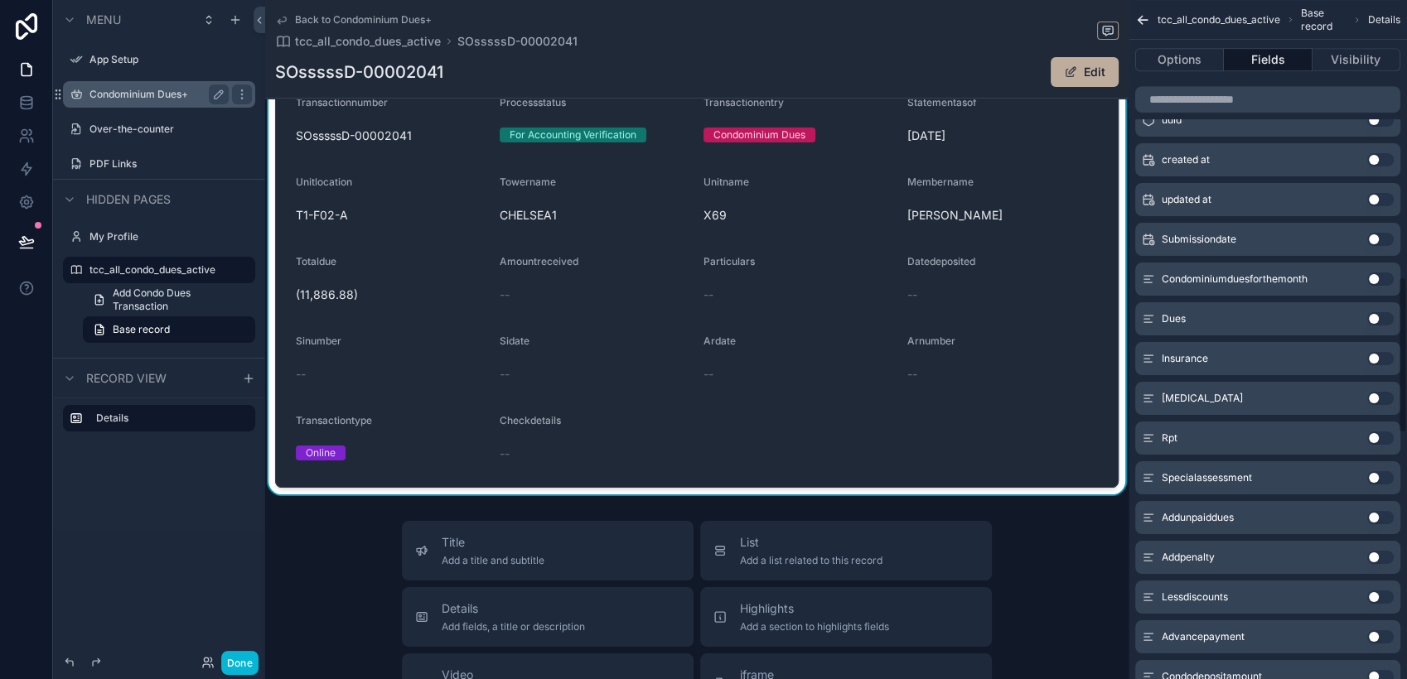
scroll to position [644, 0]
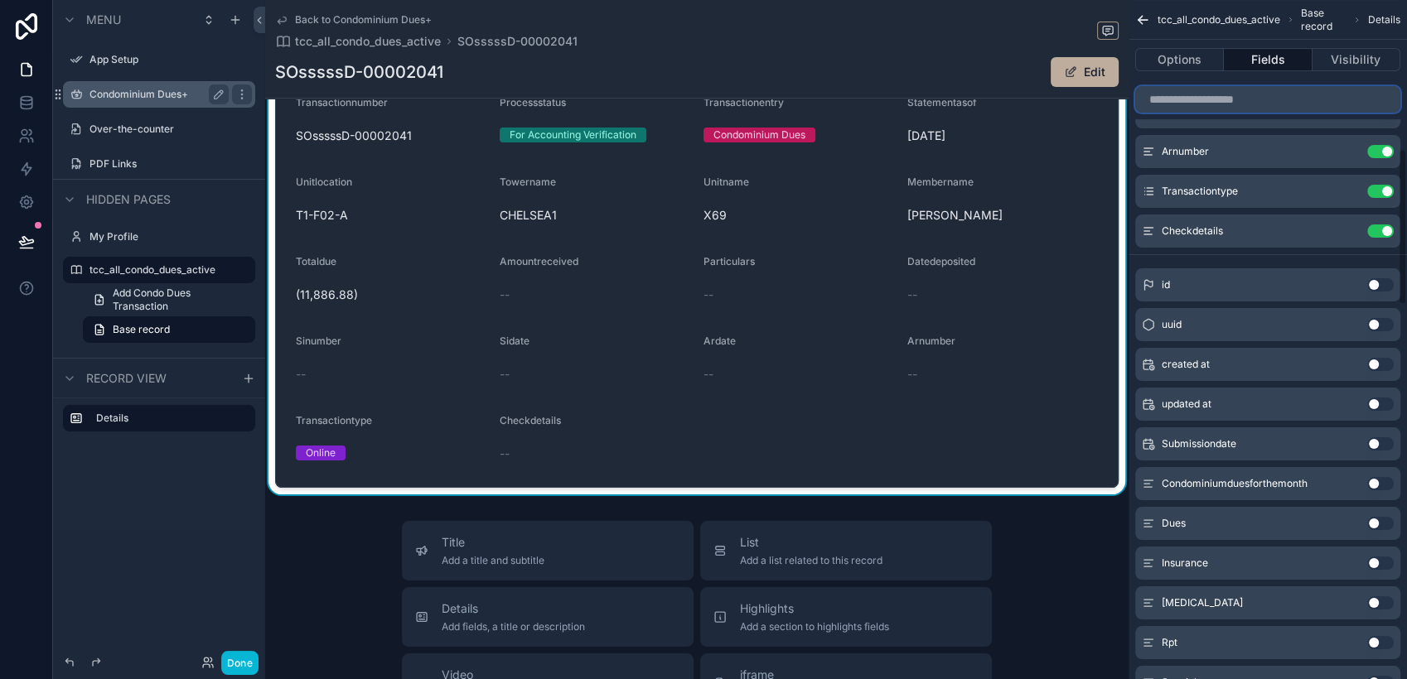
click at [1304, 102] on input "scrollable content" at bounding box center [1267, 99] width 265 height 27
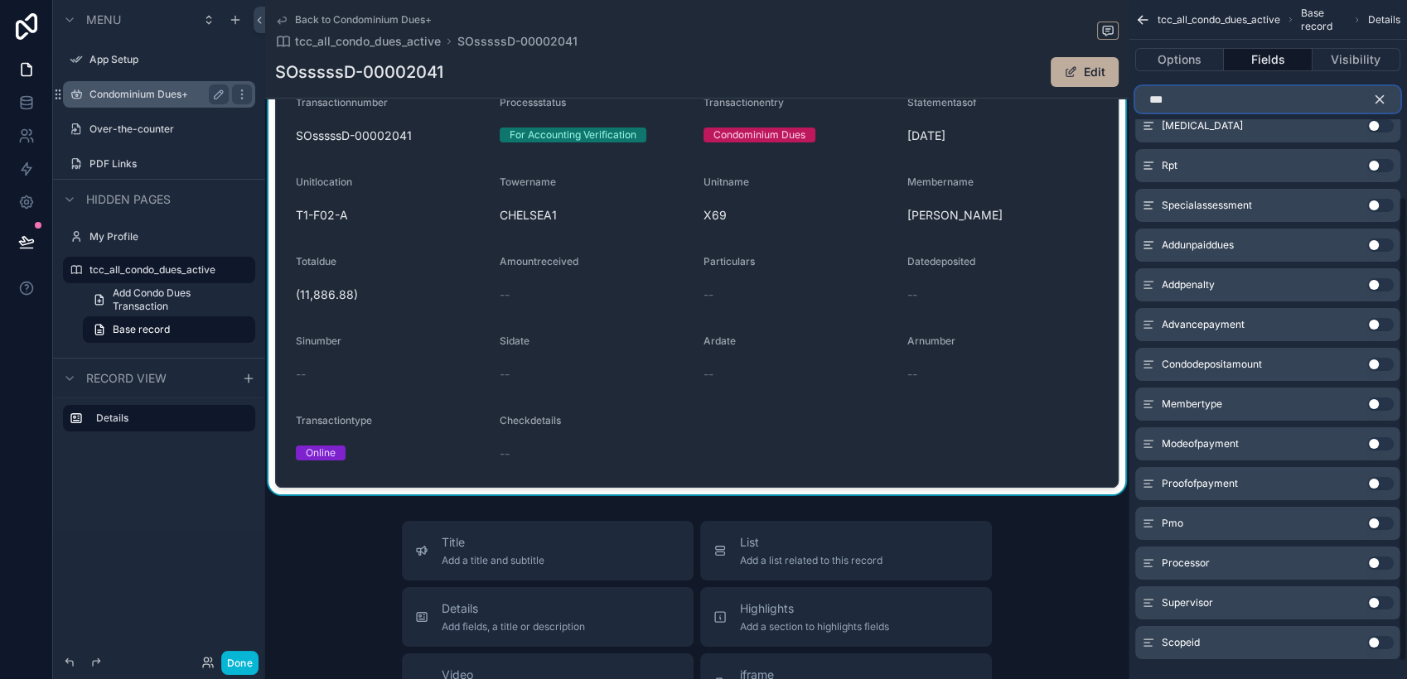
scroll to position [0, 0]
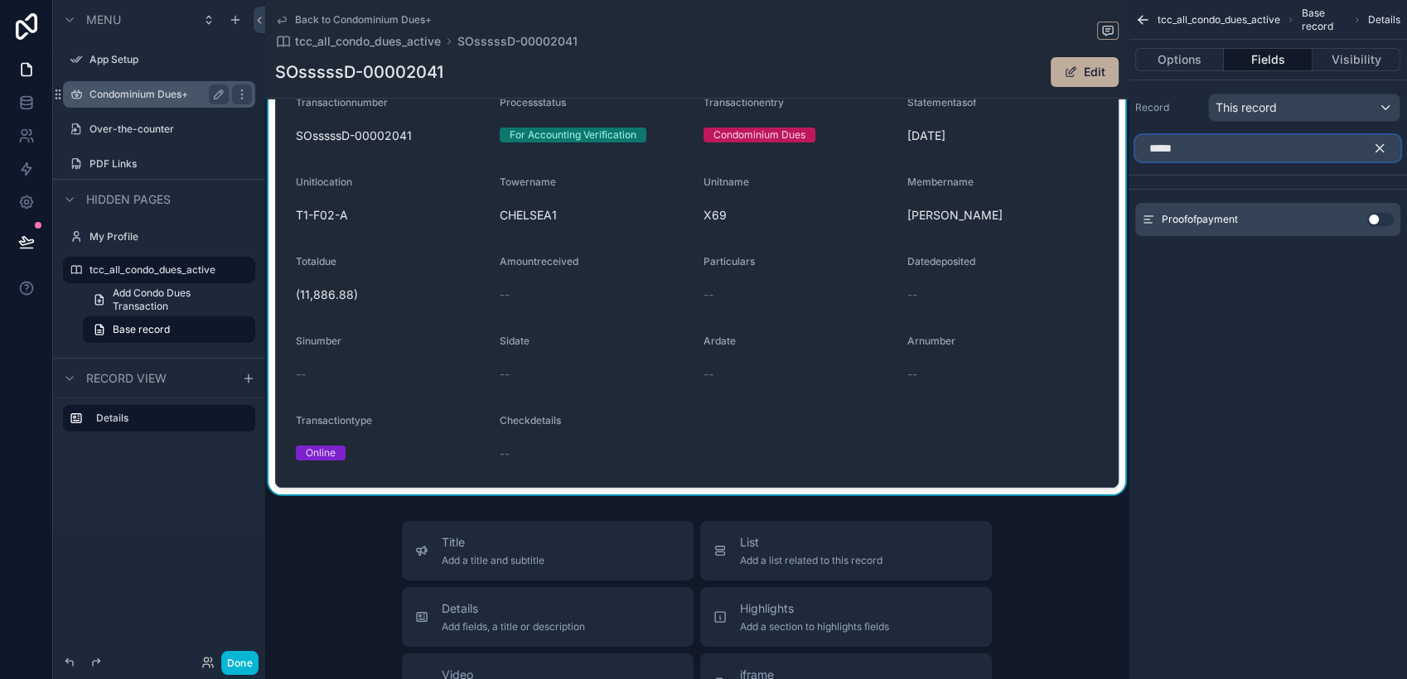
type input "*****"
click at [1379, 219] on button "Use setting" at bounding box center [1380, 219] width 27 height 13
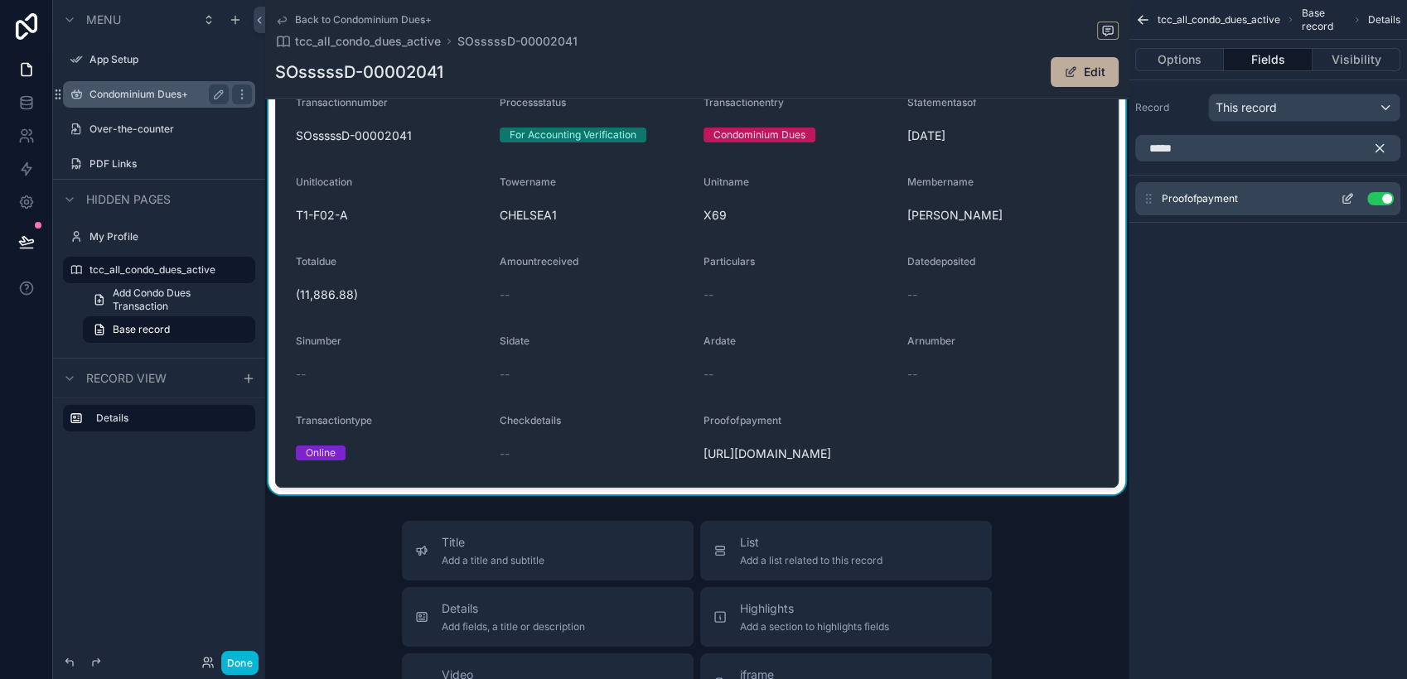
click at [1347, 201] on icon "scrollable content" at bounding box center [1347, 198] width 13 height 13
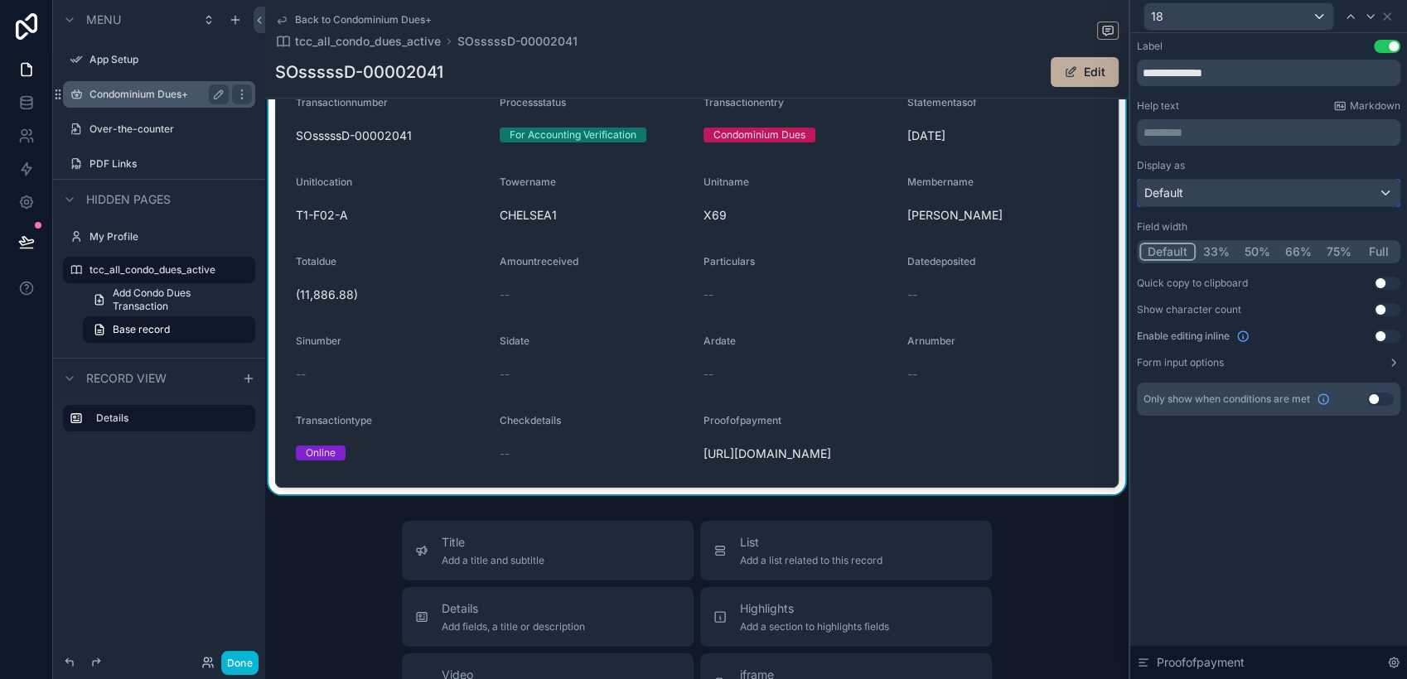
click at [1220, 191] on div "Default" at bounding box center [1269, 193] width 262 height 27
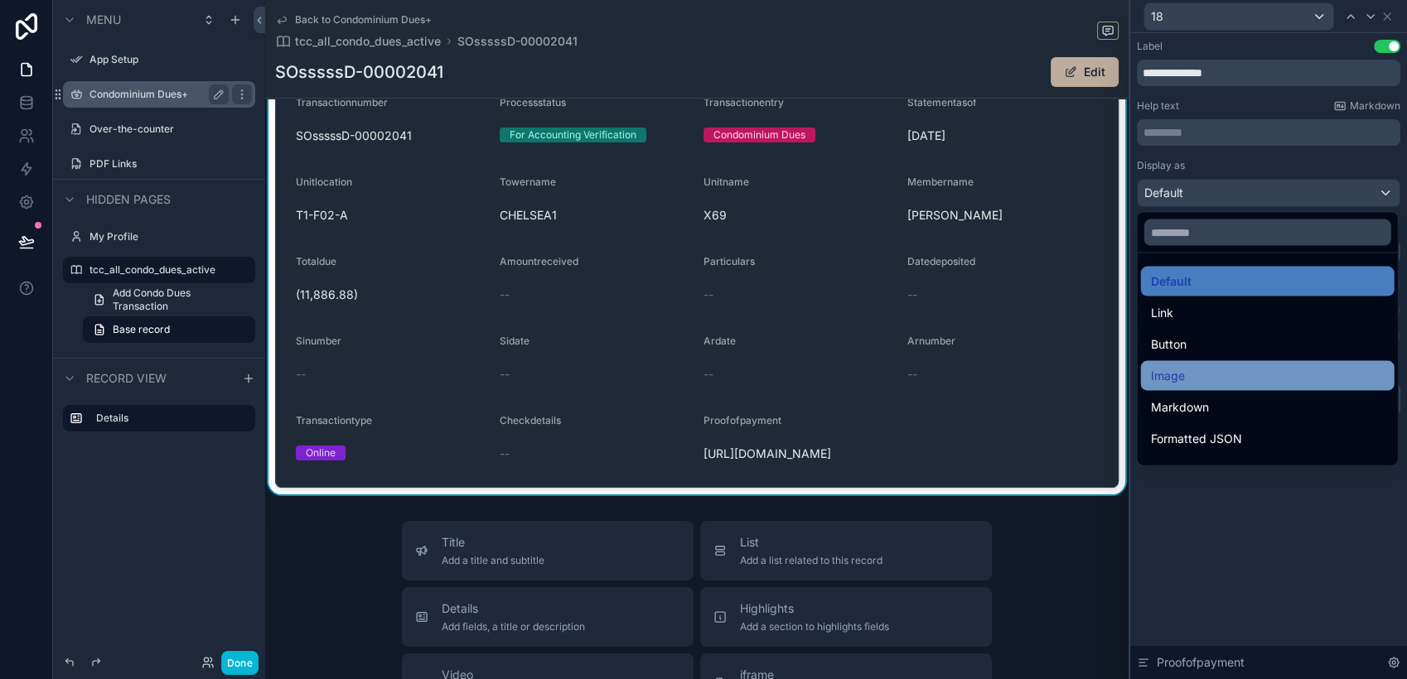
click at [1235, 366] on div "Image" at bounding box center [1268, 376] width 234 height 20
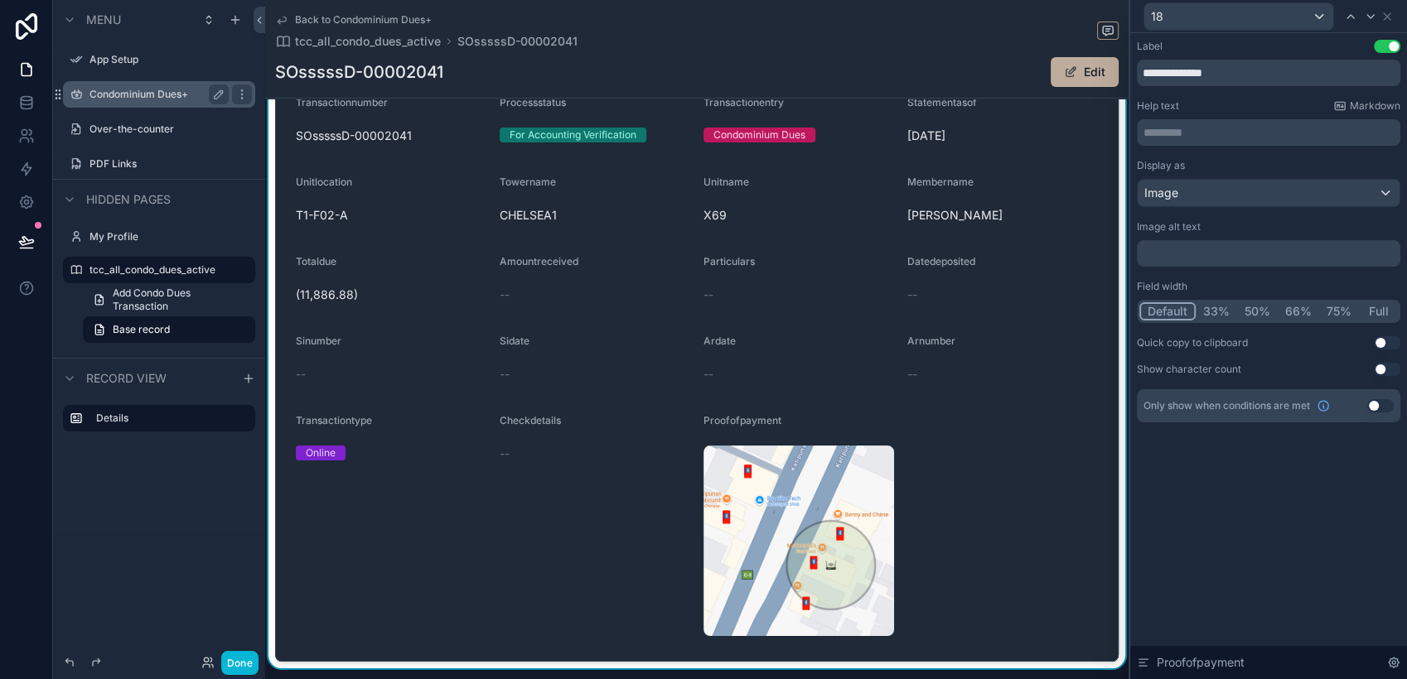
click at [1375, 313] on button "Full" at bounding box center [1378, 311] width 39 height 18
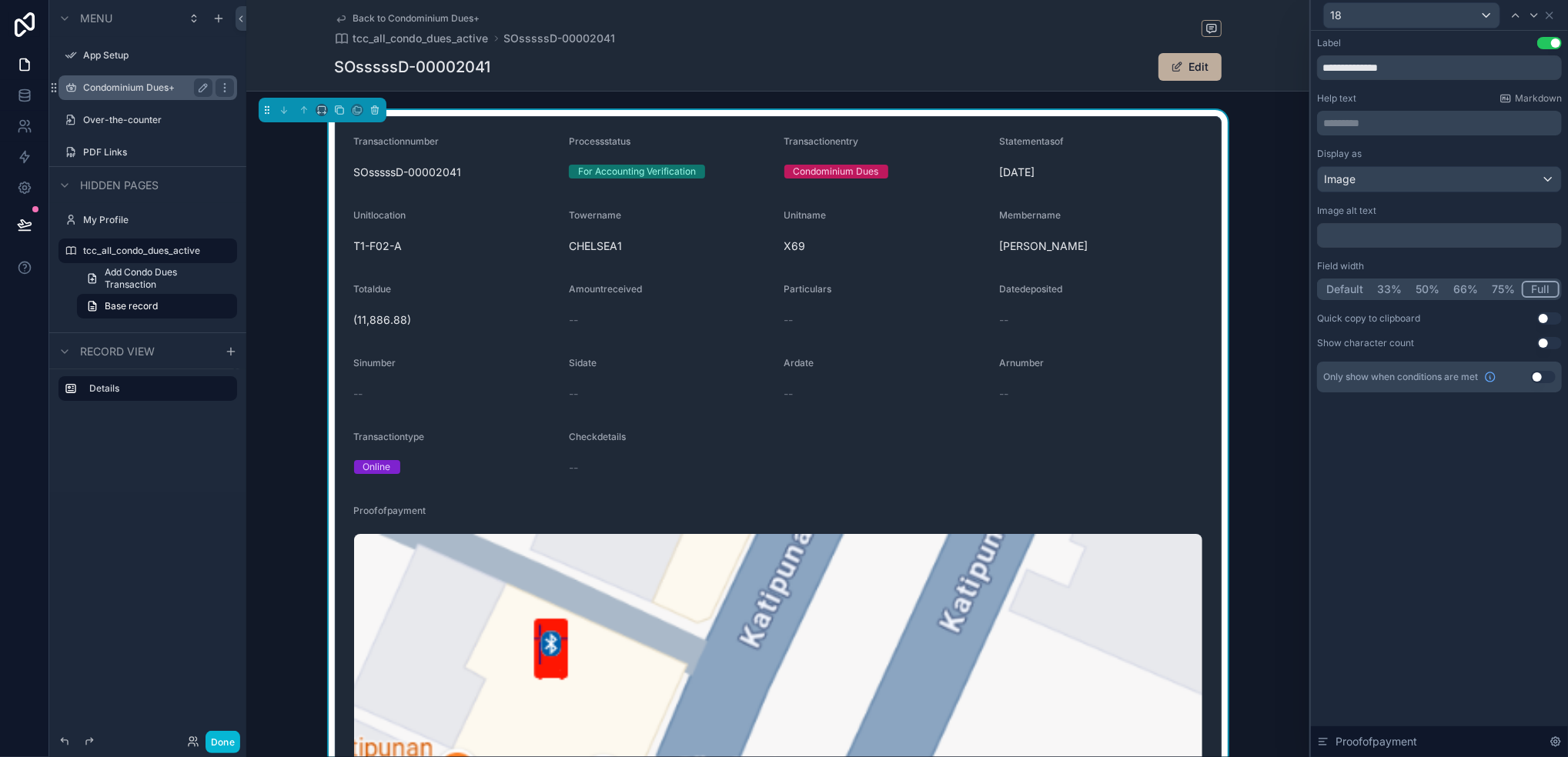
click at [278, 356] on div "Transactionnumber SOsssssD-00002041 Processstatus For Accounting Verification T…" at bounding box center [777, 761] width 1063 height 1302
click at [97, 87] on label "Condominium Dues+" at bounding box center [144, 87] width 124 height 12
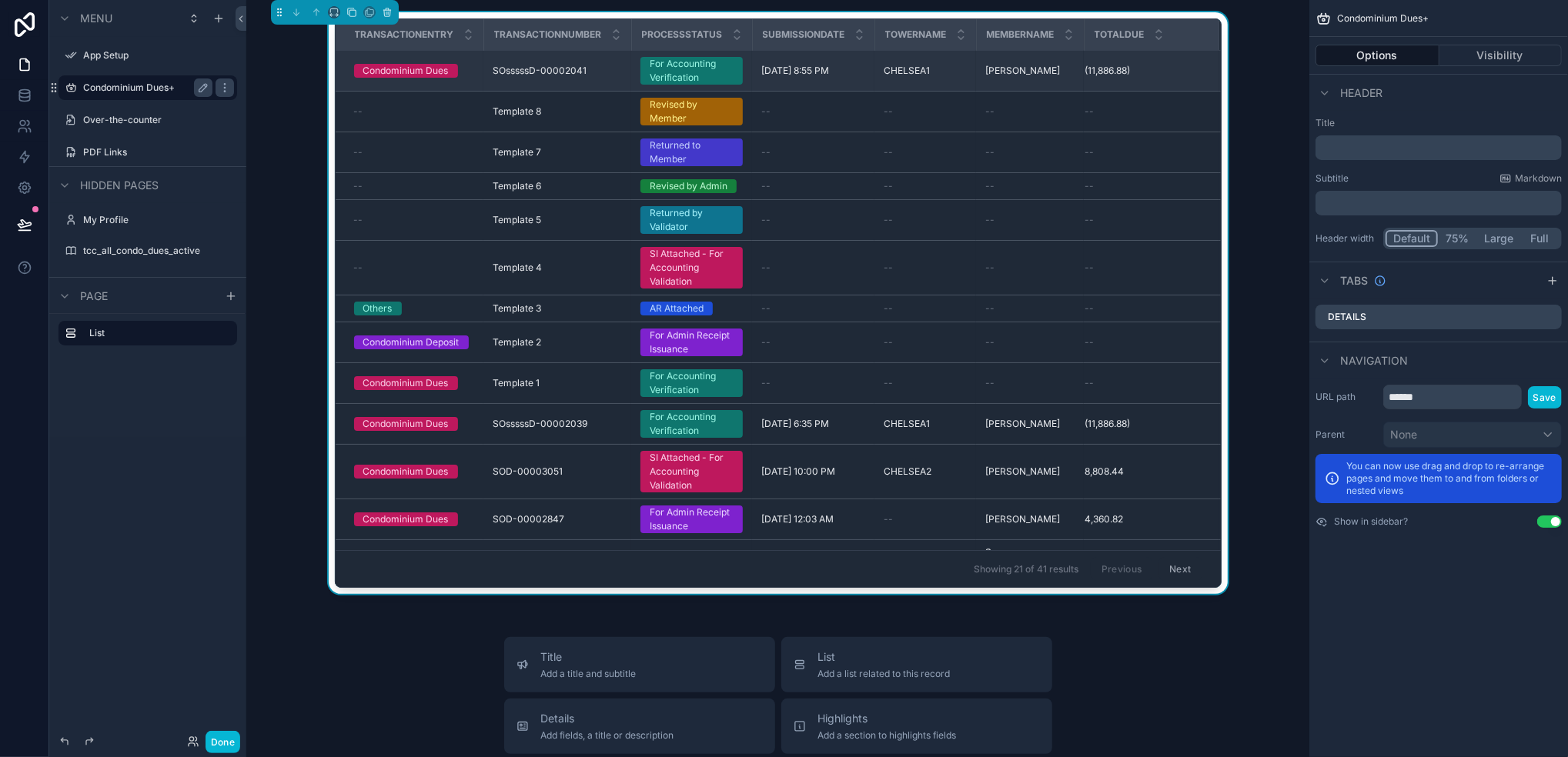
click at [672, 79] on div "For Accounting Verification" at bounding box center [691, 71] width 84 height 28
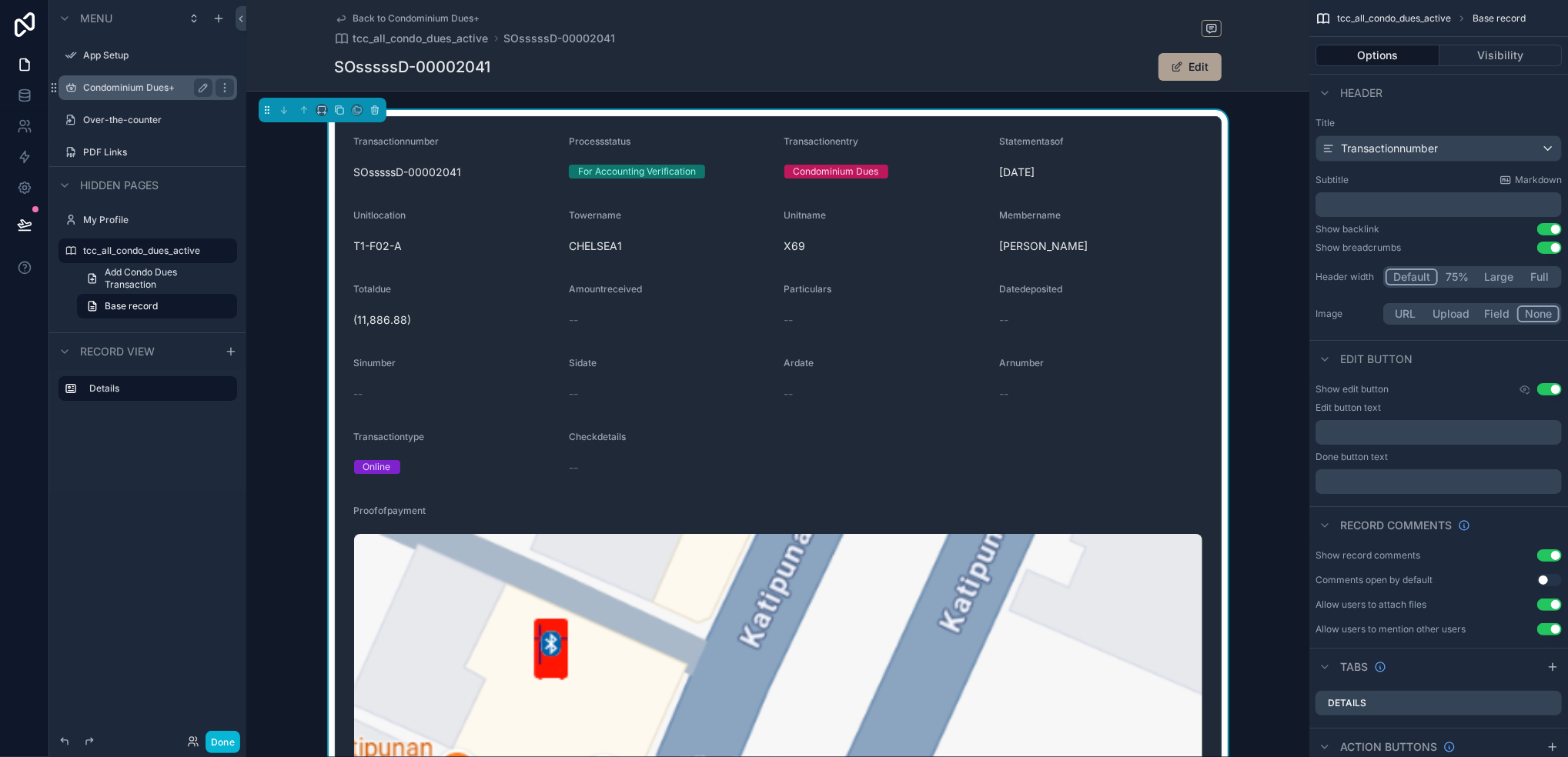
click at [1172, 69] on span "scrollable content" at bounding box center [1176, 66] width 12 height 12
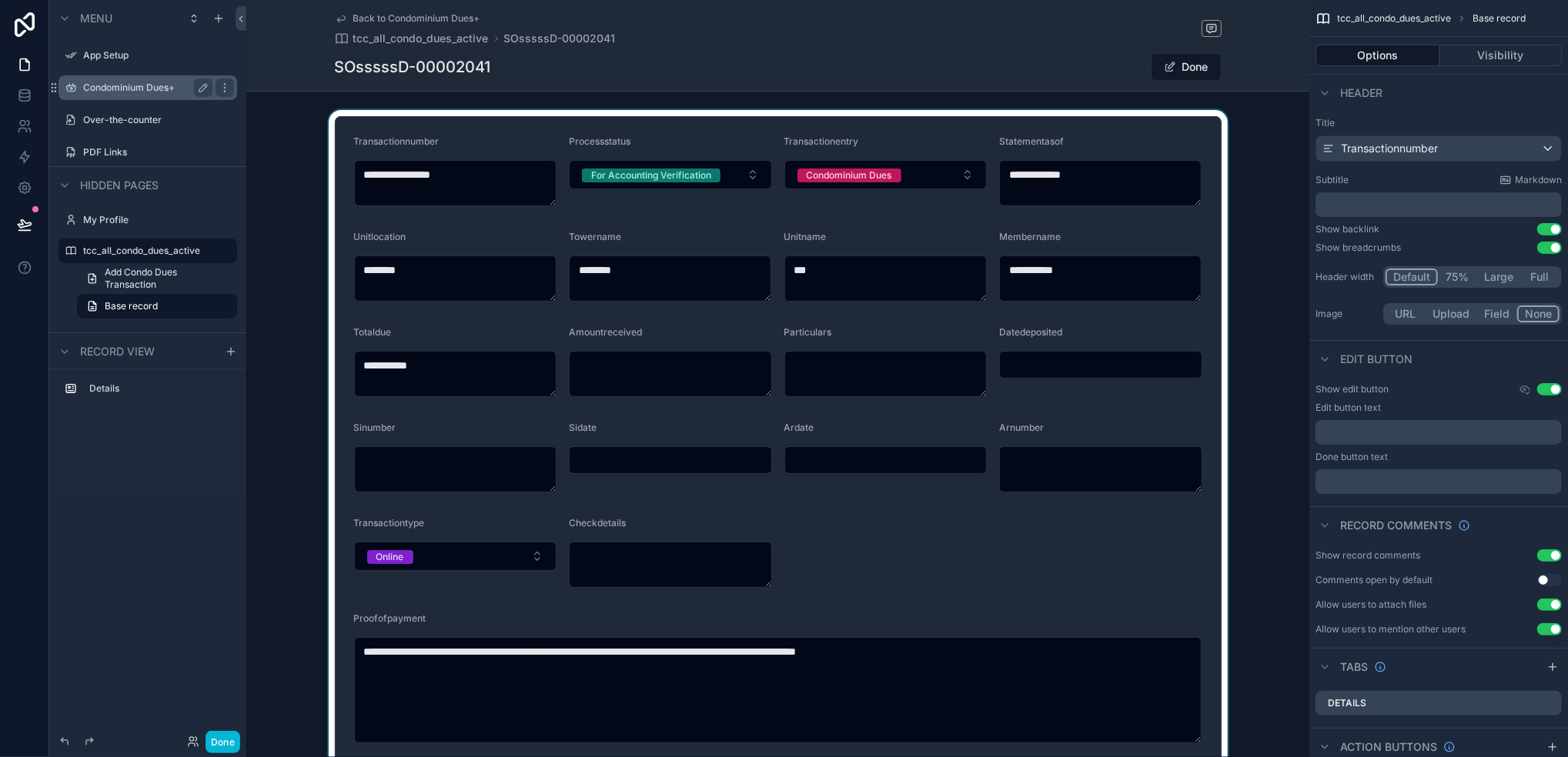
click at [728, 176] on div "scrollable content" at bounding box center [777, 438] width 1063 height 659
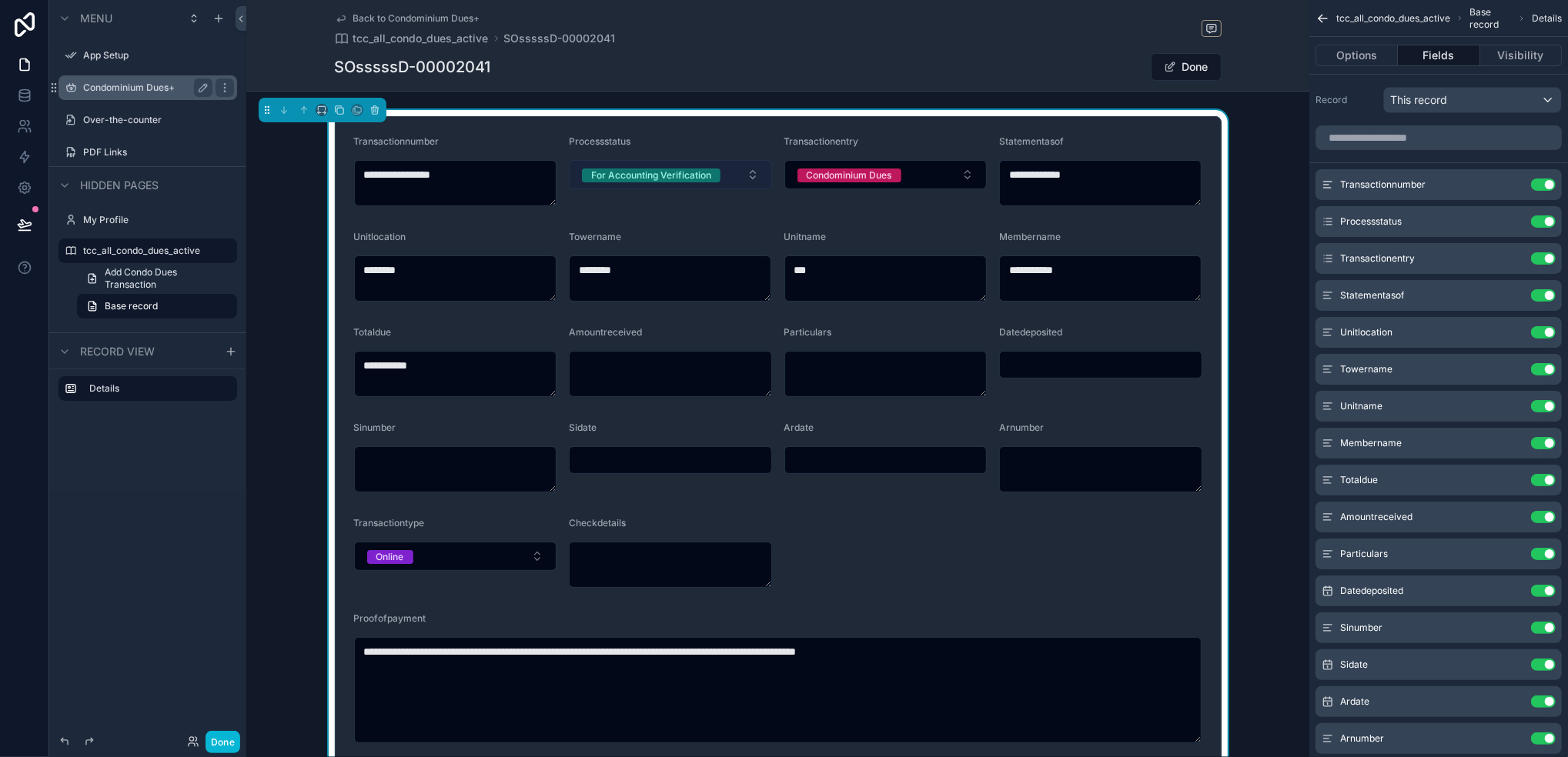
click at [753, 176] on button "For Accounting Verification" at bounding box center [670, 174] width 203 height 29
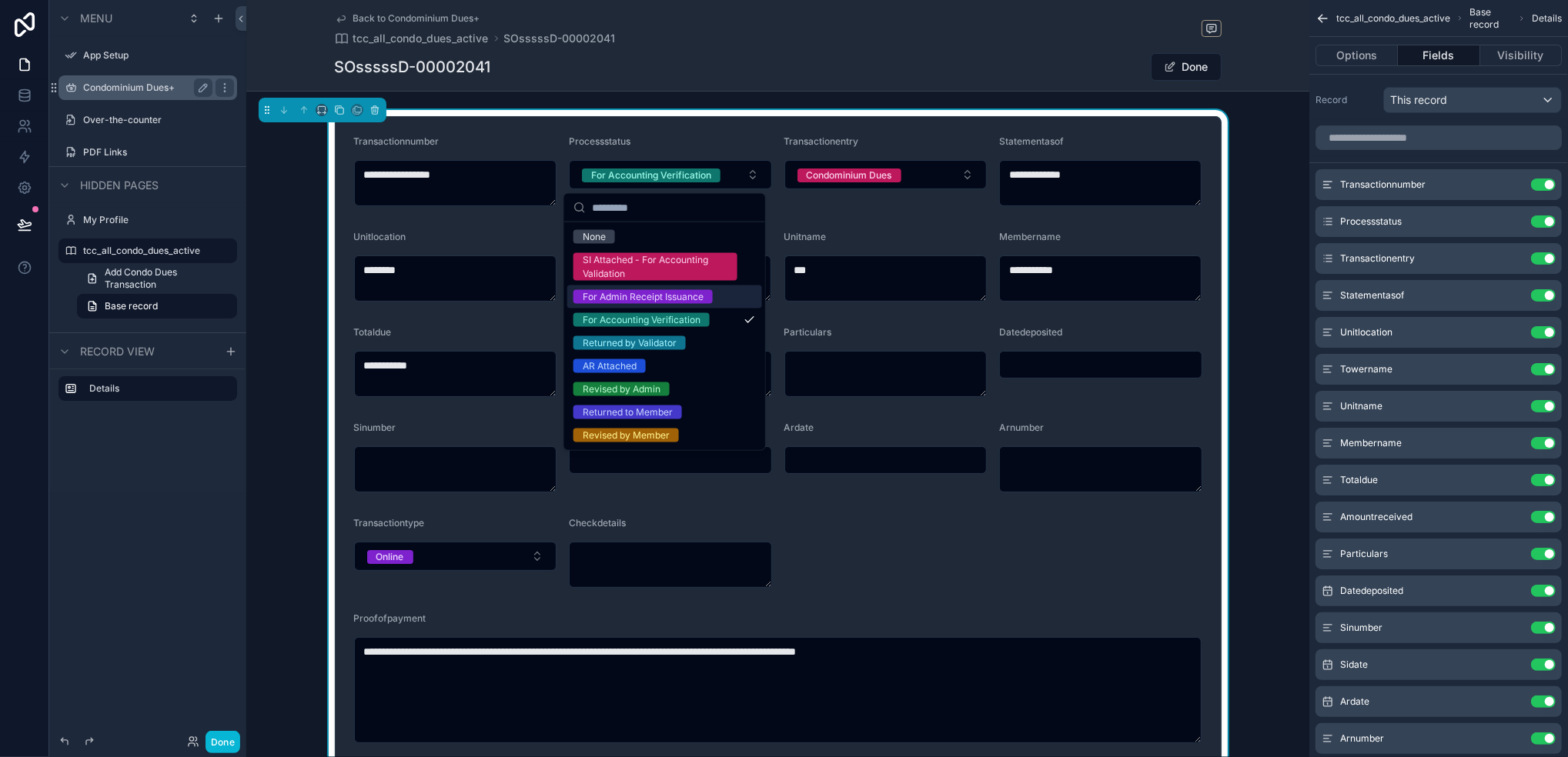
click at [630, 299] on div "For Admin Receipt Issuance" at bounding box center [643, 296] width 121 height 14
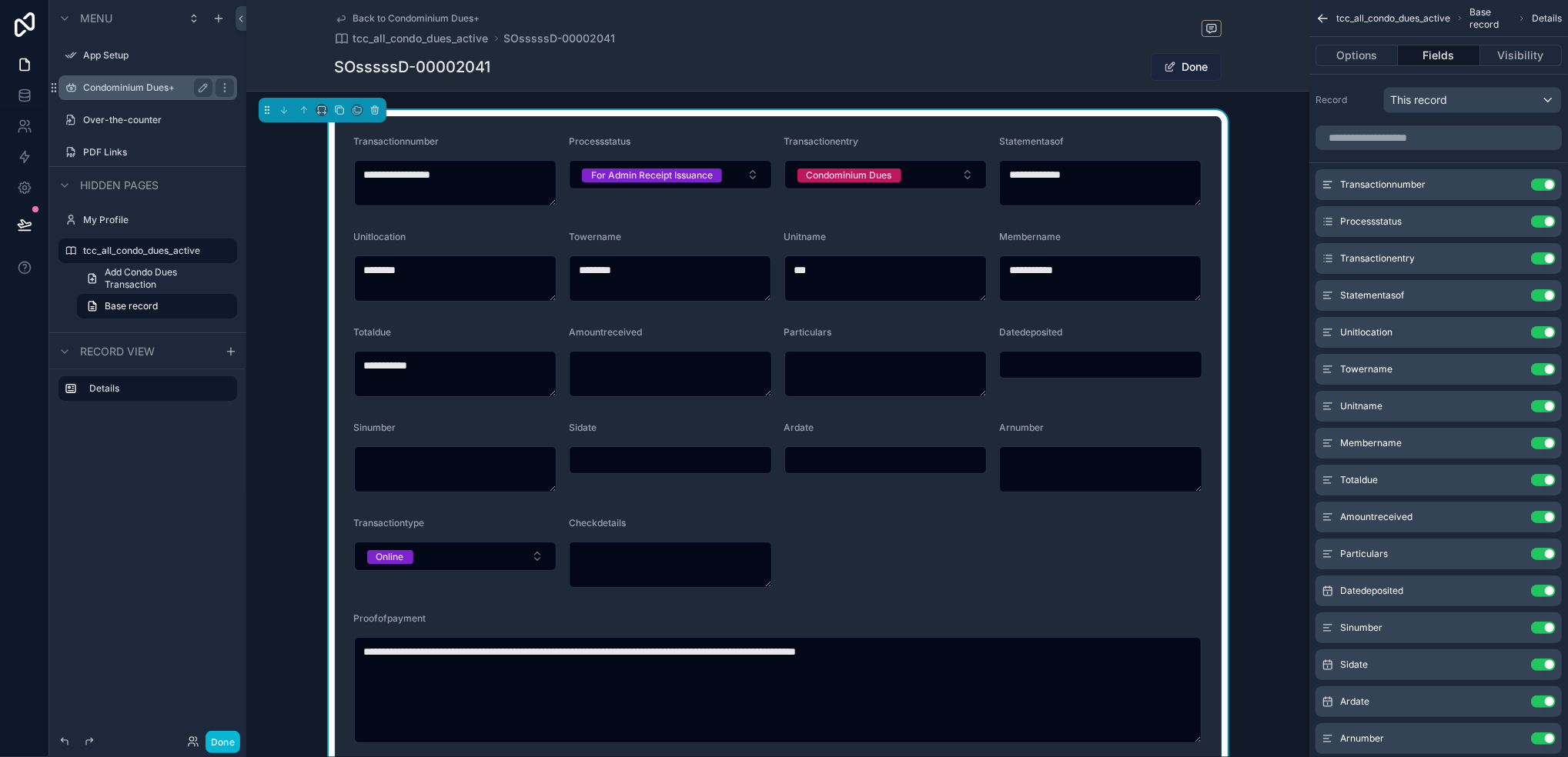
click at [1177, 69] on button "Done" at bounding box center [1186, 67] width 71 height 28
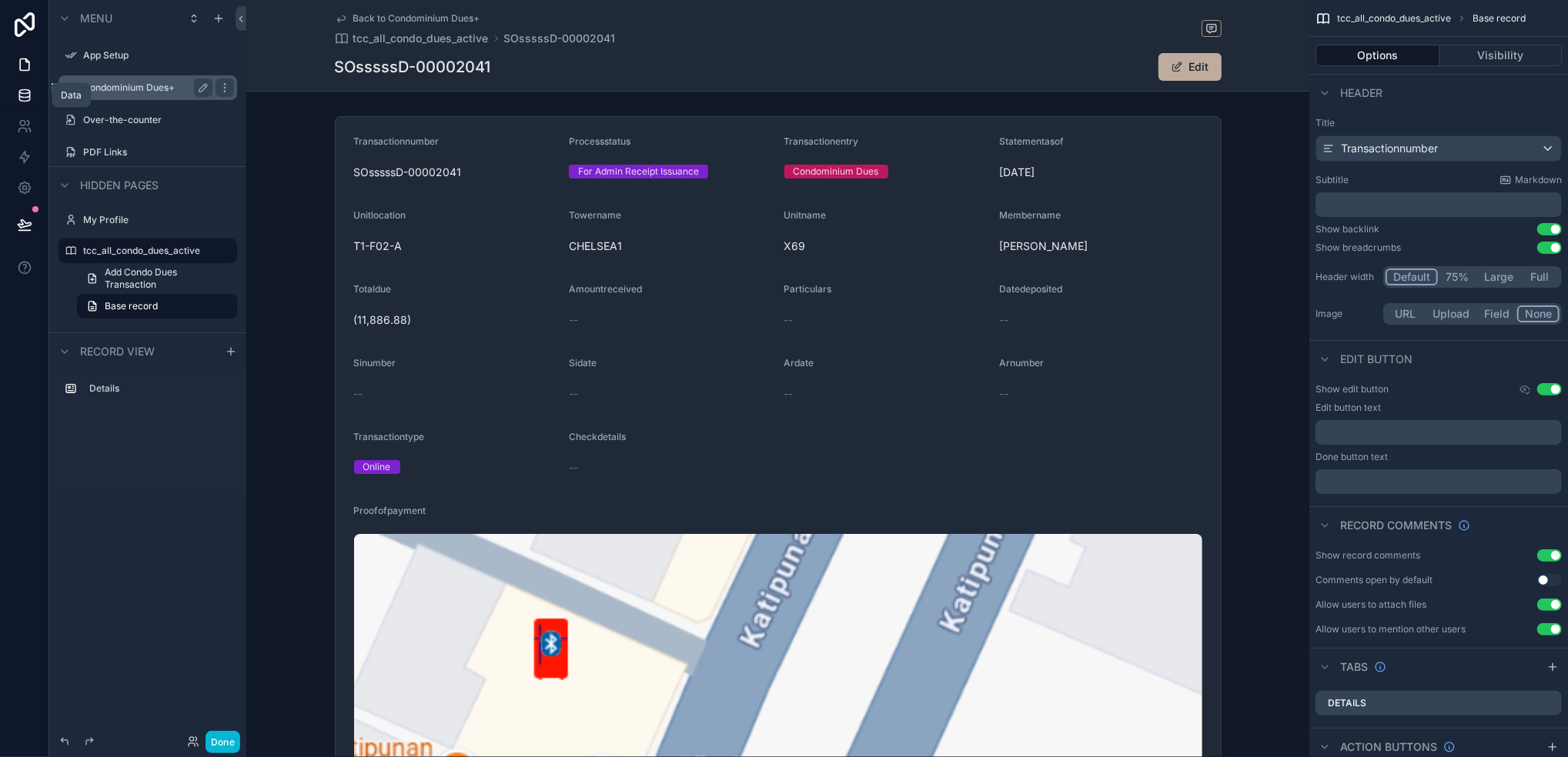
click at [33, 101] on link at bounding box center [24, 95] width 48 height 31
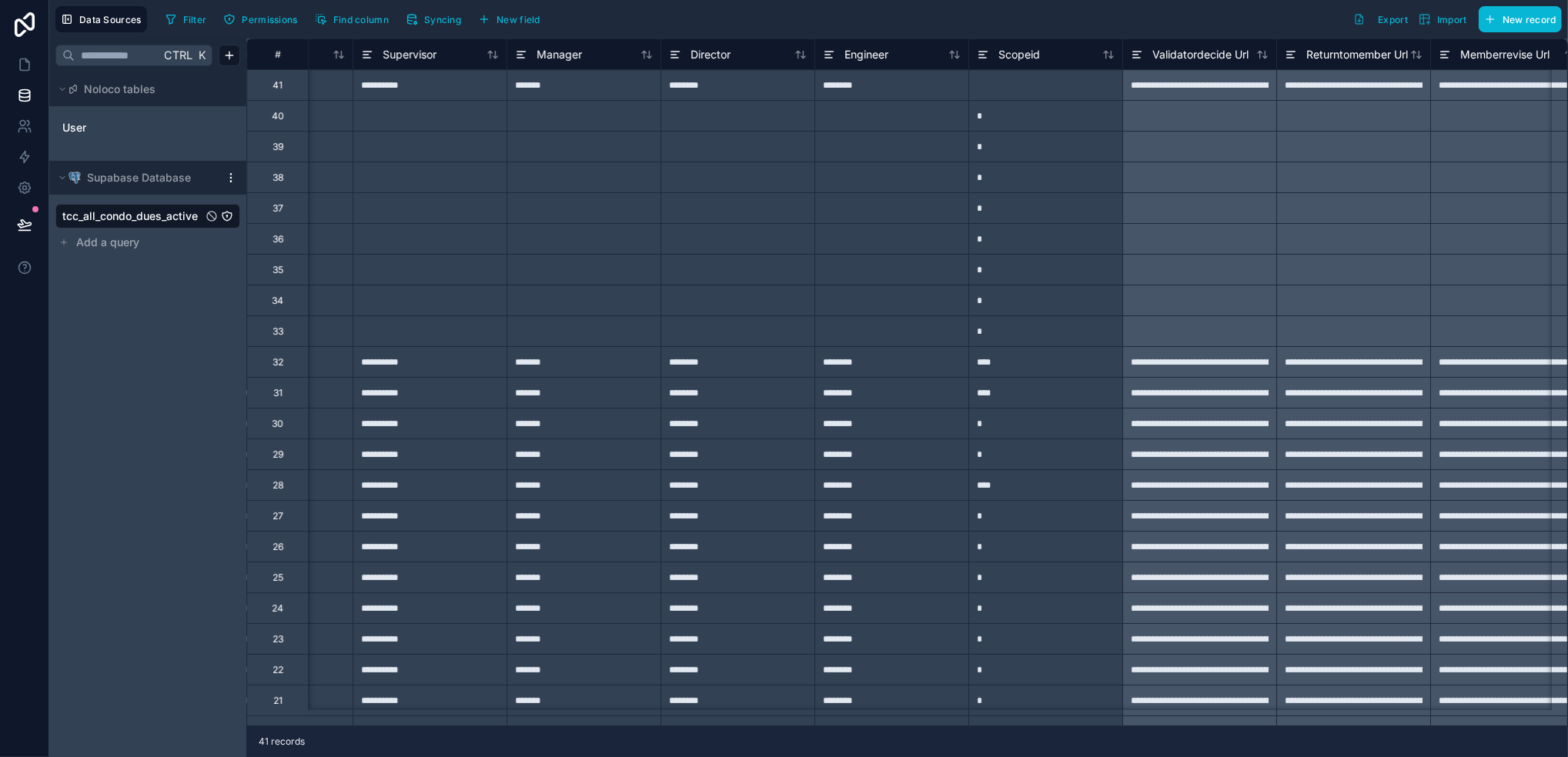
scroll to position [0, 9070]
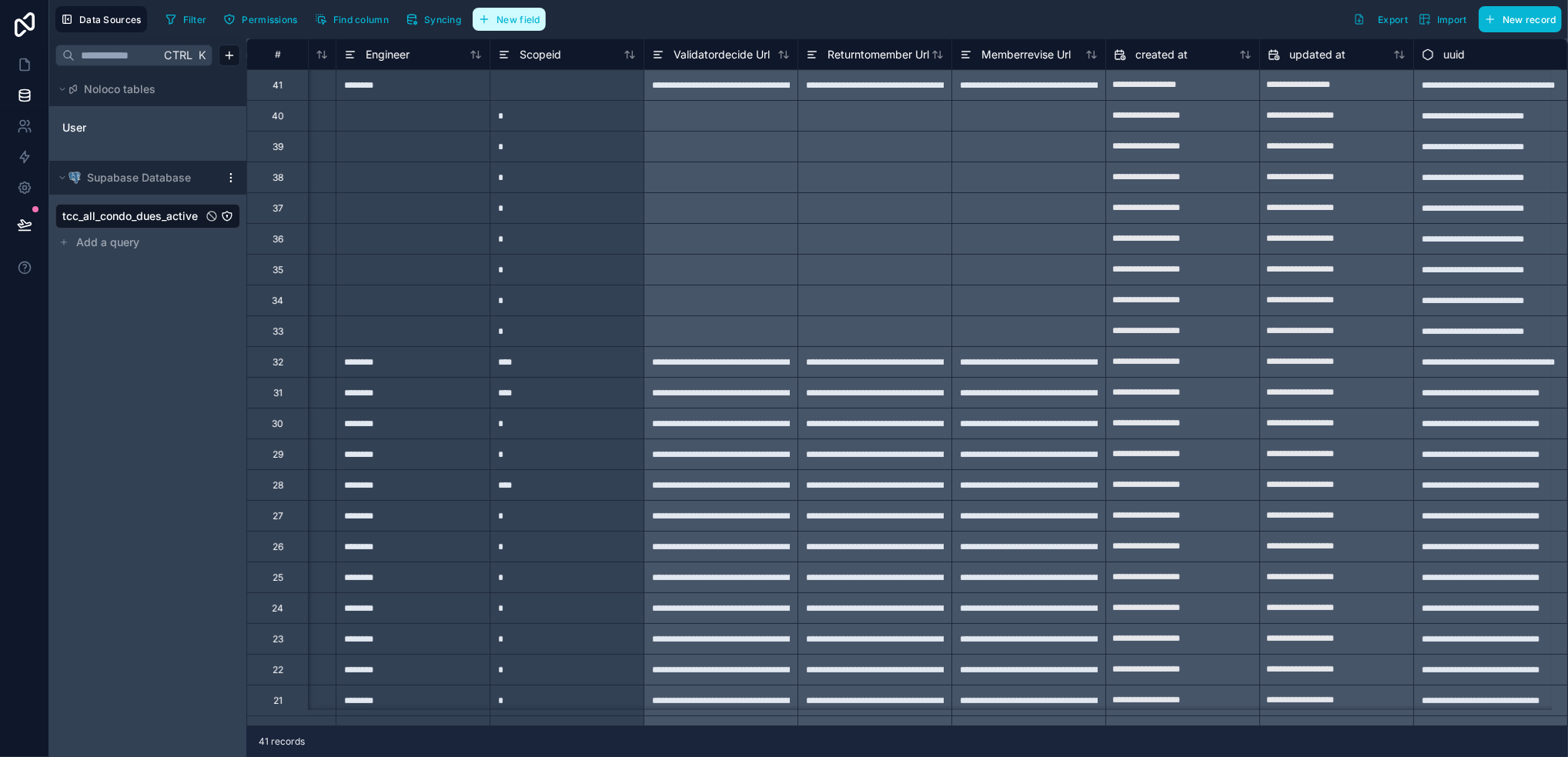
click at [542, 29] on button "New field" at bounding box center [509, 19] width 73 height 23
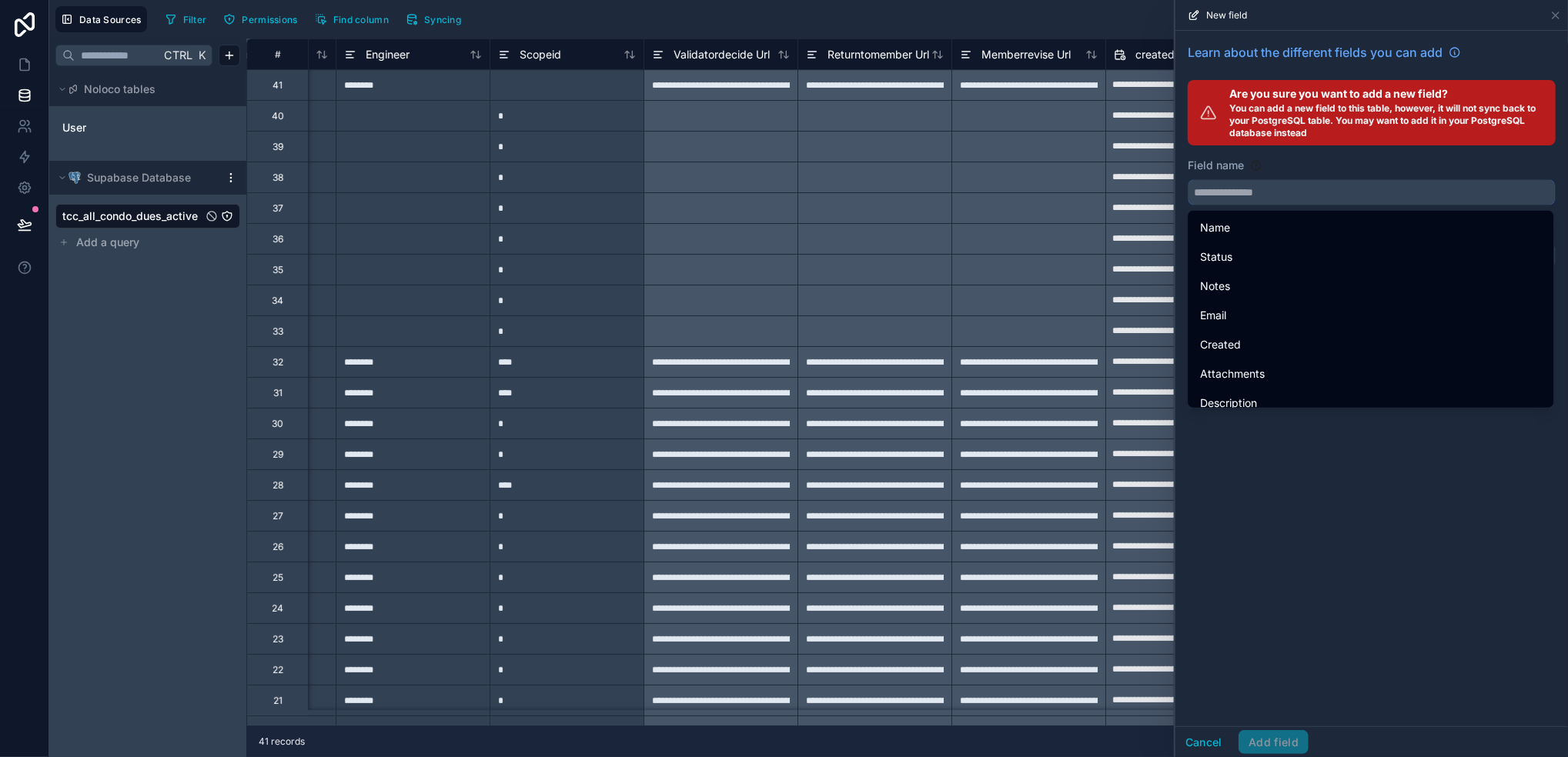
click at [1306, 190] on input "text" at bounding box center [1371, 192] width 366 height 25
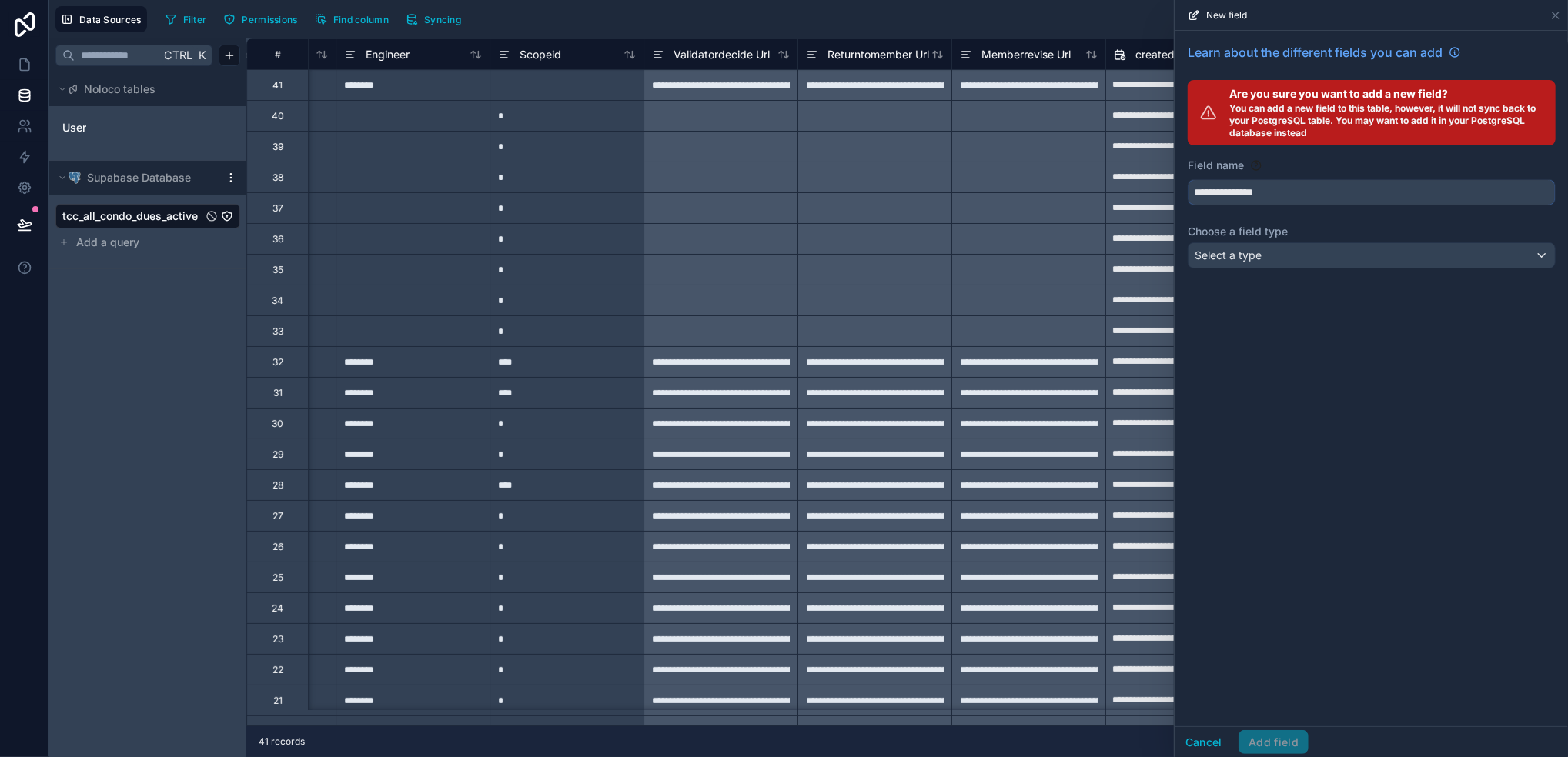
type input "**********"
click at [1306, 257] on div "Select a type" at bounding box center [1371, 255] width 366 height 25
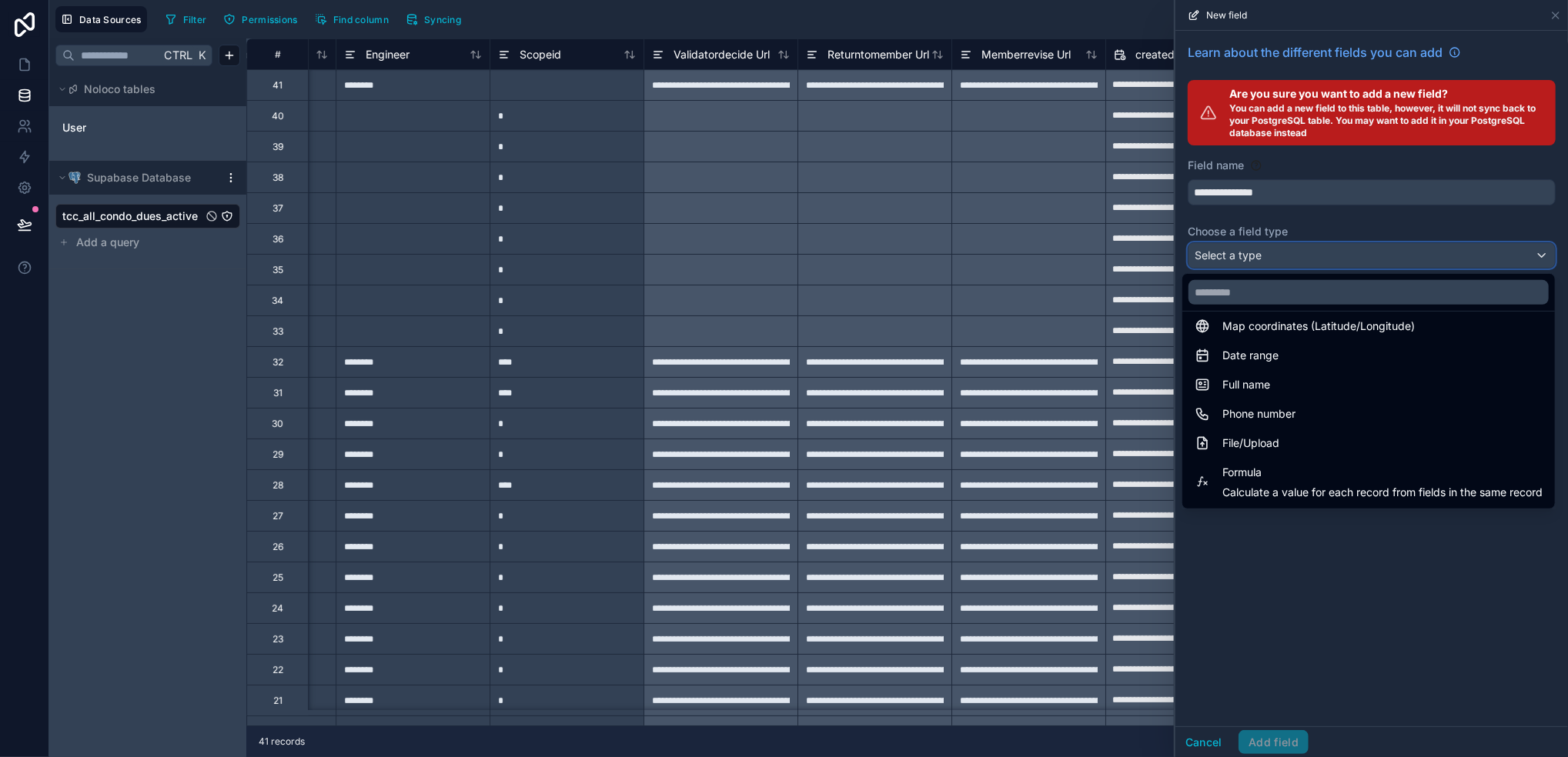
scroll to position [307, 0]
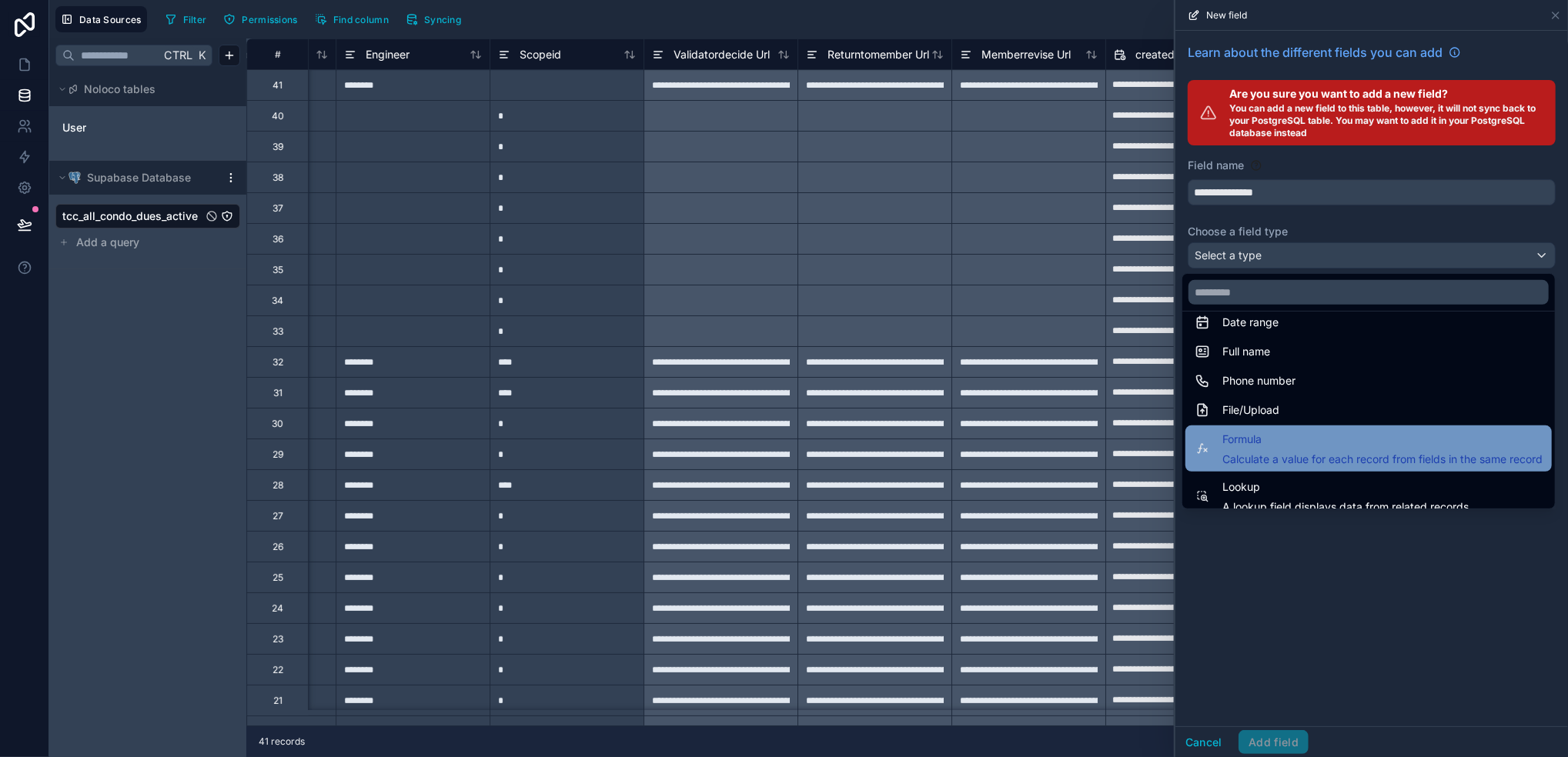
click at [1306, 437] on span "Formula" at bounding box center [1382, 439] width 320 height 19
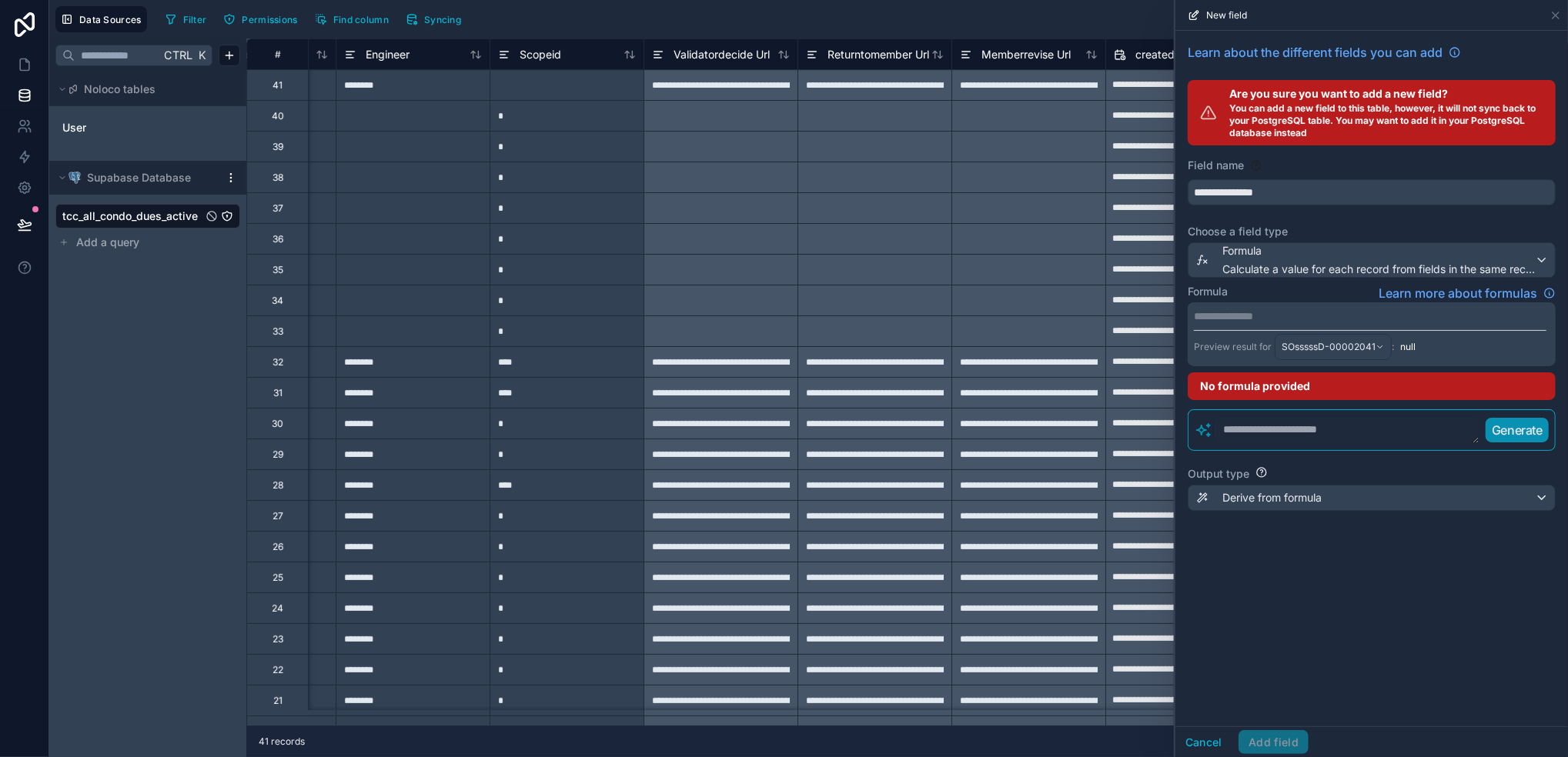
click at [1288, 312] on p "**********" at bounding box center [1369, 316] width 352 height 16
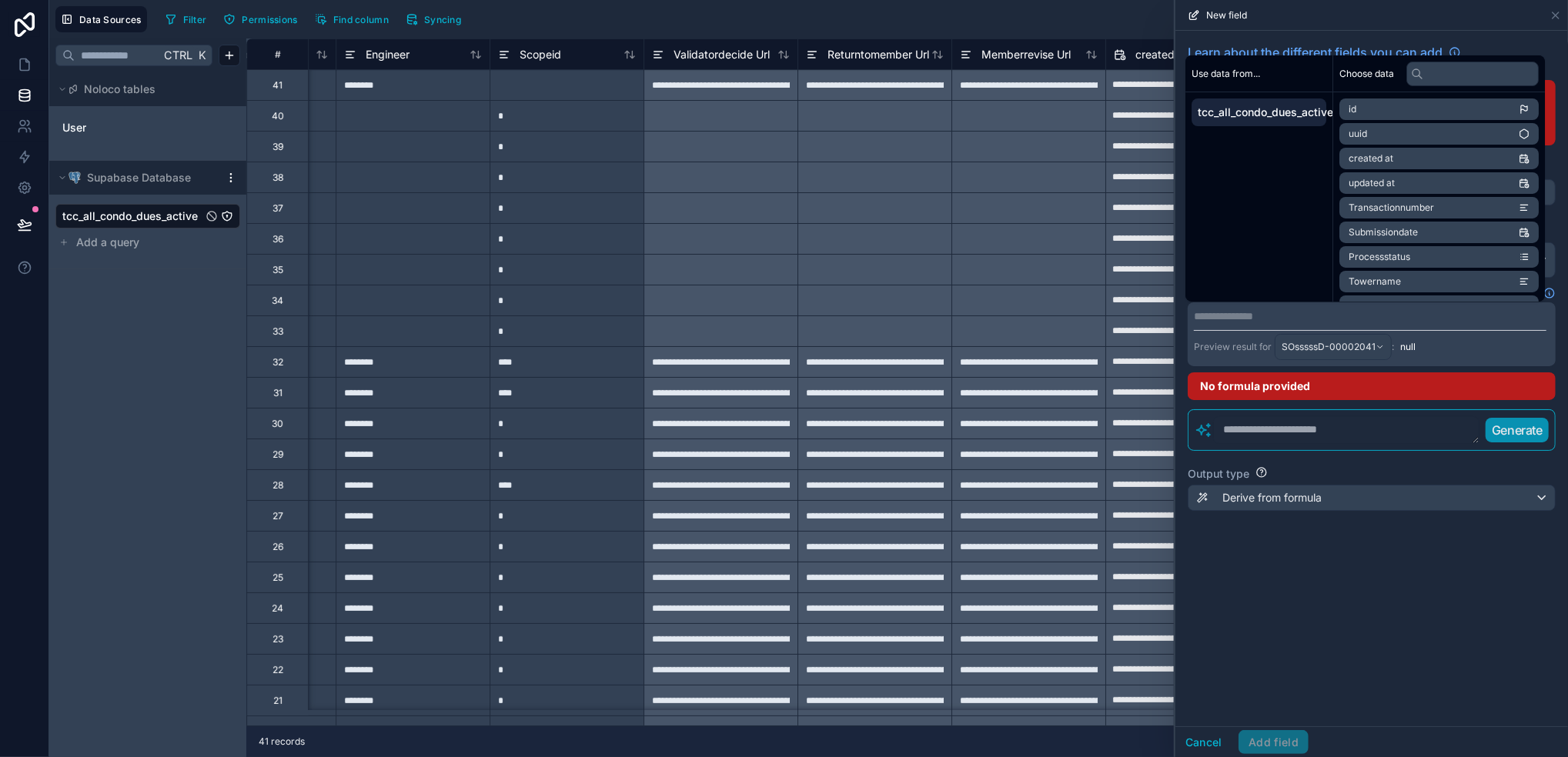
click at [1306, 436] on textarea at bounding box center [1346, 430] width 267 height 28
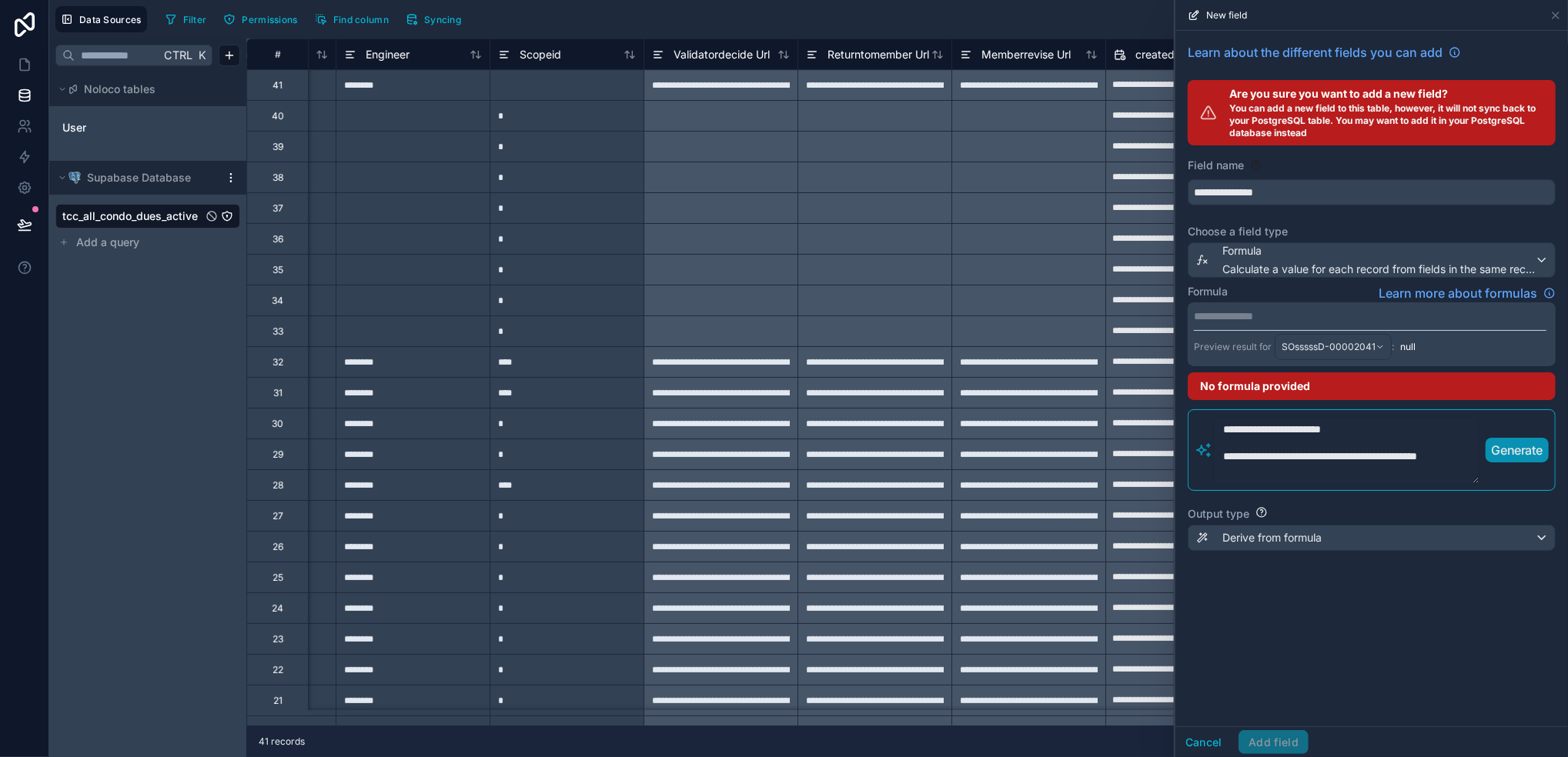
scroll to position [0, 0]
type textarea "**********"
click at [1306, 451] on p "Generate" at bounding box center [1517, 450] width 51 height 19
click at [1222, 631] on button "Cancel" at bounding box center [1203, 742] width 57 height 25
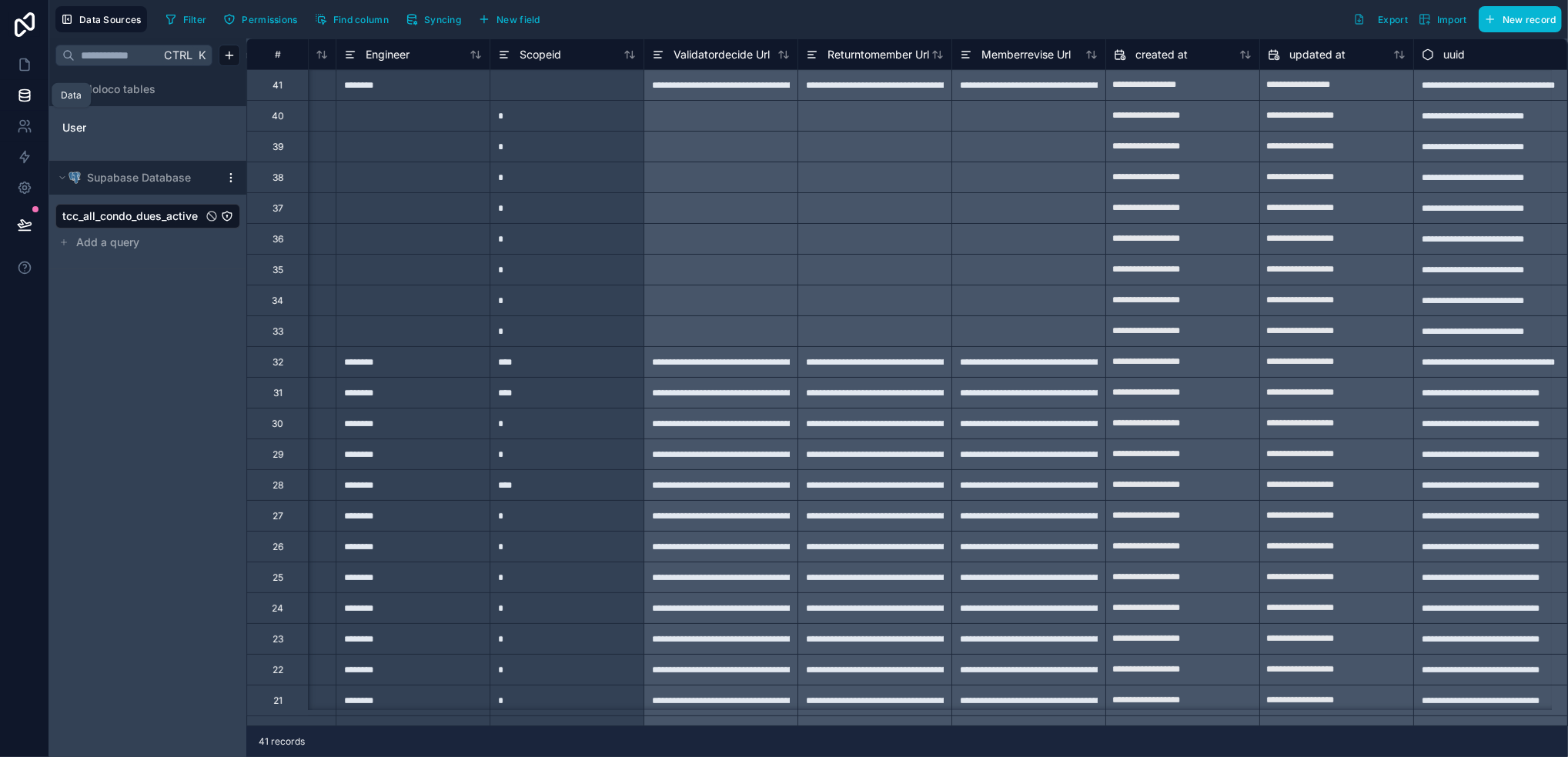
click at [13, 97] on link at bounding box center [24, 95] width 48 height 31
click at [32, 73] on link at bounding box center [24, 64] width 48 height 31
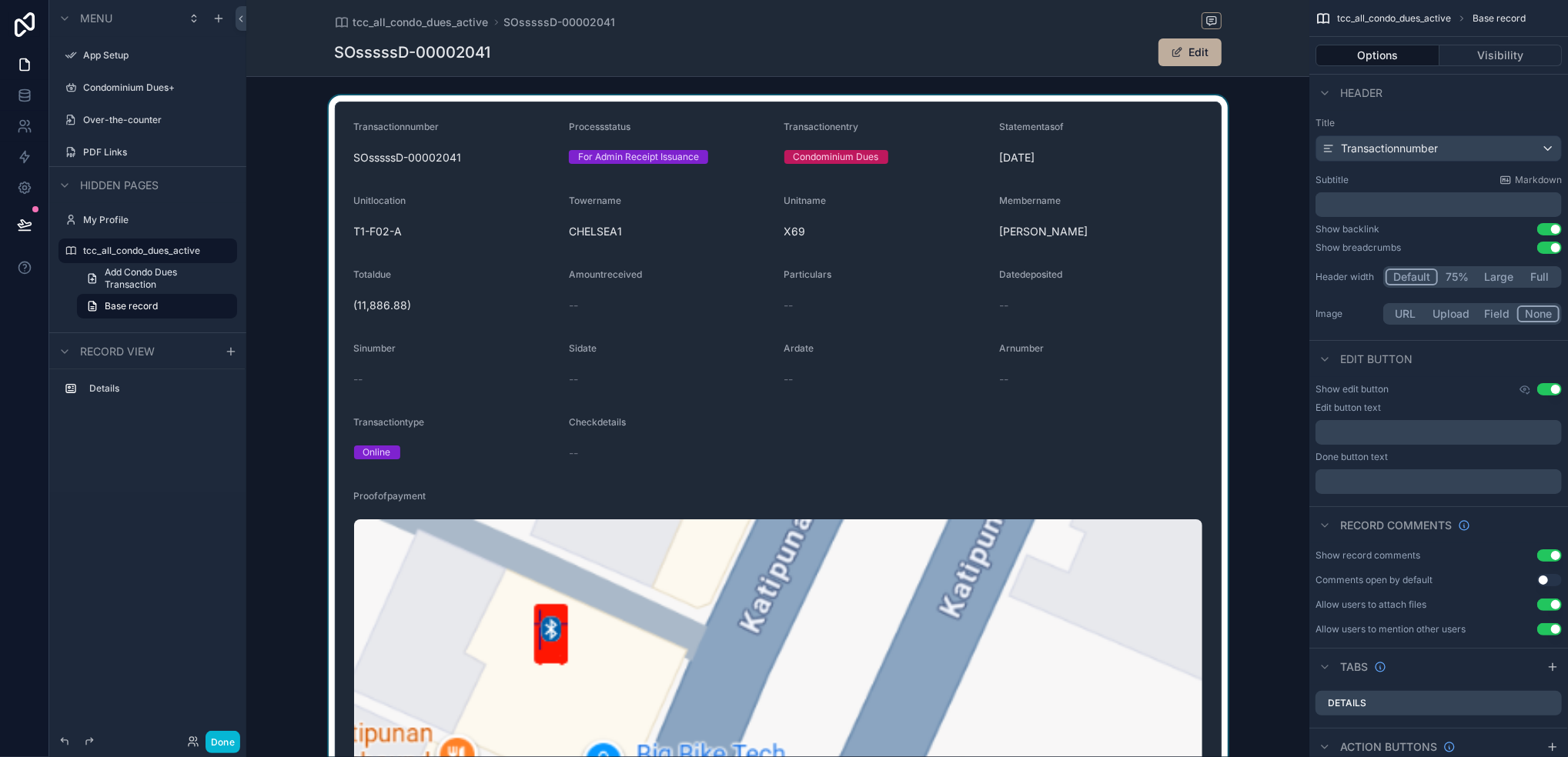
click at [1199, 257] on div "scrollable content" at bounding box center [777, 747] width 1063 height 1302
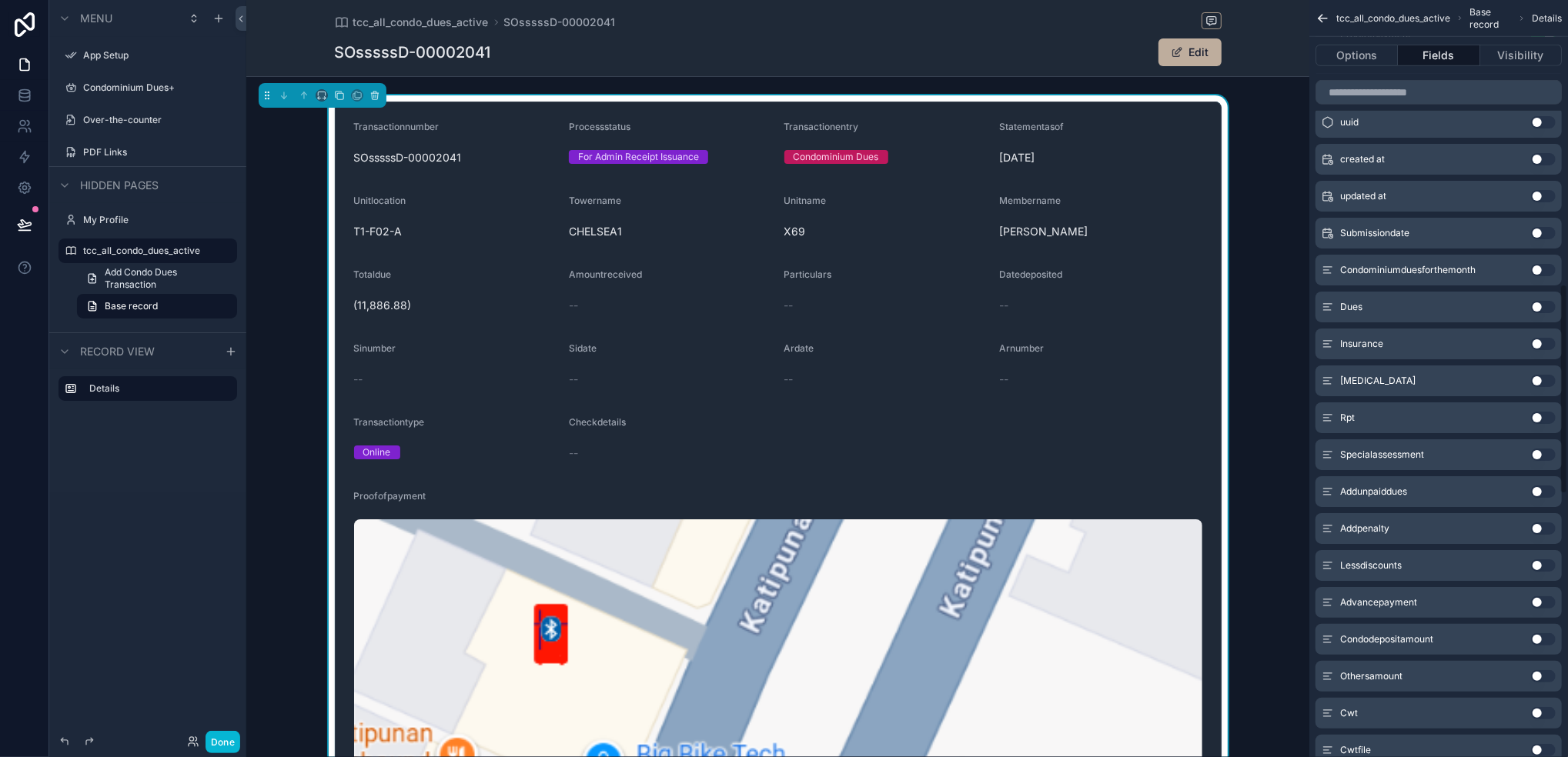
scroll to position [1025, 0]
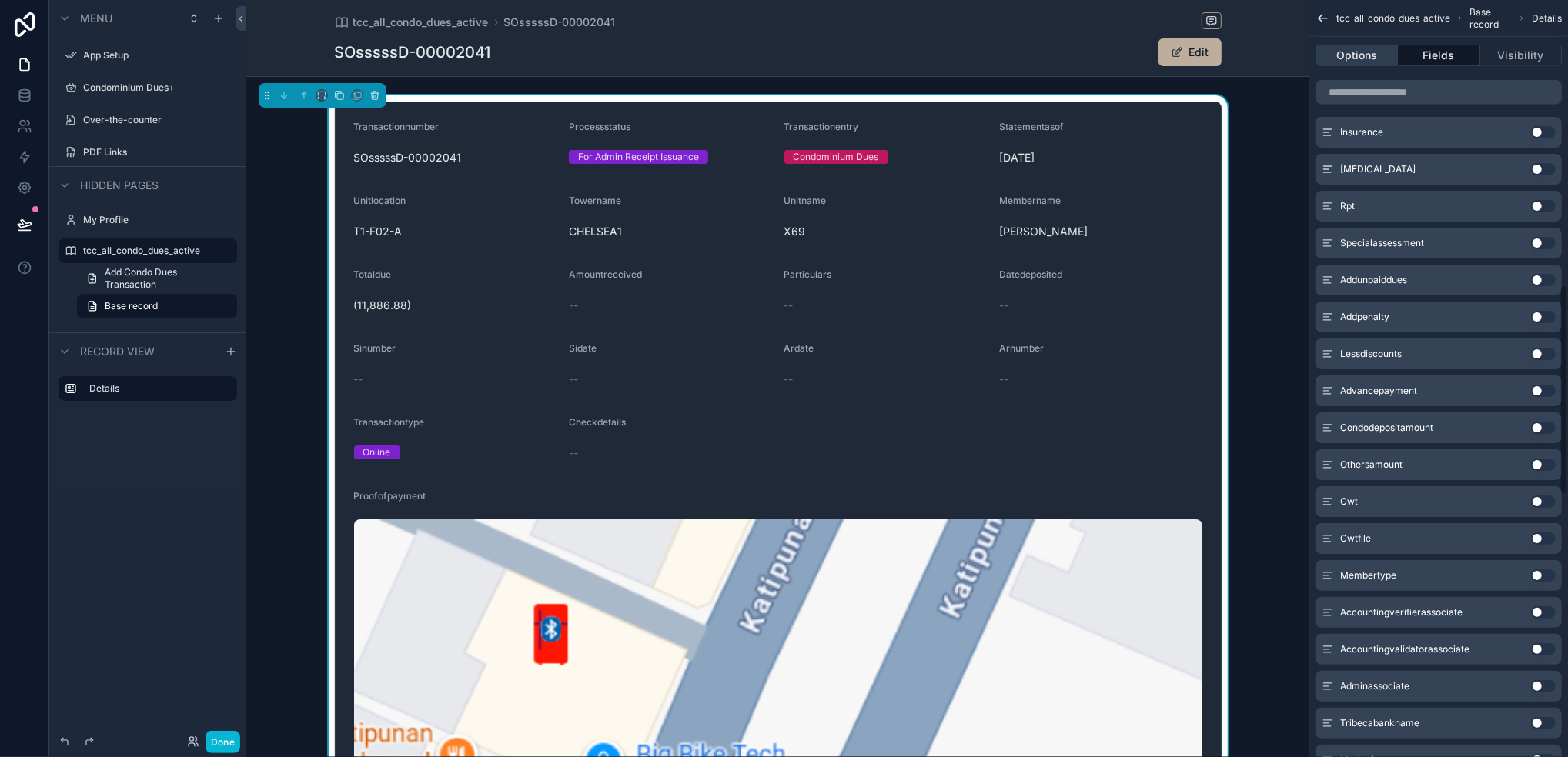
click at [1306, 49] on button "Options" at bounding box center [1356, 55] width 83 height 21
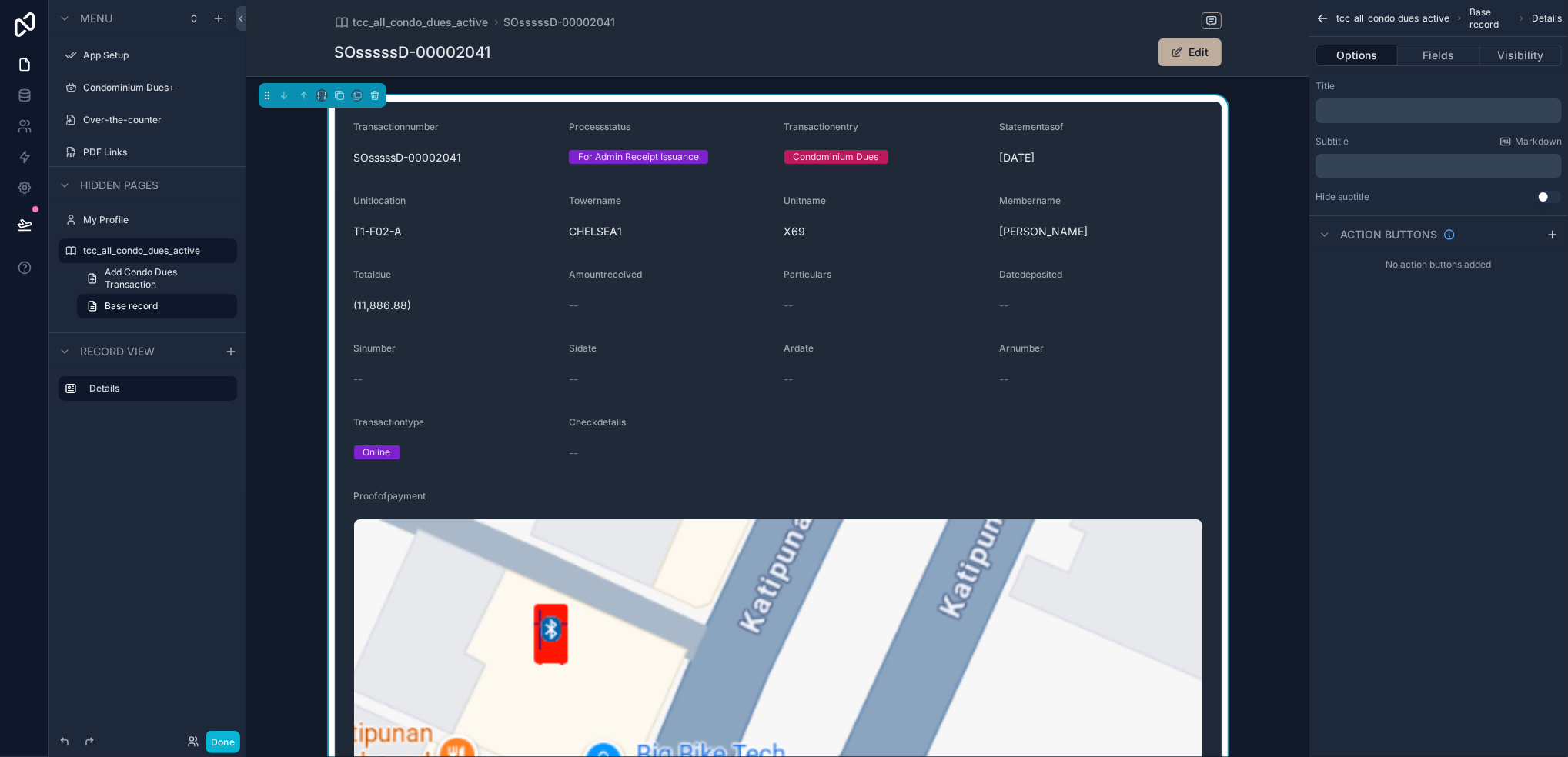
scroll to position [0, 0]
click at [1306, 239] on icon "scrollable content" at bounding box center [1552, 234] width 12 height 12
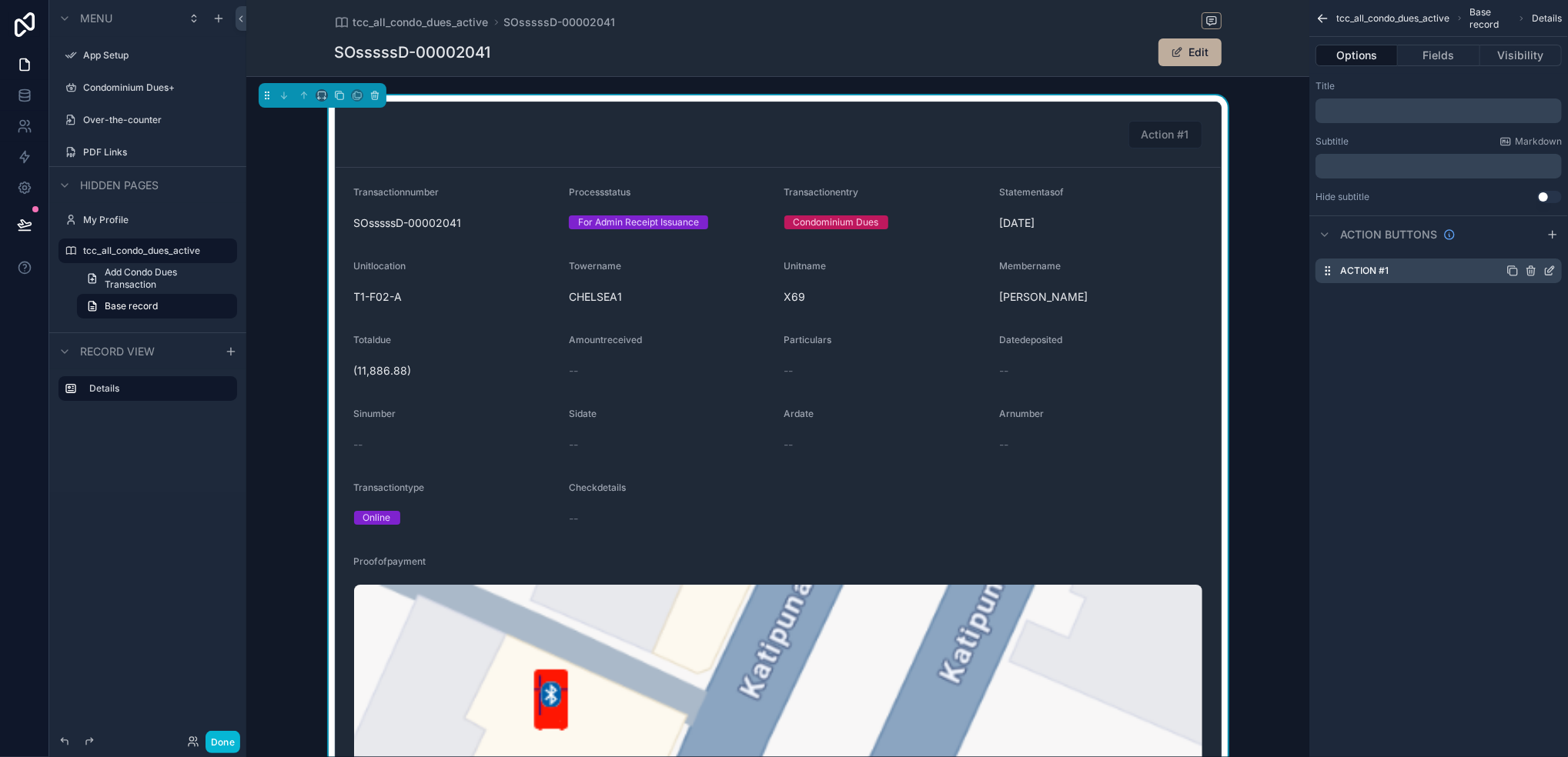
click at [1306, 273] on icon "scrollable content" at bounding box center [1548, 270] width 12 height 12
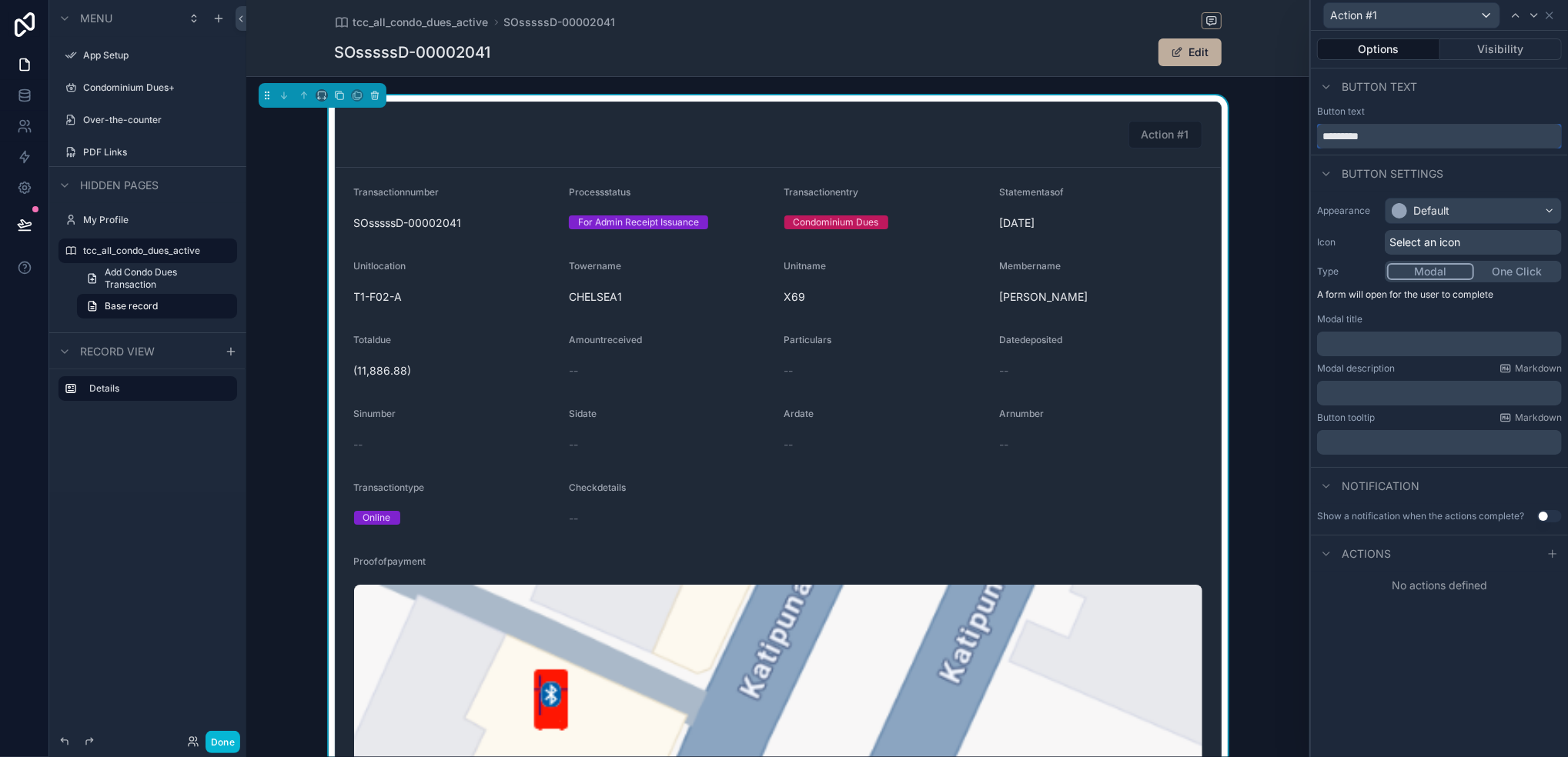
drag, startPoint x: 1405, startPoint y: 135, endPoint x: 1287, endPoint y: 124, distance: 118.5
click at [1287, 124] on div "Action #1 Options Visibility Button text Button text ********* Button settings …" at bounding box center [784, 378] width 1568 height 757
type input "******"
click at [1306, 555] on icon at bounding box center [1552, 554] width 12 height 12
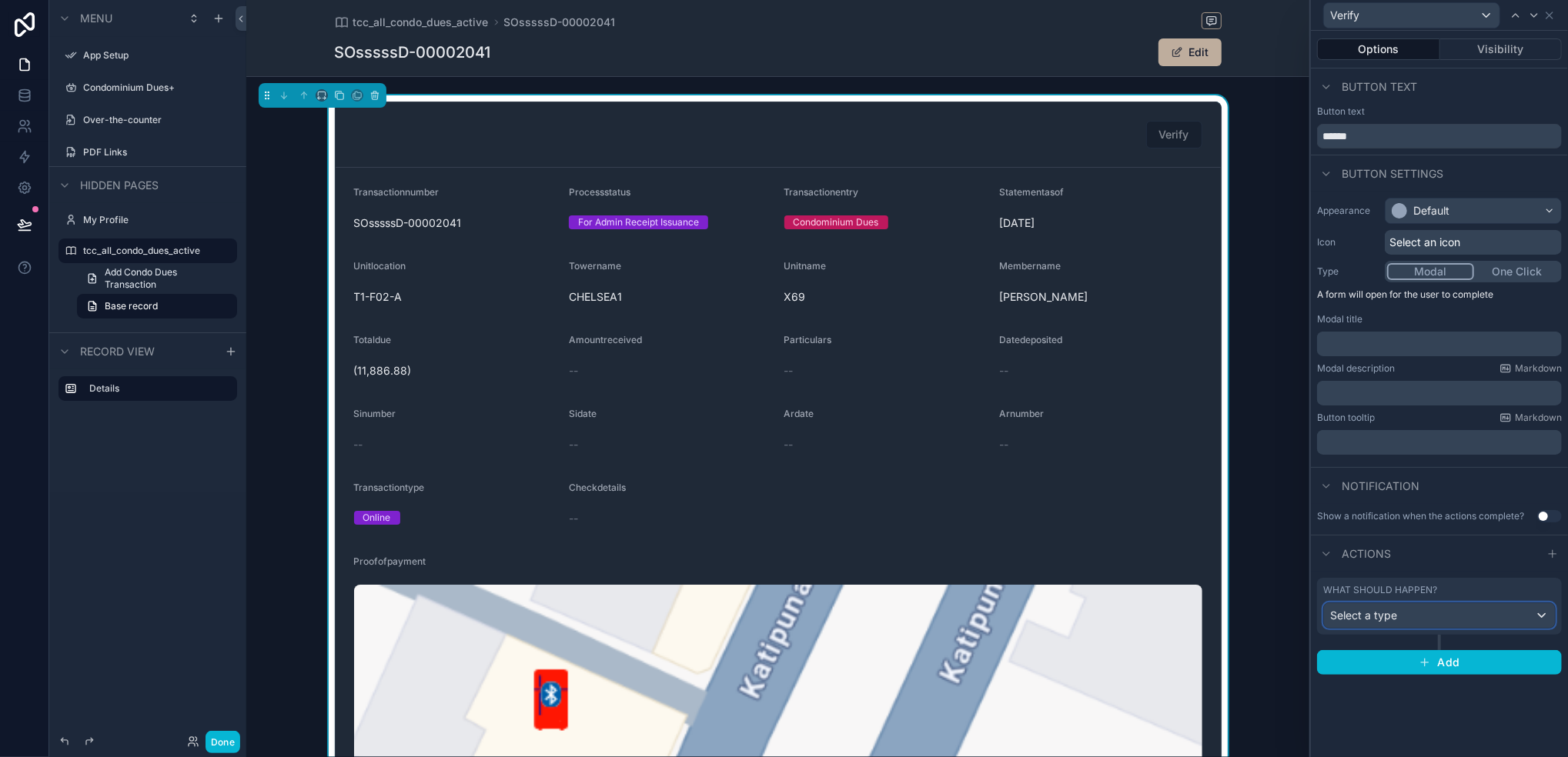
click at [1306, 613] on div "Select a type" at bounding box center [1439, 616] width 231 height 25
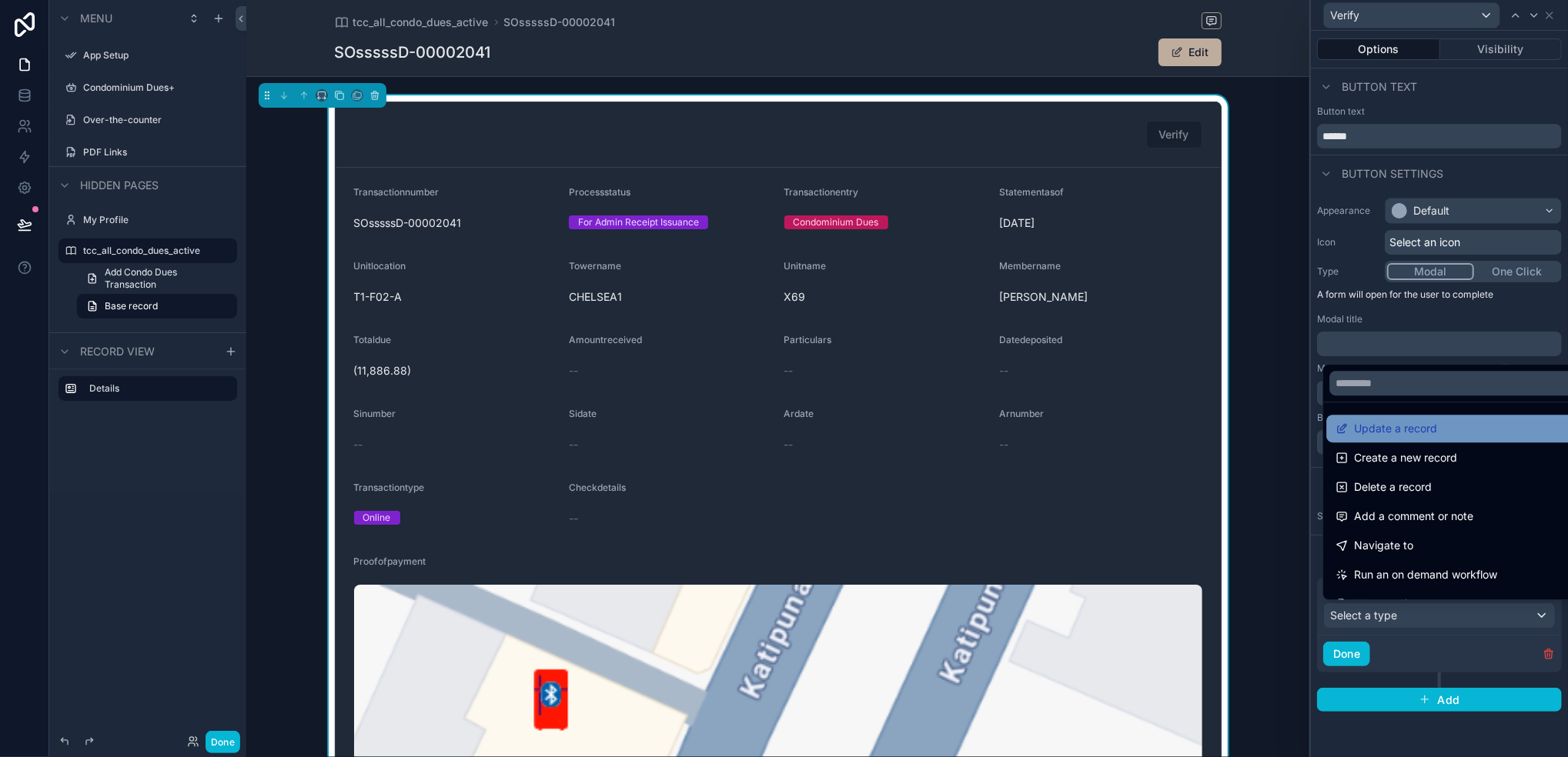
click at [1306, 429] on div "Update a record" at bounding box center [1457, 429] width 242 height 19
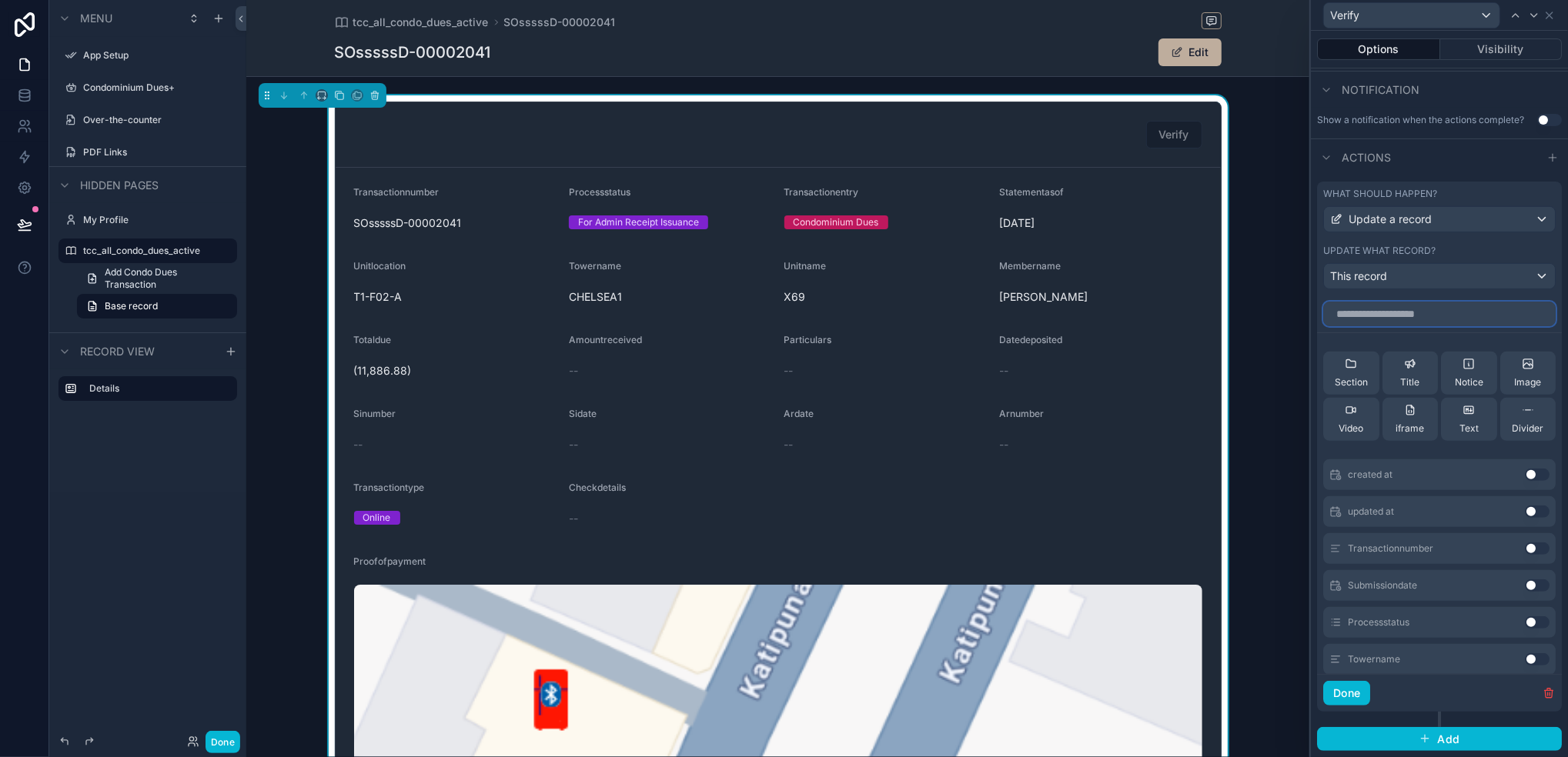
click at [1306, 312] on input "text" at bounding box center [1439, 314] width 232 height 25
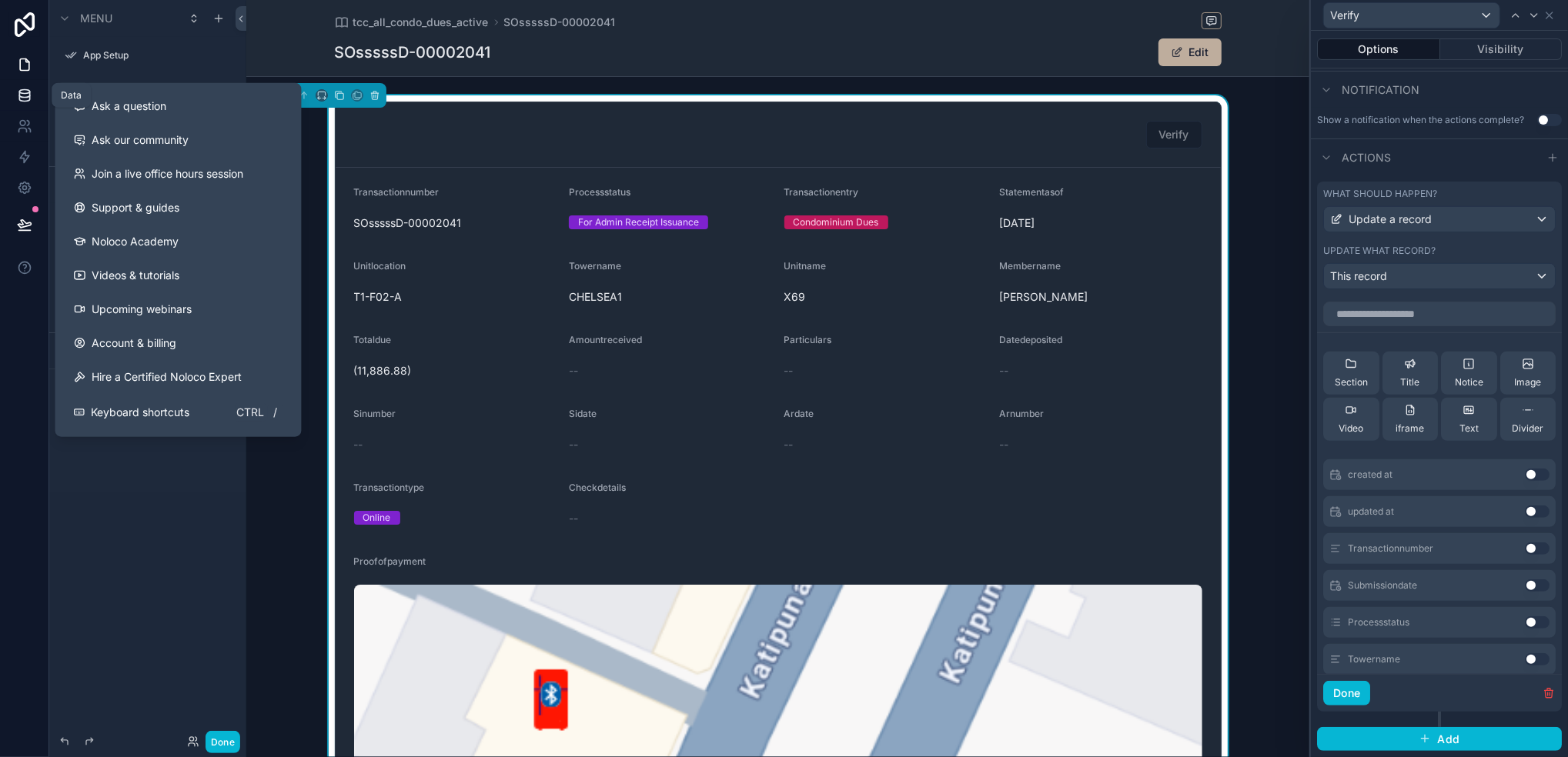
click at [29, 83] on link at bounding box center [24, 95] width 48 height 31
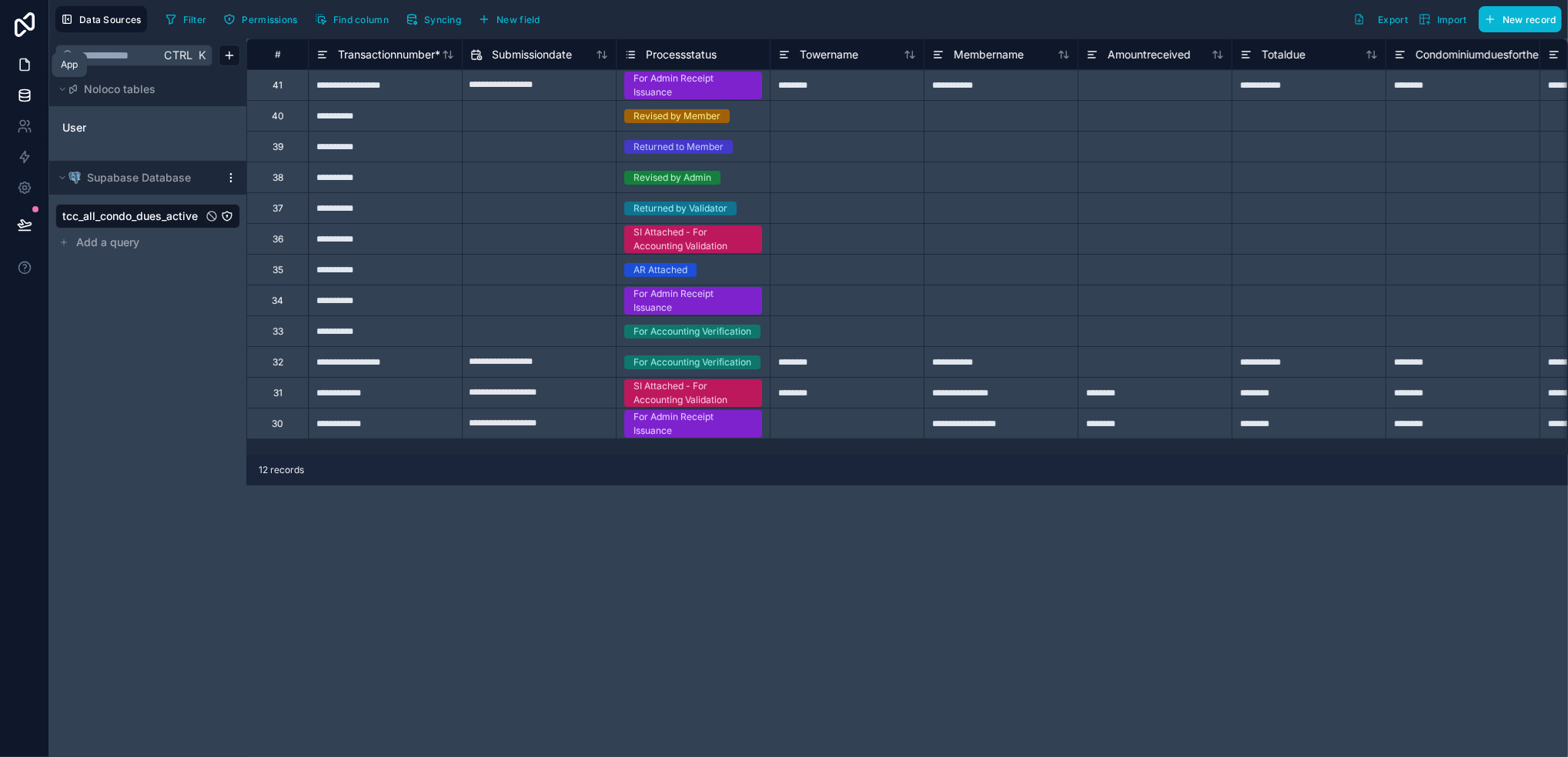
click at [22, 68] on icon at bounding box center [24, 64] width 16 height 16
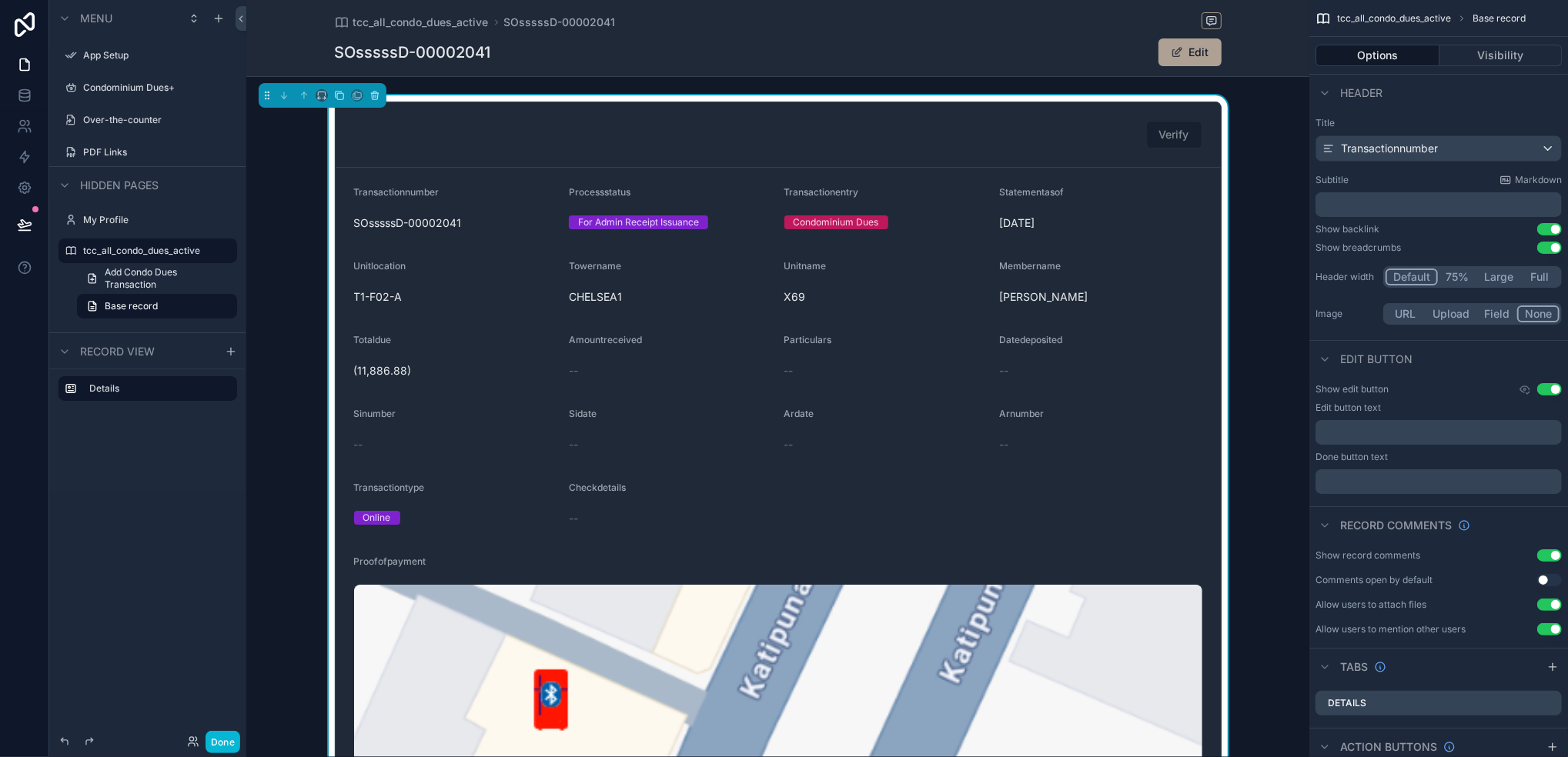
click at [1158, 61] on button "Edit" at bounding box center [1190, 52] width 63 height 28
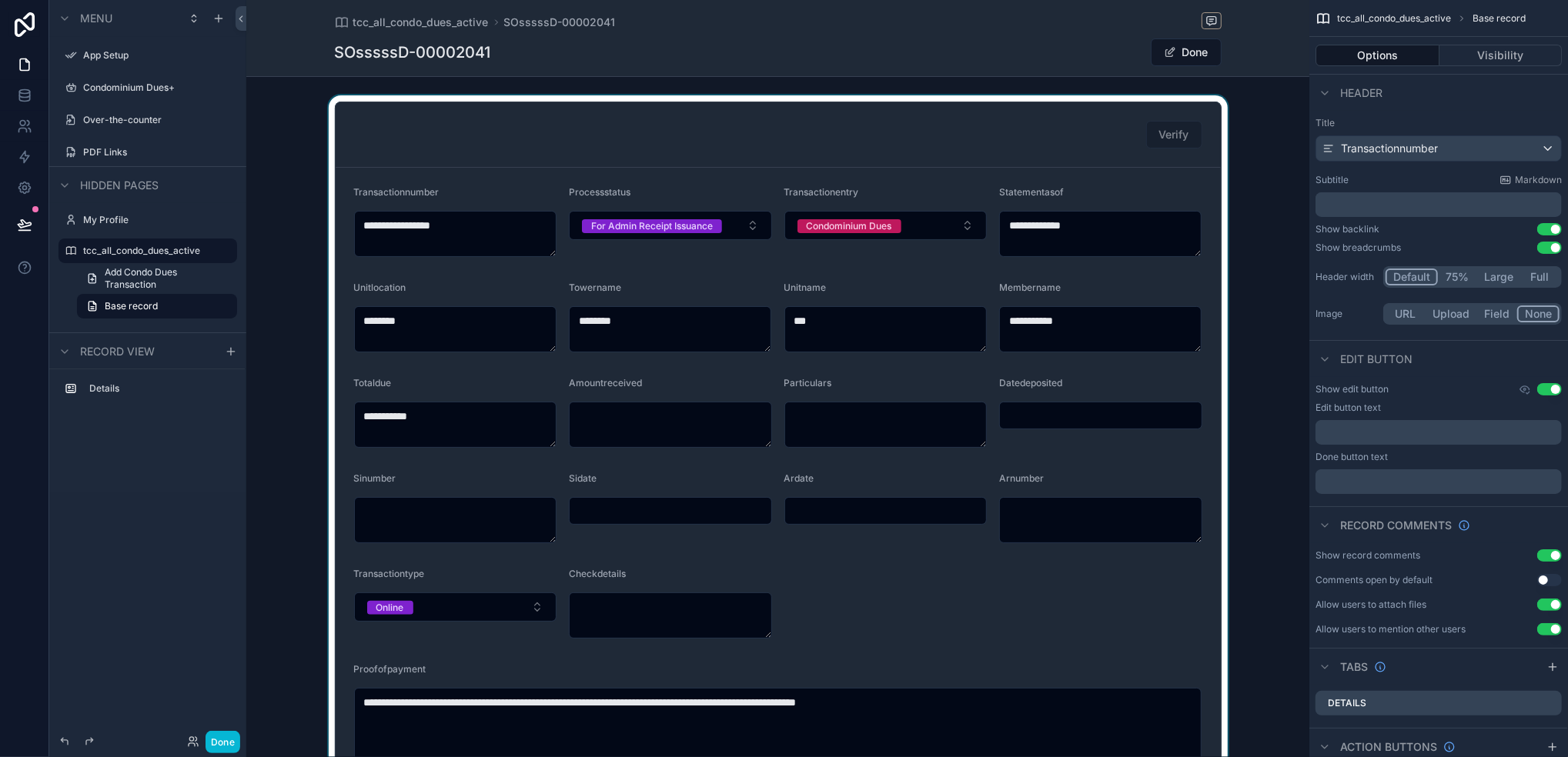
click at [745, 231] on div "scrollable content" at bounding box center [777, 458] width 1063 height 724
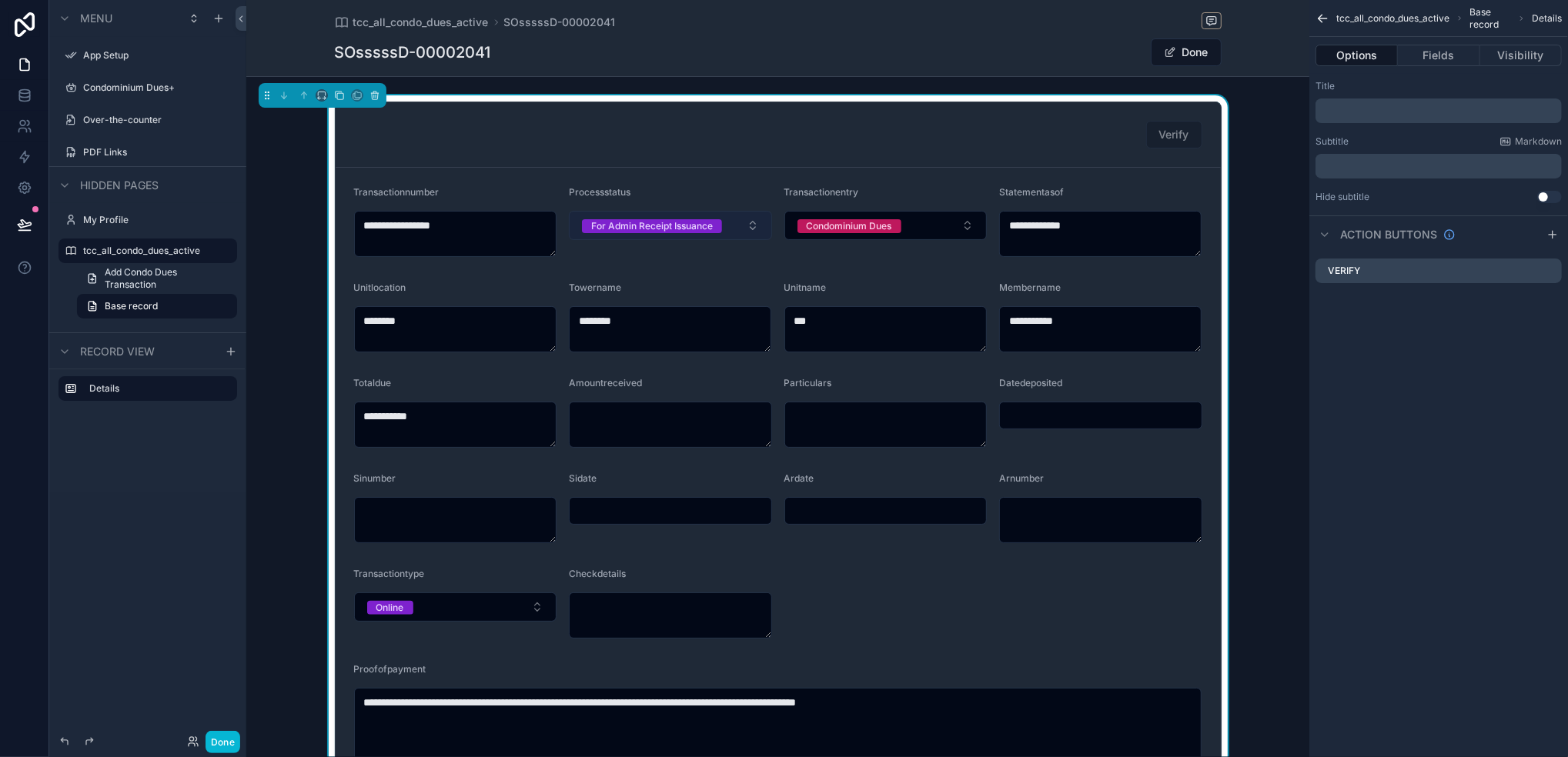
click at [745, 226] on button "For Admin Receipt Issuance" at bounding box center [670, 225] width 203 height 29
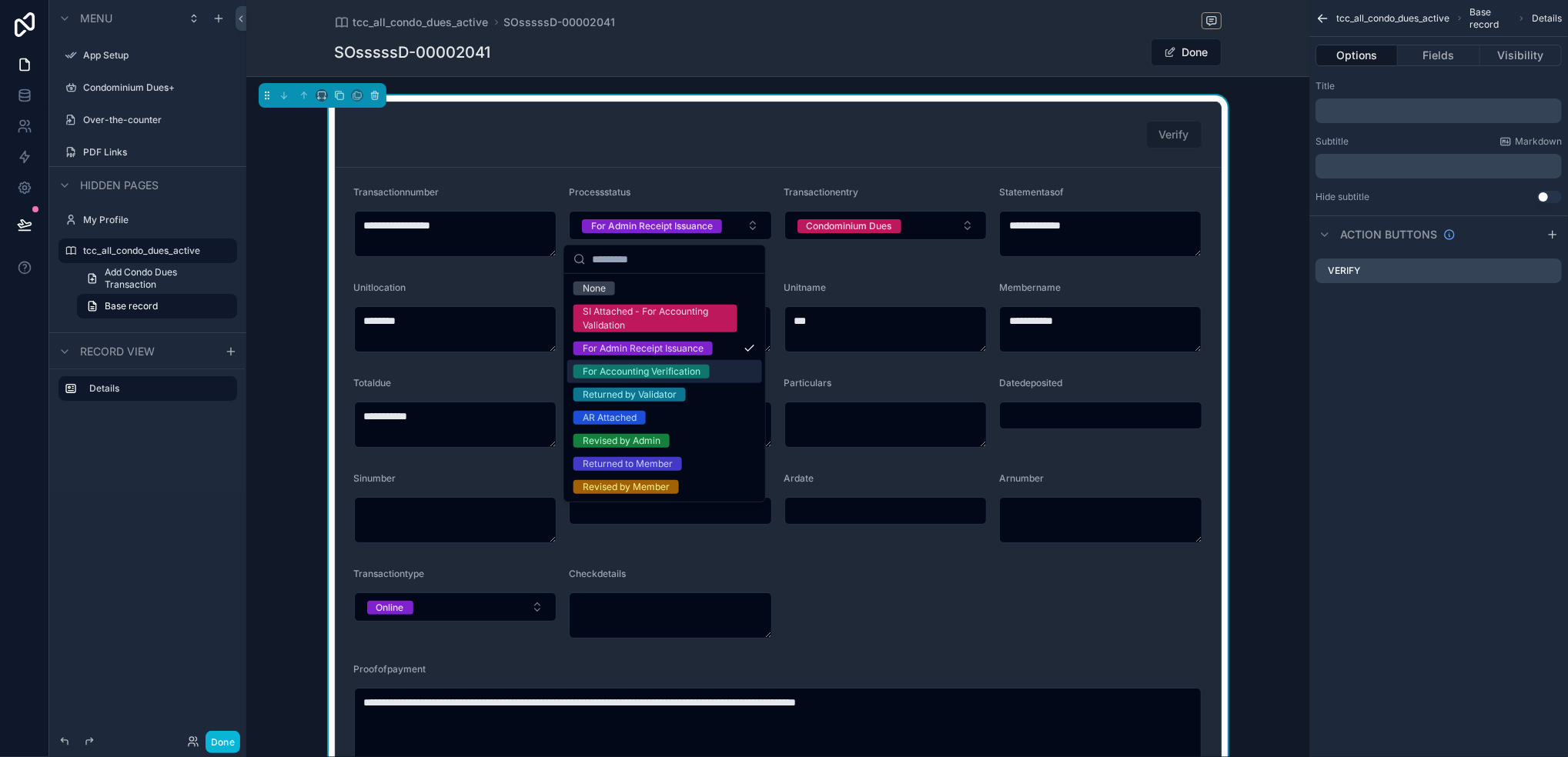
click at [697, 372] on div "For Accounting Verification" at bounding box center [641, 372] width 118 height 14
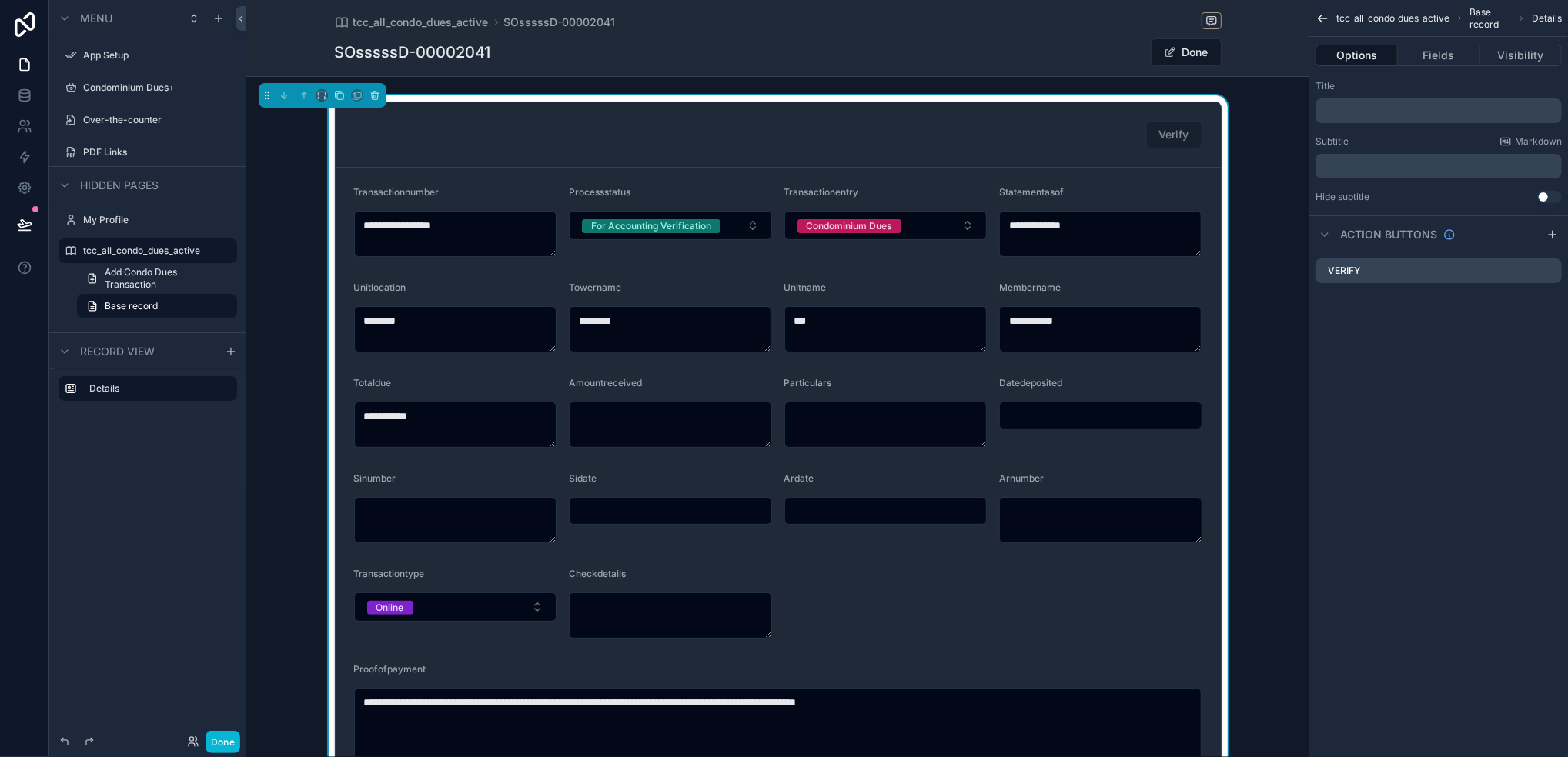
click at [1176, 57] on button "Done" at bounding box center [1186, 52] width 71 height 28
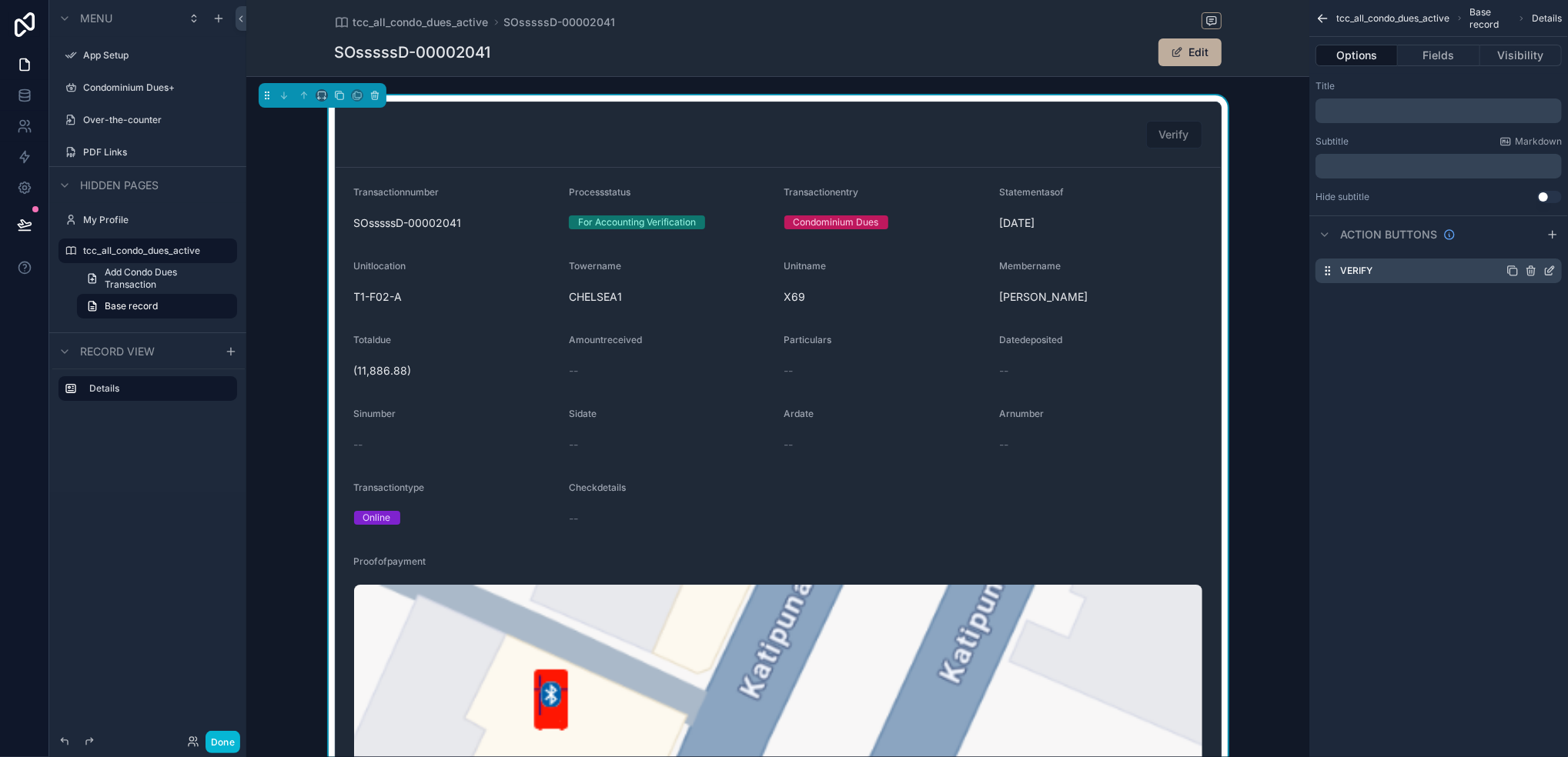
click at [1306, 271] on icon "scrollable content" at bounding box center [1550, 269] width 7 height 7
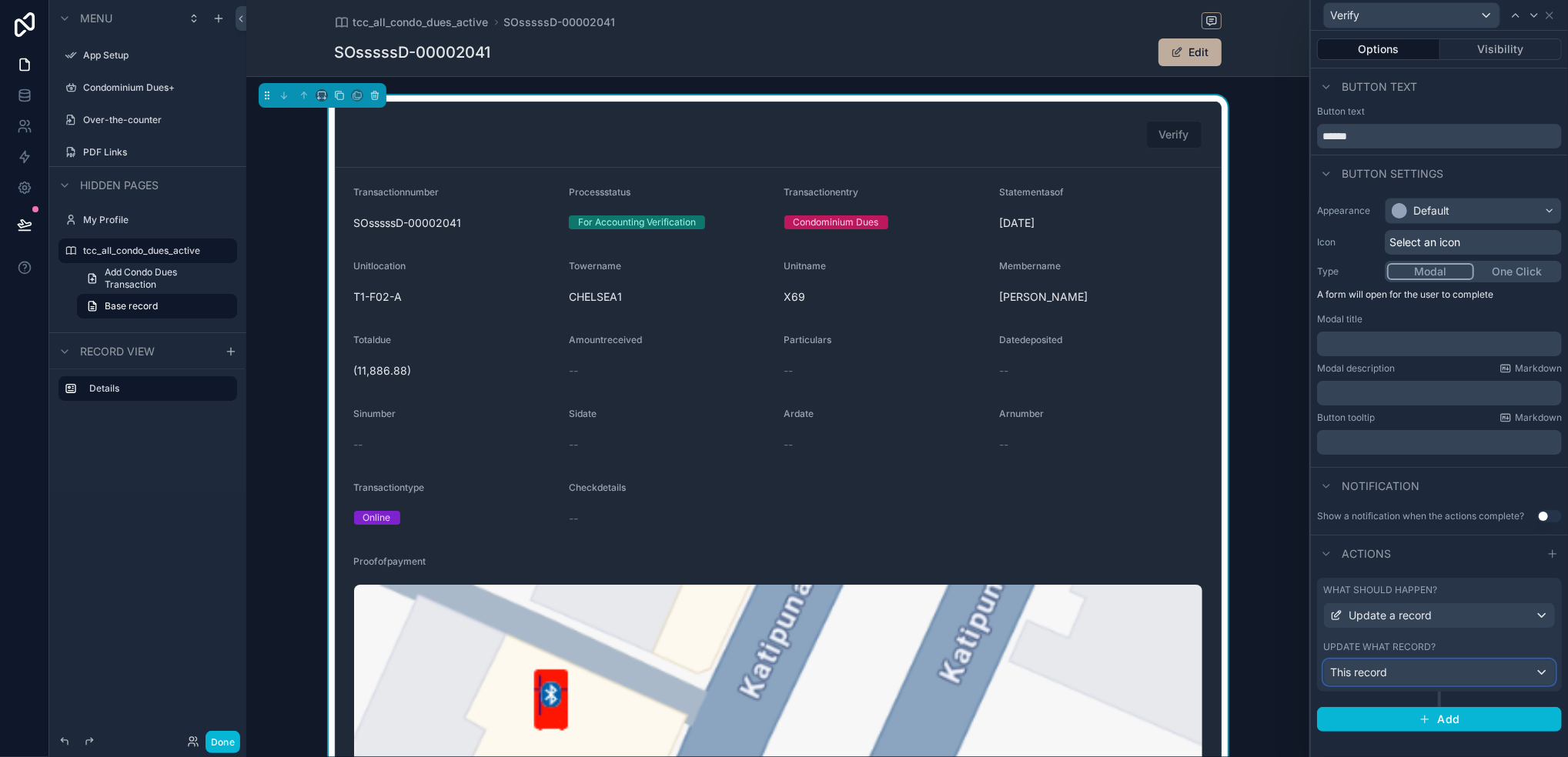
click at [1306, 631] on div "This record" at bounding box center [1439, 672] width 231 height 25
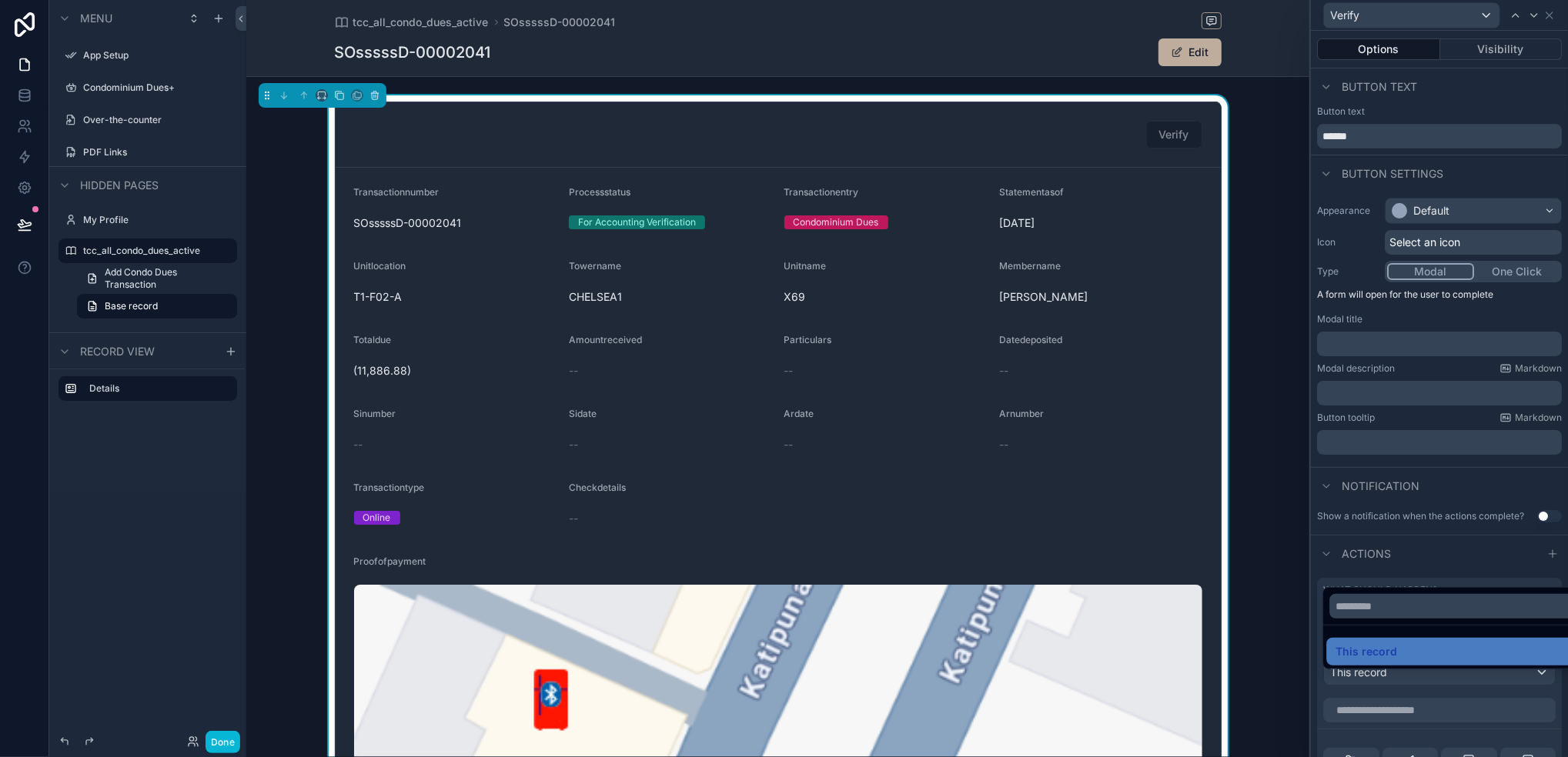
click at [1306, 631] on div at bounding box center [1439, 378] width 257 height 757
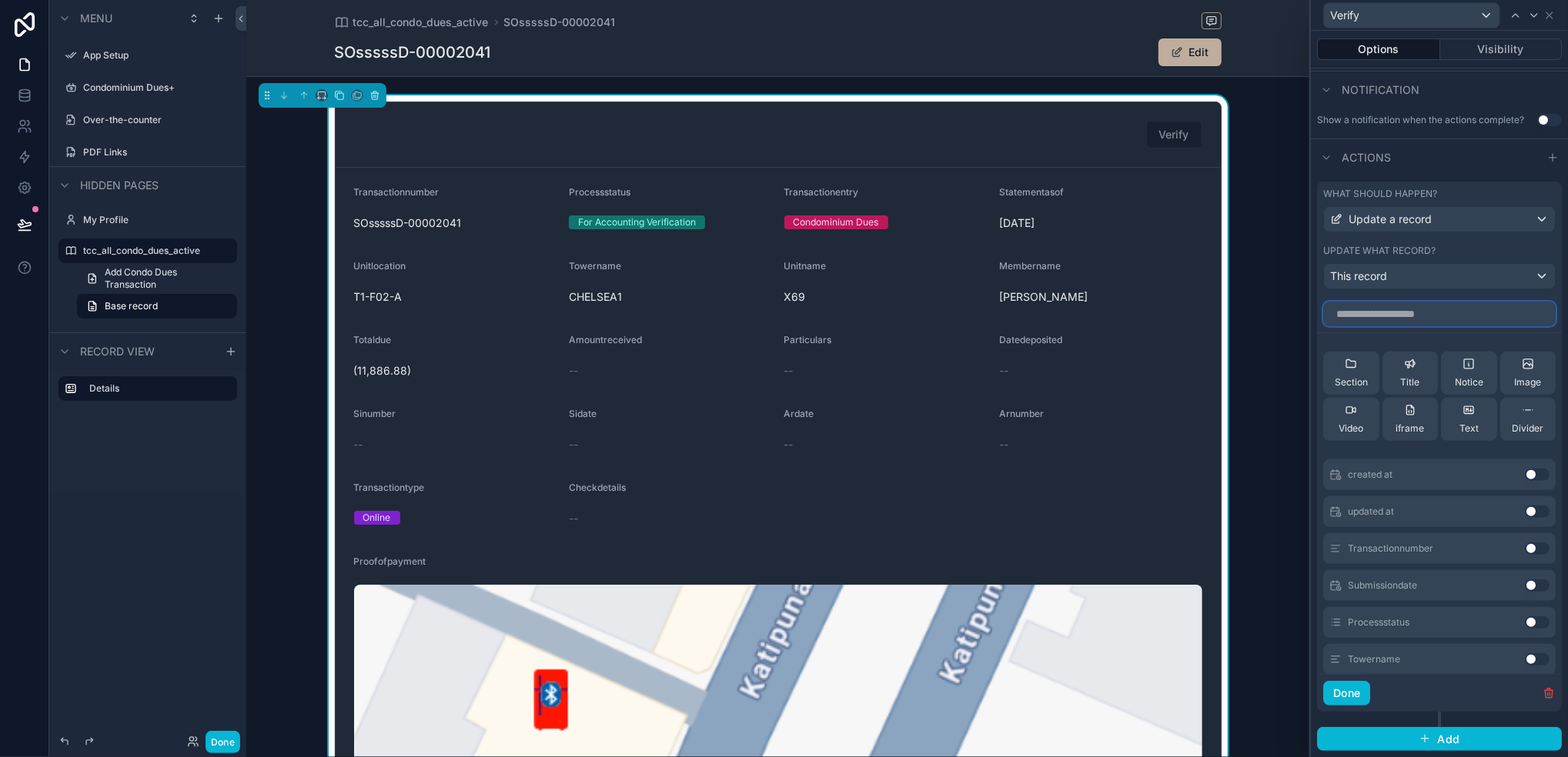
click at [1306, 317] on input "text" at bounding box center [1439, 314] width 232 height 25
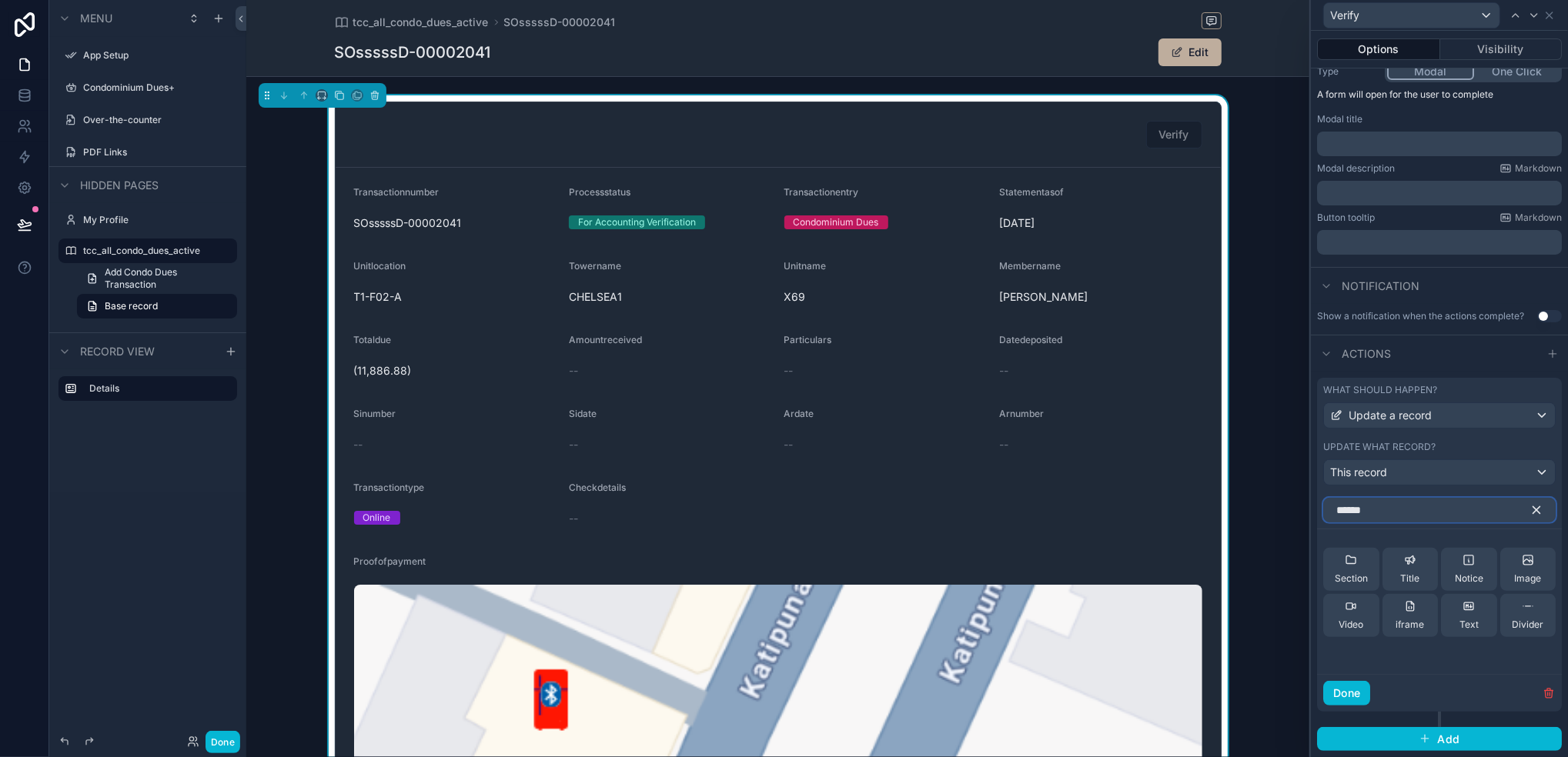
type input "******"
click at [1306, 510] on icon "button" at bounding box center [1535, 510] width 14 height 14
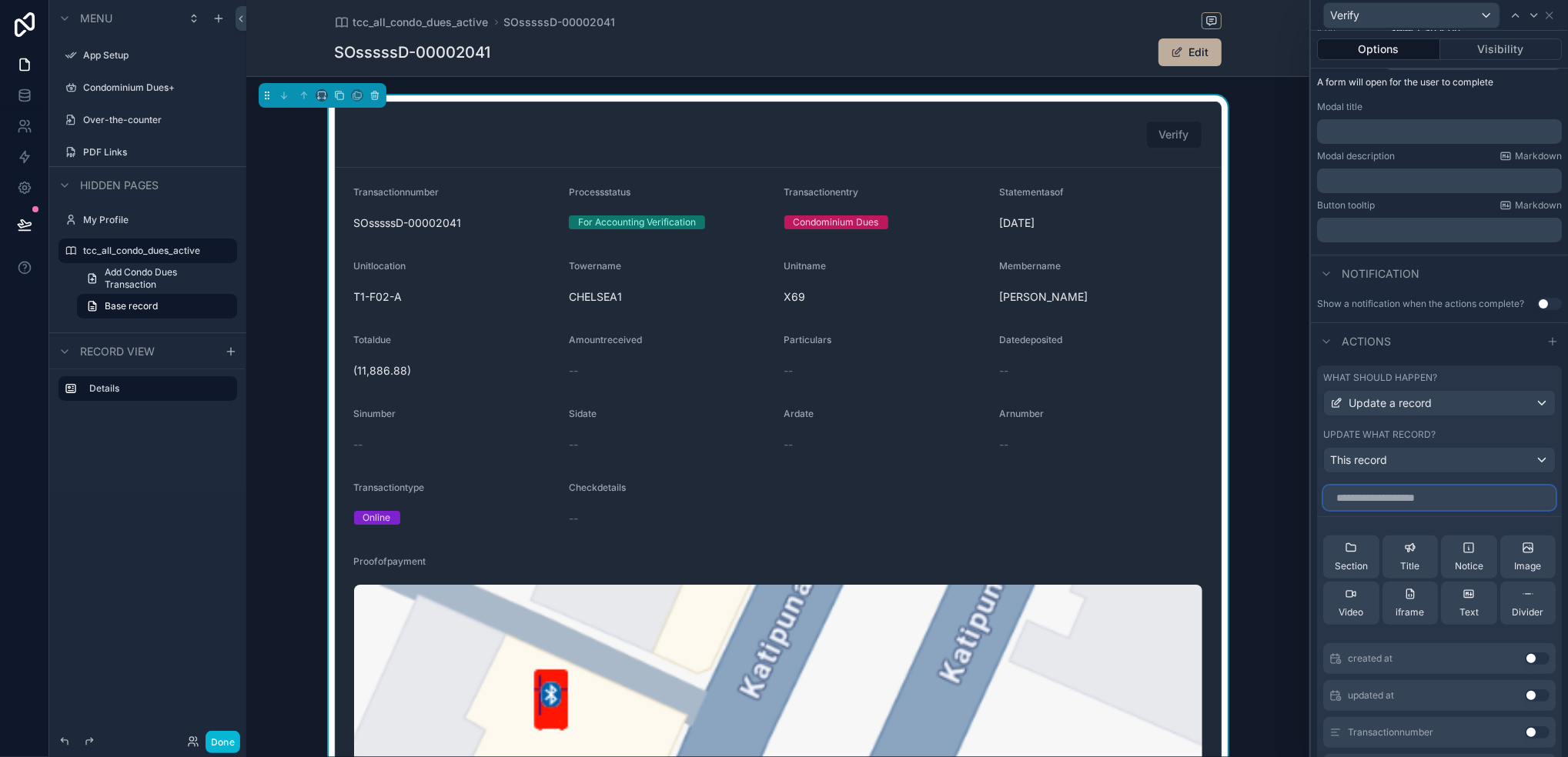
click at [1306, 504] on input "text" at bounding box center [1439, 498] width 232 height 25
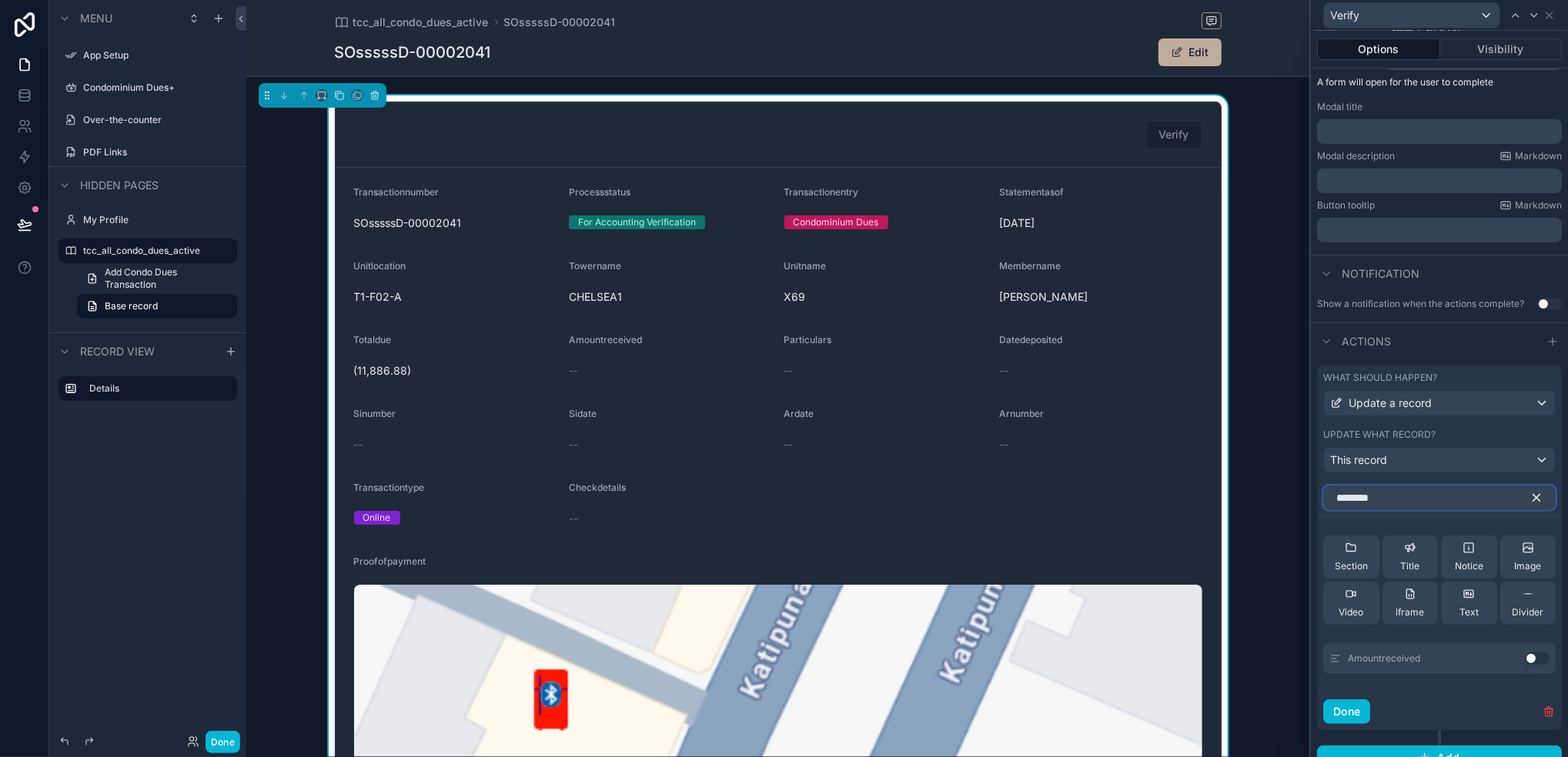
type input "********"
click at [1306, 631] on button "Use setting" at bounding box center [1536, 659] width 25 height 12
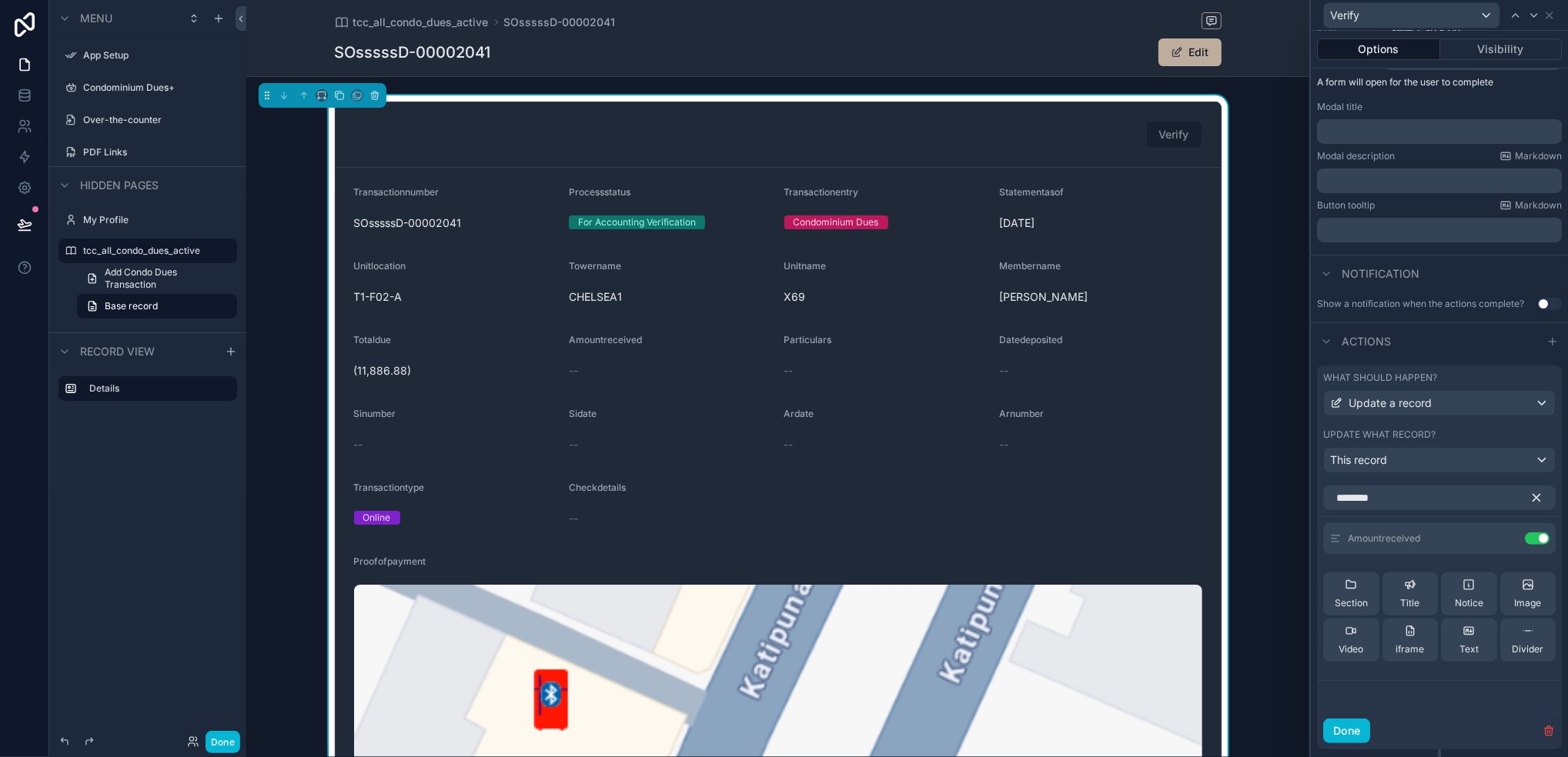
click at [1306, 502] on icon "button" at bounding box center [1535, 498] width 7 height 7
click at [1306, 510] on input "text" at bounding box center [1439, 498] width 232 height 25
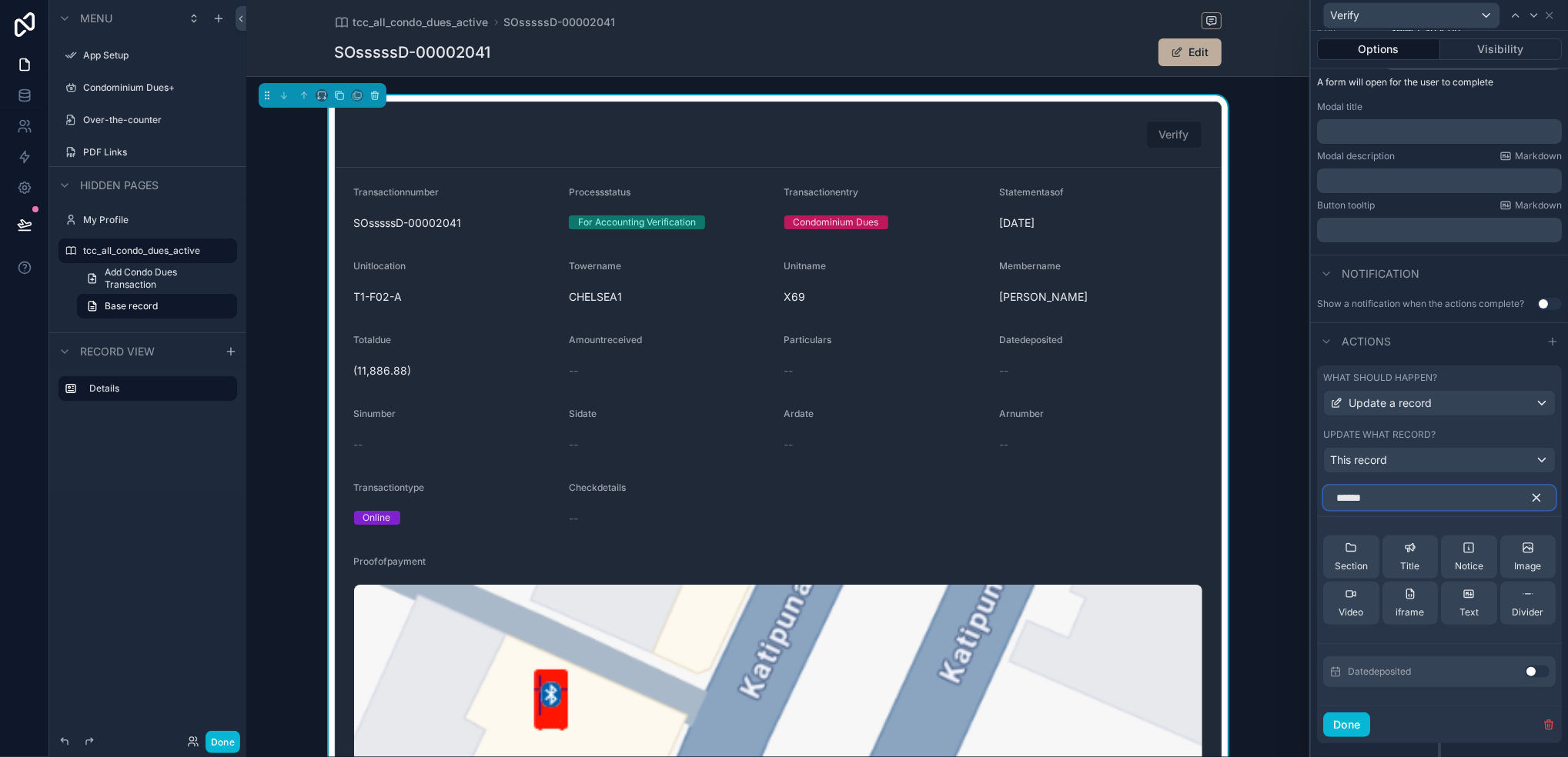
type input "******"
click at [1306, 631] on button "Use setting" at bounding box center [1536, 672] width 25 height 12
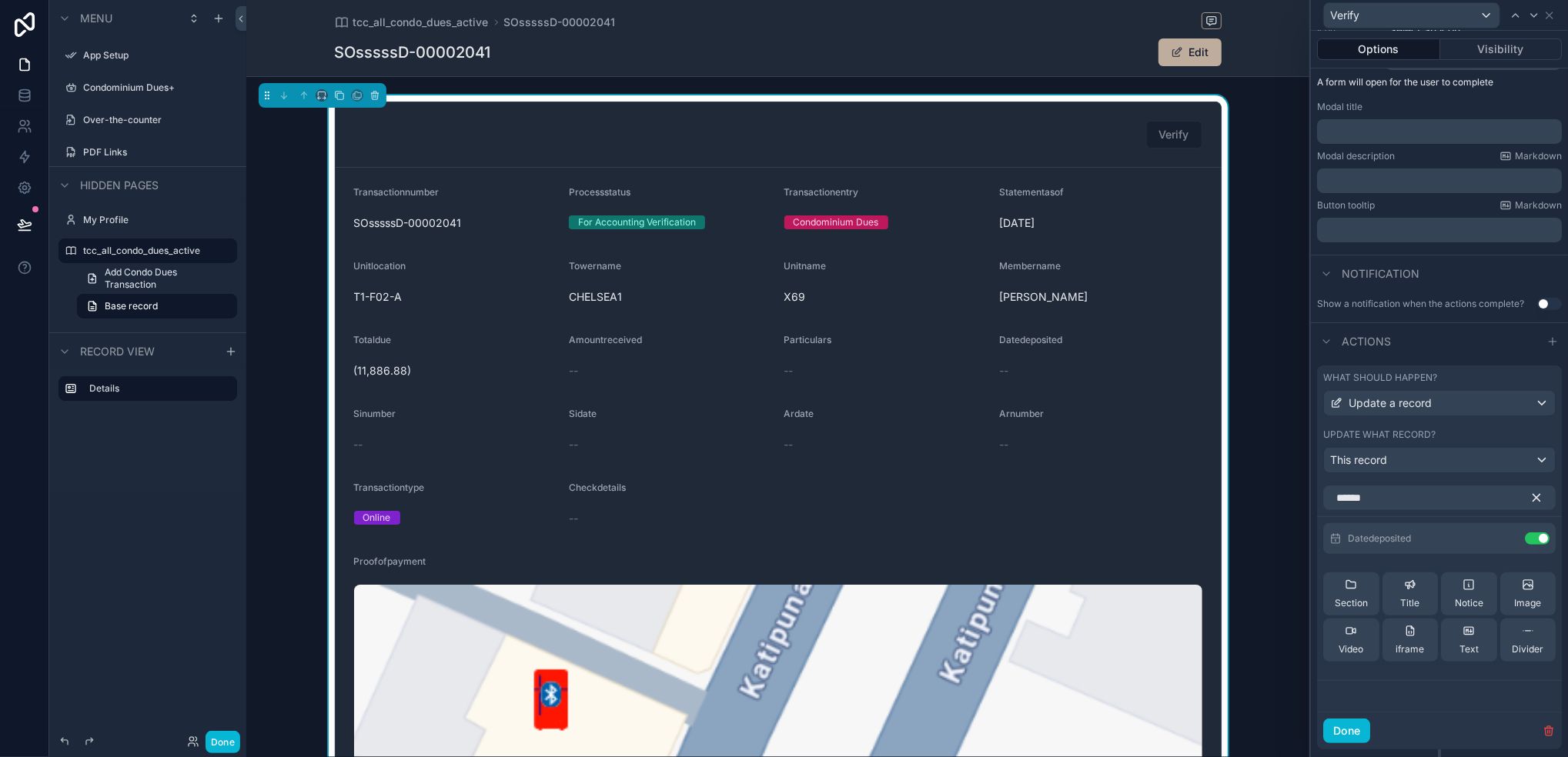
click at [1306, 505] on icon "button" at bounding box center [1535, 498] width 14 height 14
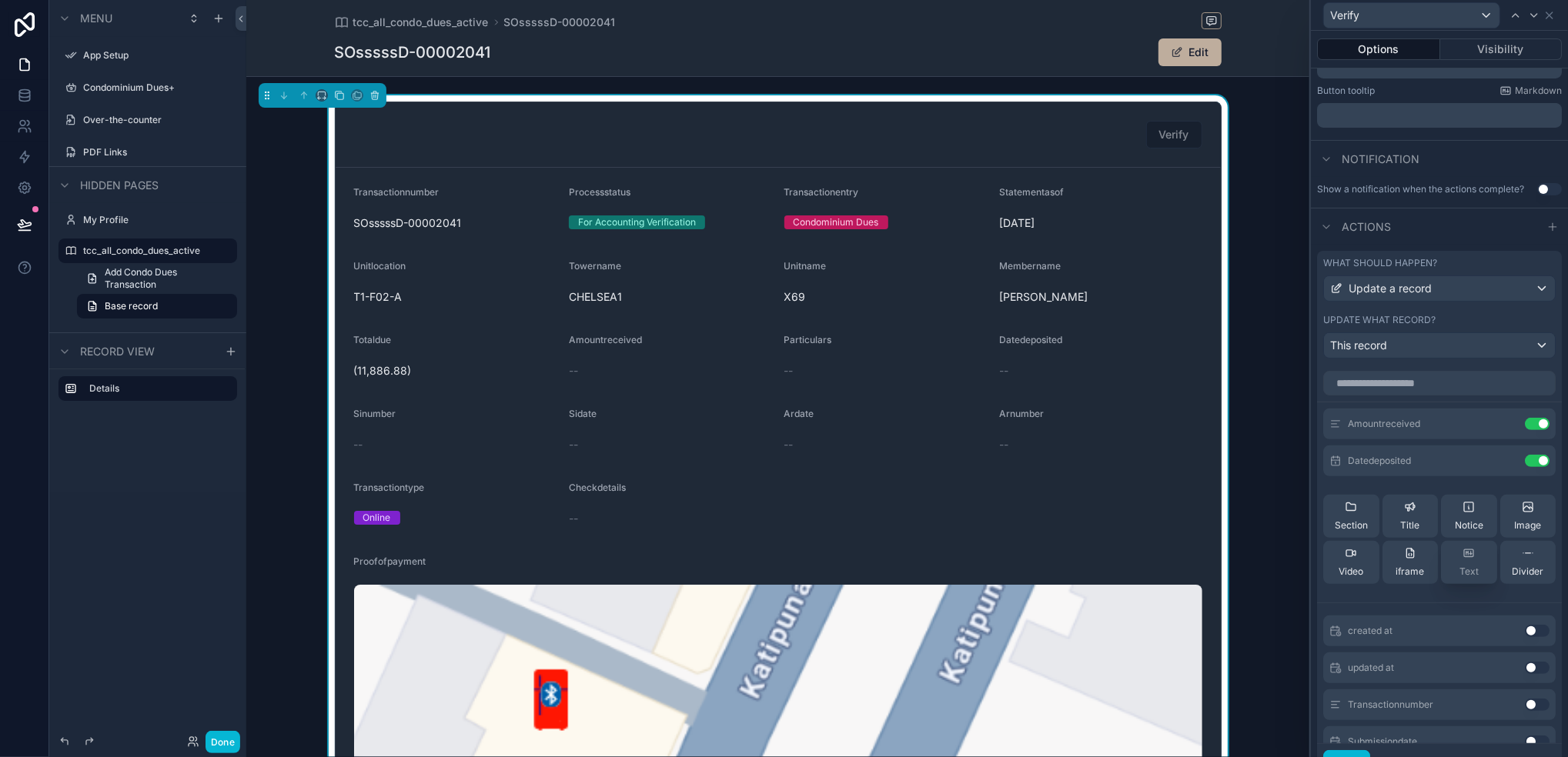
scroll to position [306, 0]
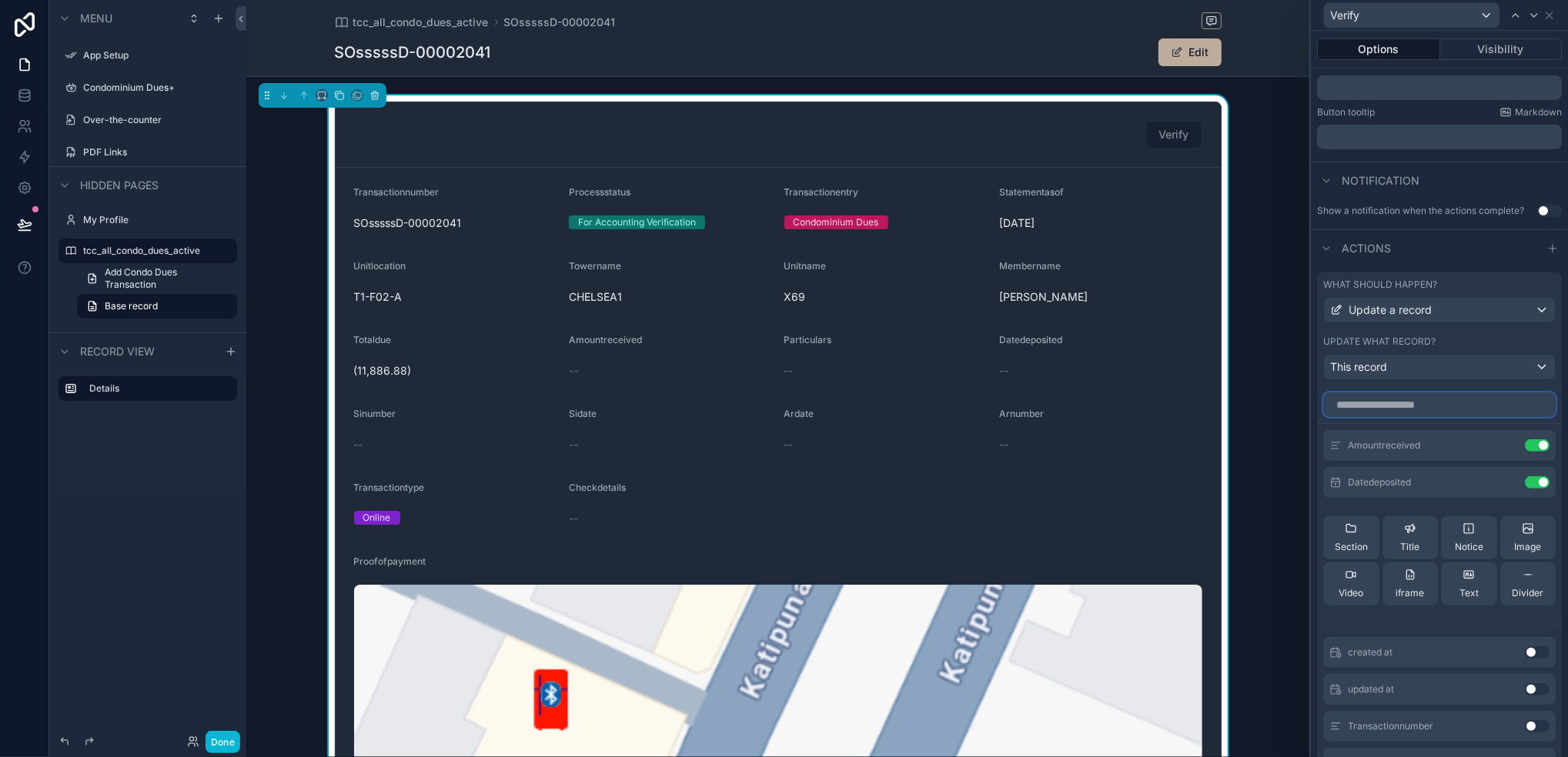
click at [1306, 417] on input "text" at bounding box center [1439, 405] width 232 height 25
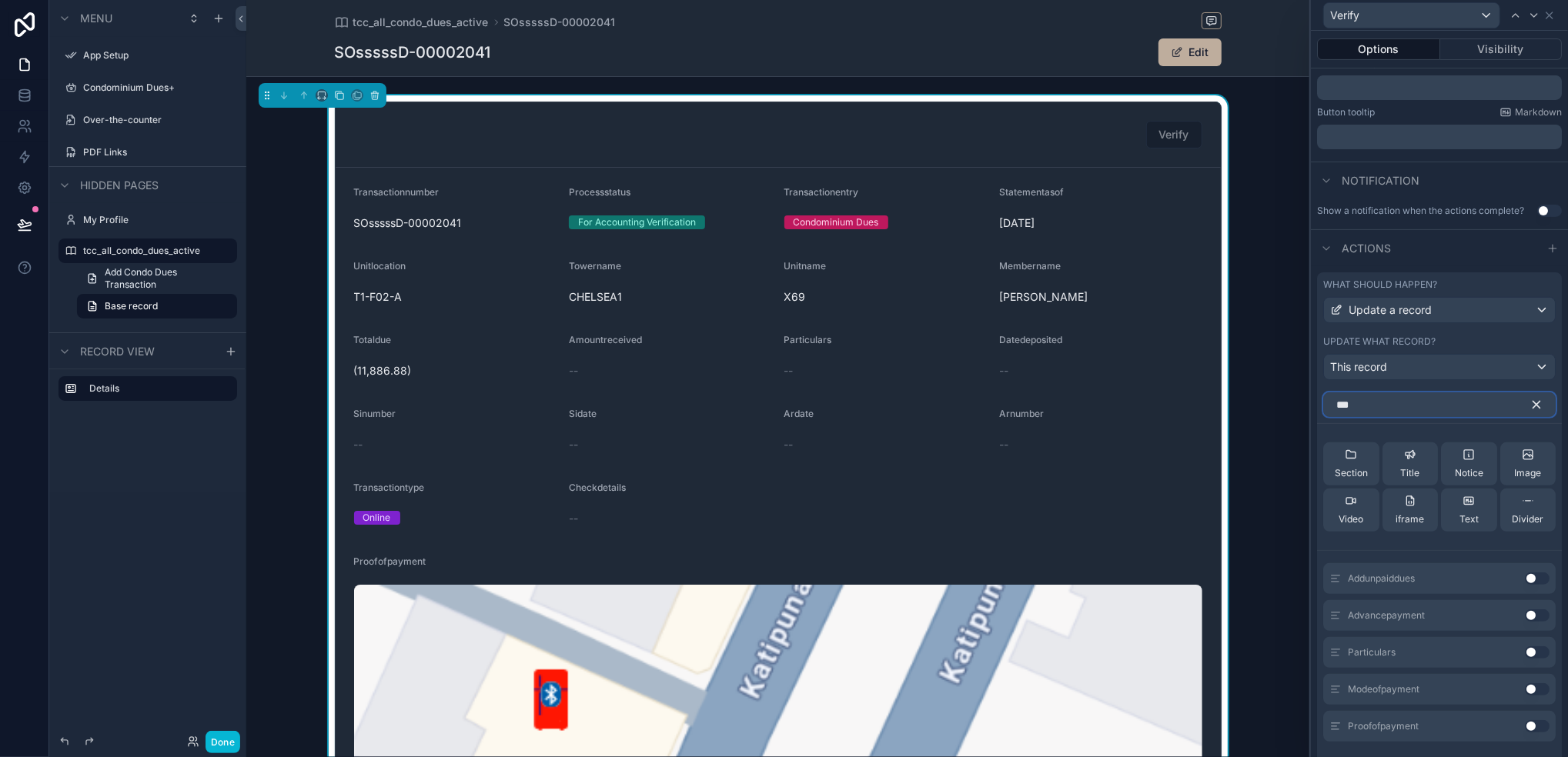
scroll to position [255, 0]
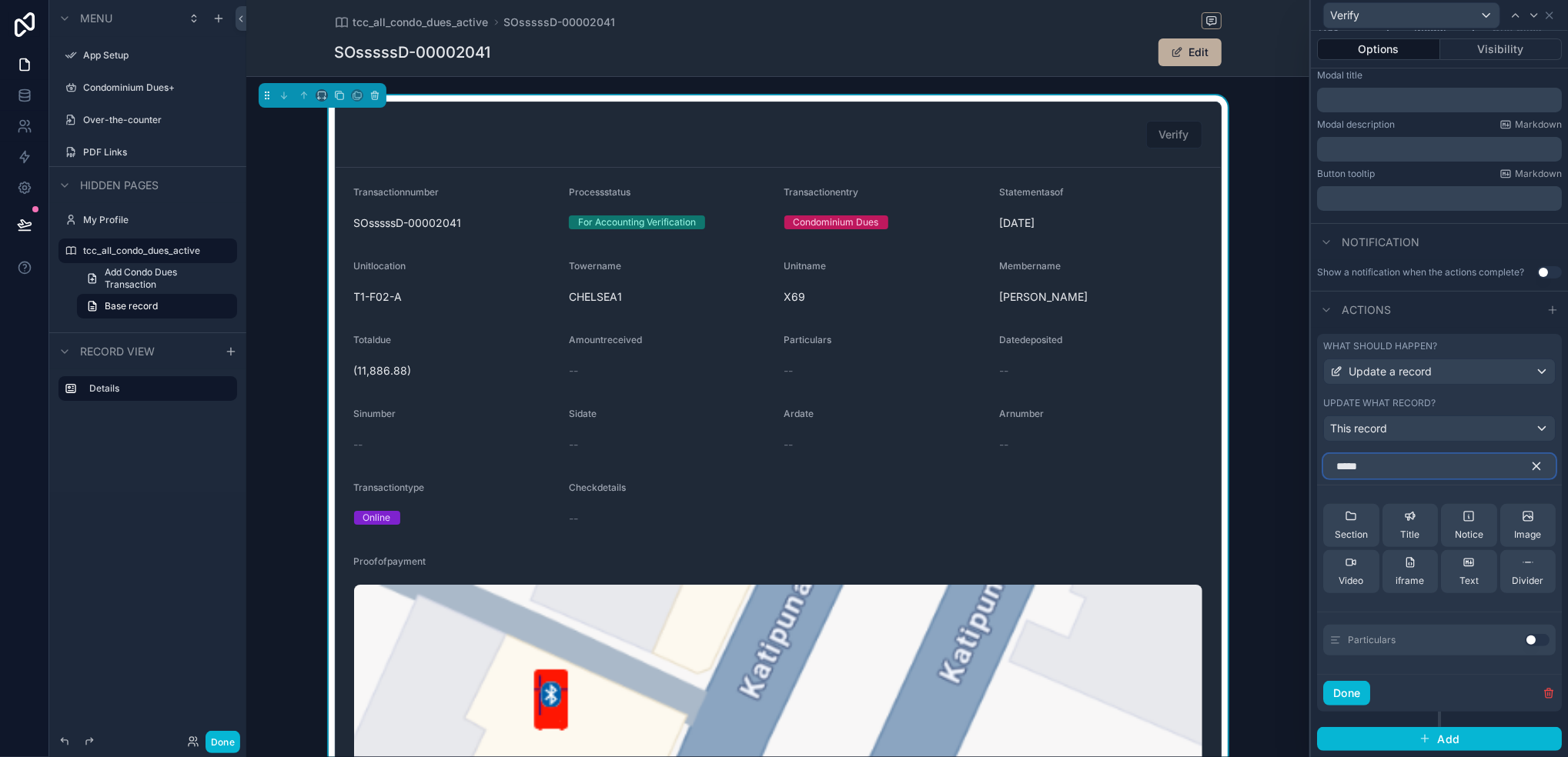
type input "*****"
click at [1306, 631] on button "Use setting" at bounding box center [1536, 640] width 25 height 12
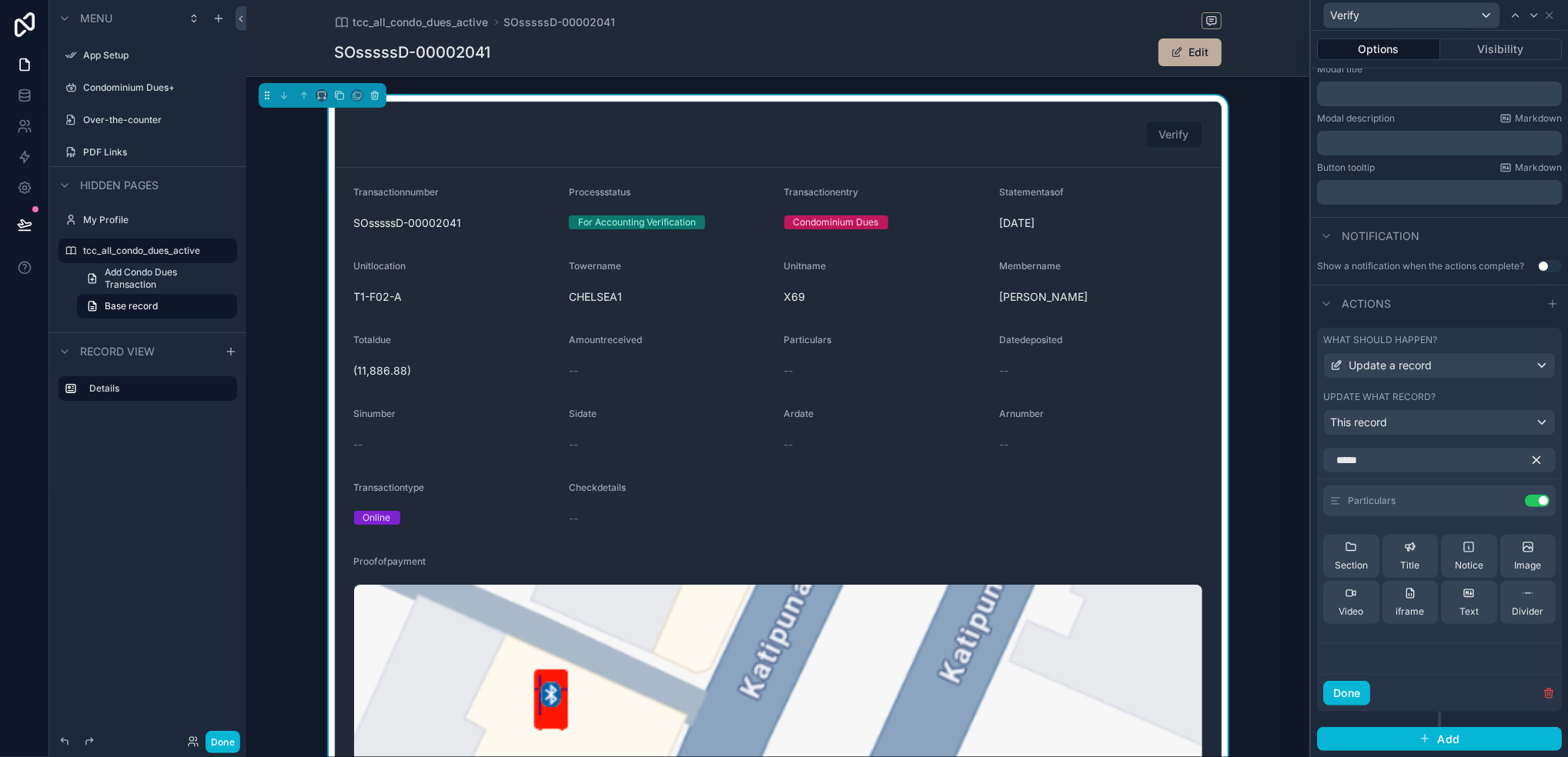
click at [1306, 467] on icon "button" at bounding box center [1535, 460] width 14 height 14
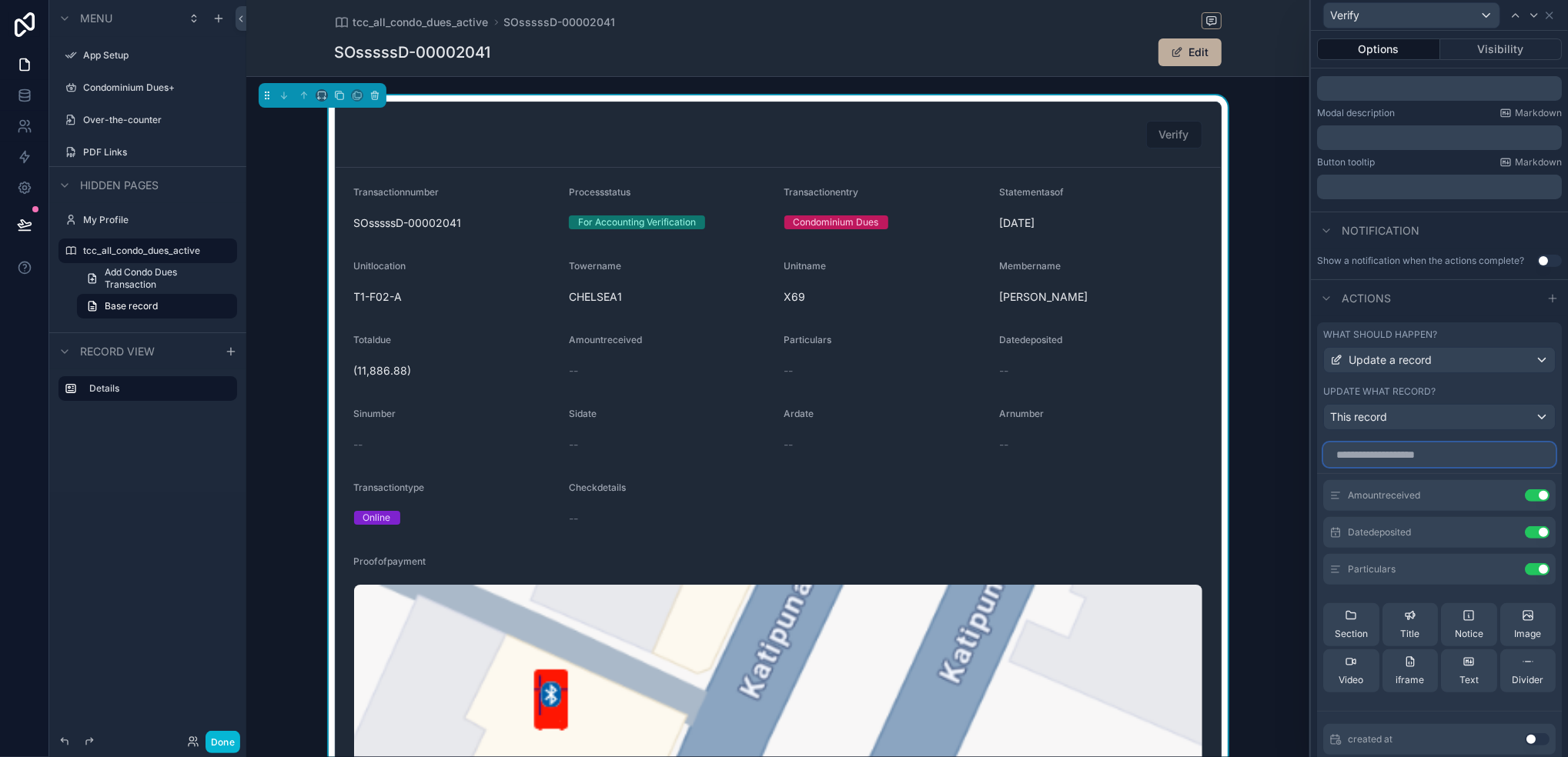
click at [1306, 467] on input "text" at bounding box center [1439, 454] width 232 height 25
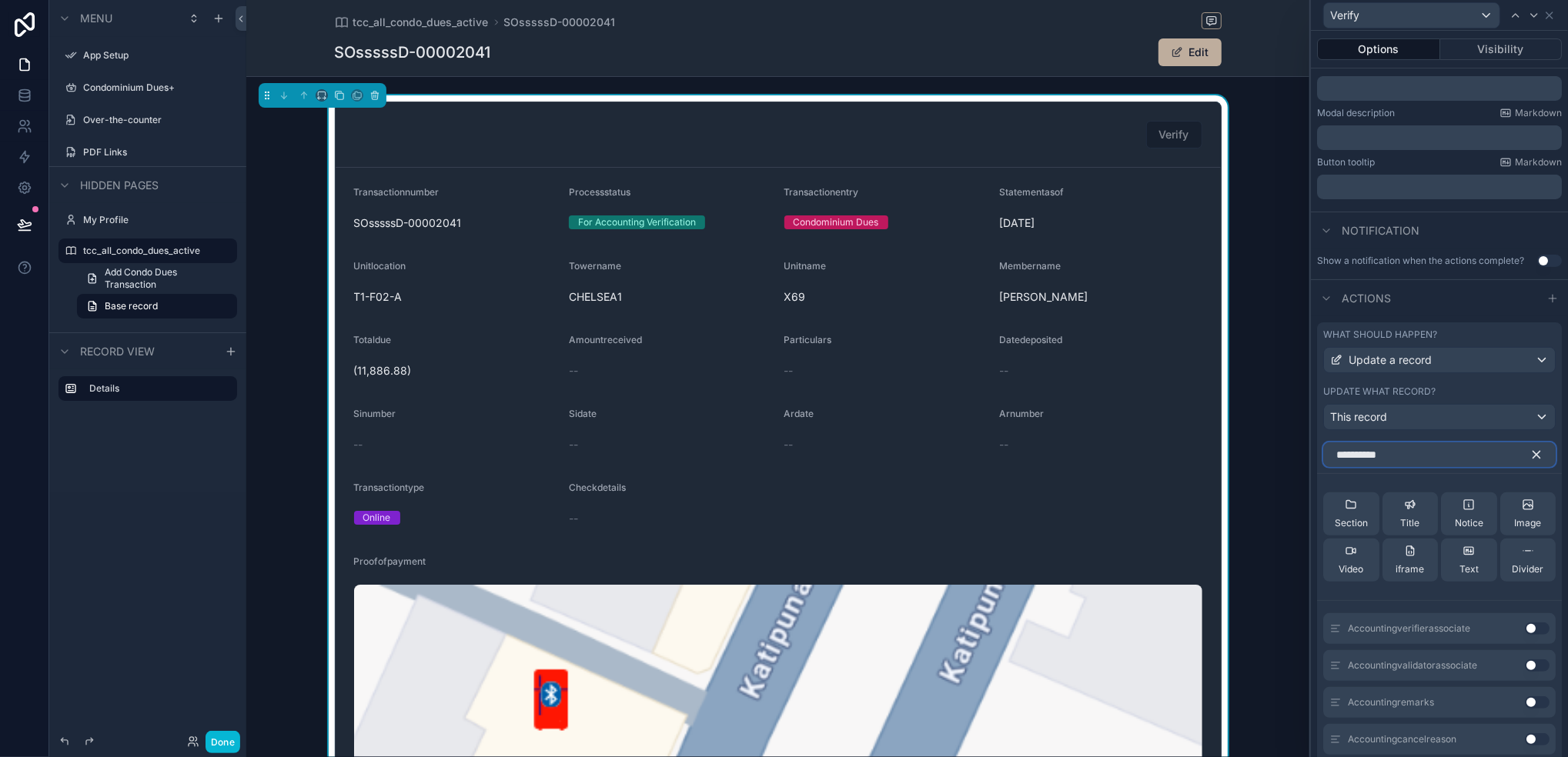
scroll to position [359, 0]
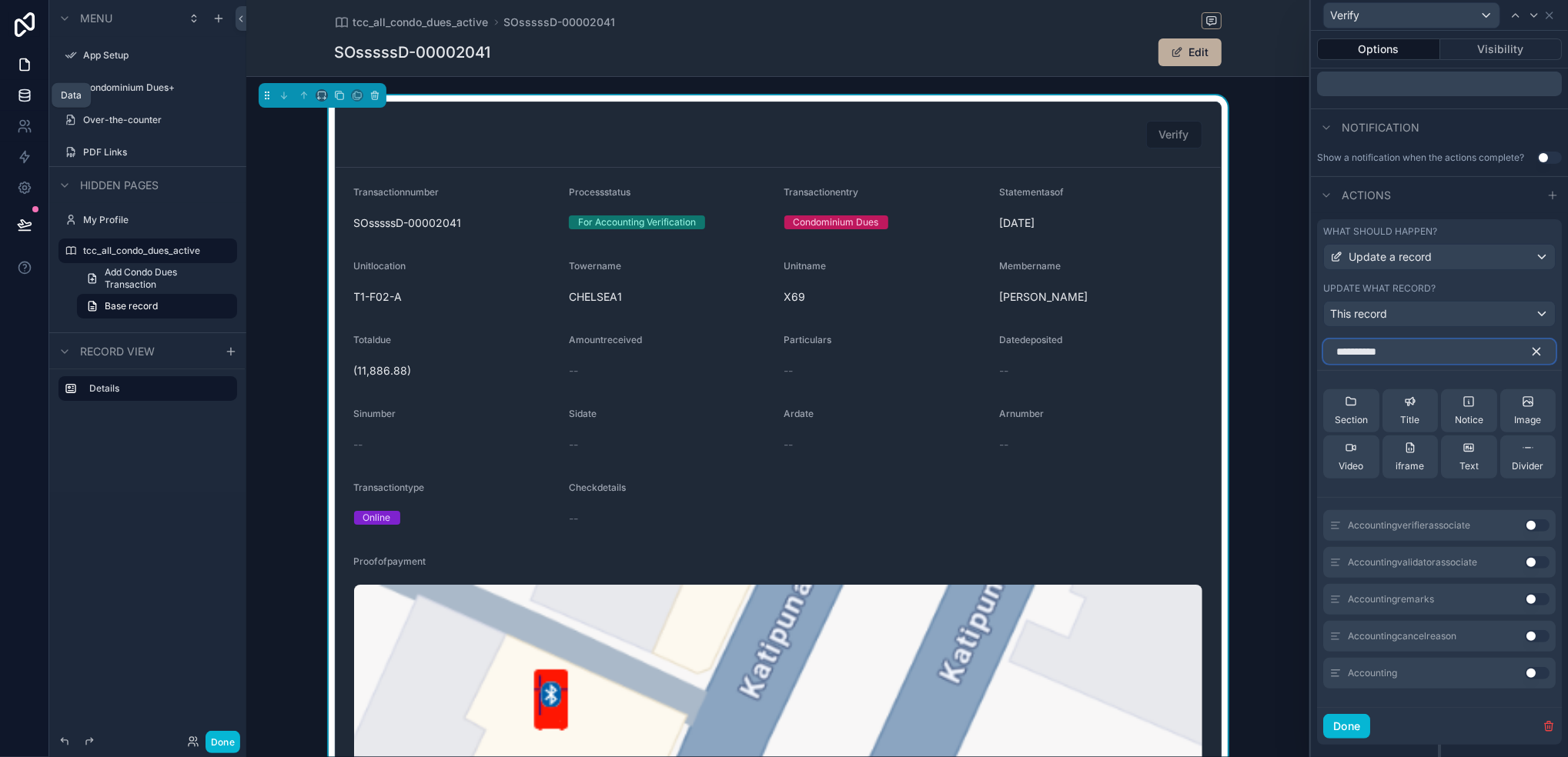
type input "**********"
drag, startPoint x: 25, startPoint y: 100, endPoint x: 33, endPoint y: 111, distance: 13.6
click at [25, 101] on icon at bounding box center [24, 98] width 10 height 7
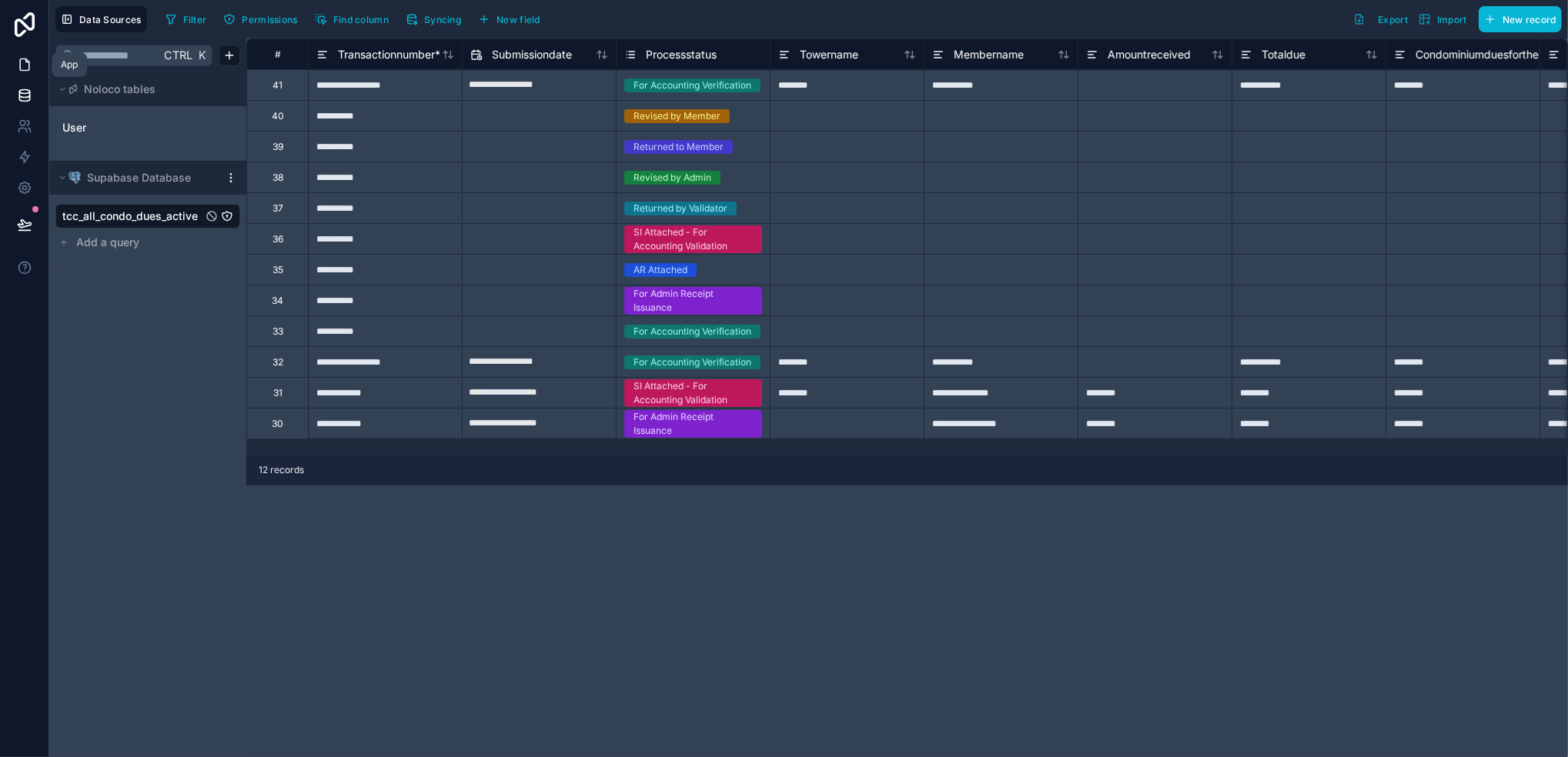
click at [28, 68] on icon at bounding box center [24, 64] width 16 height 16
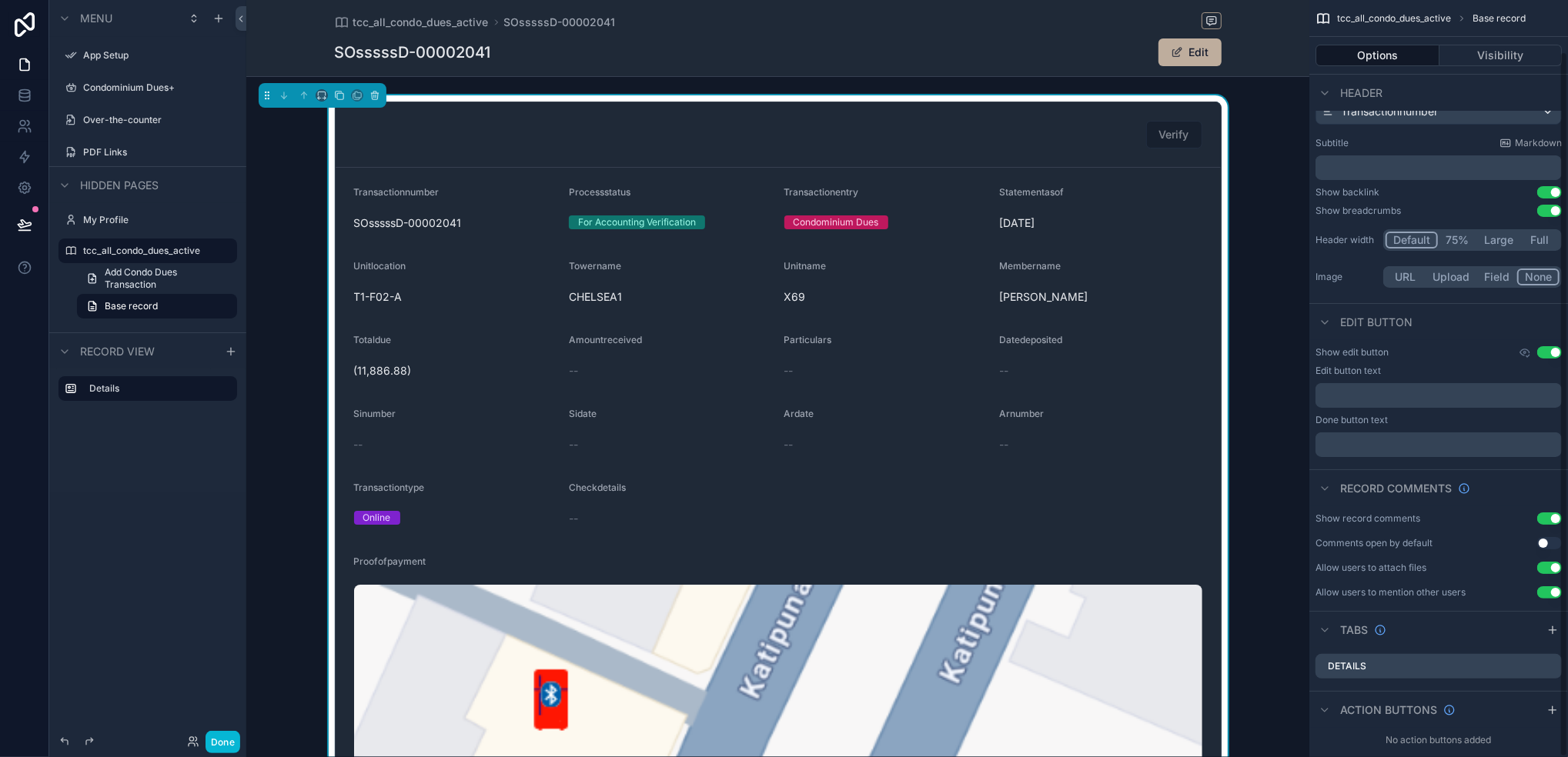
scroll to position [56, 0]
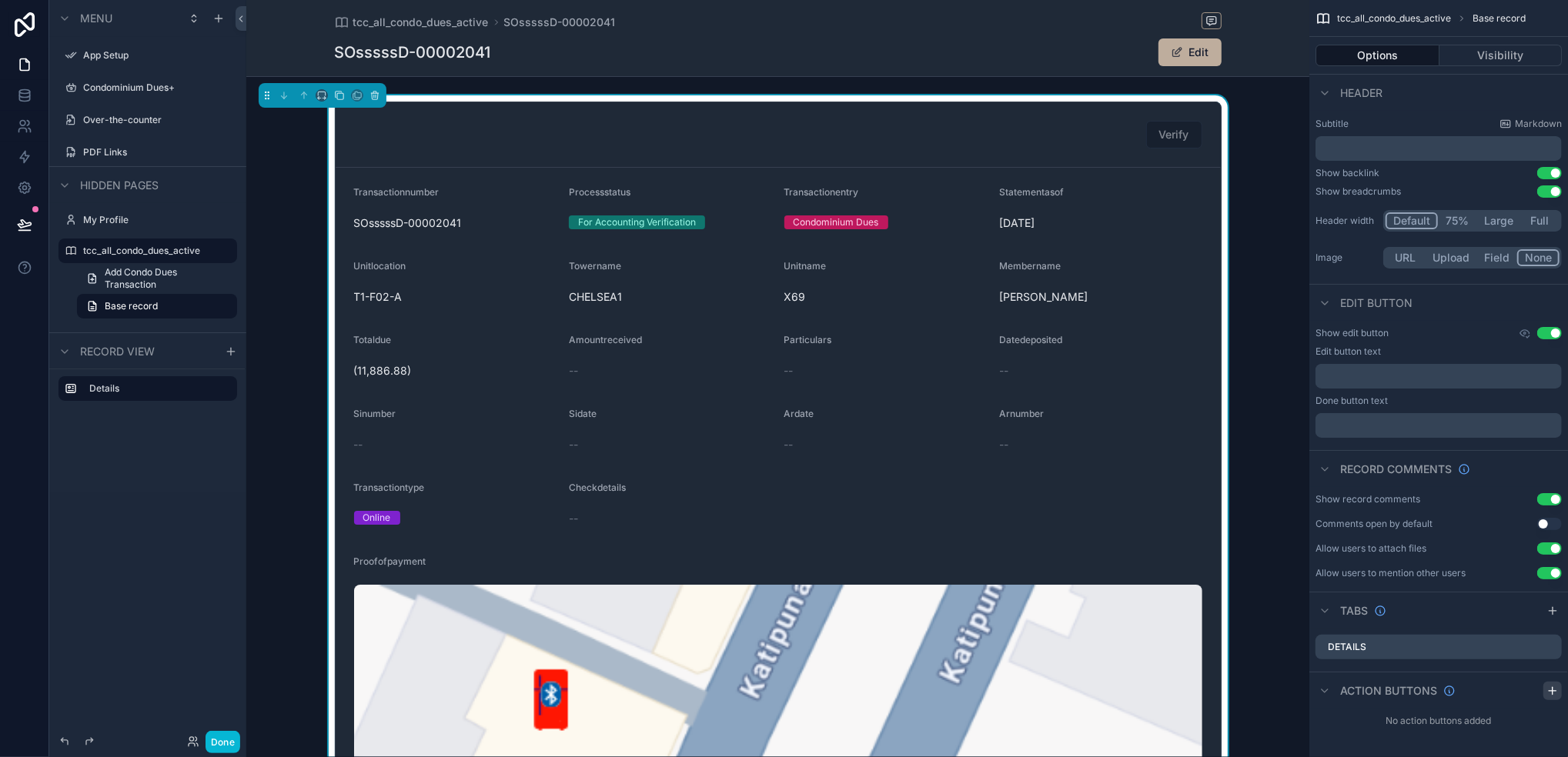
click at [1306, 631] on icon "scrollable content" at bounding box center [1552, 690] width 12 height 12
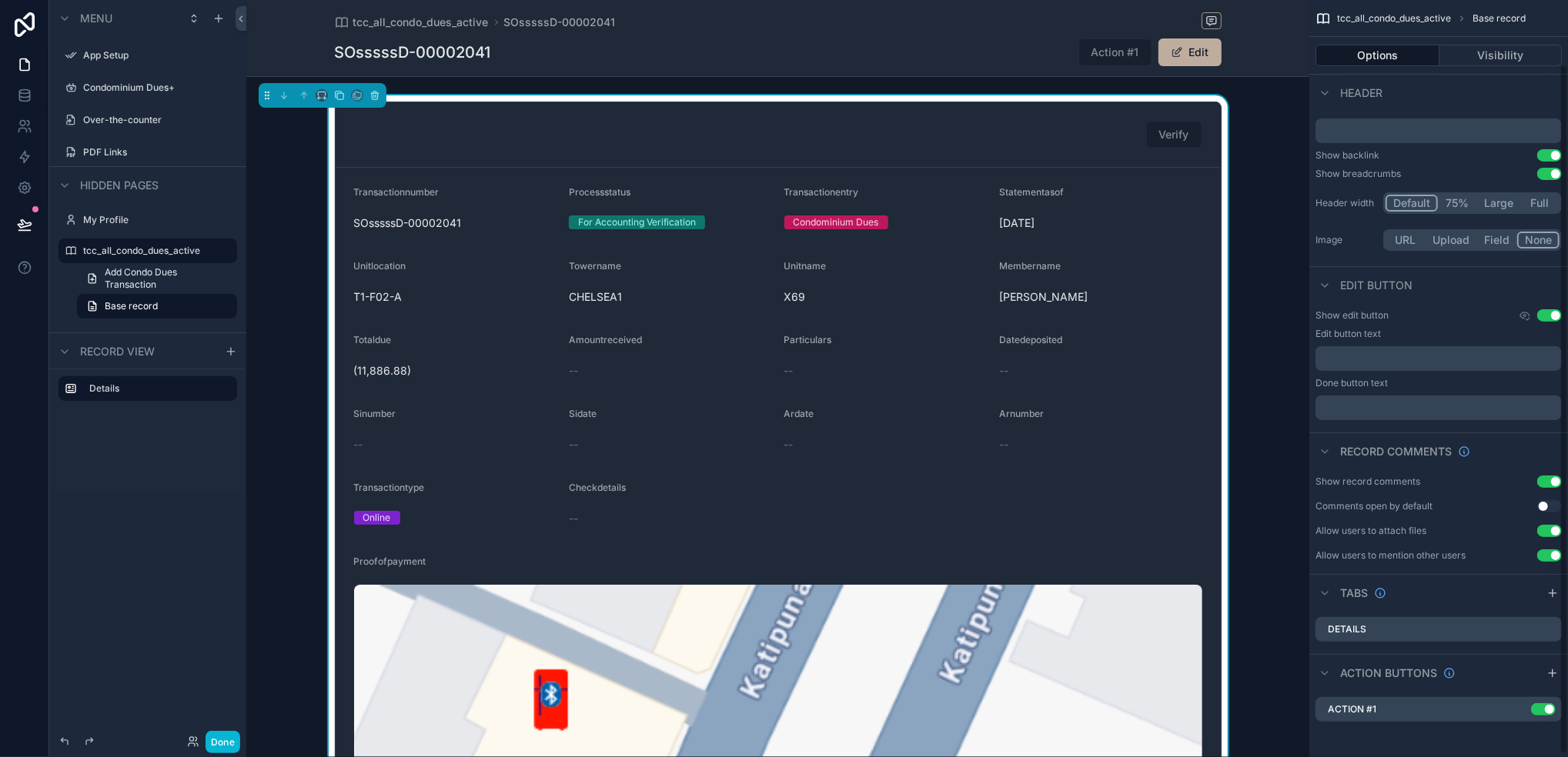
scroll to position [75, 0]
click at [1306, 631] on icon "scrollable content" at bounding box center [1518, 708] width 12 height 12
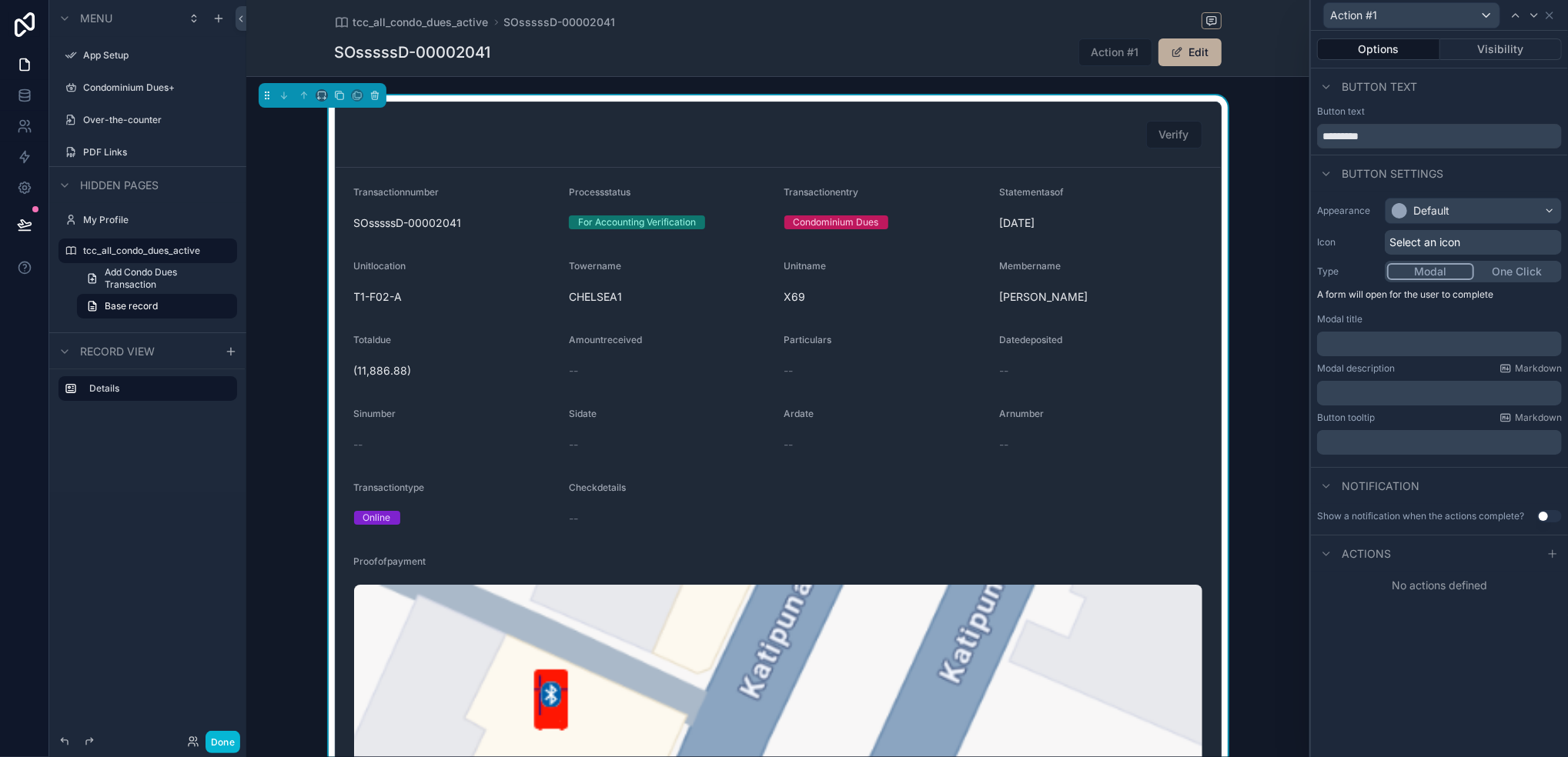
scroll to position [0, 0]
click at [1306, 51] on button "Visibility" at bounding box center [1501, 48] width 123 height 21
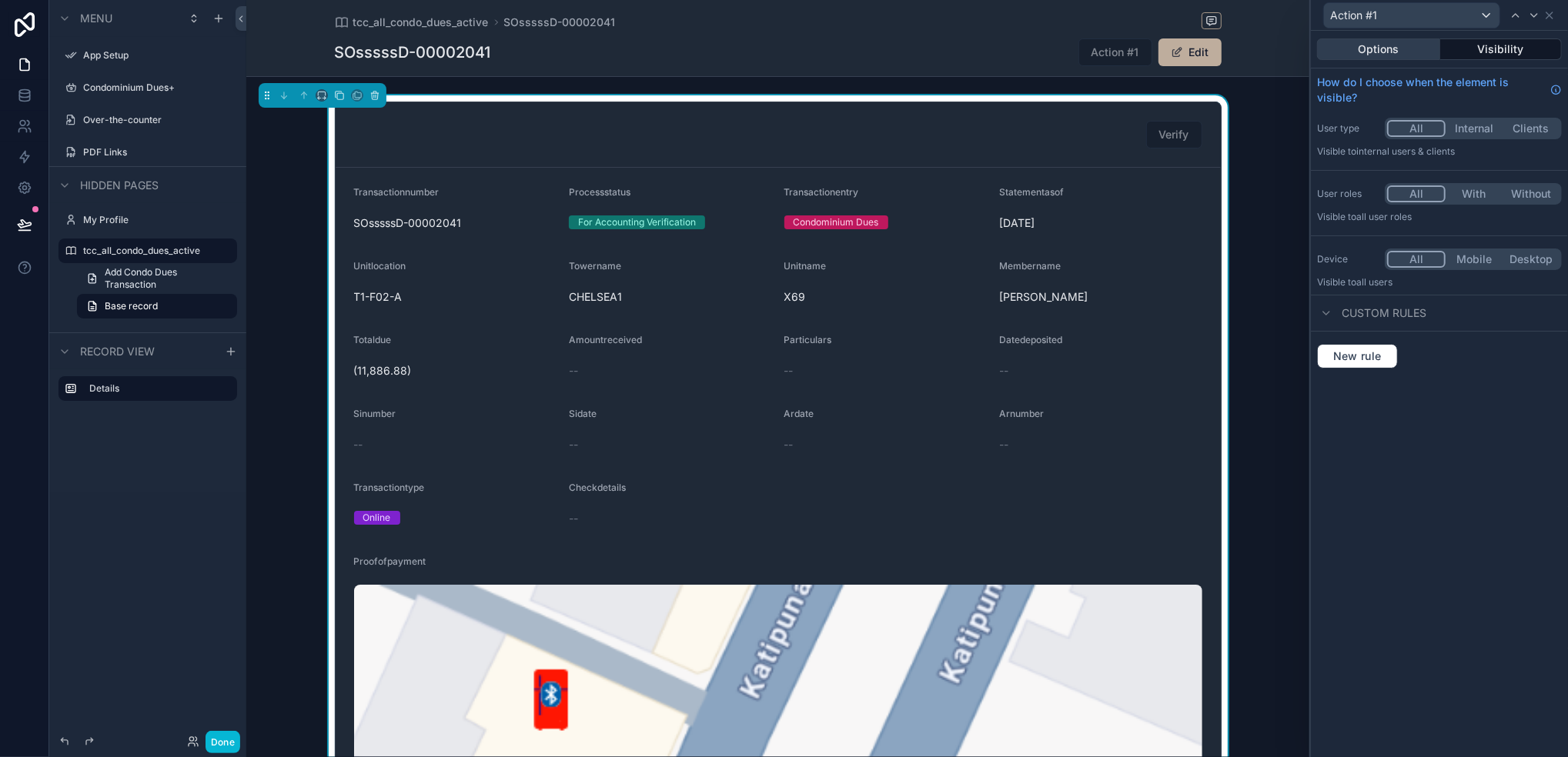
click at [1306, 49] on button "Options" at bounding box center [1379, 48] width 124 height 21
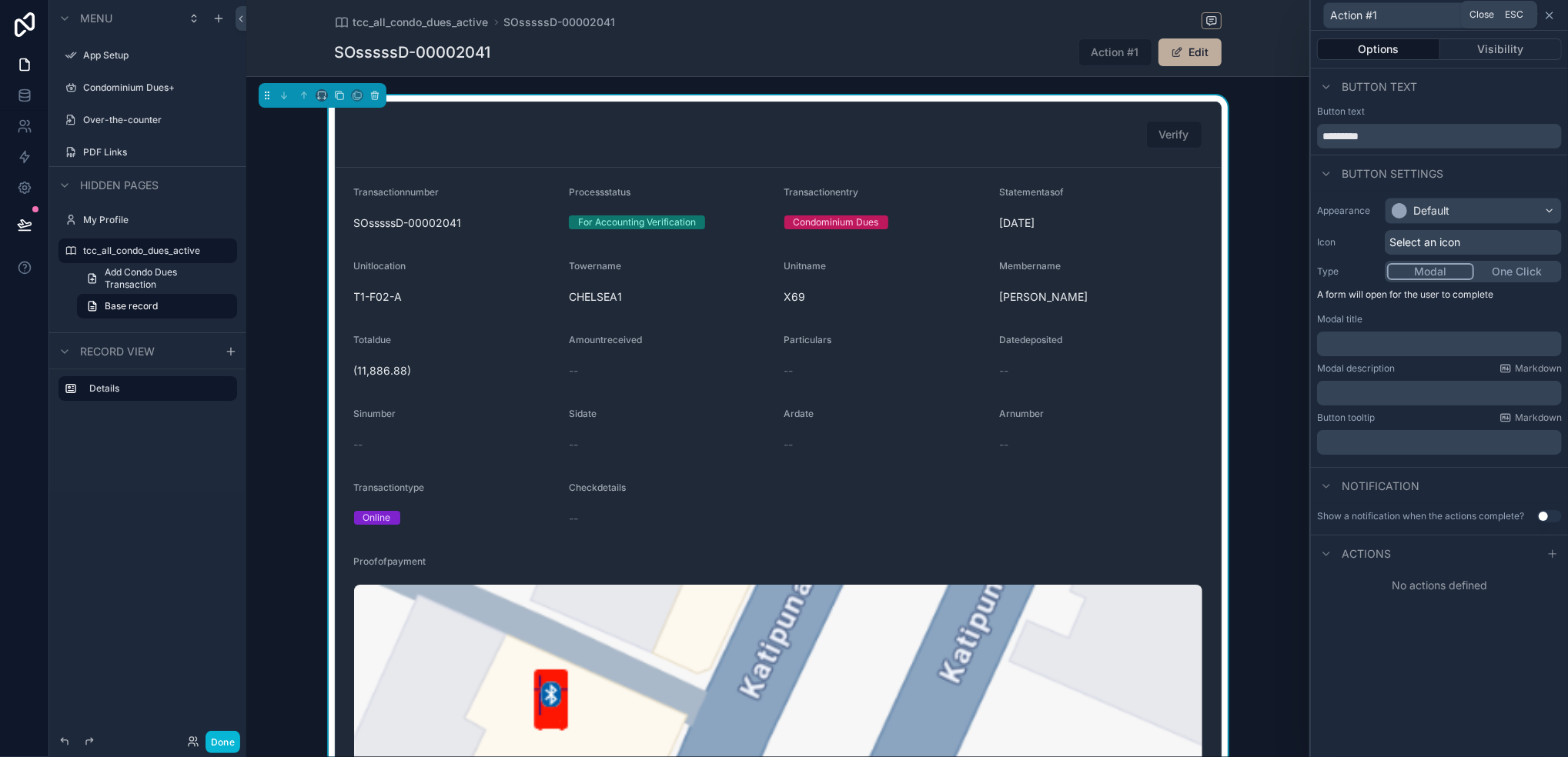
click at [1306, 11] on icon at bounding box center [1548, 15] width 12 height 12
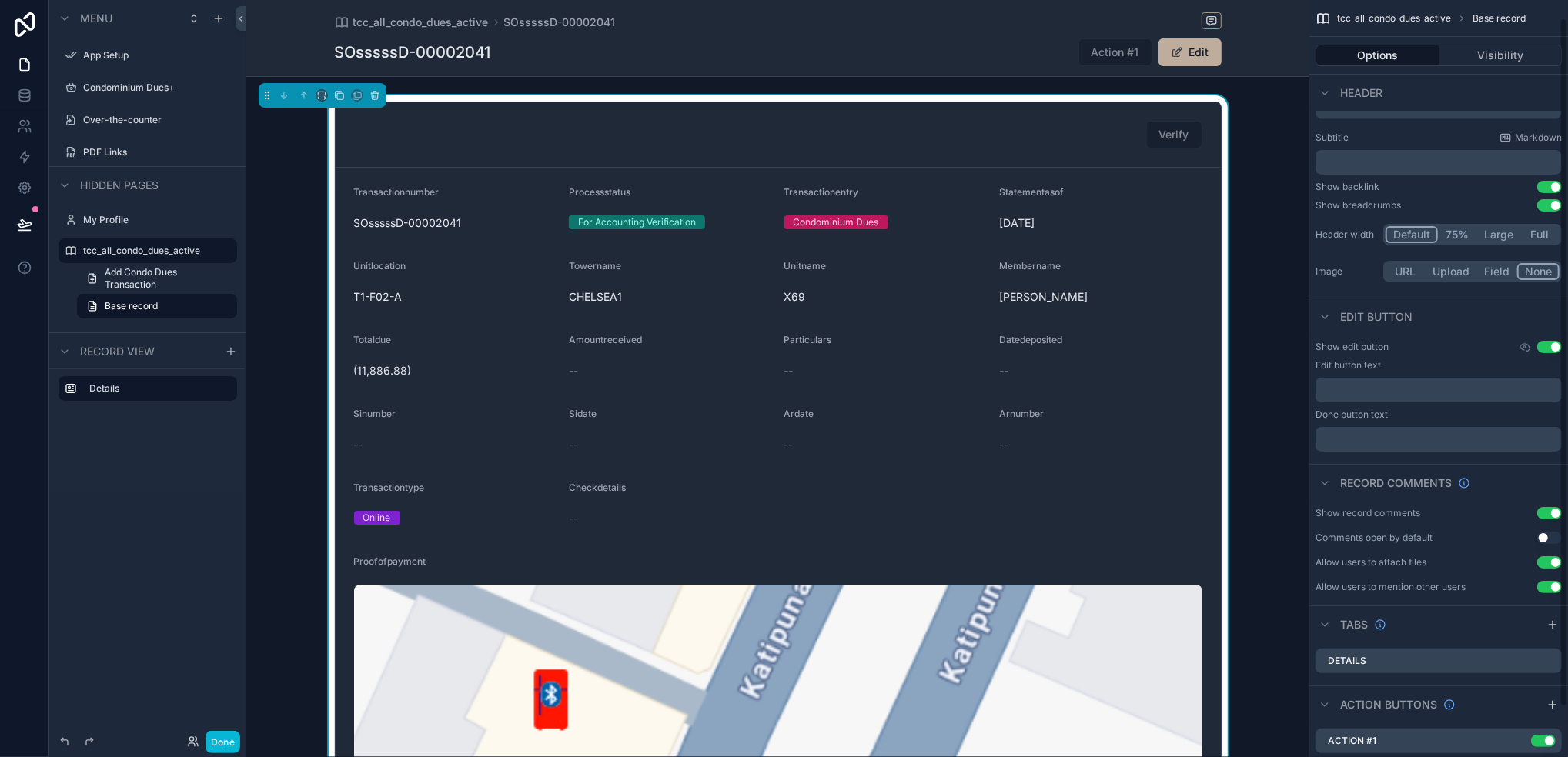
scroll to position [75, 0]
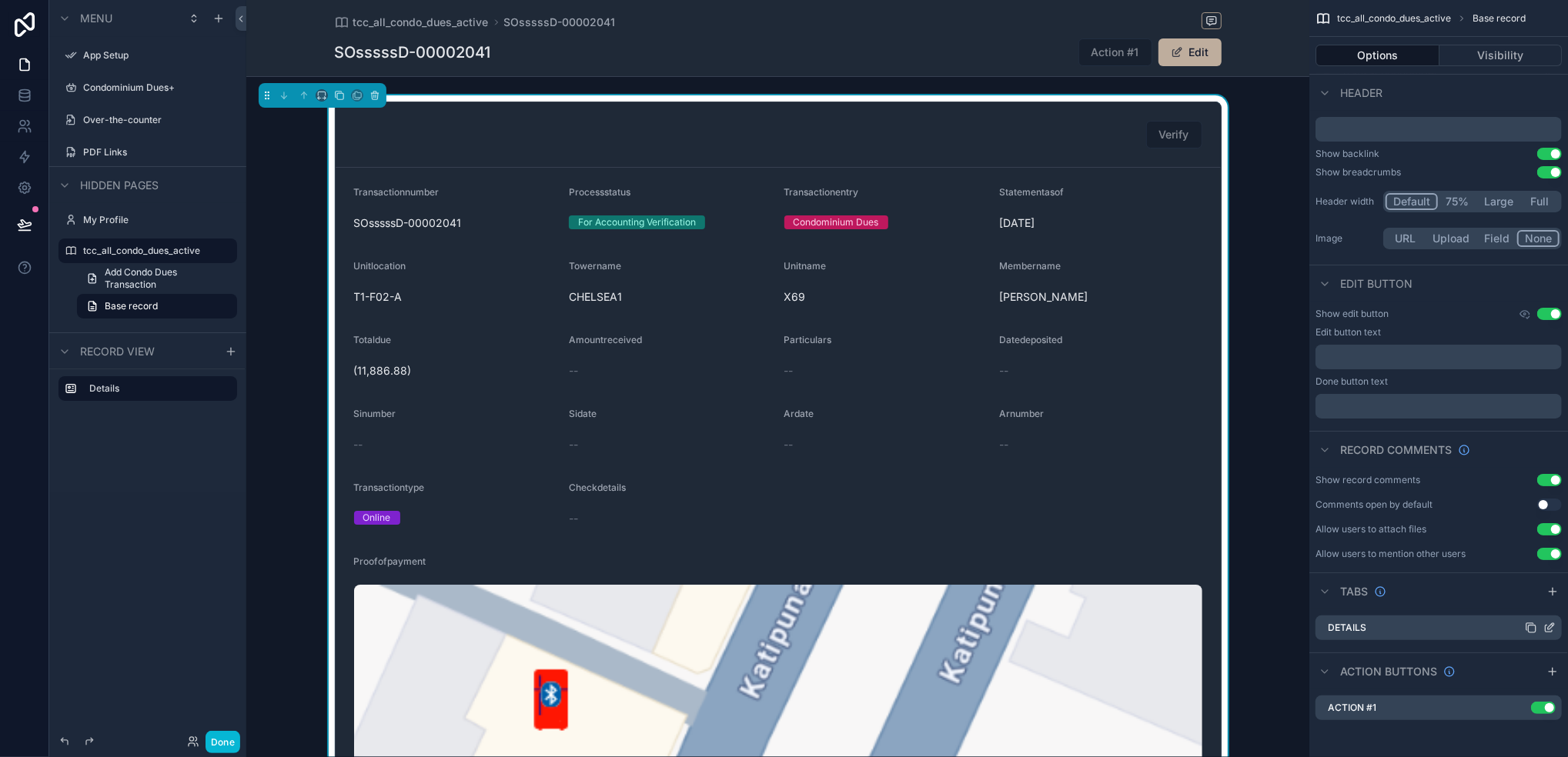
click at [1306, 629] on icon "scrollable content" at bounding box center [1548, 627] width 12 height 12
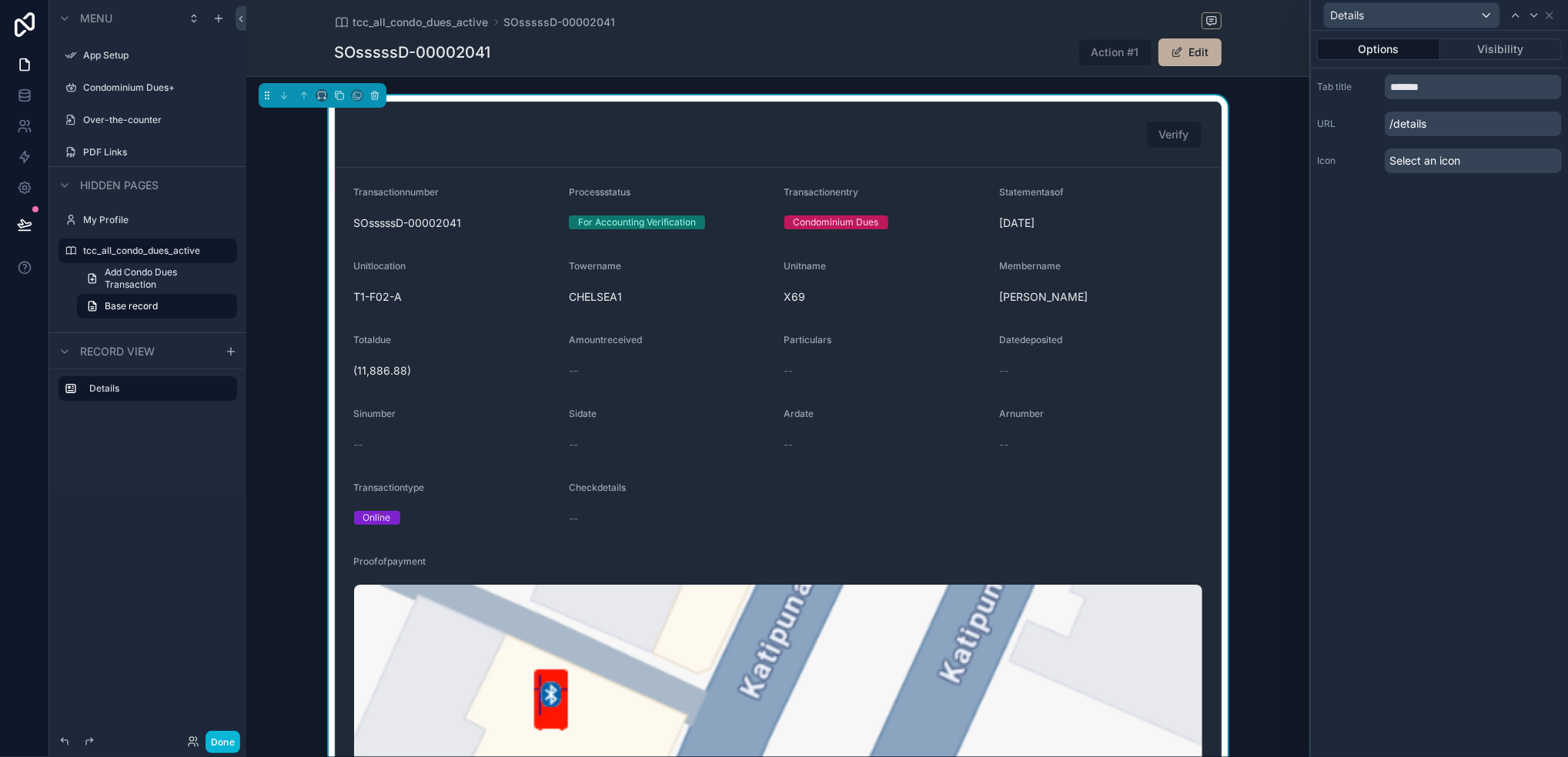
click at [1306, 19] on div "Details" at bounding box center [1439, 15] width 257 height 31
click at [1306, 12] on icon at bounding box center [1548, 15] width 12 height 12
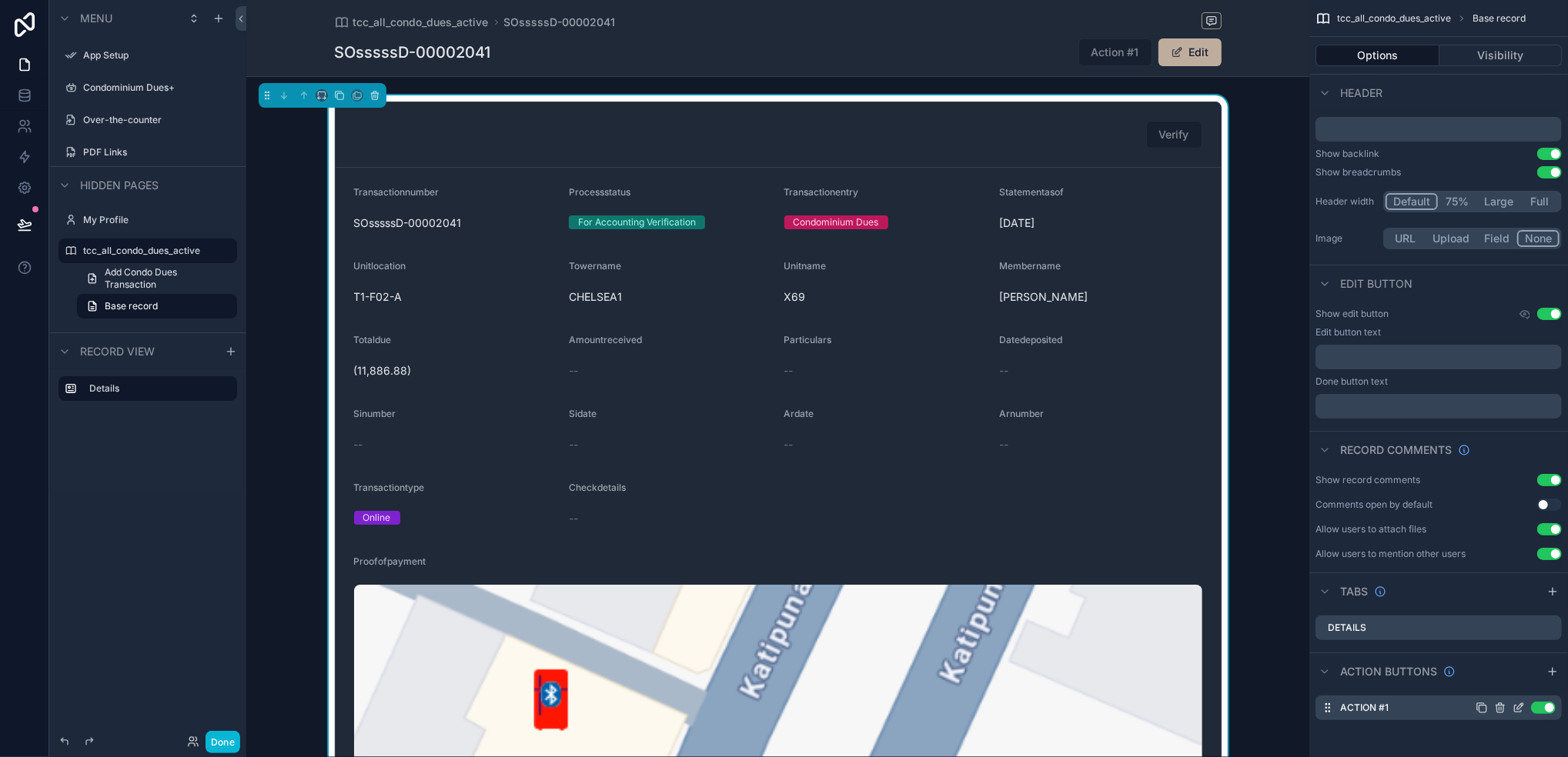
click at [1306, 631] on icon "scrollable content" at bounding box center [1499, 708] width 12 height 12
click at [1306, 631] on icon at bounding box center [1524, 682] width 12 height 12
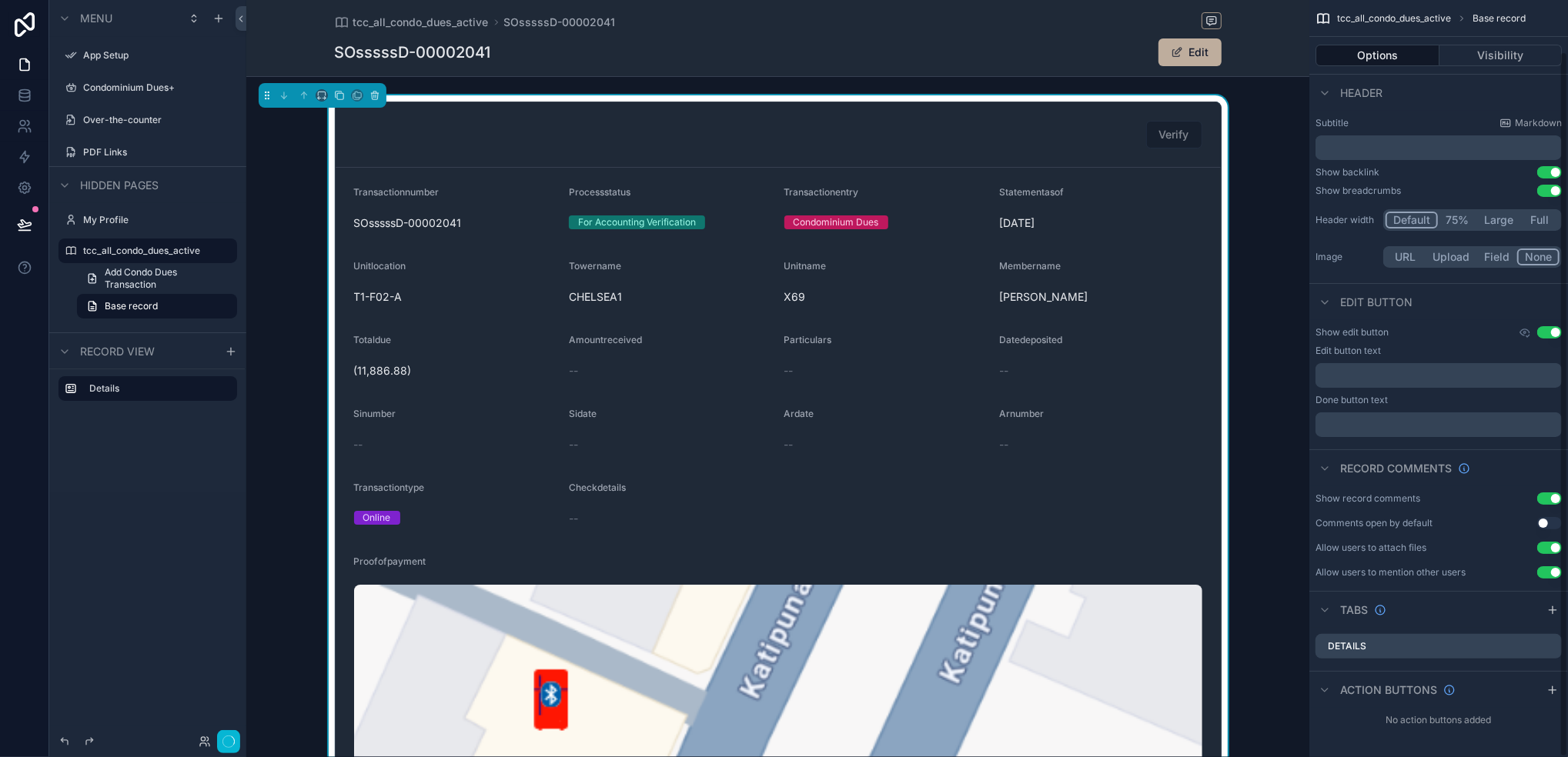
scroll to position [56, 0]
click at [22, 94] on icon at bounding box center [24, 92] width 10 height 4
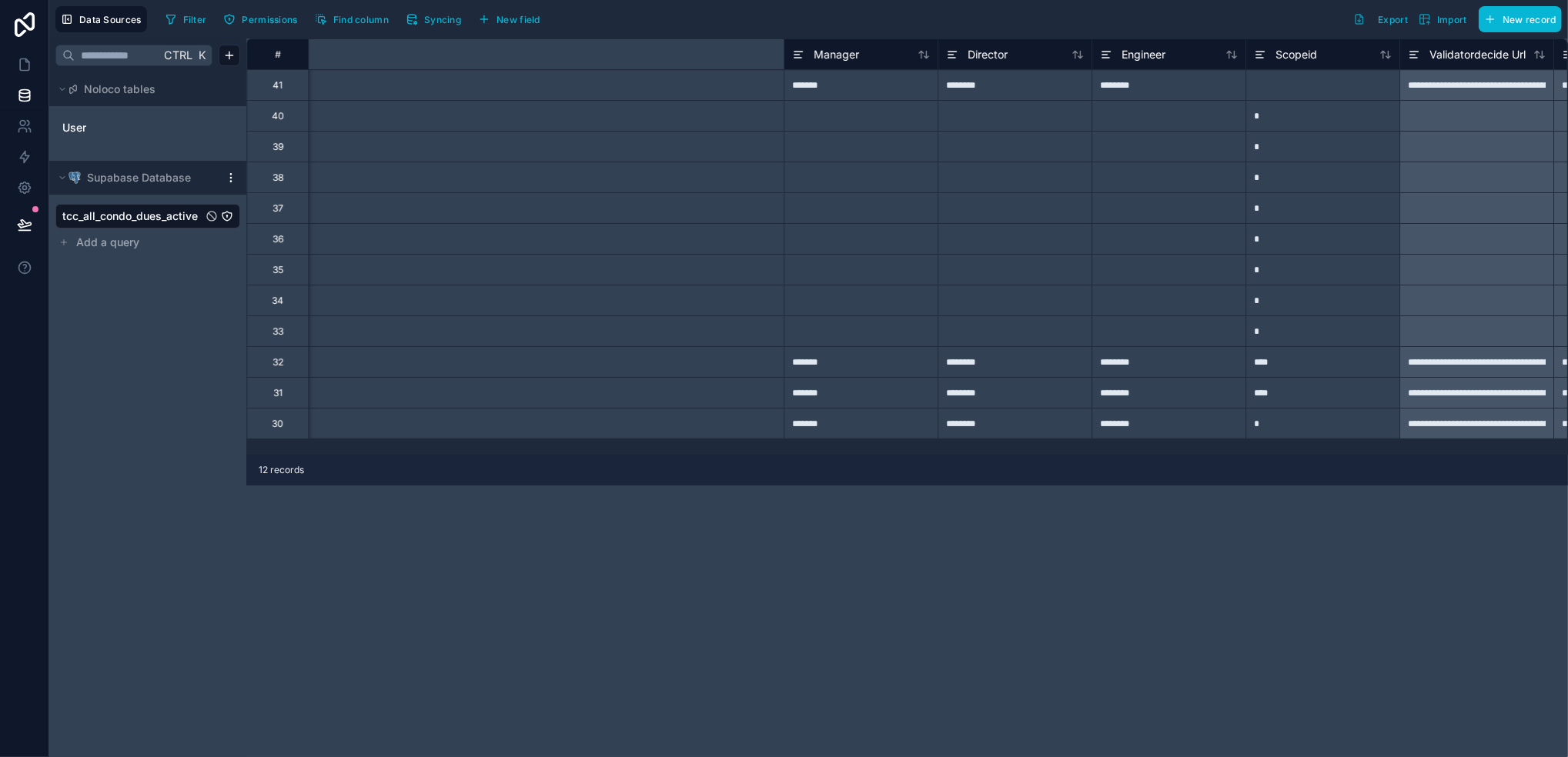
scroll to position [0, 9054]
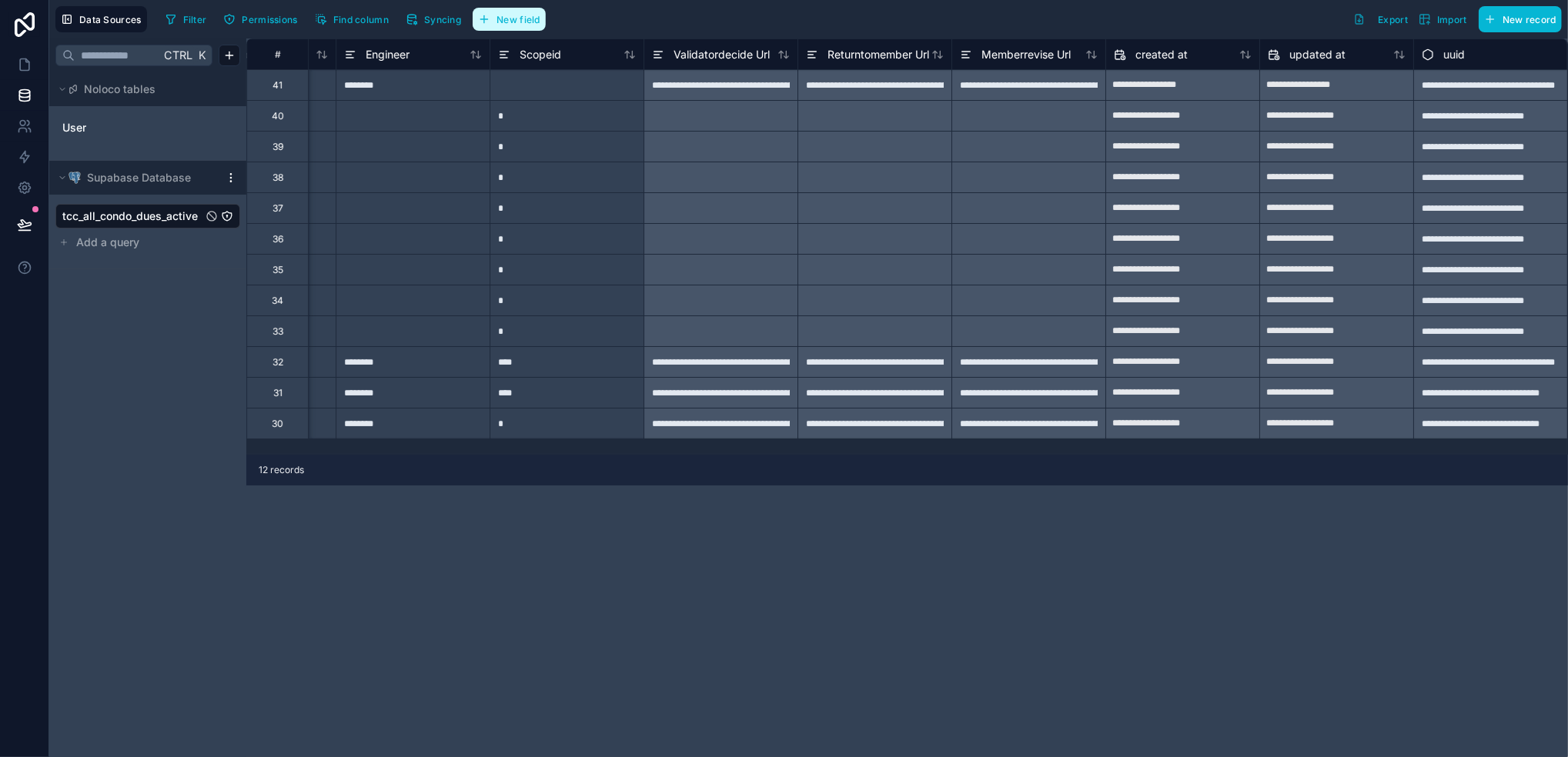
click at [496, 24] on button "New field" at bounding box center [509, 19] width 73 height 23
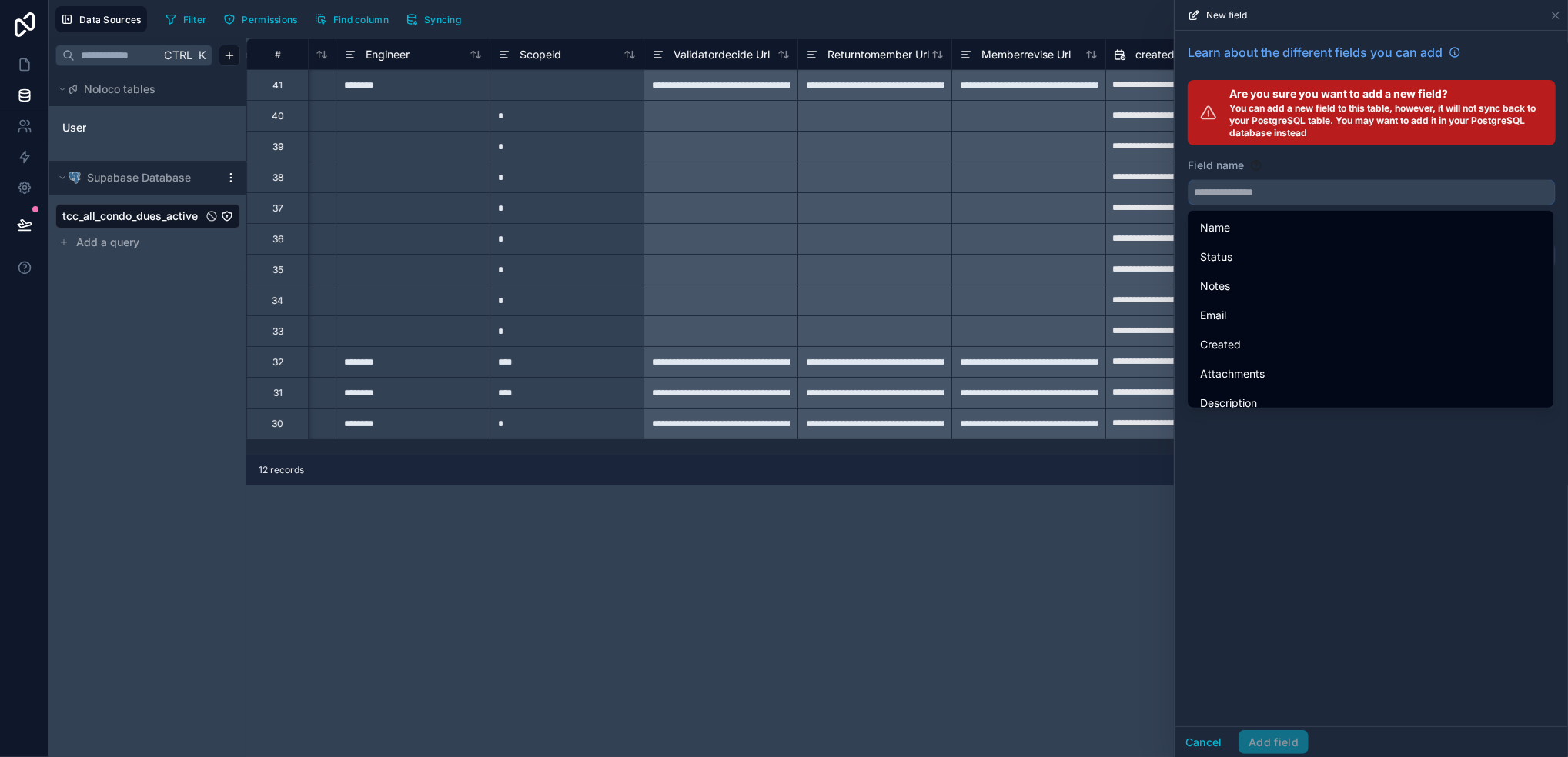
click at [1261, 194] on input "text" at bounding box center [1371, 192] width 366 height 25
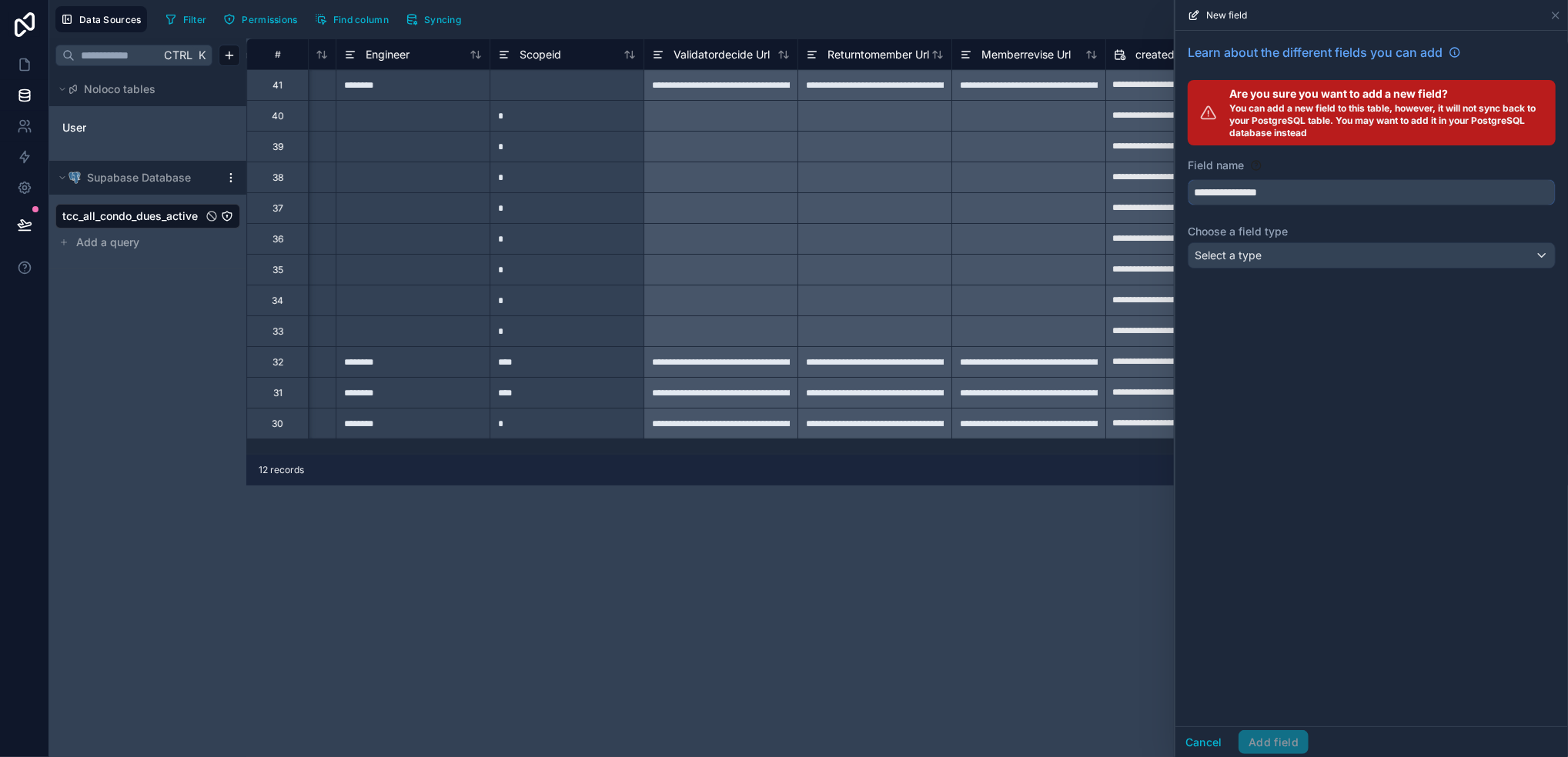
type input "**********"
click at [1251, 255] on span "Select a type" at bounding box center [1228, 255] width 67 height 13
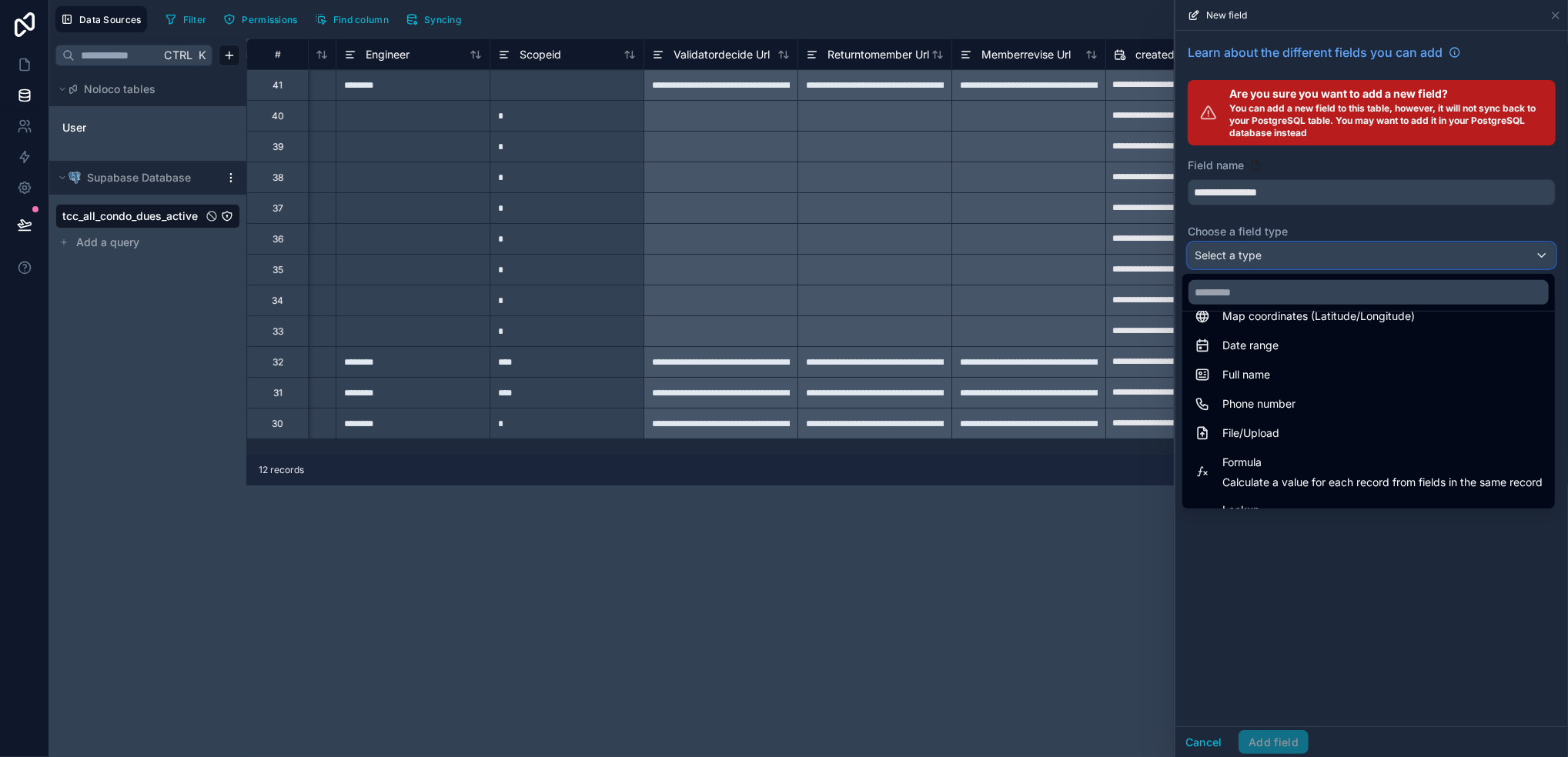
scroll to position [307, 0]
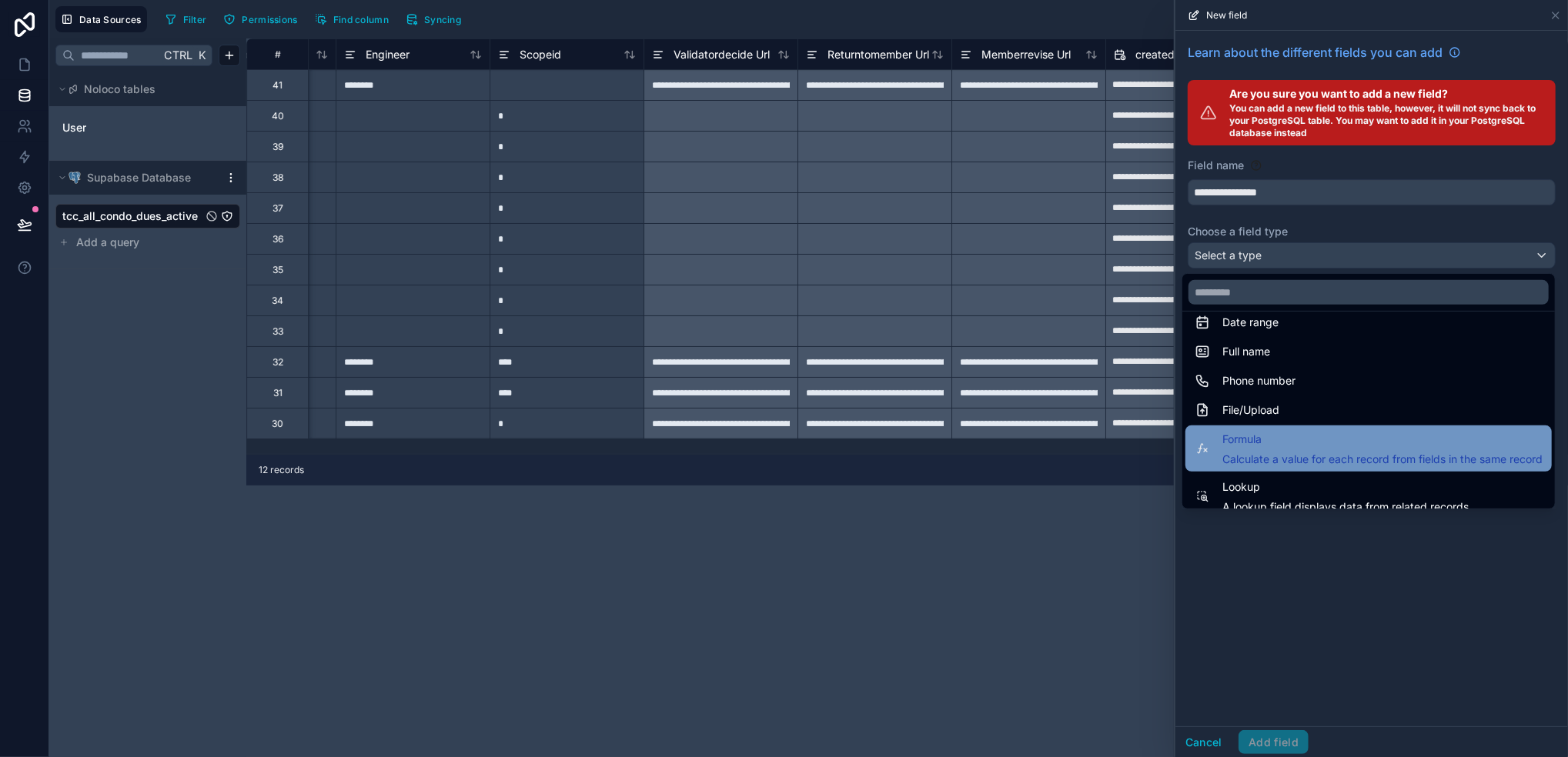
click at [1306, 442] on span "Formula" at bounding box center [1382, 439] width 320 height 19
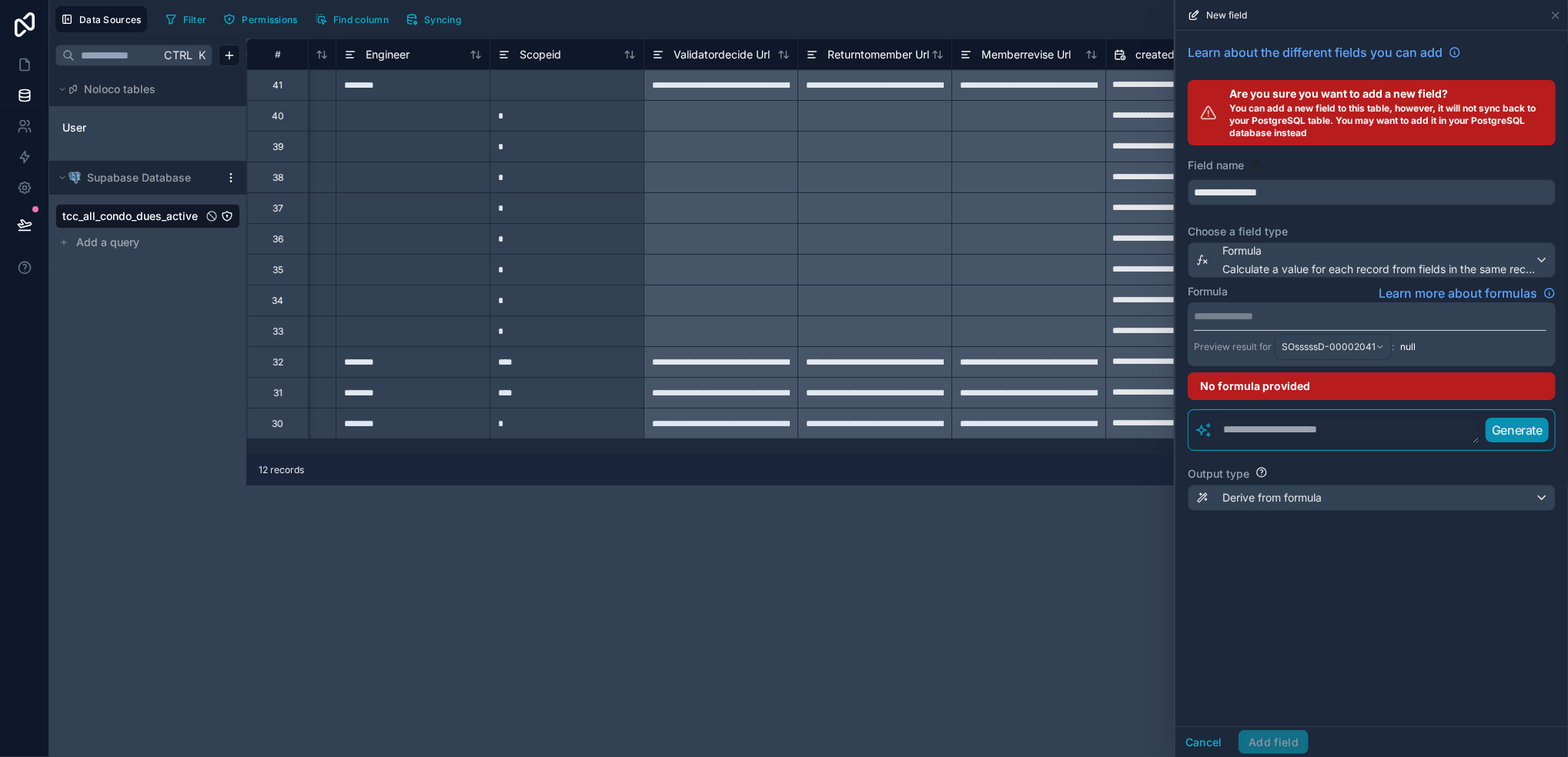
click at [1306, 428] on textarea at bounding box center [1346, 430] width 267 height 28
click at [1306, 439] on p "Generate" at bounding box center [1517, 430] width 51 height 19
click at [1306, 429] on p "Generate" at bounding box center [1517, 430] width 51 height 19
click at [1282, 434] on textarea "**********" at bounding box center [1346, 430] width 267 height 28
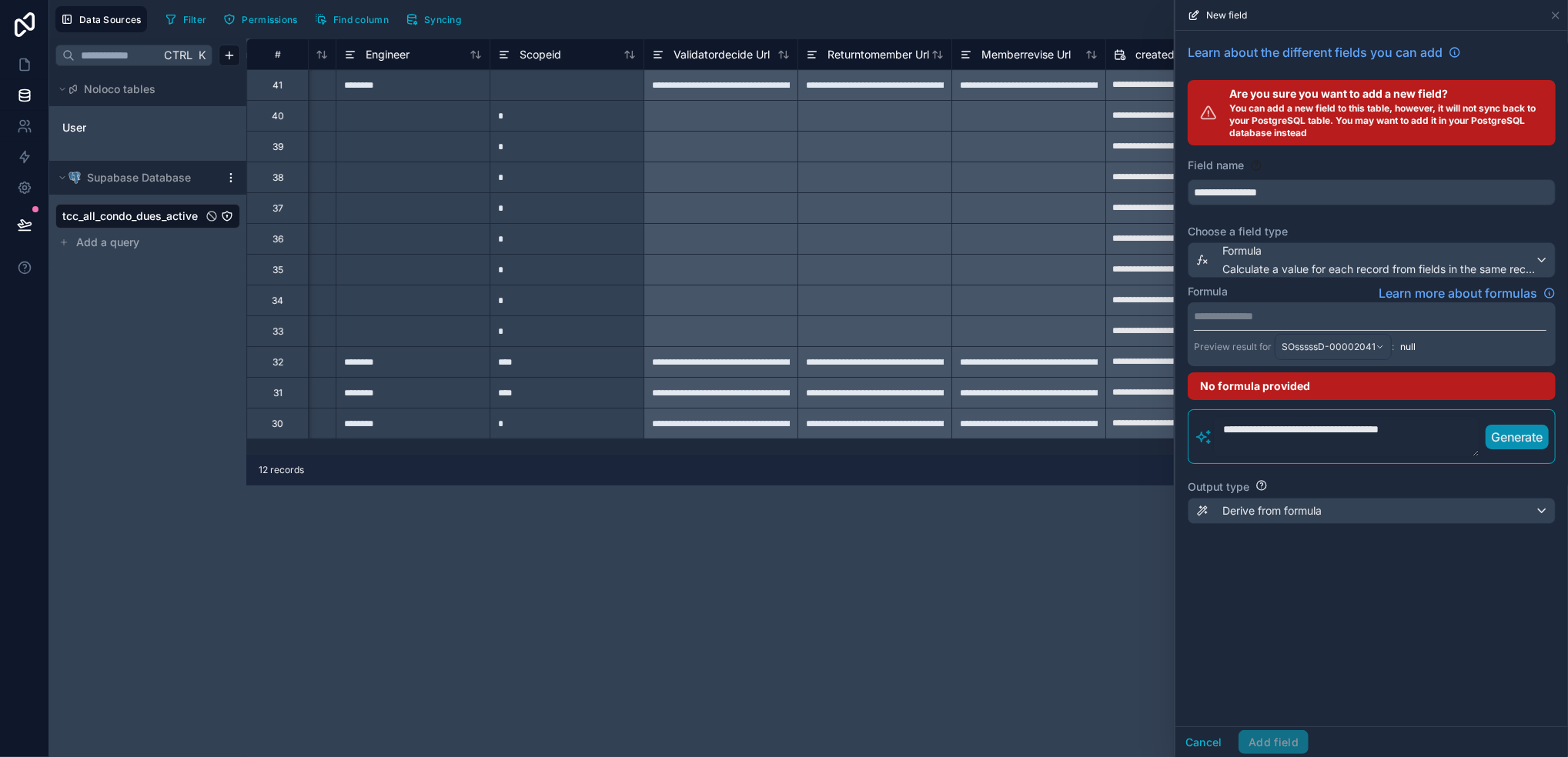
click at [1306, 440] on p "Generate" at bounding box center [1517, 437] width 51 height 19
click at [1306, 436] on textarea "**********" at bounding box center [1346, 437] width 267 height 41
drag, startPoint x: 1450, startPoint y: 431, endPoint x: 1179, endPoint y: 437, distance: 271.1
click at [1179, 437] on div "**********" at bounding box center [1371, 293] width 393 height 524
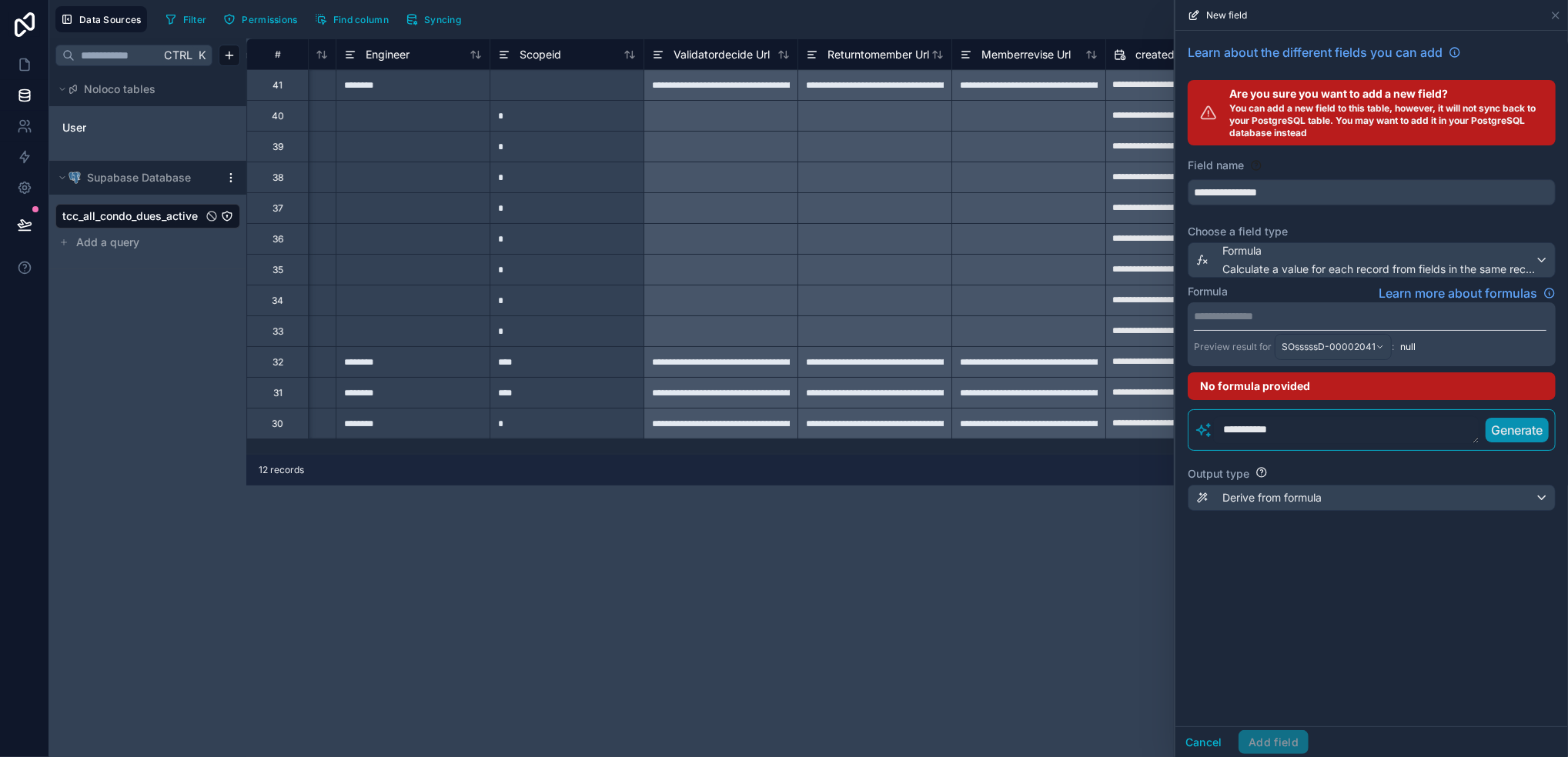
click at [1306, 433] on p "Generate" at bounding box center [1517, 430] width 51 height 19
drag, startPoint x: 1402, startPoint y: 439, endPoint x: 1170, endPoint y: 421, distance: 232.7
click at [1170, 421] on div "**********" at bounding box center [808, 378] width 1519 height 757
type textarea "**********"
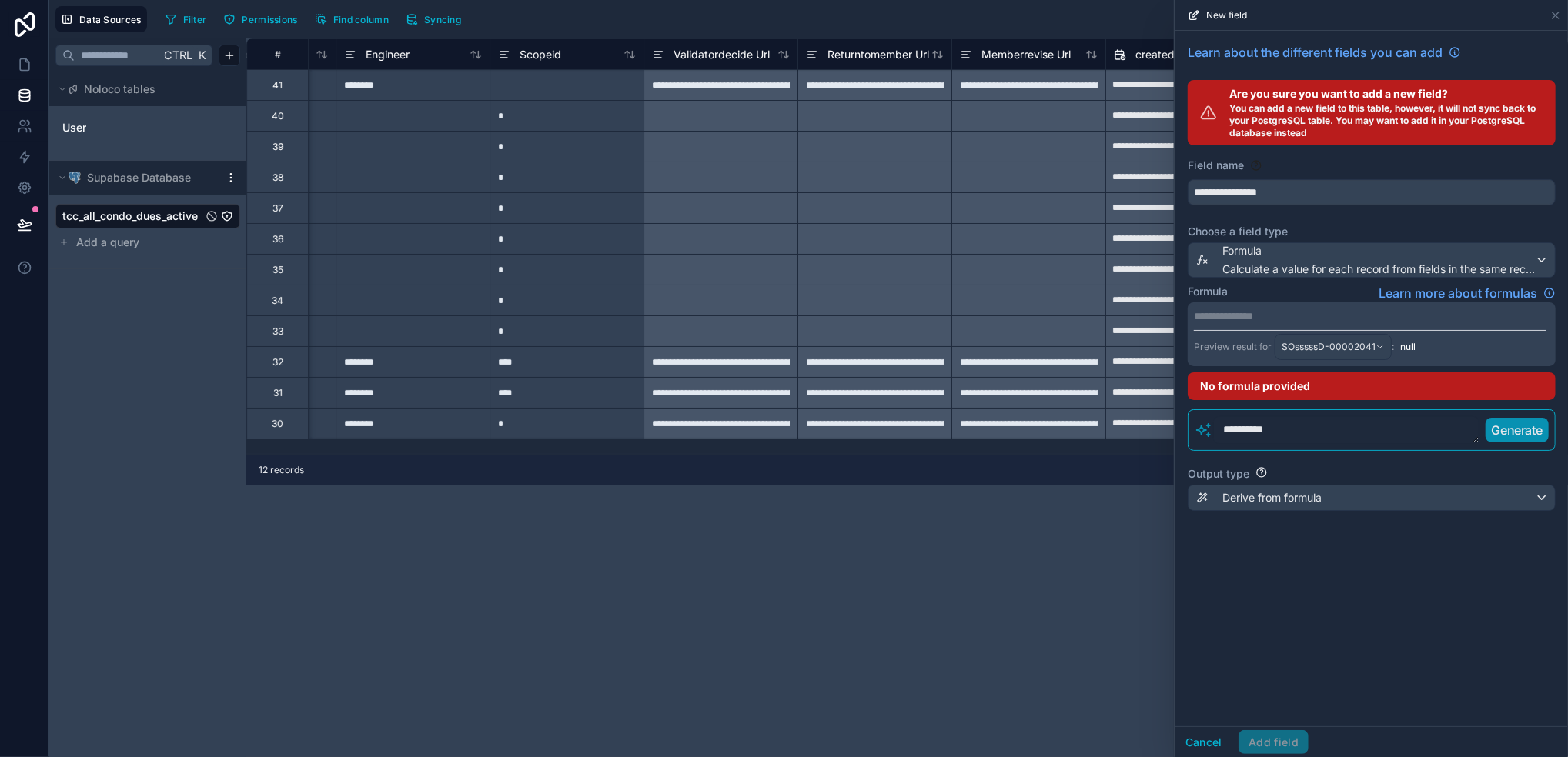
click at [1306, 424] on p "Generate" at bounding box center [1517, 430] width 51 height 19
click at [1306, 305] on div "**********" at bounding box center [1371, 334] width 368 height 64
click at [1306, 315] on p "**********" at bounding box center [1369, 316] width 352 height 16
drag, startPoint x: 1365, startPoint y: 424, endPoint x: 1240, endPoint y: 429, distance: 125.1
click at [1241, 429] on textarea "**********" at bounding box center [1346, 430] width 267 height 28
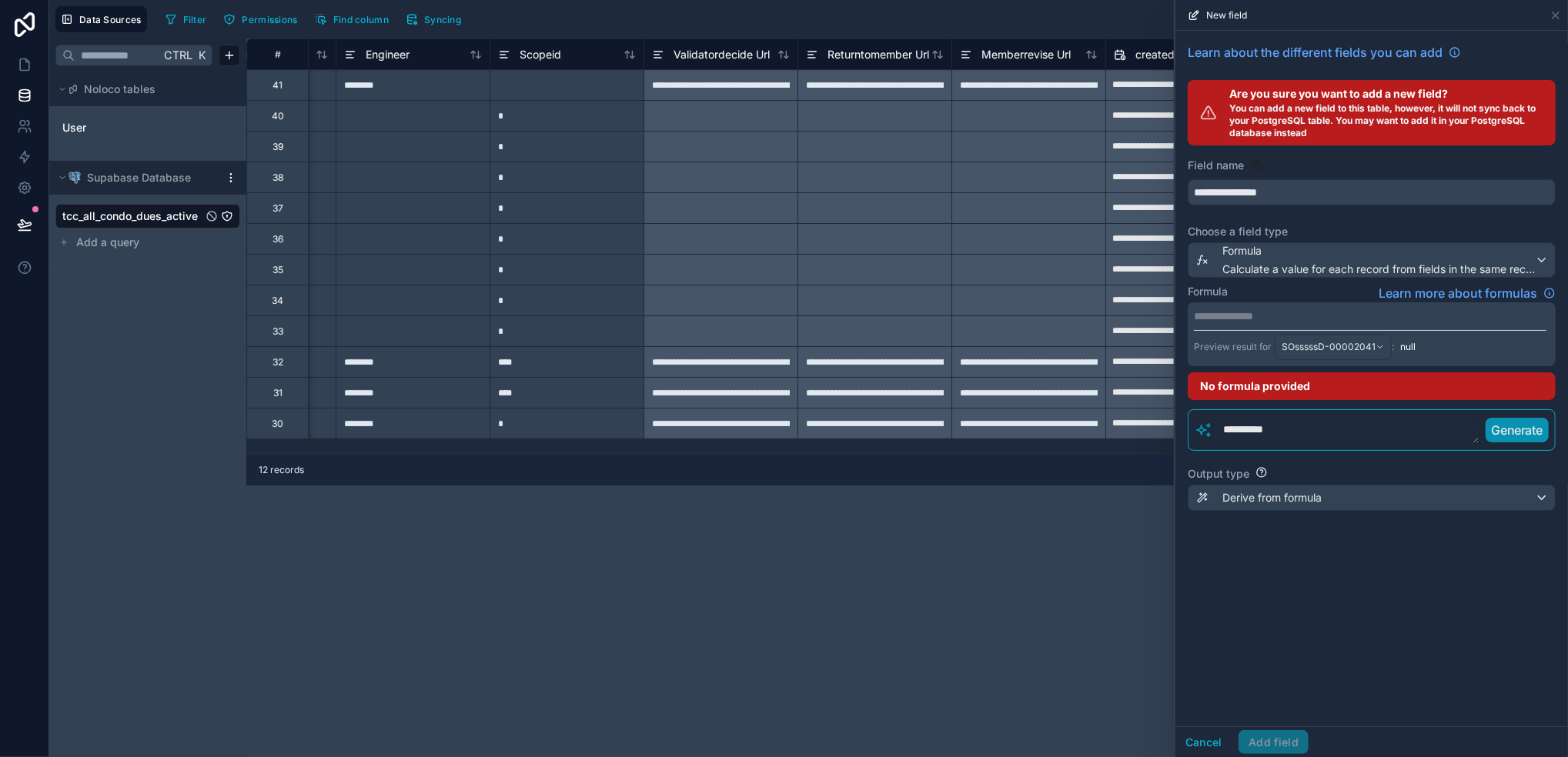
click at [1237, 431] on textarea "**********" at bounding box center [1346, 430] width 267 height 28
click at [1288, 442] on textarea "**********" at bounding box center [1346, 430] width 267 height 28
drag, startPoint x: 1297, startPoint y: 425, endPoint x: 1183, endPoint y: 424, distance: 114.0
click at [1183, 424] on div "**********" at bounding box center [1371, 286] width 393 height 511
click at [1286, 325] on div "**********" at bounding box center [1371, 334] width 368 height 64
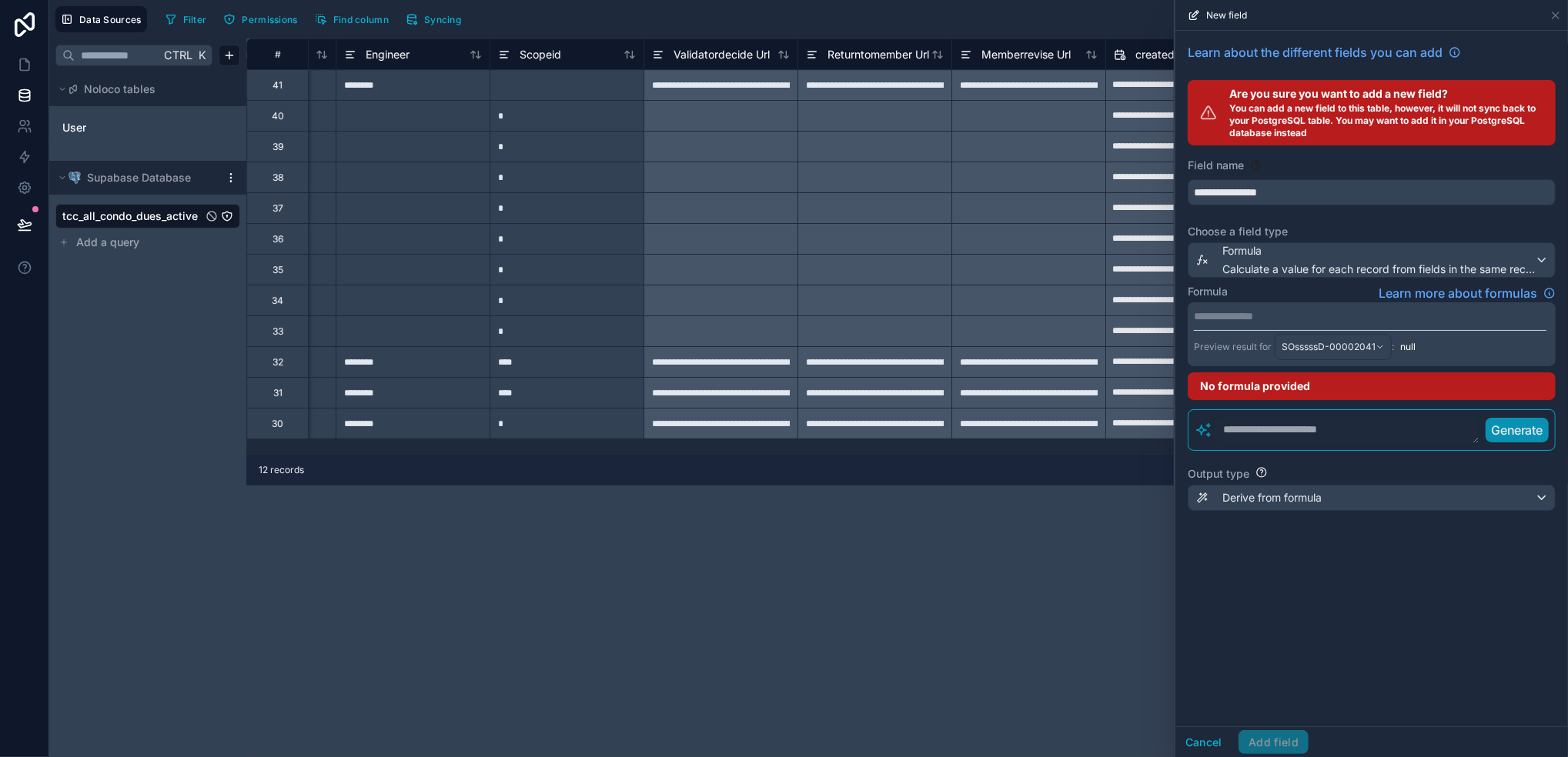
click at [1301, 318] on p "**********" at bounding box center [1369, 316] width 352 height 16
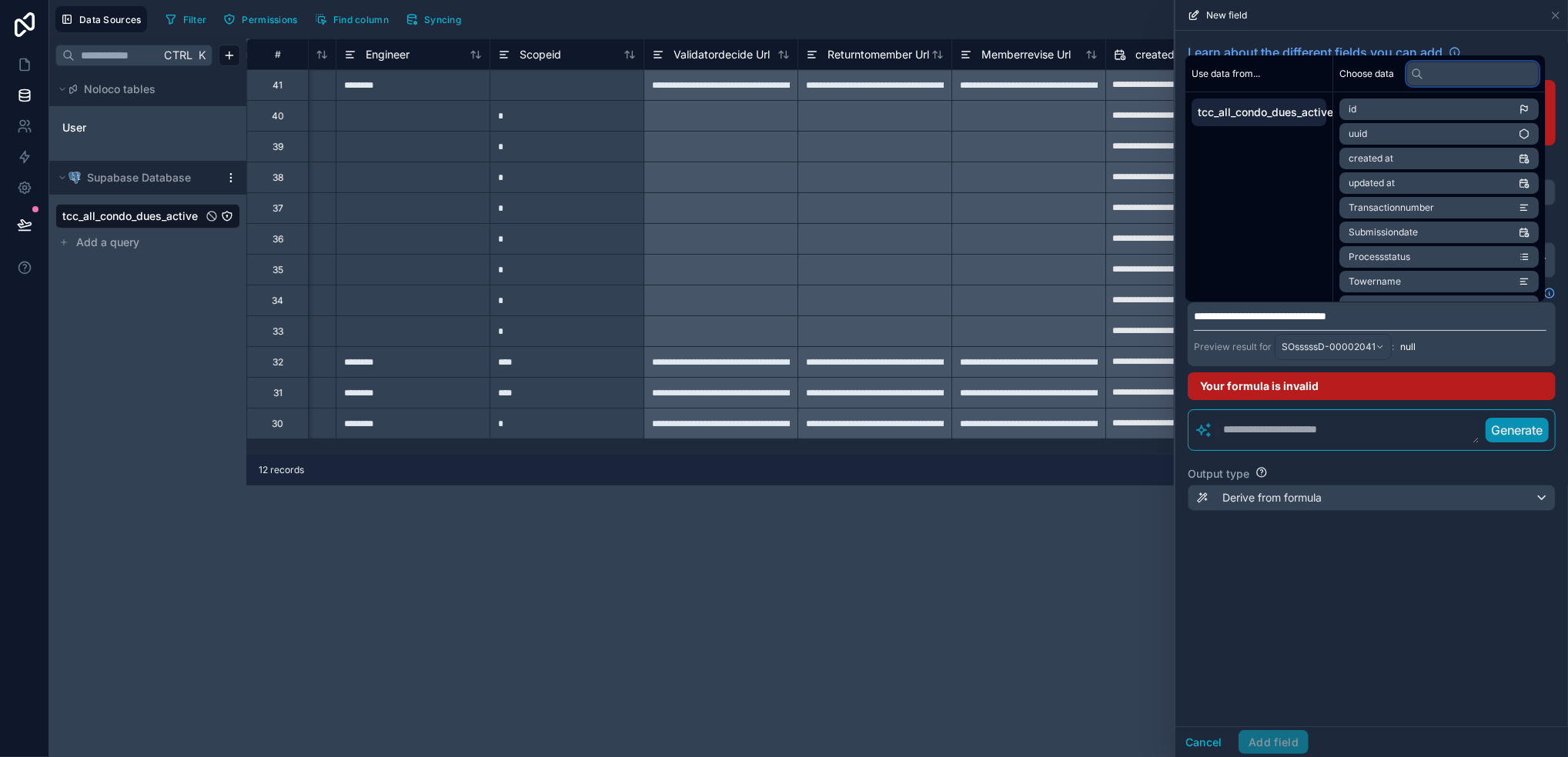
click at [1306, 73] on input "text" at bounding box center [1472, 73] width 133 height 25
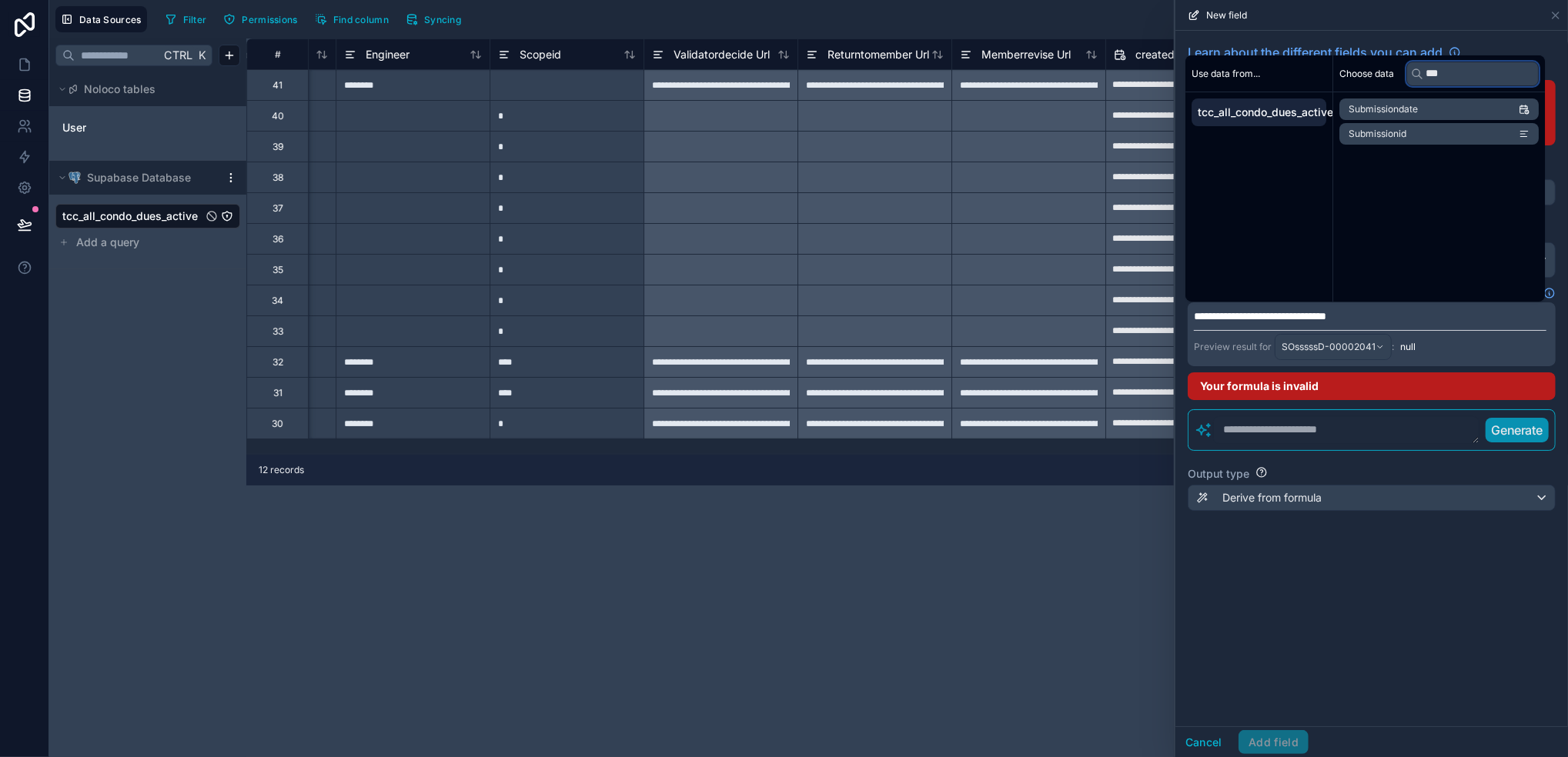
type input "***"
click at [1306, 139] on li "Submissionid" at bounding box center [1439, 134] width 200 height 21
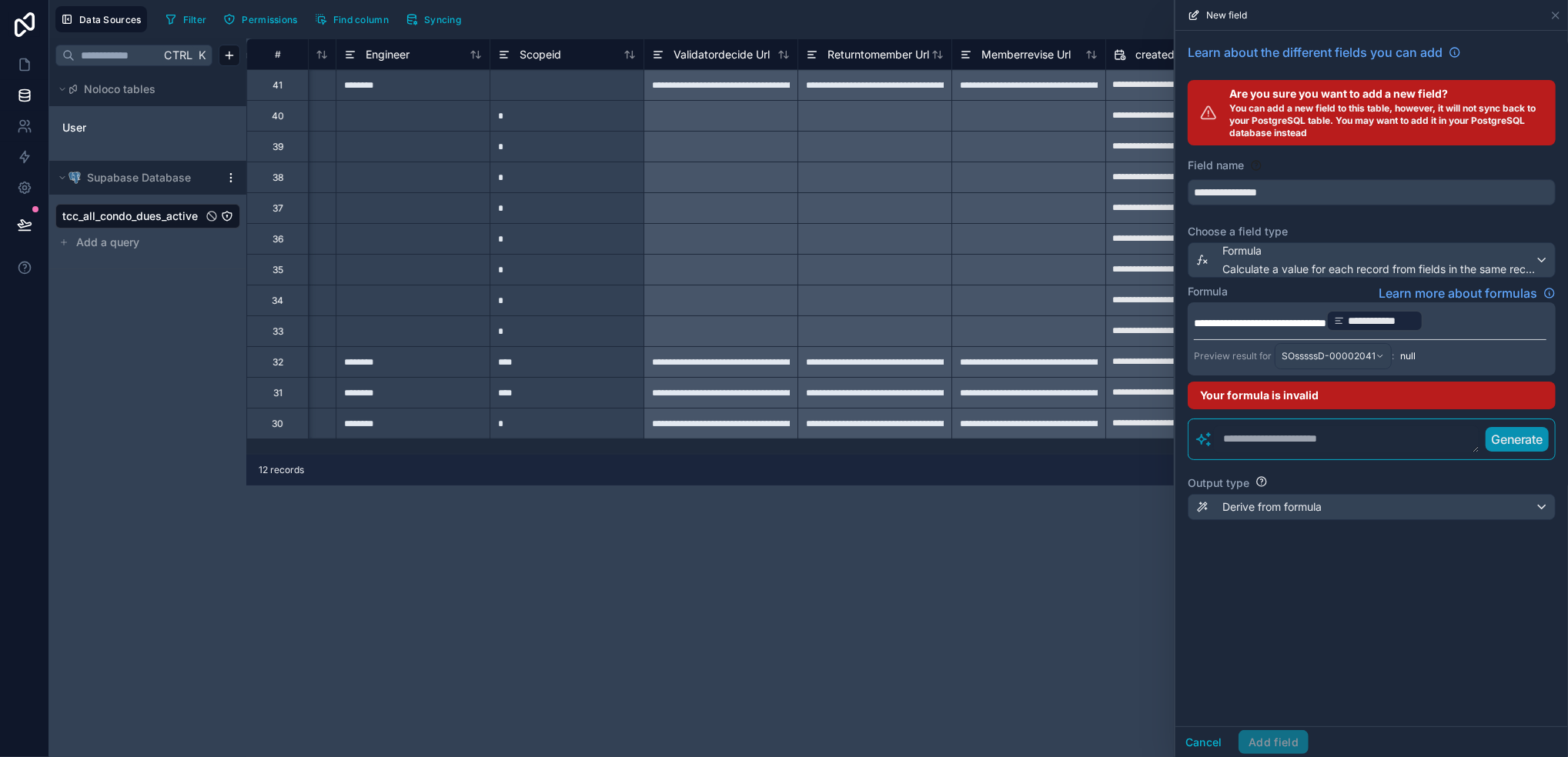
click at [1306, 317] on p "**********" at bounding box center [1369, 320] width 352 height 25
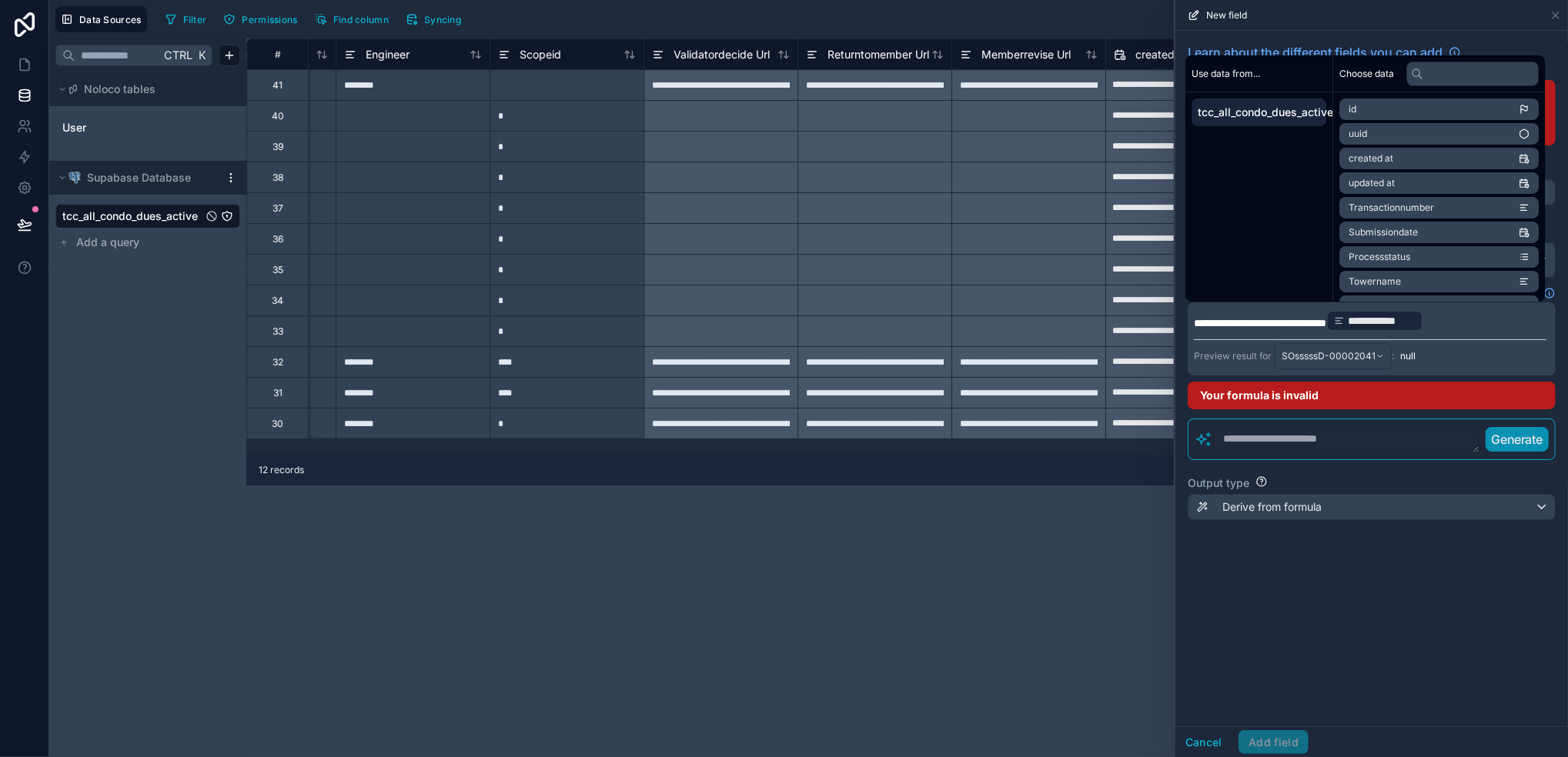
click at [1306, 317] on p "**********" at bounding box center [1369, 320] width 352 height 25
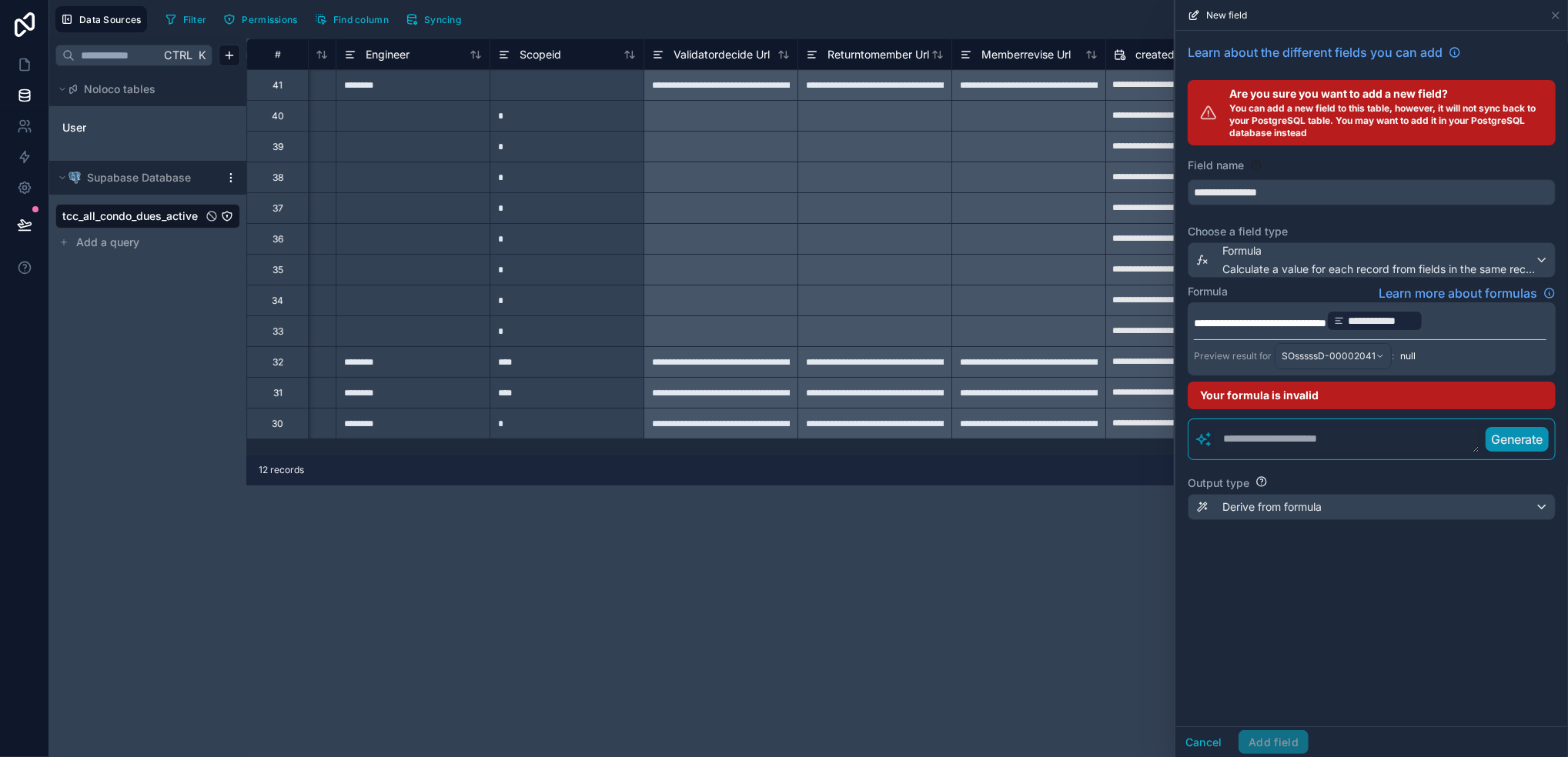
click at [1306, 318] on span "**********" at bounding box center [1260, 323] width 133 height 11
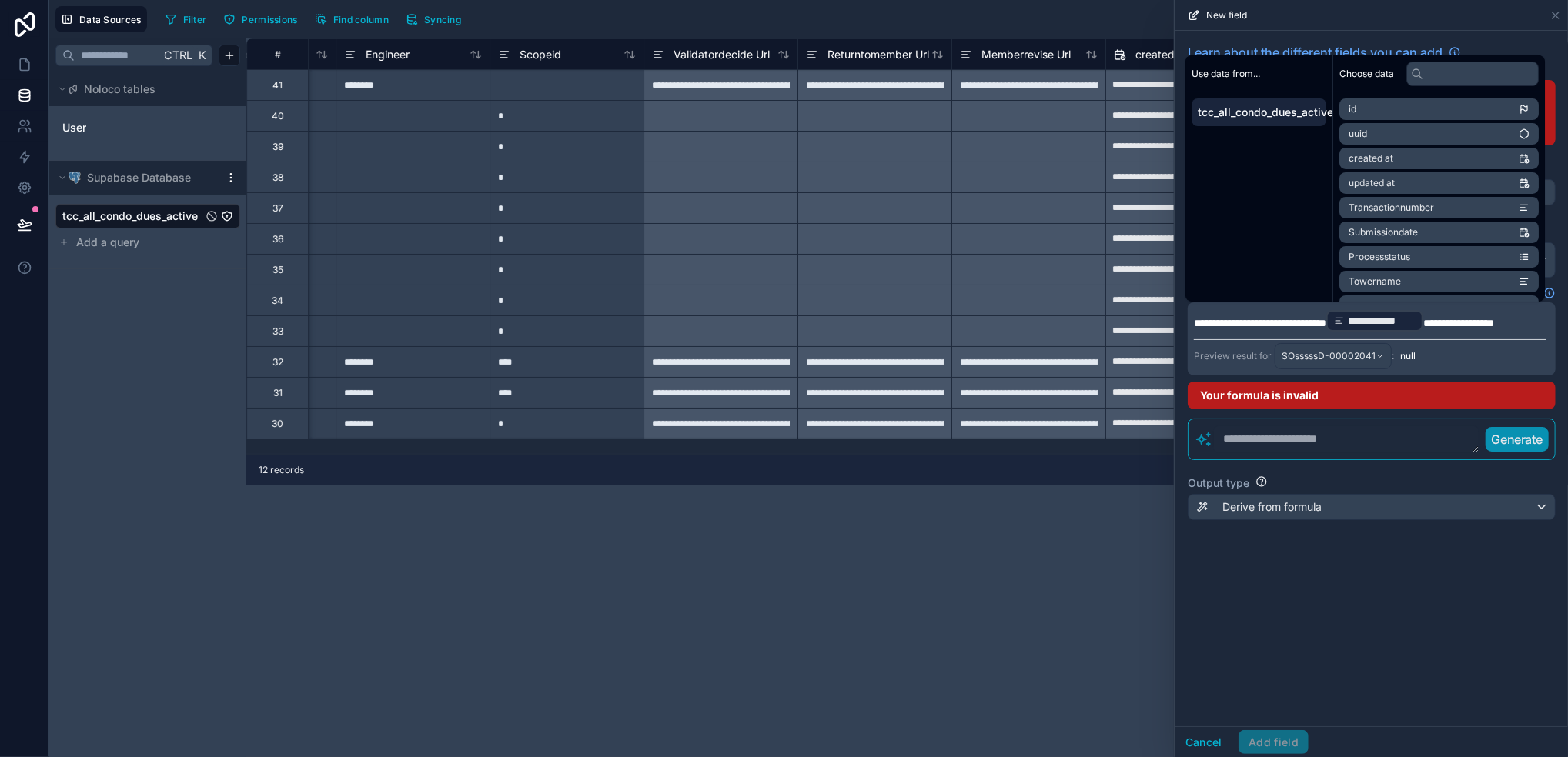
click at [1306, 611] on div "**********" at bounding box center [1371, 378] width 393 height 696
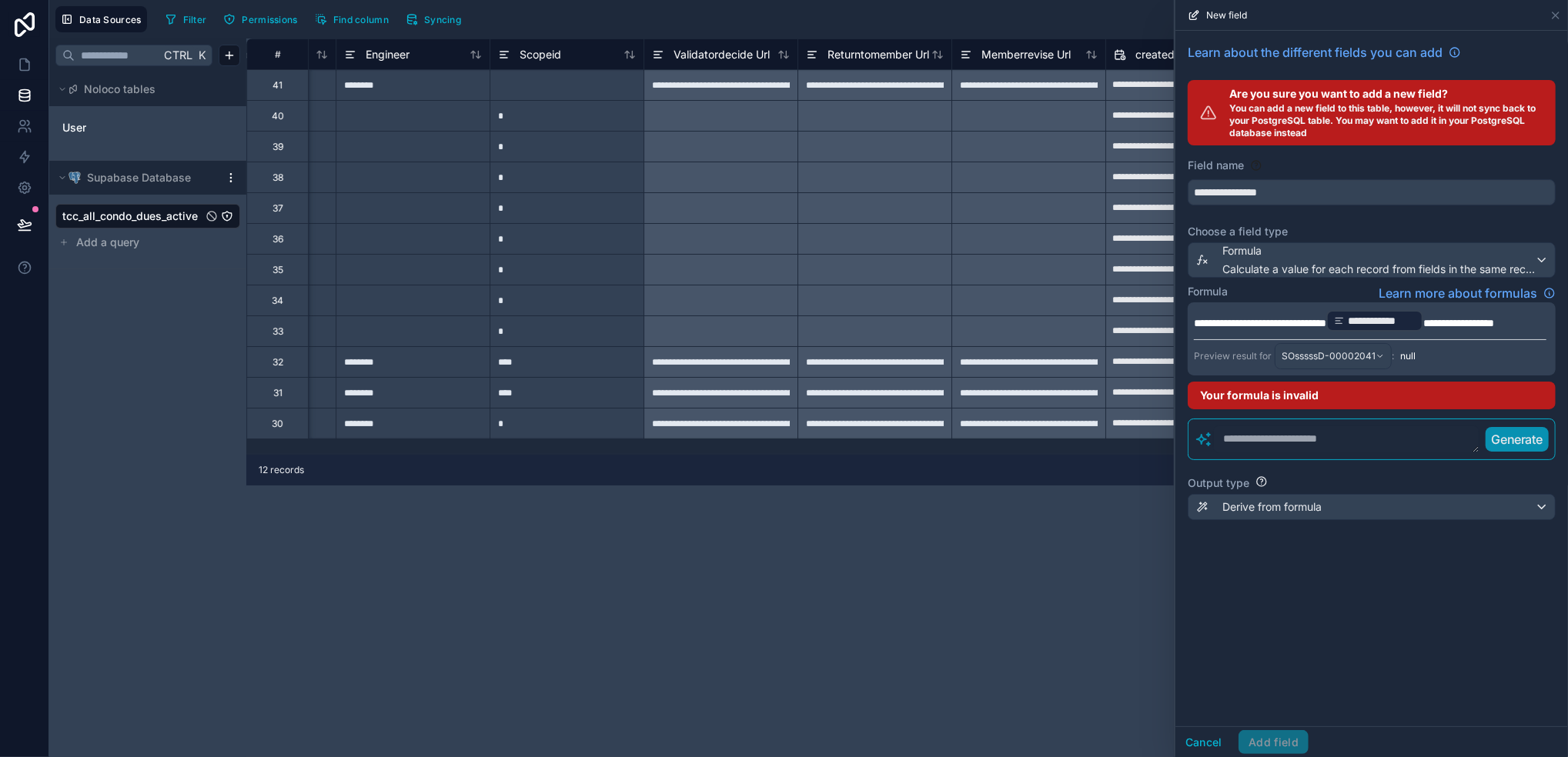
click at [1306, 369] on div "Preview result for SOsssssD-00002041 : null" at bounding box center [1369, 354] width 352 height 30
click at [1291, 362] on span "SOsssssD-00002041" at bounding box center [1328, 356] width 94 height 12
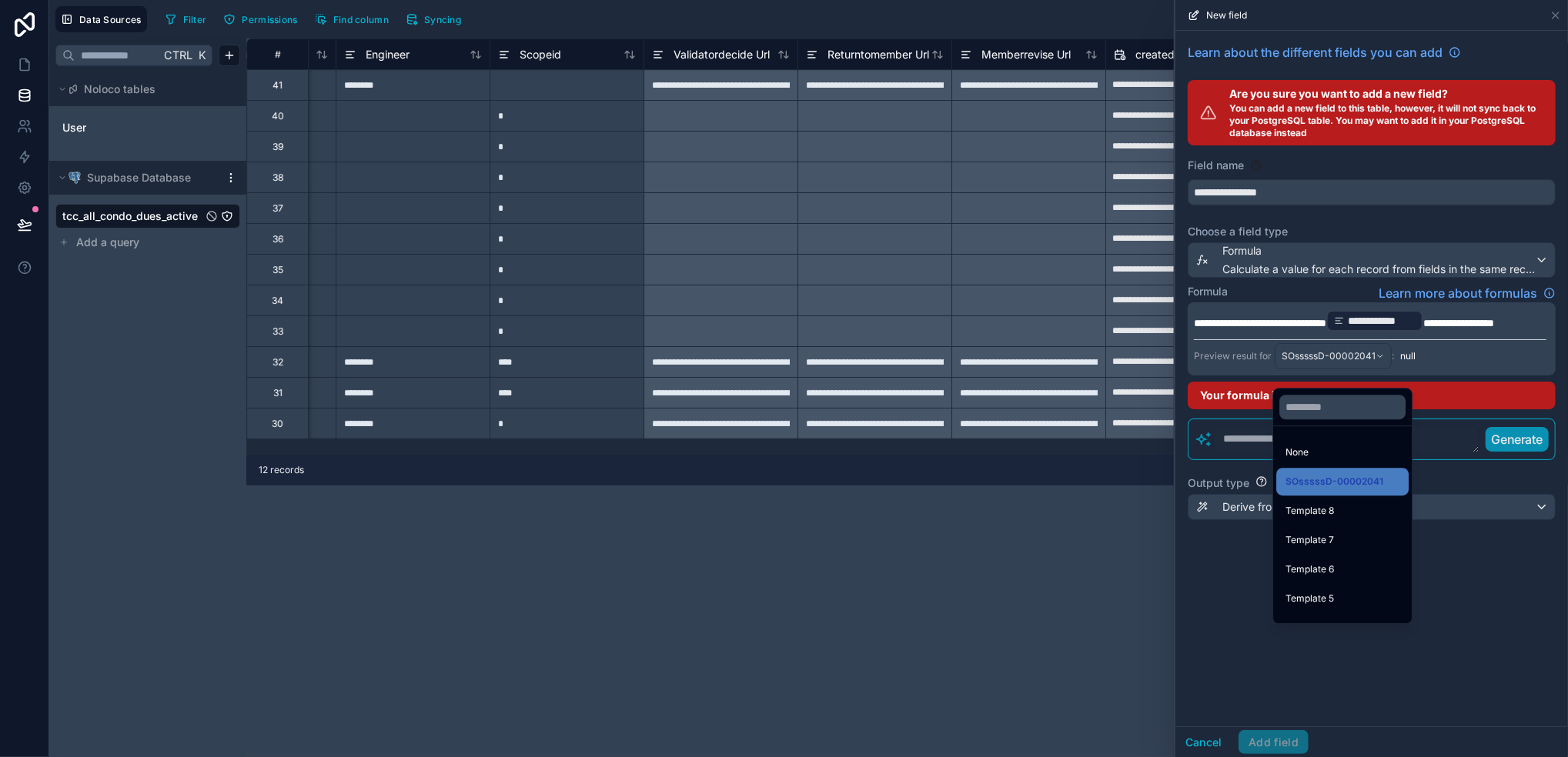
click at [1291, 371] on div at bounding box center [1371, 378] width 393 height 757
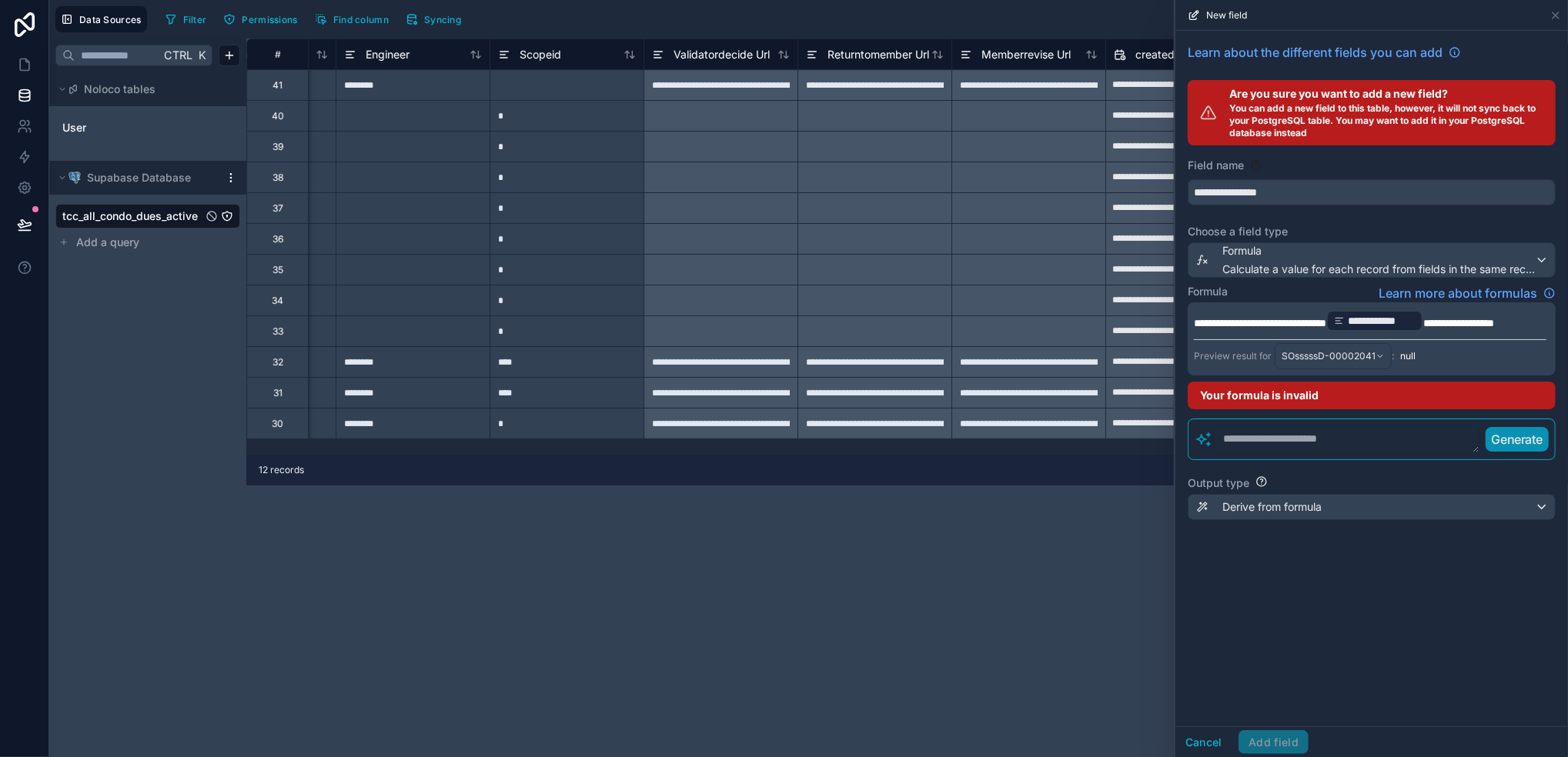
click at [1284, 601] on div "**********" at bounding box center [1371, 378] width 393 height 696
click at [1211, 631] on button "Cancel" at bounding box center [1203, 742] width 57 height 25
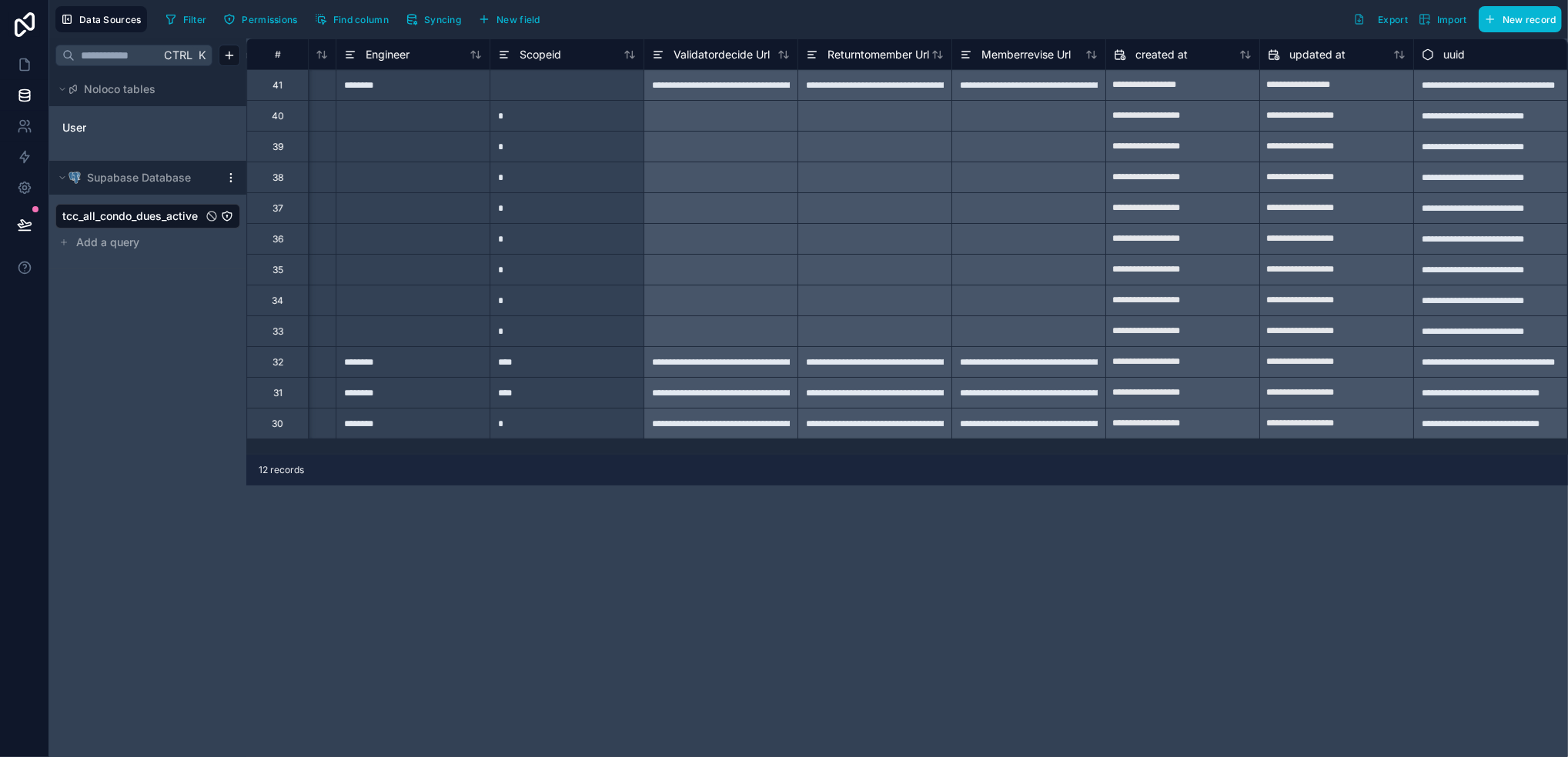
click at [1039, 597] on div "**********" at bounding box center [907, 398] width 1322 height 719
